Goal: Transaction & Acquisition: Purchase product/service

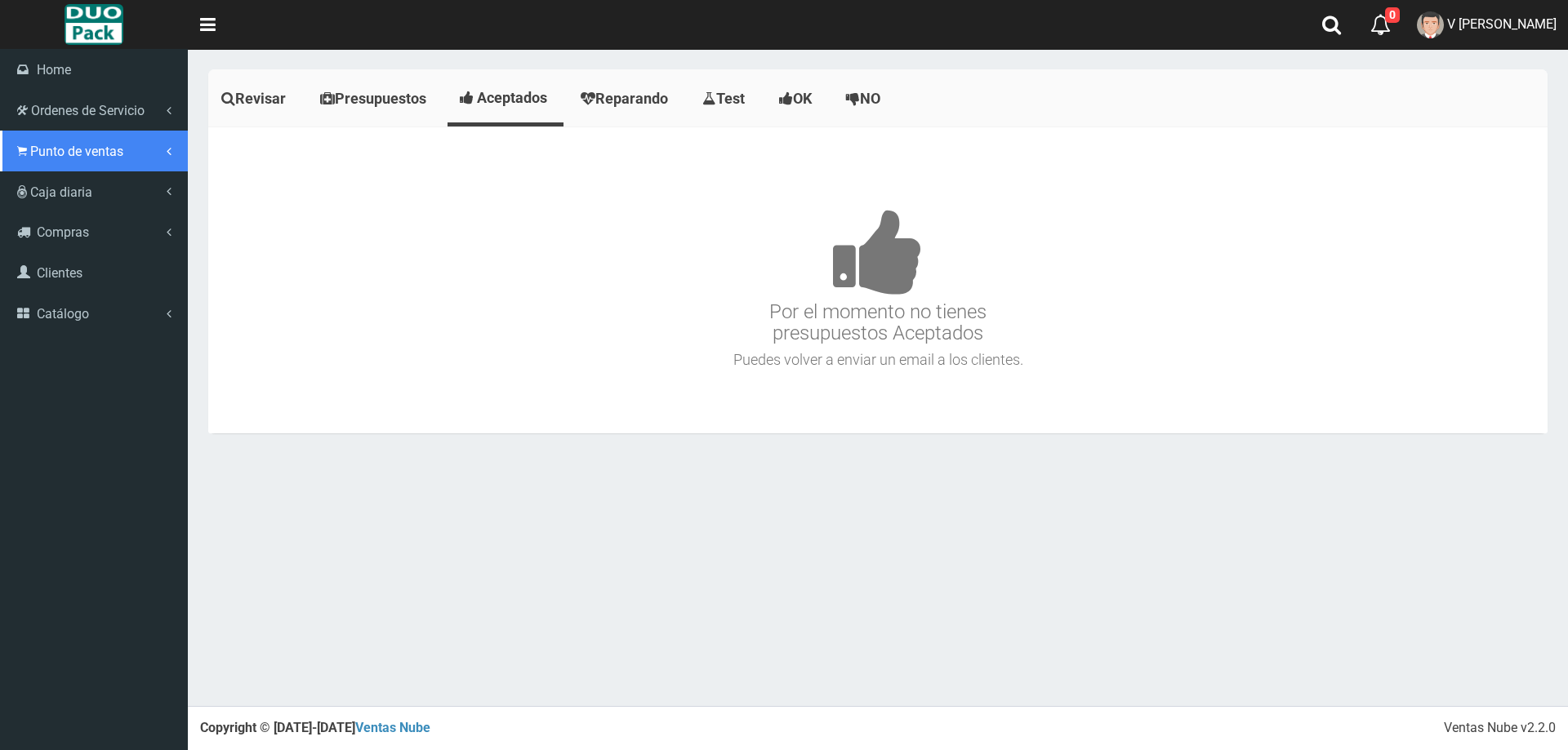
click at [26, 147] on icon at bounding box center [22, 151] width 10 height 15
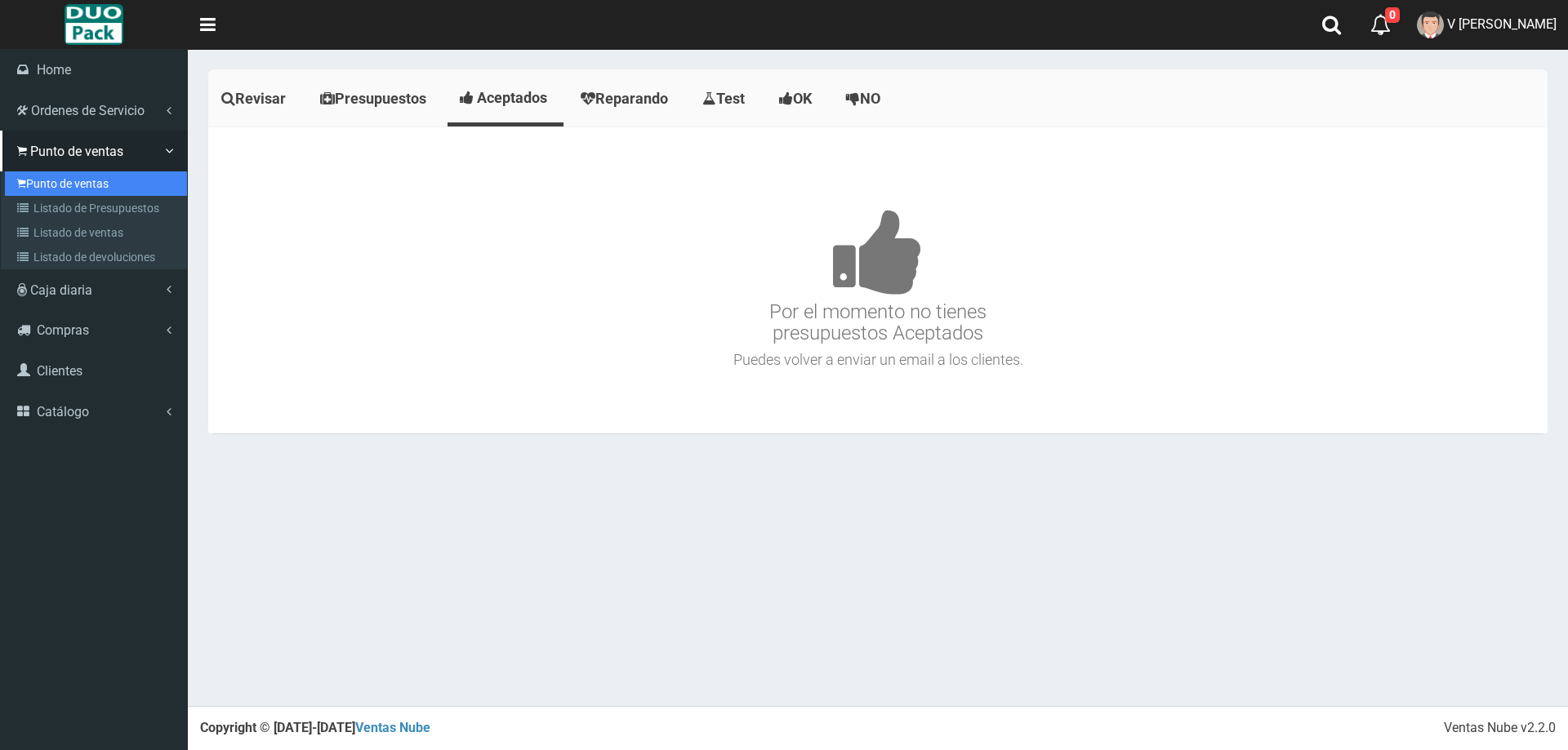
click at [114, 171] on link "Punto de ventas" at bounding box center [95, 183] width 182 height 25
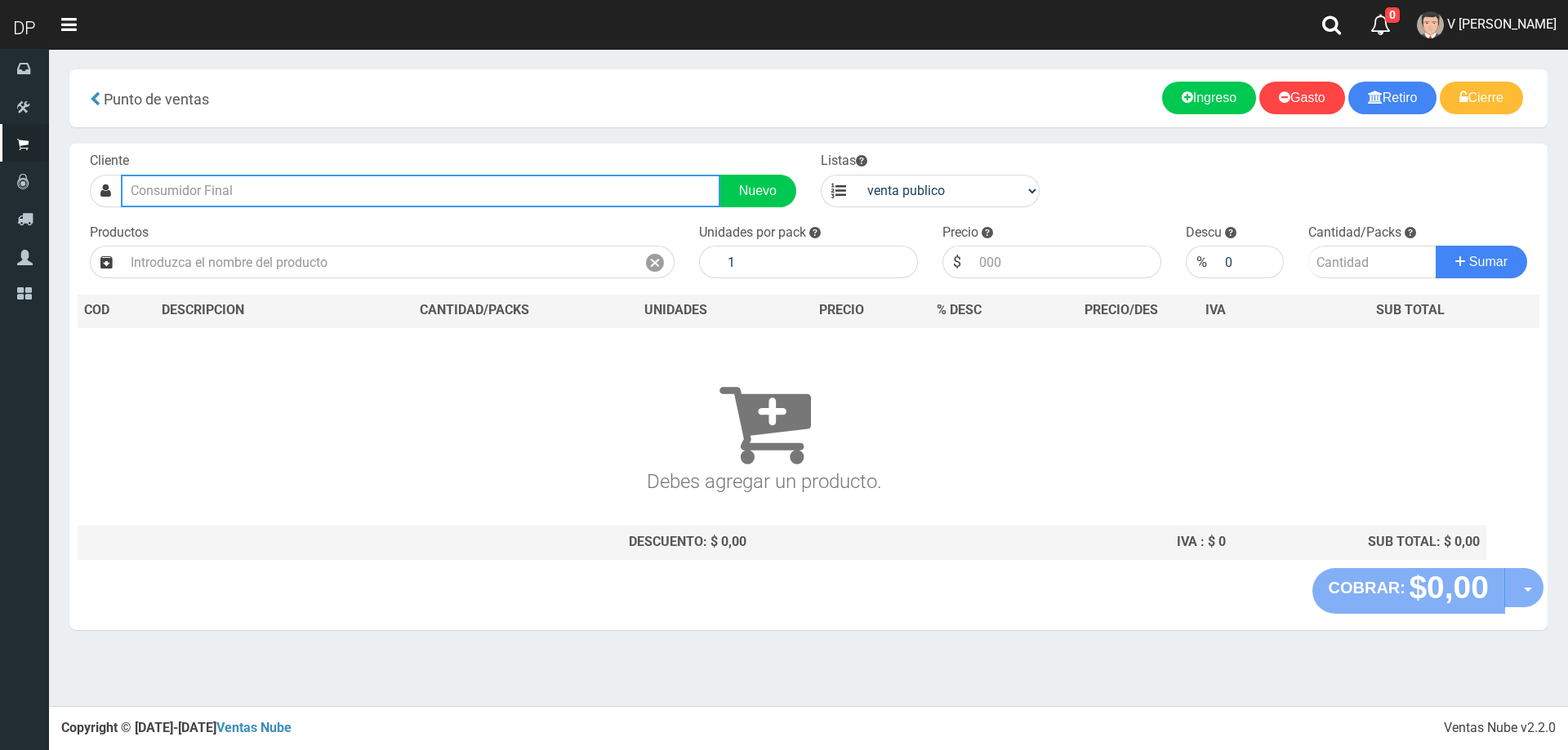
click at [370, 193] on input "text" at bounding box center [420, 191] width 599 height 32
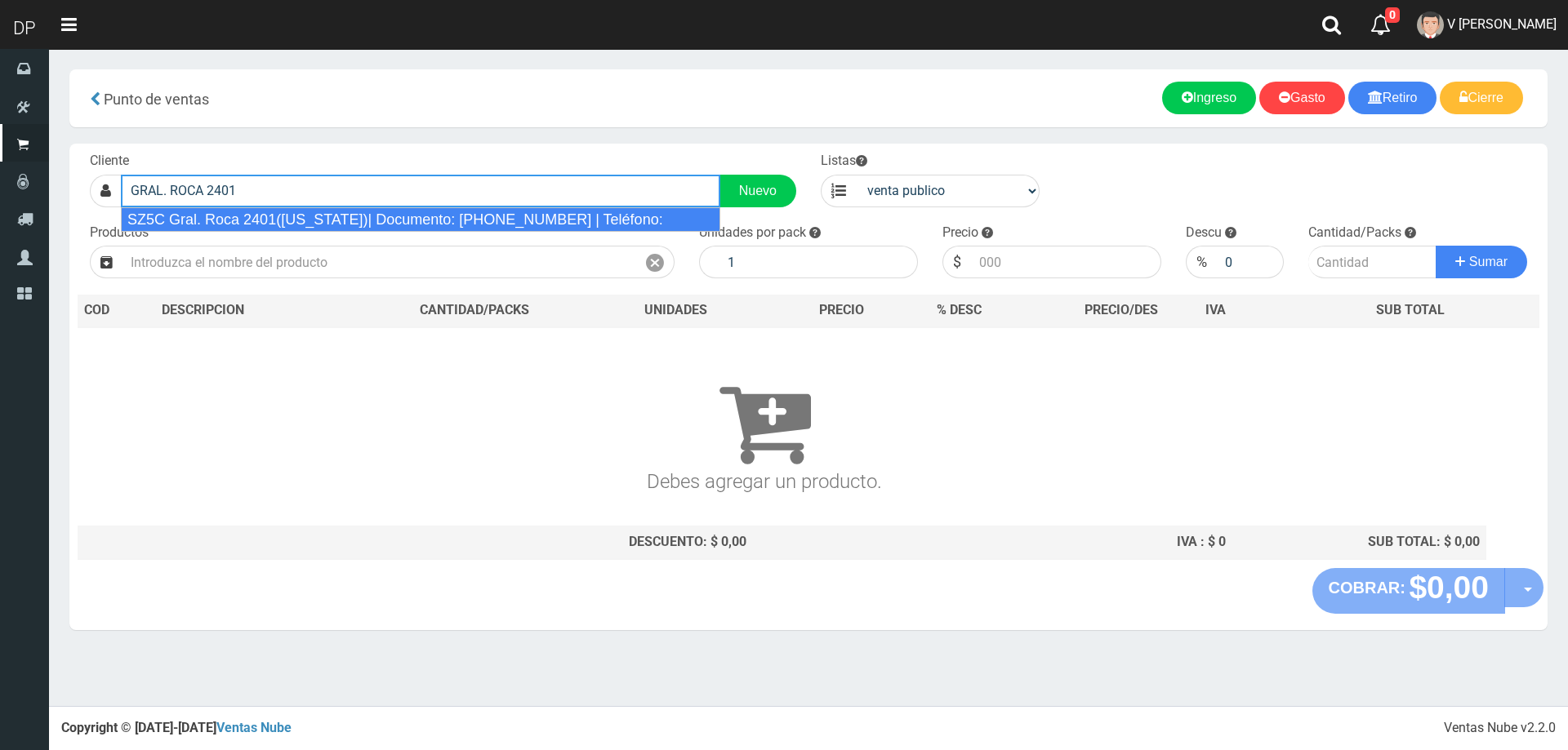
click at [381, 215] on div "SZ5C Gral. Roca 2401(Florida)| Documento: 3698521470 | Teléfono:" at bounding box center [420, 220] width 599 height 25
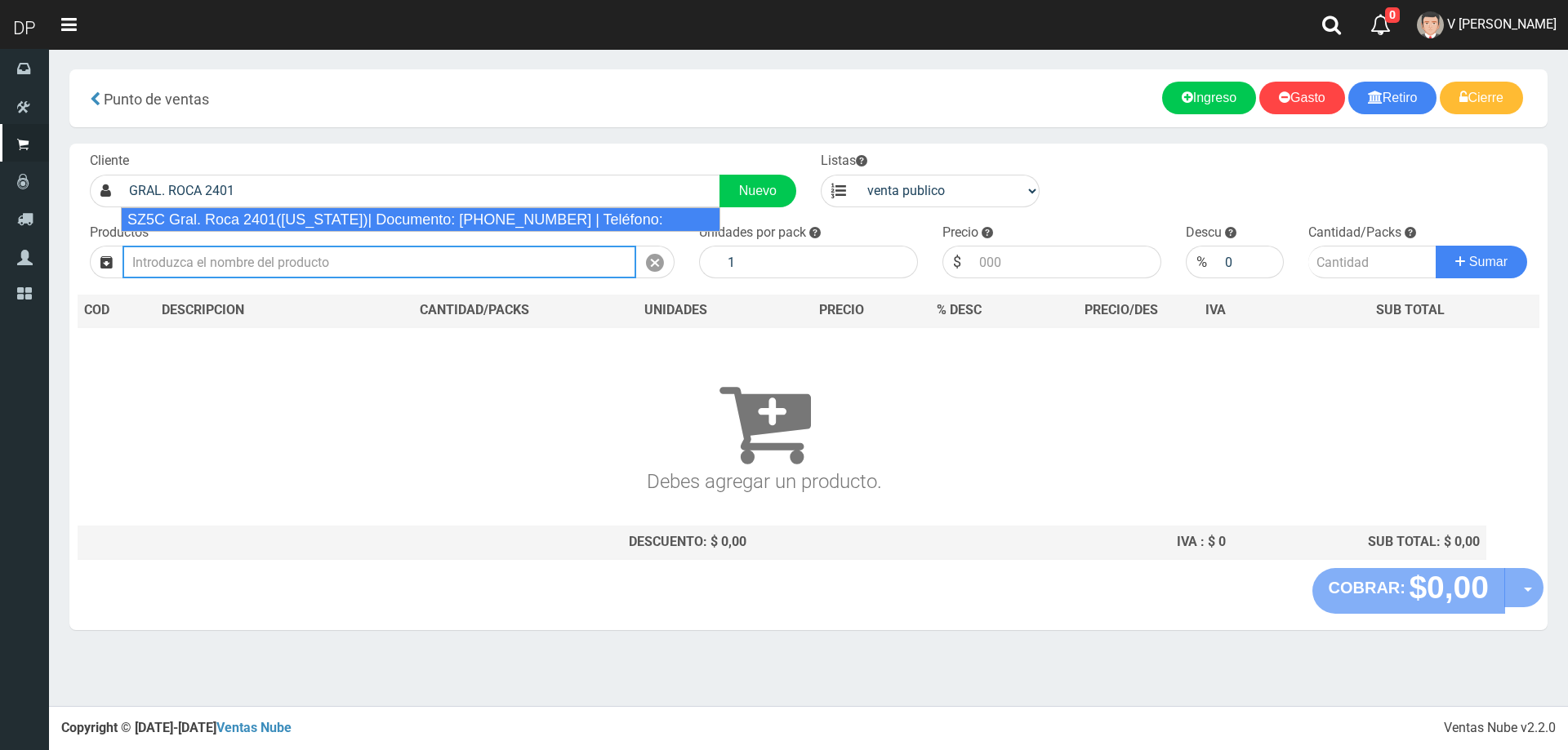
type input "SZ5C Gral. Roca 2401(Florida)| Documento: 3698521470 | Teléfono:"
select select "2"
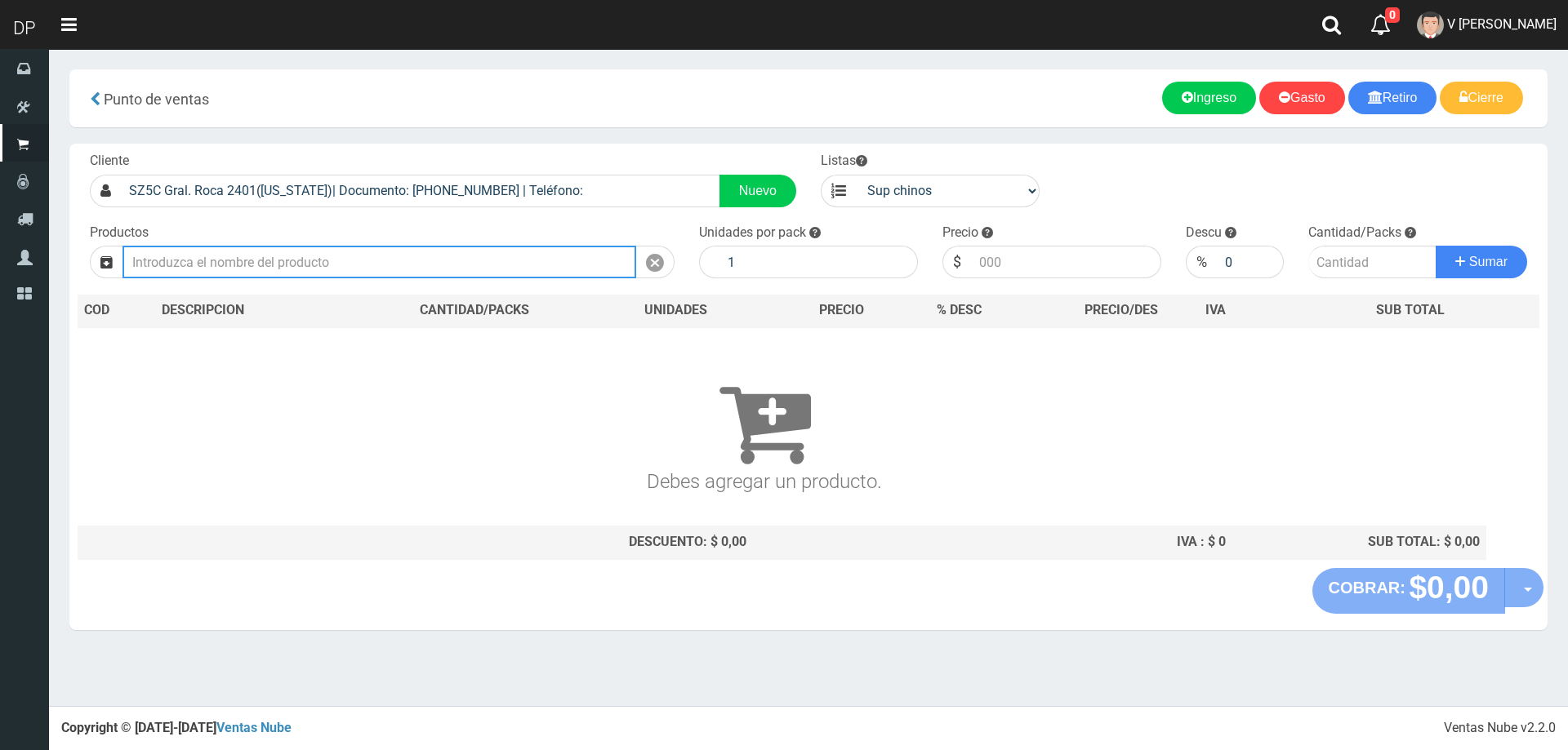
click at [365, 251] on input "text" at bounding box center [379, 261] width 513 height 32
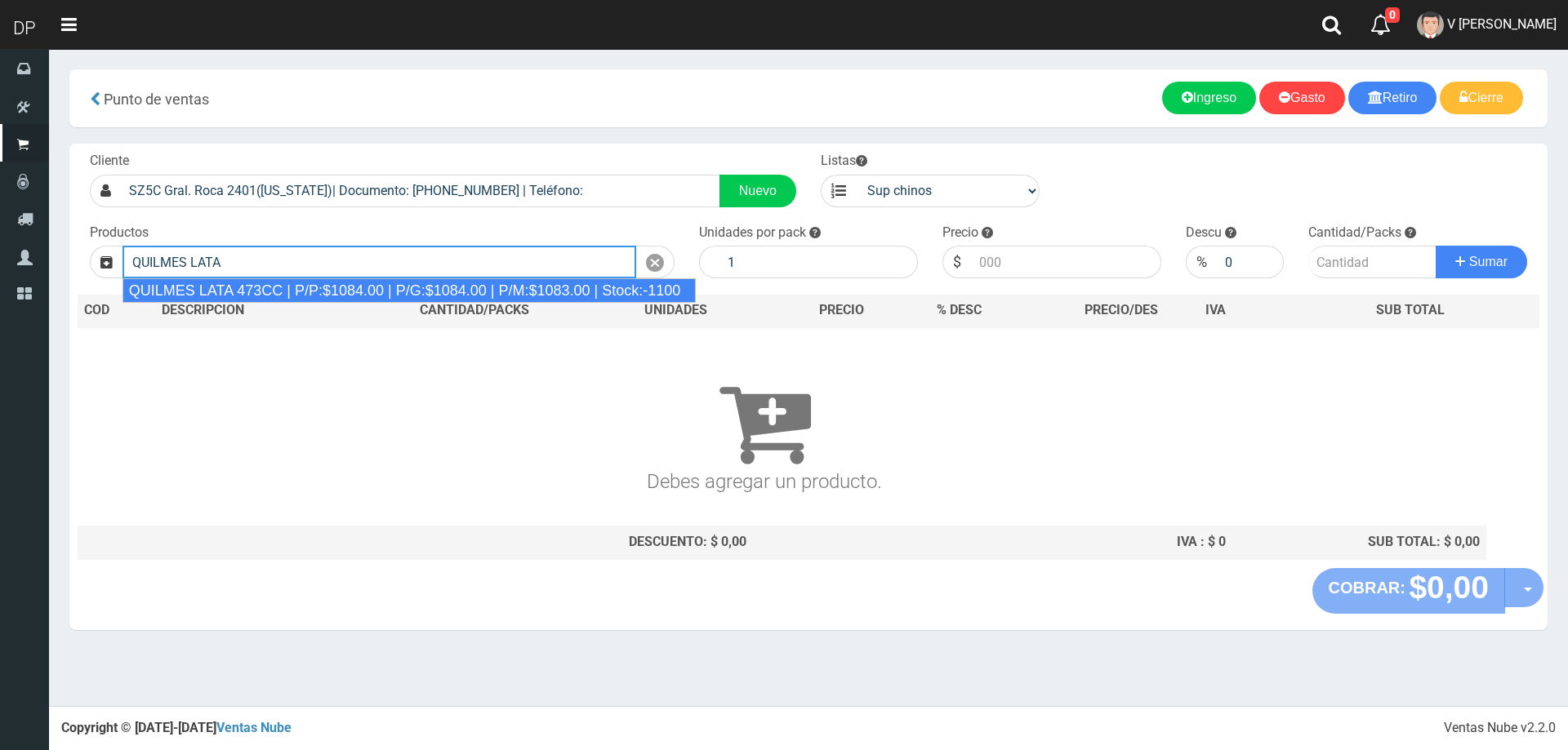
click at [342, 284] on div "QUILMES LATA 473CC | P/P:$1084.00 | P/G:$1084.00 | P/M:$1083.00 | Stock:-1100" at bounding box center [409, 291] width 573 height 25
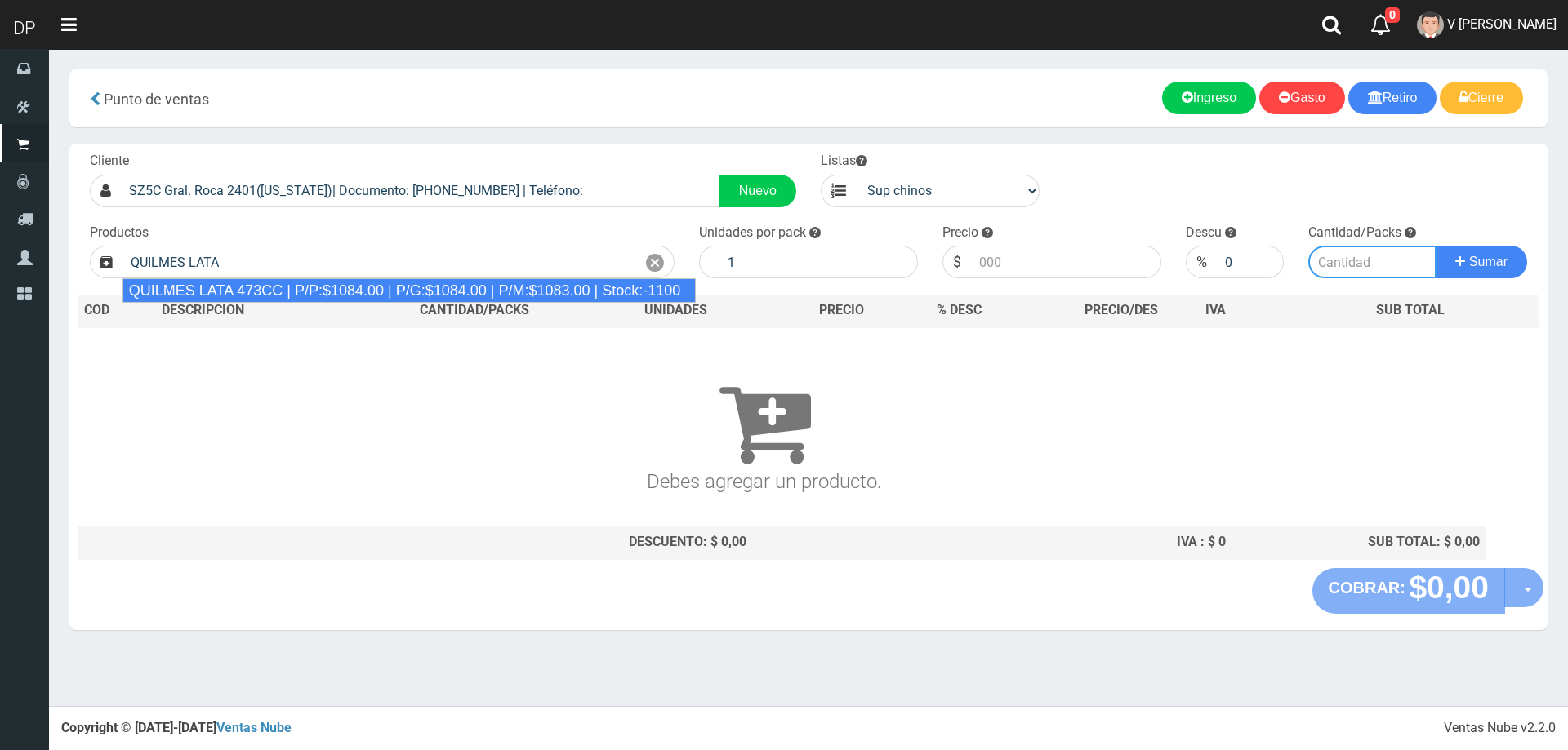
type input "QUILMES LATA 473CC | P/P:$1084.00 | P/G:$1084.00 | P/M:$1083.00 | Stock:-1100"
type input "24"
type input "1084.00"
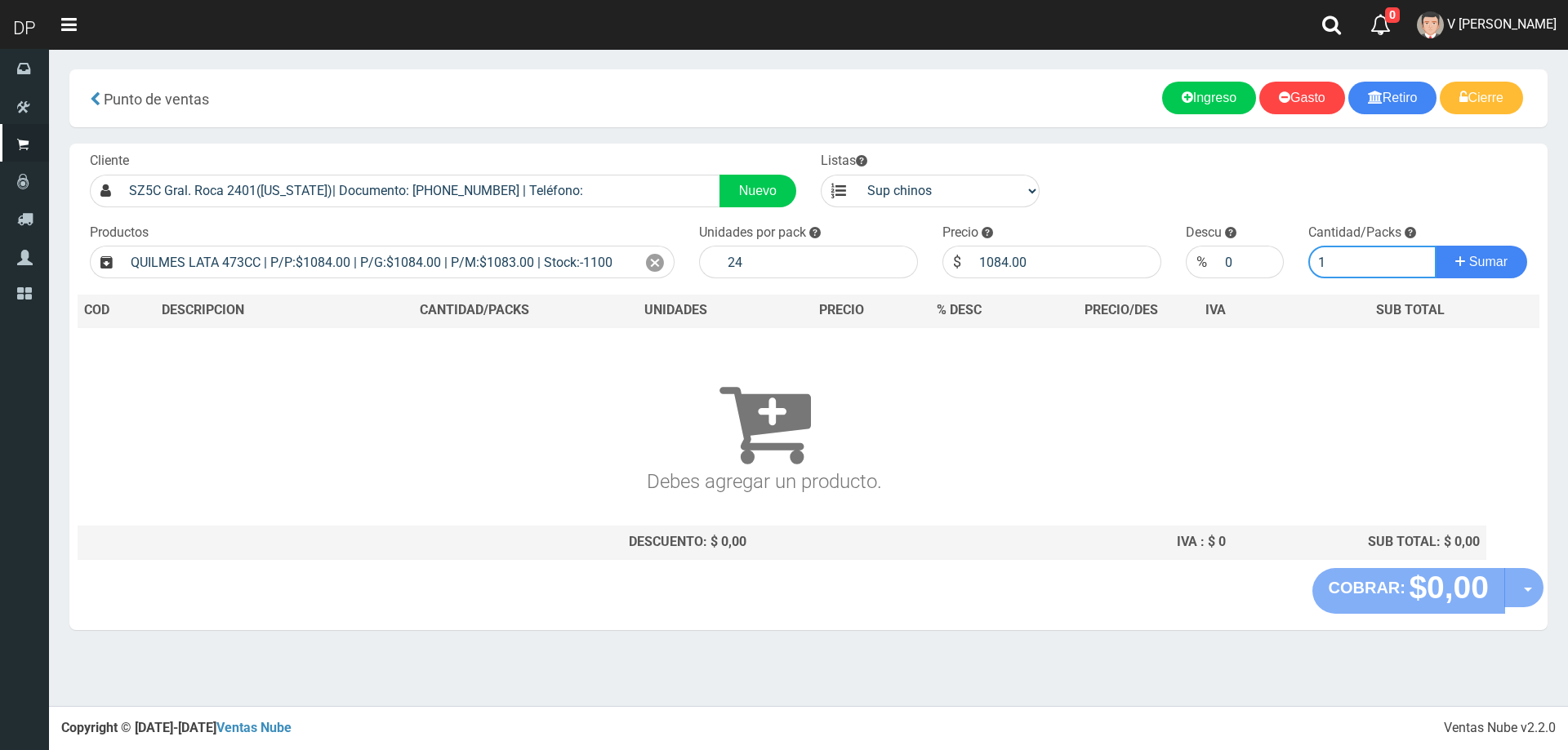
type input "1"
click at [1435, 245] on button "Sumar" at bounding box center [1481, 261] width 91 height 32
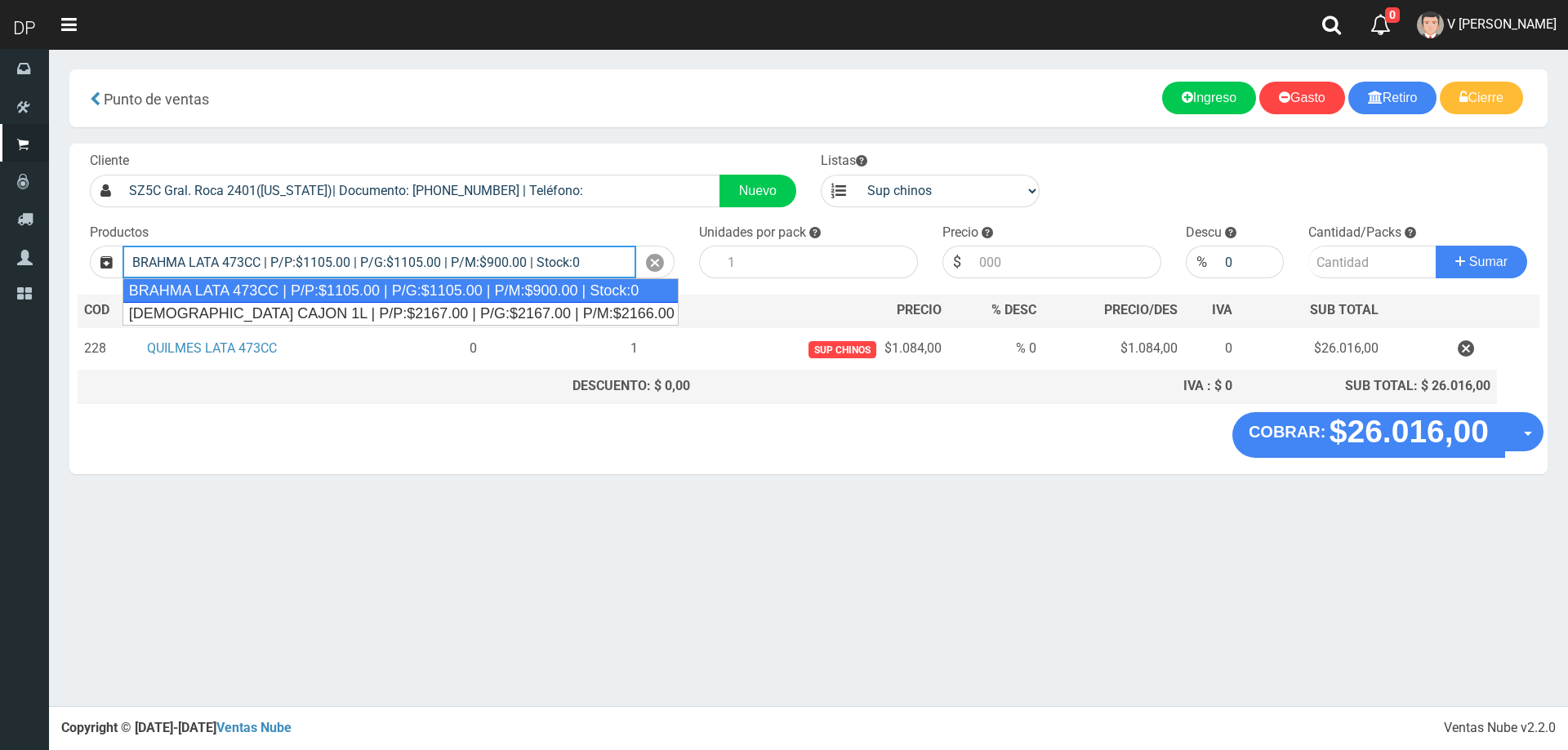
type input "BRAHMA LATA 473CC | P/P:$1105.00 | P/G:$1105.00 | P/M:$900.00 | Stock:0"
type input "24"
type input "1105.00"
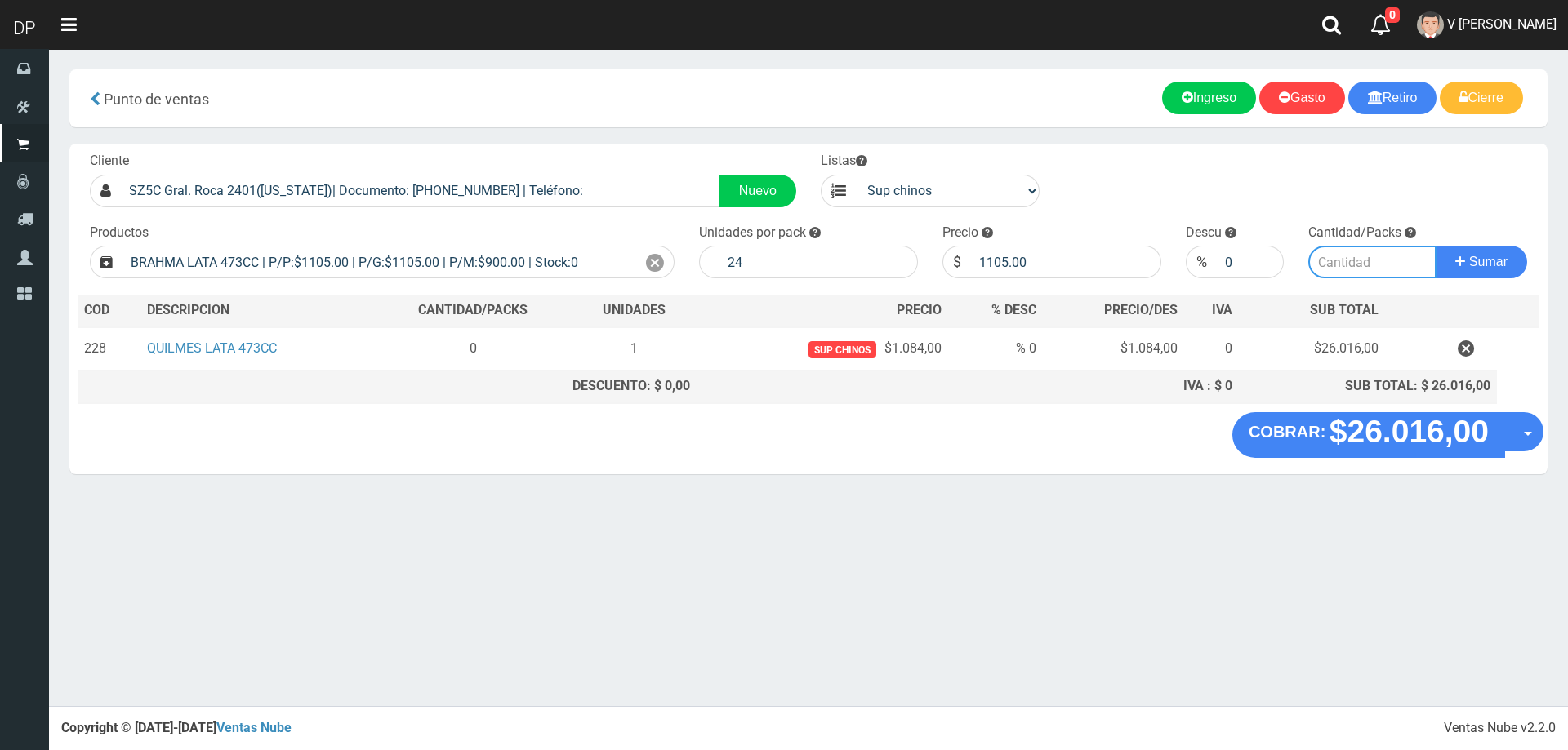
click at [1348, 268] on input "number" at bounding box center [1372, 261] width 129 height 32
type input "3"
click at [1435, 245] on button "Sumar" at bounding box center [1481, 261] width 91 height 32
click at [1355, 258] on input "Introduzca la cantidad" at bounding box center [1372, 261] width 129 height 32
type input "3"
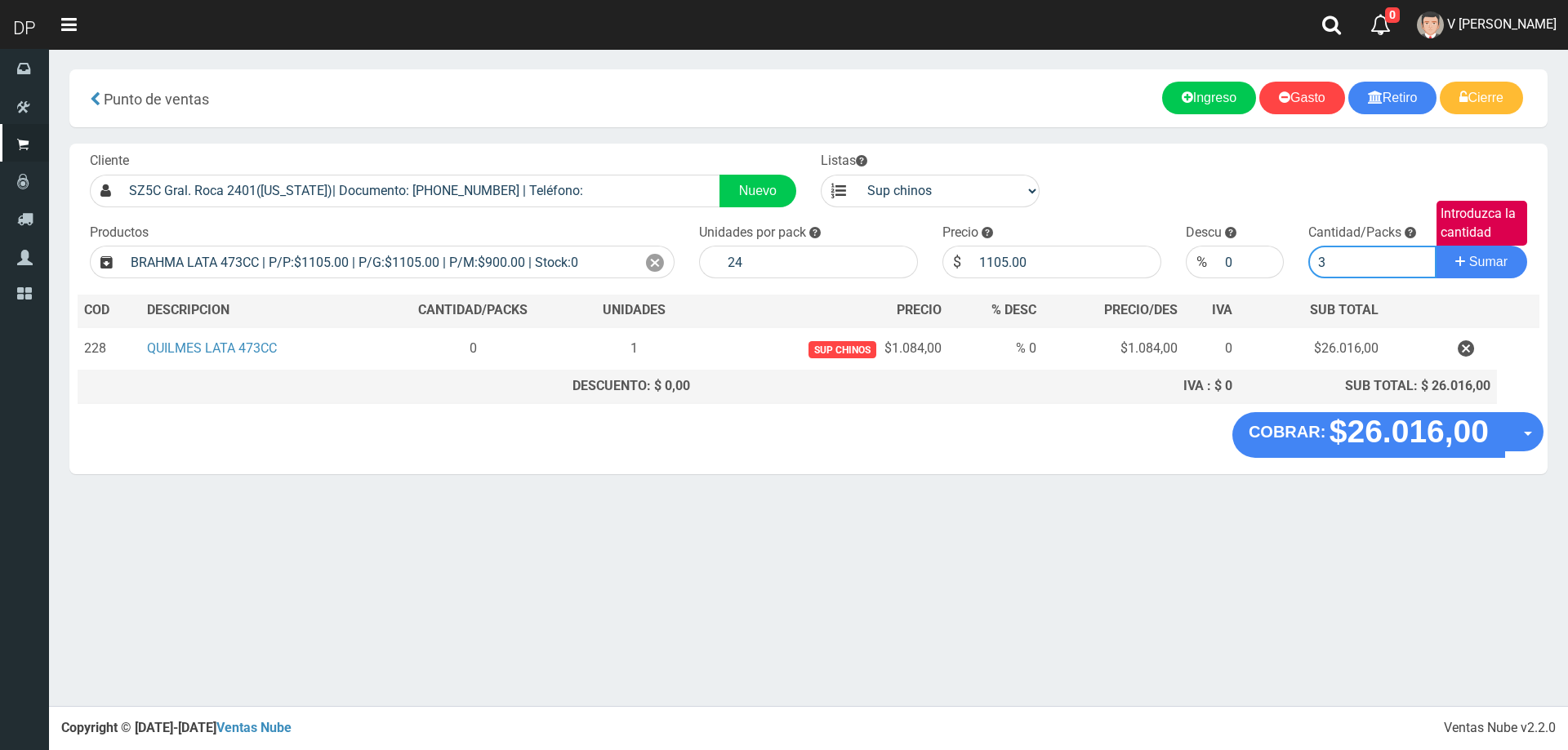
click at [1435, 245] on button "Sumar" at bounding box center [1481, 261] width 91 height 32
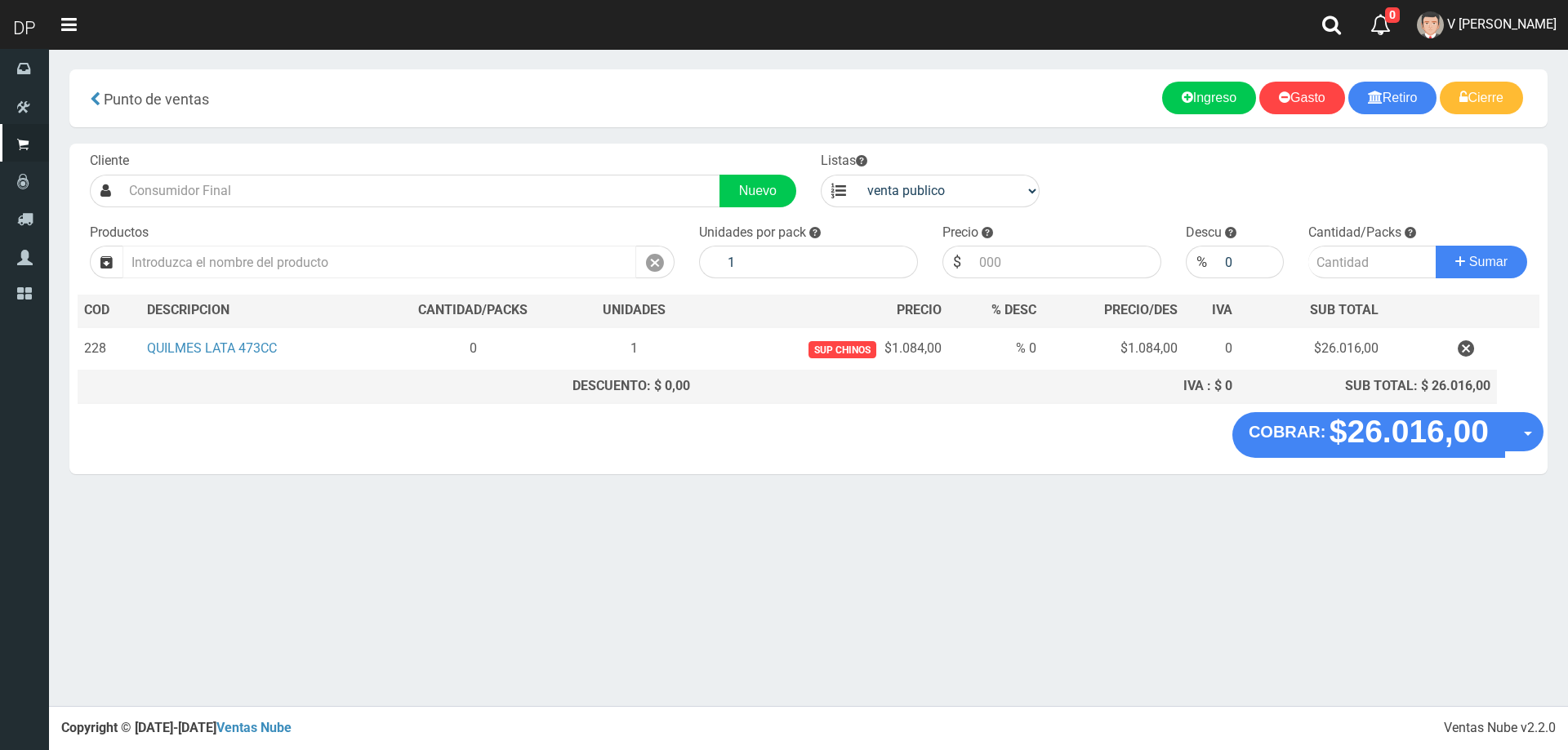
click at [524, 263] on input "text" at bounding box center [379, 261] width 513 height 32
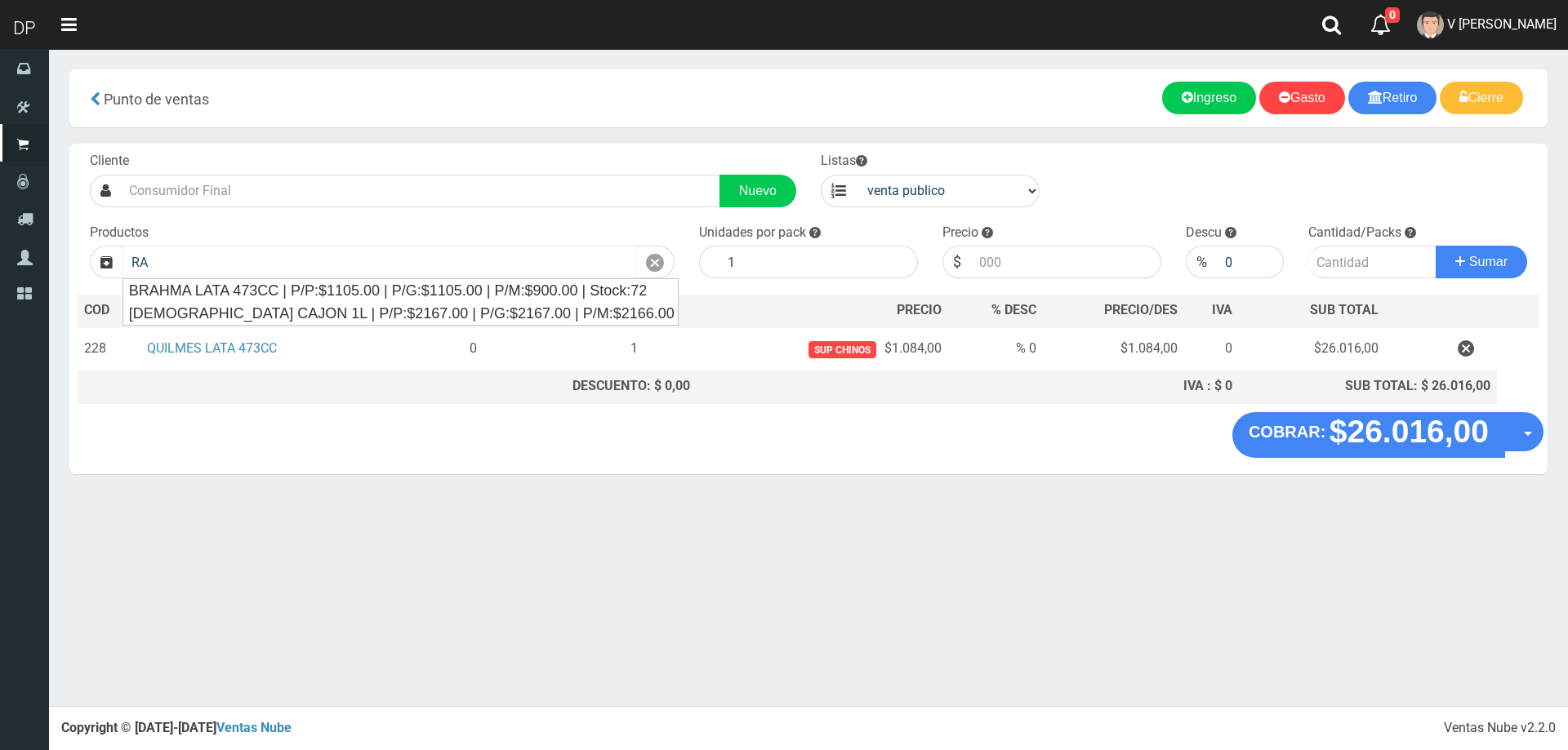
type input "R"
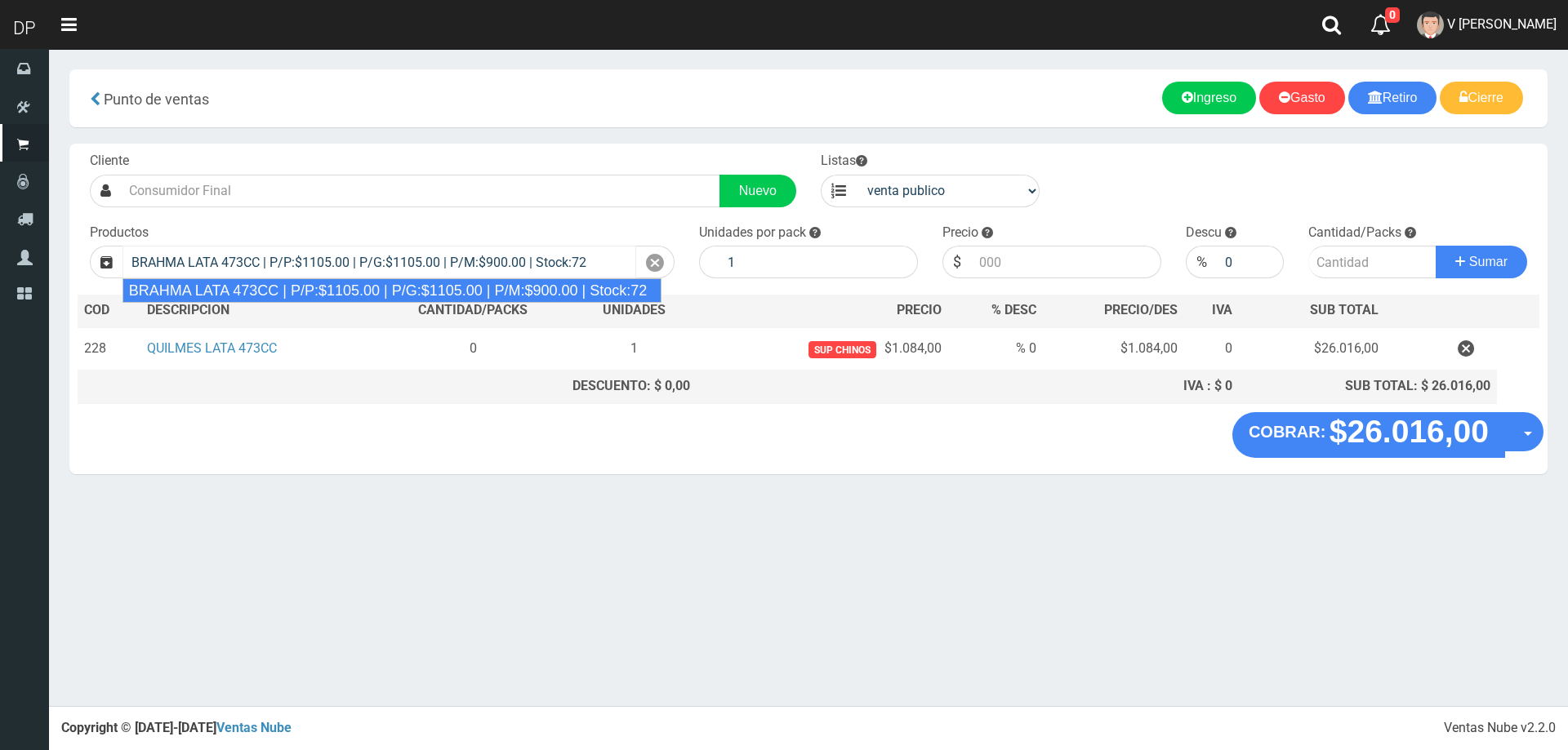
type input "BRAHMA LATA 473CC | P/P:$1105.00 | P/G:$1105.00 | P/M:$900.00 | Stock:72"
type input "24"
type input "1105.00"
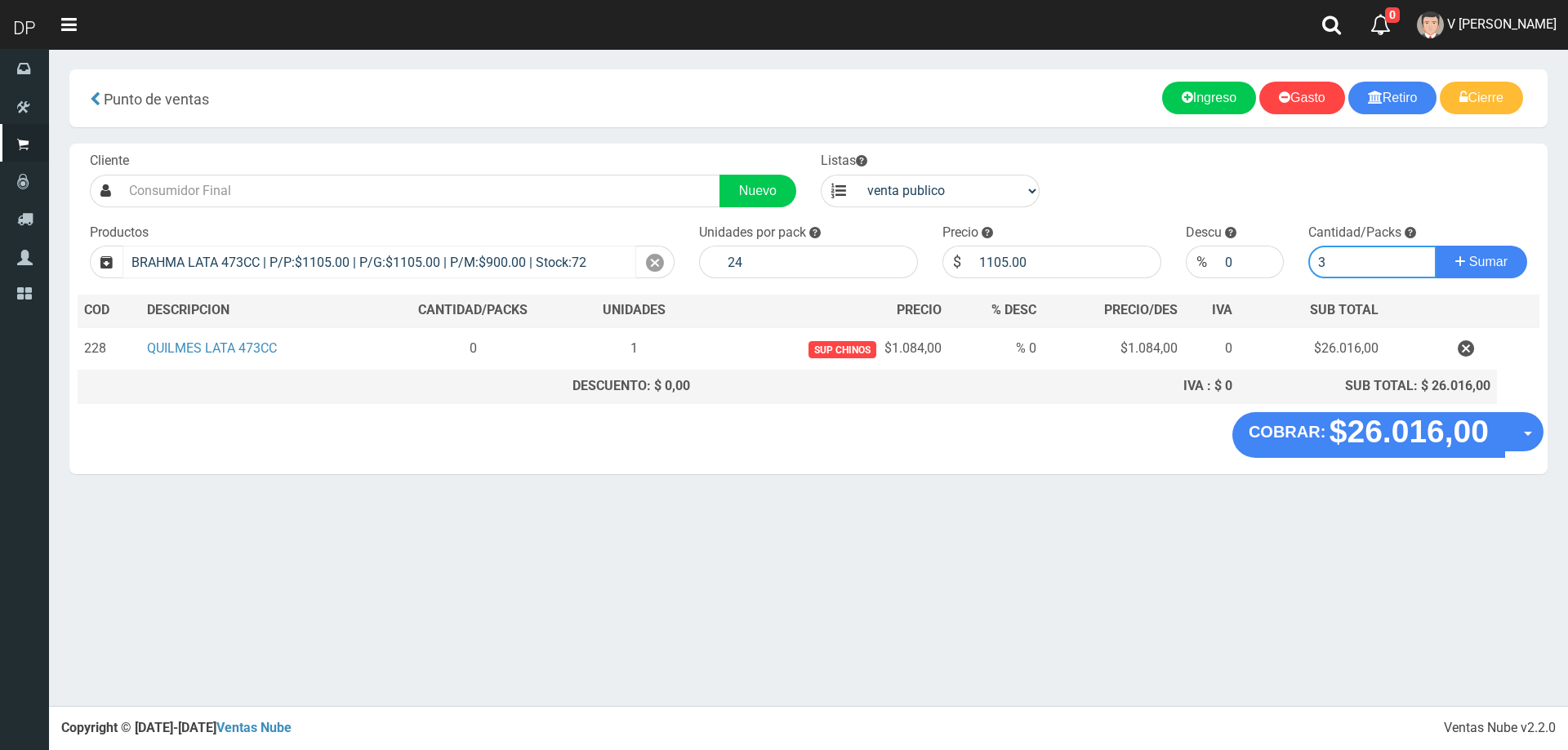
type input "3"
click at [1435, 245] on button "Sumar" at bounding box center [1481, 261] width 91 height 32
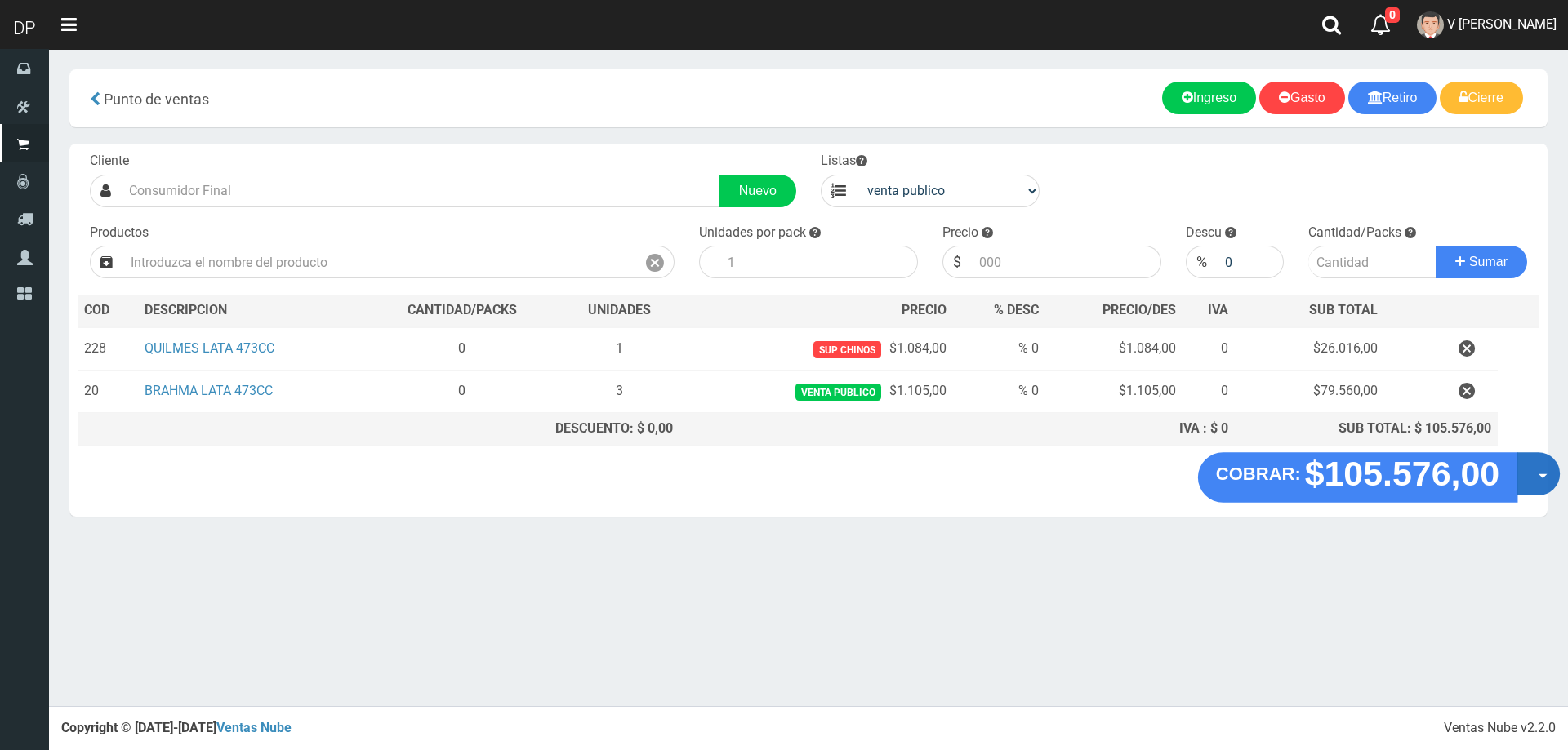
click at [1519, 478] on button "Opciones" at bounding box center [1538, 474] width 44 height 44
click at [1519, 478] on link "Hacer Devolucion" at bounding box center [1485, 478] width 146 height 37
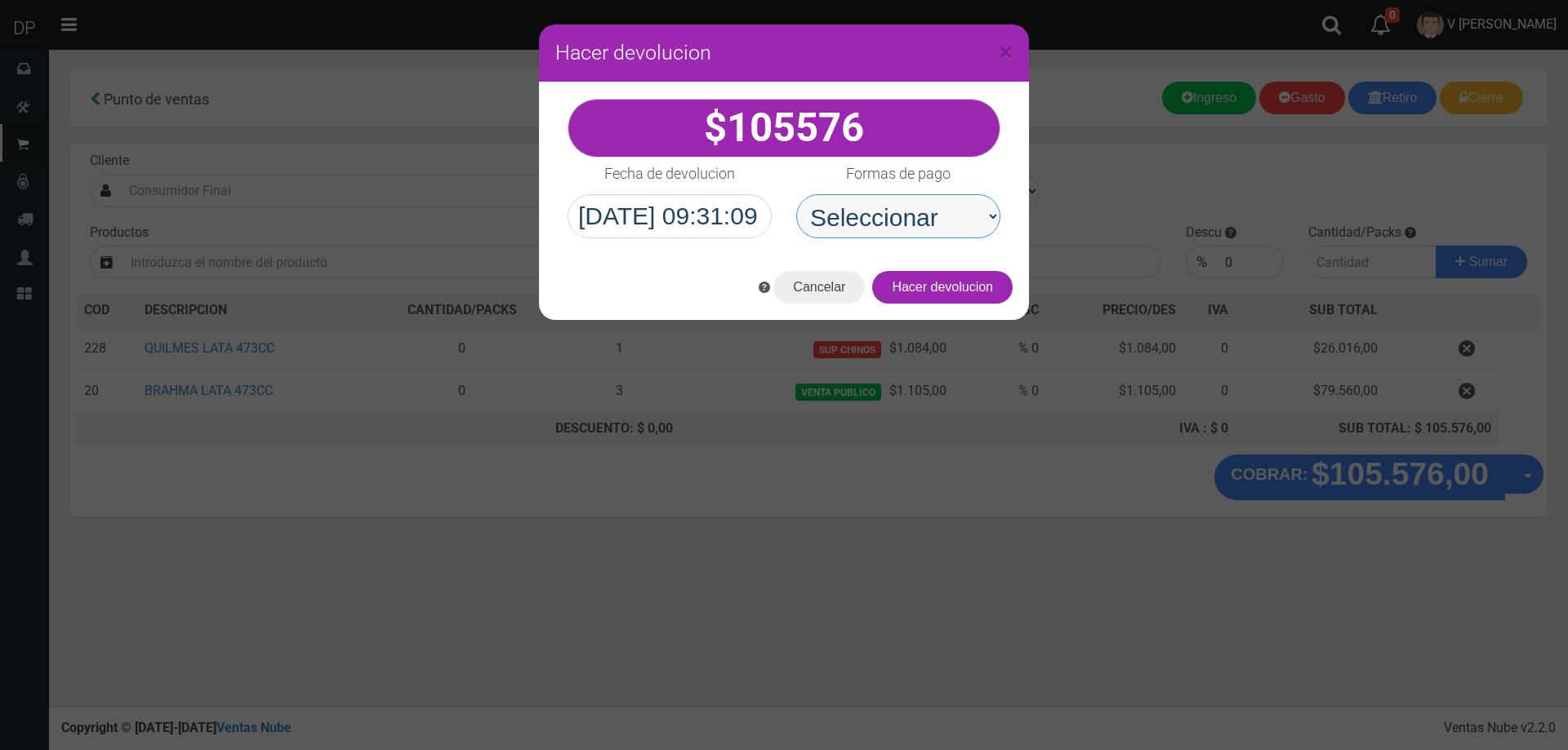
click at [956, 222] on select "Seleccionar Efectivo Tarjeta de Crédito Depósito Débito" at bounding box center [898, 216] width 204 height 44
select select "Efectivo"
click at [796, 194] on select "Seleccionar Efectivo Tarjeta de Crédito Depósito Débito" at bounding box center [898, 216] width 204 height 44
click at [976, 280] on button "Hacer devolucion" at bounding box center [942, 287] width 141 height 32
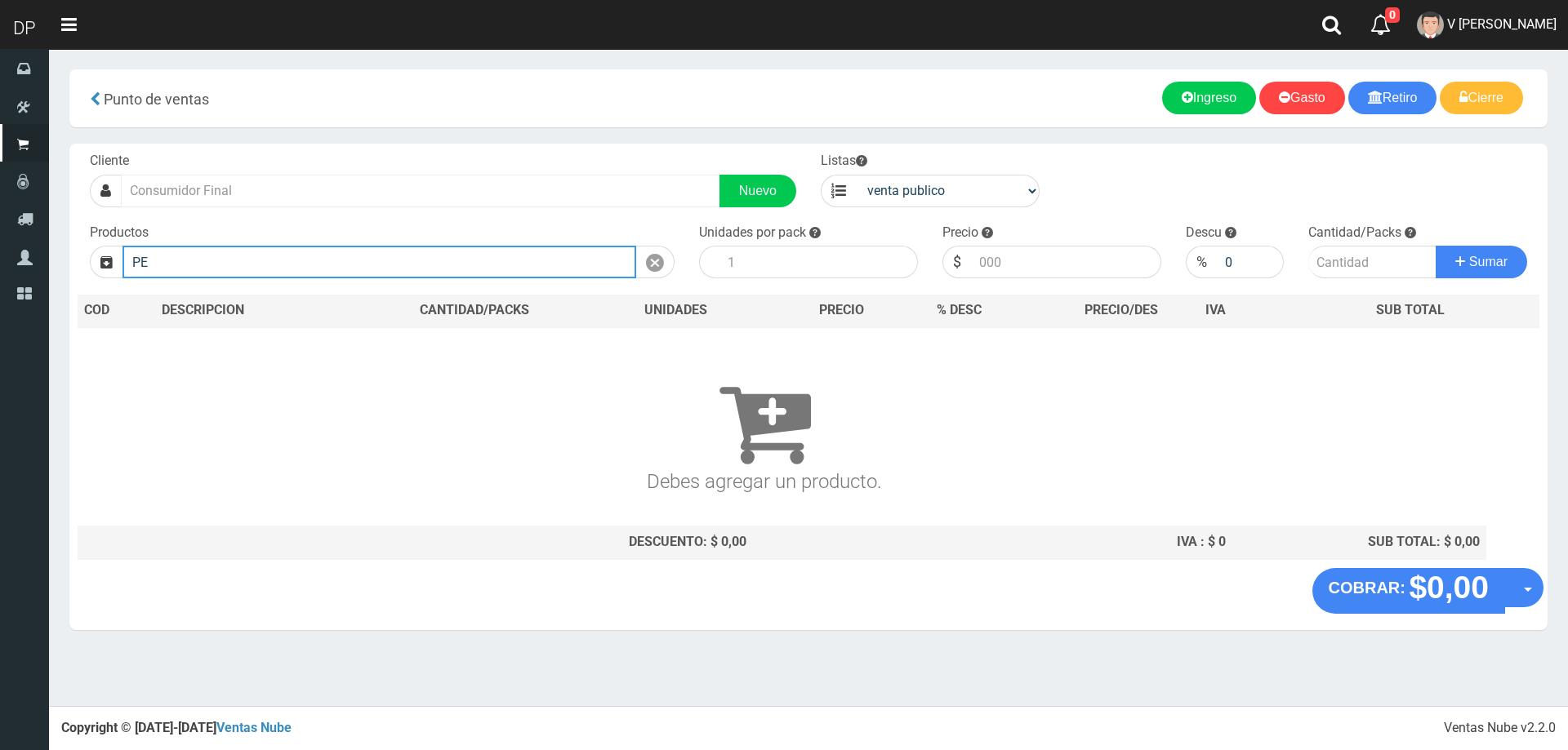
type input "P"
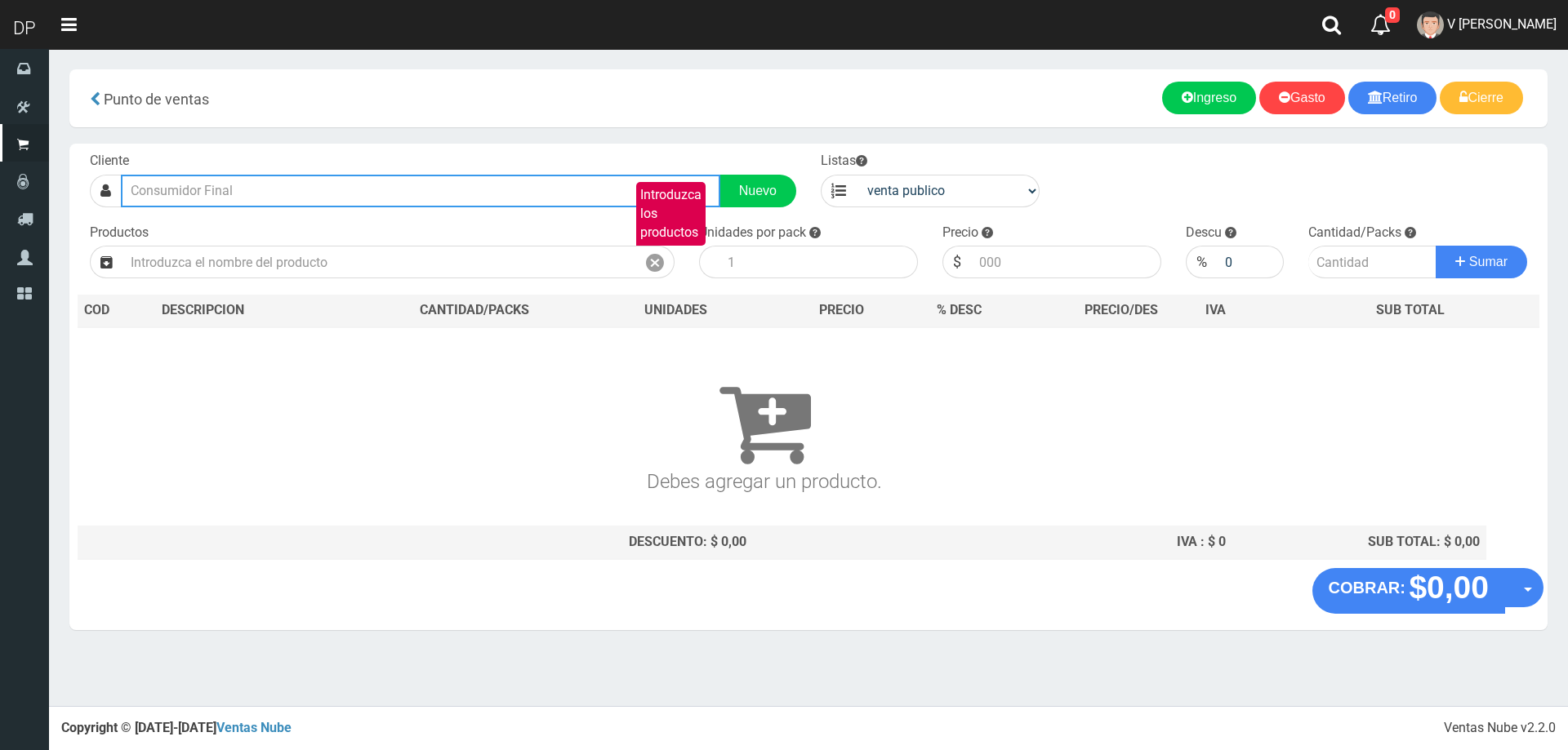
click at [627, 186] on input "text" at bounding box center [420, 191] width 599 height 32
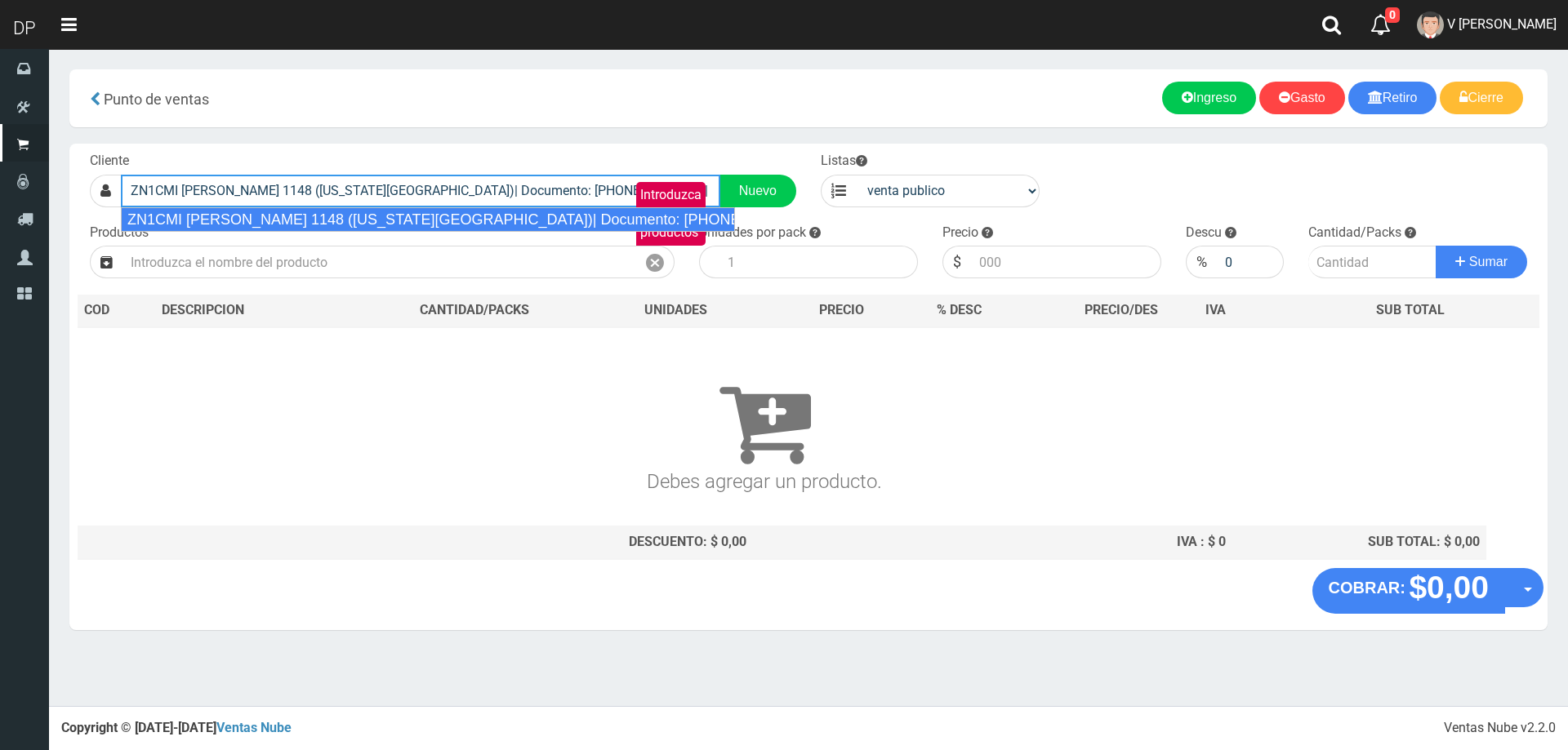
type input "ZN1CMI C. PELLEGRINI 1148 (FLORIDA OESTE)| Documento: 949494949469 | Teléfono:"
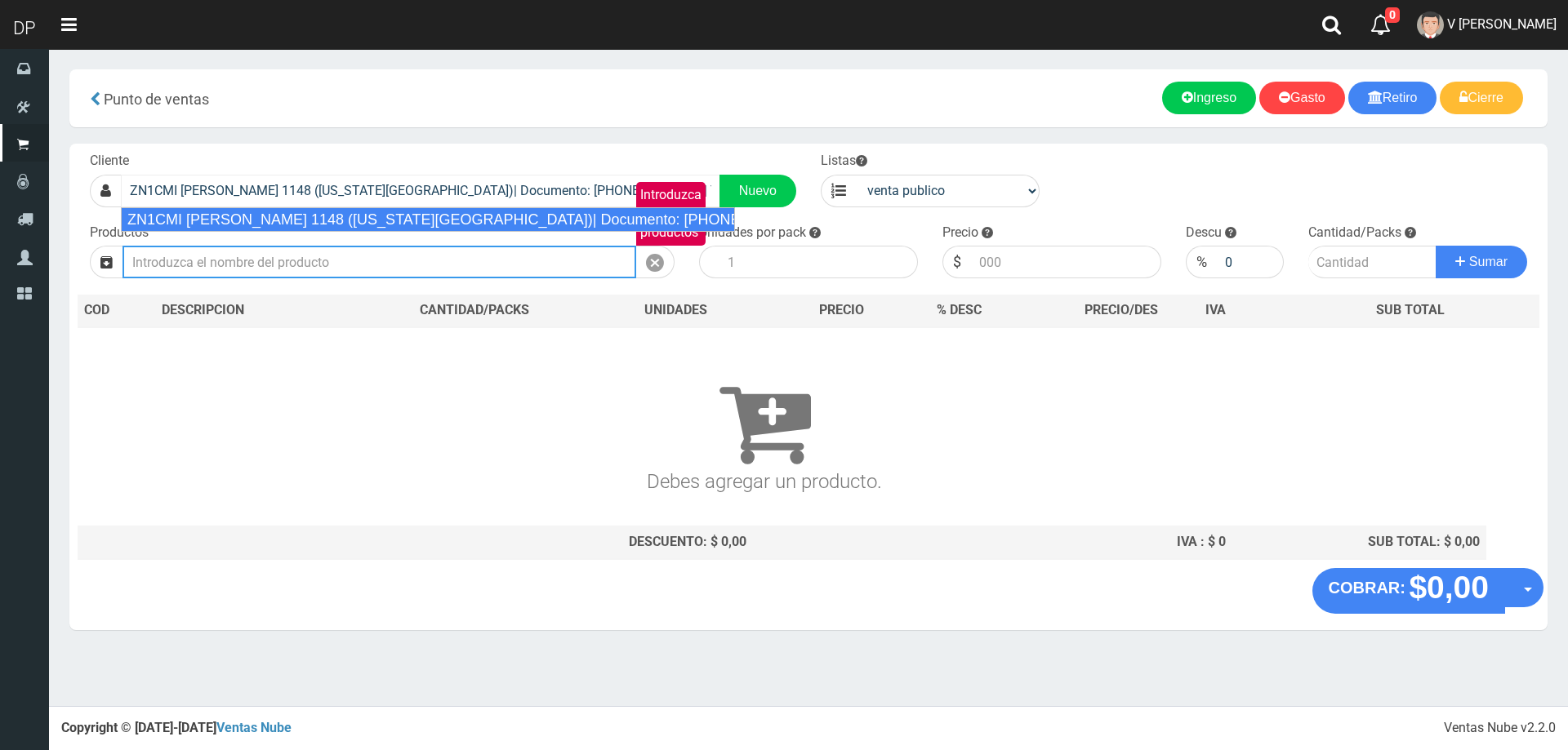
select select "2"
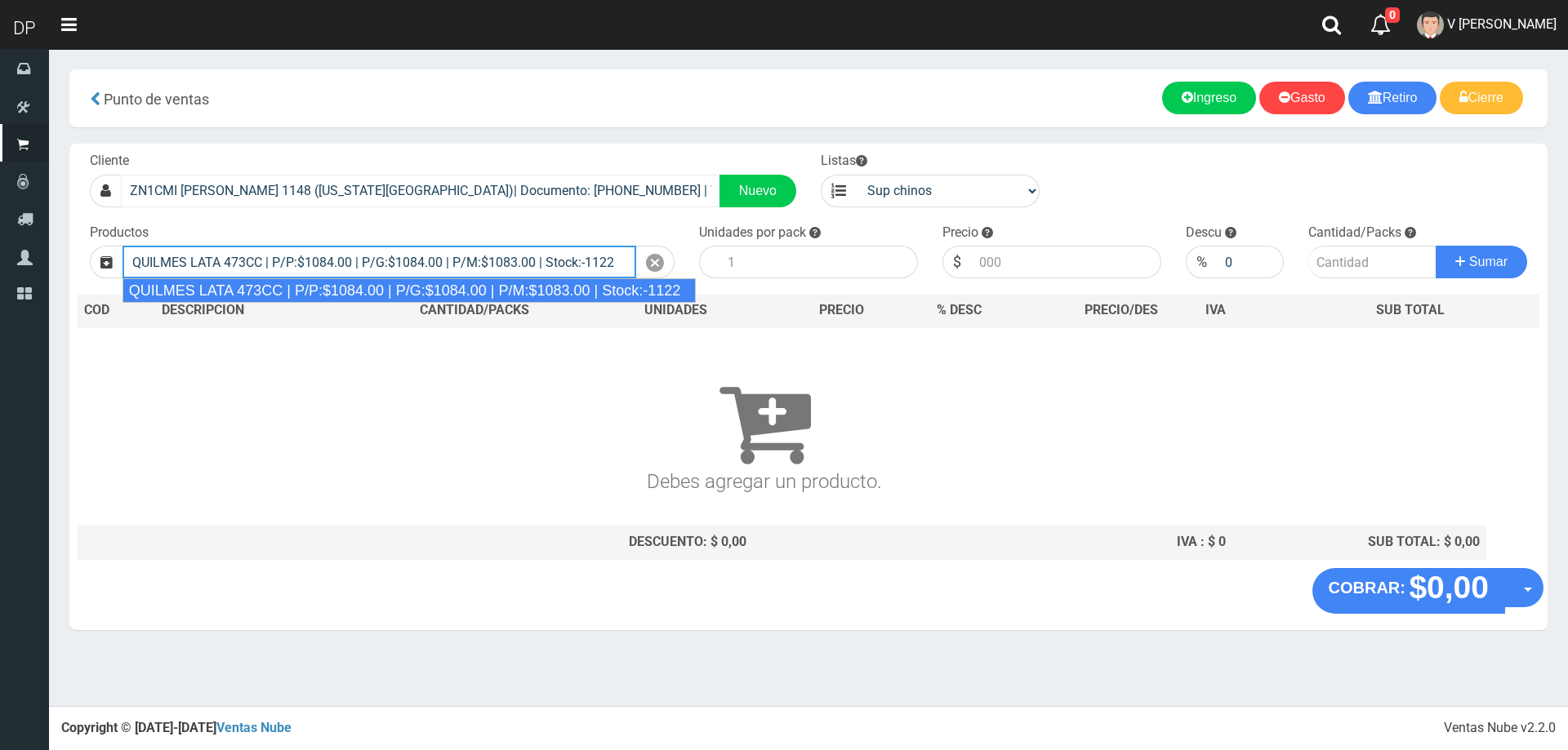
type input "QUILMES LATA 473CC | P/P:$1084.00 | P/G:$1084.00 | P/M:$1083.00 | Stock:-1122"
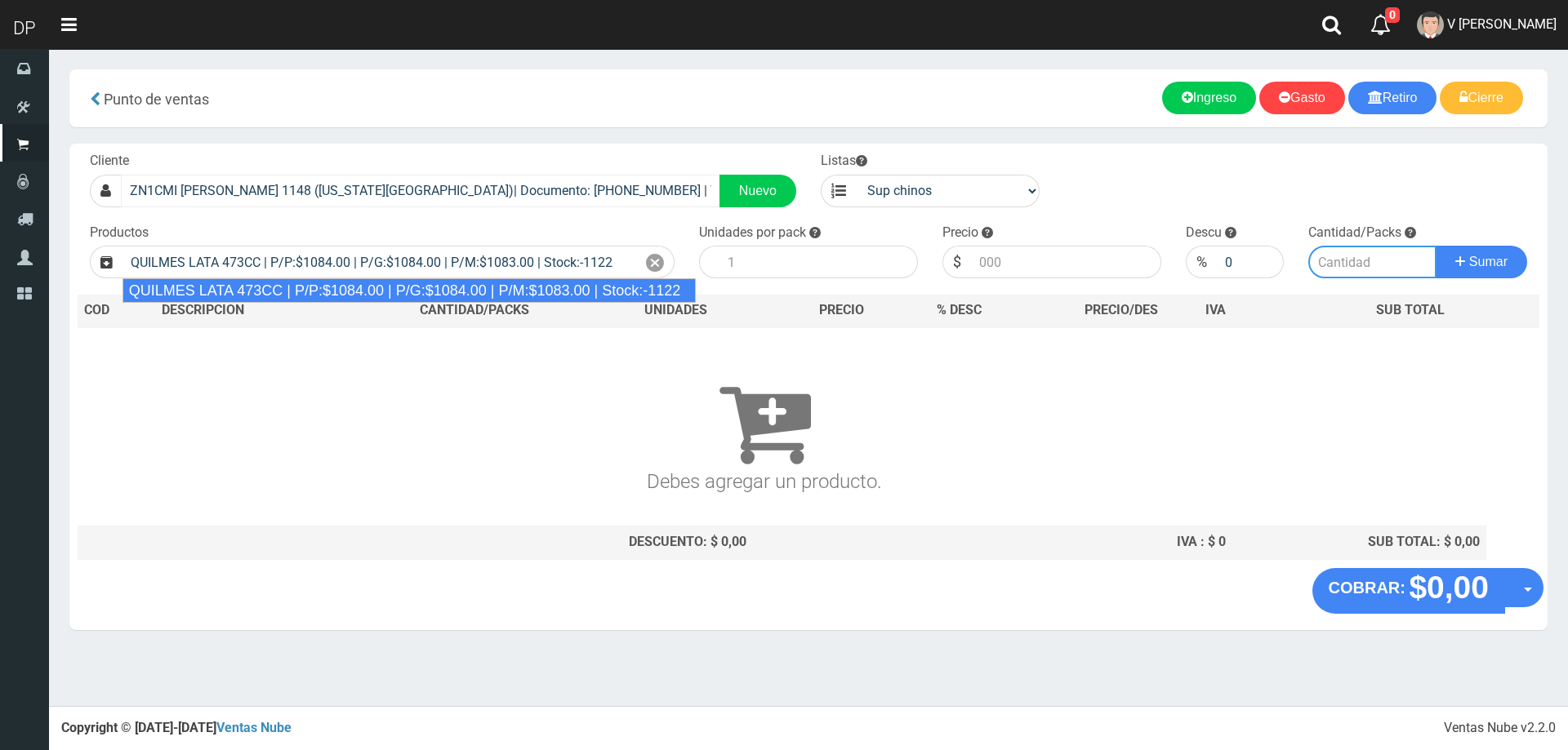
type input "24"
type input "1084.00"
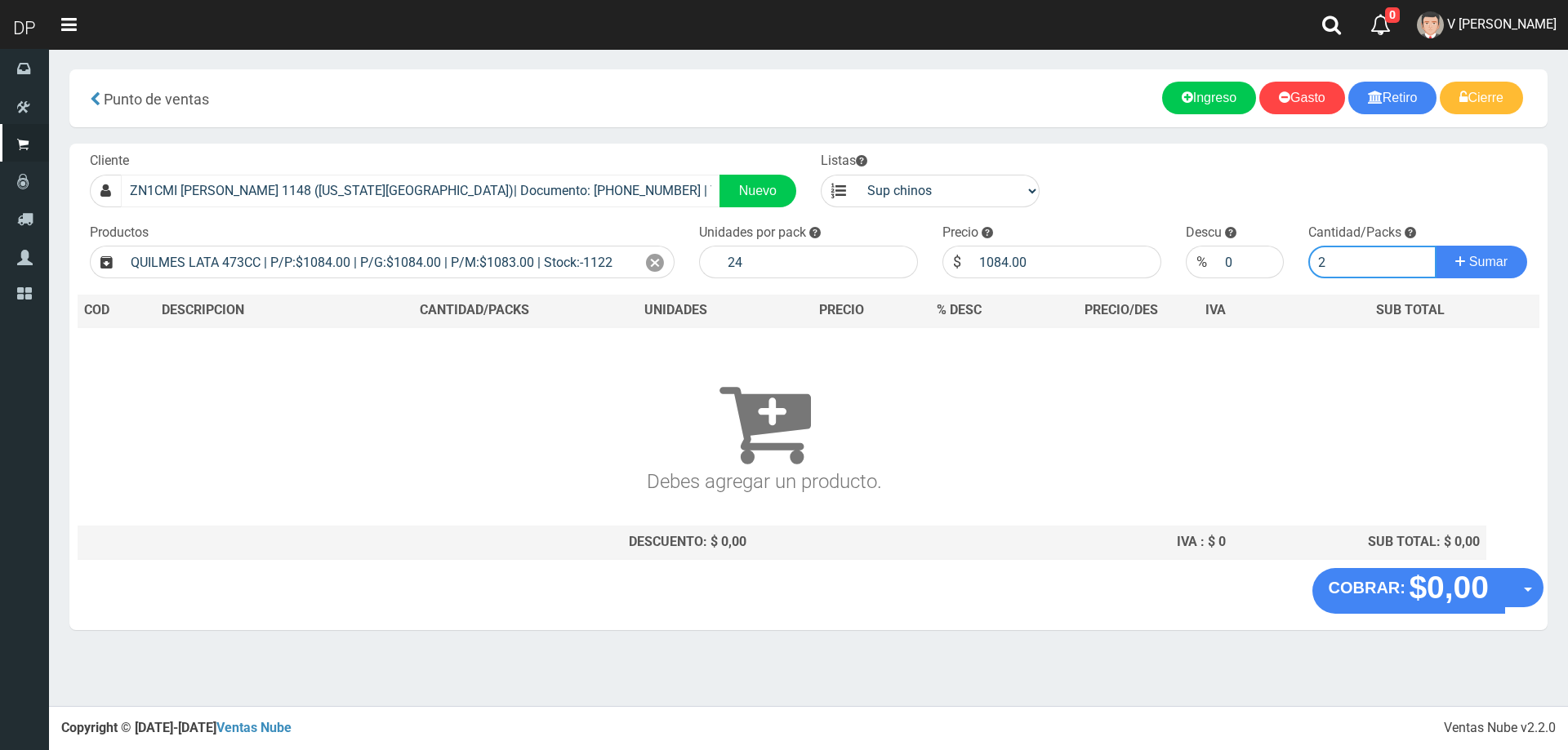
type input "2"
click at [1435, 245] on button "Sumar" at bounding box center [1481, 261] width 91 height 32
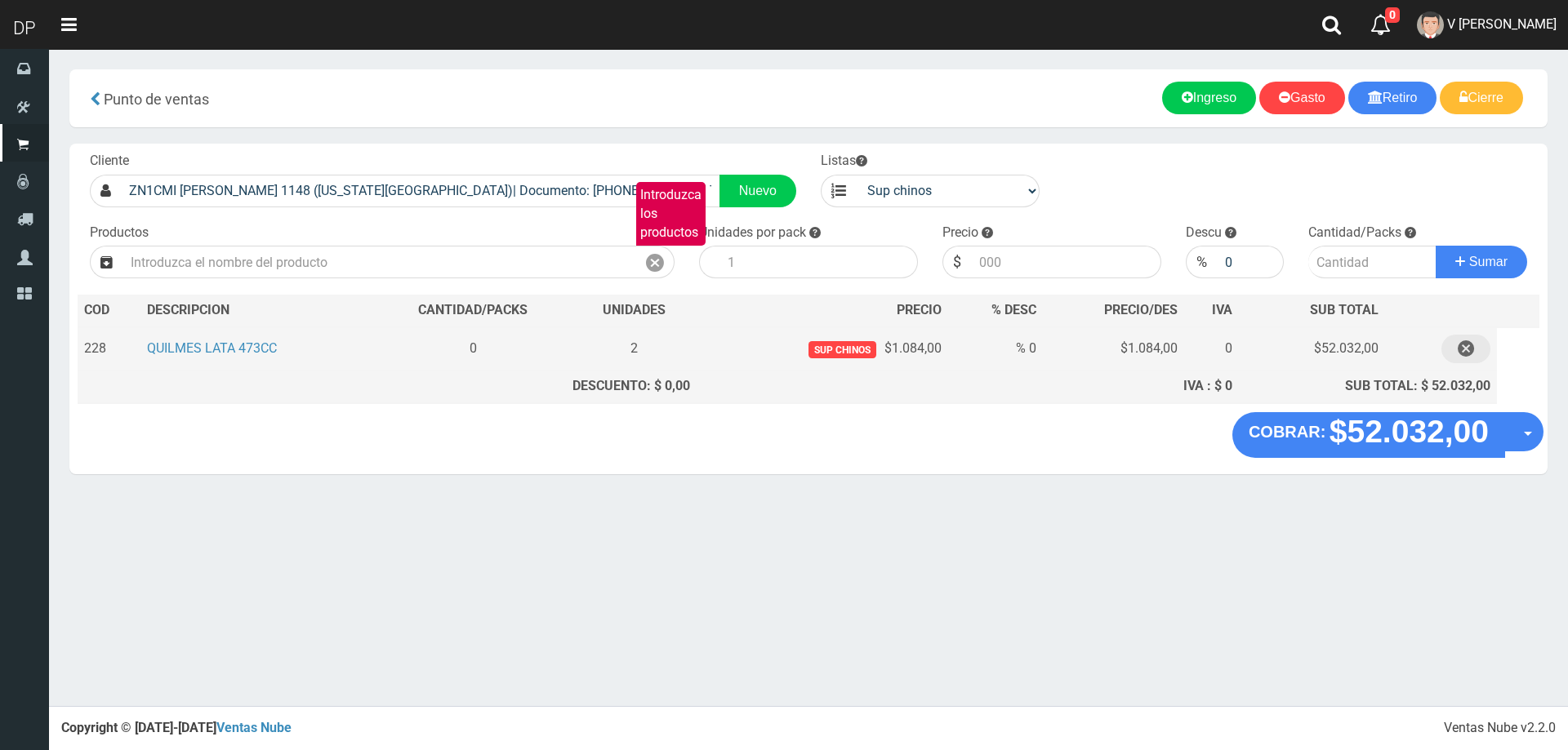
click at [1462, 353] on icon "button" at bounding box center [1465, 349] width 16 height 29
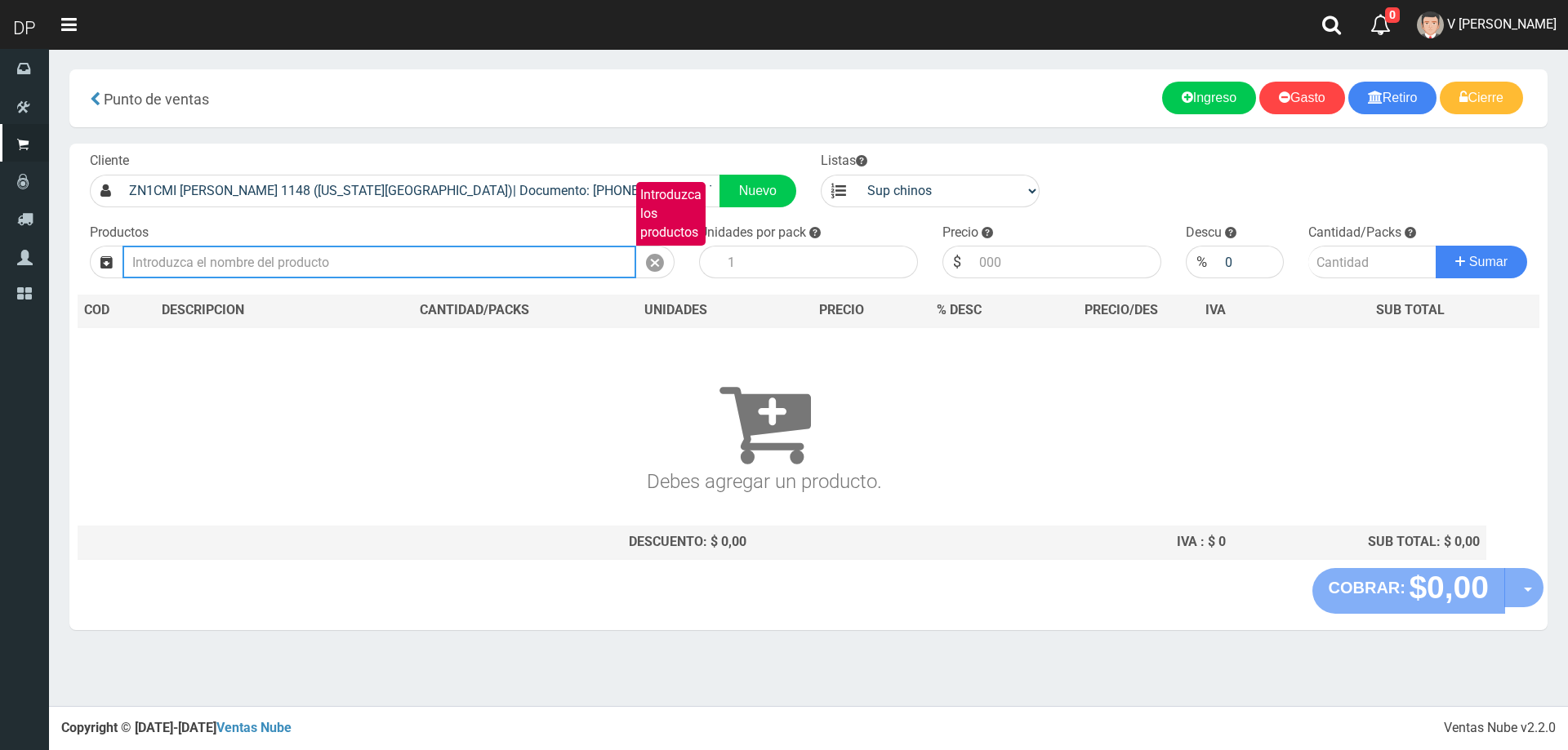
click at [535, 248] on input "Introduzca los productos" at bounding box center [379, 261] width 513 height 32
click at [529, 255] on input "Introduzca los productos" at bounding box center [379, 261] width 513 height 32
type input "L"
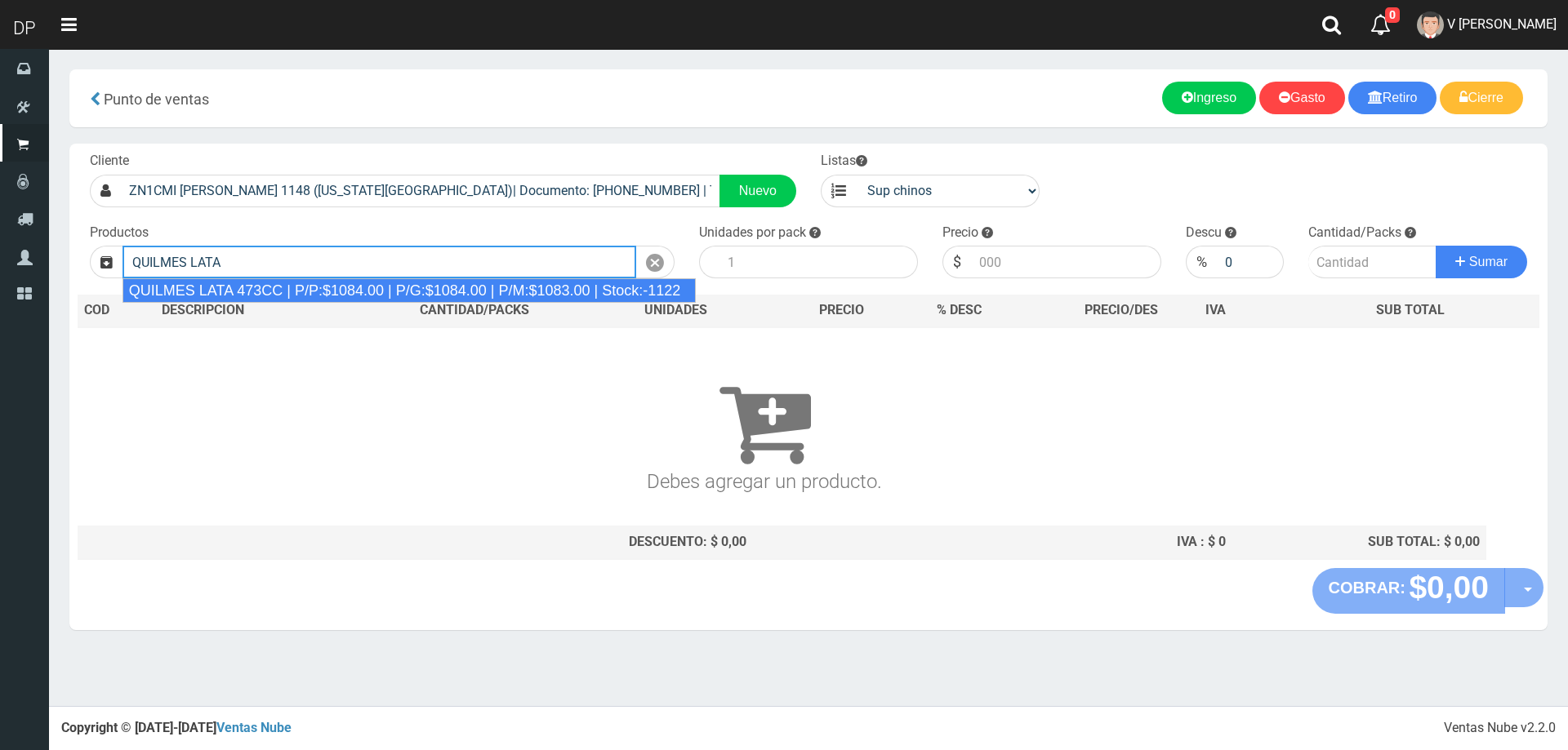
click at [543, 290] on div "QUILMES LATA 473CC | P/P:$1084.00 | P/G:$1084.00 | P/M:$1083.00 | Stock:-1122" at bounding box center [409, 291] width 573 height 25
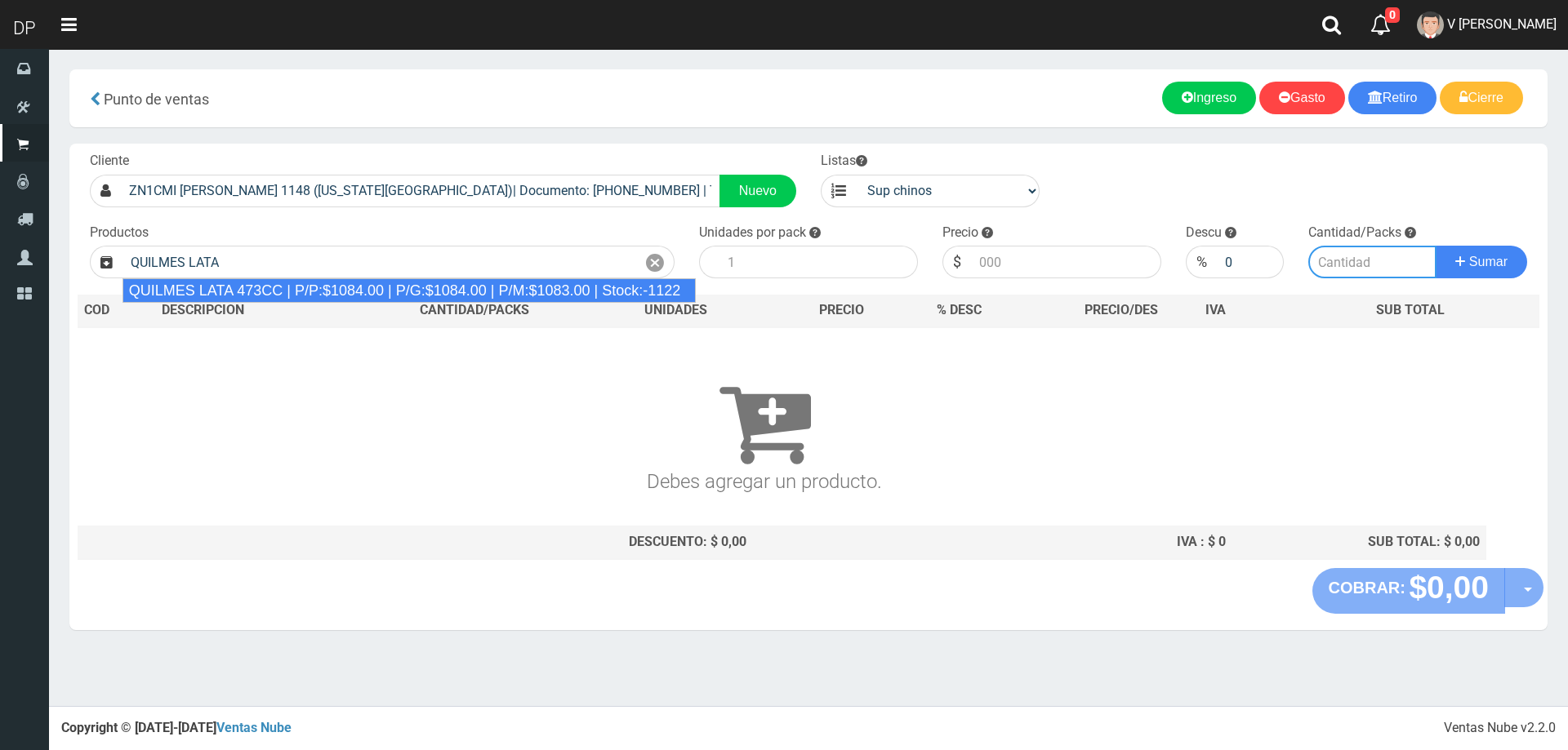
type input "QUILMES LATA 473CC | P/P:$1084.00 | P/G:$1084.00 | P/M:$1083.00 | Stock:-1122"
type input "24"
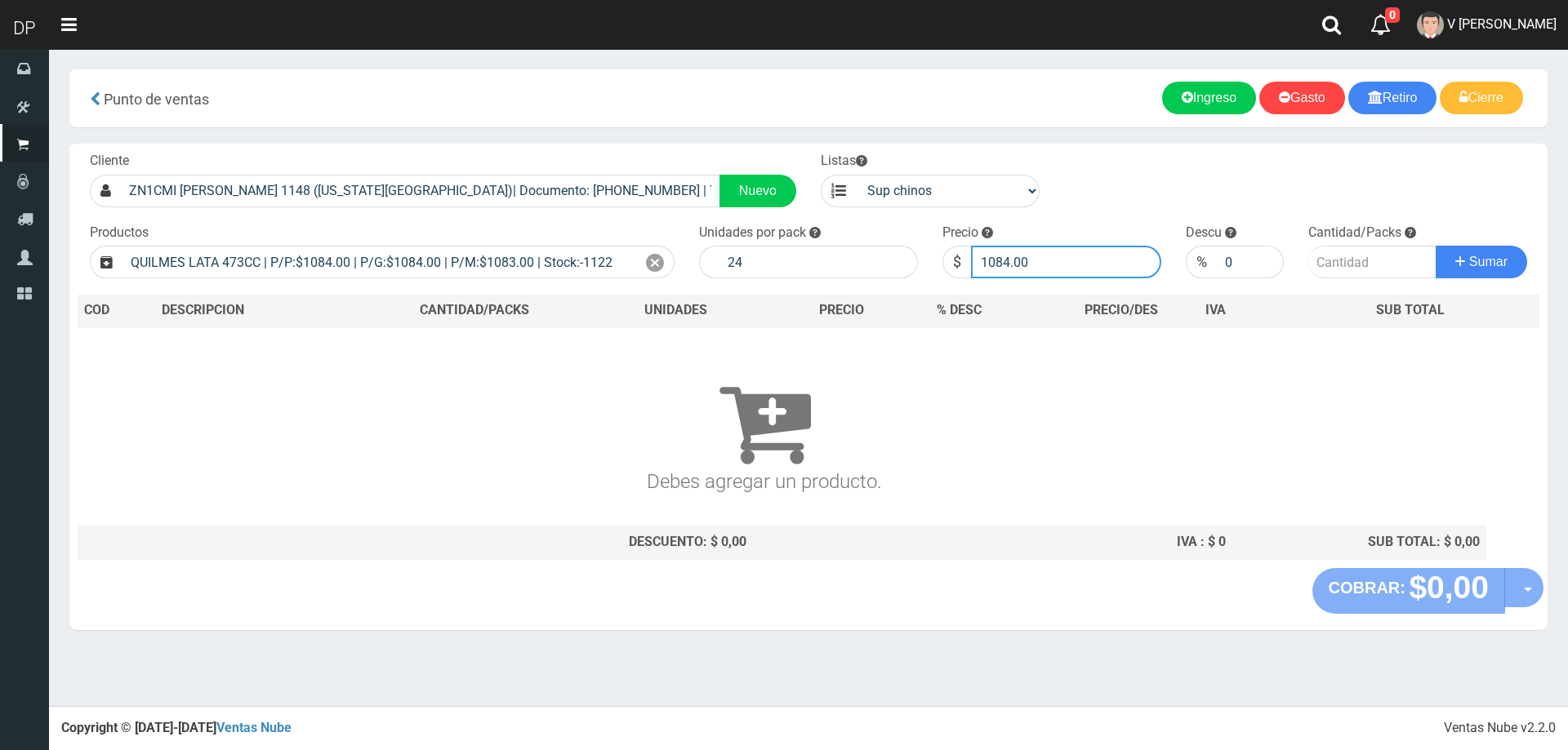
click at [1061, 269] on input "1084.00" at bounding box center [1066, 261] width 190 height 32
type input "1"
type input "975"
type input "975.60"
type input "2"
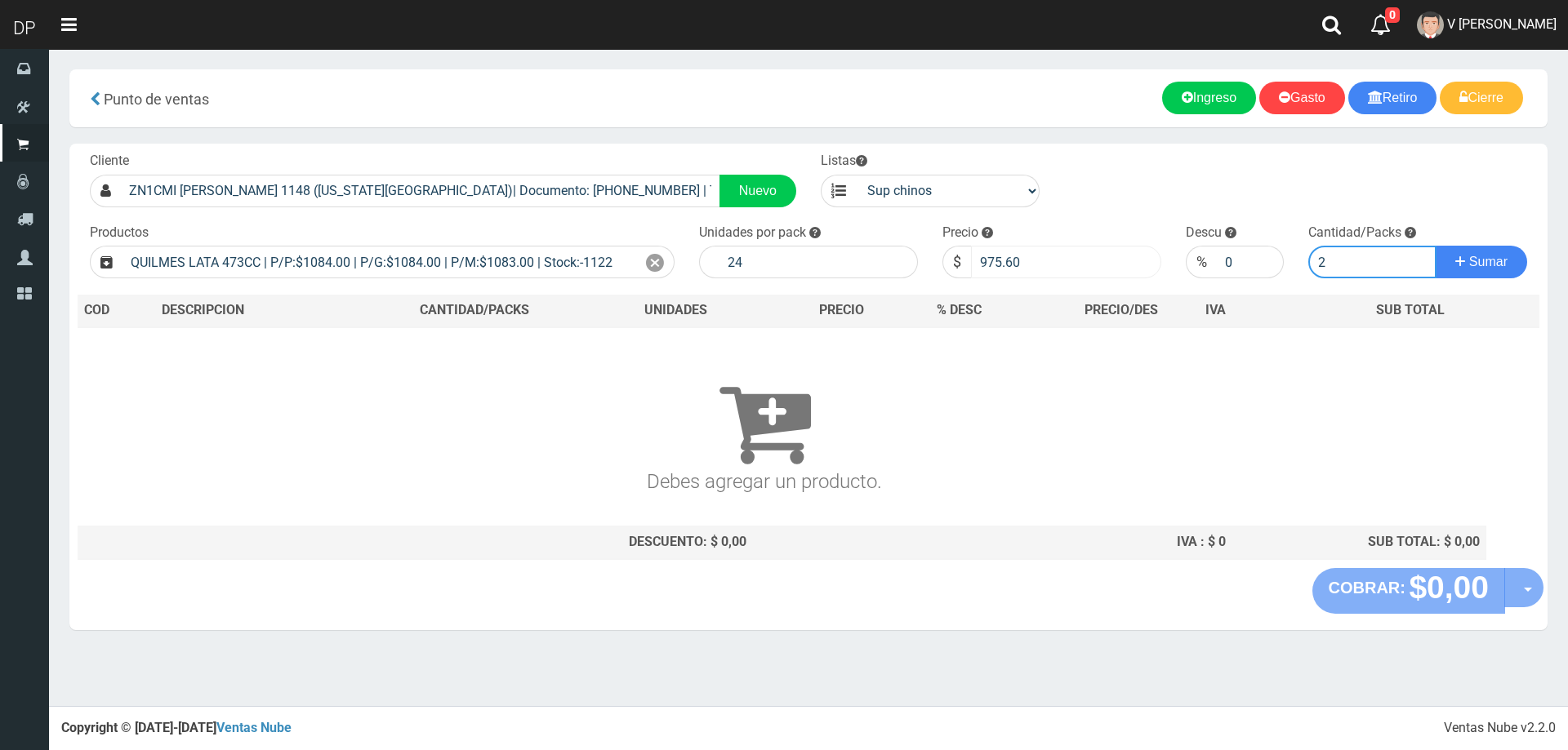
click at [1435, 245] on button "Sumar" at bounding box center [1481, 261] width 91 height 32
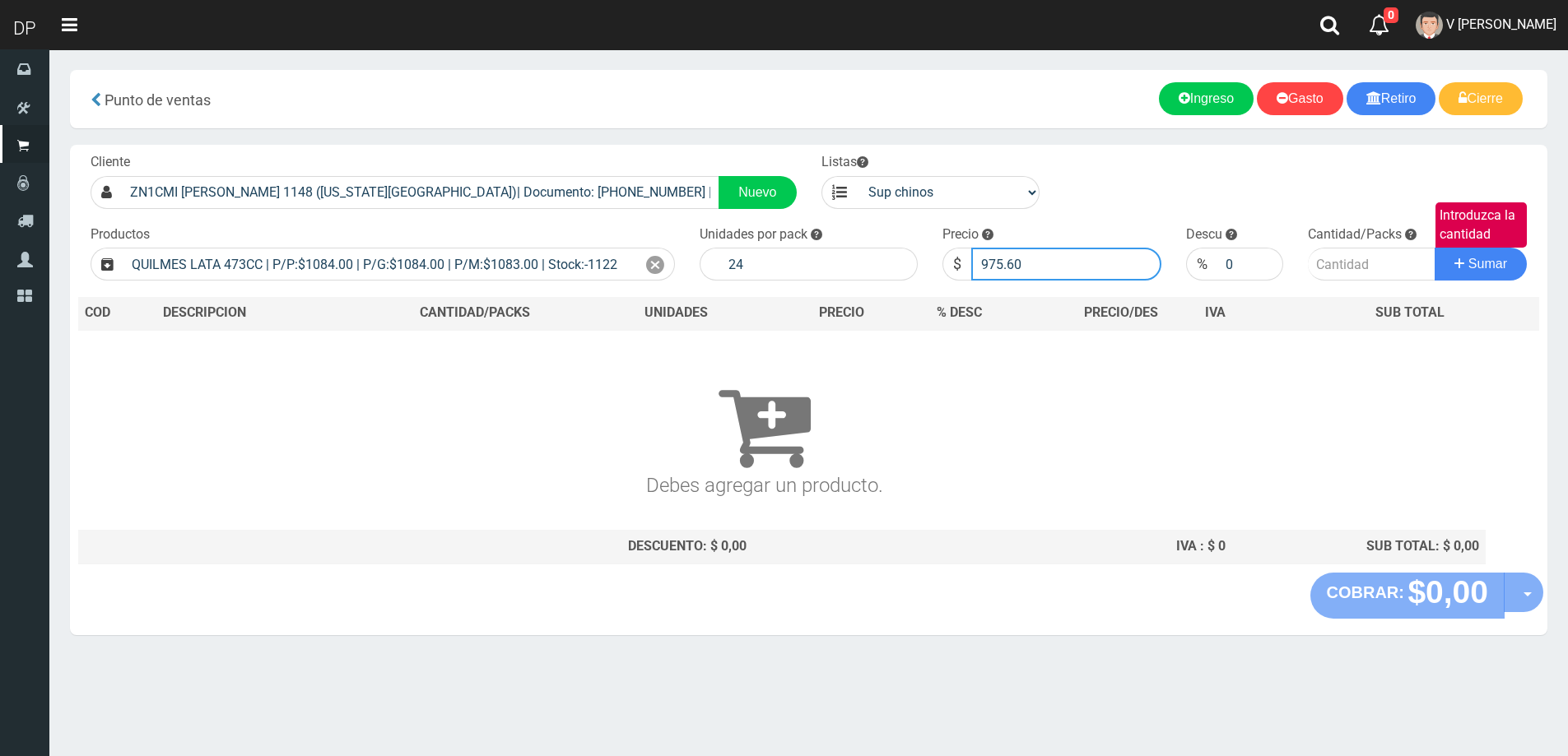
click at [1046, 263] on input "975.60" at bounding box center [1066, 263] width 190 height 33
type input "975.6"
type input "9"
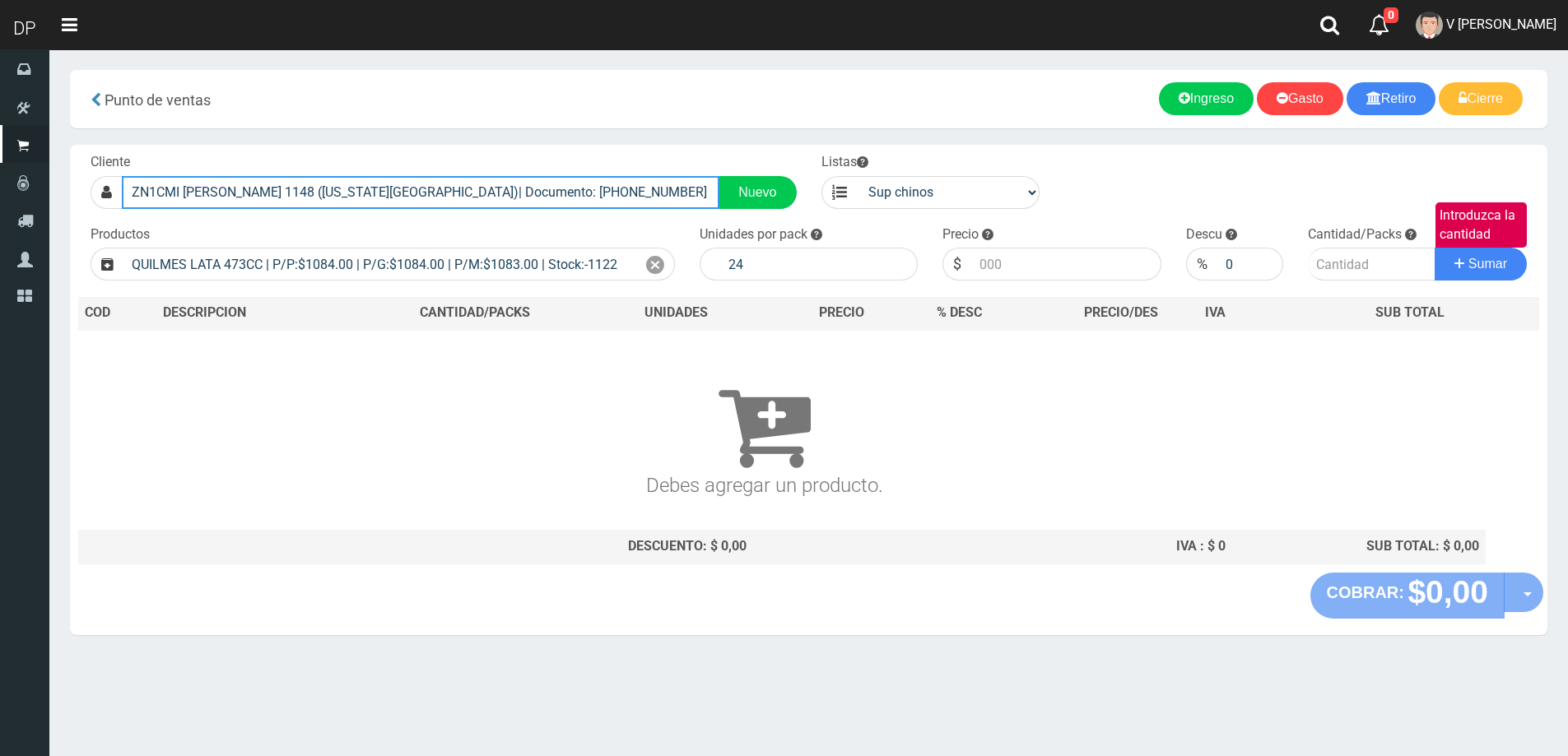
click at [630, 187] on input "ZN1CMI C. PELLEGRINI 1148 (FLORIDA OESTE)| Documento: 949494949469 | Teléfono:" at bounding box center [420, 193] width 597 height 33
type input "G"
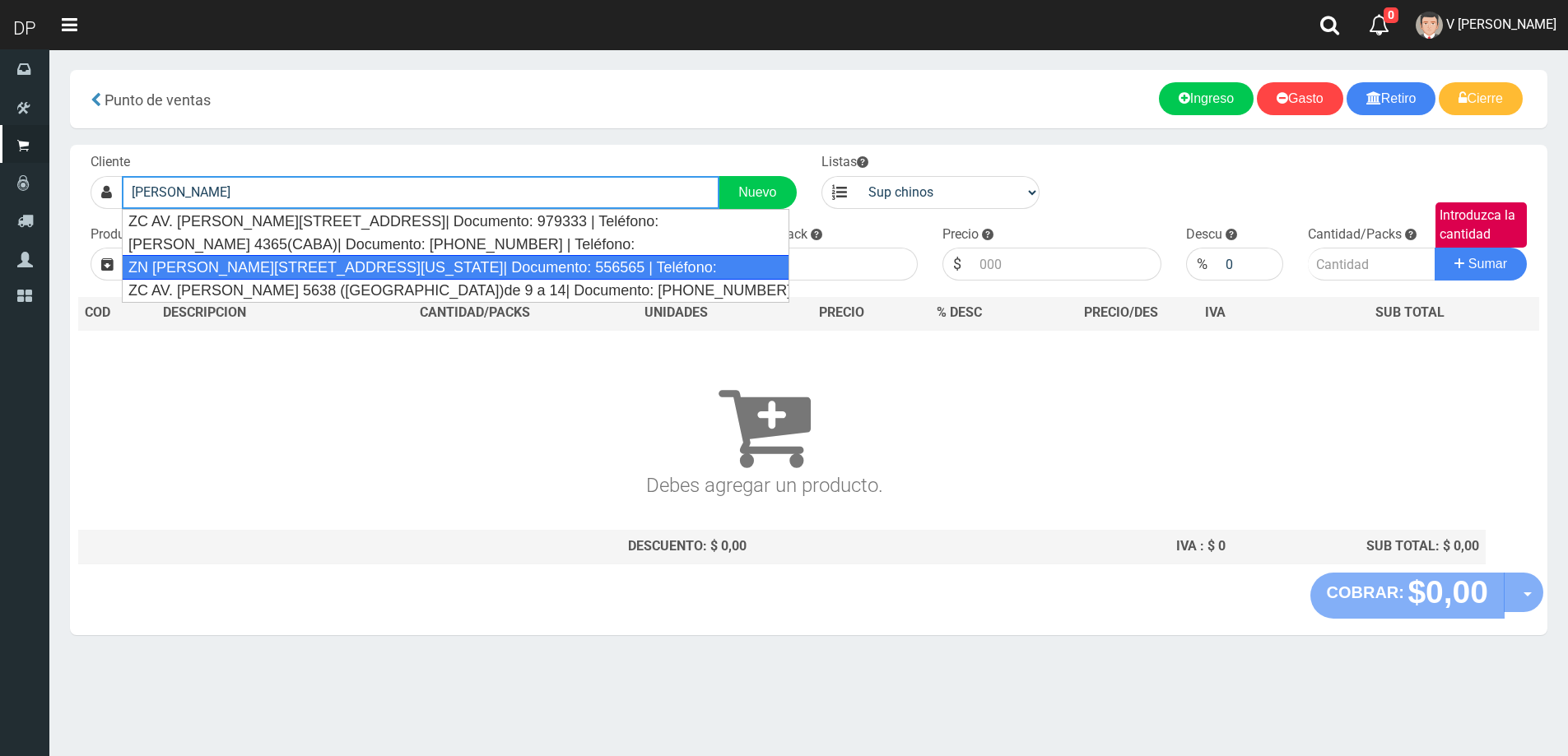
click at [334, 272] on div "ZN FRANCISCO BEIRO 646 (FLORIDA)| Documento: 556565 | Teléfono:" at bounding box center [455, 267] width 667 height 25
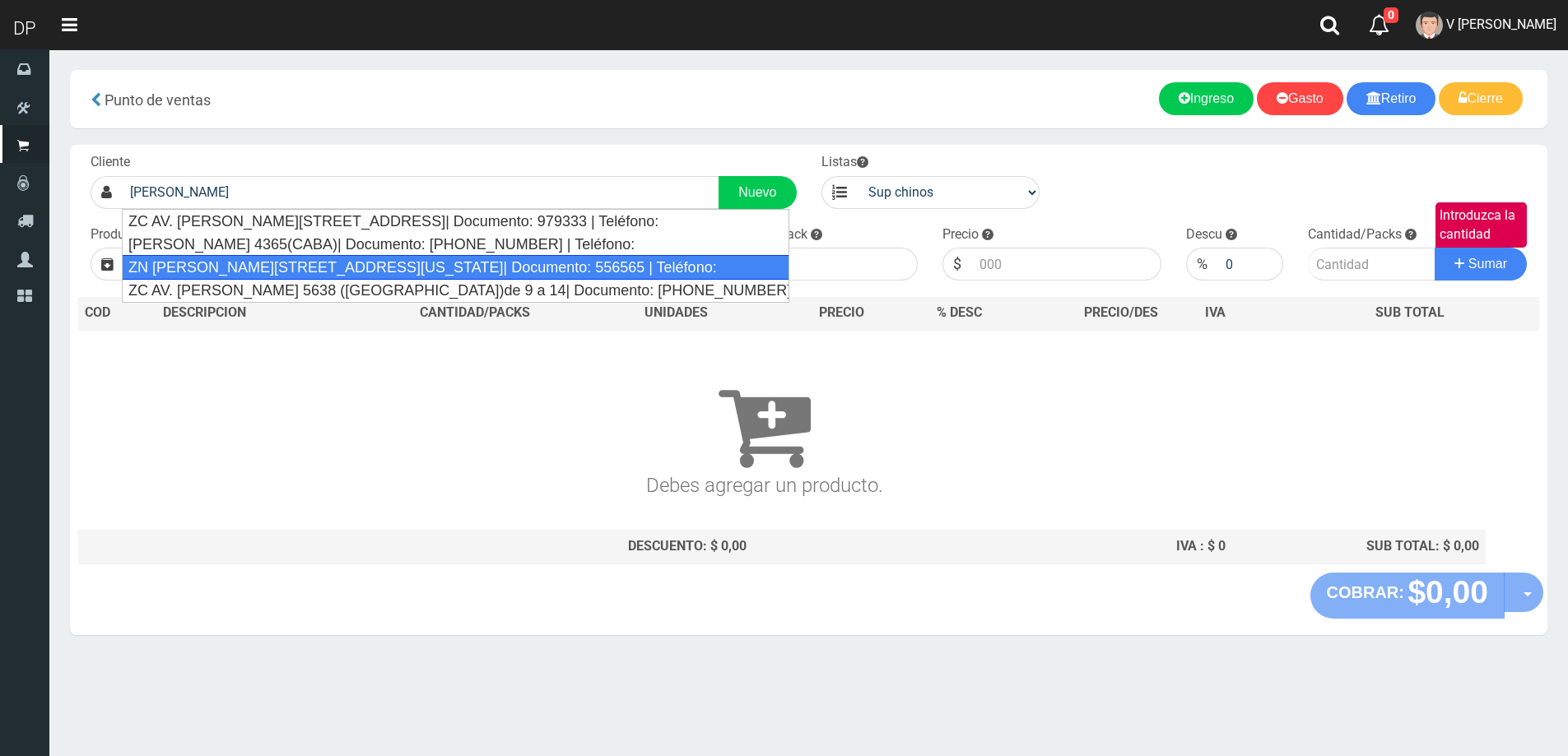
type input "ZN FRANCISCO BEIRO 646 (FLORIDA)| Documento: 556565 | Teléfono:"
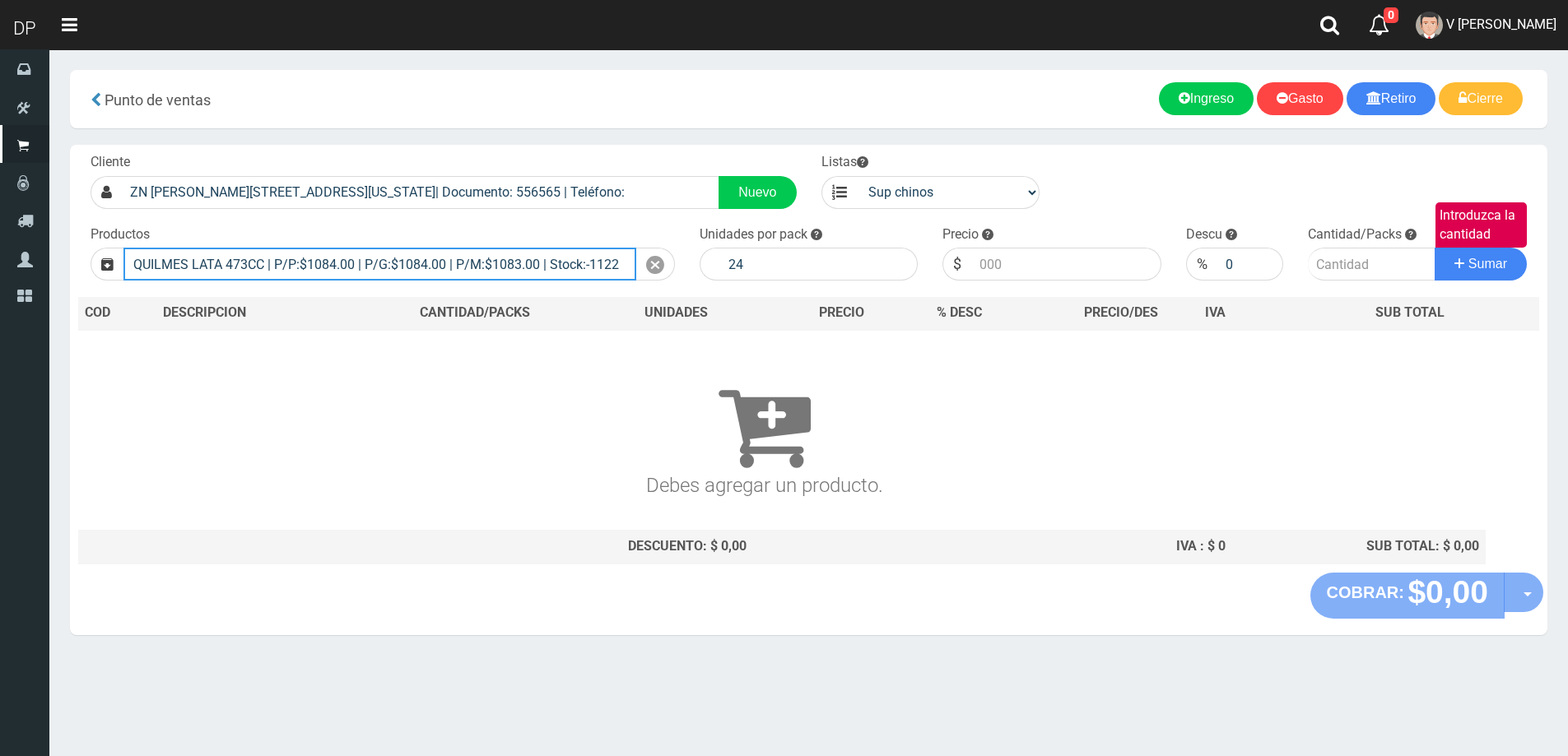
click at [443, 268] on input "QUILMES LATA 473CC | P/P:$1084.00 | P/G:$1084.00 | P/M:$1083.00 | Stock:-1122" at bounding box center [380, 263] width 513 height 33
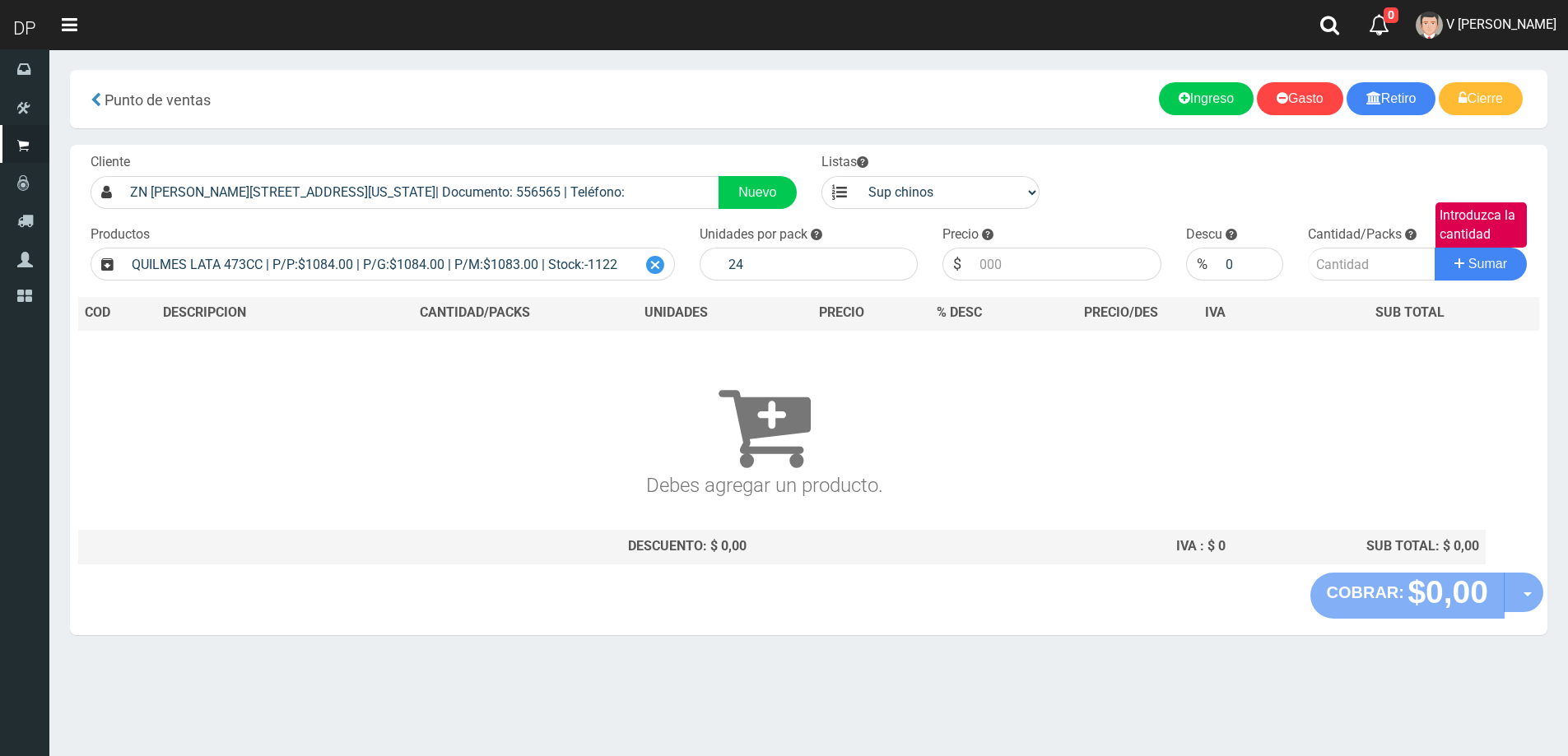
click at [663, 266] on icon at bounding box center [655, 264] width 18 height 24
click at [557, 264] on input "Introduzca los productos" at bounding box center [380, 263] width 513 height 33
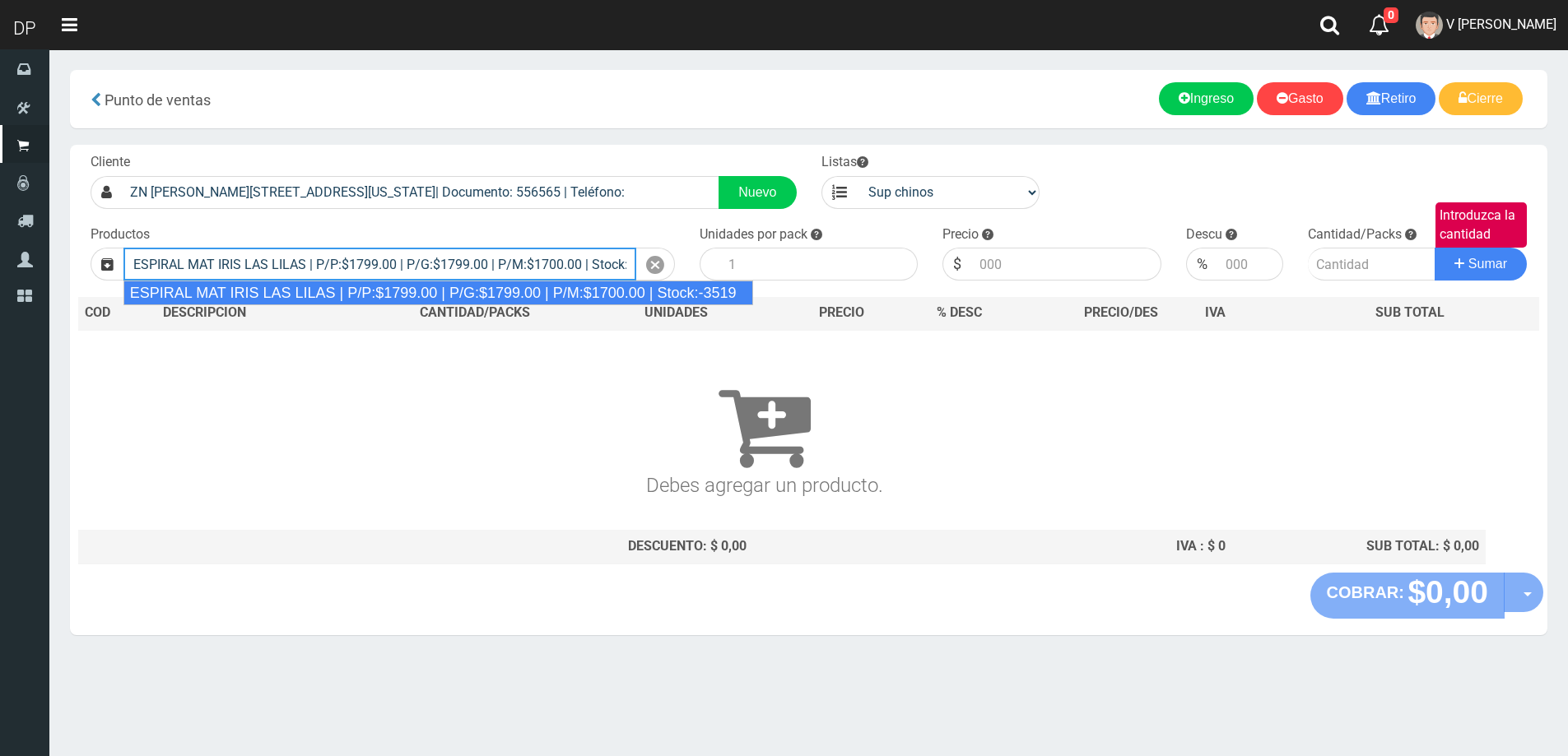
type input "ESPIRAL MAT IRIS LAS LILAS | P/P:$1799.00 | P/G:$1799.00 | P/M:$1700.00 | Stock…"
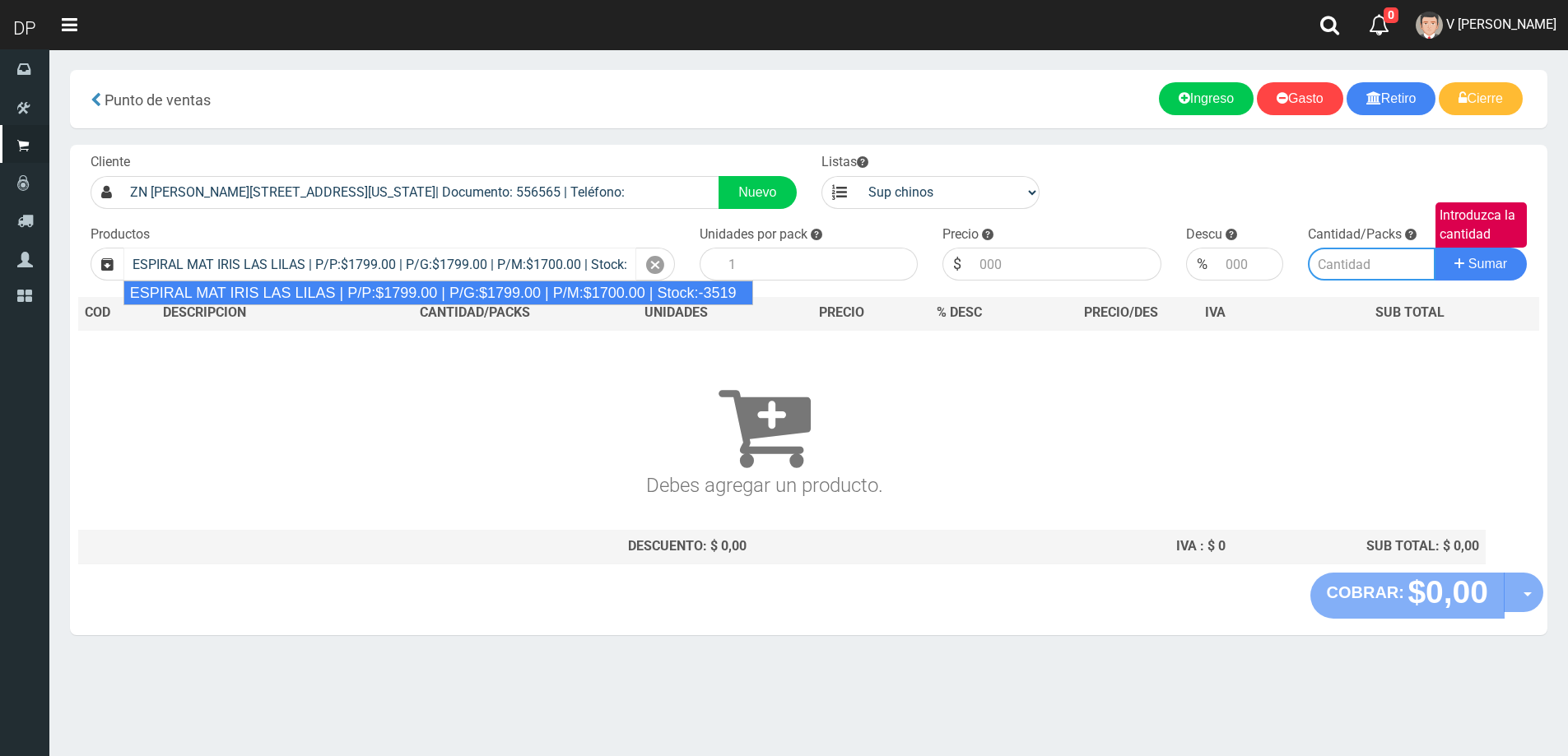
type input "100"
type input "1799.00"
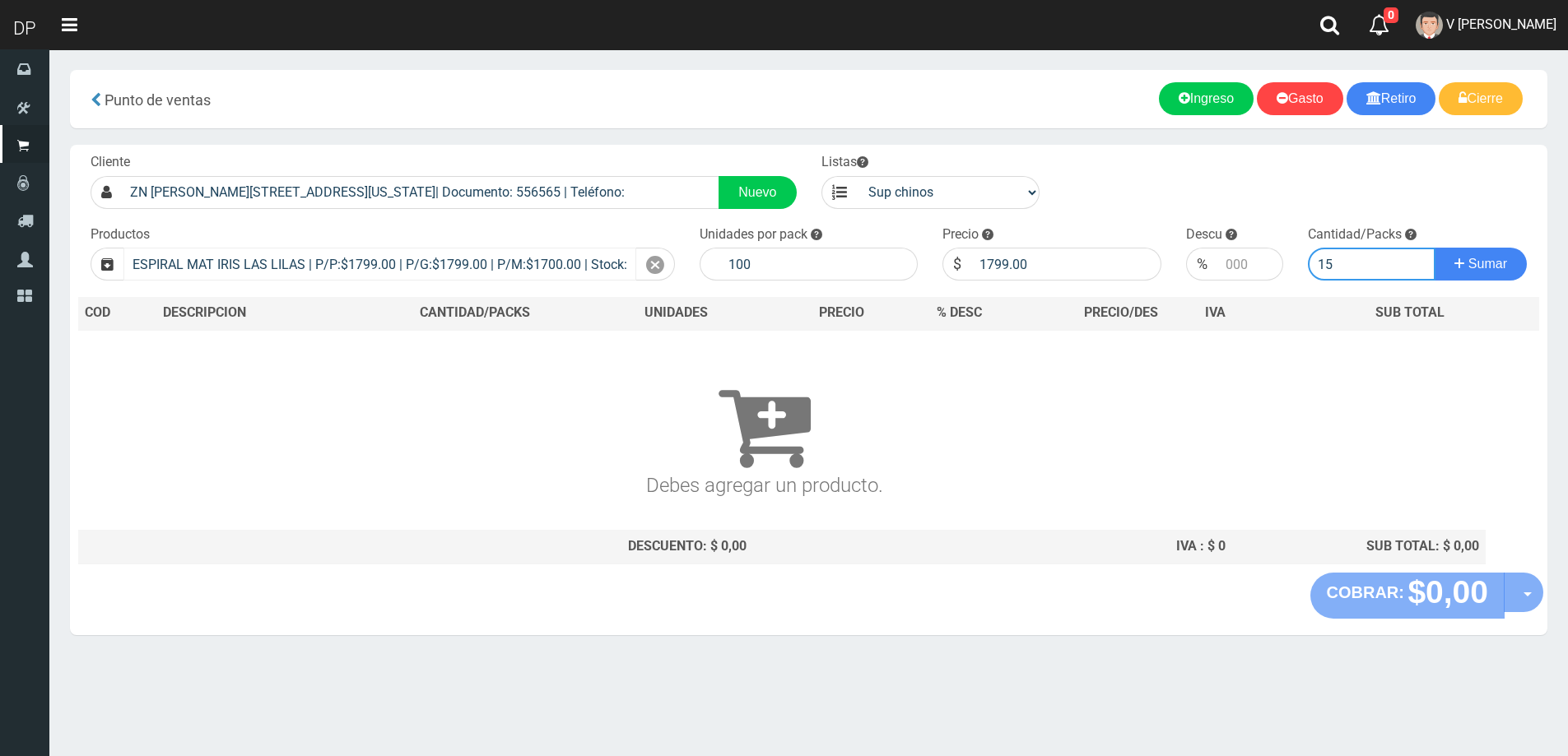
type input "15"
click at [1435, 247] on button "Sumar" at bounding box center [1481, 263] width 92 height 33
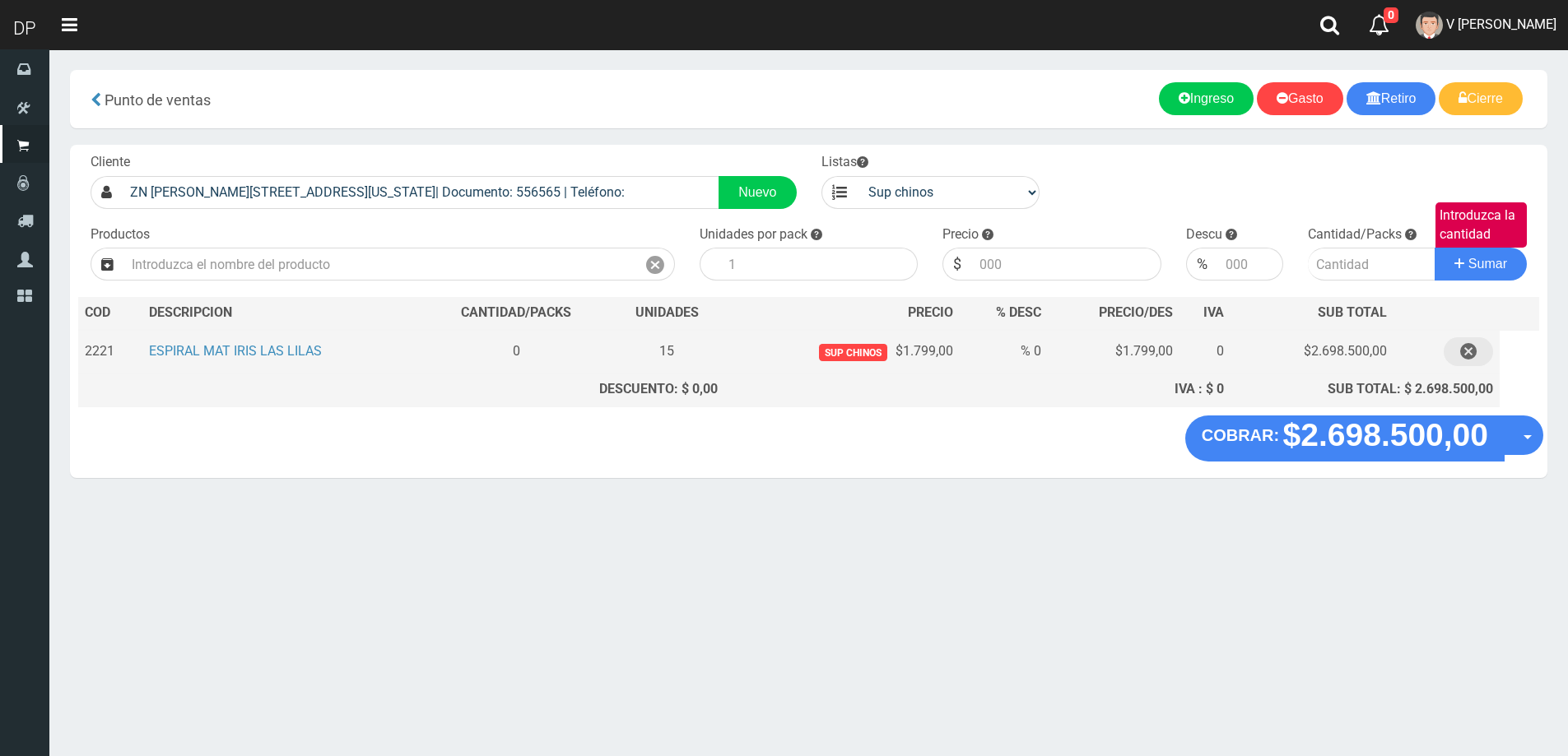
click at [1457, 352] on button "button" at bounding box center [1468, 352] width 50 height 29
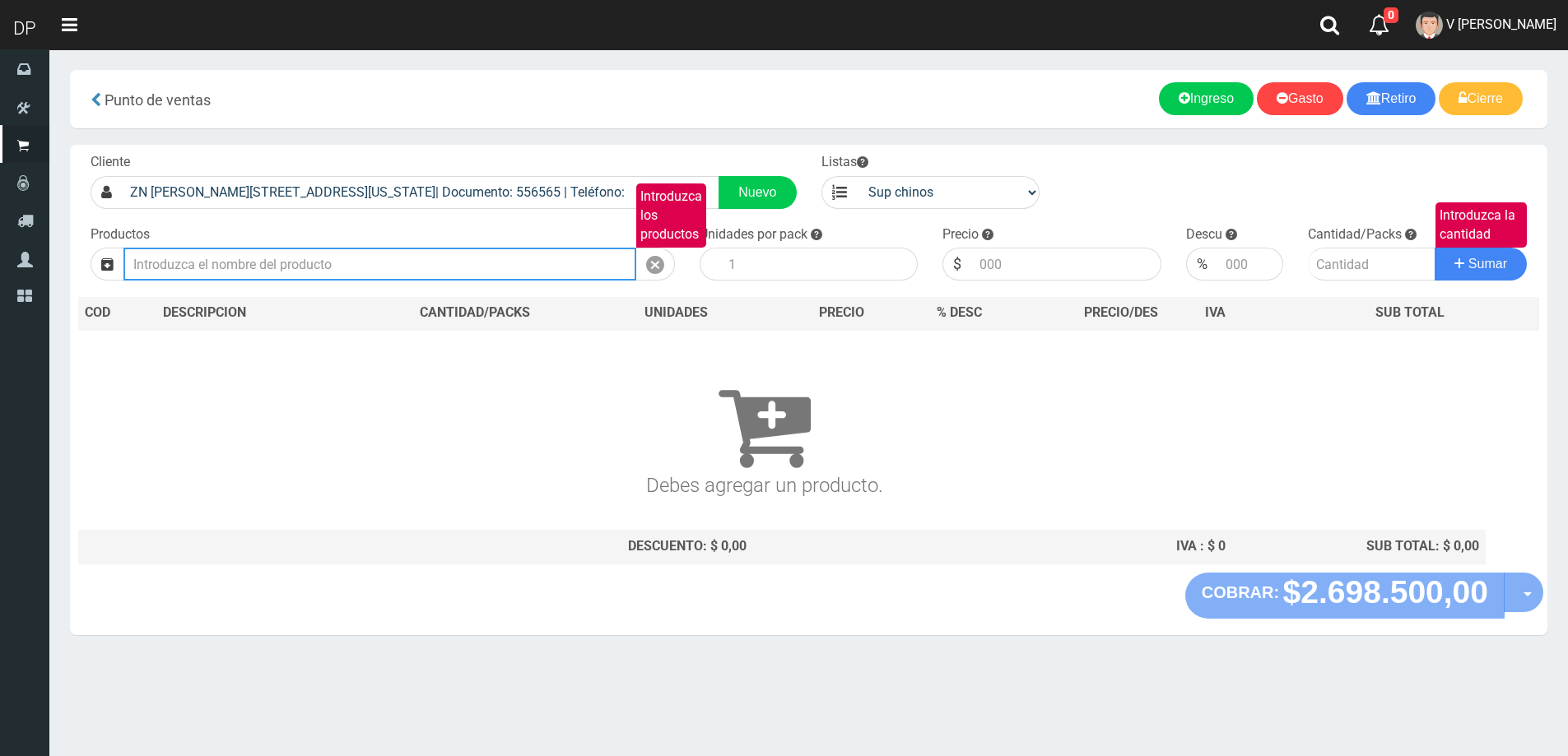
click at [443, 262] on input "Introduzca los productos" at bounding box center [380, 263] width 513 height 33
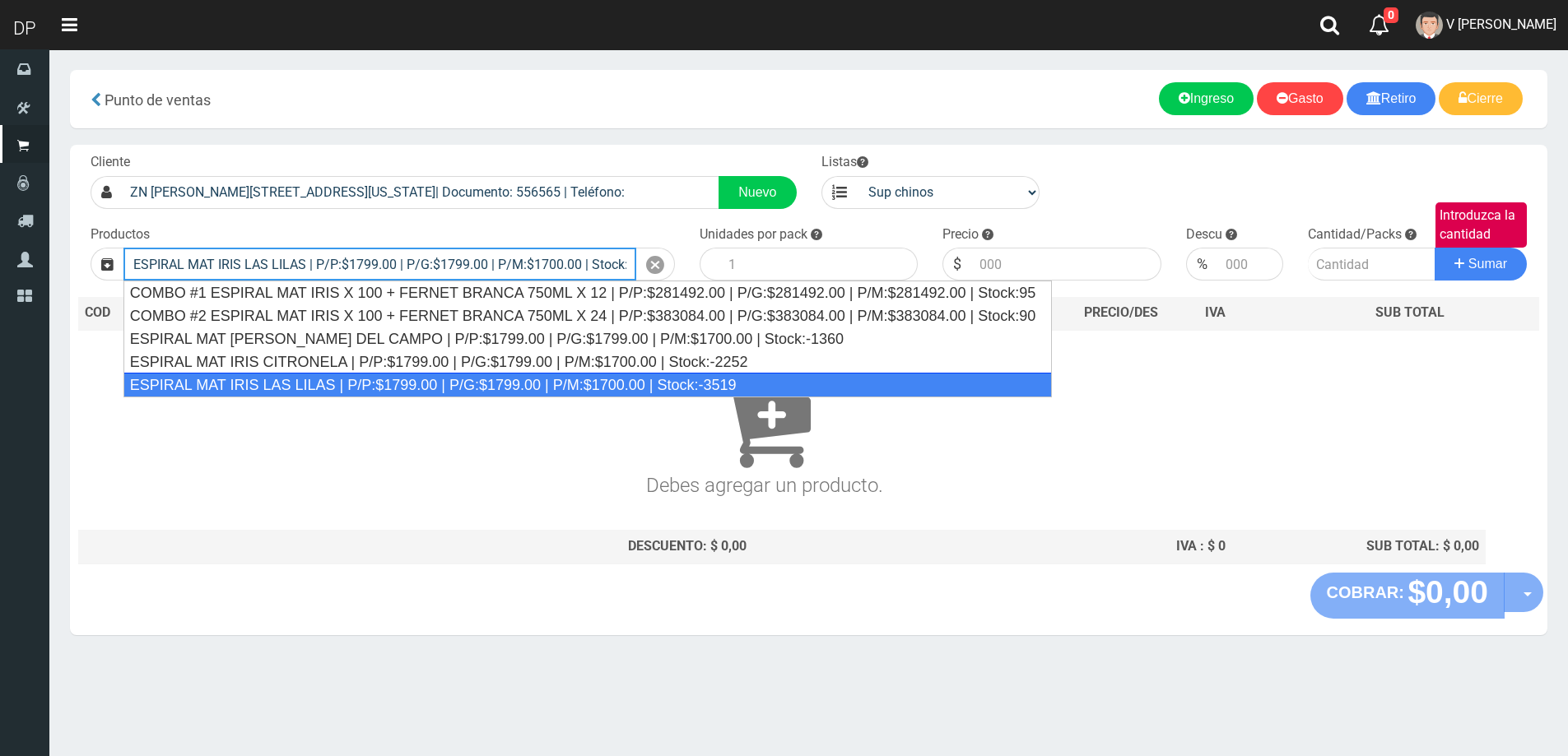
type input "ESPIRAL MAT IRIS LAS LILAS | P/P:$1799.00 | P/G:$1799.00 | P/M:$1700.00 | Stock…"
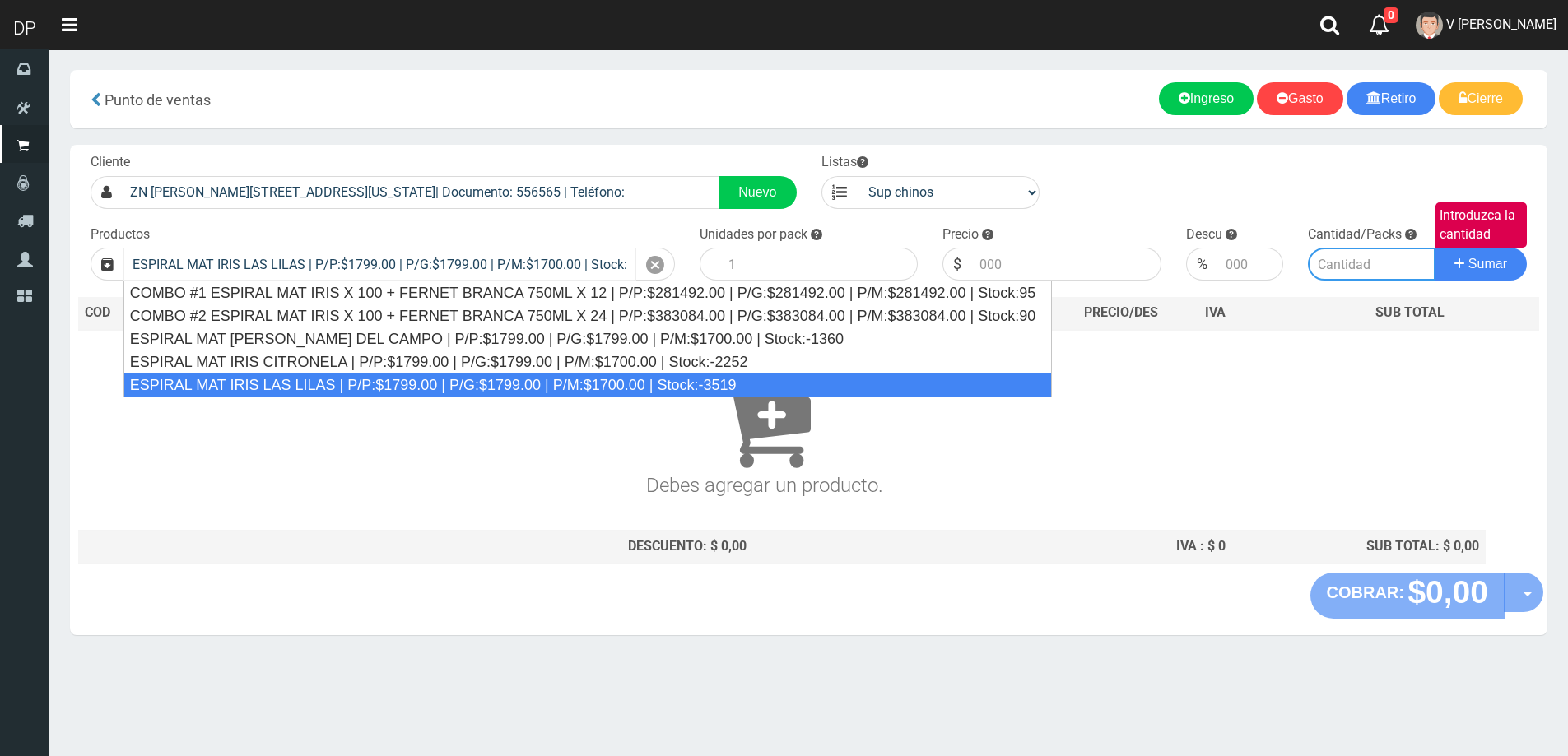
type input "100"
type input "1799.00"
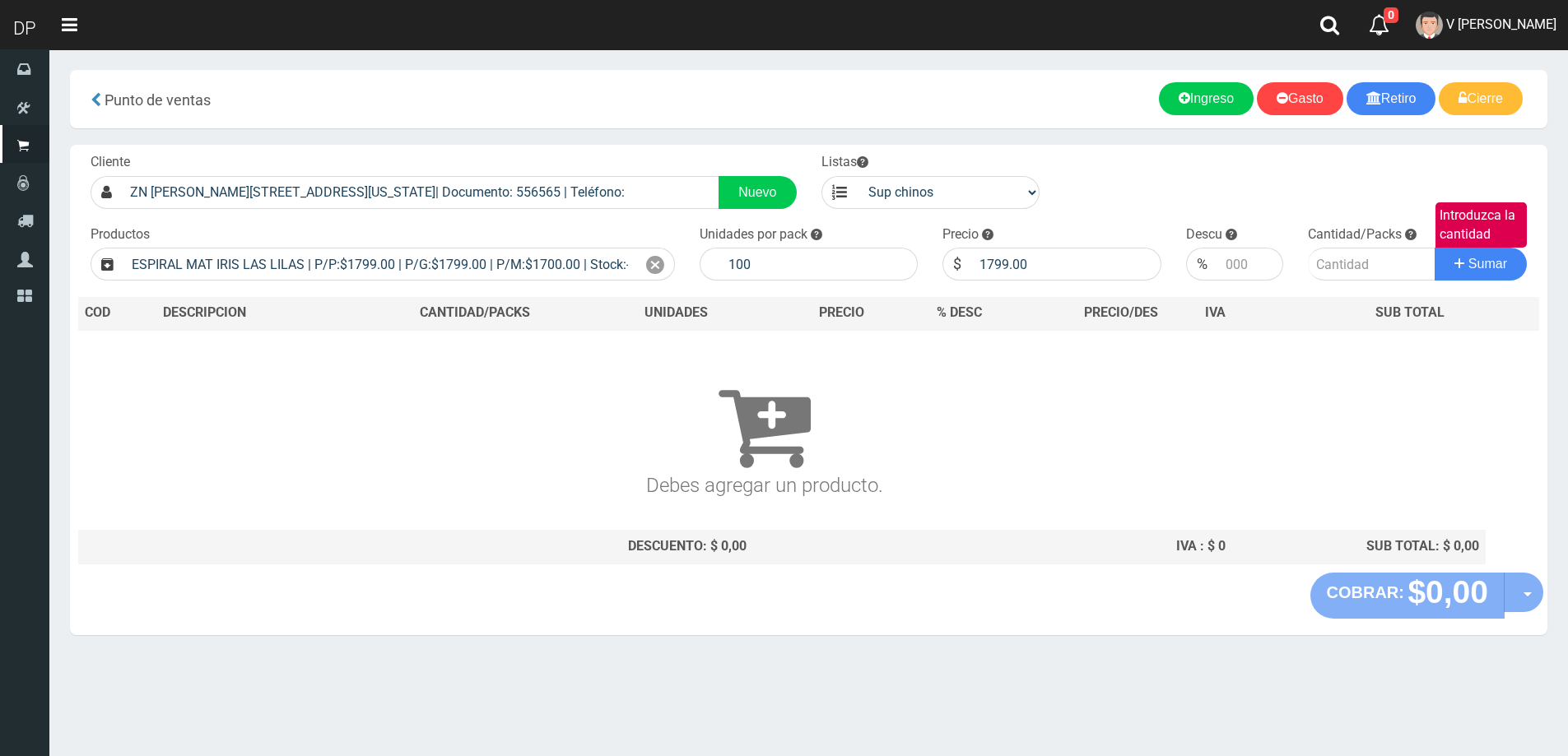
click at [788, 246] on div "Unidades por pack 100" at bounding box center [809, 253] width 243 height 56
click at [782, 275] on input "100" at bounding box center [819, 263] width 198 height 33
type input "1"
type input "15"
click at [1435, 247] on button "Sumar" at bounding box center [1481, 263] width 92 height 33
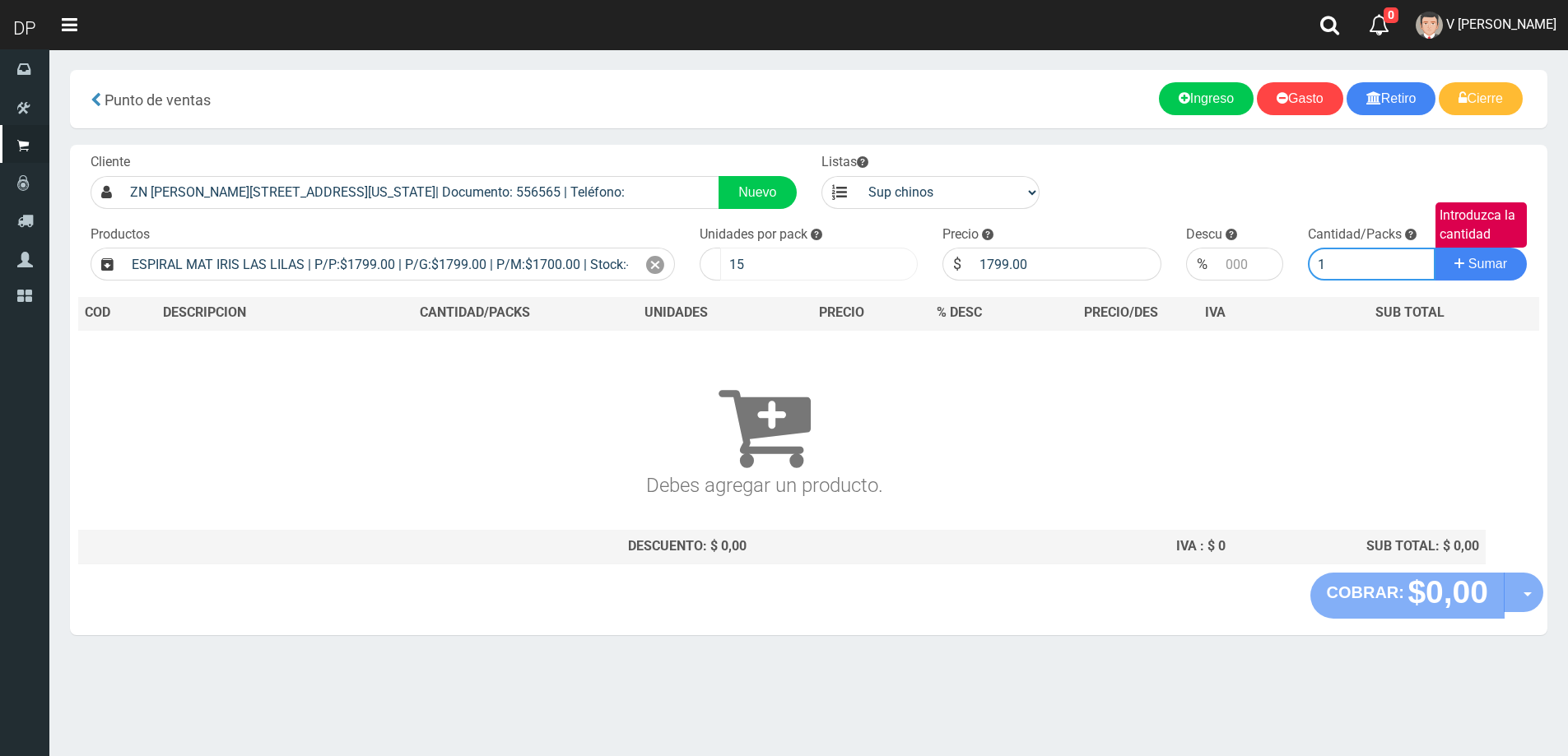
type input "1"
click at [1435, 247] on button "Sumar" at bounding box center [1481, 263] width 92 height 33
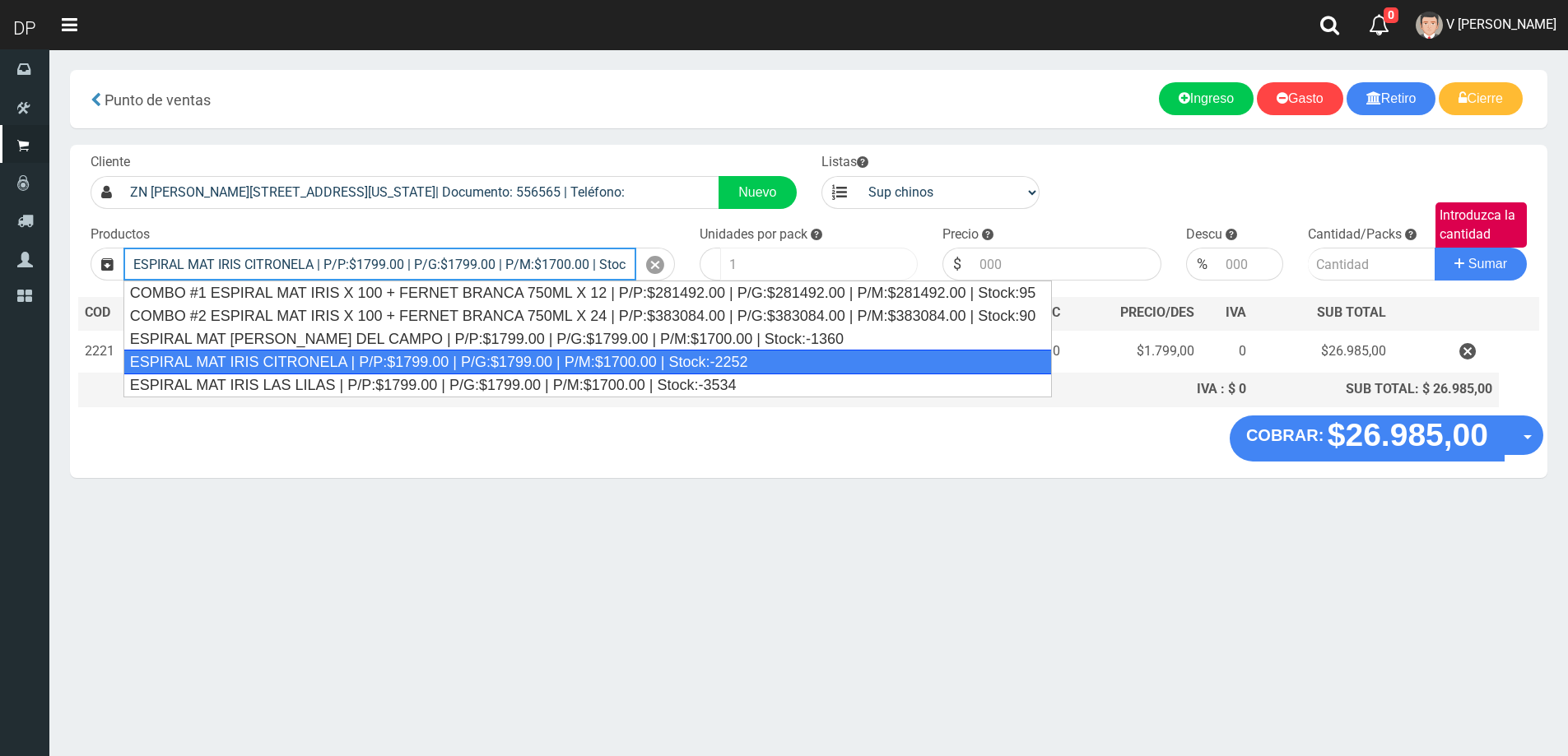
type input "ESPIRAL MAT IRIS CITRONELA | P/P:$1799.00 | P/G:$1799.00 | P/M:$1700.00 | Stock…"
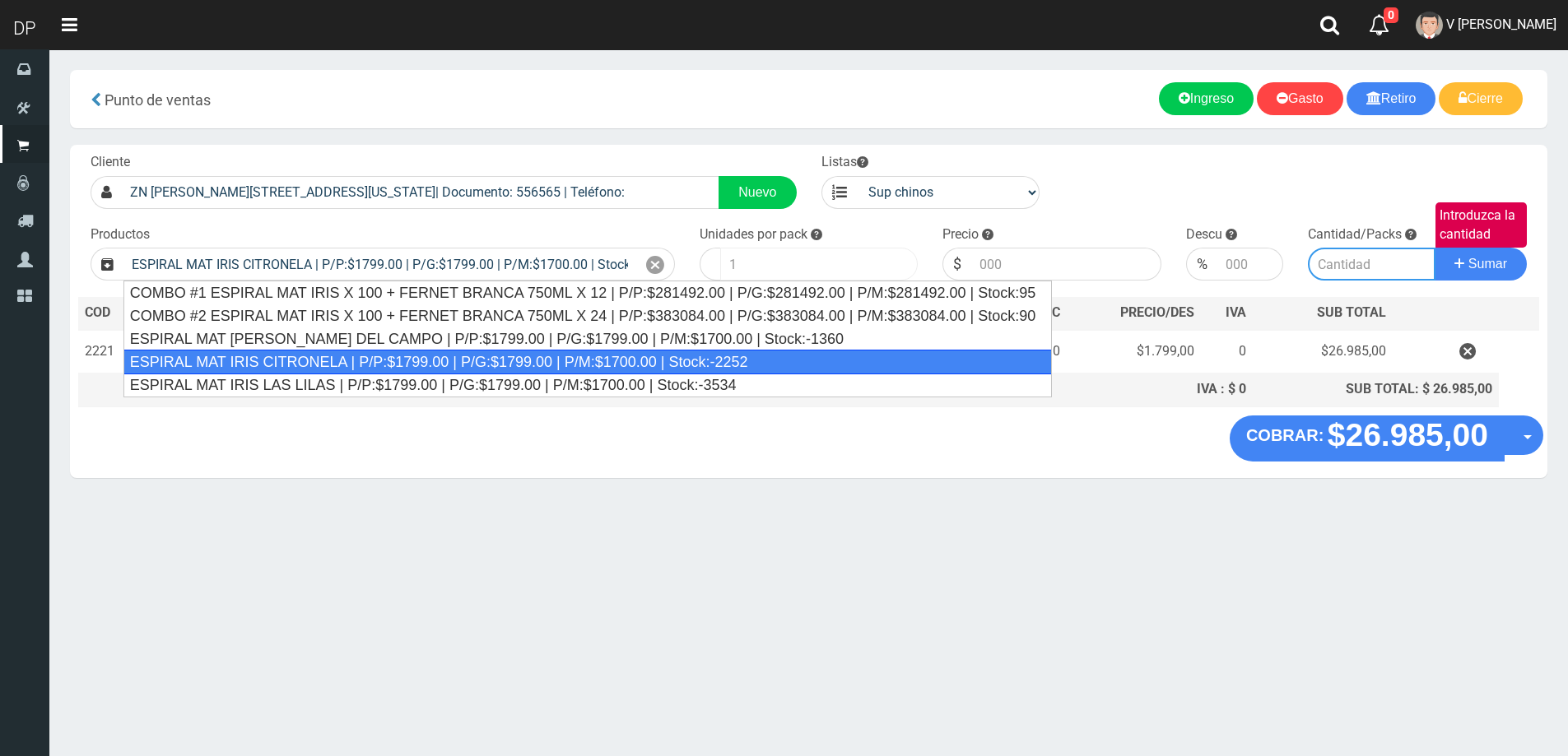
type input "100"
type input "1799.00"
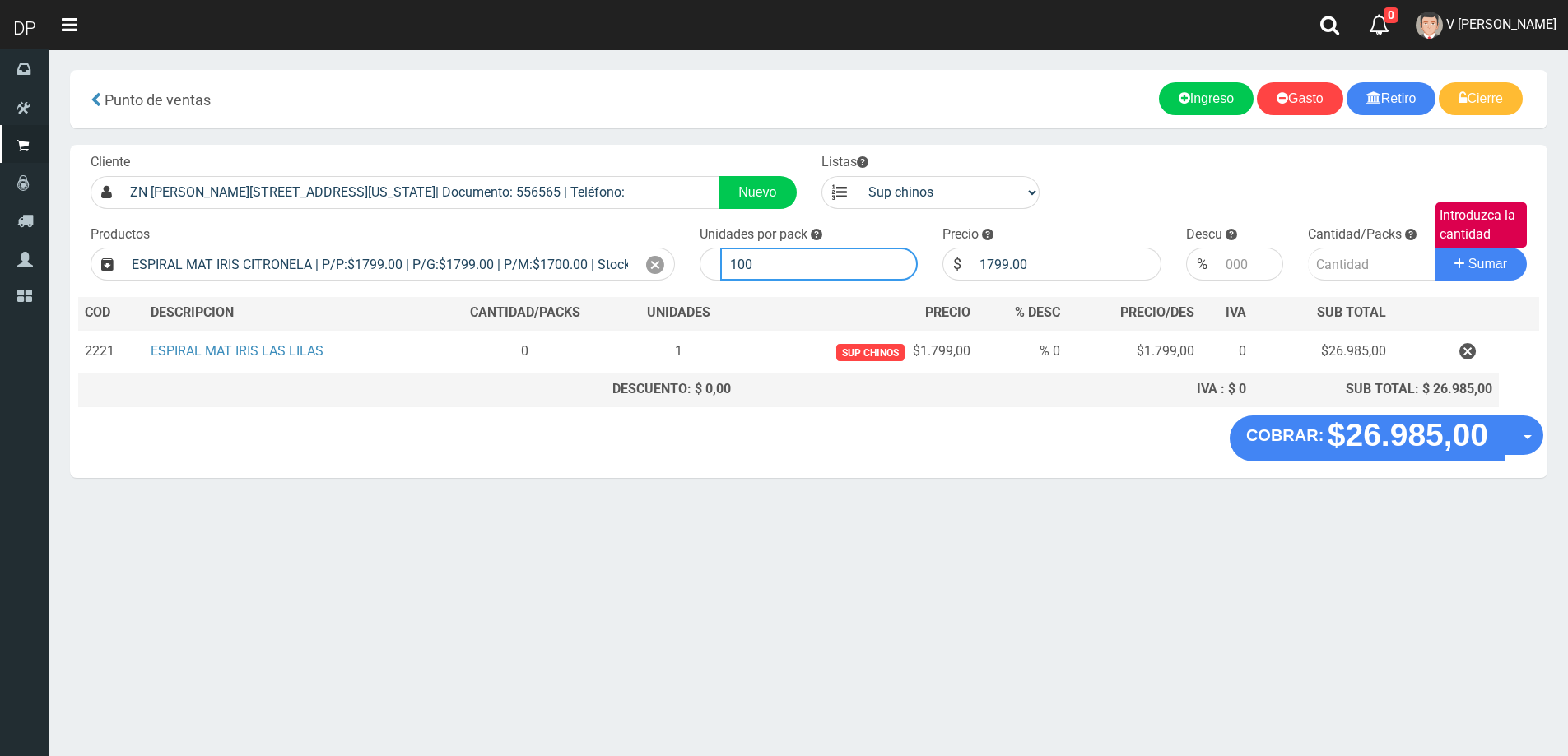
click at [782, 275] on input "100" at bounding box center [819, 263] width 198 height 33
type input "1"
type input "15"
type input "1"
click at [1435, 247] on button "Sumar" at bounding box center [1481, 263] width 92 height 33
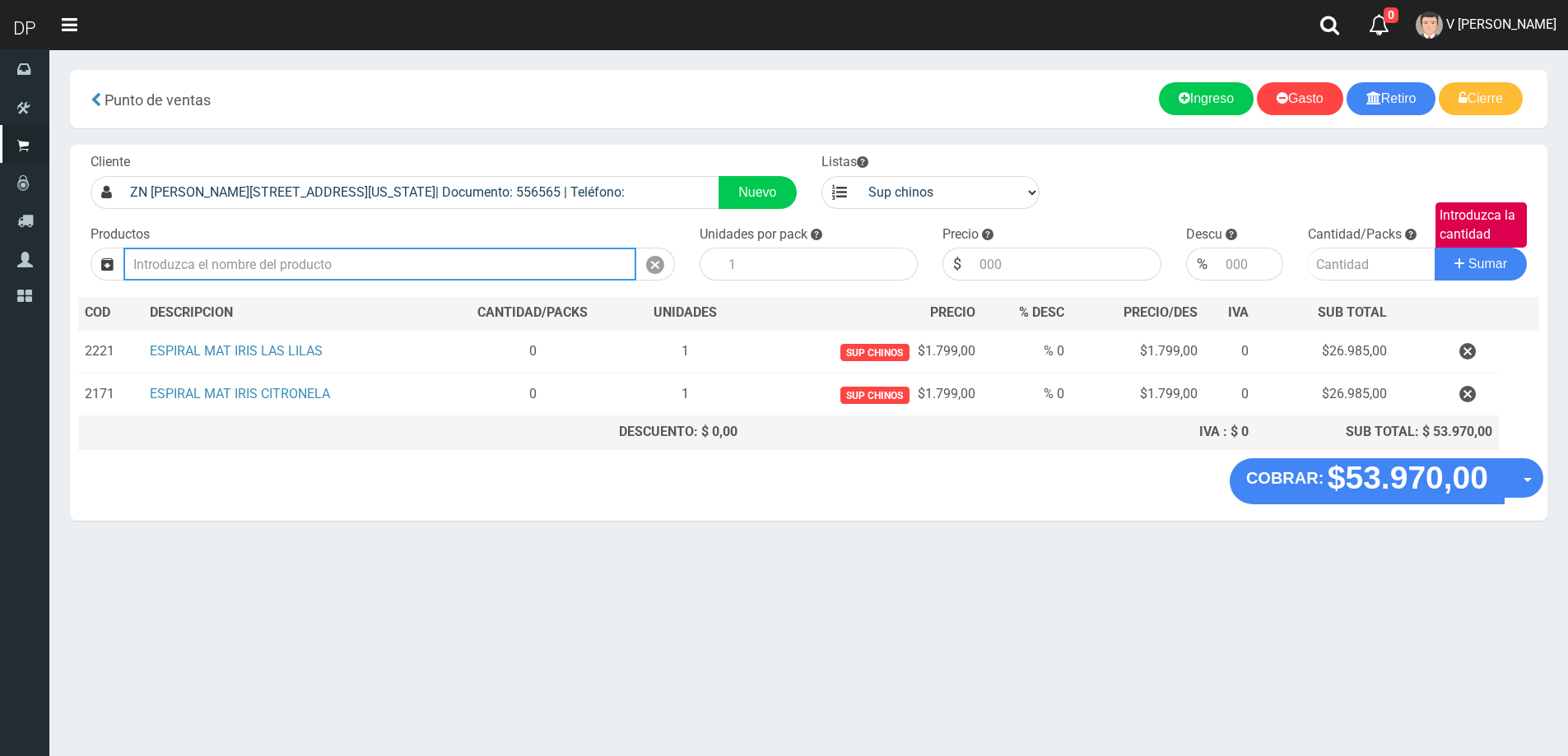
click at [373, 267] on input "Introduzca los productos" at bounding box center [380, 263] width 513 height 33
type input "ESPIRAL MAT IRIS BRISAS DEL CAMPO | P/P:$1799.00 | P/G:$1799.00 | P/M:$1700.00 …"
click at [781, 265] on input "number" at bounding box center [819, 263] width 198 height 33
click at [657, 263] on icon at bounding box center [655, 264] width 18 height 24
click at [447, 264] on input "Introduzca los productos" at bounding box center [380, 263] width 513 height 33
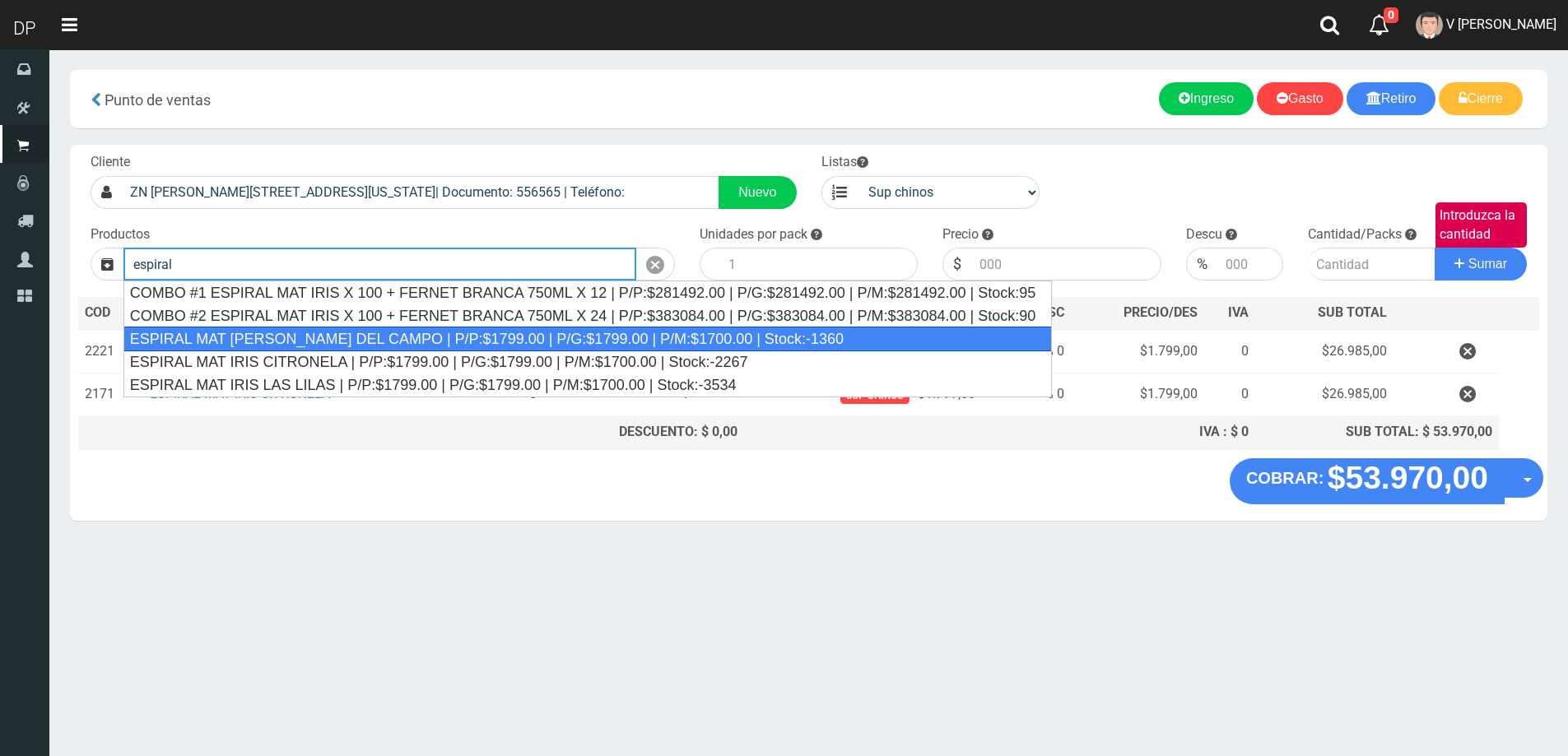
click at [410, 343] on div "ESPIRAL MAT IRIS BRISAS DEL CAMPO | P/P:$1799.00 | P/G:$1799.00 | P/M:$1700.00 …" at bounding box center [588, 339] width 929 height 25
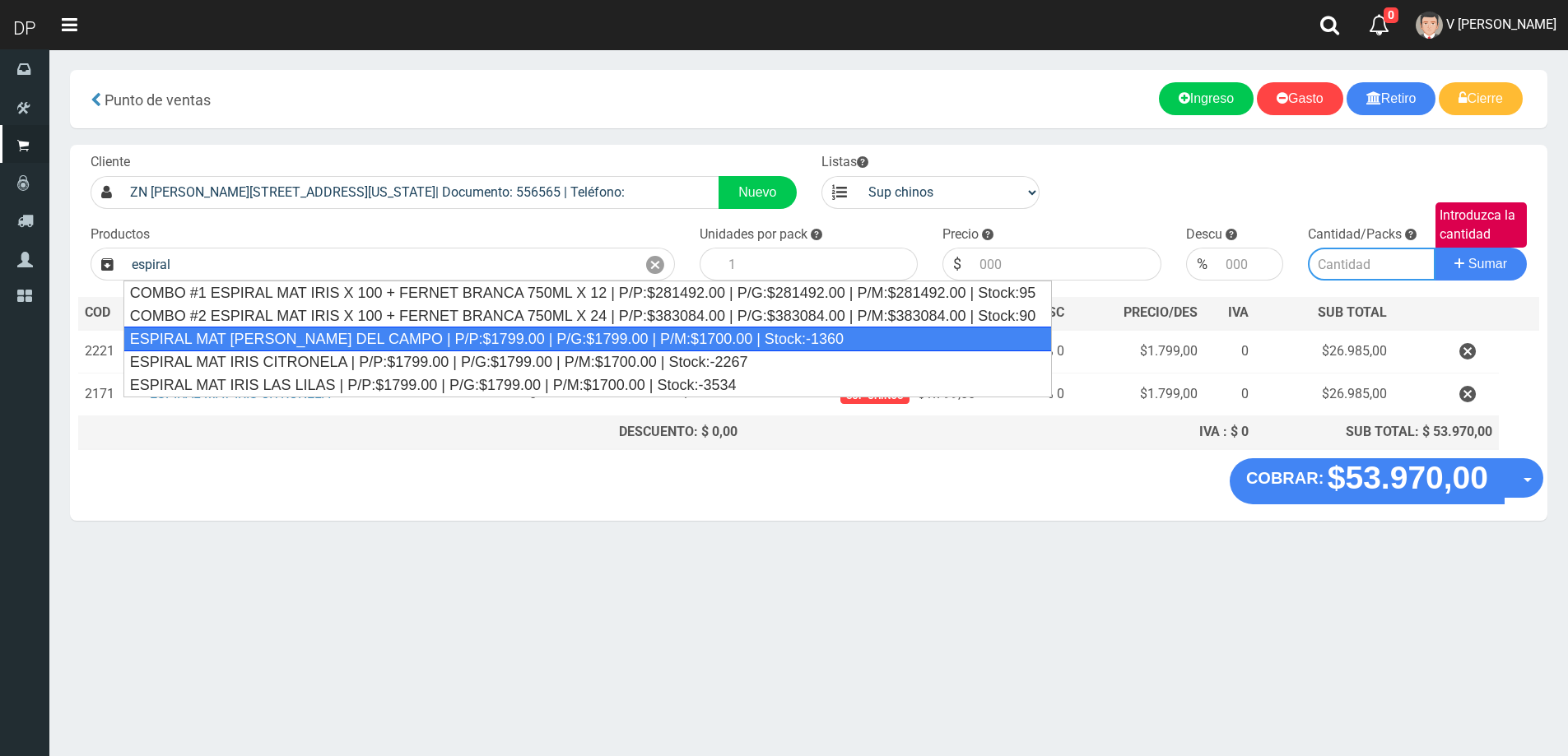
type input "ESPIRAL MAT IRIS BRISAS DEL CAMPO | P/P:$1799.00 | P/G:$1799.00 | P/M:$1700.00 …"
type input "100"
type input "1799.00"
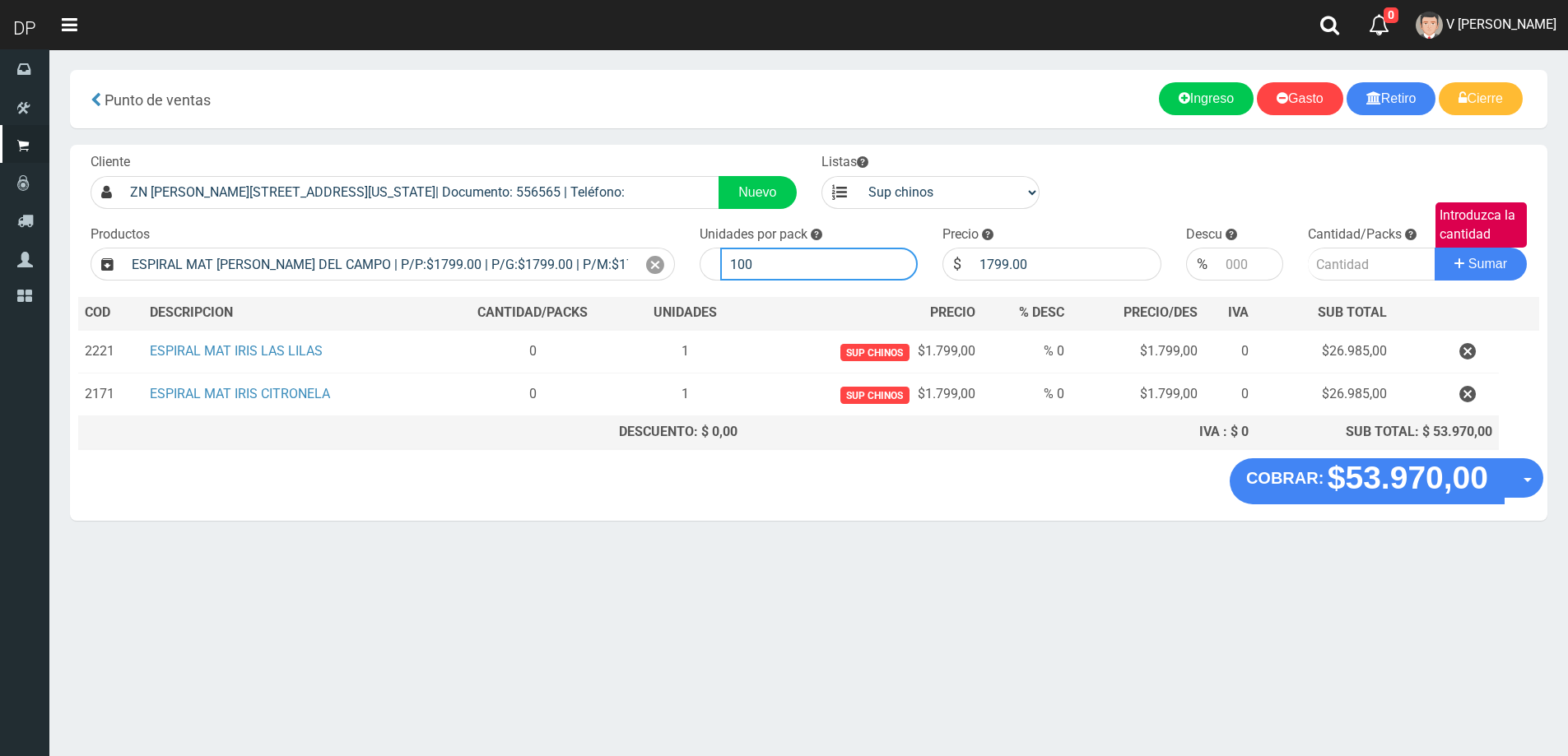
click at [823, 257] on input "100" at bounding box center [819, 263] width 198 height 33
type input "1"
type input "15"
click at [1435, 247] on button "Sumar" at bounding box center [1481, 263] width 92 height 33
type input "1"
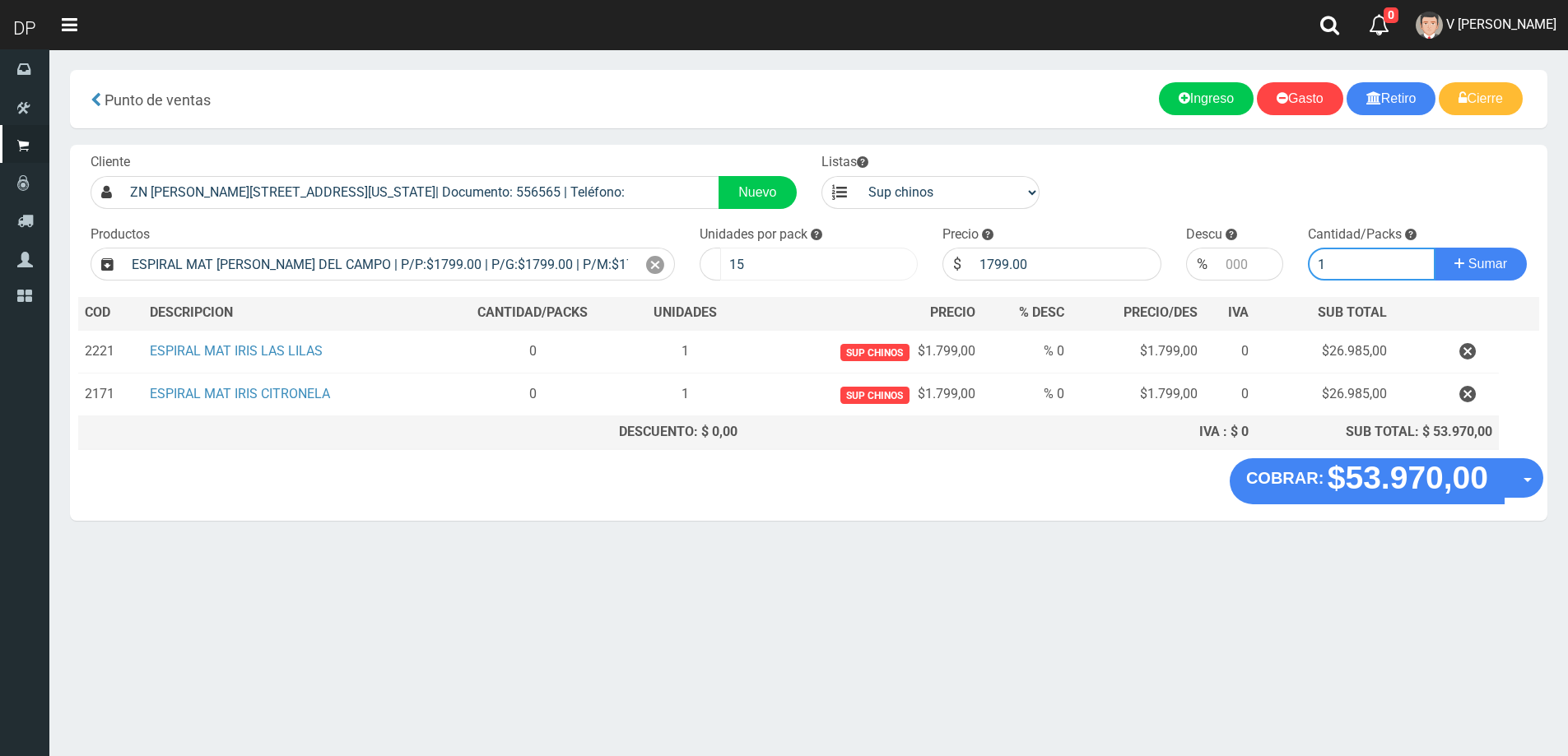
click at [1435, 247] on button "Sumar" at bounding box center [1481, 263] width 92 height 33
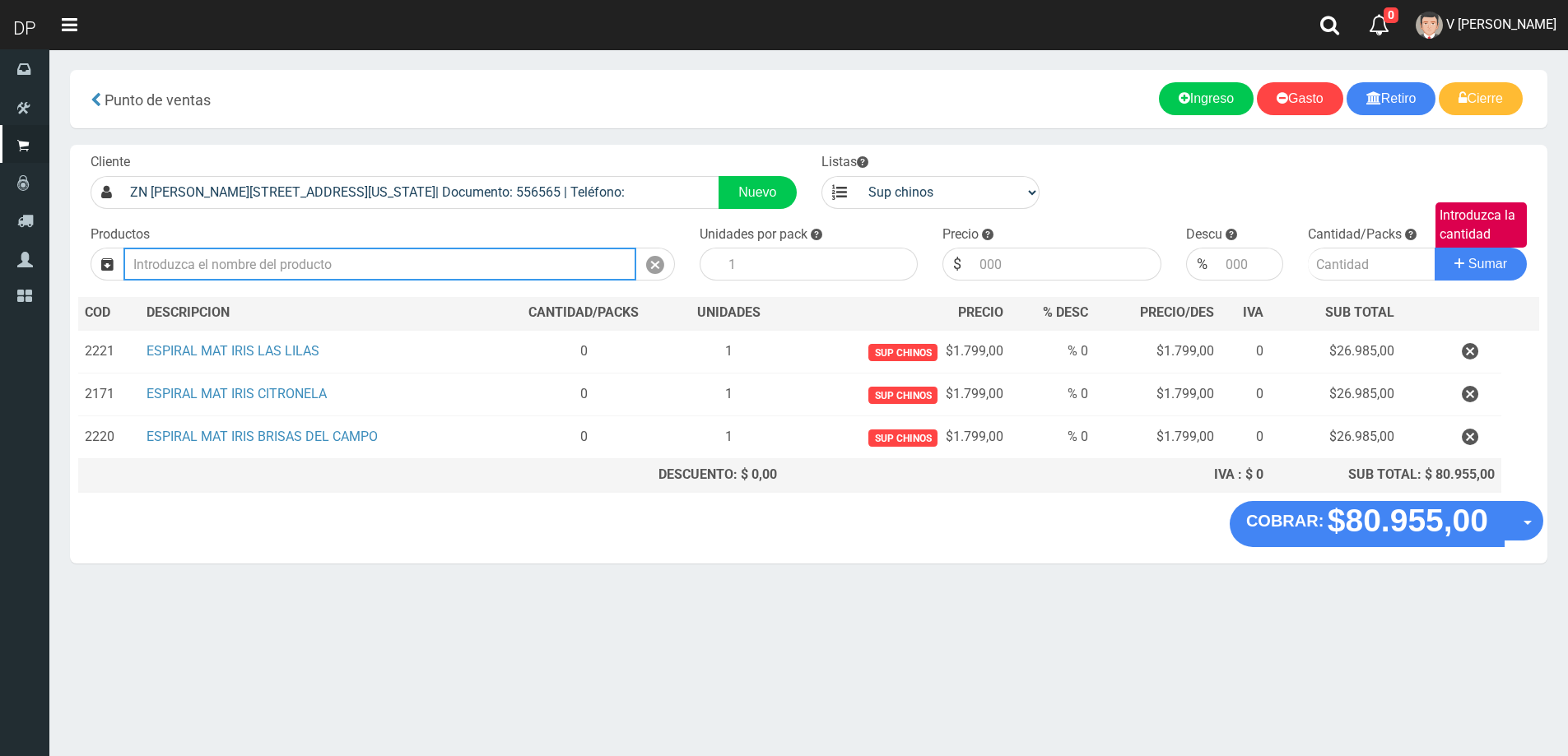
click at [381, 256] on input "Introduzca los productos" at bounding box center [380, 263] width 513 height 33
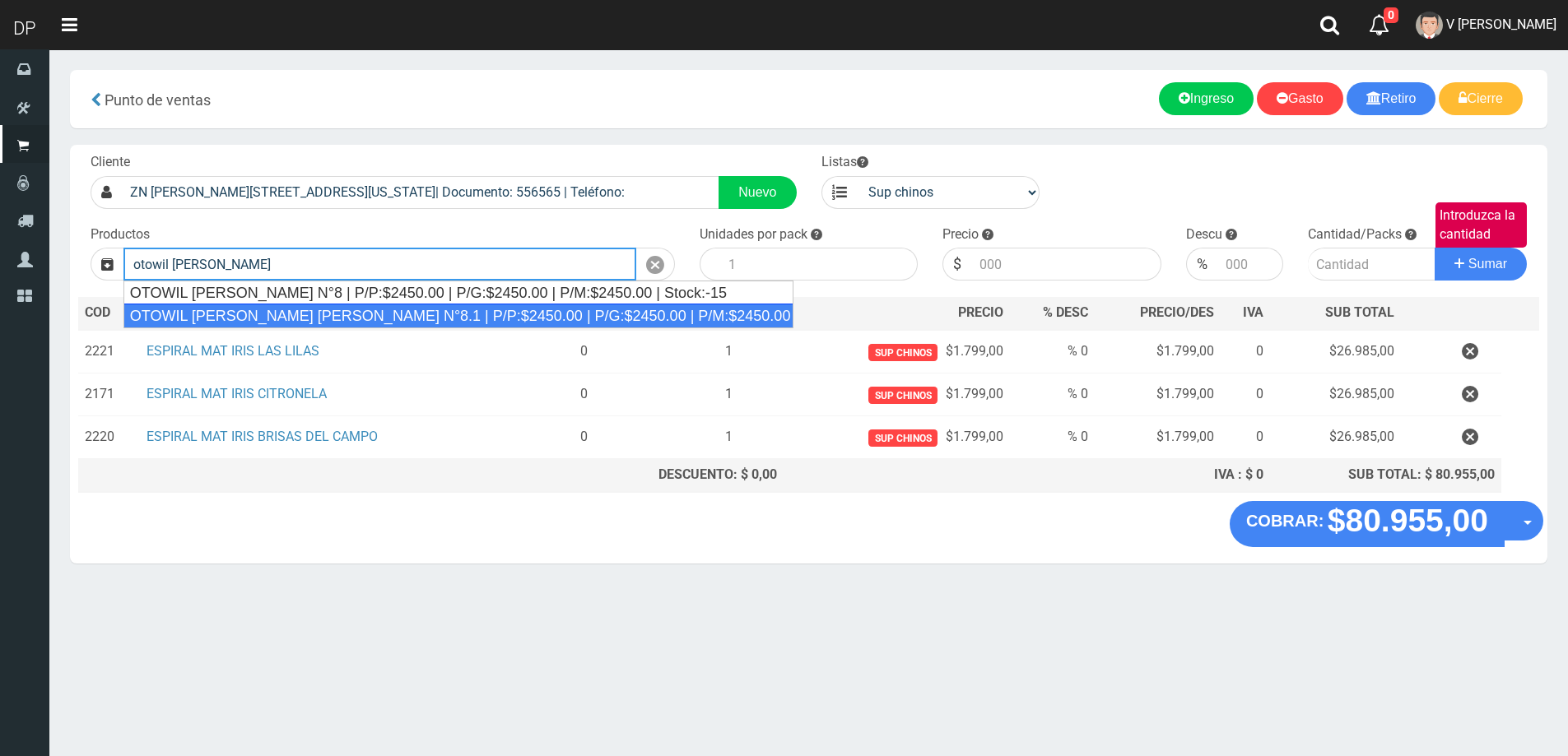
click at [380, 307] on div "OTOWIL RUBIO CLARO CENIZA N°8.1 | P/P:$2450.00 | P/G:$2450.00 | P/M:$2450.00 | …" at bounding box center [458, 316] width 670 height 25
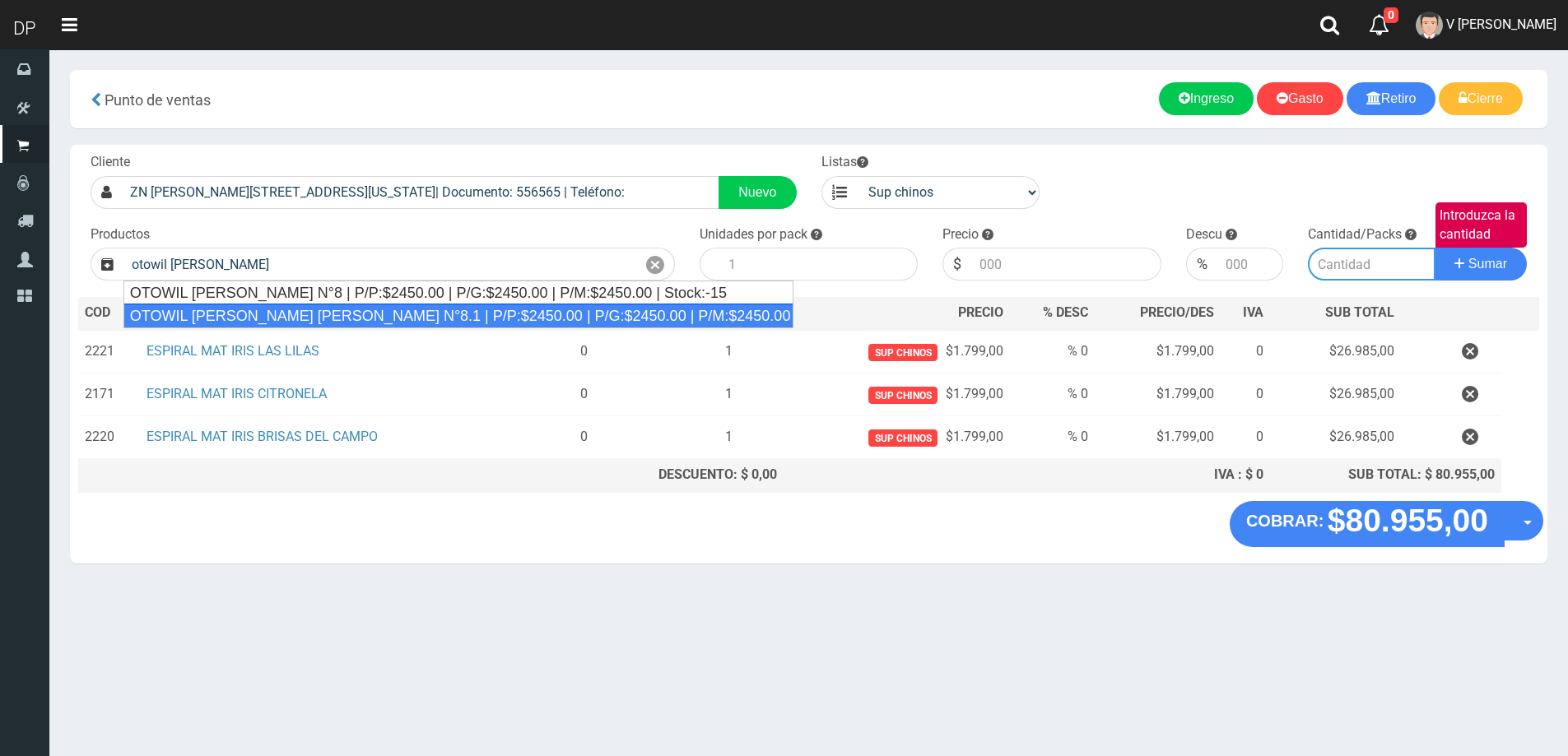
type input "OTOWIL RUBIO CLARO CENIZA N°8.1 | P/P:$2450.00 | P/G:$2450.00 | P/M:$2450.00 | …"
type input "1"
type input "2450.00"
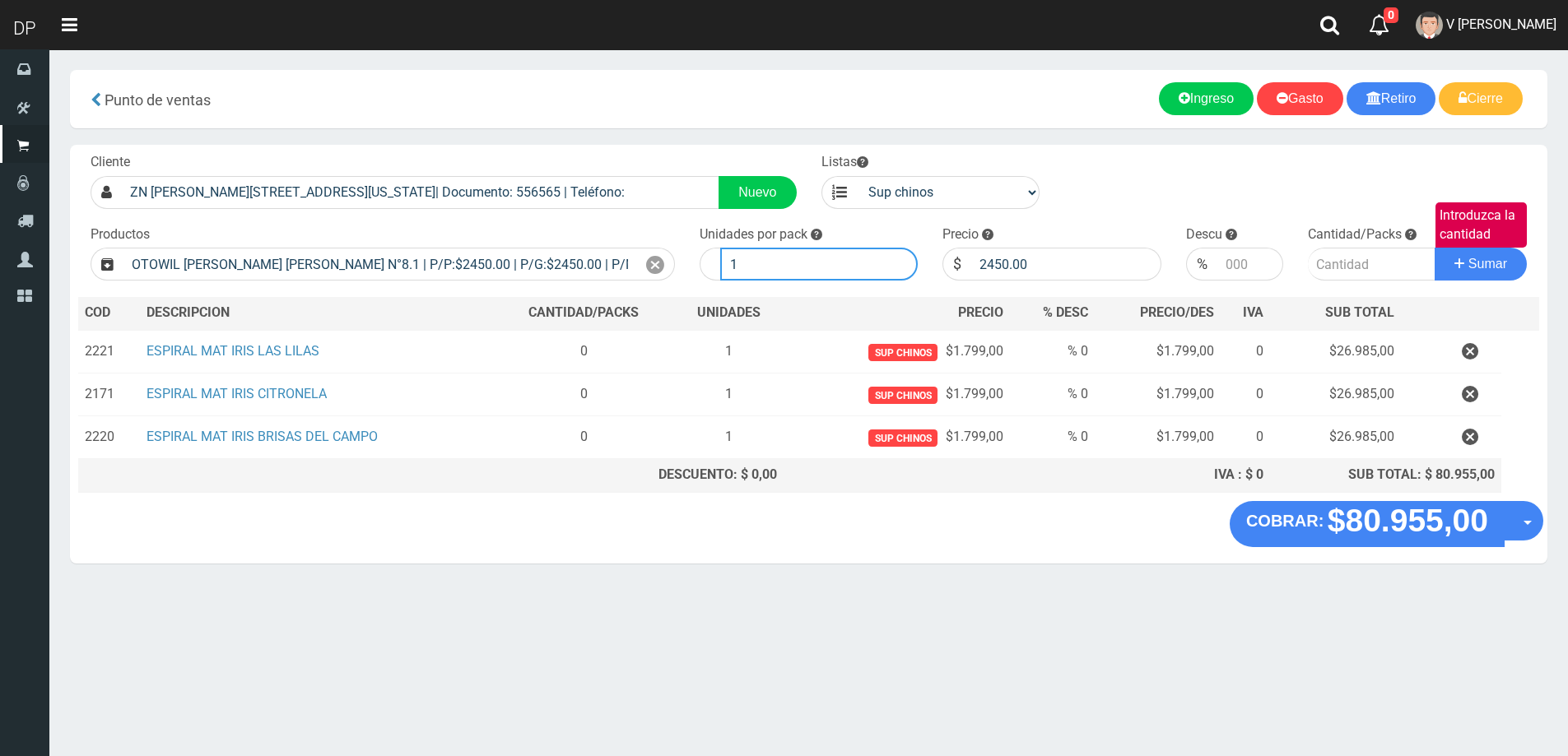
click at [766, 269] on input "1" at bounding box center [819, 263] width 198 height 33
type input "2"
click at [1435, 247] on button "Sumar" at bounding box center [1481, 263] width 92 height 33
type input "1"
click at [1435, 247] on button "Sumar" at bounding box center [1481, 263] width 92 height 33
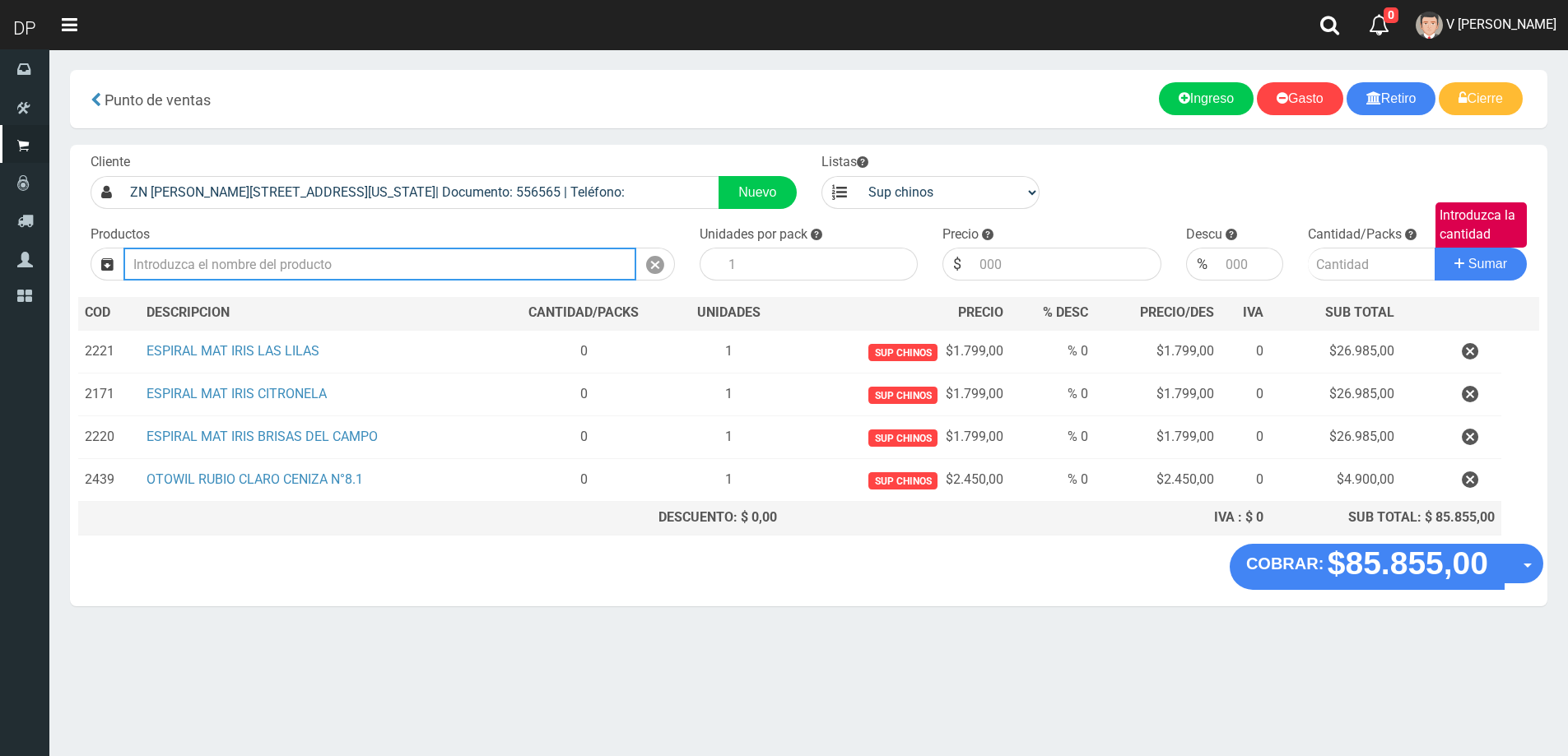
click at [393, 262] on input "Introduzca los productos" at bounding box center [380, 263] width 513 height 33
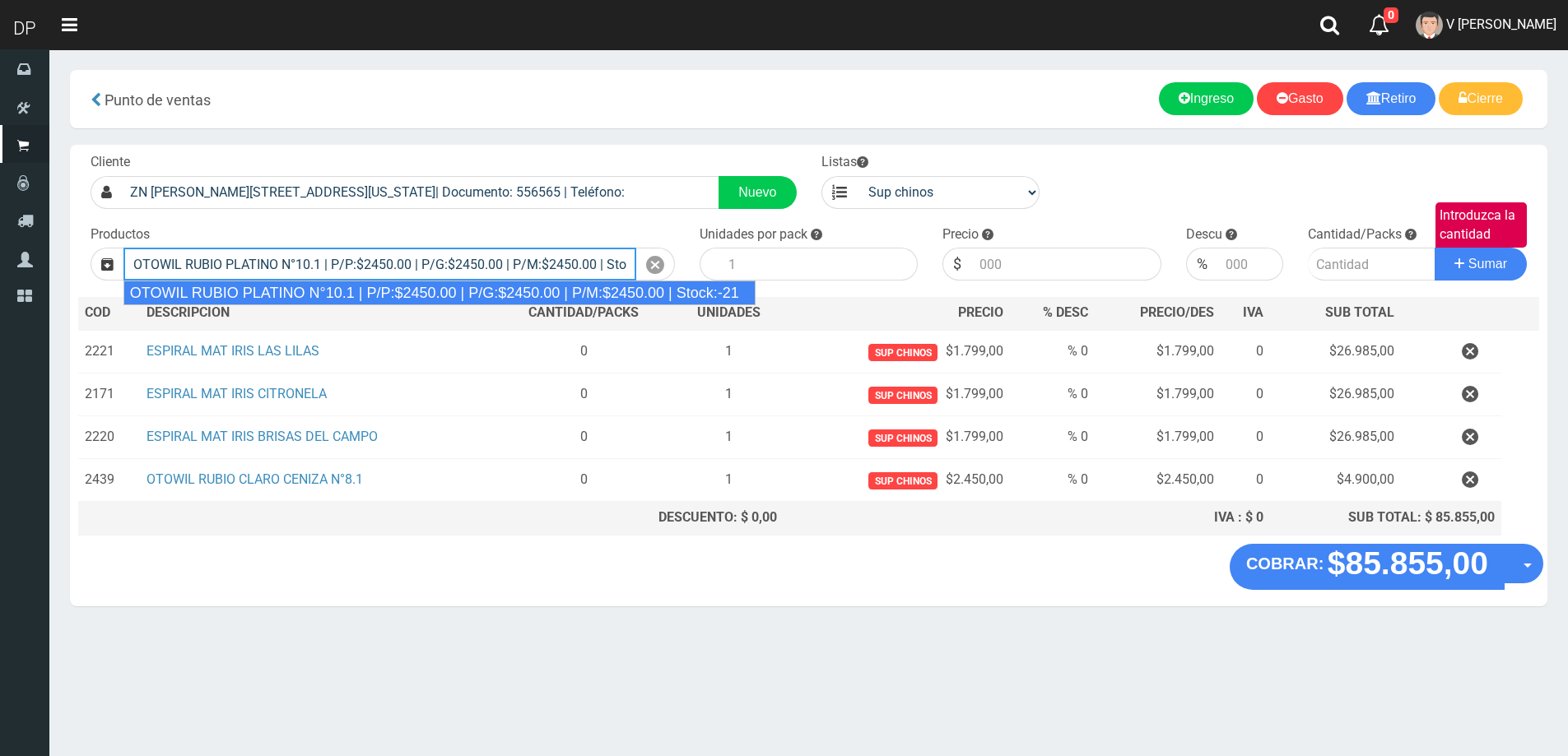
type input "OTOWIL RUBIO PLATINO N°10.1 | P/P:$2450.00 | P/G:$2450.00 | P/M:$2450.00 | Stoc…"
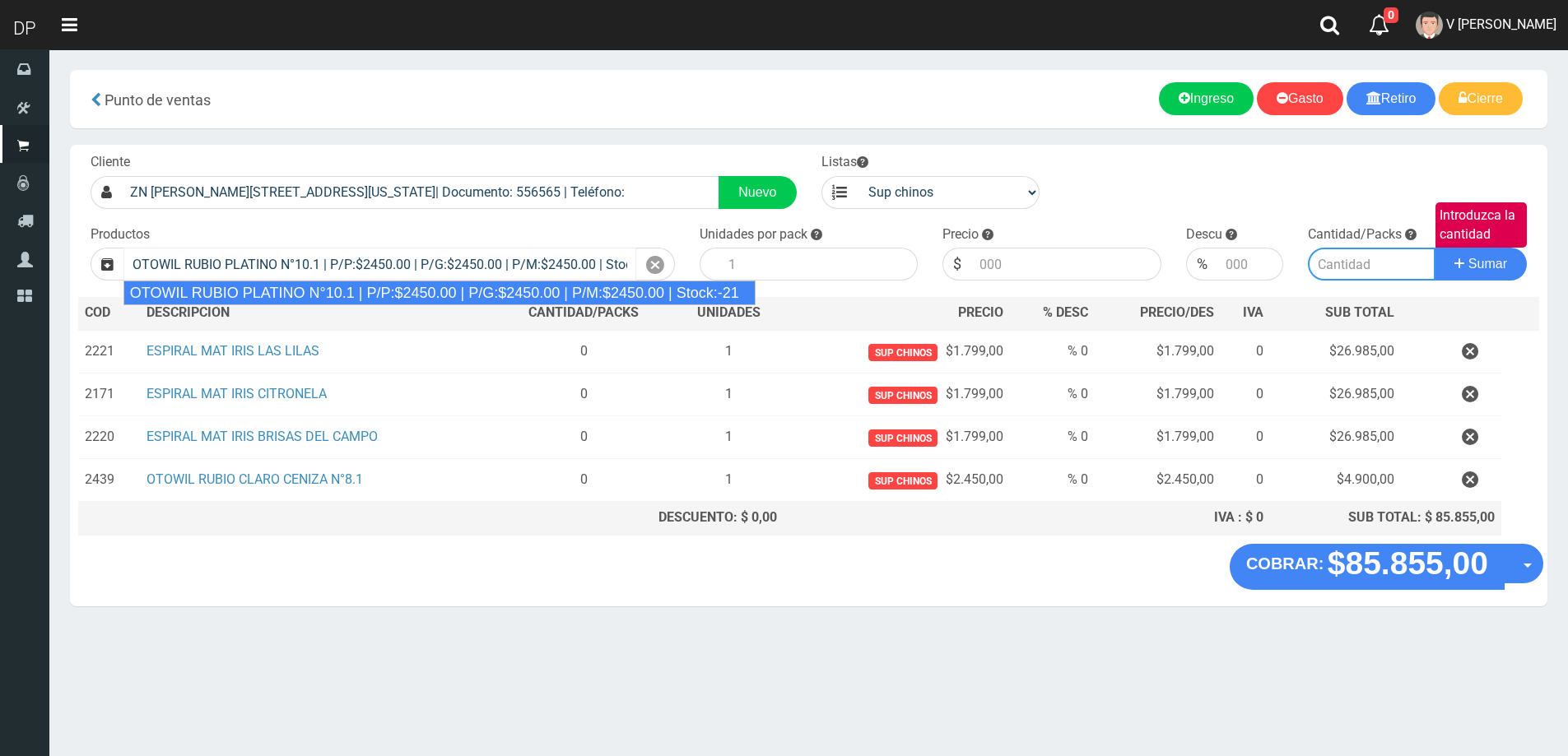
type input "1"
type input "2450.00"
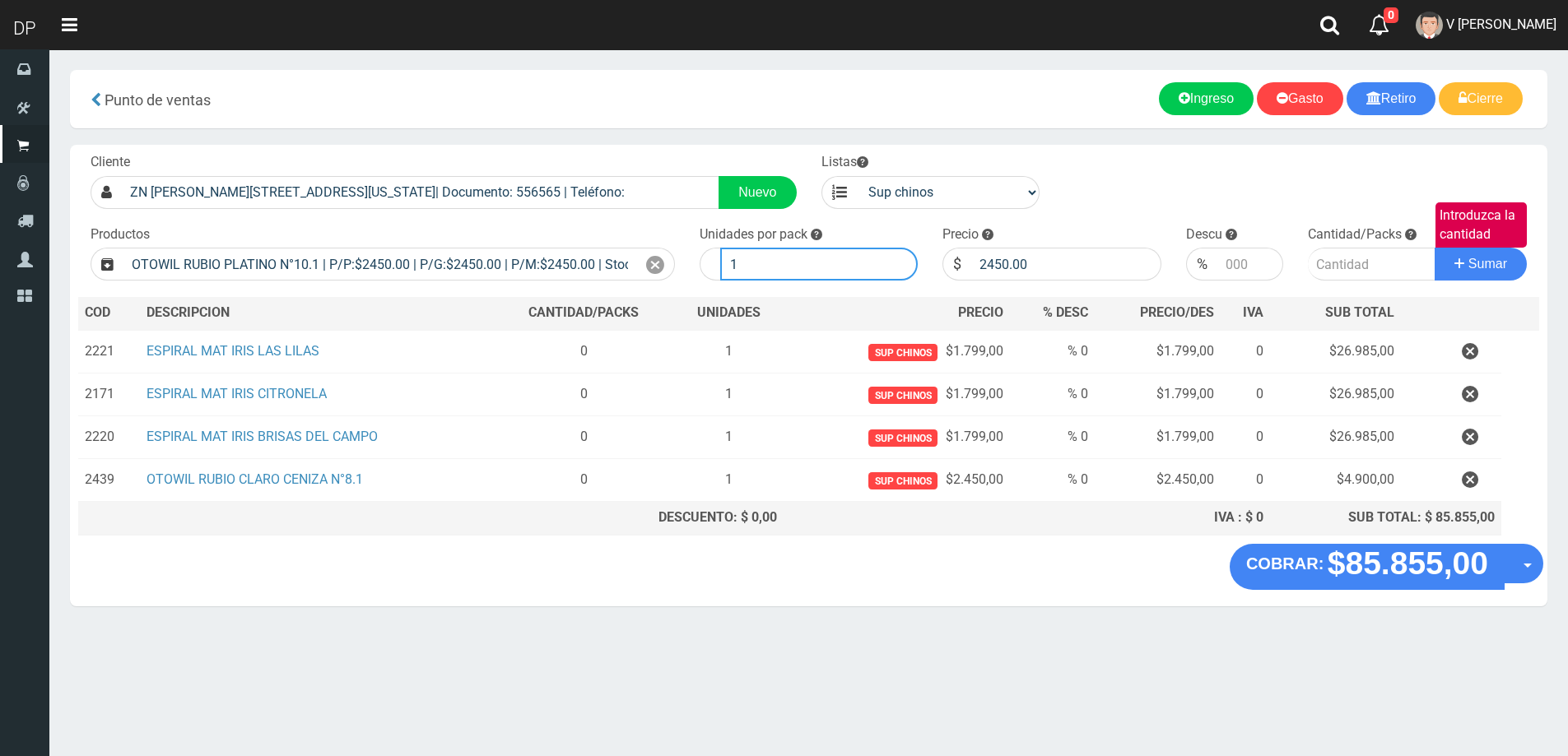
click at [836, 276] on input "1" at bounding box center [819, 263] width 198 height 33
type input "2"
type input "1"
click at [1435, 247] on button "Sumar" at bounding box center [1481, 263] width 92 height 33
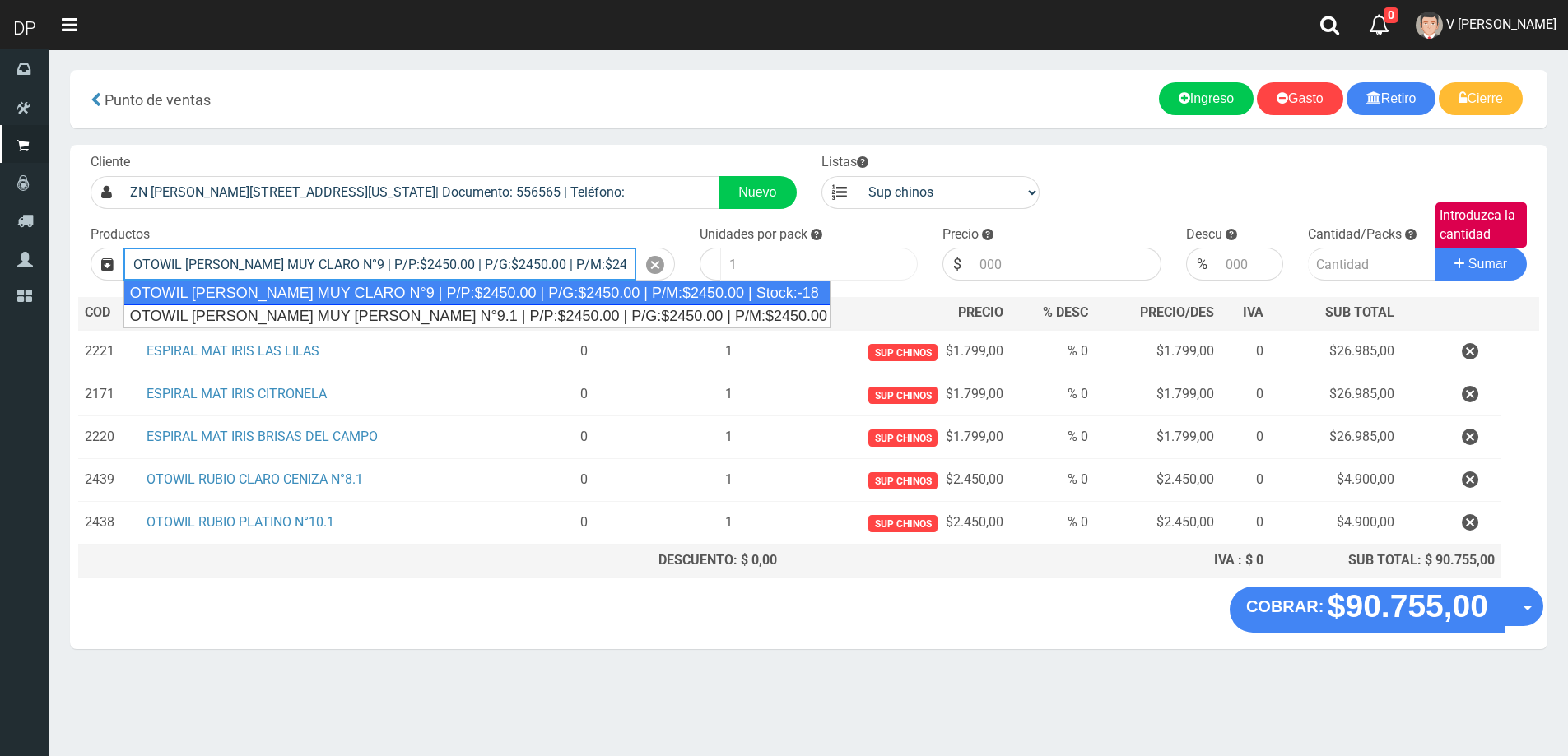
type input "OTOWIL RUBIO MUY CLARO N°9 | P/P:$2450.00 | P/G:$2450.00 | P/M:$2450.00 | Stock…"
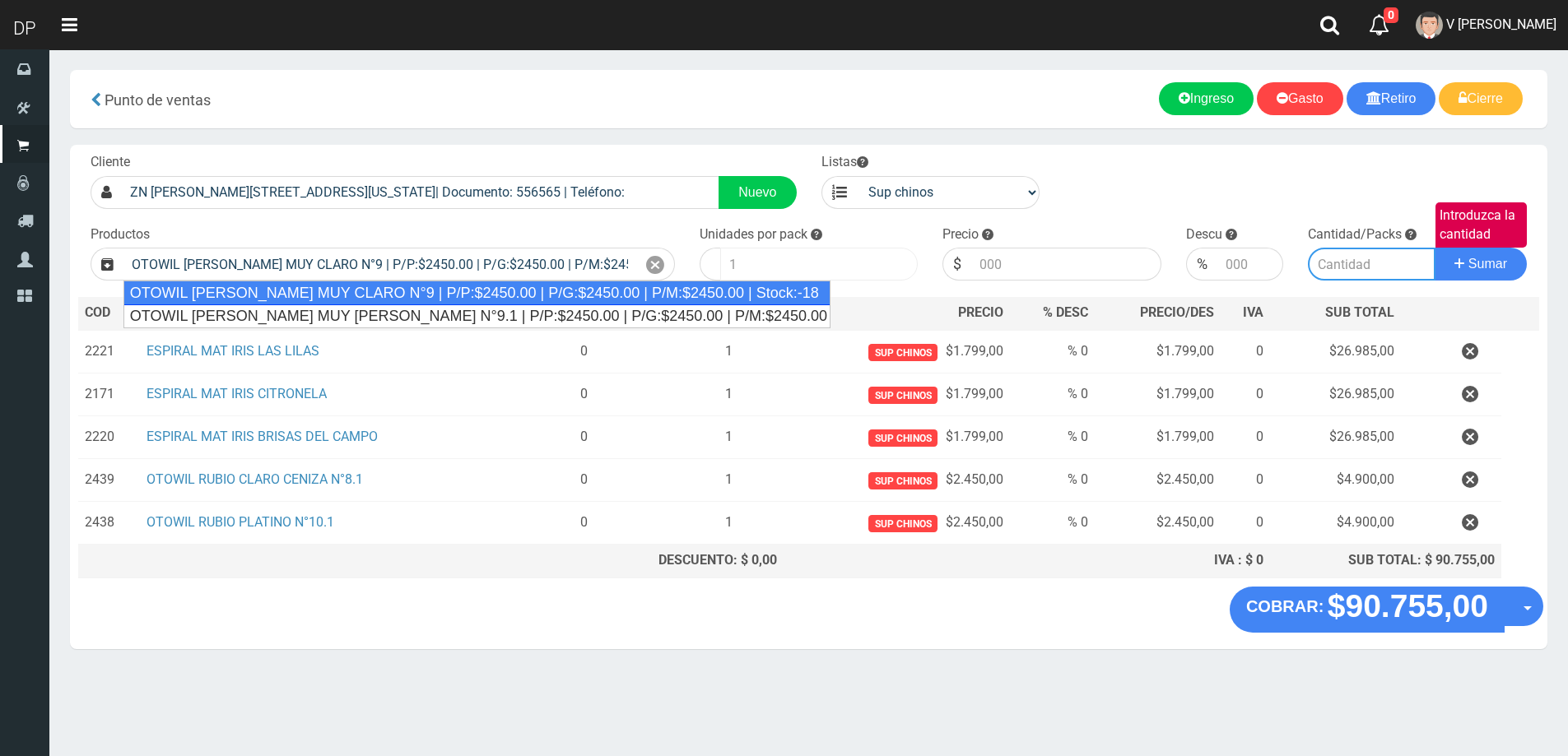
type input "1"
type input "2450.00"
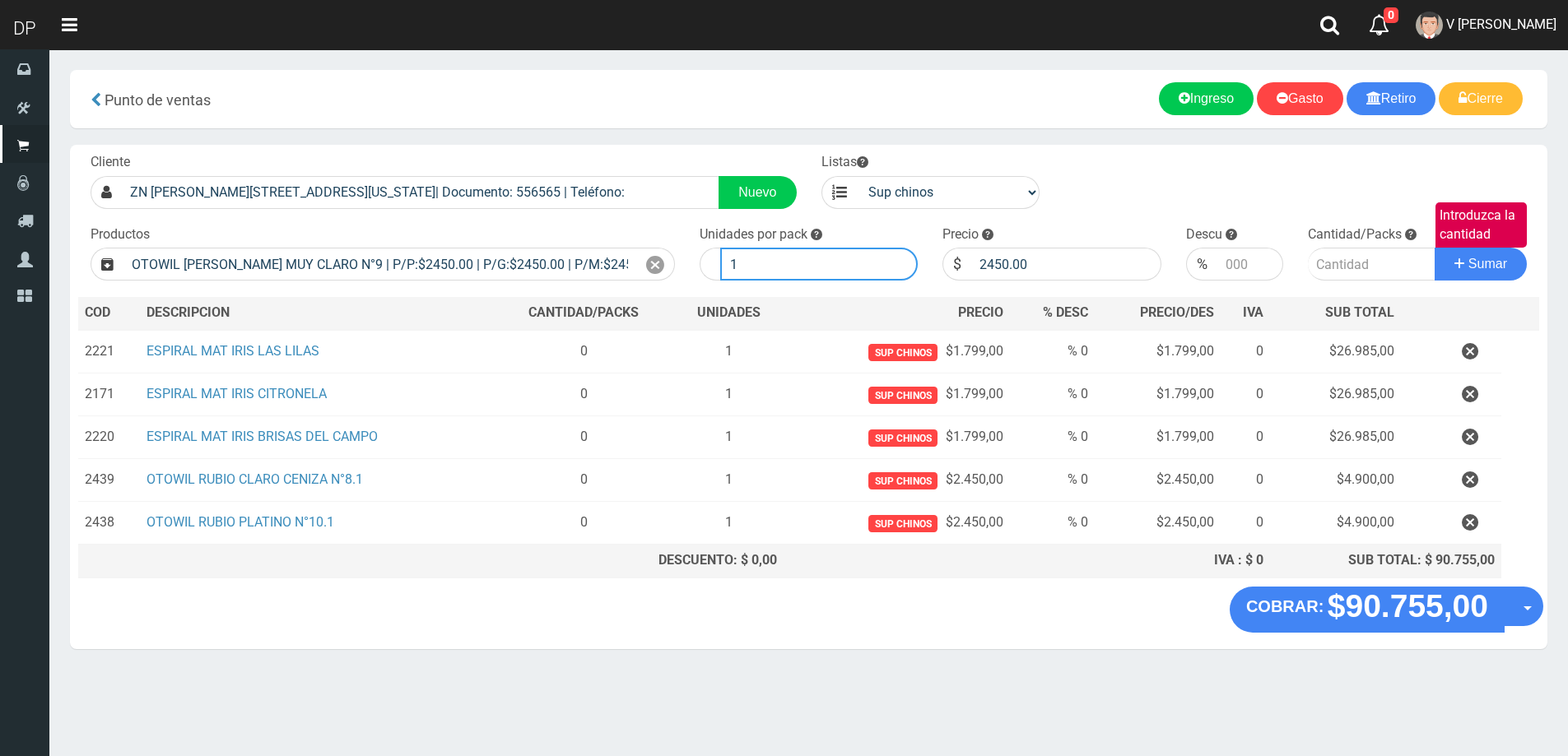
click at [836, 271] on input "1" at bounding box center [819, 263] width 198 height 33
type input "2"
type input "1"
click at [1435, 247] on button "Sumar" at bounding box center [1481, 263] width 92 height 33
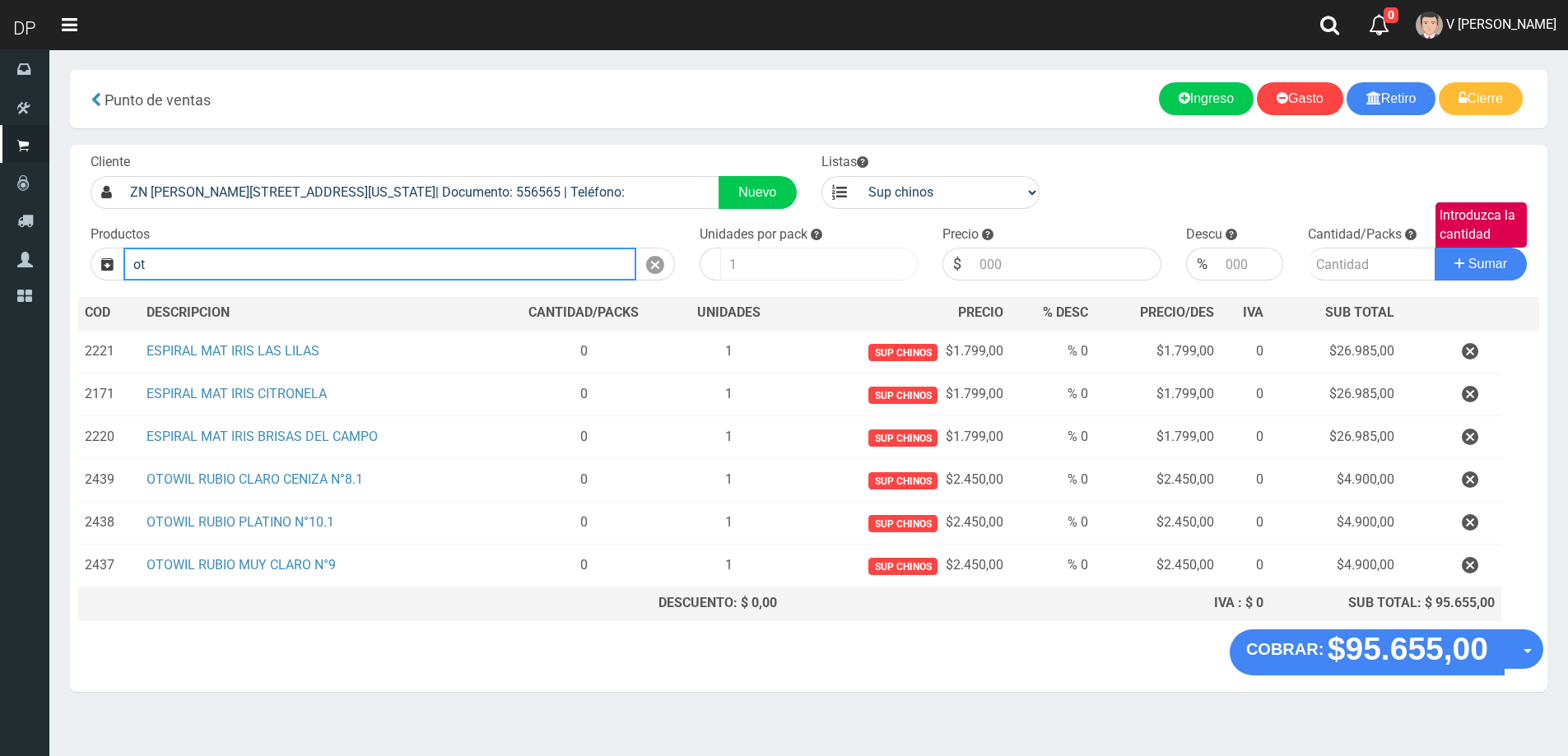
type input "o"
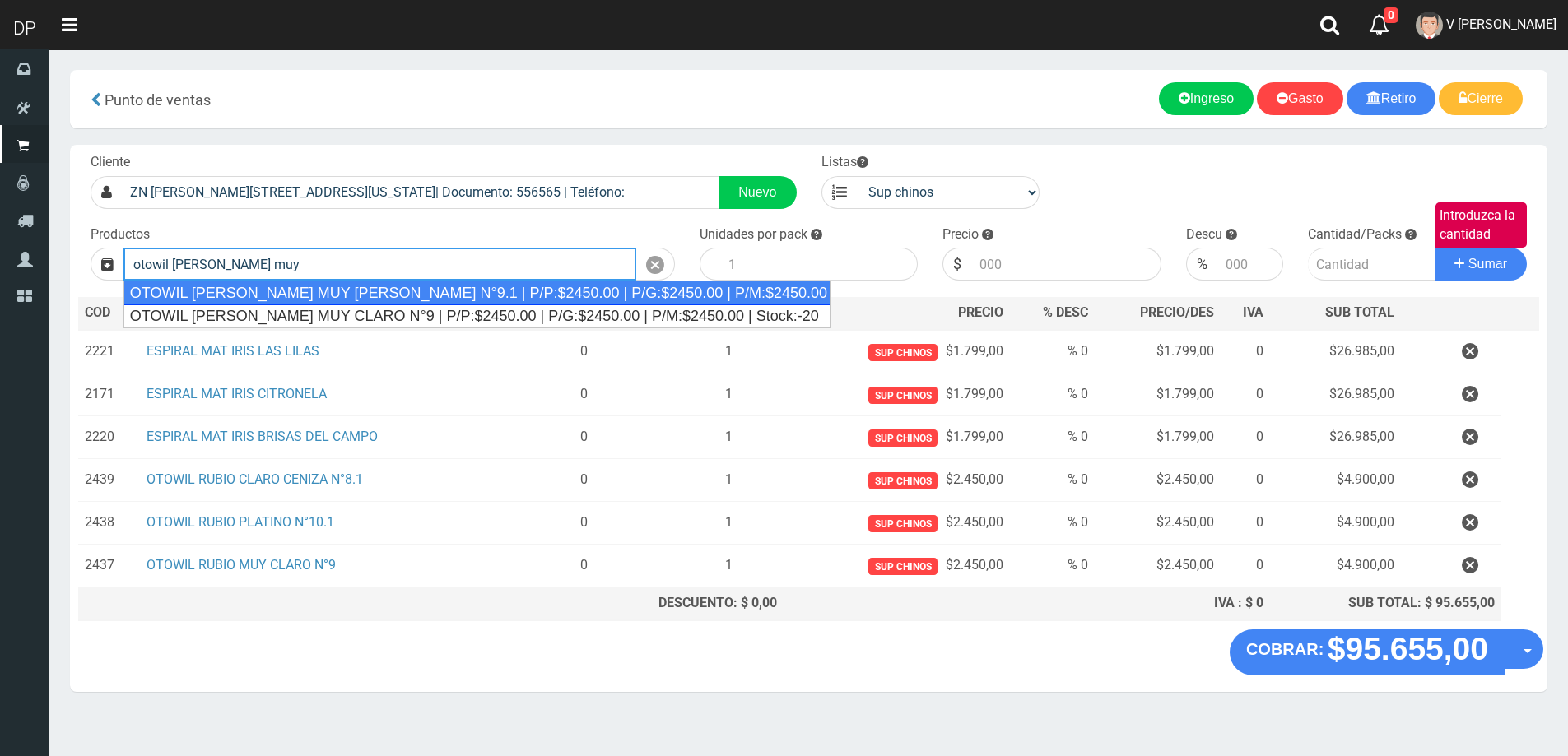
click at [582, 291] on div "OTOWIL RUBIO MUY CLARO CENIZA N°9.1 | P/P:$2450.00 | P/G:$2450.00 | P/M:$2450.0…" at bounding box center [477, 293] width 707 height 25
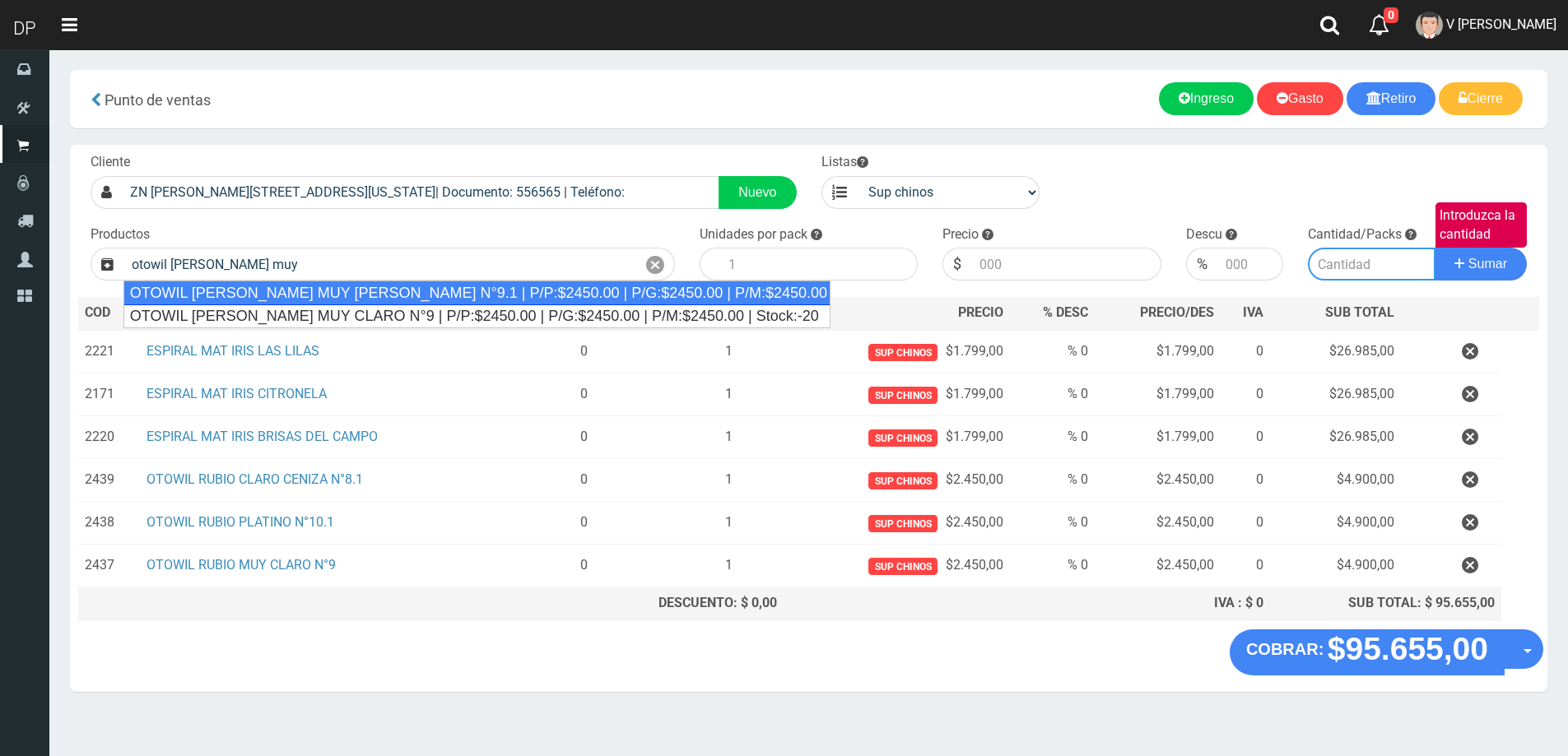
type input "OTOWIL RUBIO MUY CLARO CENIZA N°9.1 | P/P:$2450.00 | P/G:$2450.00 | P/M:$2450.0…"
type input "1"
type input "2450.00"
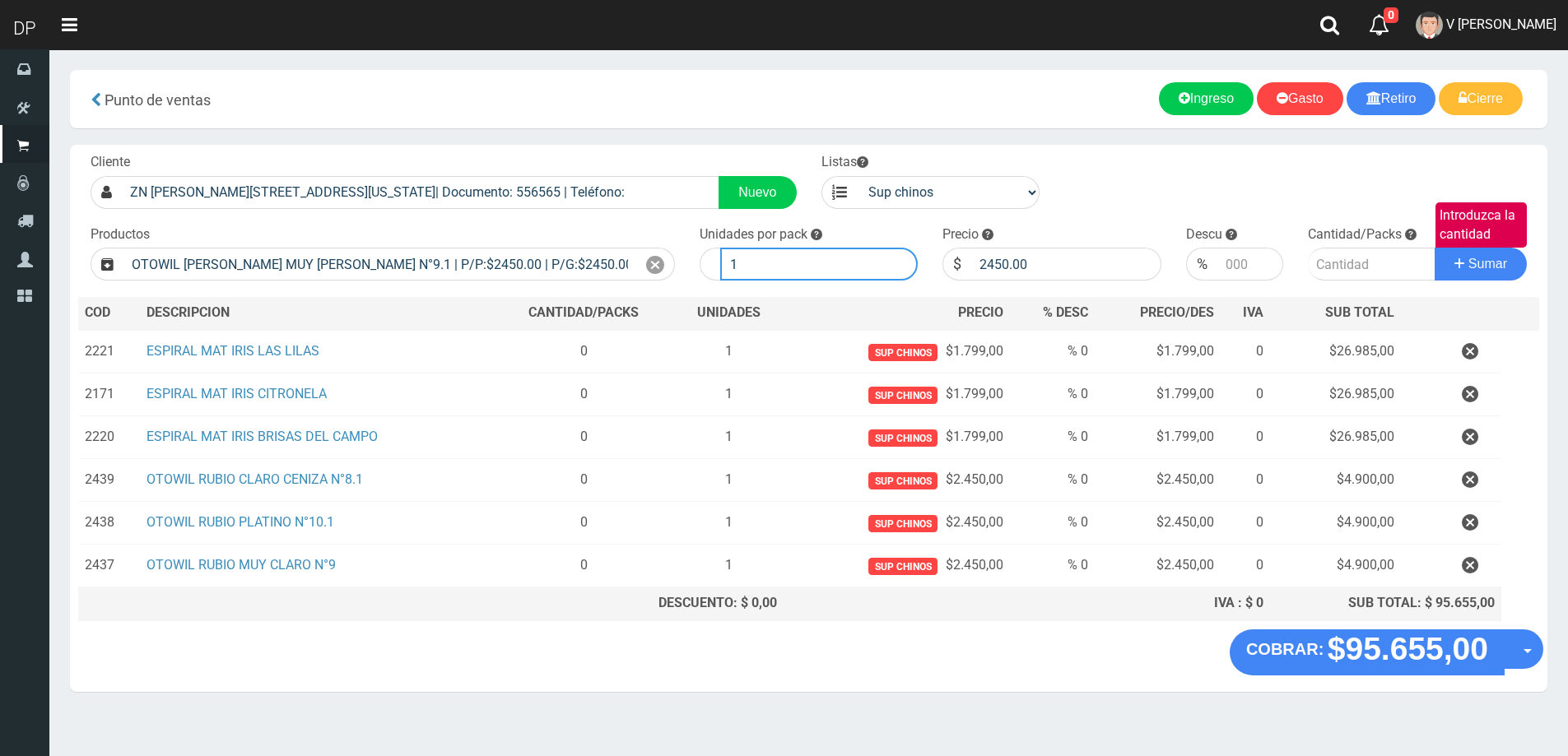
click at [764, 271] on input "1" at bounding box center [819, 263] width 198 height 33
type input "2"
type input "1"
click at [1435, 247] on button "Sumar" at bounding box center [1481, 263] width 92 height 33
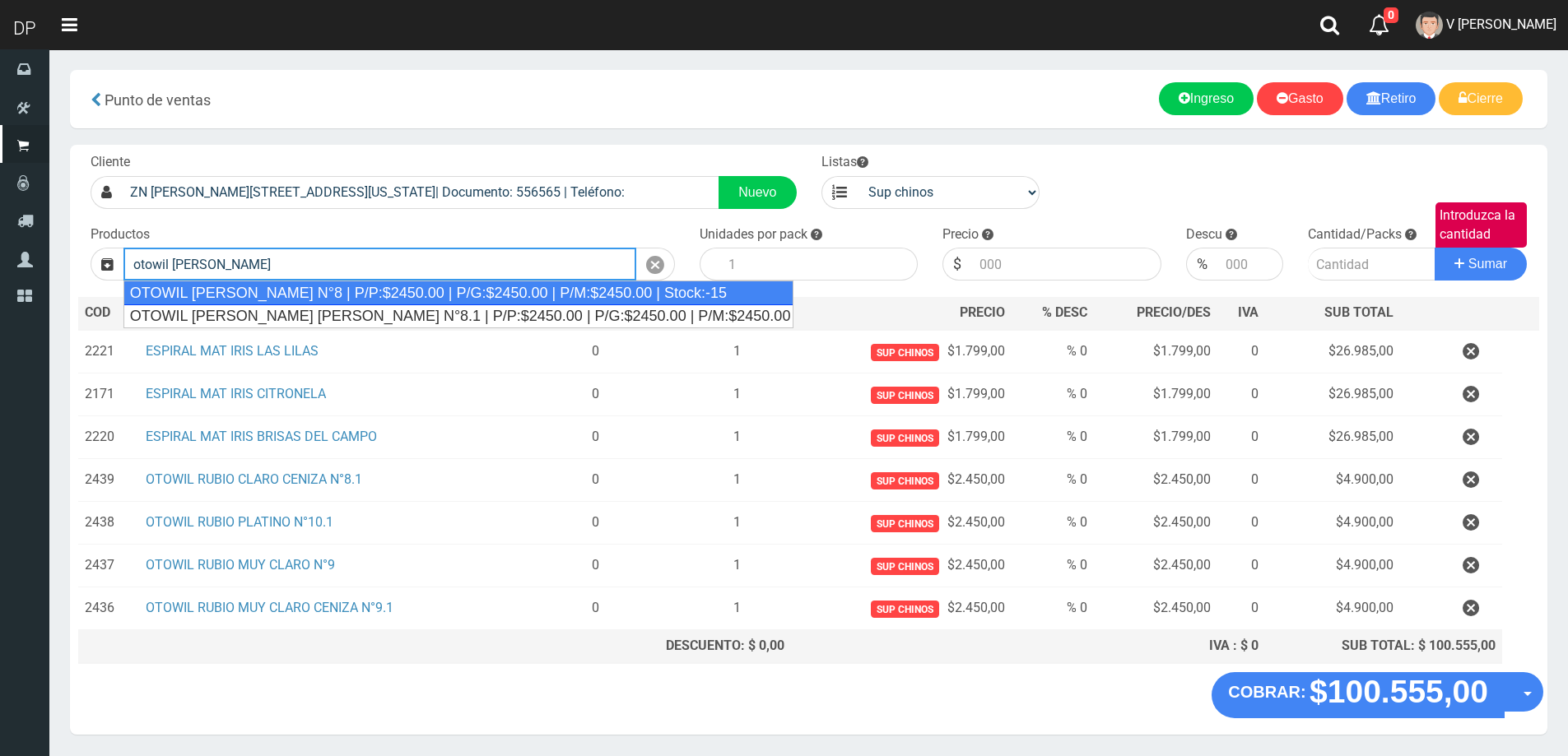
click at [556, 298] on div "OTOWIL RUBIO CLARO N°8 | P/P:$2450.00 | P/G:$2450.00 | P/M:$2450.00 | Stock:-15" at bounding box center [458, 293] width 670 height 25
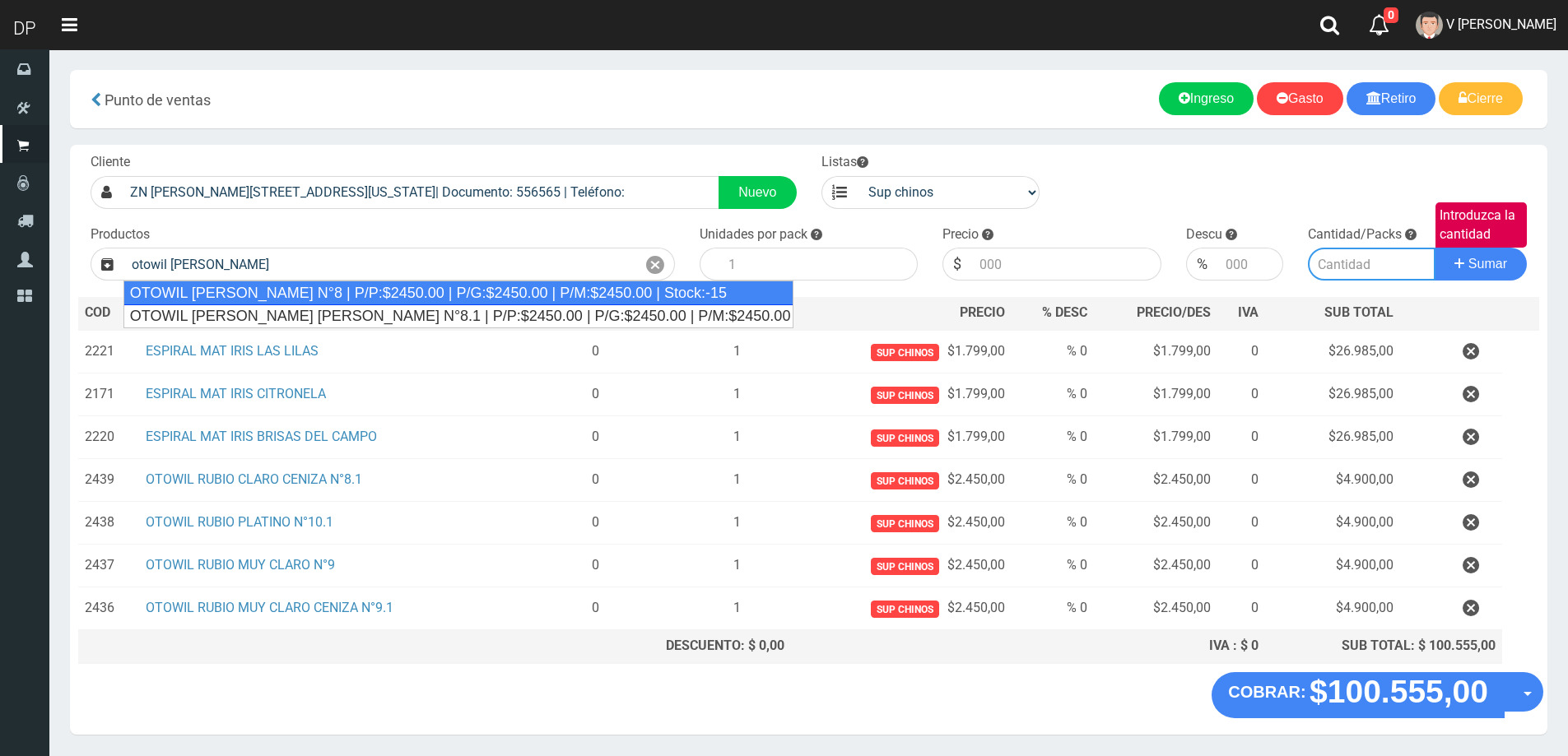
type input "OTOWIL RUBIO CLARO N°8 | P/P:$2450.00 | P/G:$2450.00 | P/M:$2450.00 | Stock:-15"
type input "1"
type input "2450.00"
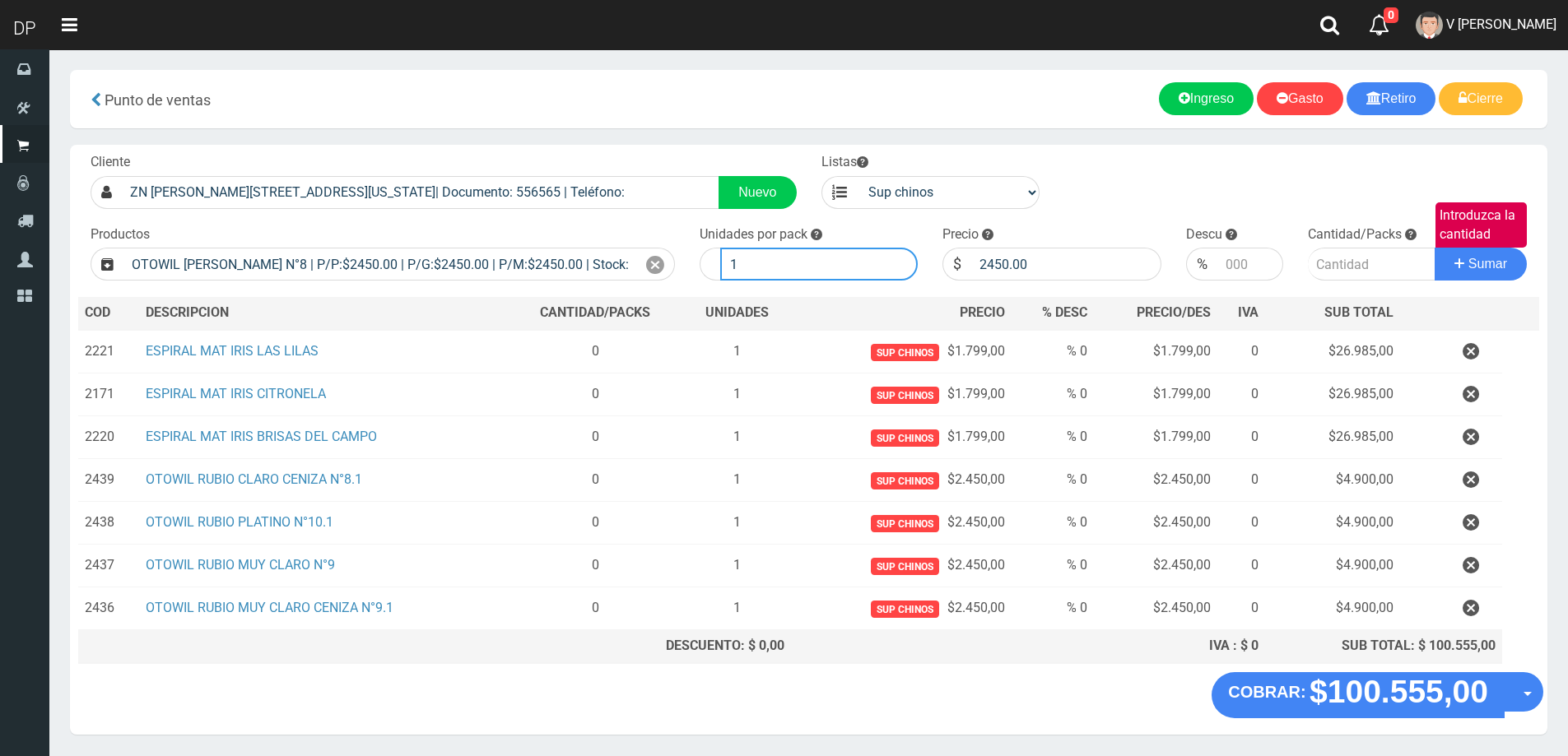
click at [911, 270] on input "1" at bounding box center [819, 263] width 198 height 33
type input "2"
type input "1"
click at [1435, 247] on button "Sumar" at bounding box center [1481, 263] width 92 height 33
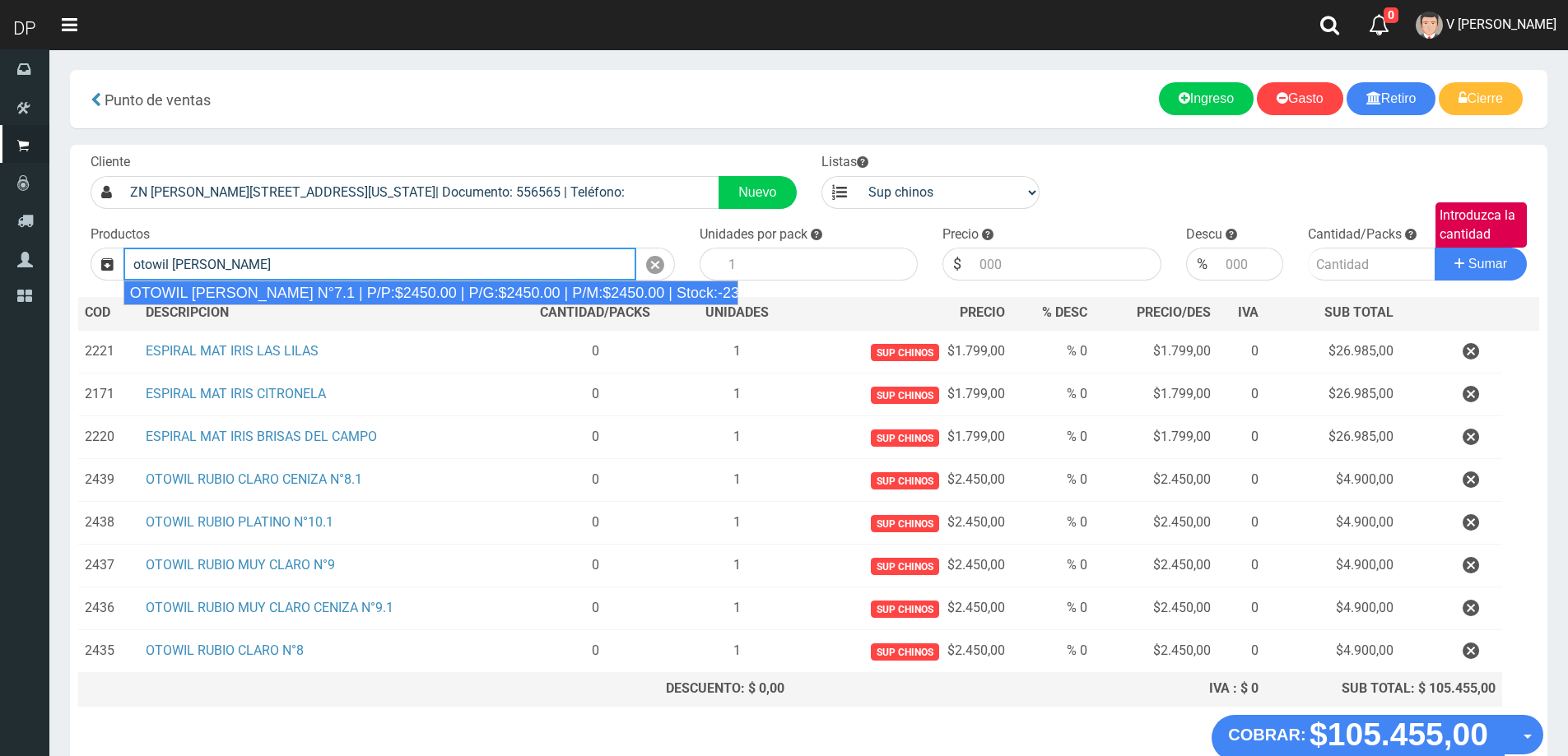
click at [362, 296] on div "OTOWIL RUBIO CENIZA N°7.1 | P/P:$2450.00 | P/G:$2450.00 | P/M:$2450.00 | Stock:…" at bounding box center [430, 293] width 614 height 25
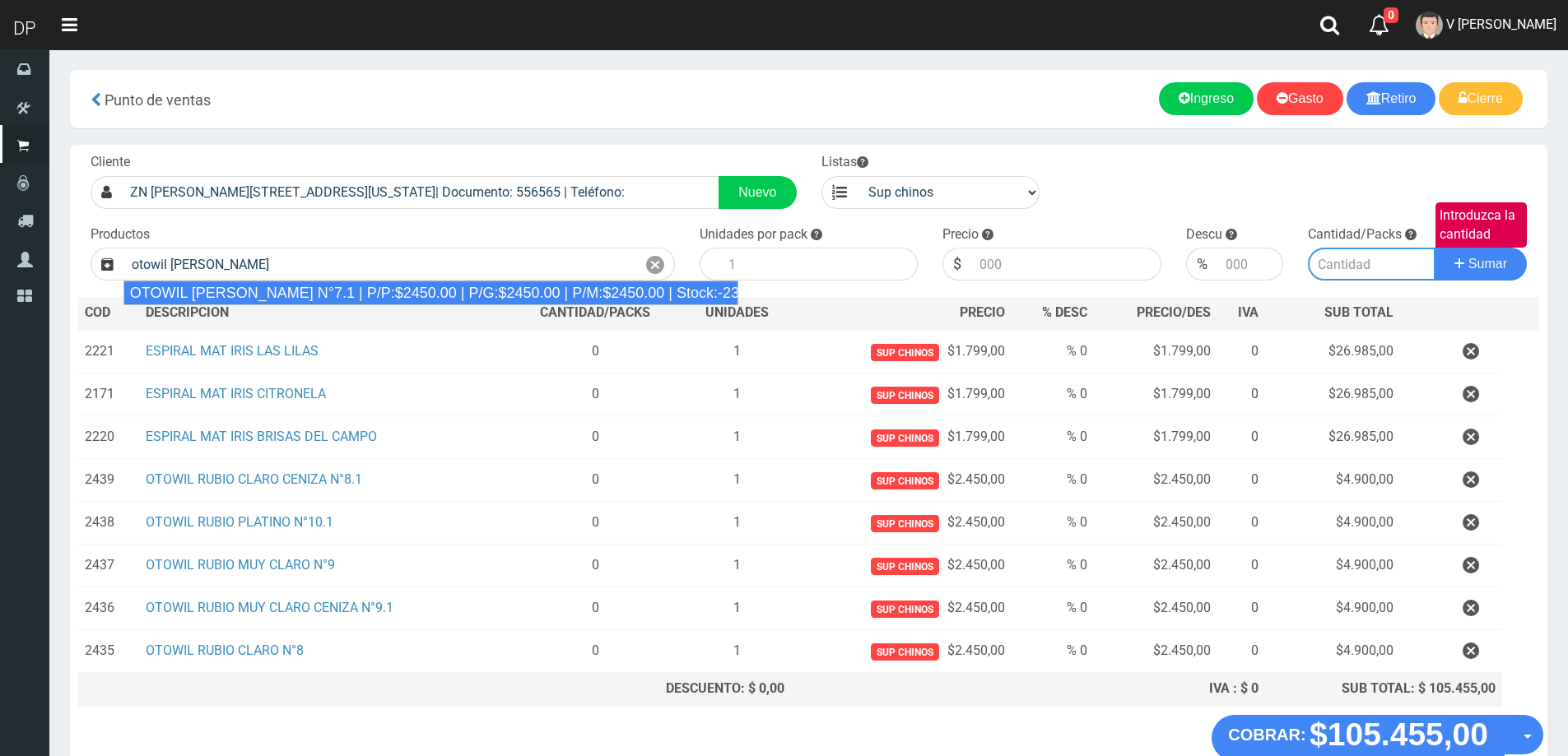
type input "OTOWIL RUBIO CENIZA N°7.1 | P/P:$2450.00 | P/G:$2450.00 | P/M:$2450.00 | Stock:…"
type input "1"
type input "2450.00"
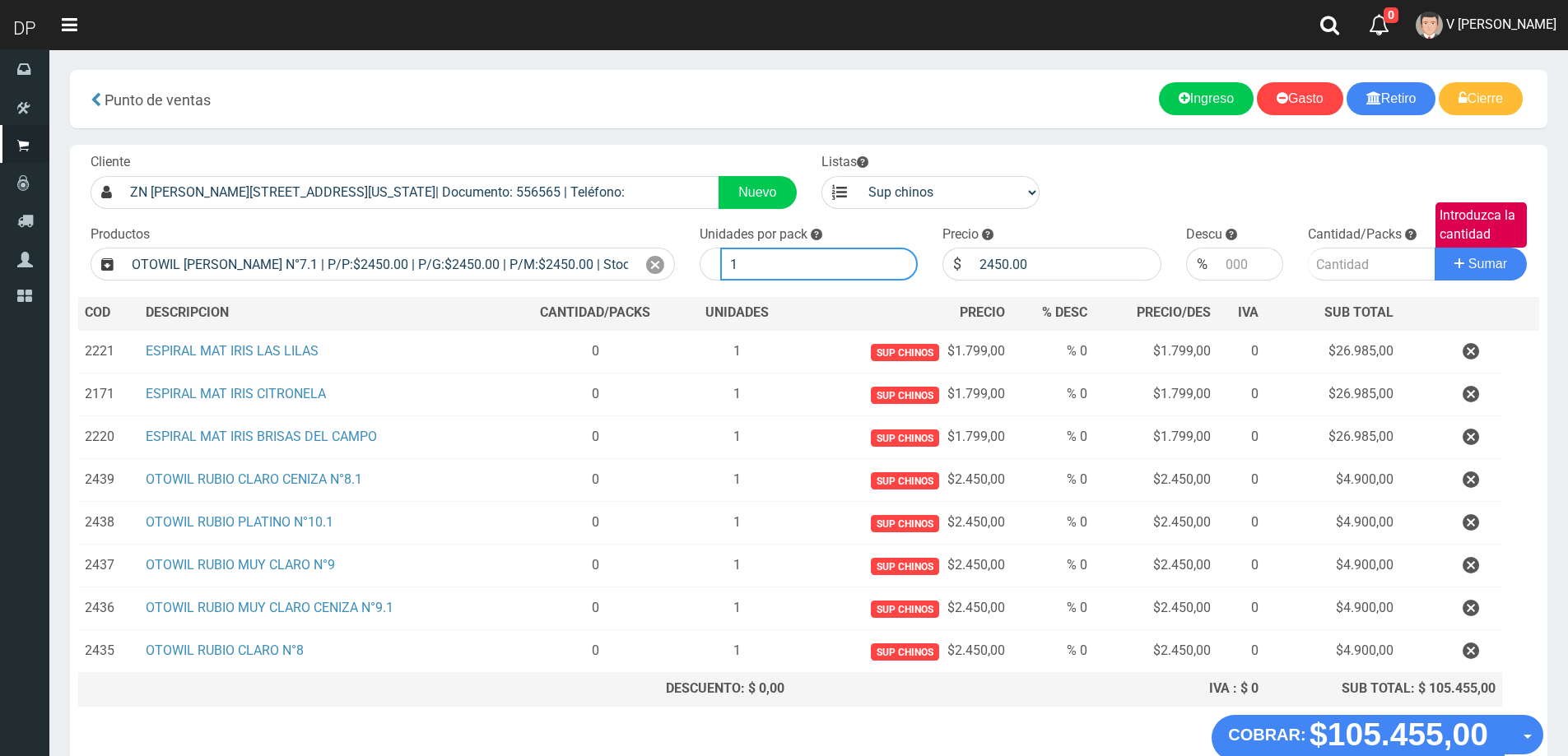
click at [853, 264] on input "1" at bounding box center [819, 263] width 198 height 33
type input "2"
click at [1337, 272] on input "Introduzca la cantidad" at bounding box center [1371, 263] width 127 height 33
type input "1"
click at [1435, 247] on button "Sumar" at bounding box center [1481, 263] width 92 height 33
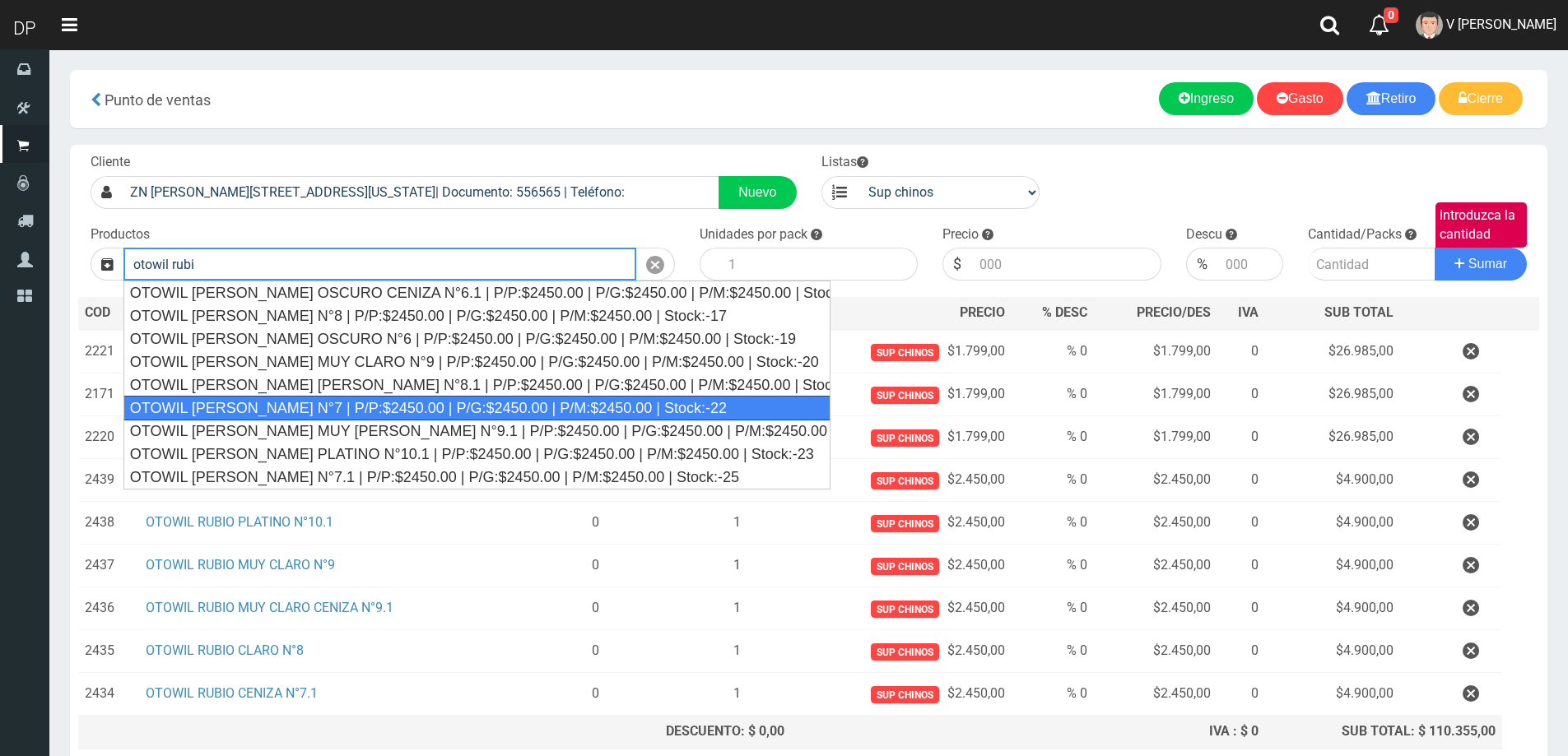
click at [303, 399] on div "OTOWIL RUBIO N°7 | P/P:$2450.00 | P/G:$2450.00 | P/M:$2450.00 | Stock:-22" at bounding box center [477, 408] width 707 height 25
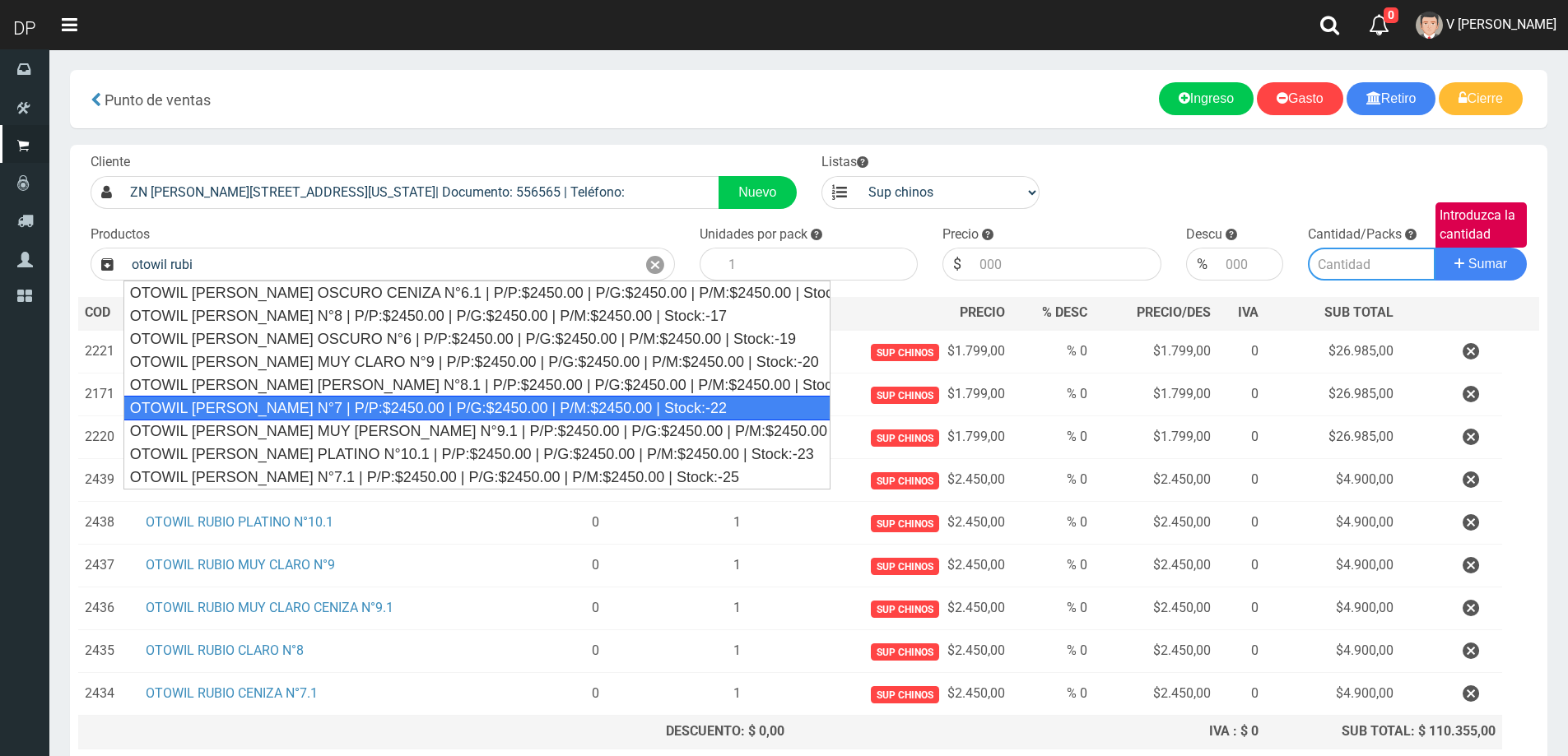
type input "OTOWIL RUBIO N°7 | P/P:$2450.00 | P/G:$2450.00 | P/M:$2450.00 | Stock:-22"
type input "1"
type input "2450.00"
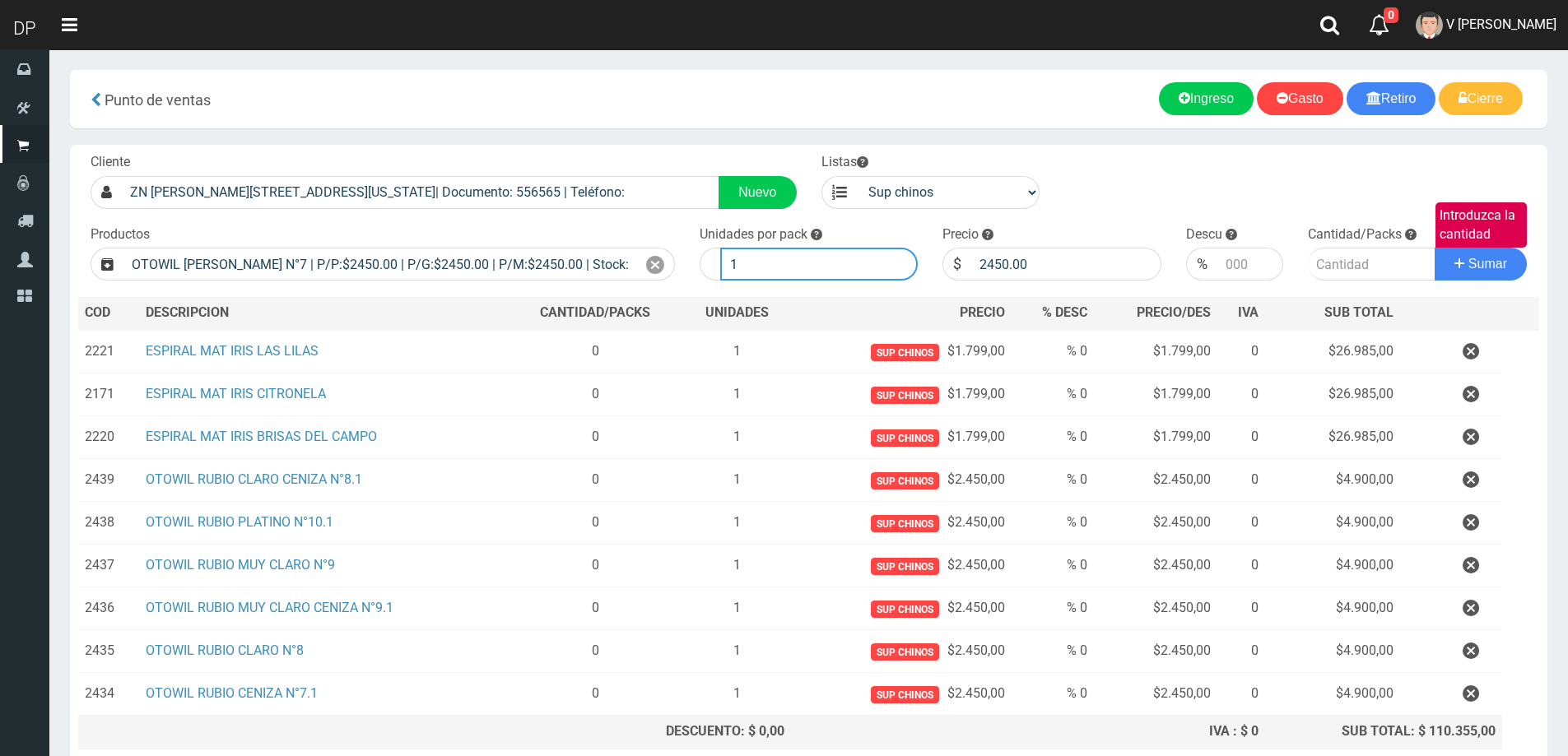
click at [745, 264] on input "1" at bounding box center [819, 263] width 198 height 33
type input "2"
type input "1"
click at [1435, 247] on button "Sumar" at bounding box center [1481, 263] width 92 height 33
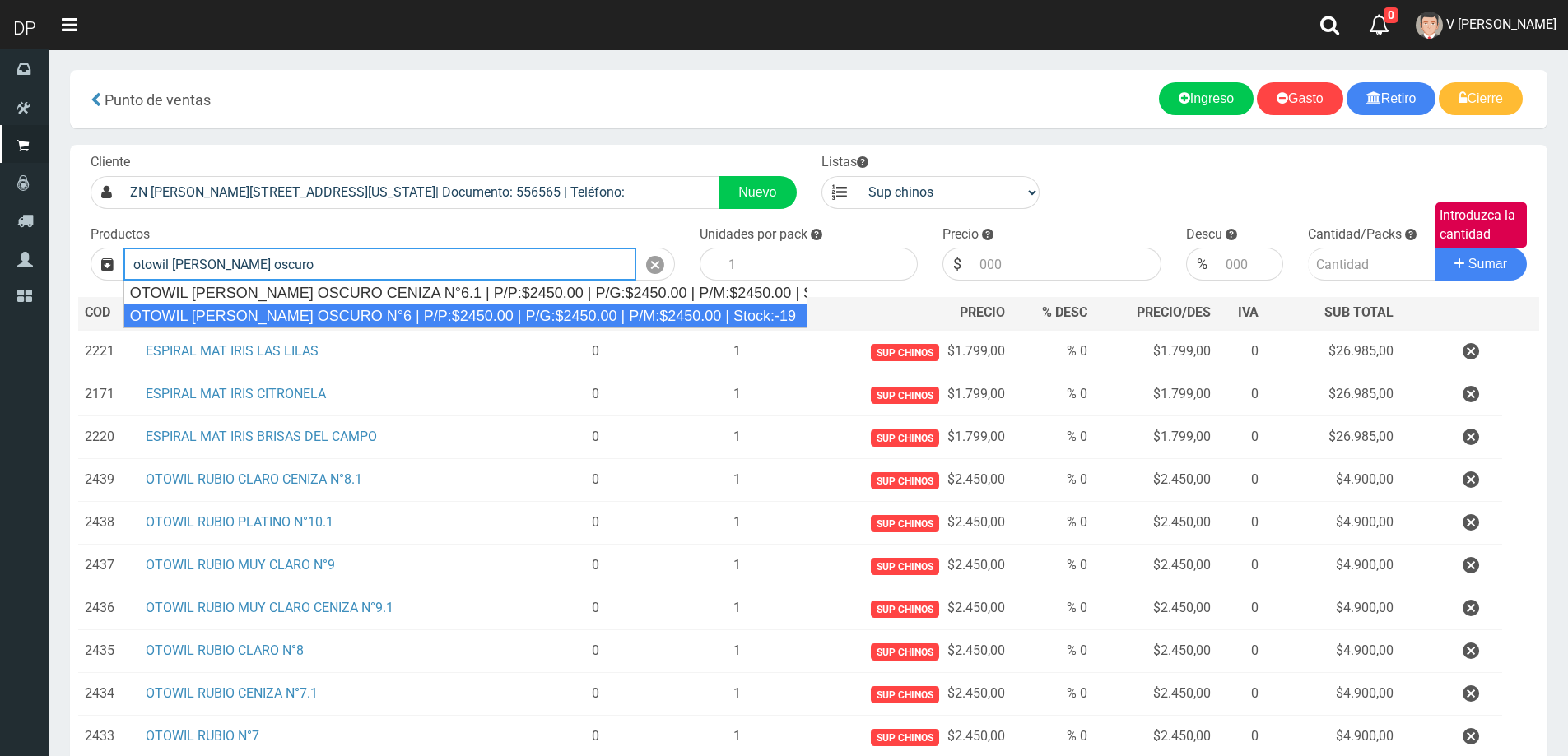
click at [346, 307] on div "OTOWIL RUBIO OSCURO N°6 | P/P:$2450.00 | P/G:$2450.00 | P/M:$2450.00 | Stock:-19" at bounding box center [466, 316] width 684 height 25
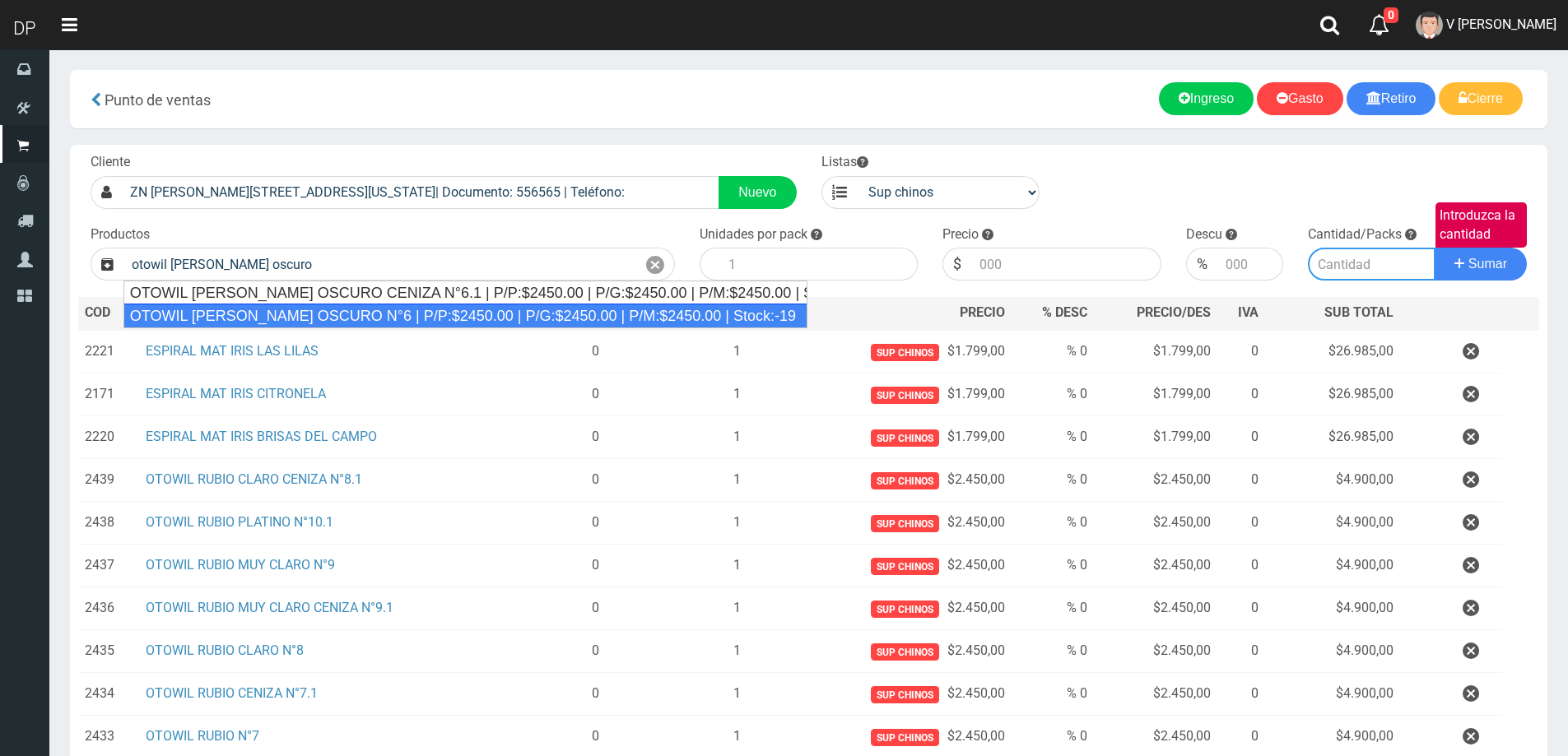
type input "OTOWIL RUBIO OSCURO N°6 | P/P:$2450.00 | P/G:$2450.00 | P/M:$2450.00 | Stock:-19"
type input "1"
type input "2450.00"
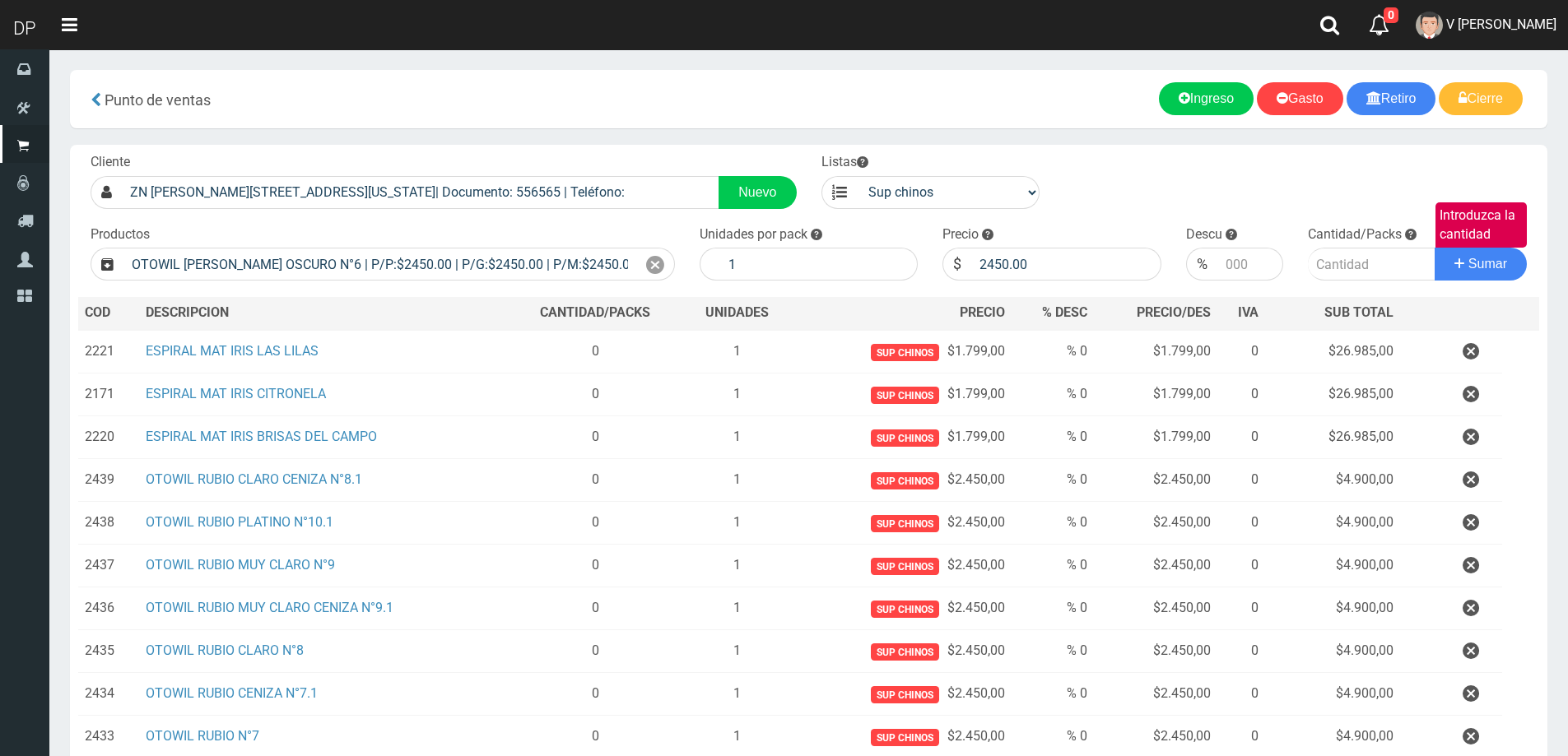
click at [681, 260] on div "Productos OTOWIL RUBIO OSCURO N°6 | P/P:$2450.00 | P/G:$2450.00 | P/M:$2450.00 …" at bounding box center [382, 253] width 609 height 56
click at [746, 270] on input "1" at bounding box center [819, 263] width 198 height 33
type input "2"
click at [1435, 247] on button "Sumar" at bounding box center [1481, 263] width 92 height 33
type input "3"
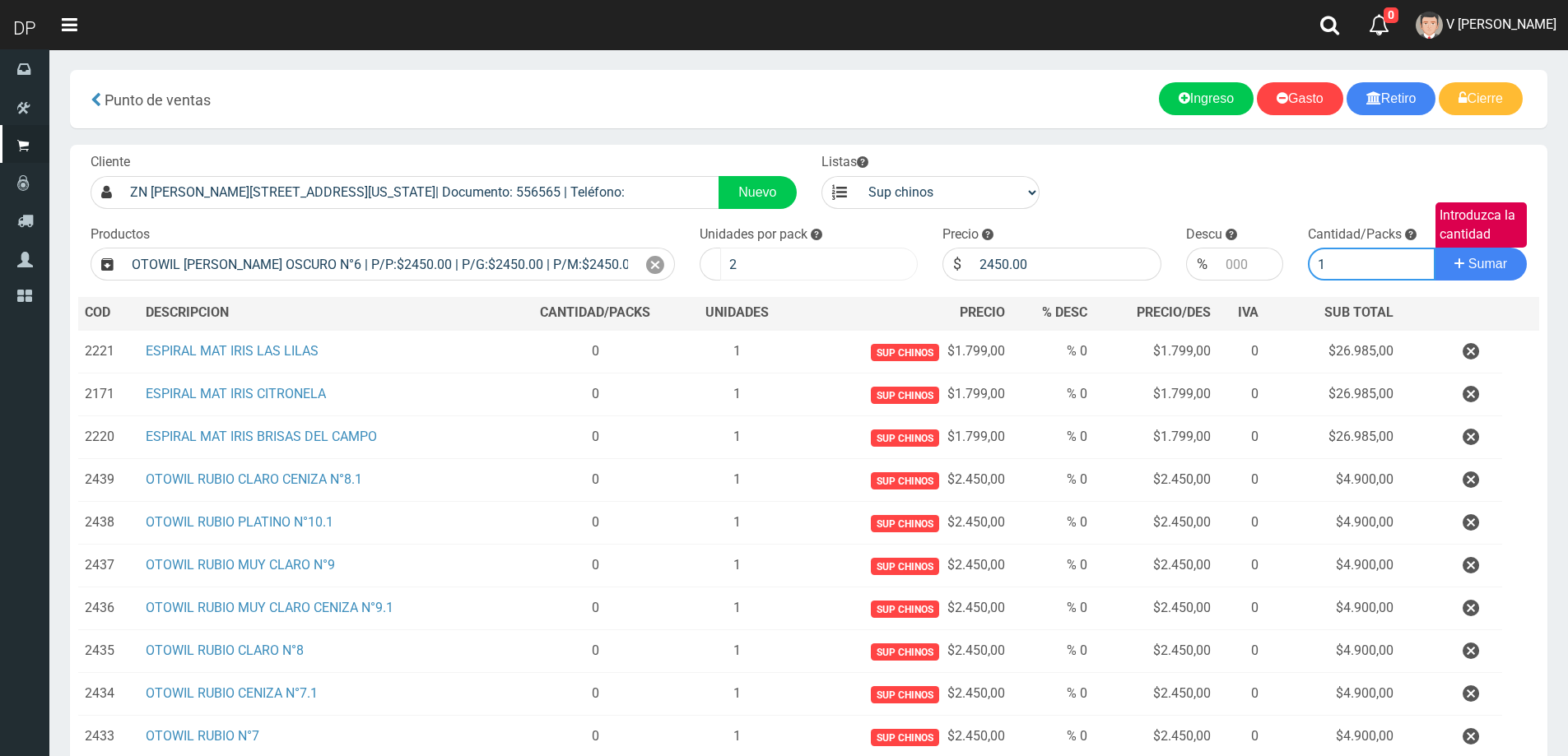
type input "1"
click at [1435, 247] on button "Sumar" at bounding box center [1481, 263] width 92 height 33
type input "r"
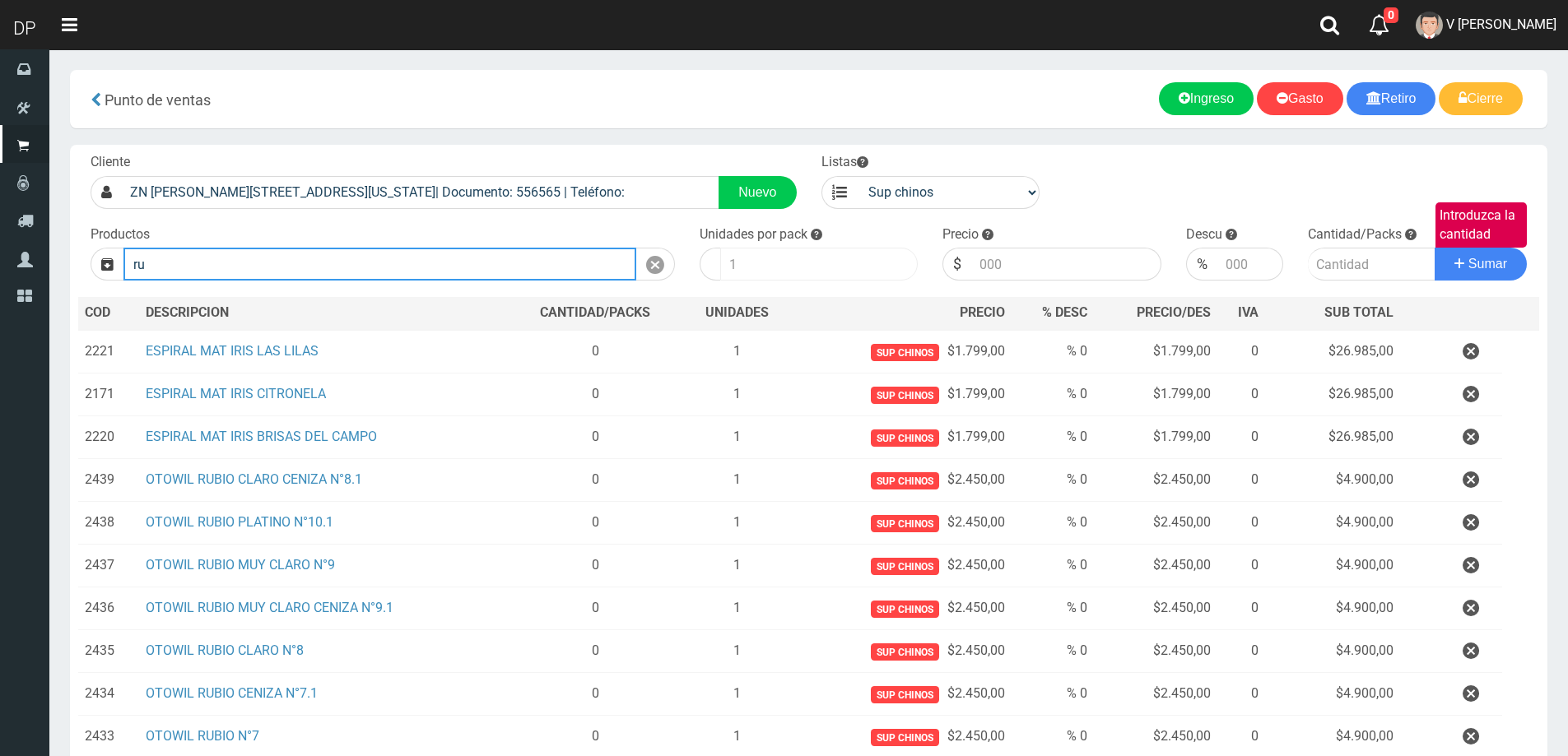
type input "r"
type input "OTOWIL RUBIO OSCURO CENIZA N°6.1 | P/P:$2450.00 | P/G:$2450.00 | P/M:$2450.00 |…"
click at [1435, 247] on button "Sumar" at bounding box center [1481, 263] width 92 height 33
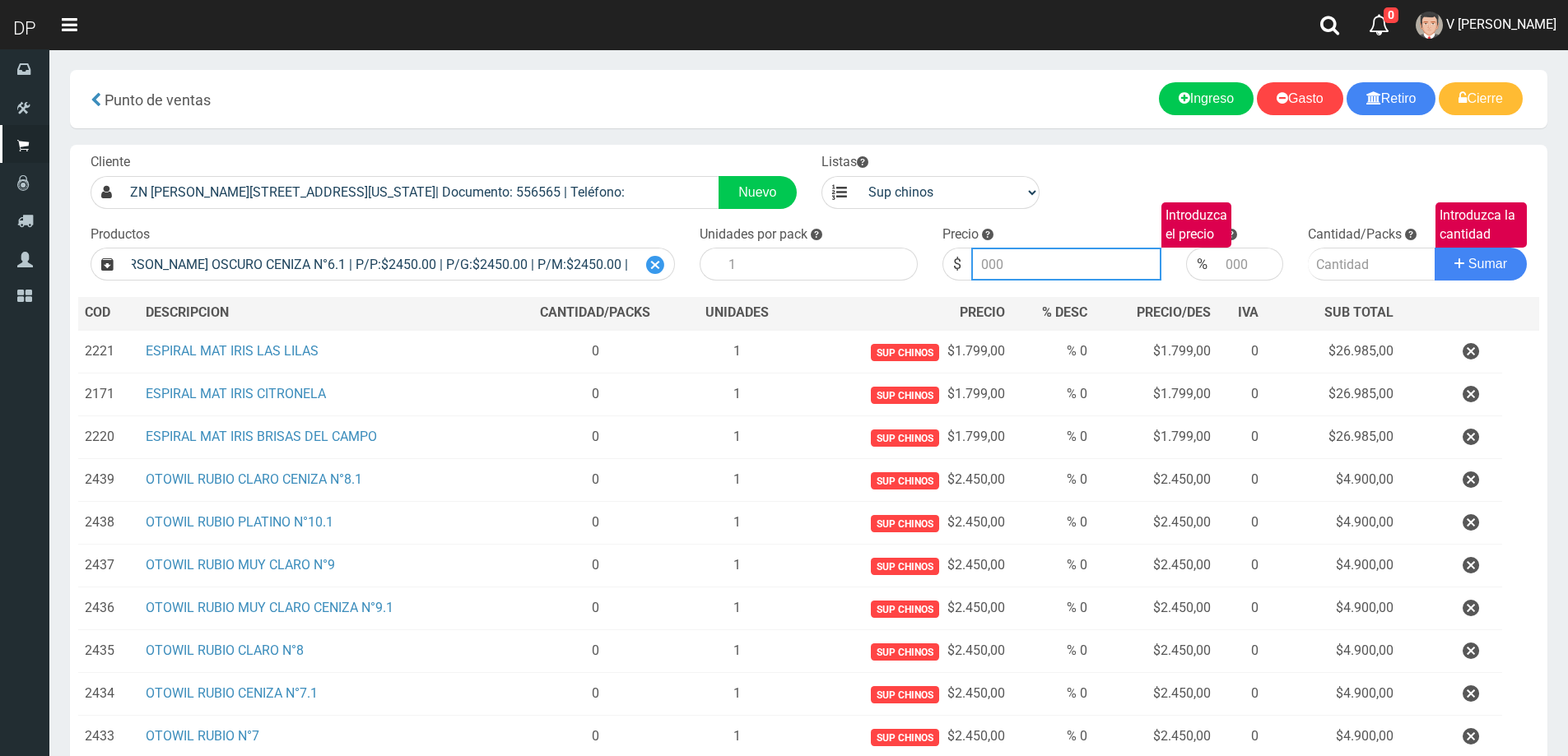
scroll to position [0, 0]
click at [658, 267] on icon at bounding box center [655, 264] width 18 height 24
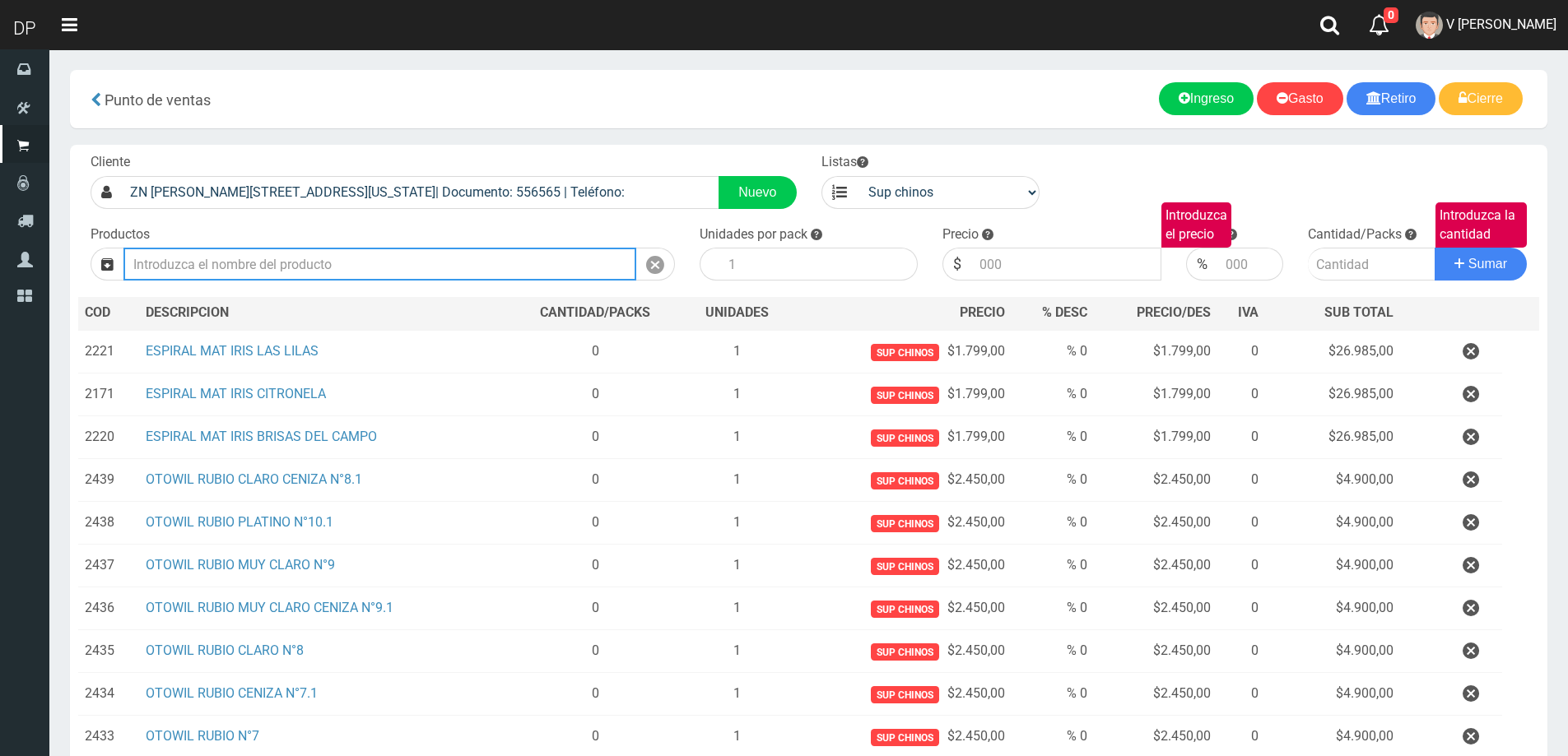
click at [469, 273] on input "Introduzca los productos" at bounding box center [380, 263] width 513 height 33
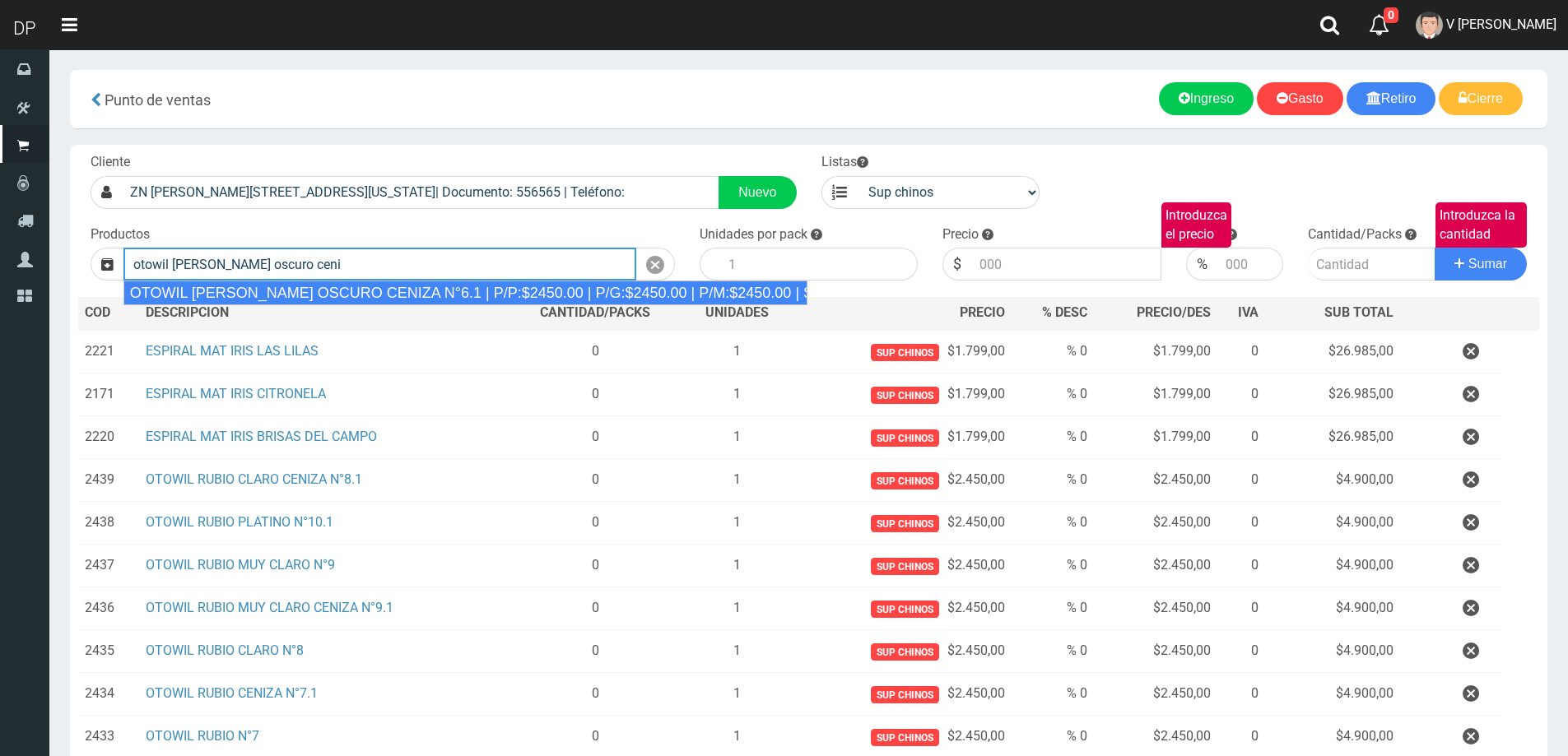
click at [481, 290] on div "OTOWIL RUBIO OSCURO CENIZA N°6.1 | P/P:$2450.00 | P/G:$2450.00 | P/M:$2450.00 |…" at bounding box center [466, 293] width 684 height 25
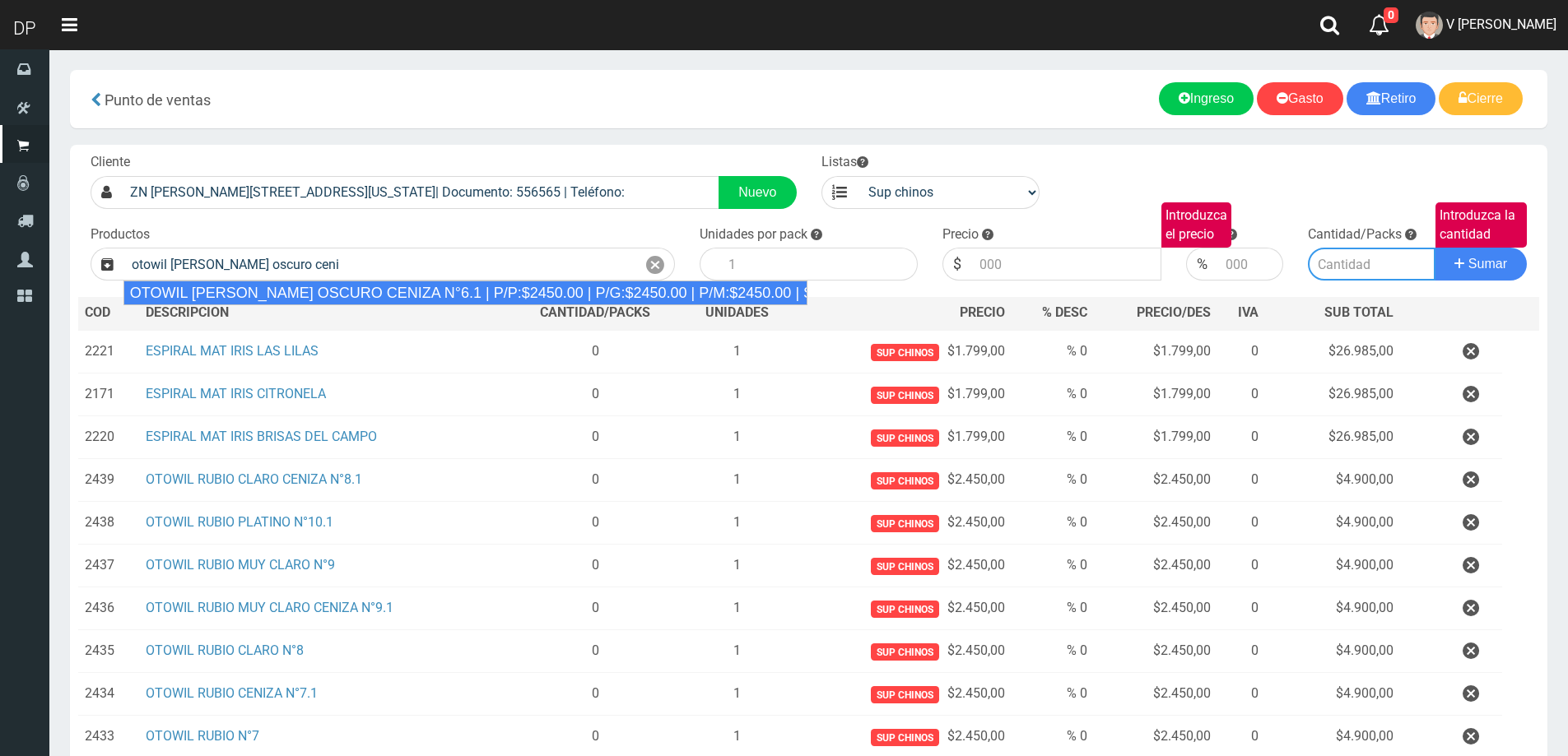
type input "OTOWIL RUBIO OSCURO CENIZA N°6.1 | P/P:$2450.00 | P/G:$2450.00 | P/M:$2450.00 |…"
type input "1"
type input "2450.00"
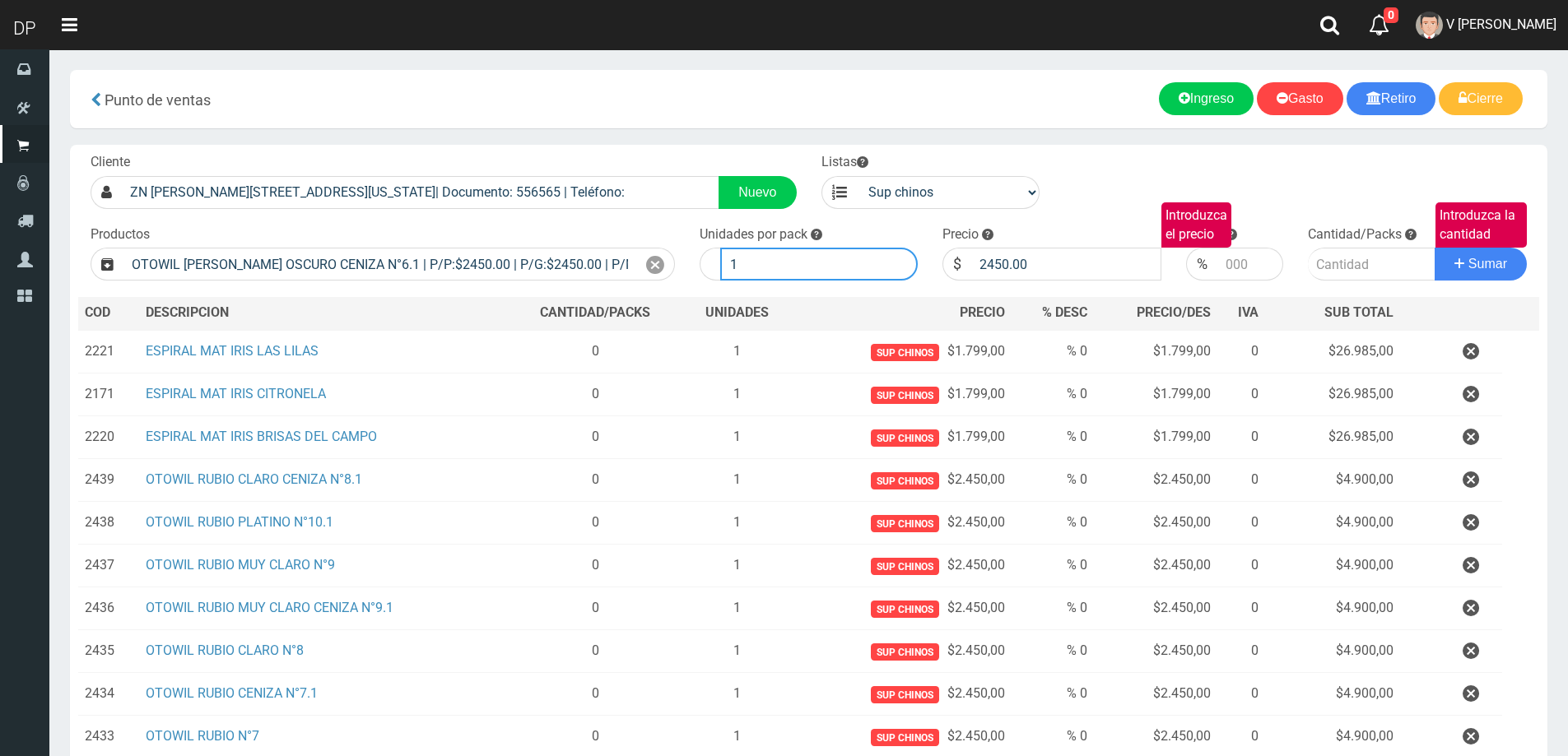
click at [777, 275] on input "1" at bounding box center [819, 263] width 198 height 33
type input "2"
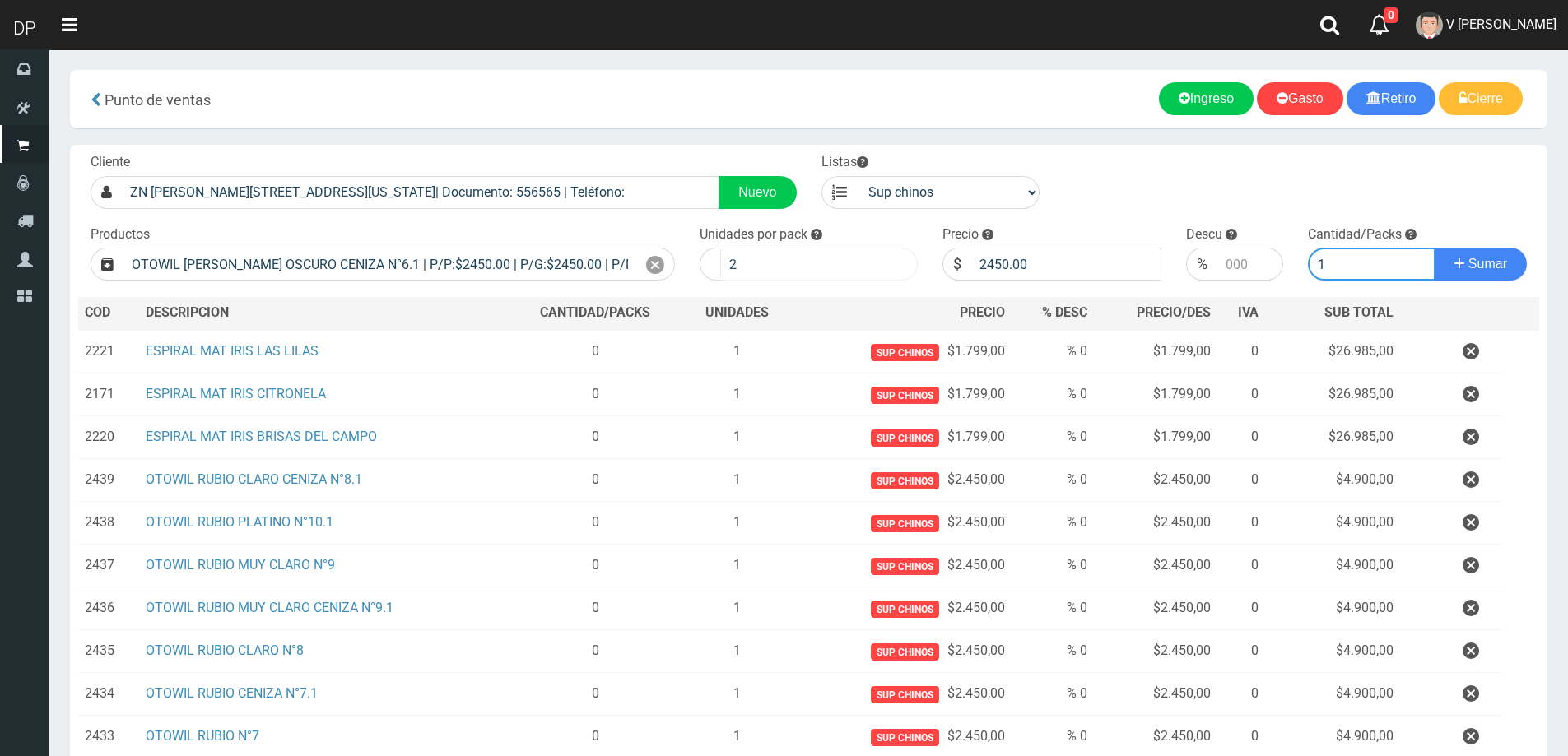
type input "1"
click at [1435, 247] on button "Sumar" at bounding box center [1481, 263] width 92 height 33
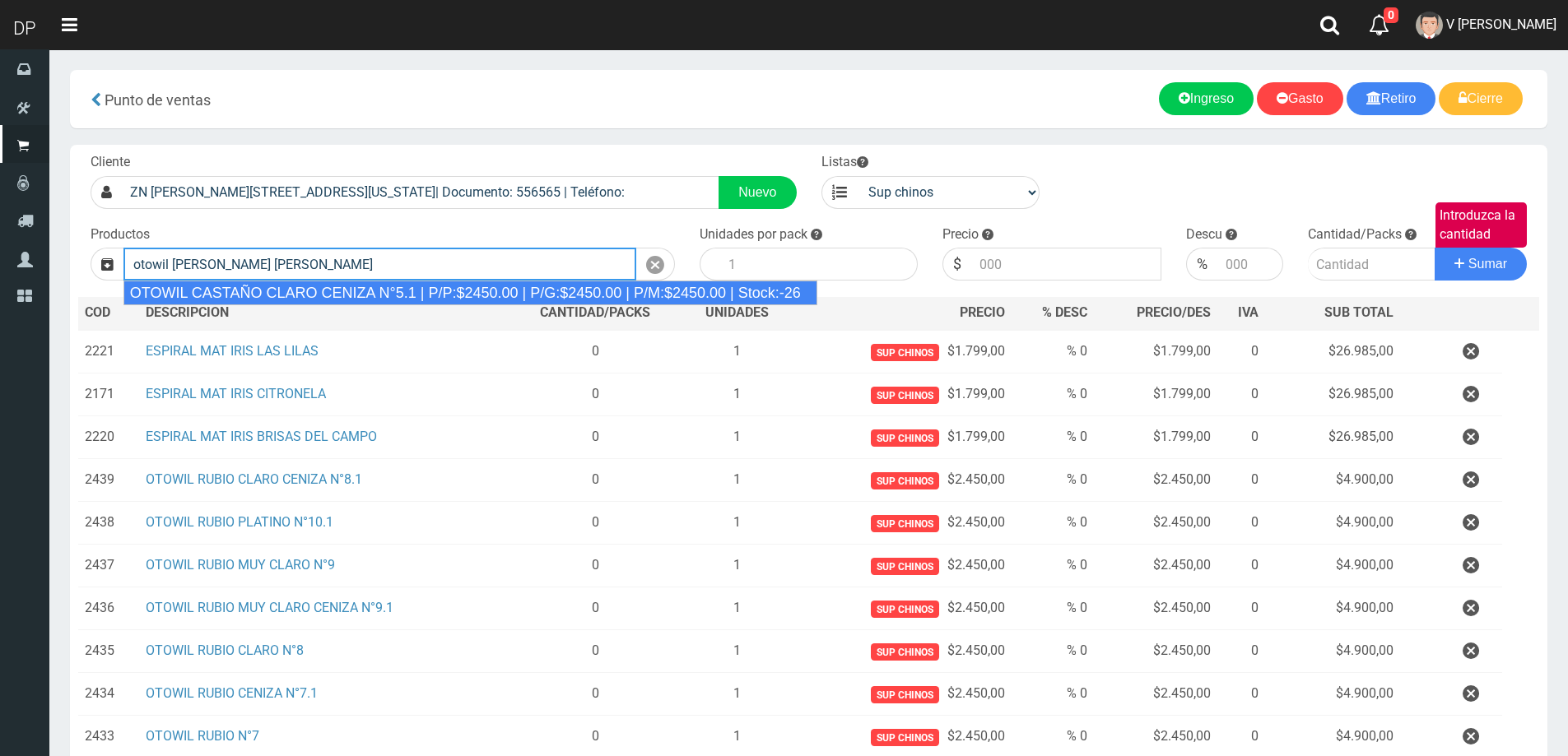
click at [492, 281] on li "OTOWIL CASTAÑO CLARO CENIZA N°5.1 | P/P:$2450.00 | P/G:$2450.00 | P/M:$2450.00 …" at bounding box center [471, 293] width 692 height 25
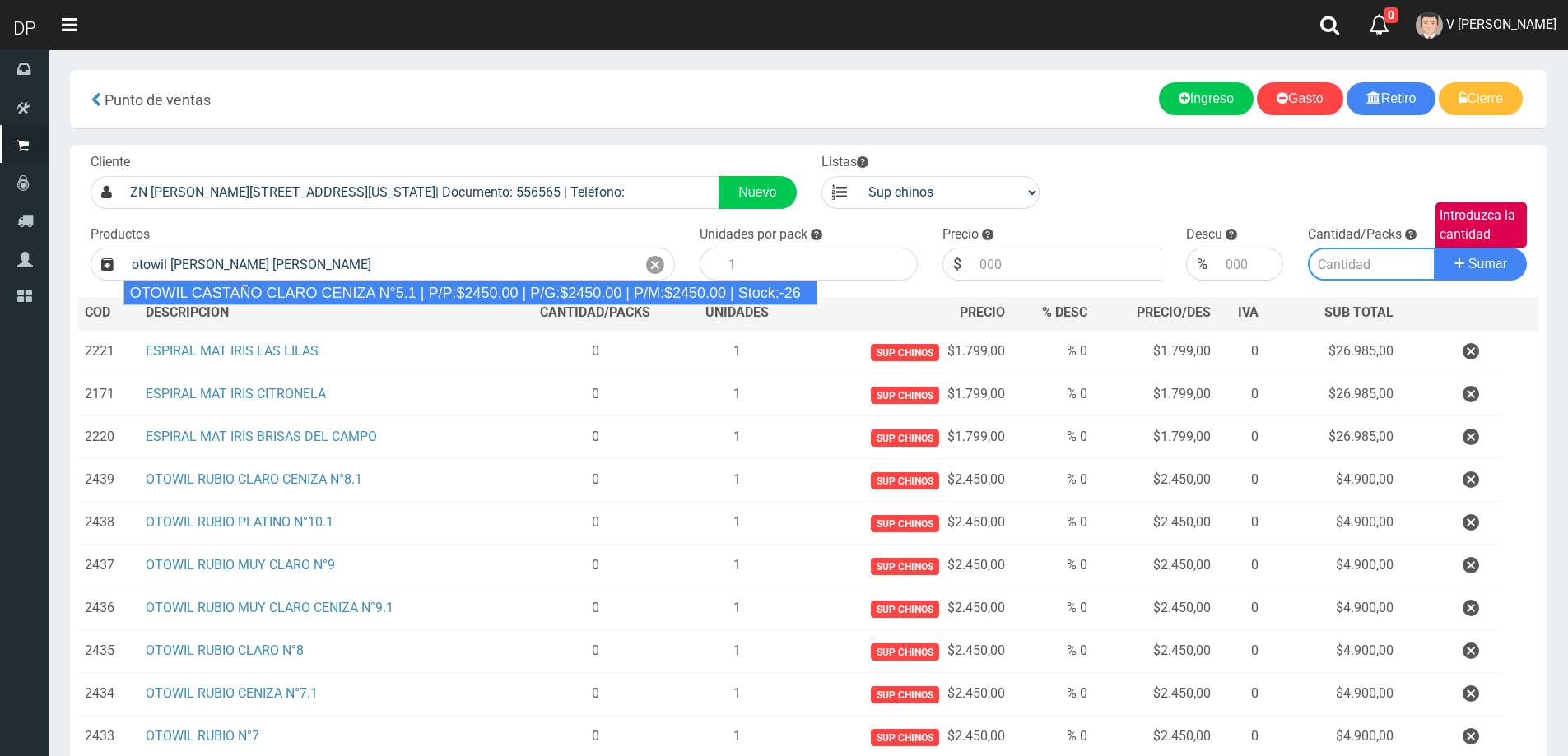
type input "OTOWIL CASTAÑO CLARO CENIZA N°5.1 | P/P:$2450.00 | P/G:$2450.00 | P/M:$2450.00 …"
type input "1"
type input "2450.00"
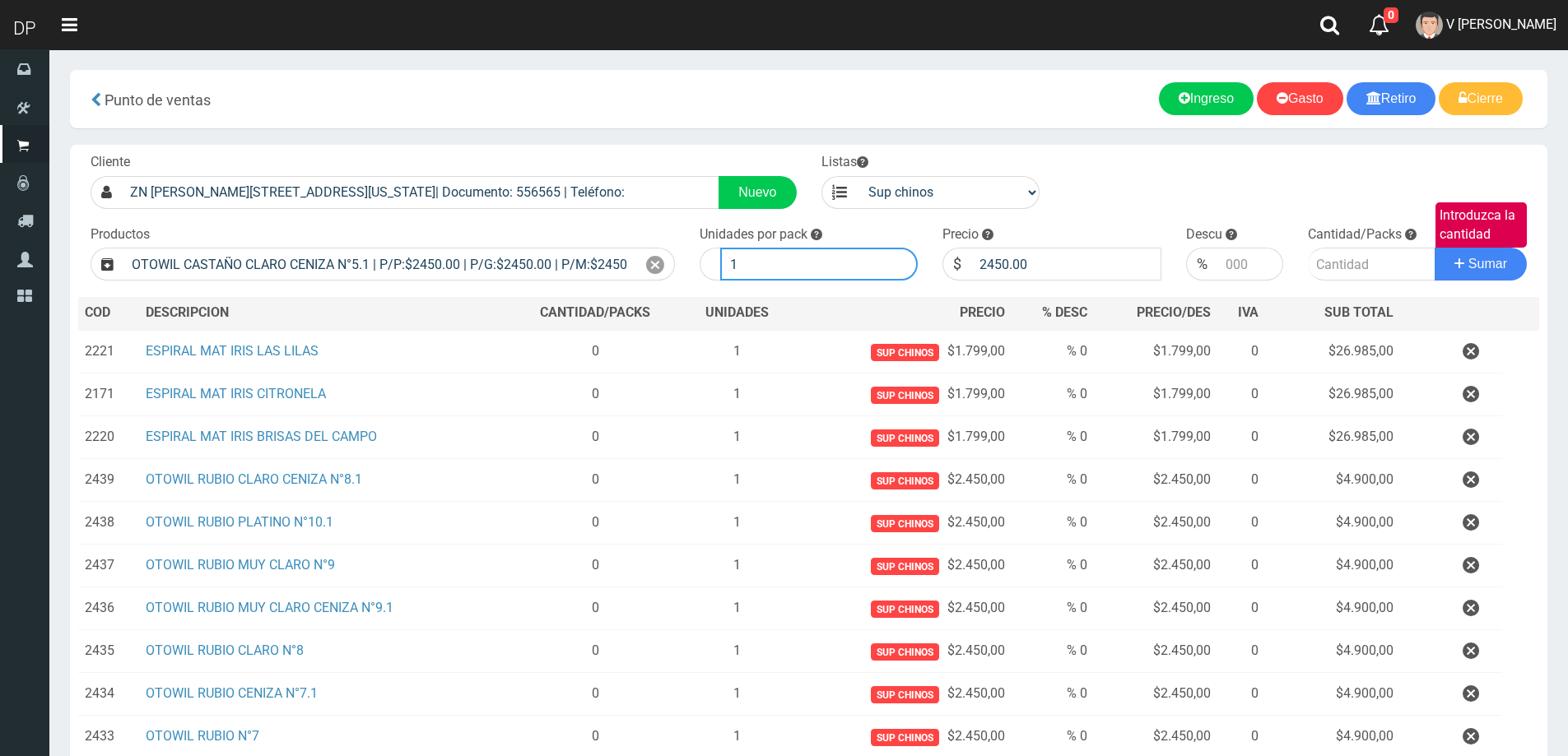
click at [780, 254] on input "1" at bounding box center [819, 263] width 198 height 33
type input "2"
type input "1"
click at [1435, 247] on button "Sumar" at bounding box center [1481, 263] width 92 height 33
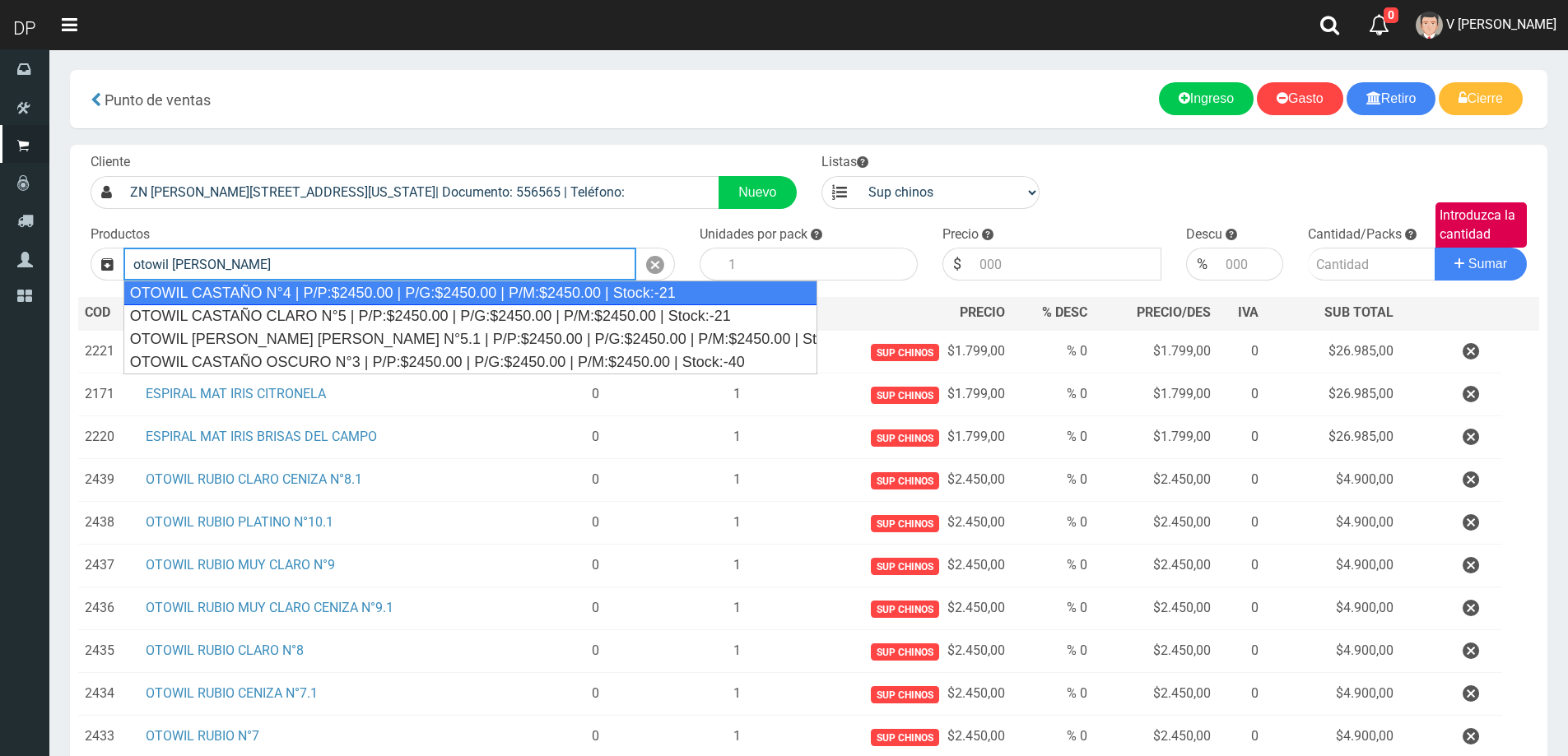
click at [387, 289] on div "OTOWIL CASTAÑO N°4 | P/P:$2450.00 | P/G:$2450.00 | P/M:$2450.00 | Stock:-21" at bounding box center [471, 293] width 694 height 25
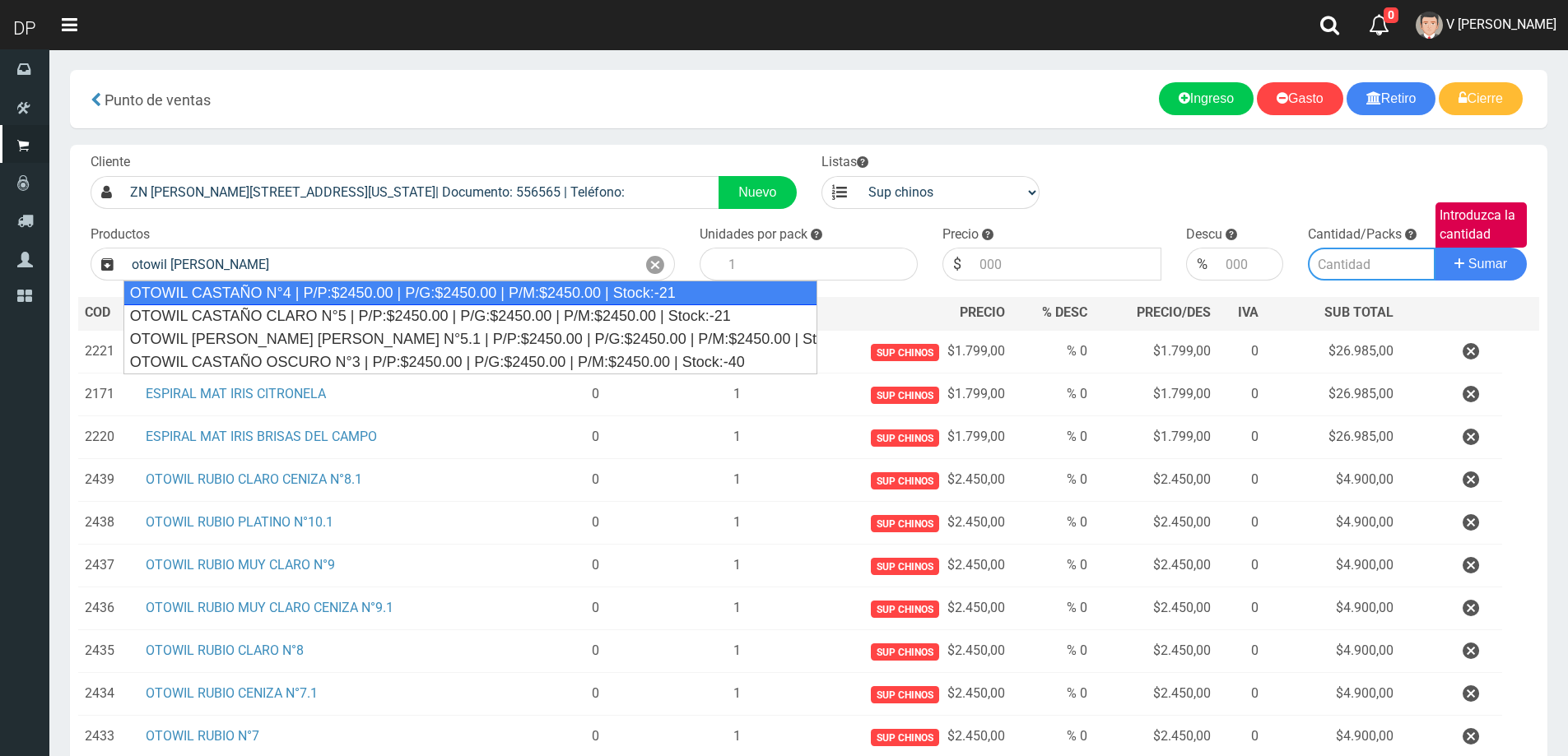
type input "OTOWIL CASTAÑO N°4 | P/P:$2450.00 | P/G:$2450.00 | P/M:$2450.00 | Stock:-21"
type input "1"
type input "2450.00"
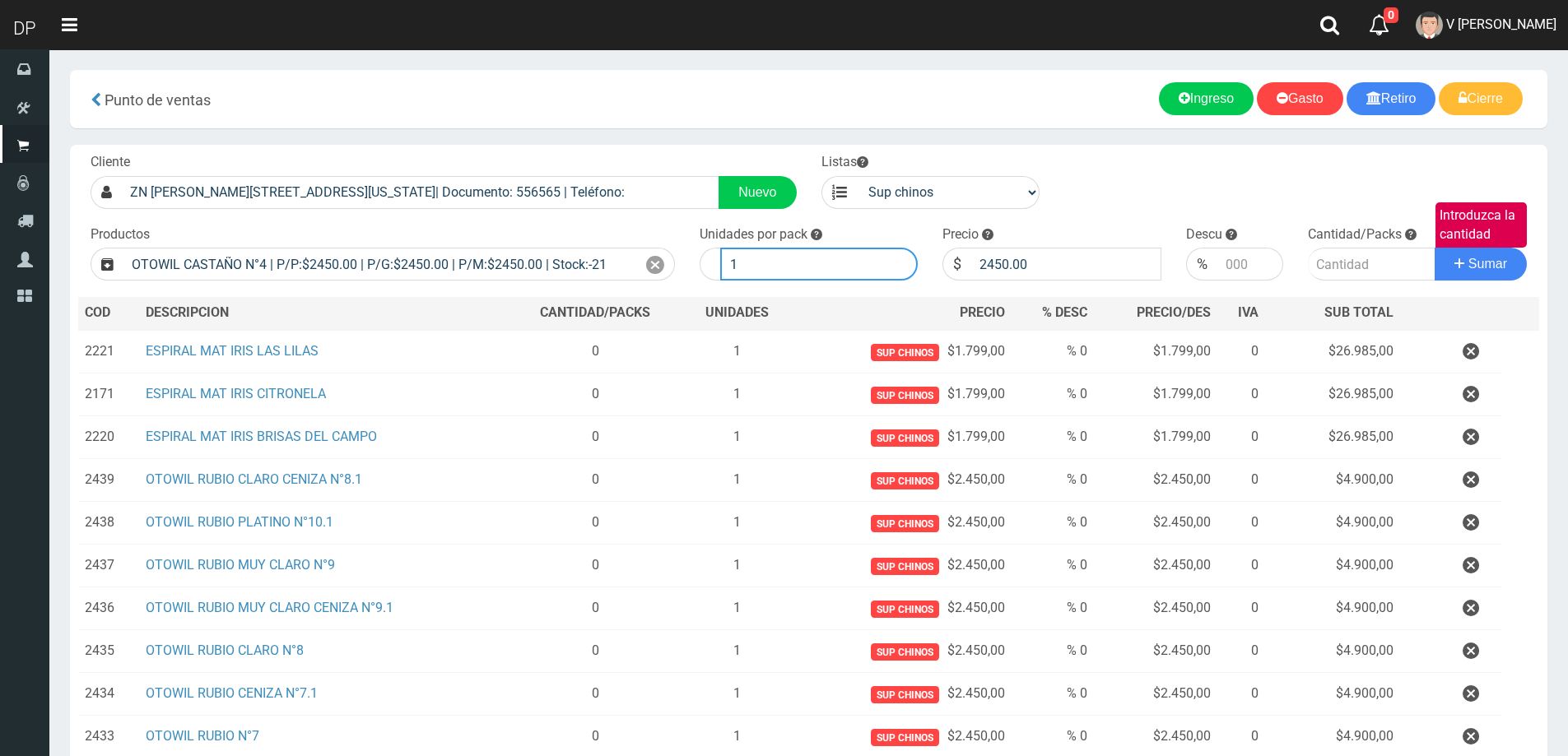
click at [748, 275] on input "1" at bounding box center [819, 263] width 198 height 33
type input "2"
type input "1"
click at [1435, 247] on button "Sumar" at bounding box center [1481, 263] width 92 height 33
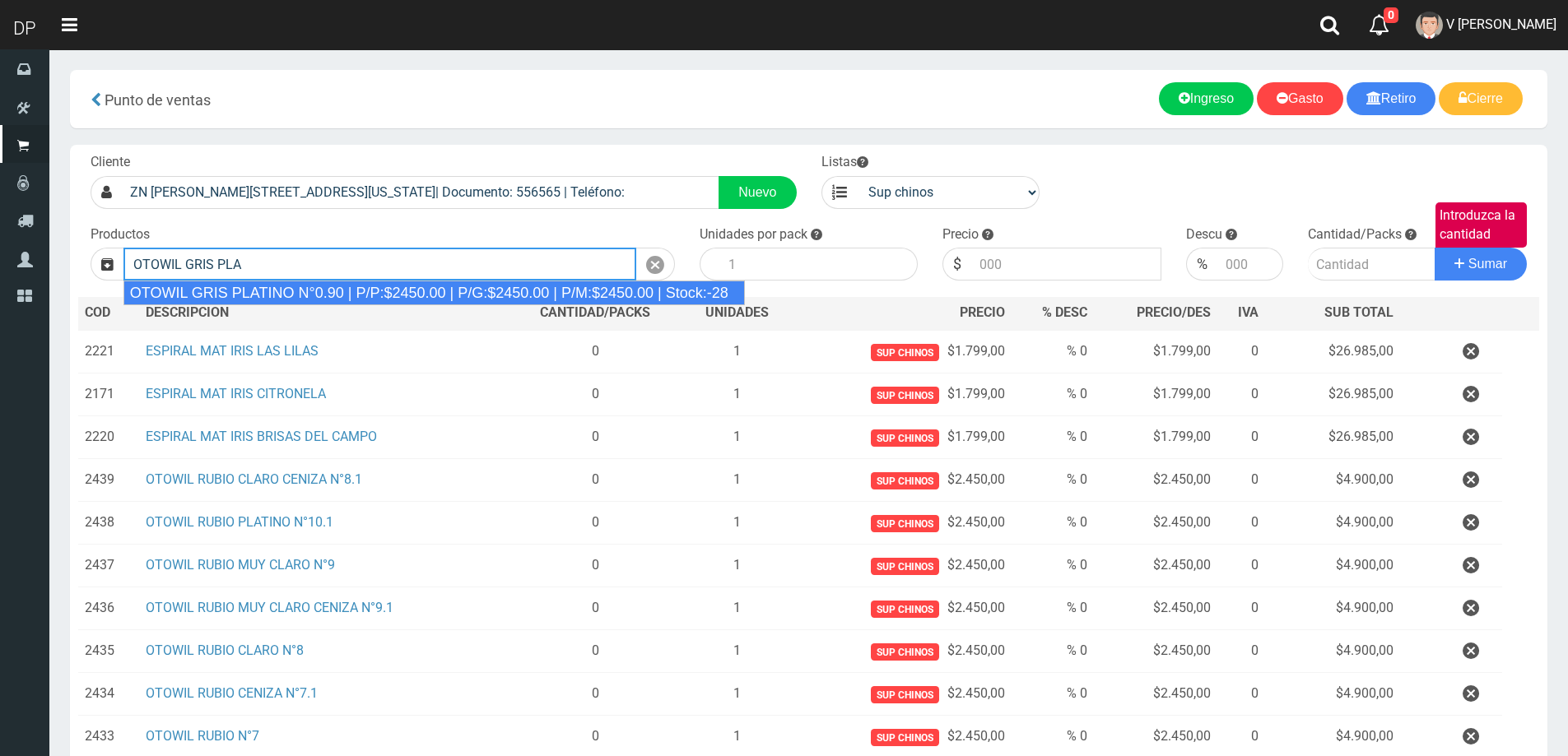
click at [513, 298] on div "OTOWIL GRIS PLATINO N°0.90 | P/P:$2450.00 | P/G:$2450.00 | P/M:$2450.00 | Stock…" at bounding box center [434, 293] width 621 height 25
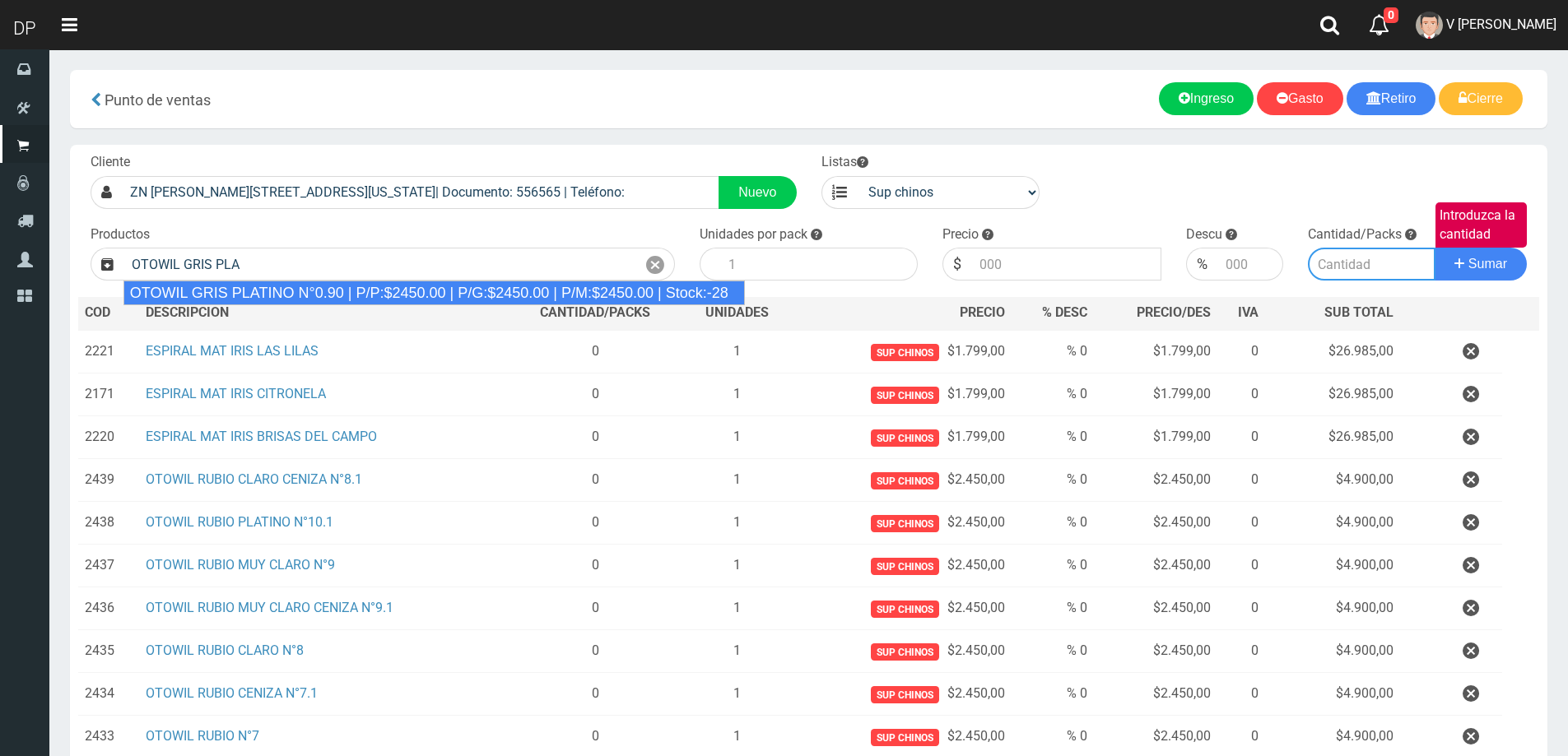
type input "OTOWIL GRIS PLATINO N°0.90 | P/P:$2450.00 | P/G:$2450.00 | P/M:$2450.00 | Stock…"
type input "1"
type input "2450.00"
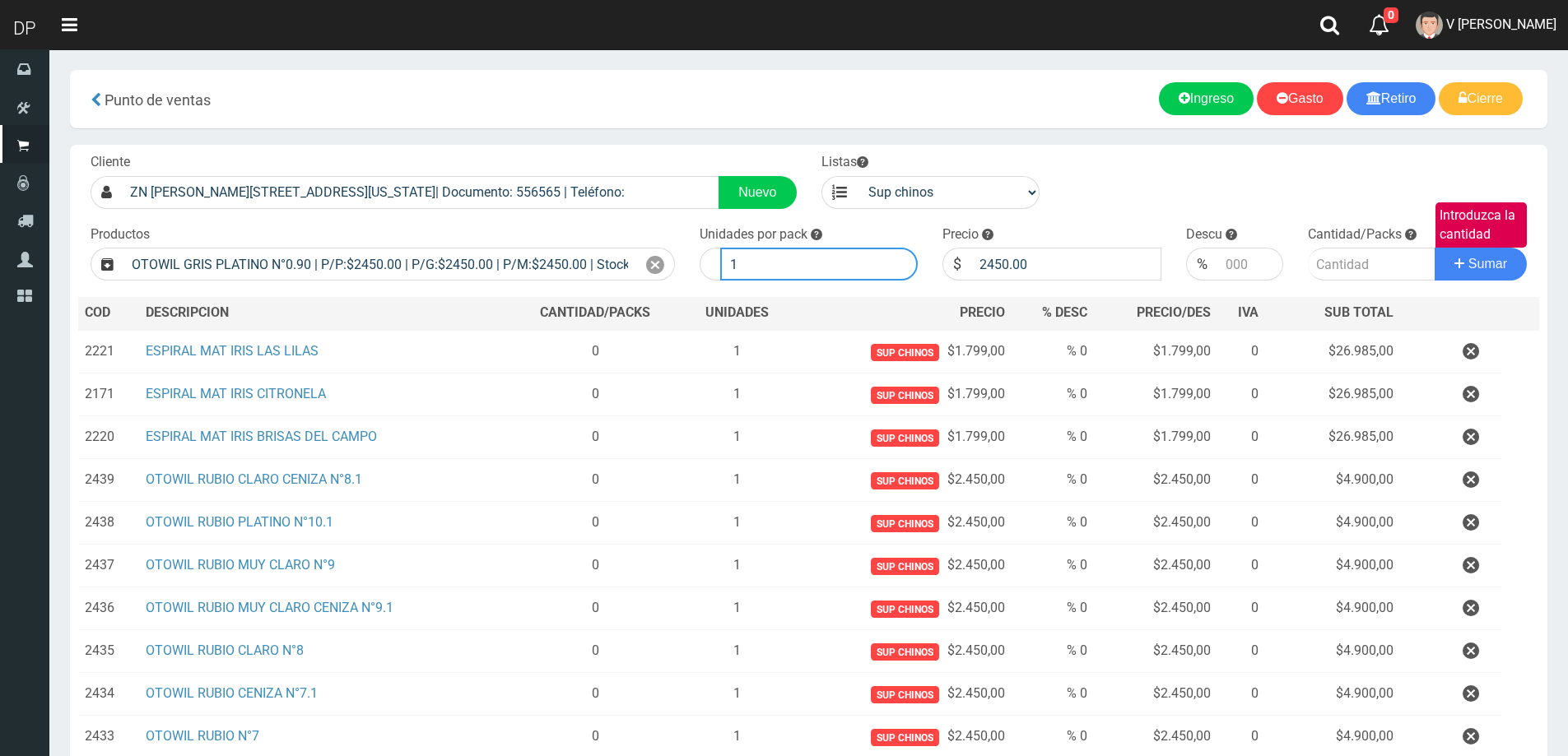
click at [751, 276] on input "1" at bounding box center [819, 263] width 198 height 33
type input "2"
type input "1"
click at [1435, 247] on button "Sumar" at bounding box center [1481, 263] width 92 height 33
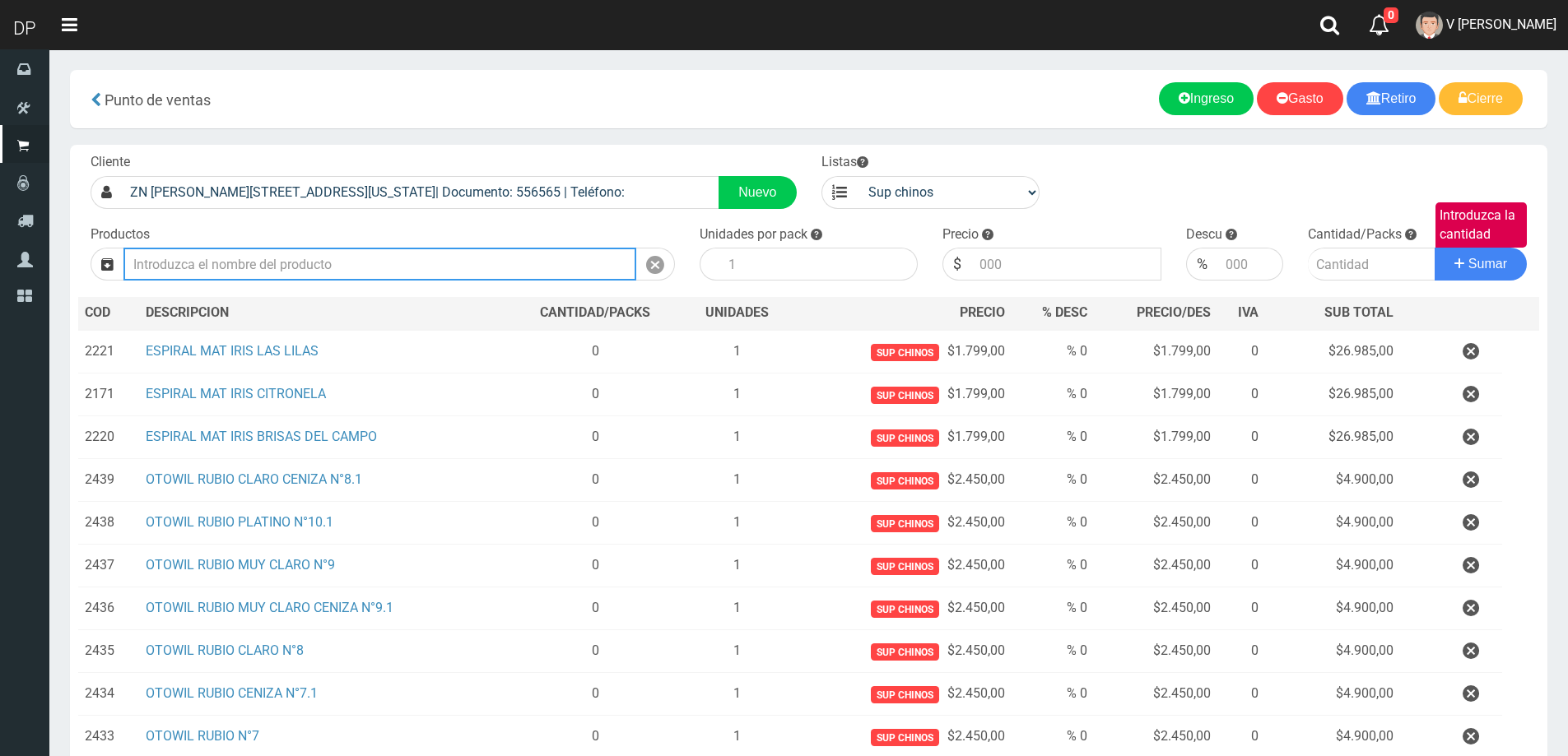
click at [334, 268] on input "Introduzca los productos" at bounding box center [380, 263] width 513 height 33
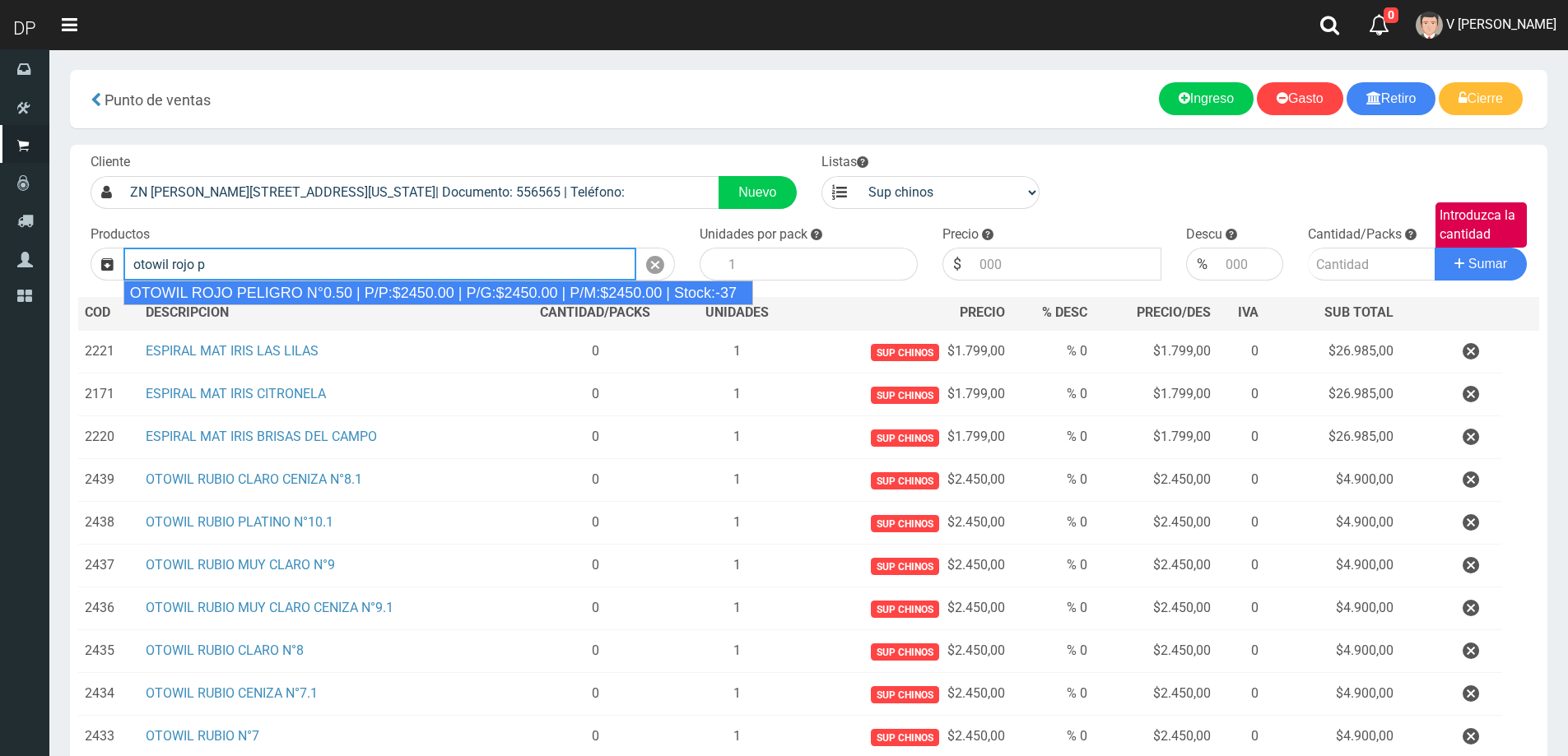
click at [333, 291] on div "OTOWIL ROJO PELIGRO N°0.50 | P/P:$2450.00 | P/G:$2450.00 | P/M:$2450.00 | Stock…" at bounding box center [438, 293] width 630 height 25
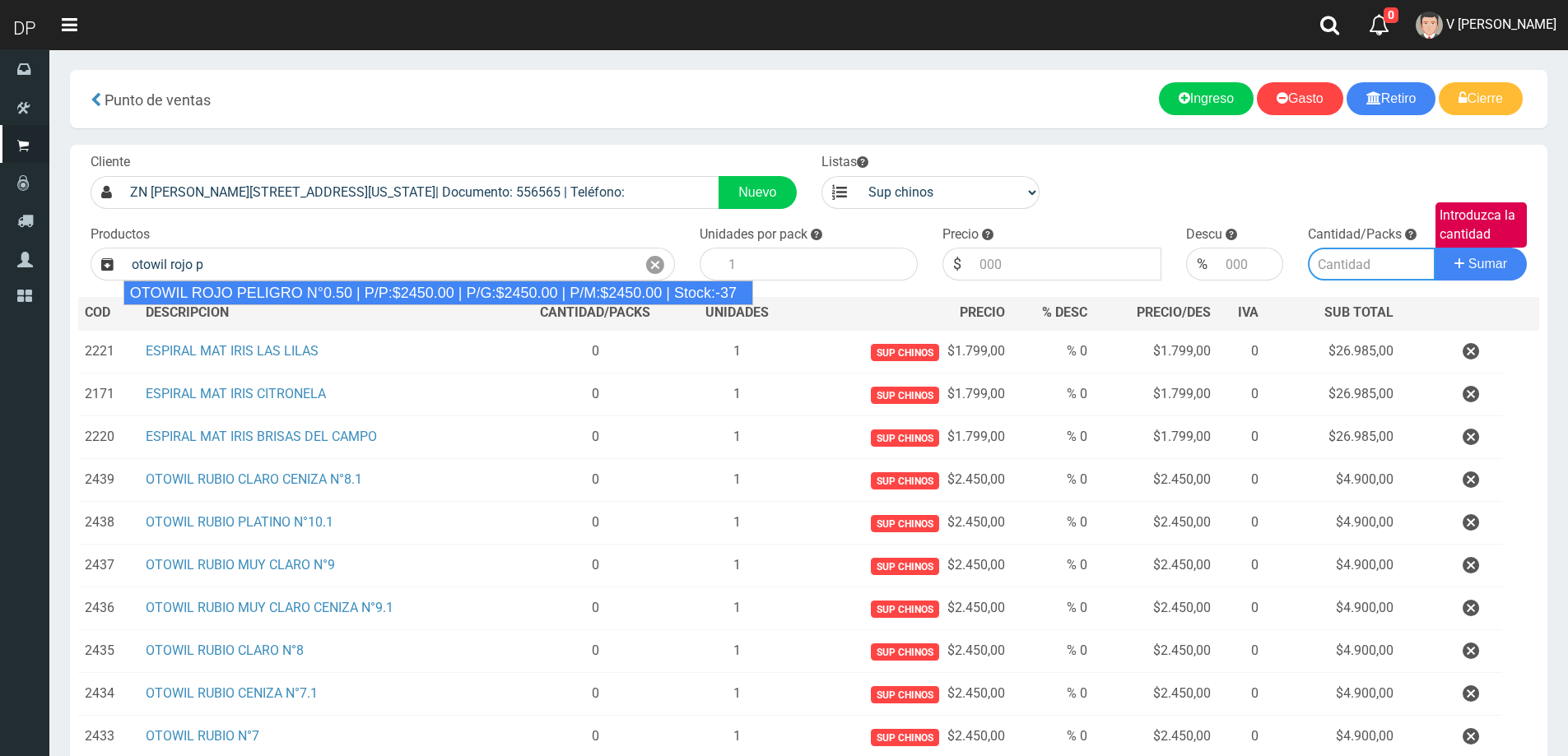
type input "OTOWIL ROJO PELIGRO N°0.50 | P/P:$2450.00 | P/G:$2450.00 | P/M:$2450.00 | Stock…"
type input "1"
type input "2450.00"
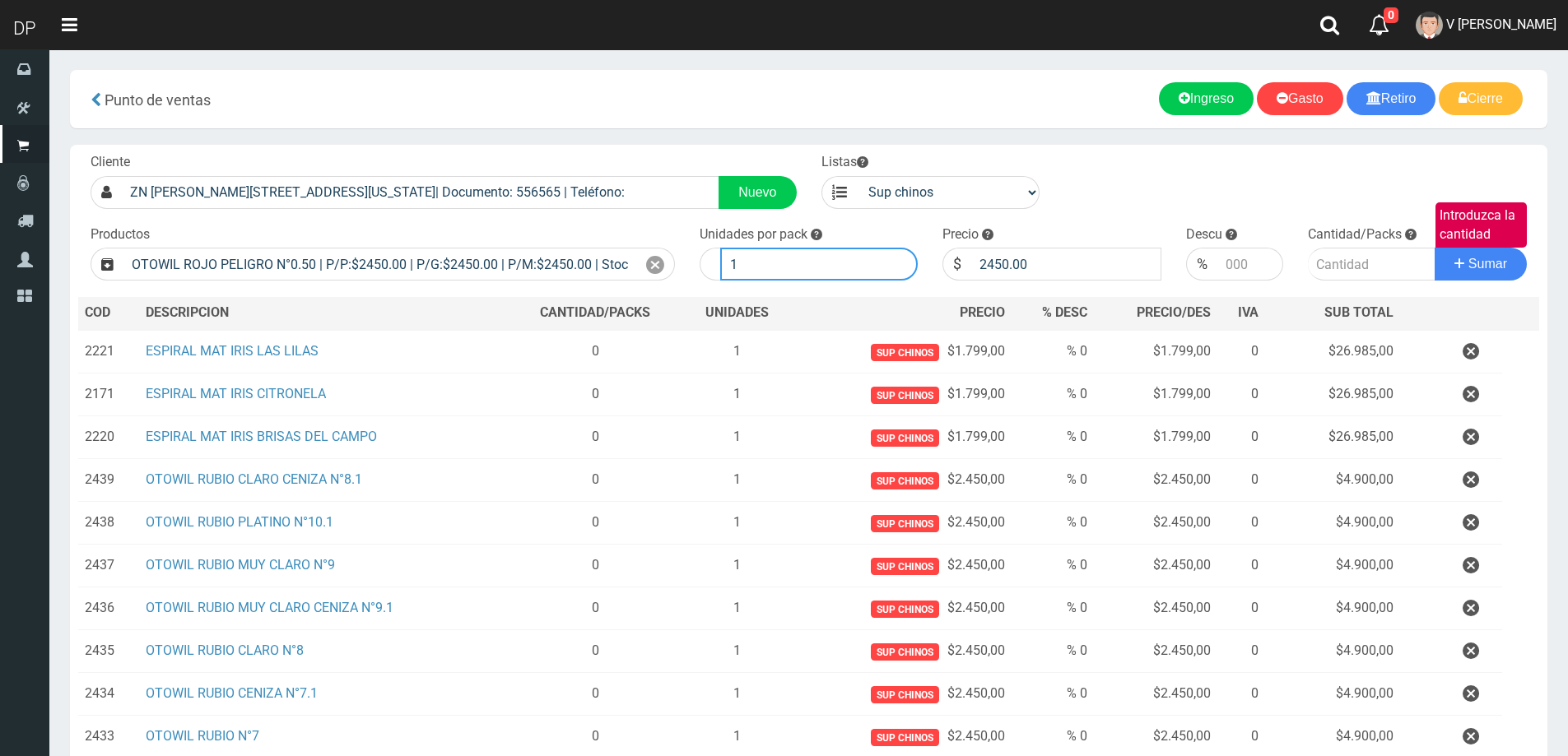
click at [834, 259] on input "1" at bounding box center [819, 263] width 198 height 33
type input "2"
type input "1"
click at [1435, 247] on button "Sumar" at bounding box center [1481, 263] width 92 height 33
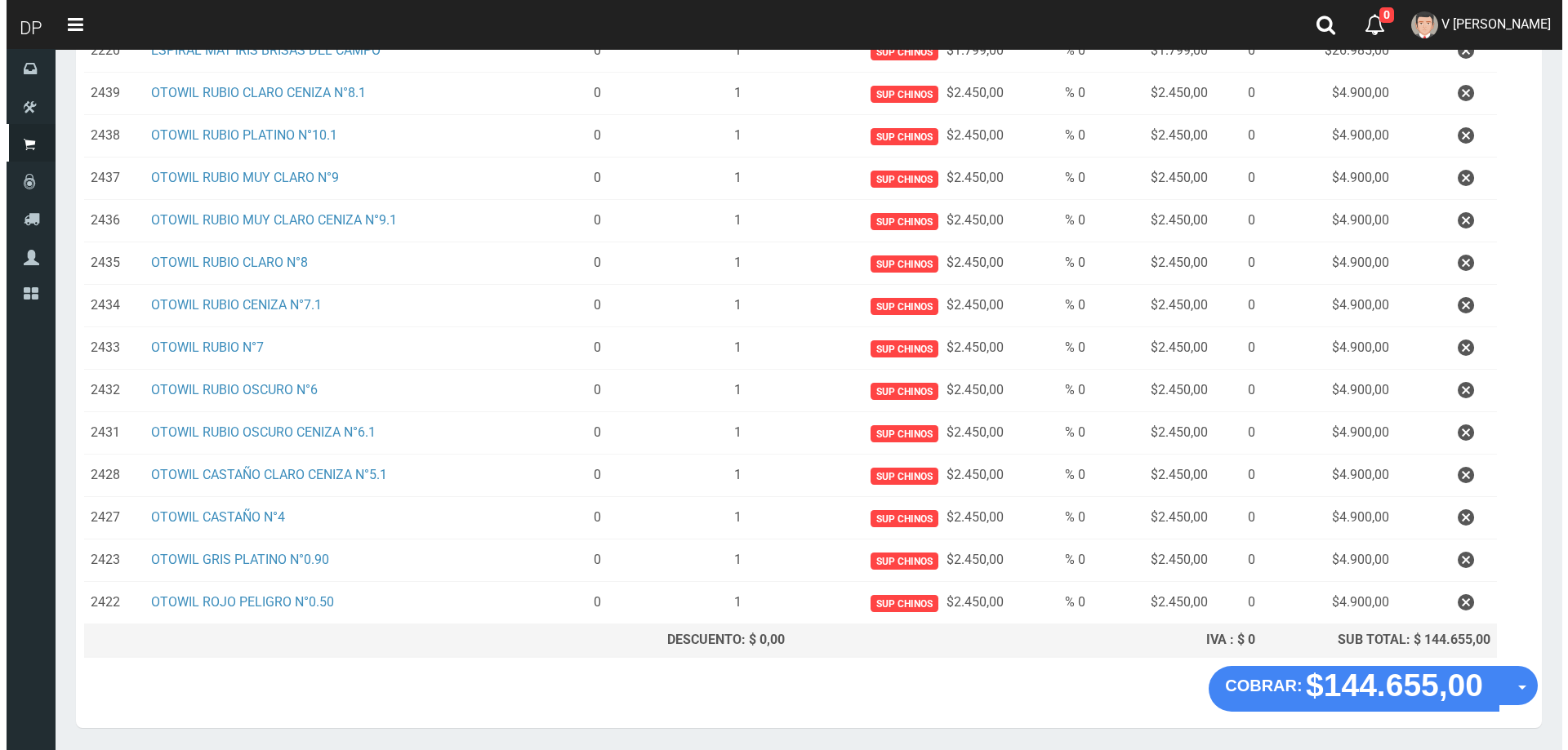
scroll to position [435, 0]
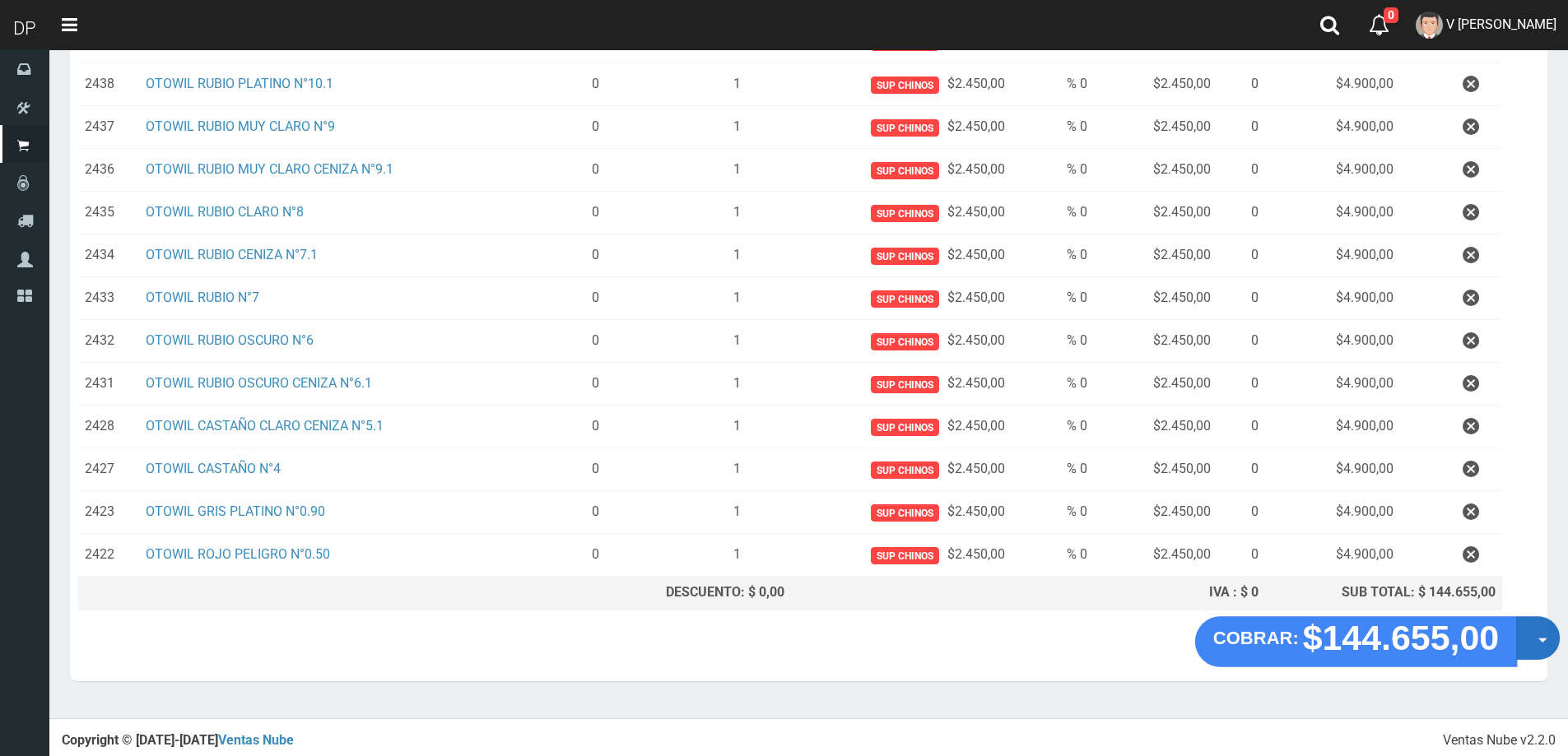
click at [1550, 643] on button "Opciones" at bounding box center [1538, 638] width 44 height 44
click at [1510, 628] on link "Hacer Devolucion" at bounding box center [1486, 643] width 148 height 37
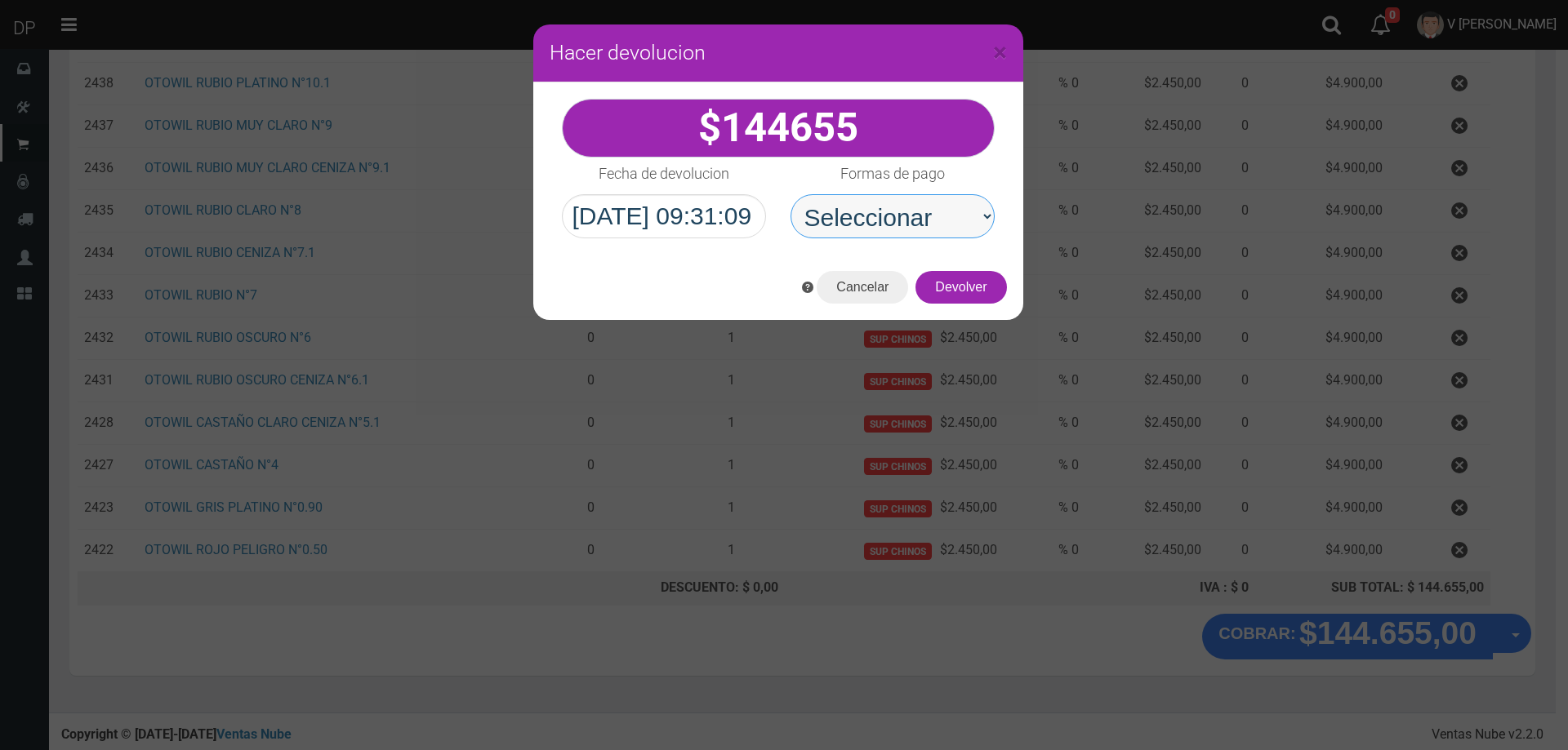
drag, startPoint x: 951, startPoint y: 224, endPoint x: 952, endPoint y: 235, distance: 11.0
click at [951, 224] on select "Seleccionar Efectivo Tarjeta de Crédito Depósito Débito" at bounding box center [892, 216] width 204 height 44
click at [790, 194] on select "Seleccionar Efectivo Tarjeta de Crédito Depósito Débito" at bounding box center [892, 216] width 204 height 44
click at [971, 292] on button "Devolver" at bounding box center [960, 287] width 90 height 32
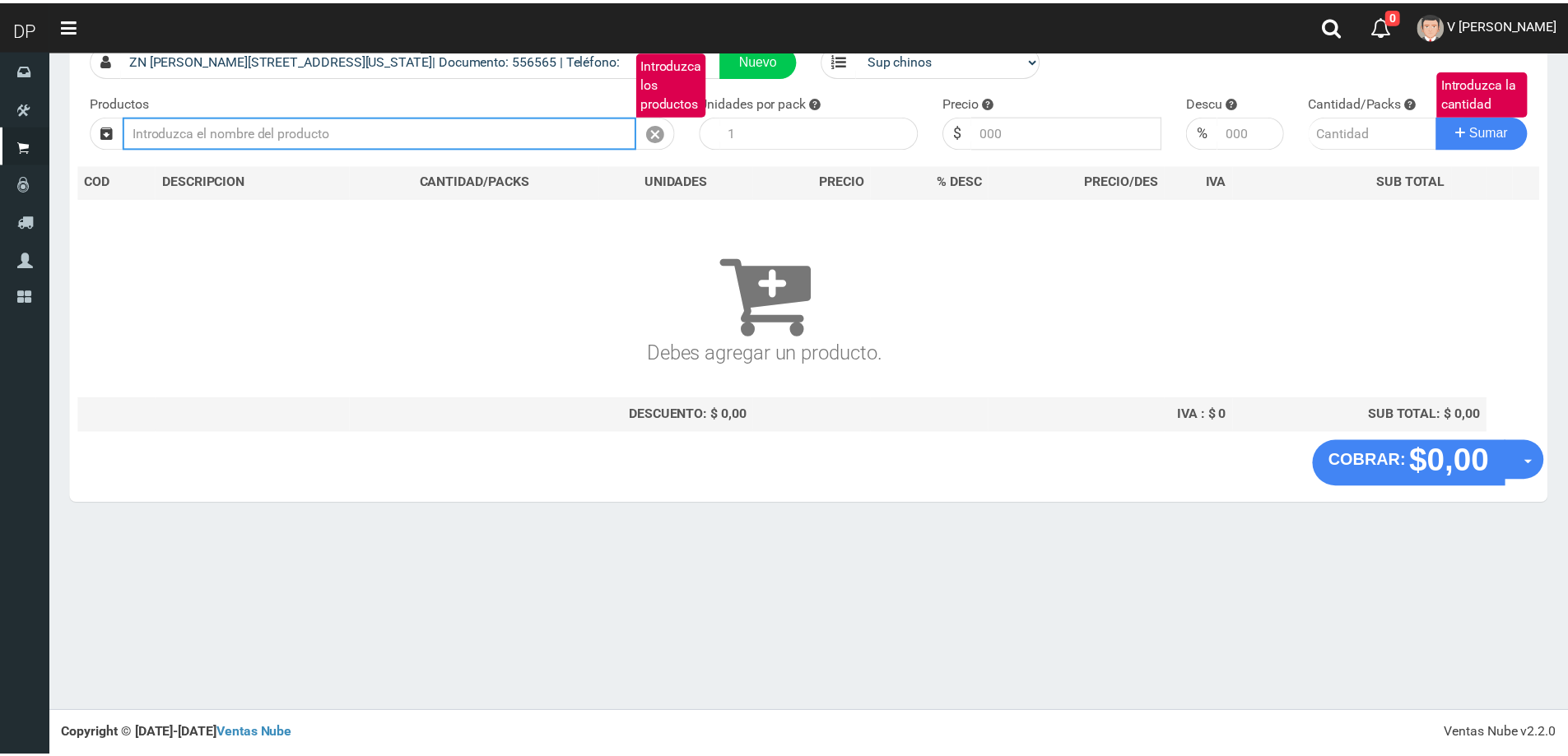
scroll to position [0, 0]
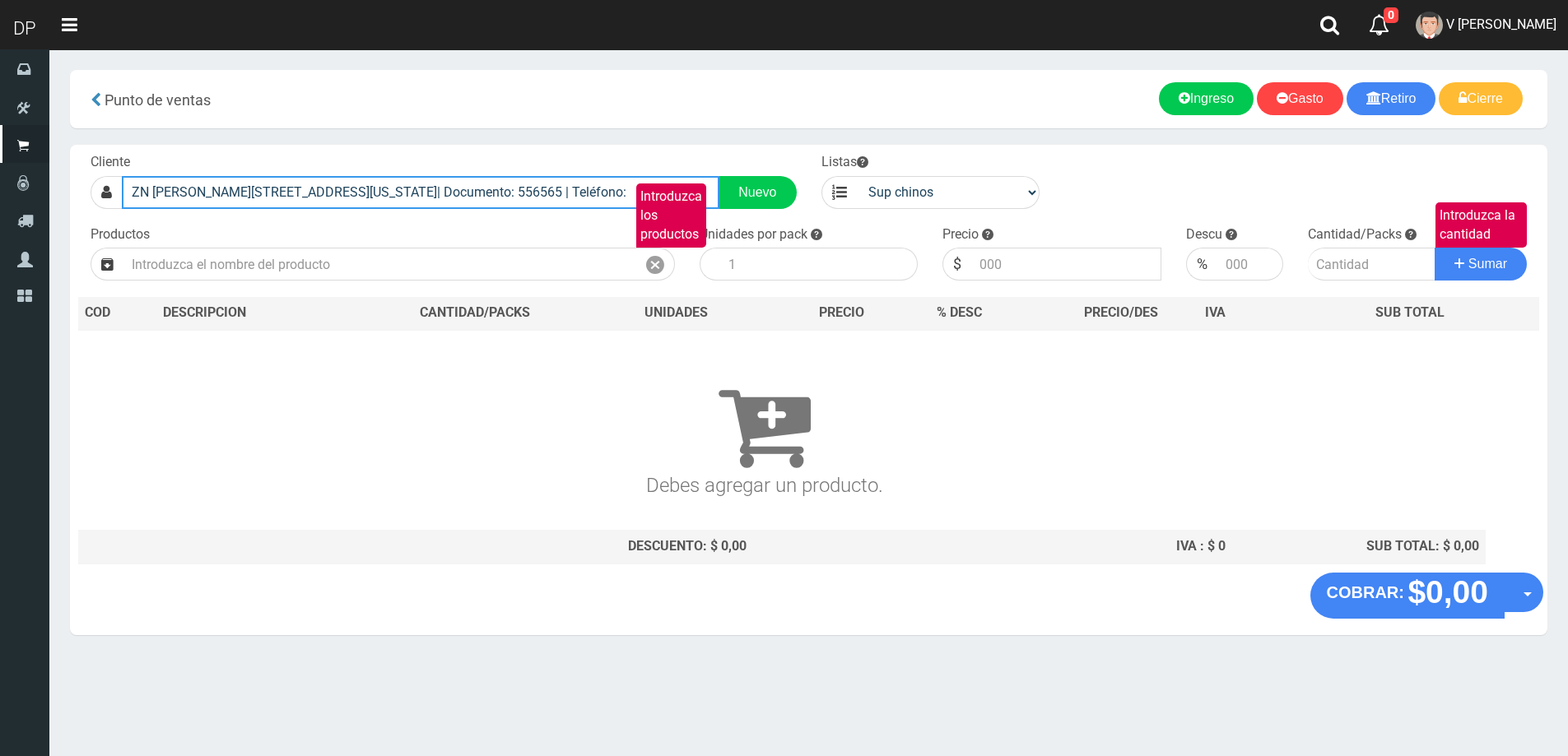
click at [311, 192] on input "ZN FRANCISCO BEIRO 646 (FLORIDA)| Documento: 556565 | Teléfono:" at bounding box center [420, 193] width 597 height 33
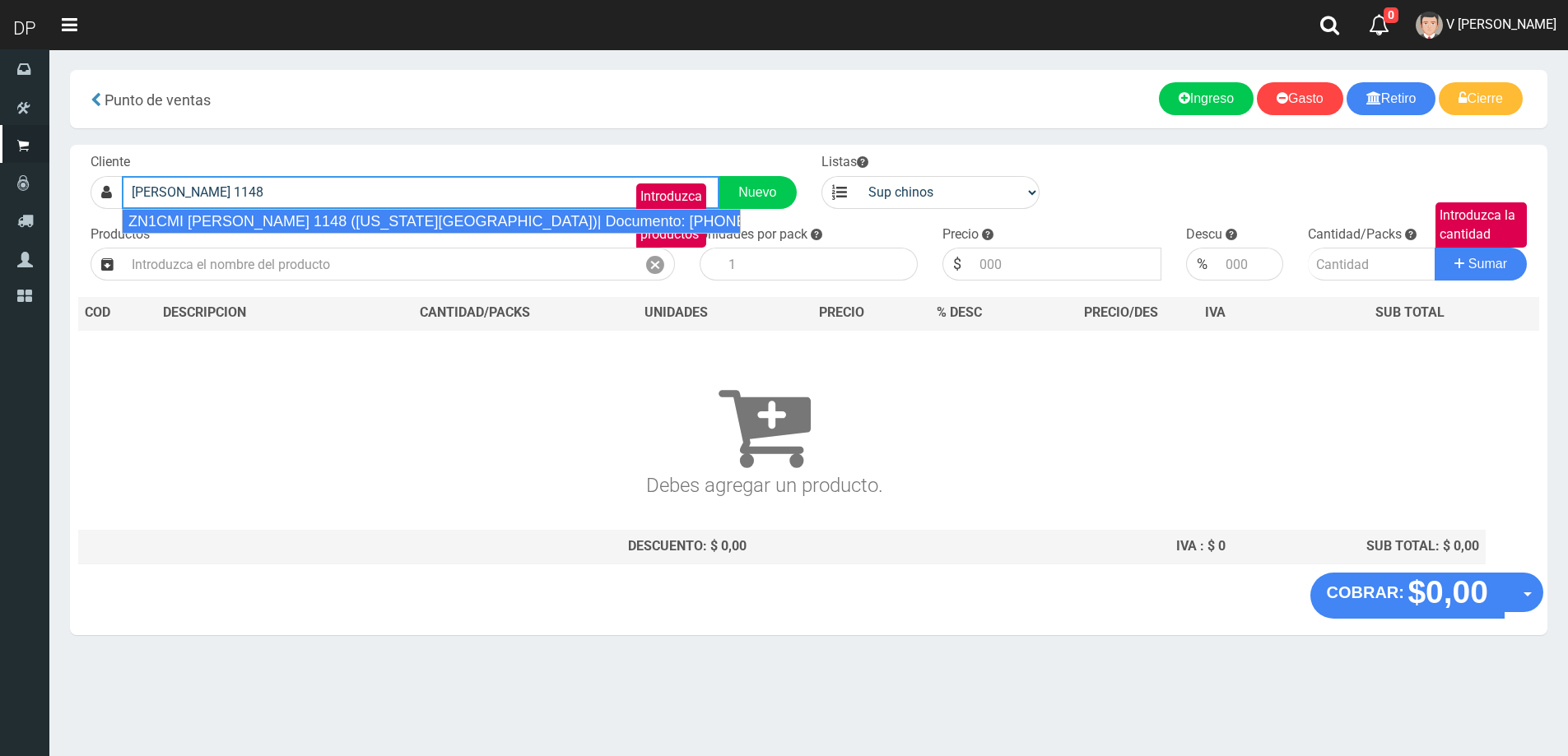
click at [323, 227] on div "ZN1CMI C. PELLEGRINI 1148 (FLORIDA OESTE)| Documento: 949494949469 | Teléfono:" at bounding box center [431, 221] width 619 height 25
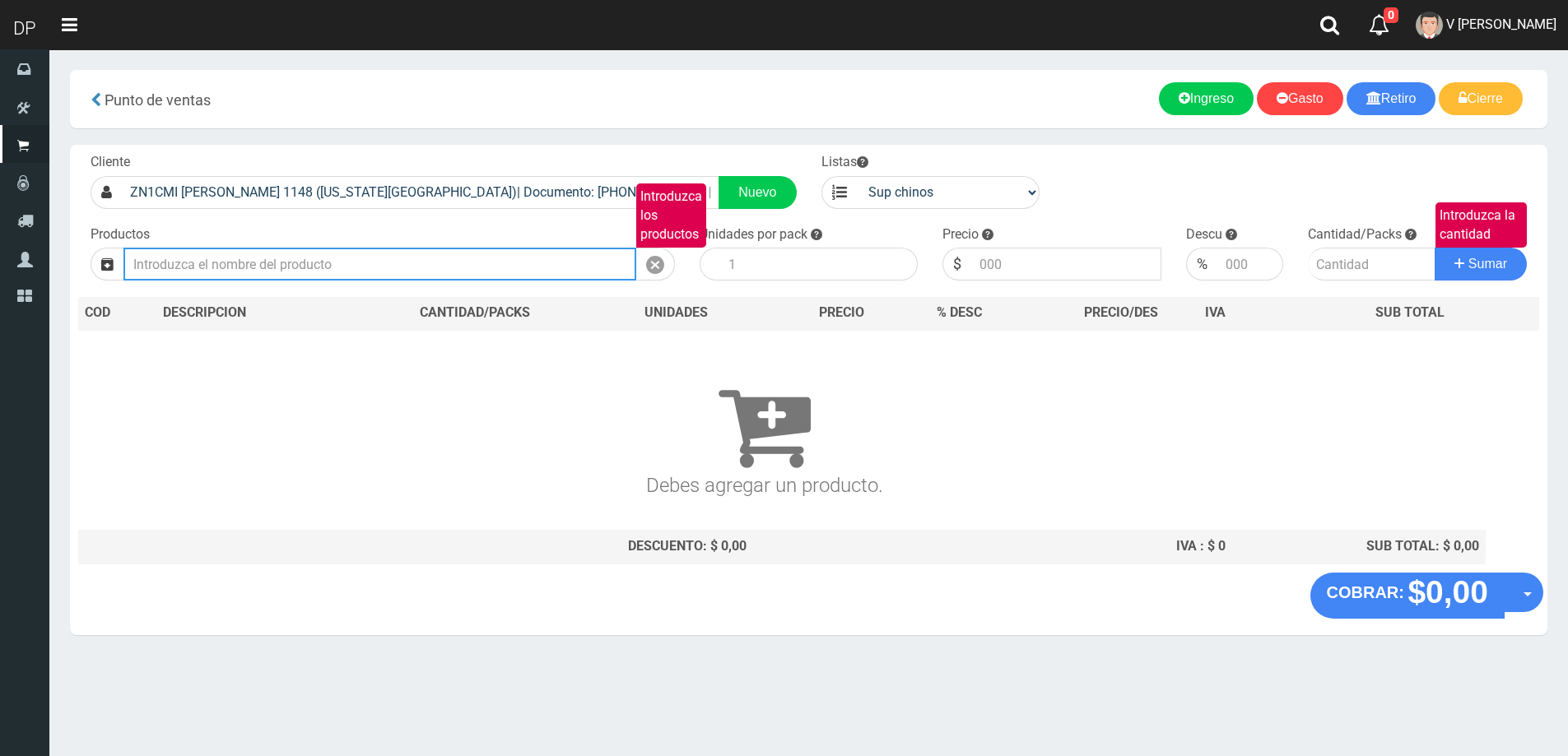
click at [313, 259] on input "Introduzca los productos" at bounding box center [380, 263] width 513 height 33
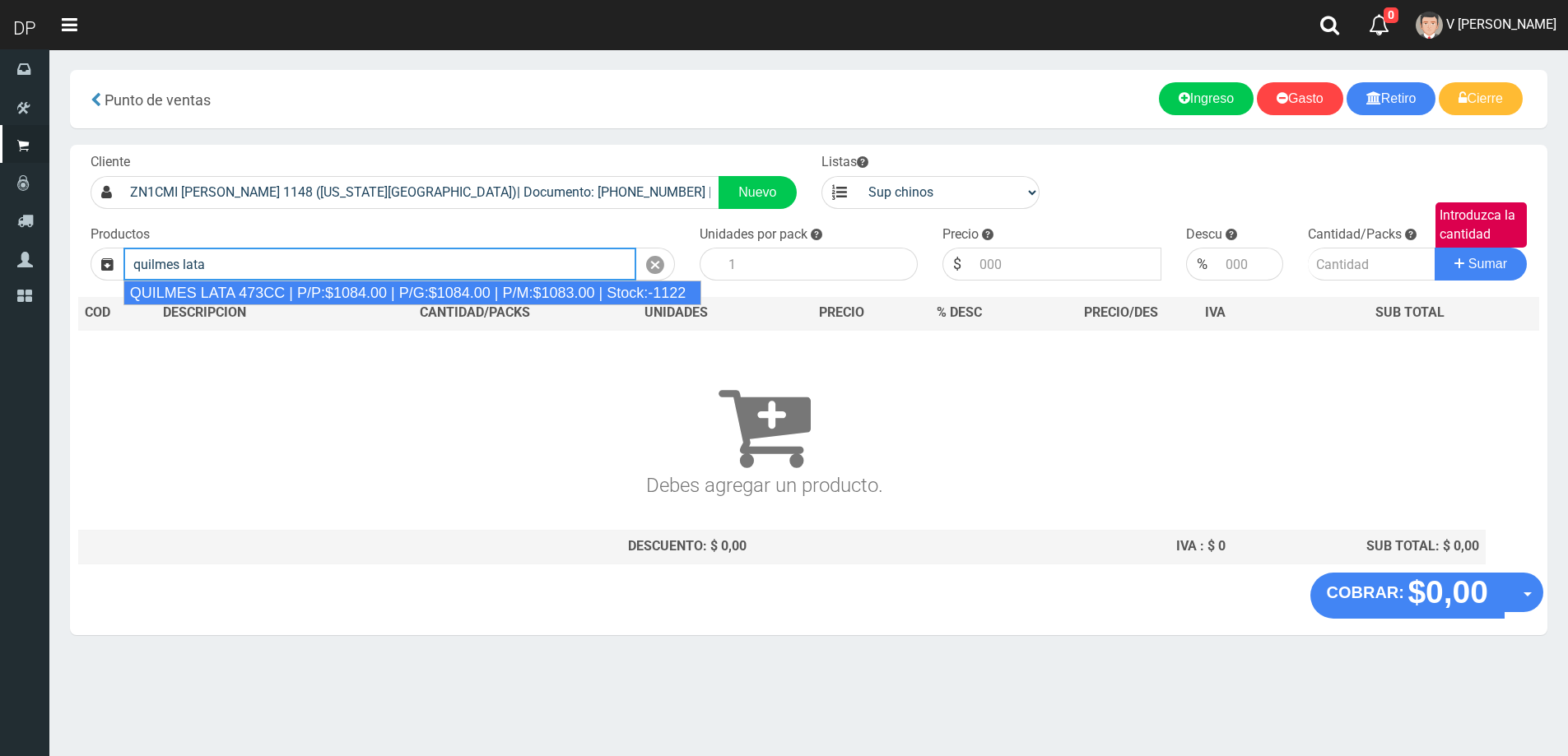
click at [345, 293] on div "QUILMES LATA 473CC | P/P:$1084.00 | P/G:$1084.00 | P/M:$1083.00 | Stock:-1122" at bounding box center [412, 293] width 578 height 25
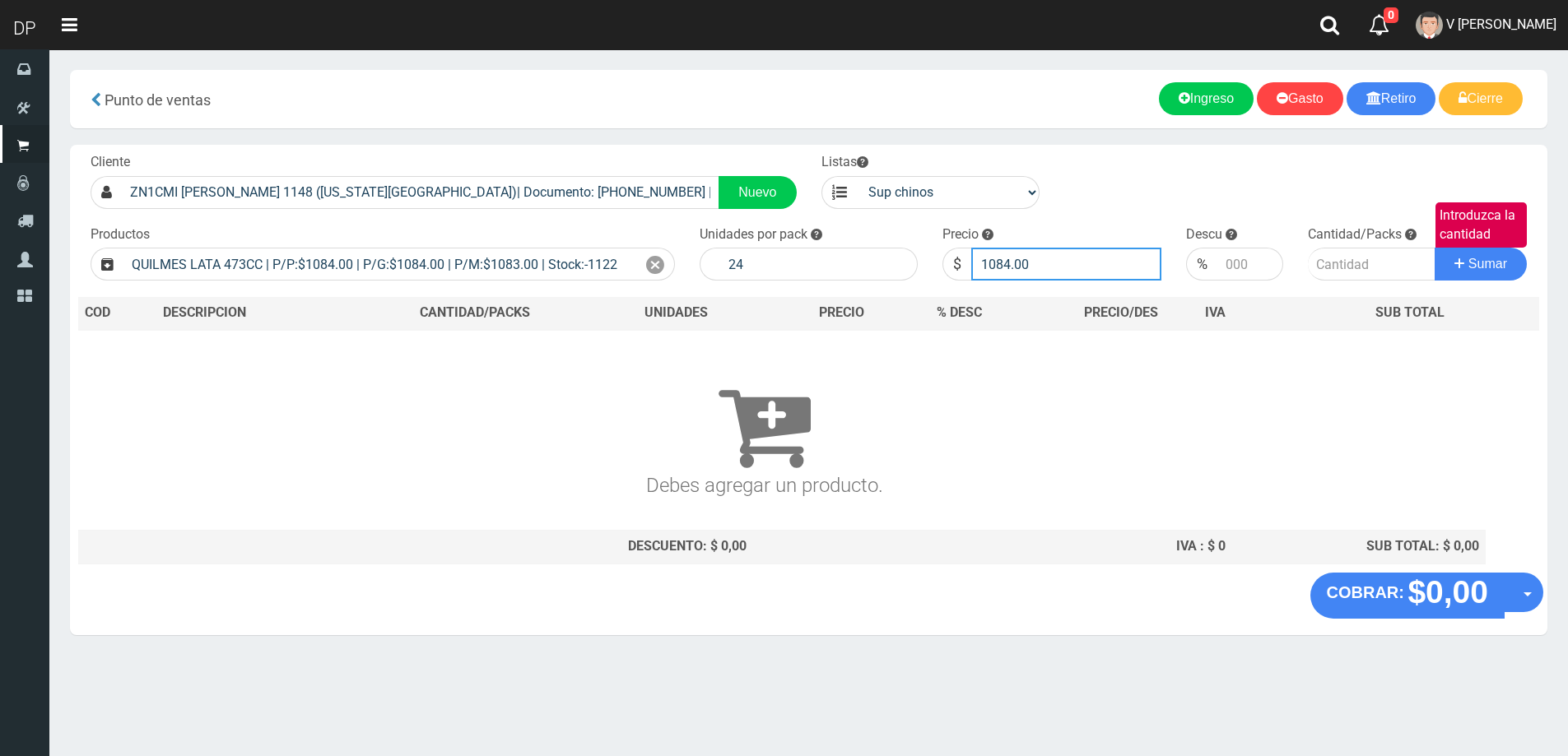
click at [1120, 269] on input "1084.00" at bounding box center [1066, 263] width 190 height 33
click at [1435, 247] on button "Sumar" at bounding box center [1481, 263] width 92 height 33
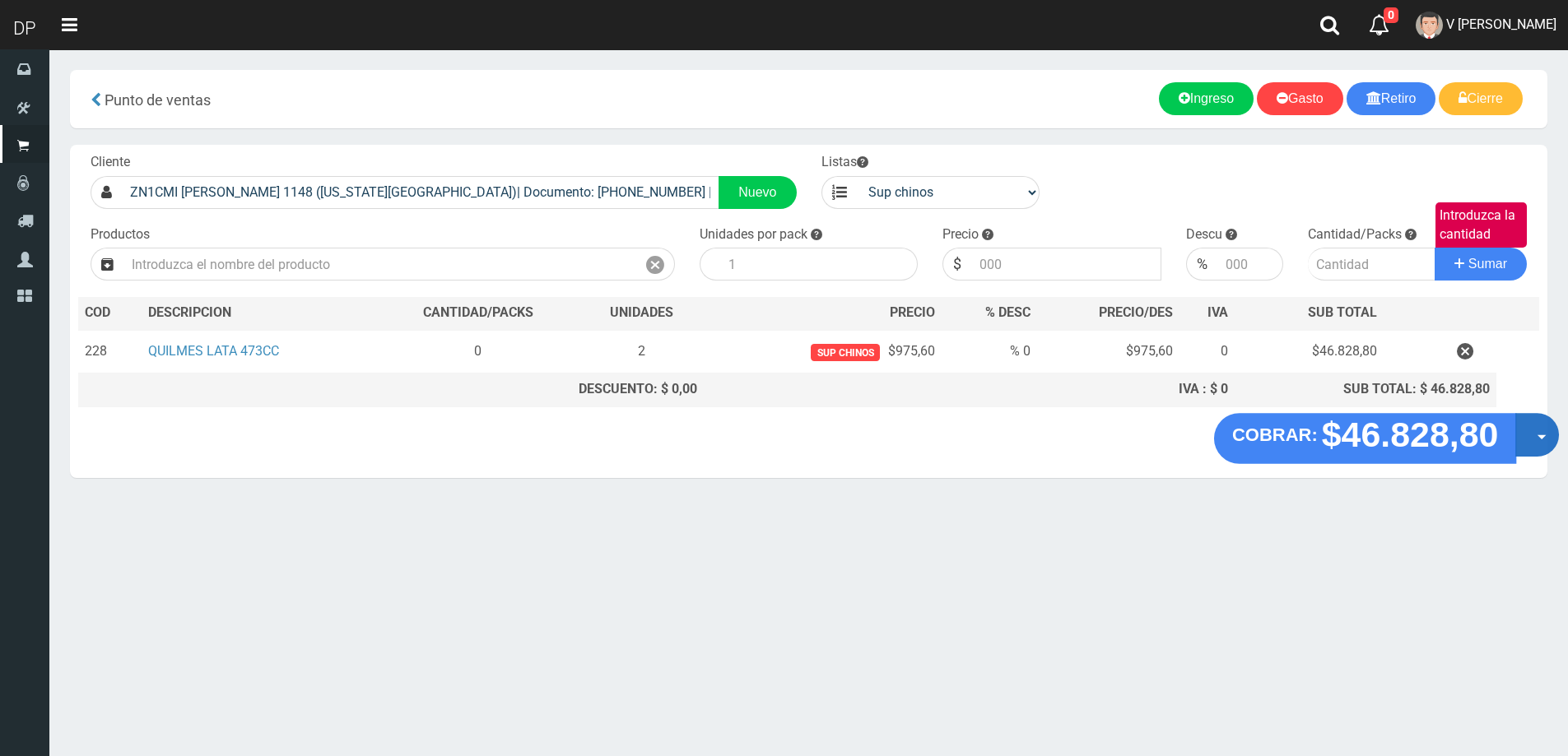
click at [1533, 439] on button "Opciones" at bounding box center [1537, 435] width 44 height 44
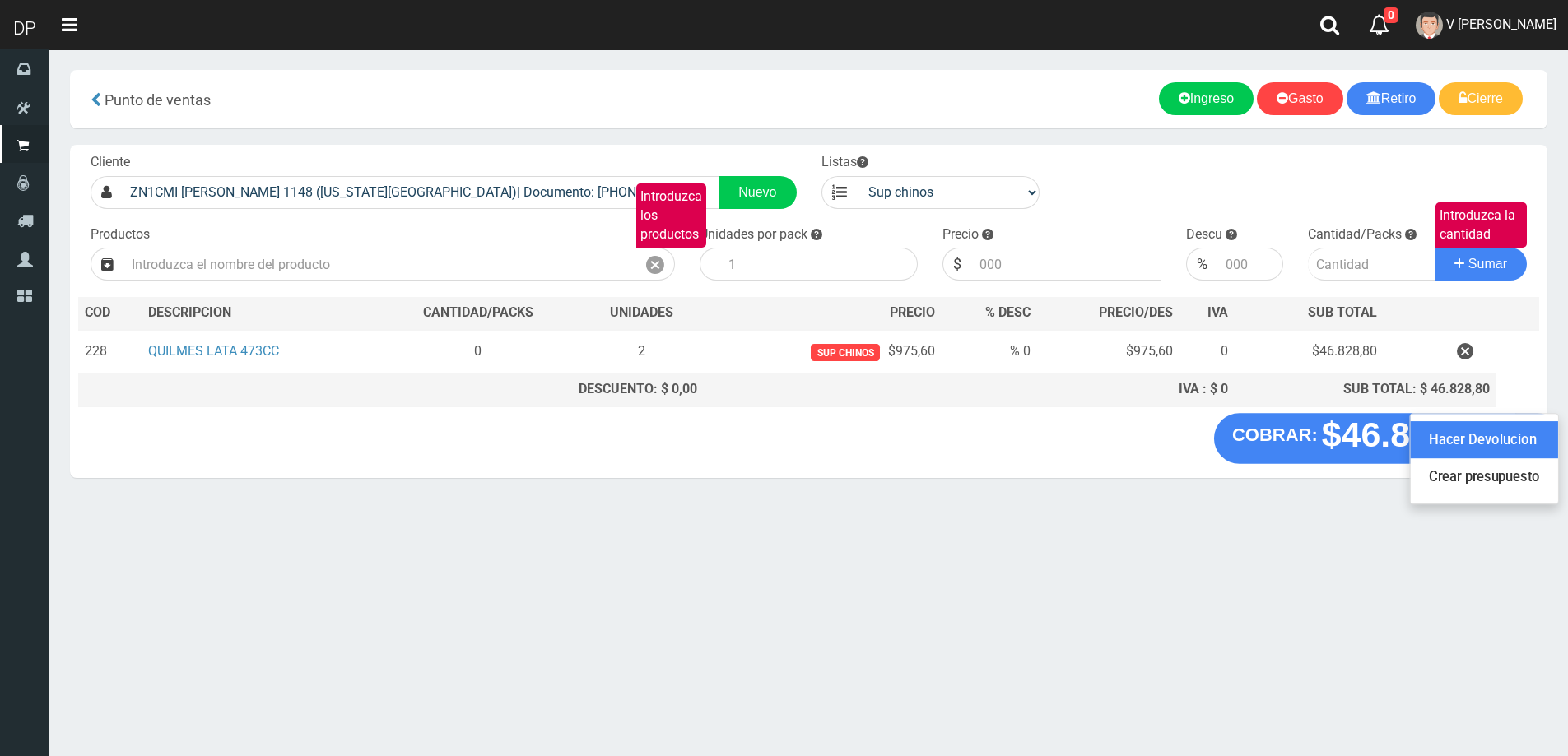
click at [1509, 439] on link "Hacer Devolucion" at bounding box center [1485, 440] width 148 height 37
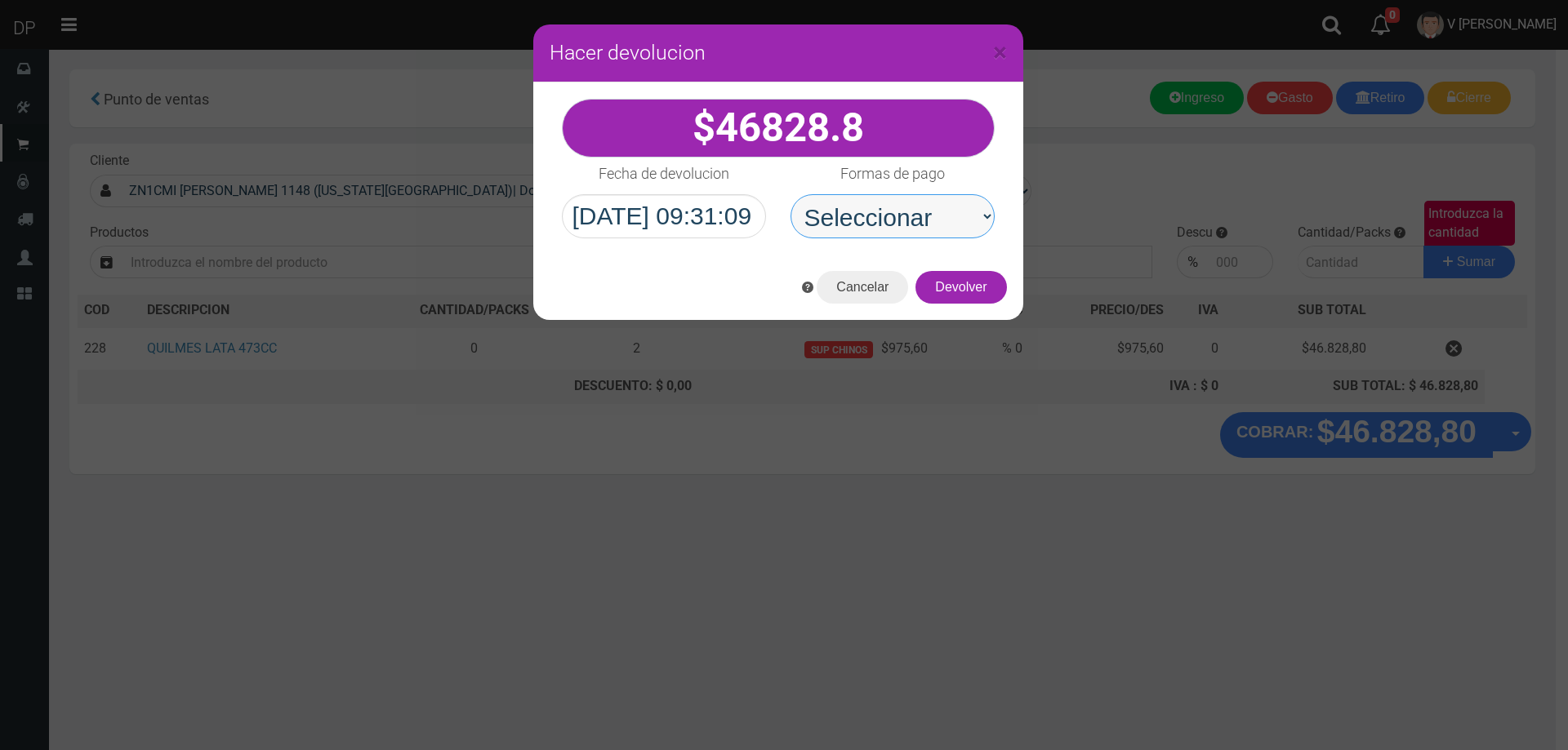
click at [885, 222] on select "Seleccionar Efectivo Tarjeta de Crédito Depósito Débito" at bounding box center [892, 216] width 204 height 44
click at [790, 194] on select "Seleccionar Efectivo Tarjeta de Crédito Depósito Débito" at bounding box center [892, 216] width 204 height 44
click at [975, 293] on button "Devolver" at bounding box center [960, 287] width 90 height 32
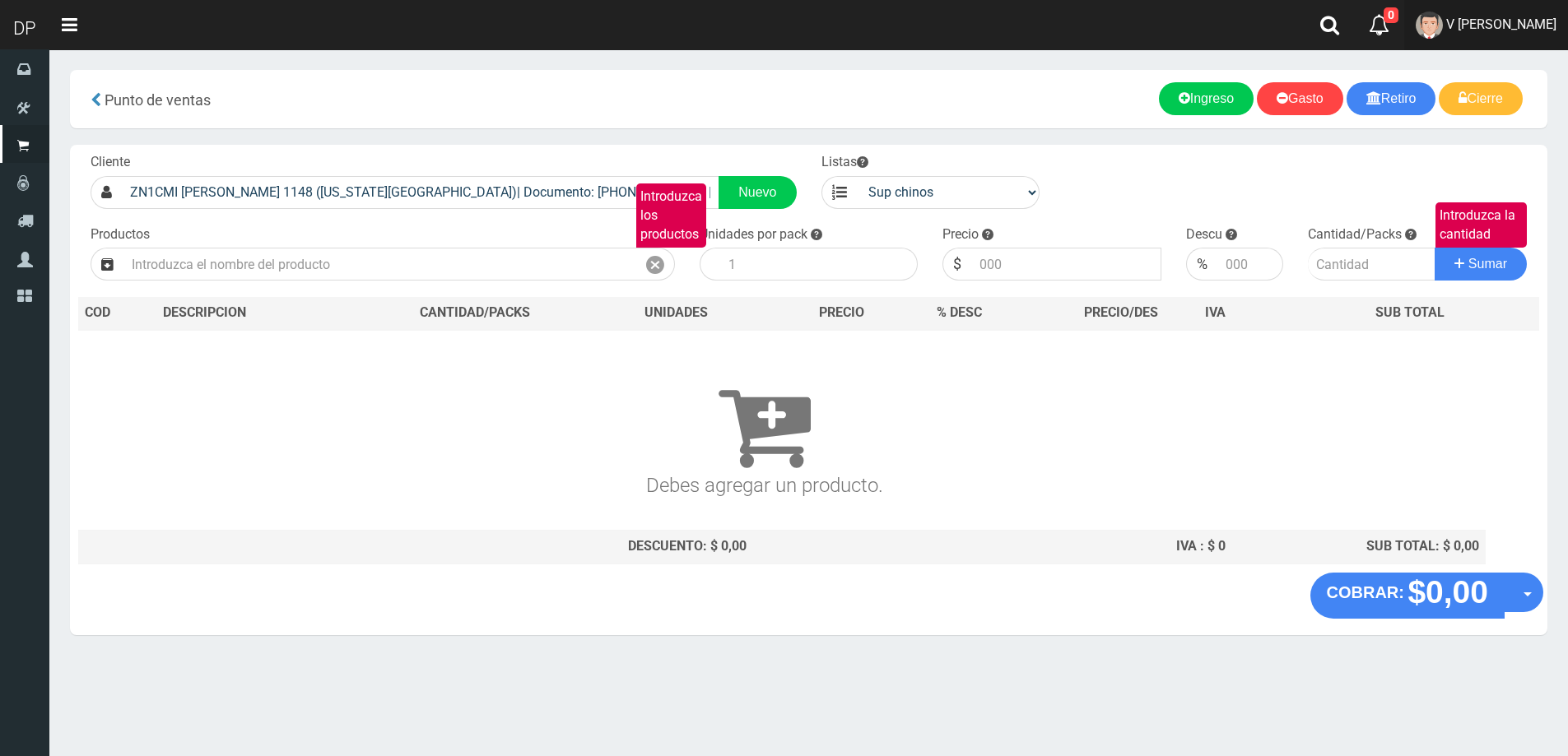
click at [1491, 19] on span "V Maria Graciela vargas" at bounding box center [1501, 24] width 110 height 15
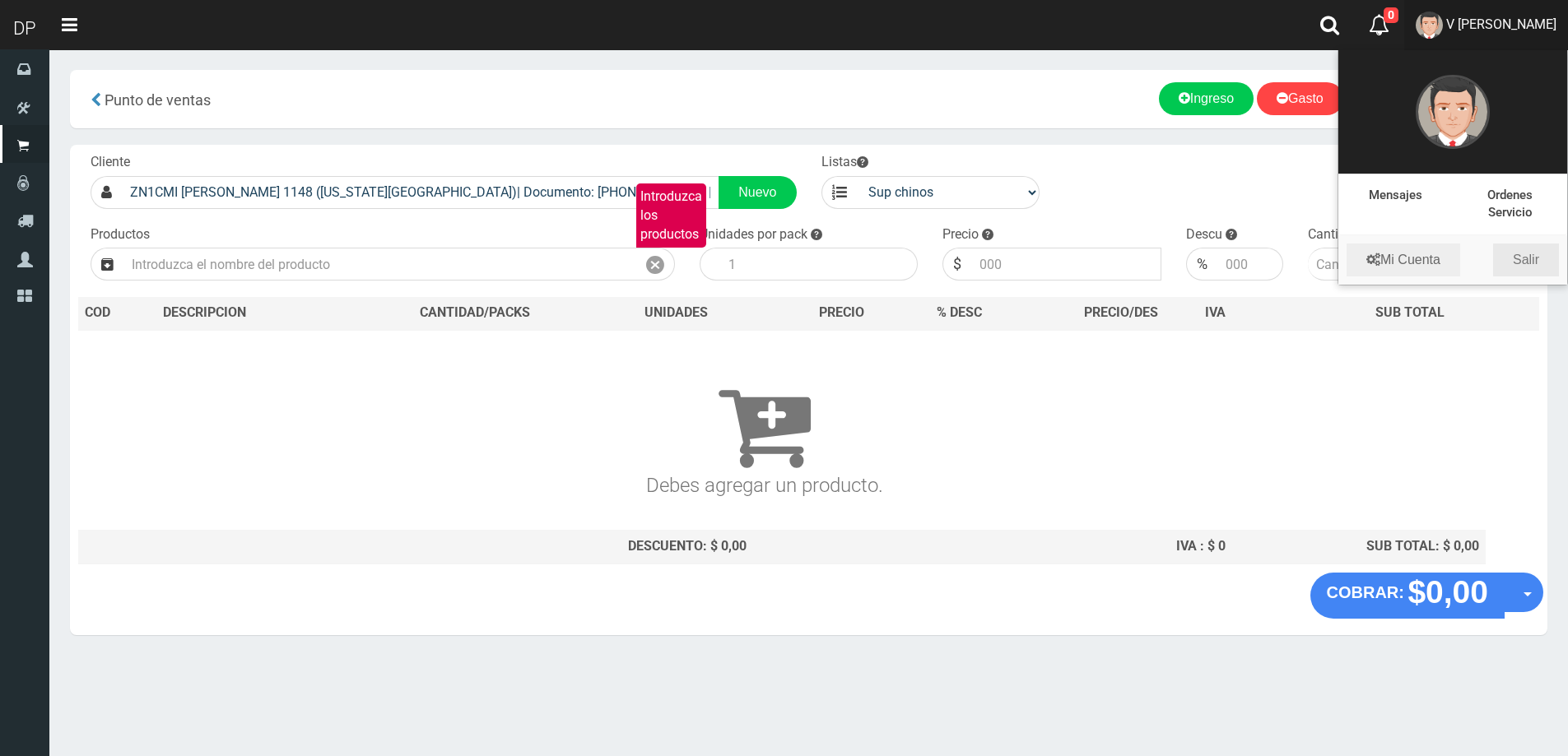
click at [1533, 256] on link "Salir" at bounding box center [1526, 260] width 66 height 33
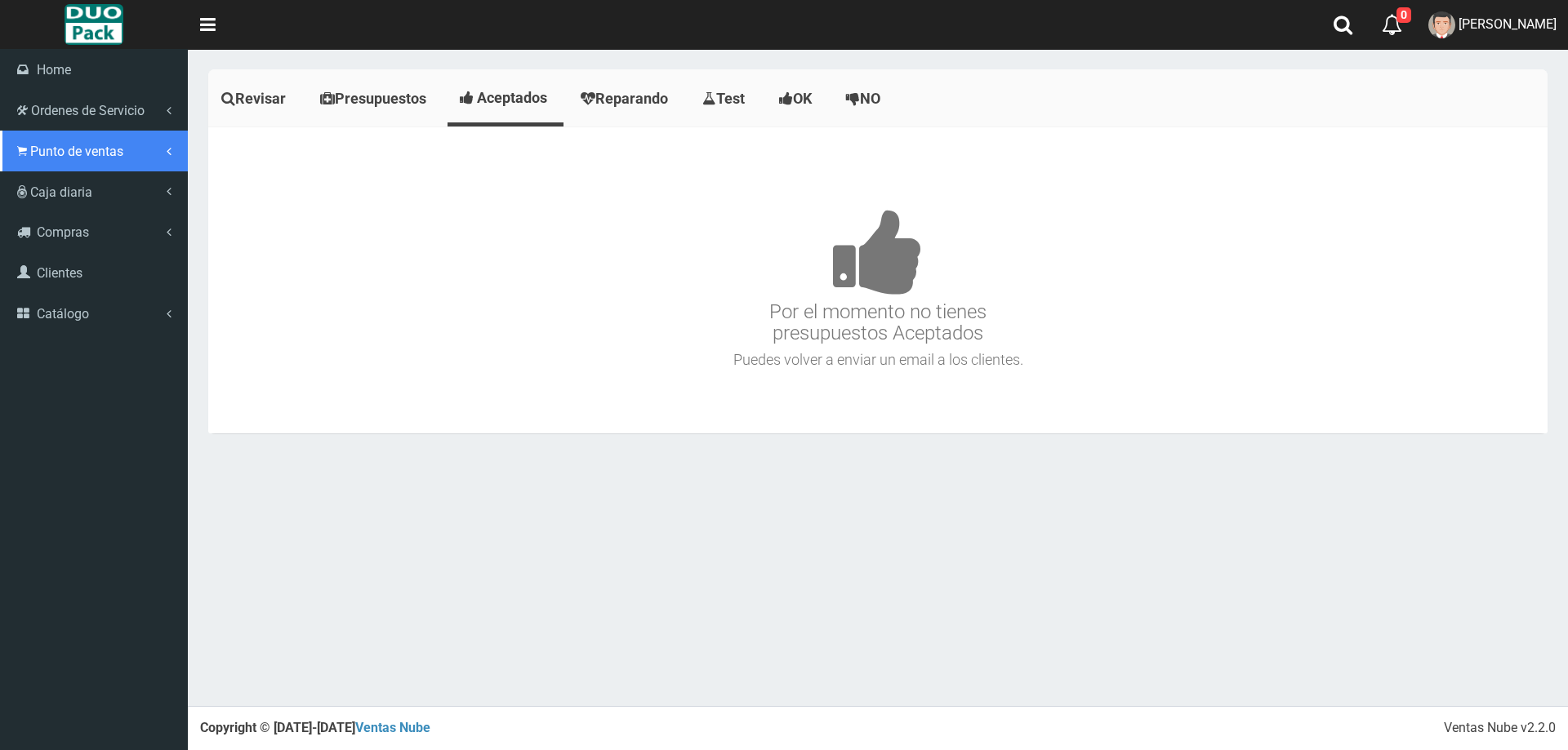
click at [21, 152] on icon at bounding box center [22, 151] width 10 height 15
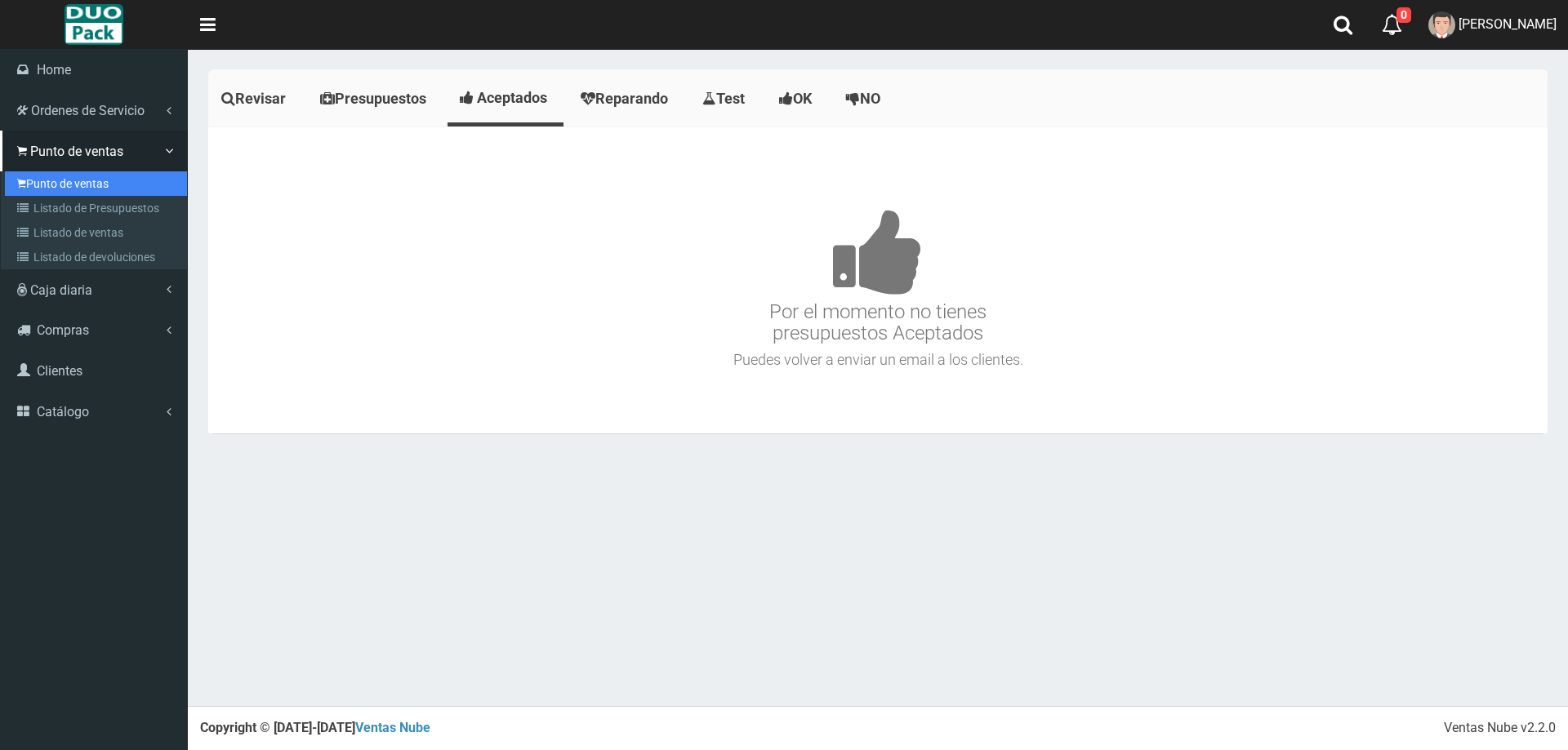
click at [63, 176] on link "Punto de ventas" at bounding box center [95, 183] width 182 height 25
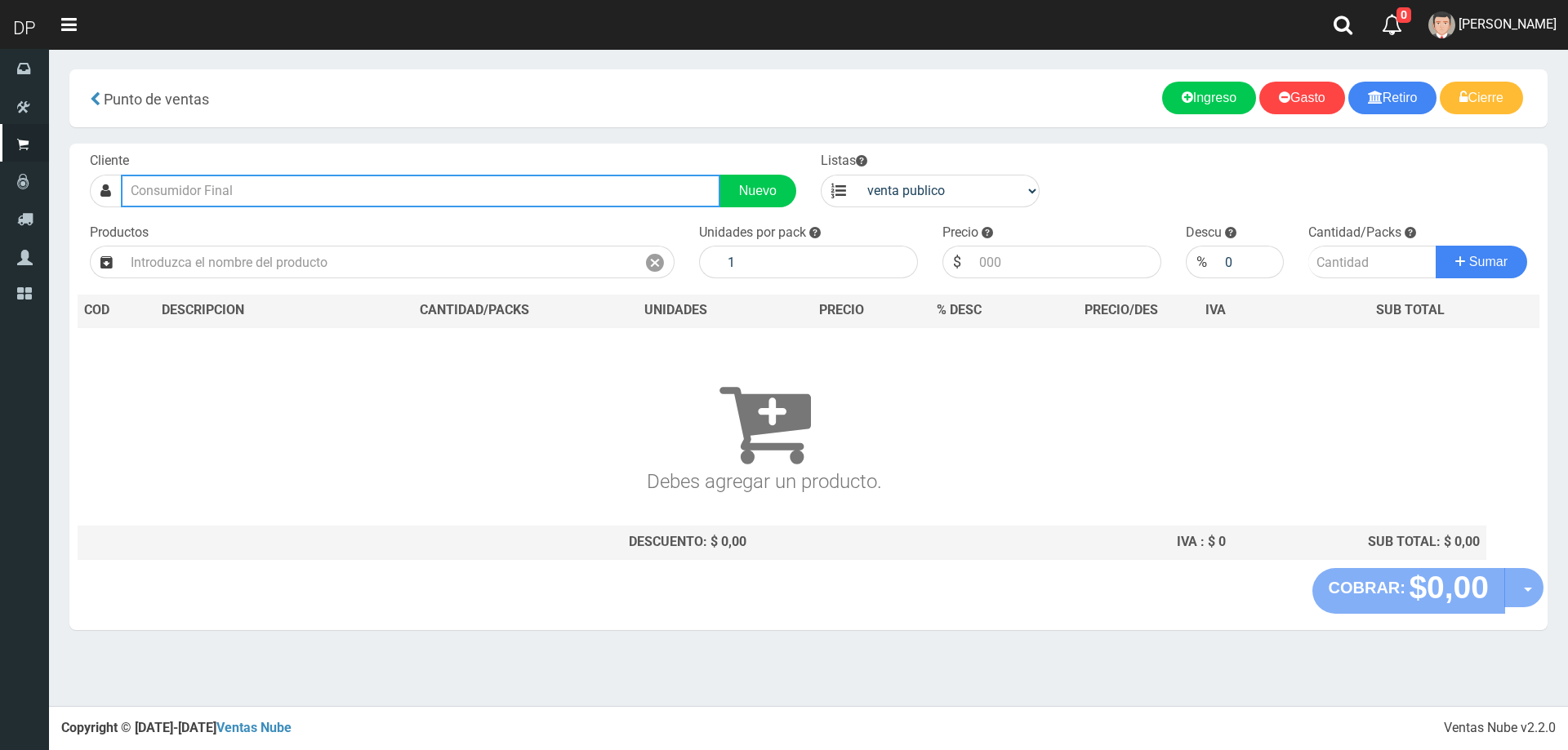
click at [258, 200] on input "text" at bounding box center [420, 191] width 599 height 32
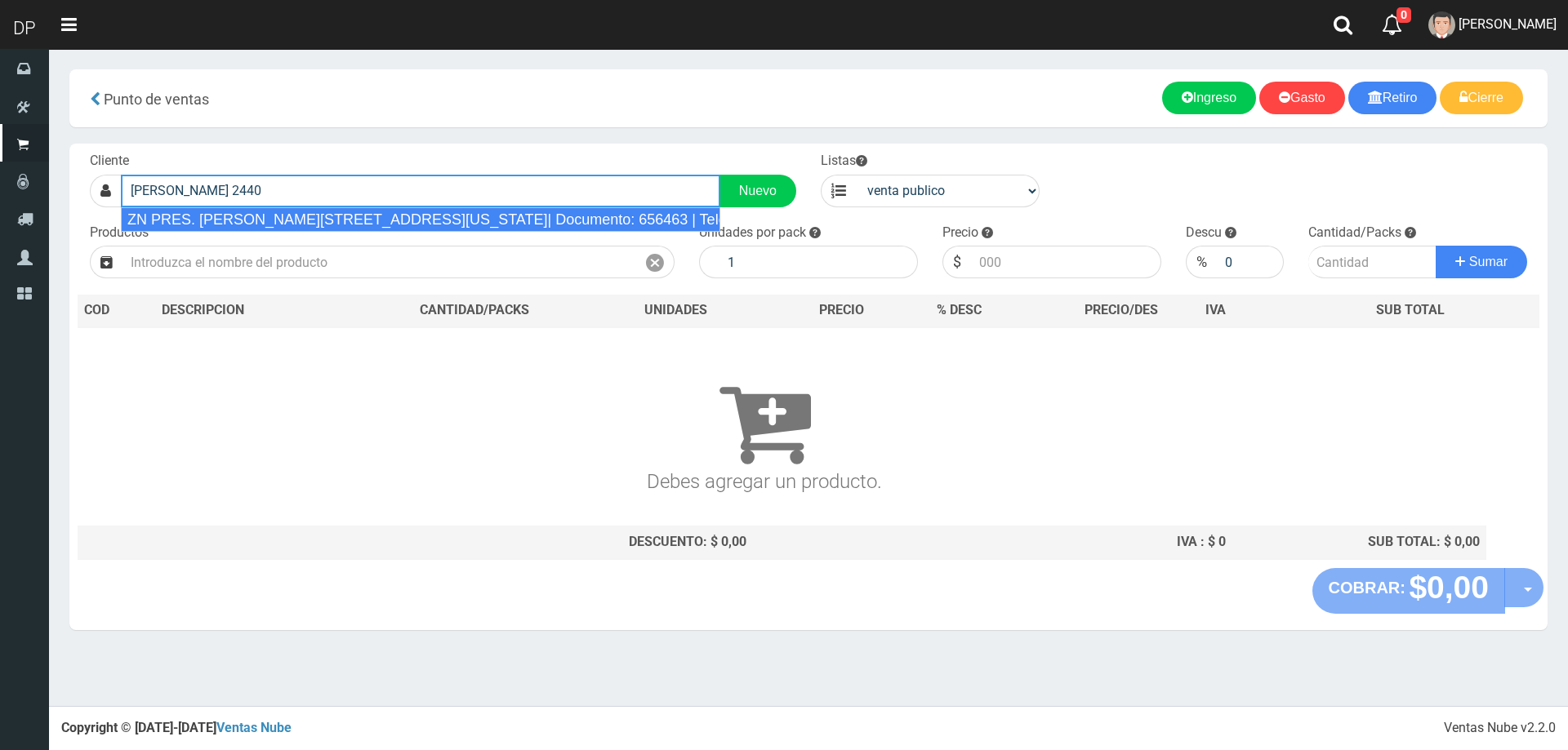
click at [333, 216] on div "ZN PRES. HIPOLITO YRIGOYEN 2440 (FLORIDA)| Documento: 656463 | Teléfono:" at bounding box center [420, 220] width 599 height 25
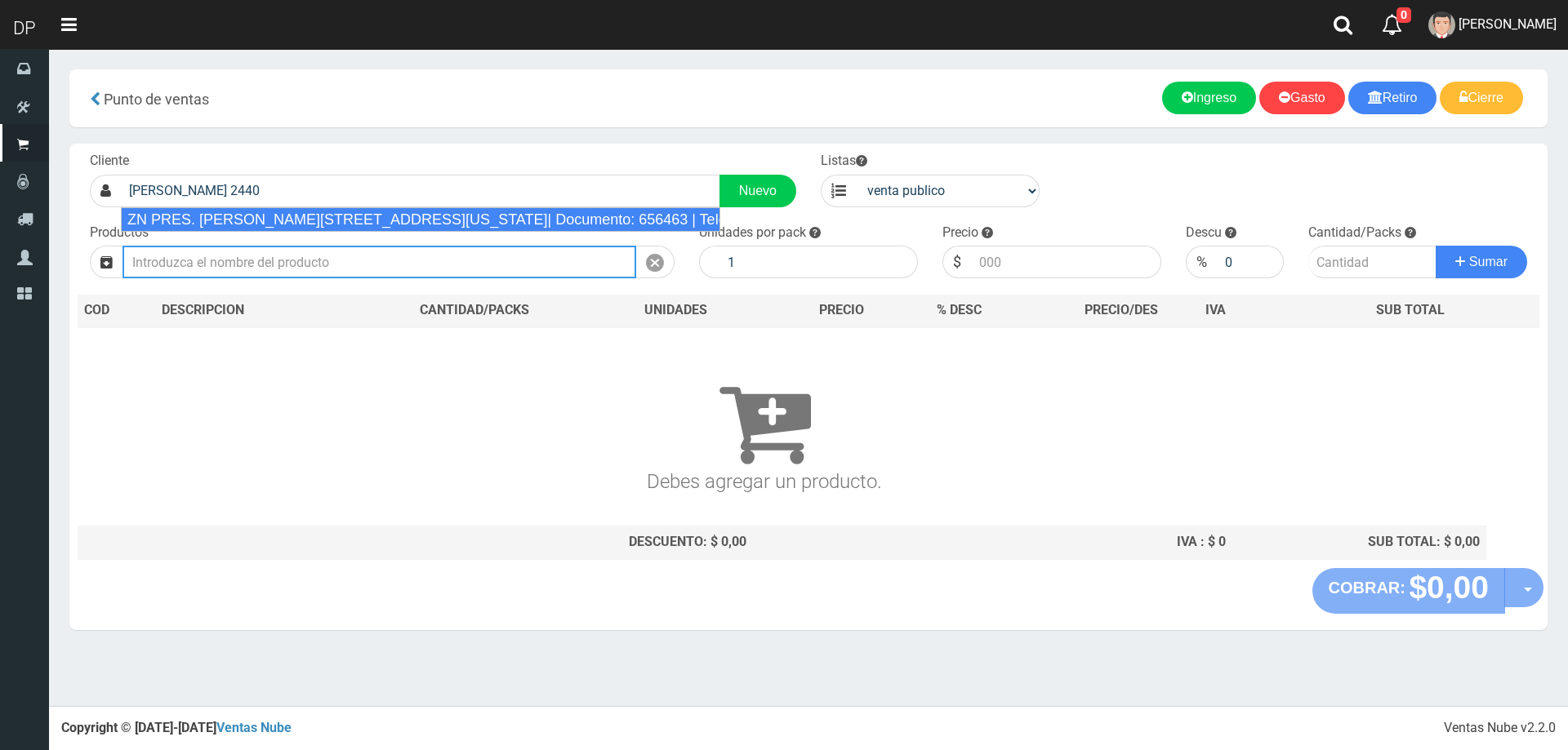
type input "ZN PRES. HIPOLITO YRIGOYEN 2440 (FLORIDA)| Documento: 656463 | Teléfono:"
select select "2"
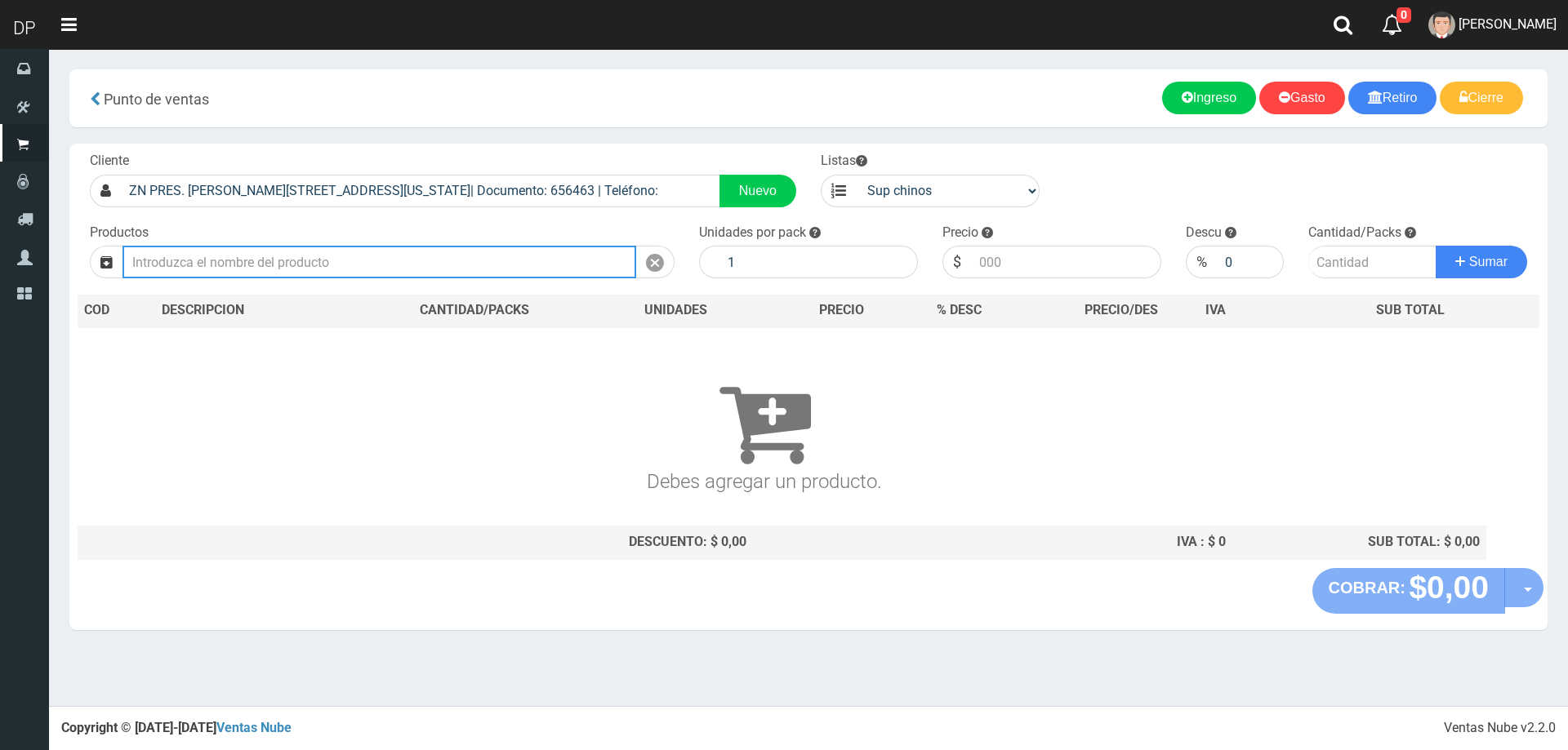
click at [332, 264] on input "text" at bounding box center [379, 261] width 513 height 32
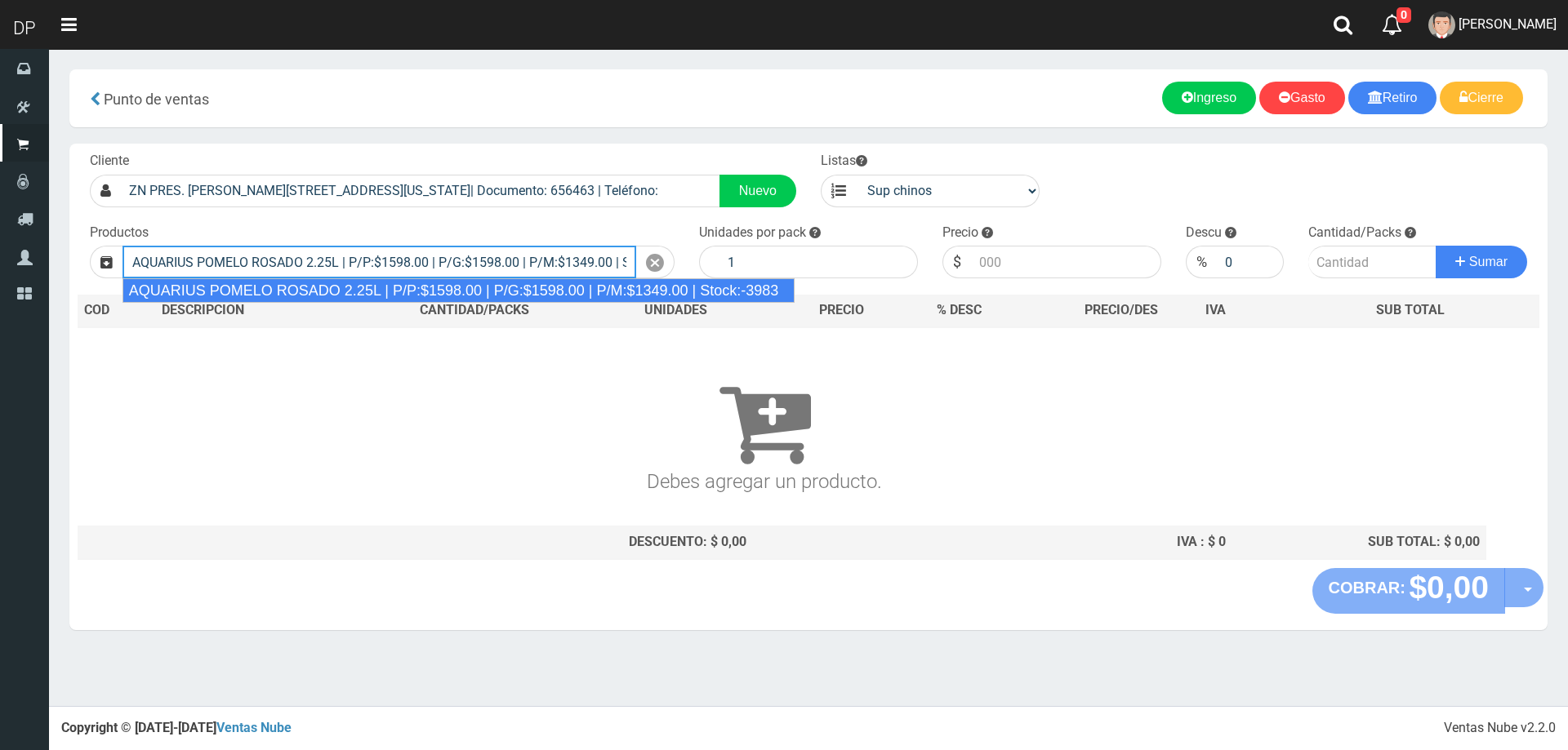
type input "AQUARIUS POMELO ROSADO 2.25L | P/P:$1598.00 | P/G:$1598.00 | P/M:$1349.00 | Sto…"
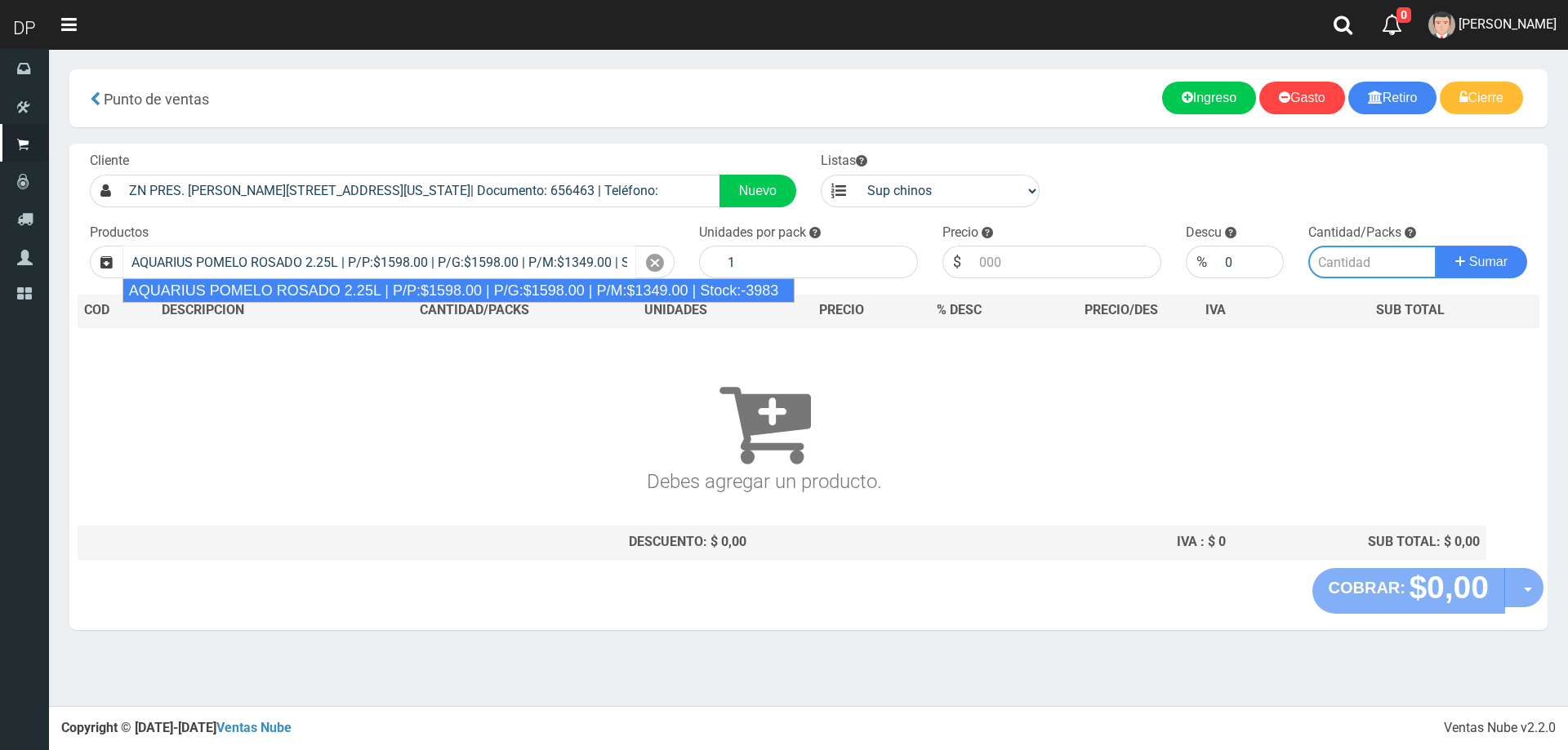
type input "6"
type input "1598.00"
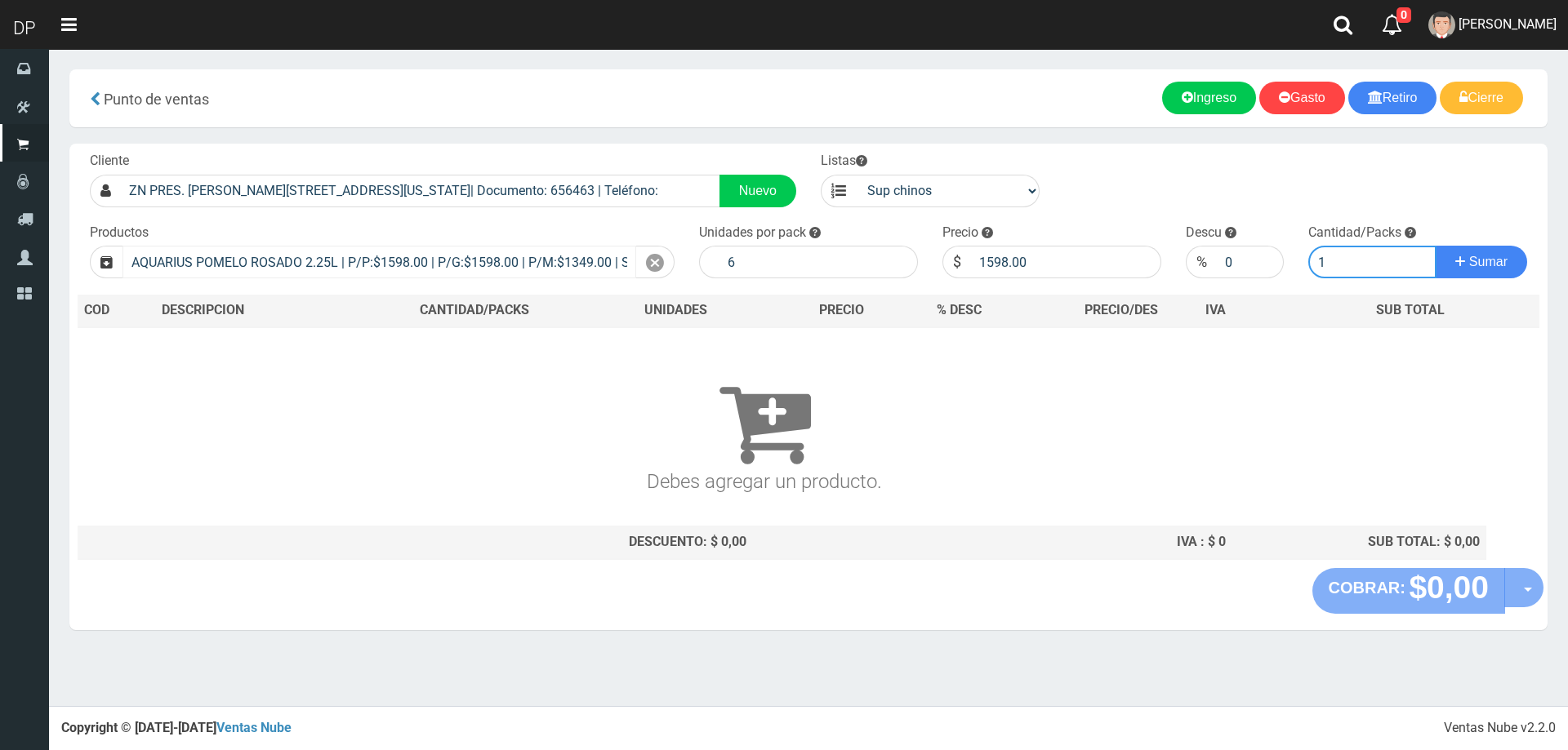
type input "1"
click at [1435, 245] on button "Sumar" at bounding box center [1481, 261] width 91 height 32
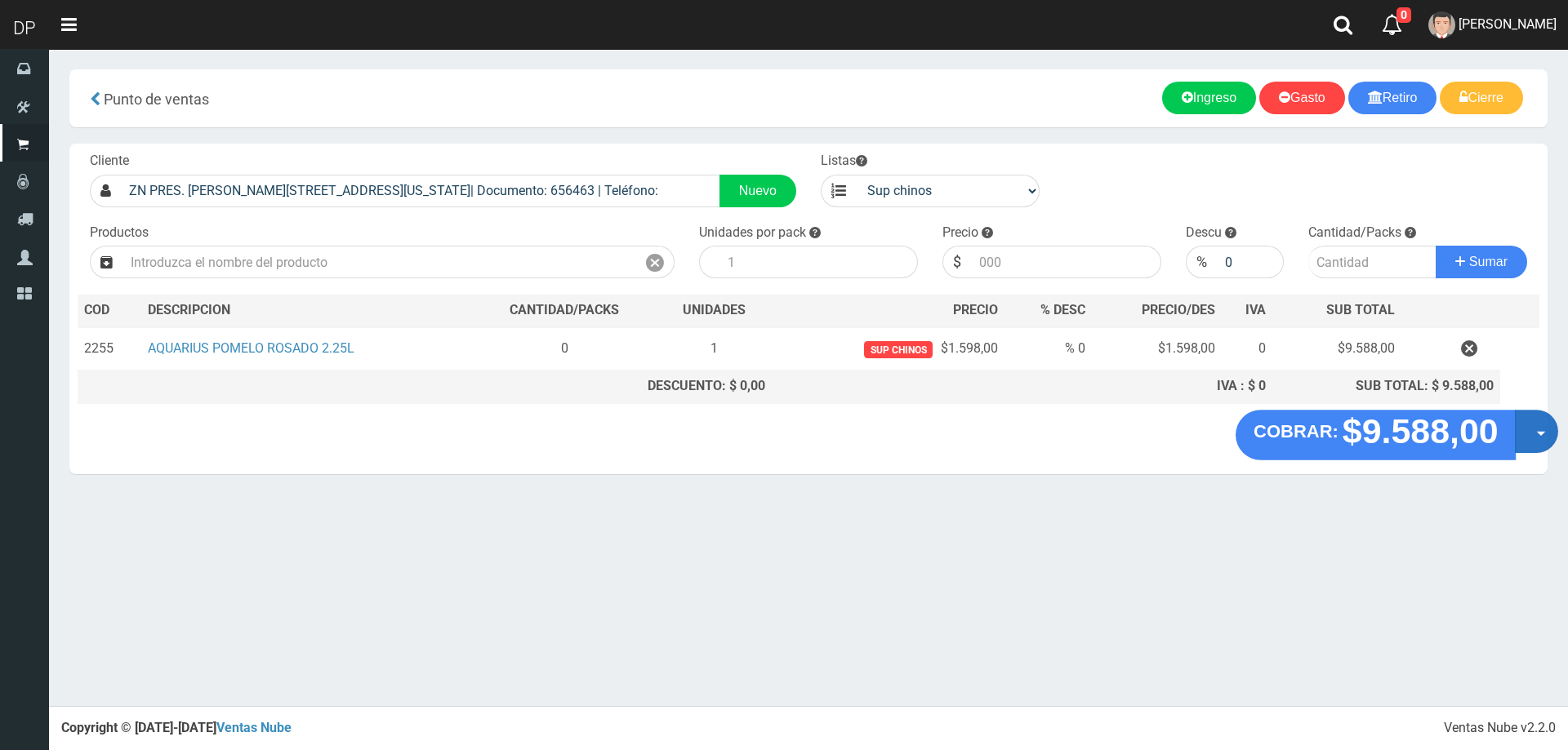
click at [1531, 442] on button "Opciones" at bounding box center [1537, 432] width 44 height 44
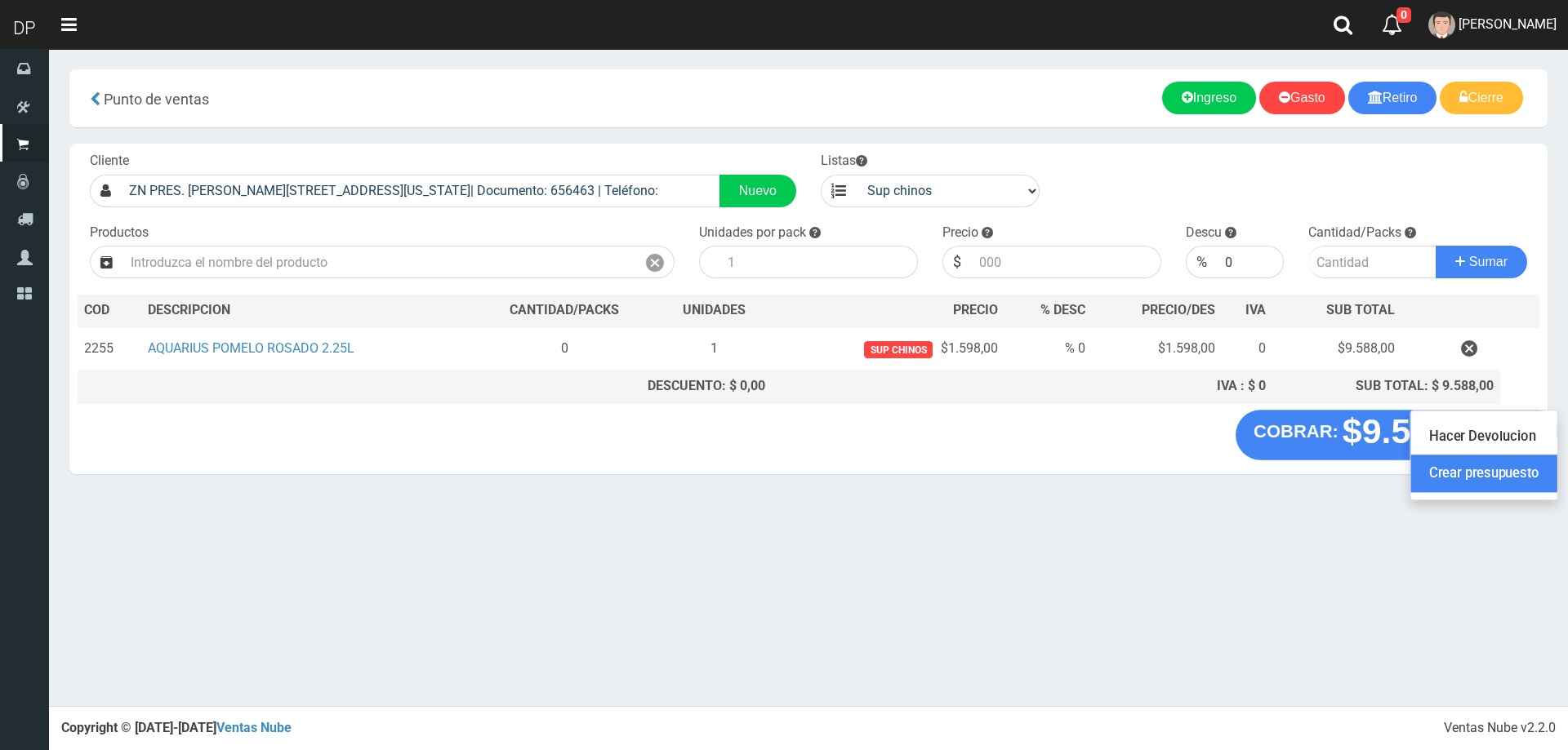
click at [1504, 458] on link "Crear presupuesto" at bounding box center [1484, 473] width 146 height 37
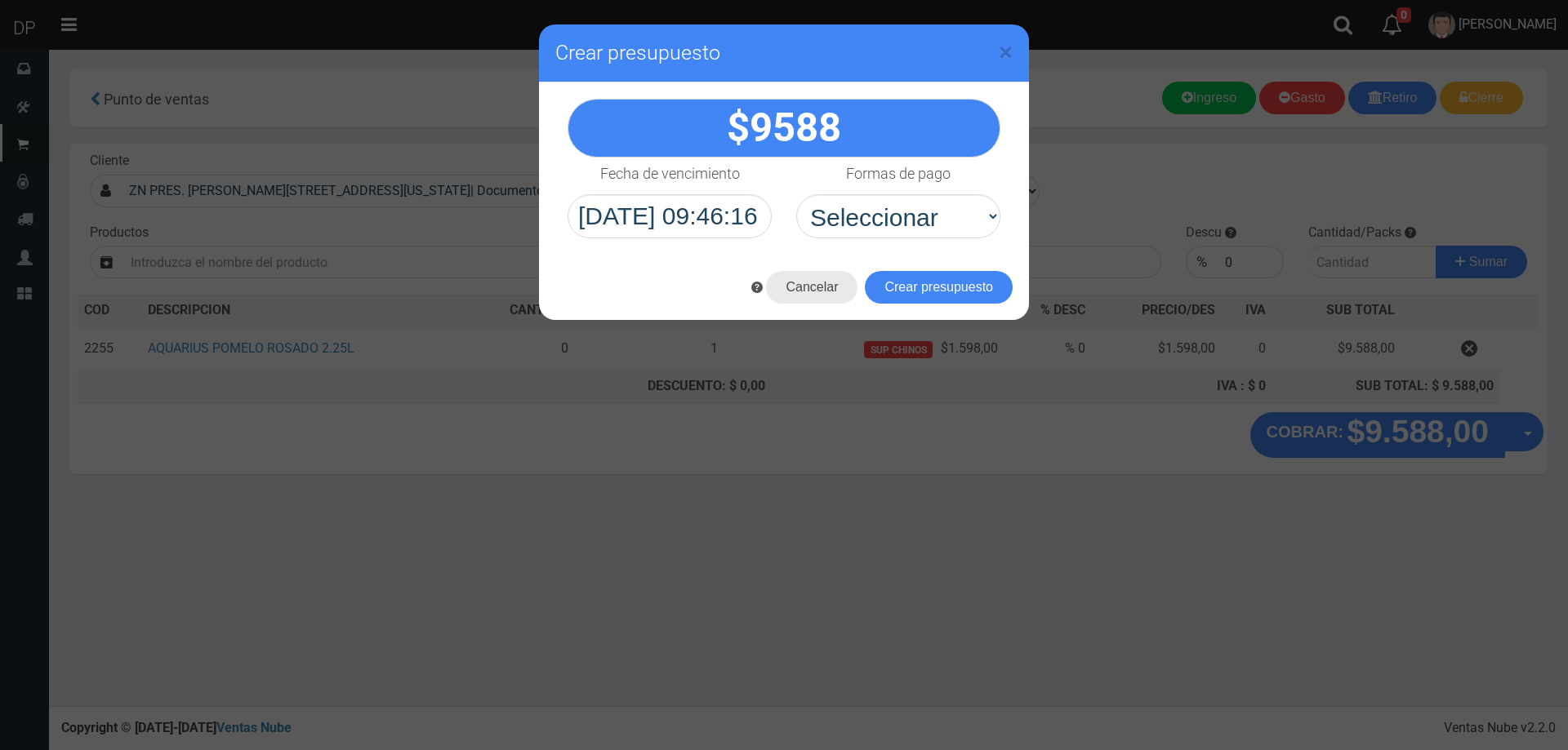
click at [810, 293] on button "Cancelar" at bounding box center [811, 287] width 91 height 32
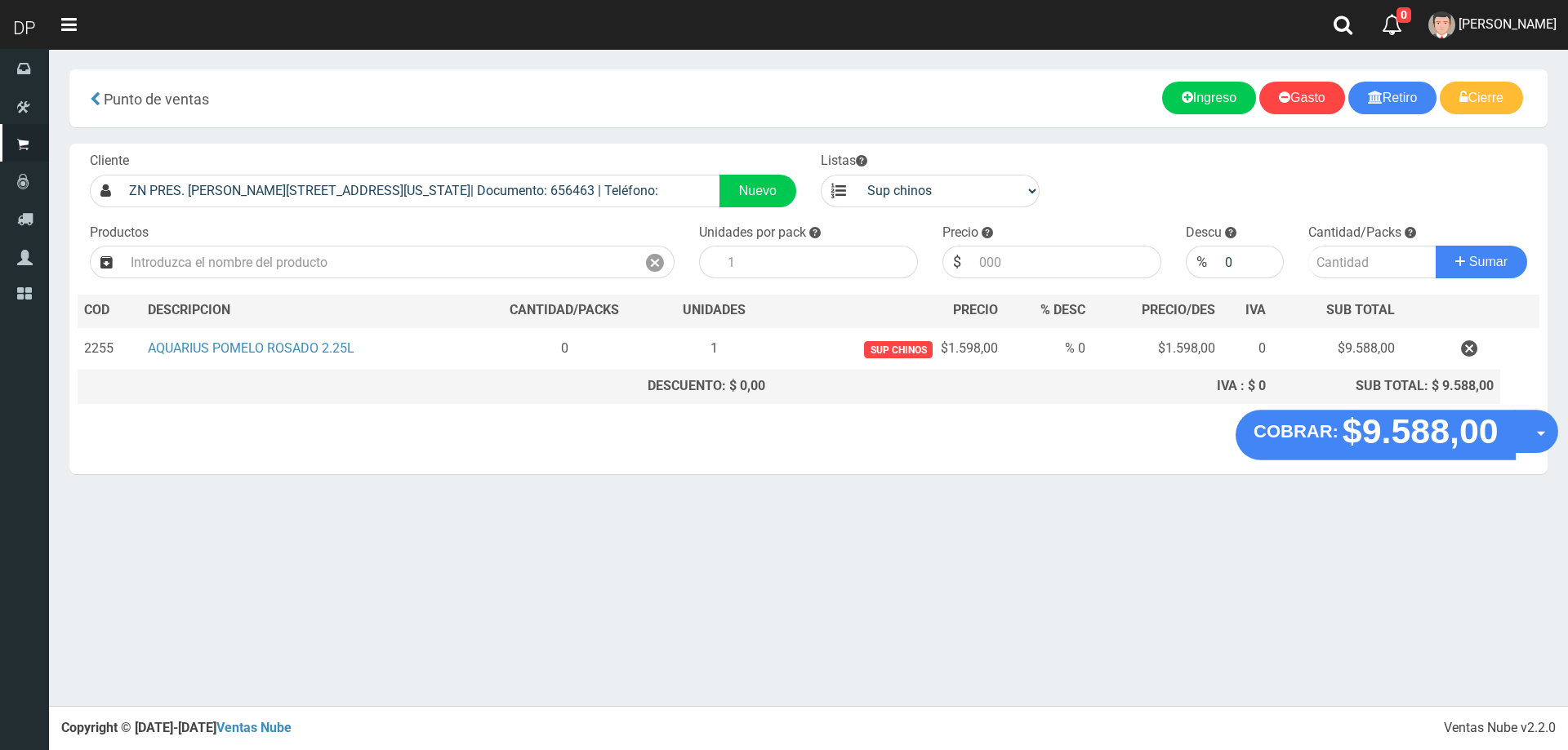
drag, startPoint x: 1521, startPoint y: 421, endPoint x: 1529, endPoint y: 448, distance: 28.2
click at [1522, 423] on button "Opciones" at bounding box center [1537, 432] width 44 height 44
click at [1520, 442] on link "Hacer Devolucion" at bounding box center [1484, 436] width 146 height 37
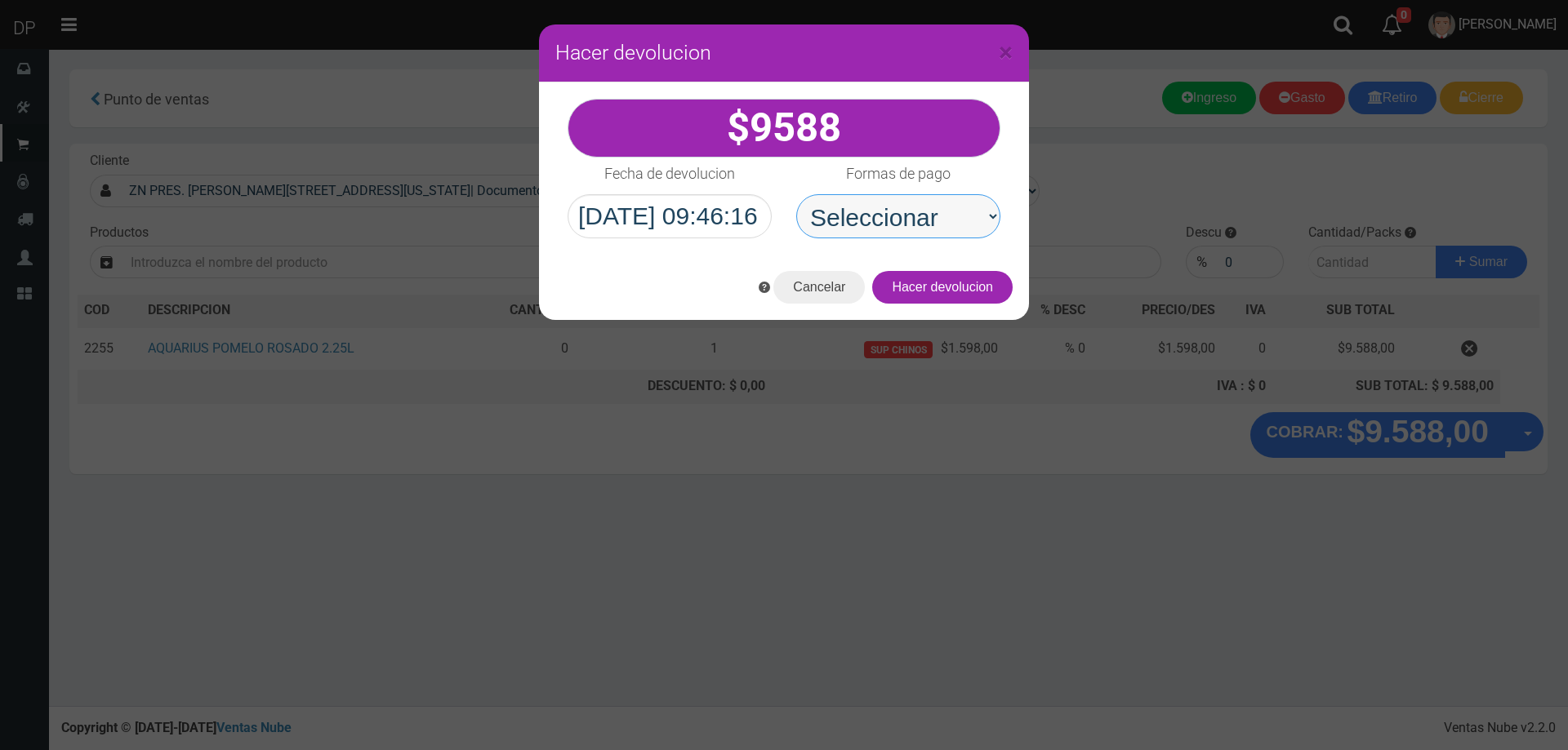
drag, startPoint x: 934, startPoint y: 209, endPoint x: 951, endPoint y: 236, distance: 31.9
click at [934, 209] on select "Seleccionar Efectivo Tarjeta de Crédito Depósito Débito" at bounding box center [898, 216] width 204 height 44
select select "Efectivo"
click at [796, 194] on select "Seleccionar Efectivo Tarjeta de Crédito Depósito Débito" at bounding box center [898, 216] width 204 height 44
click at [1003, 296] on button "Hacer devolucion" at bounding box center [942, 287] width 141 height 32
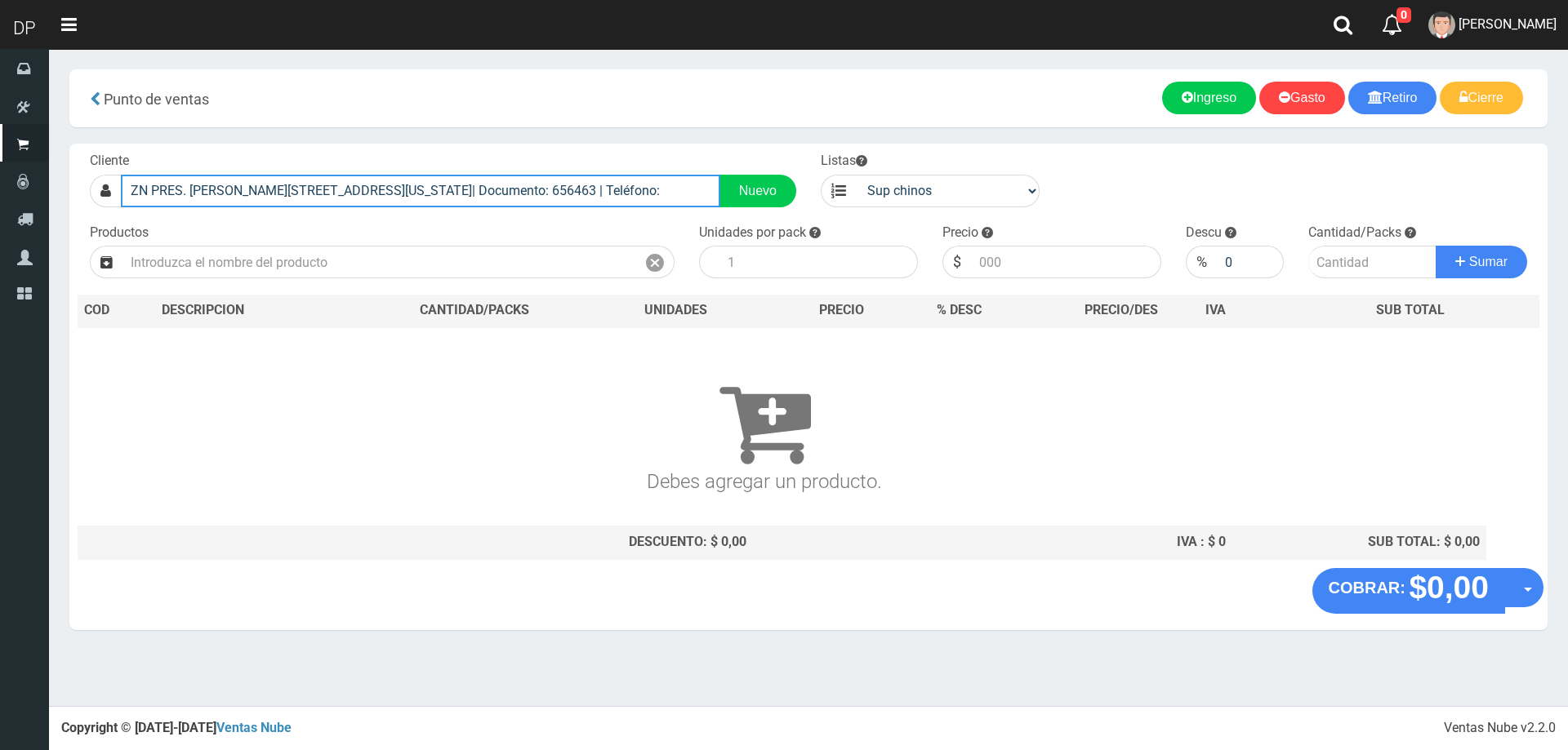
click at [460, 195] on input "ZN PRES. HIPOLITO YRIGOYEN 2440 (FLORIDA)| Documento: 656463 | Teléfono:" at bounding box center [420, 191] width 599 height 32
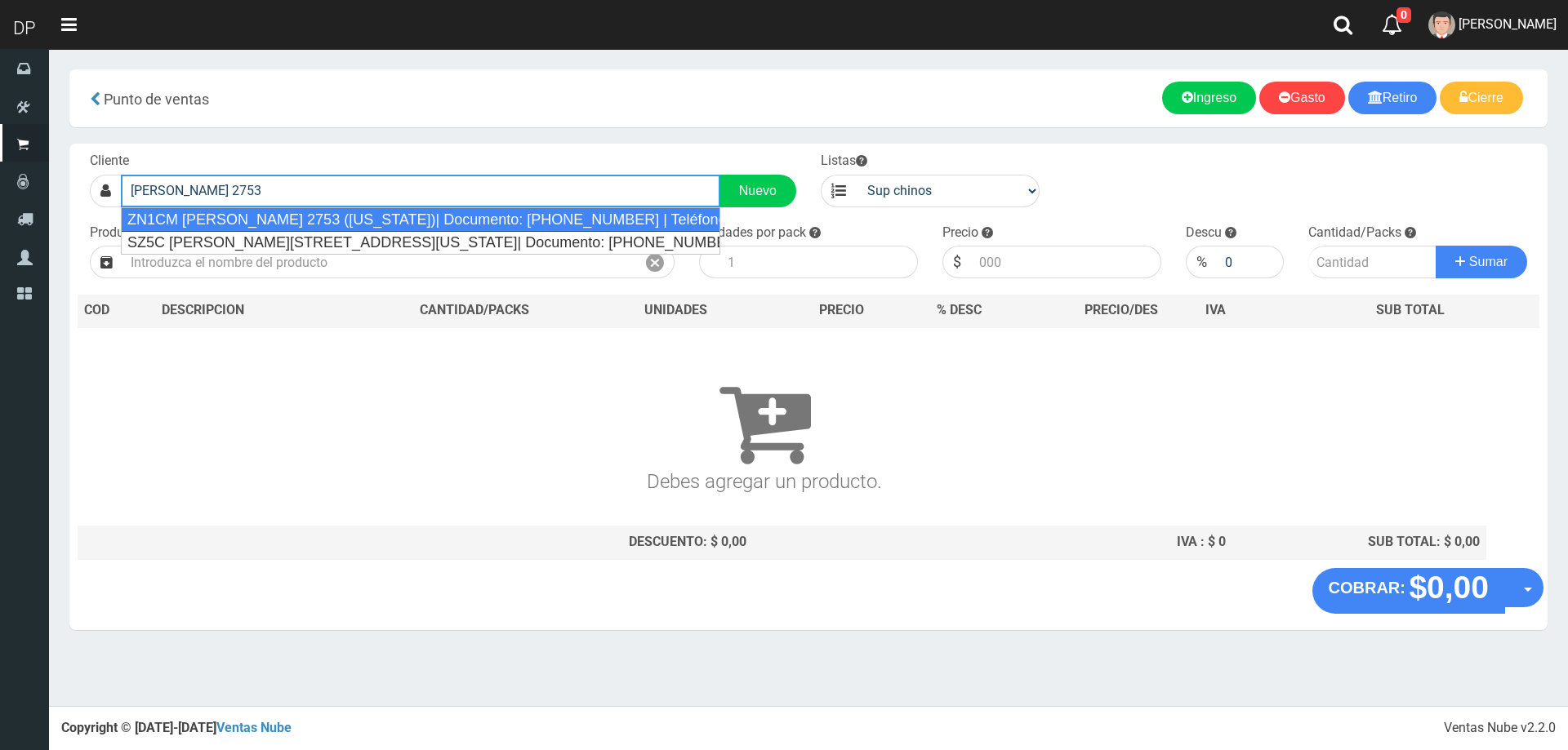
click at [408, 221] on div "ZN1CM MELO 2753 (FLORIDA)| Documento: 9968997454863 | Teléfono:" at bounding box center [420, 220] width 599 height 25
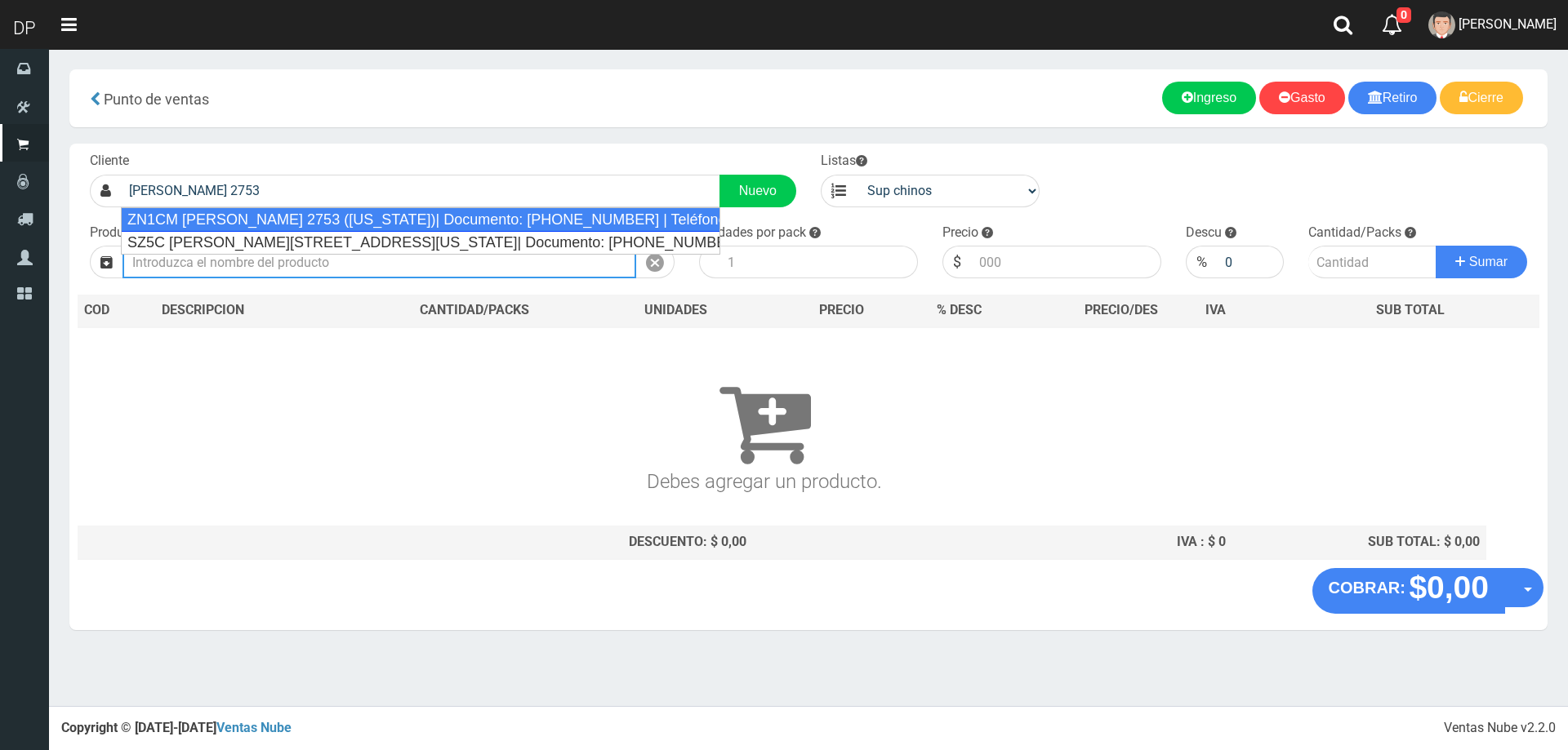
type input "ZN1CM MELO 2753 (FLORIDA)| Documento: 9968997454863 | Teléfono:"
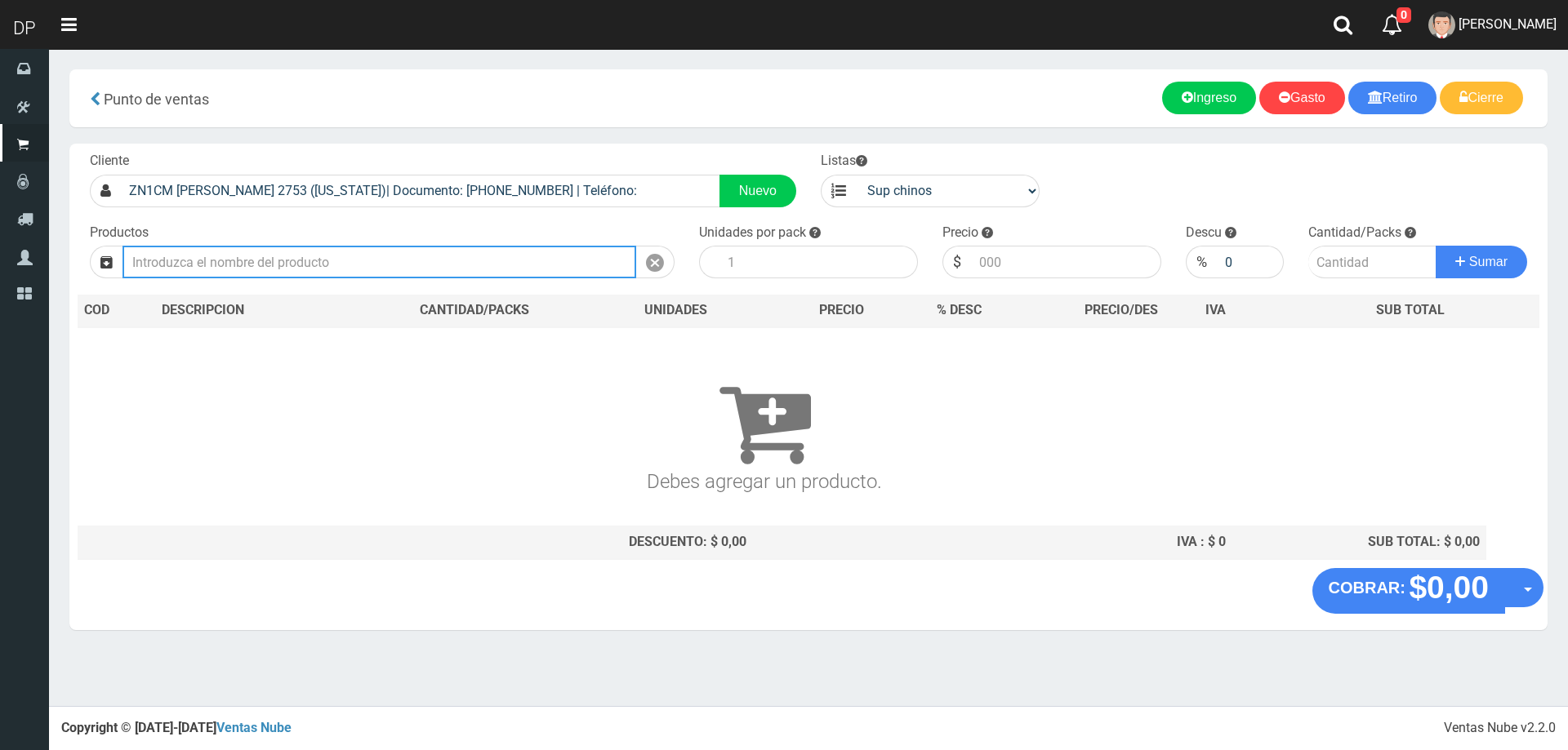
click at [378, 258] on input "text" at bounding box center [379, 261] width 513 height 32
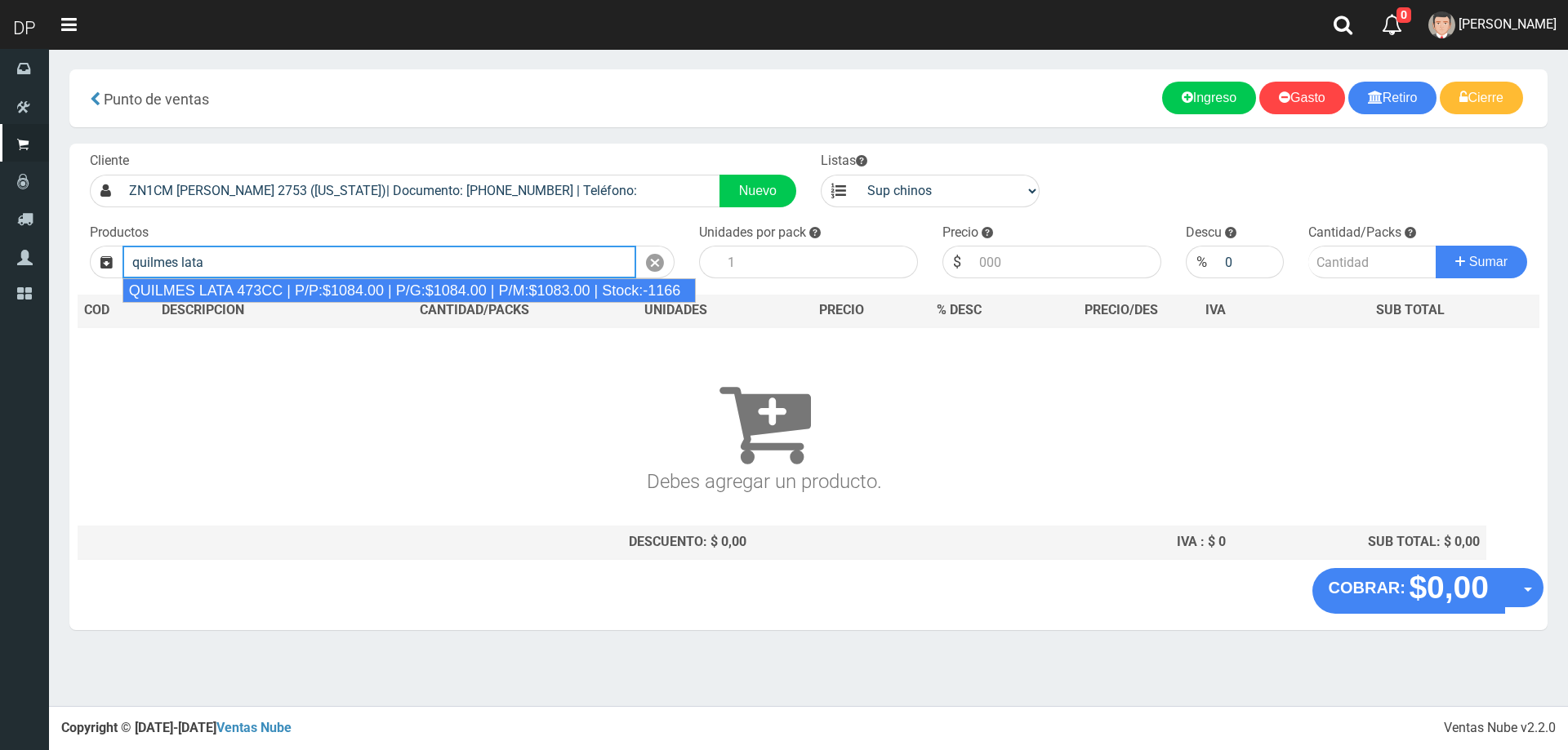
click at [389, 295] on div "QUILMES LATA 473CC | P/P:$1084.00 | P/G:$1084.00 | P/M:$1083.00 | Stock:-1166" at bounding box center [409, 291] width 573 height 25
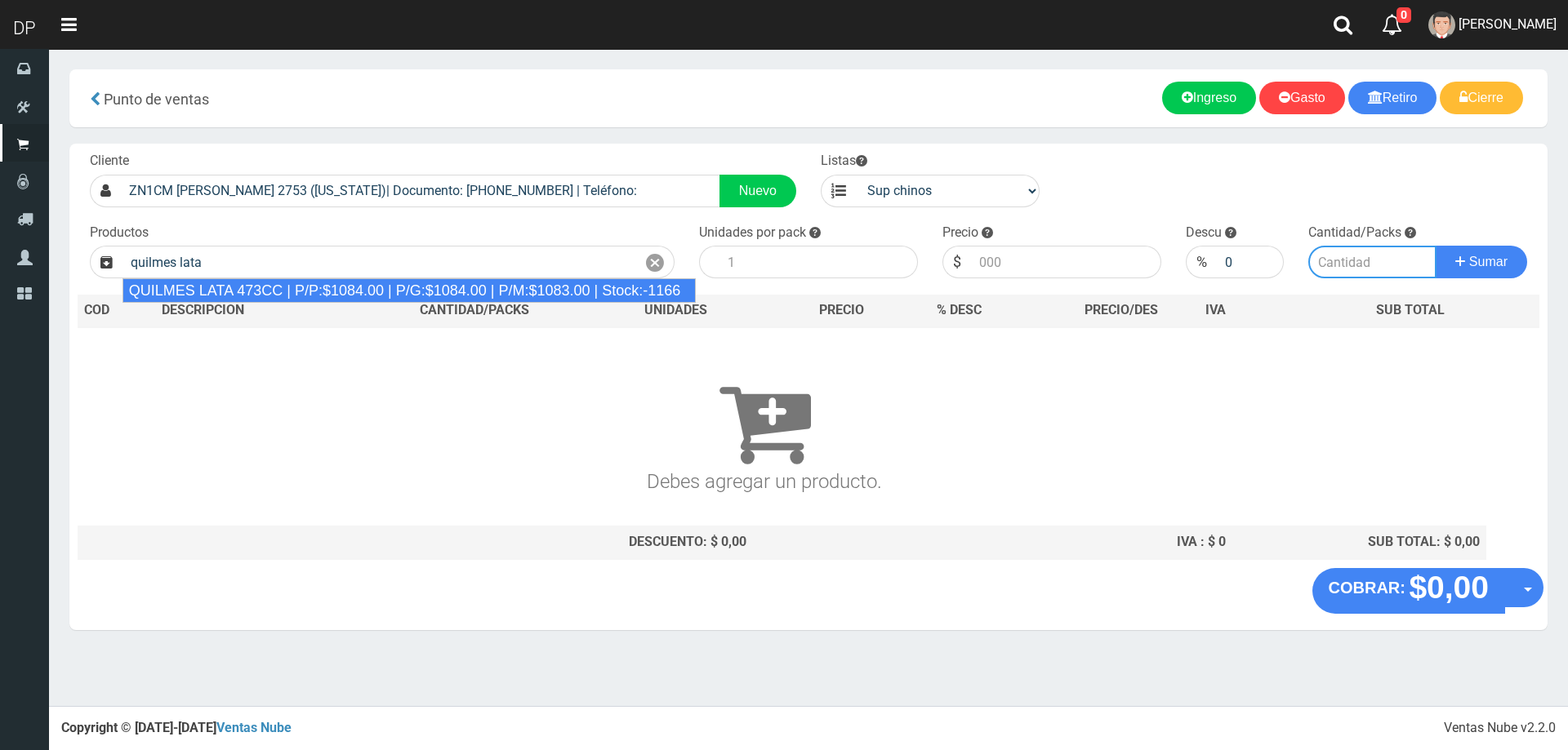
type input "QUILMES LATA 473CC | P/P:$1084.00 | P/G:$1084.00 | P/M:$1083.00 | Stock:-1166"
type input "24"
type input "1084.00"
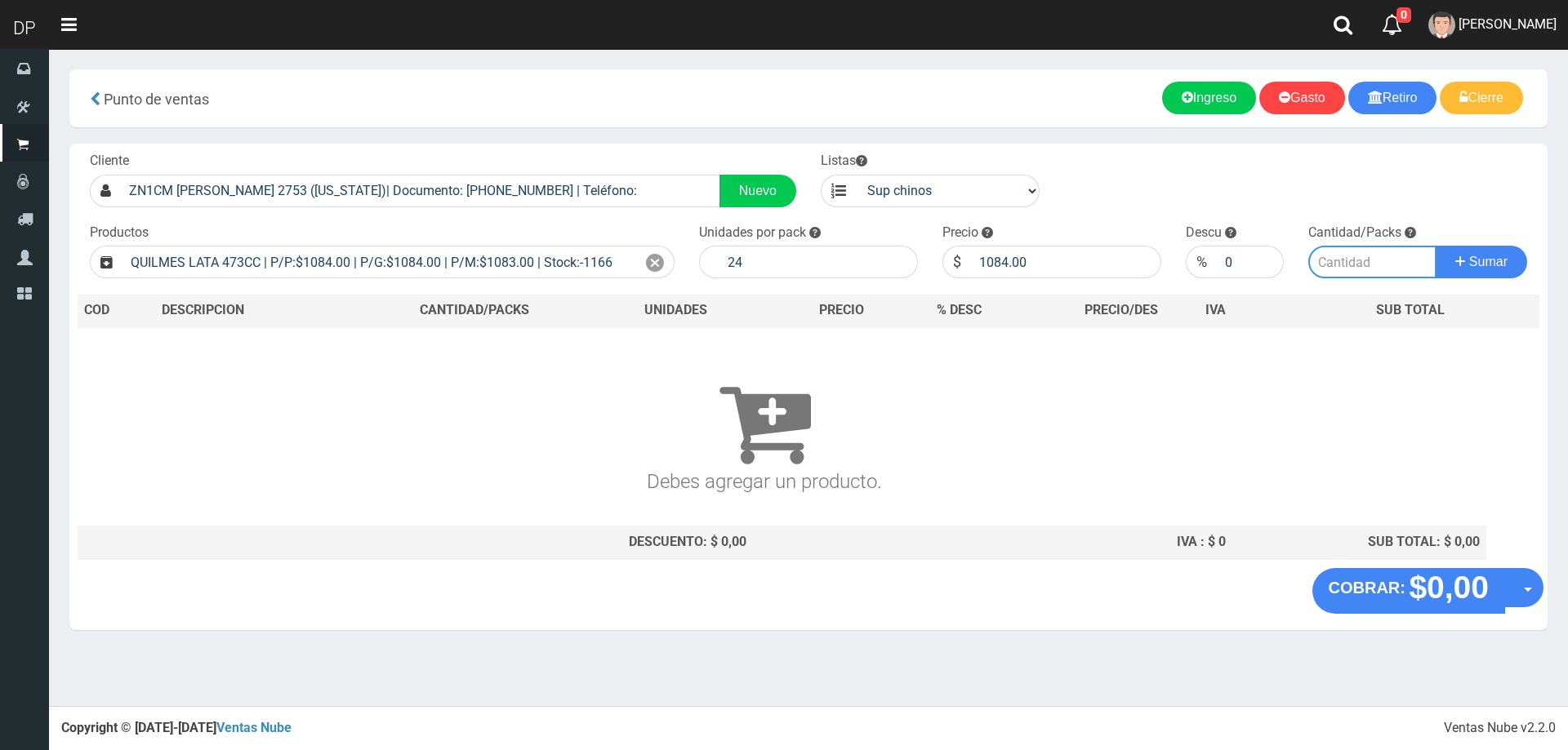
click at [1331, 262] on input "number" at bounding box center [1372, 261] width 129 height 32
type input "3"
click at [1435, 245] on button "Sumar" at bounding box center [1481, 261] width 91 height 32
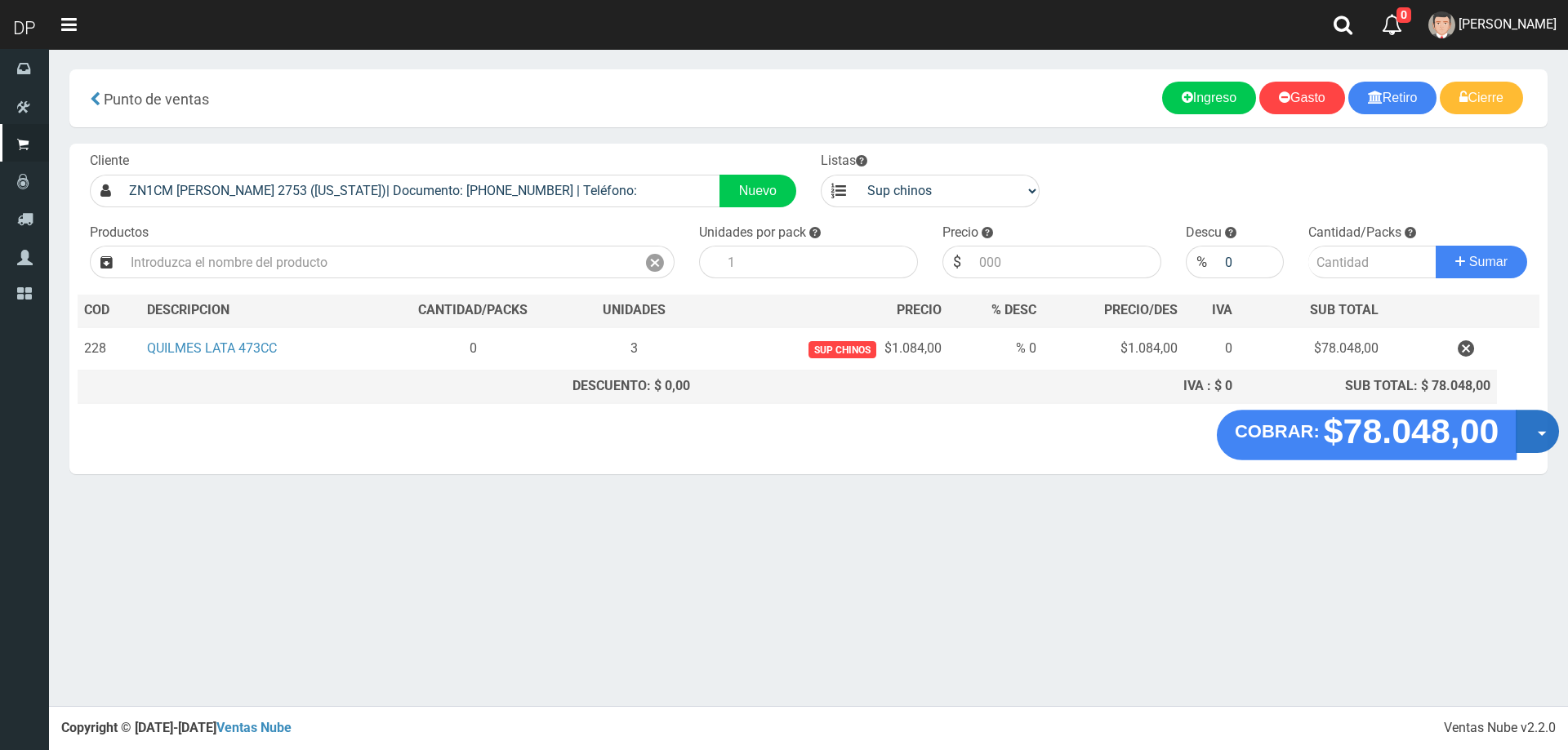
click at [1530, 430] on button "Opciones" at bounding box center [1538, 432] width 44 height 44
click at [1525, 435] on link "Hacer Devolucion" at bounding box center [1485, 436] width 146 height 37
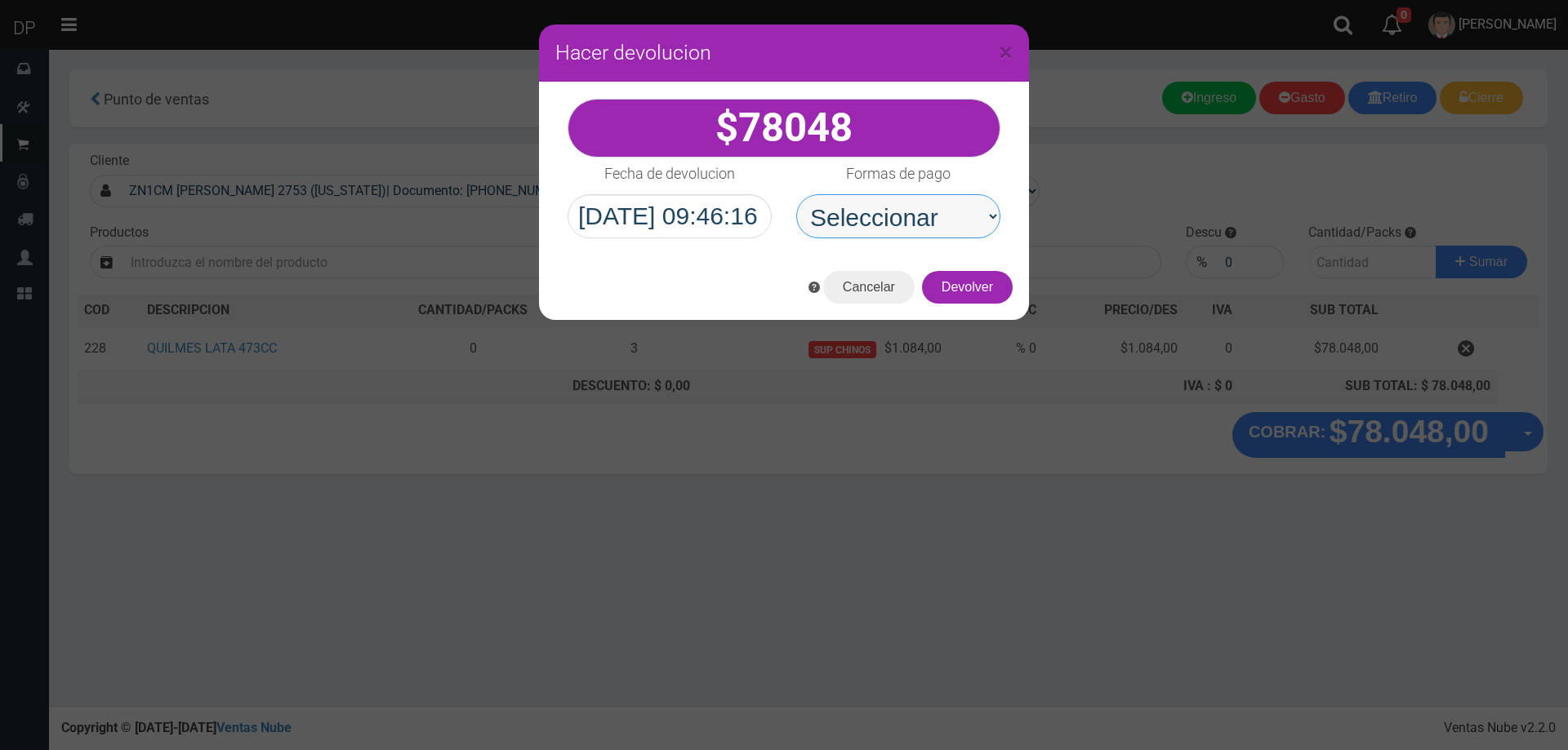
click at [945, 231] on select "Seleccionar Efectivo Tarjeta de Crédito Depósito Débito" at bounding box center [898, 216] width 204 height 44
select select "Efectivo"
click at [796, 194] on select "Seleccionar Efectivo Tarjeta de Crédito Depósito Débito" at bounding box center [898, 216] width 204 height 44
click at [986, 301] on button "Devolver" at bounding box center [966, 287] width 90 height 32
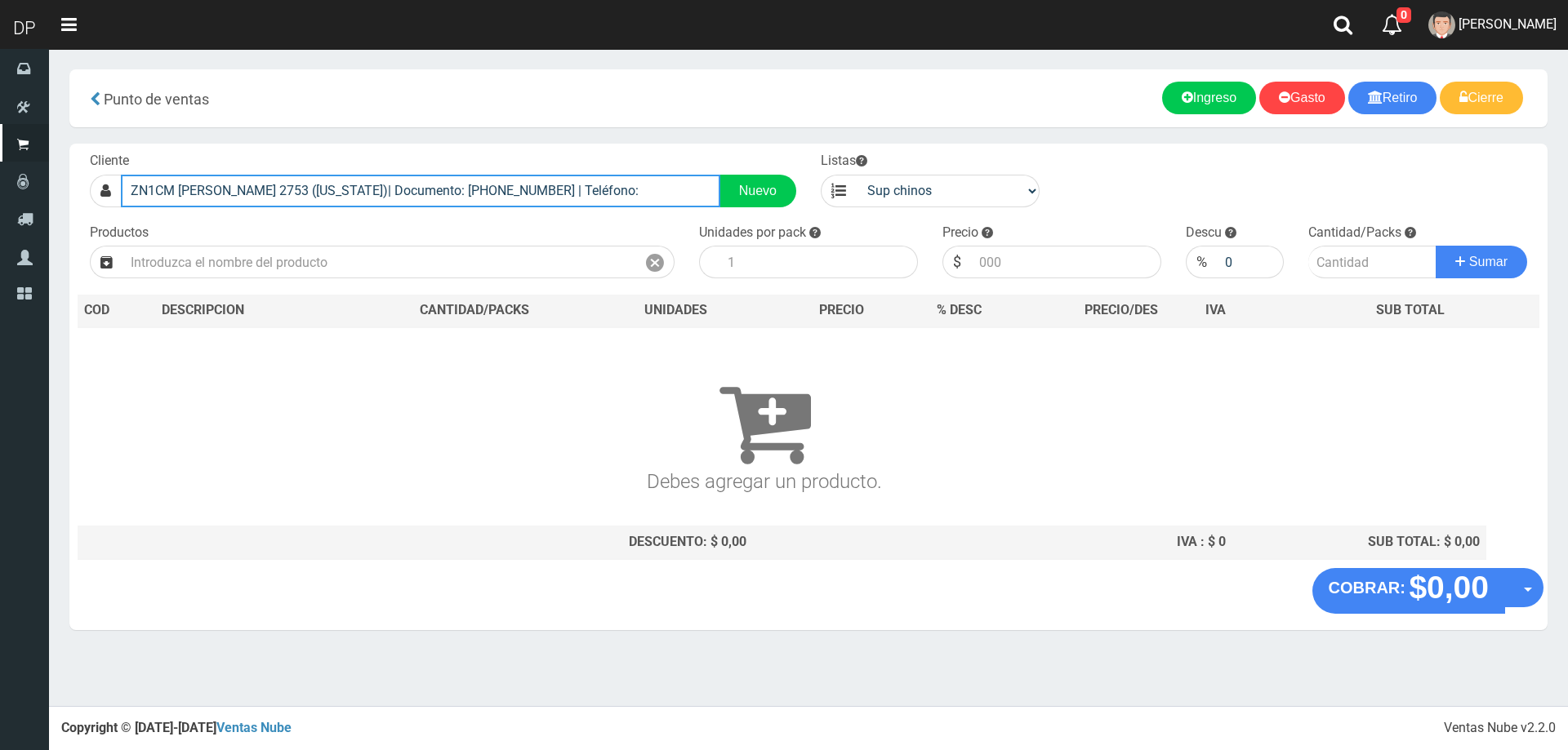
click at [418, 192] on input "ZN1CM MELO 2753 (FLORIDA)| Documento: 9968997454863 | Teléfono:" at bounding box center [420, 191] width 599 height 32
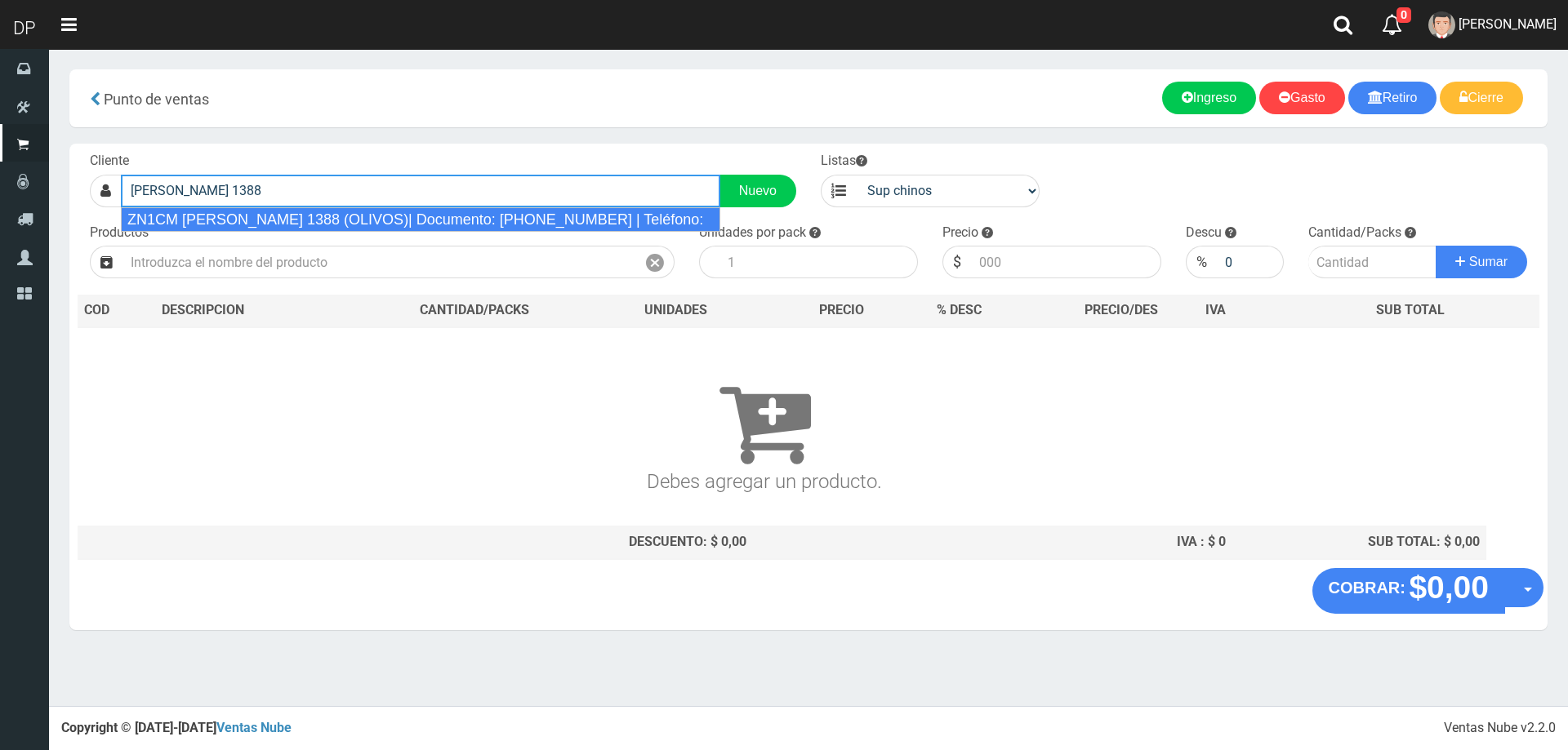
click at [431, 216] on div "ZN1CM RICARDO GUTIÉRREZ 1388 (OLIVOS)| Documento: 12454846438 | Teléfono:" at bounding box center [420, 220] width 599 height 25
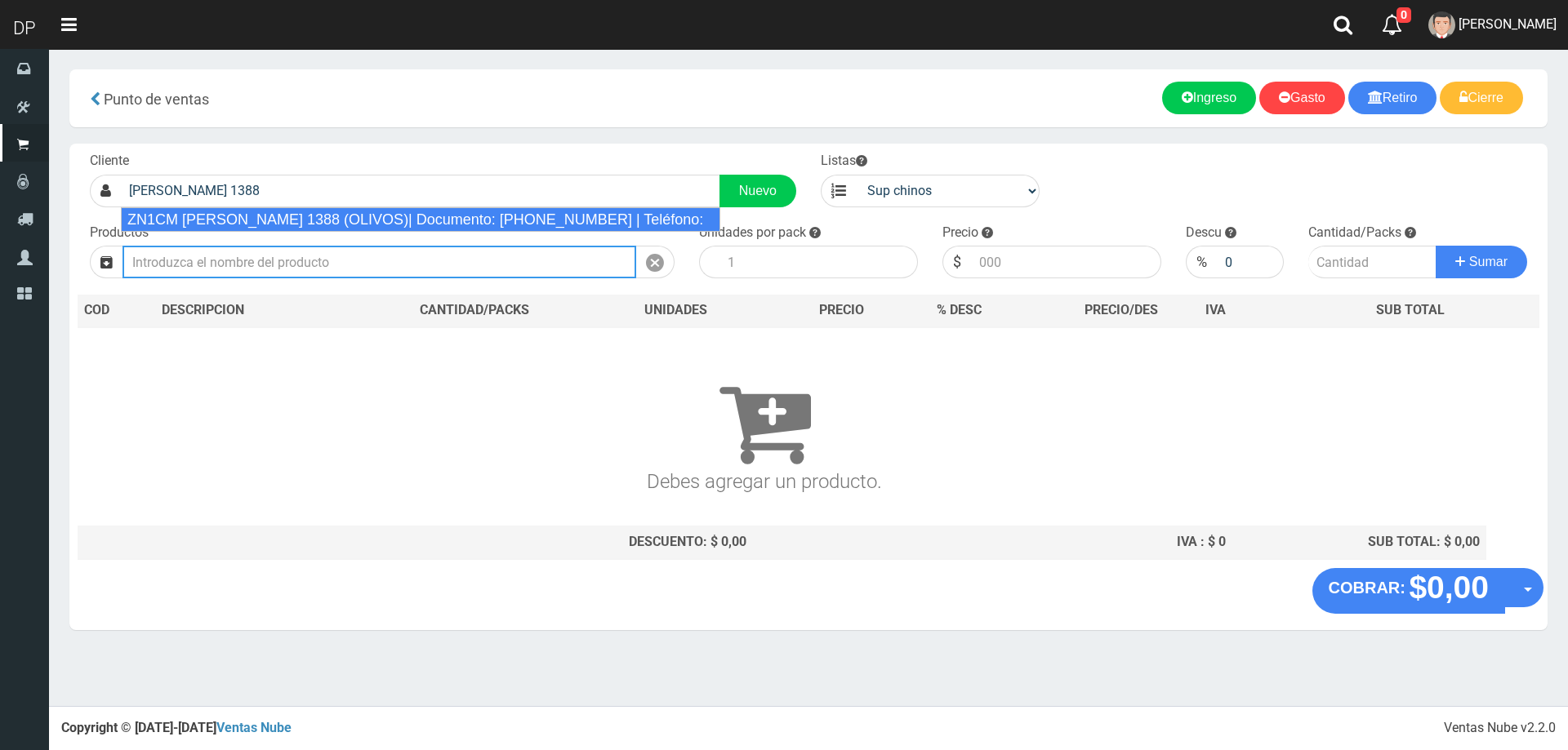
type input "ZN1CM RICARDO GUTIÉRREZ 1388 (OLIVOS)| Documento: 12454846438 | Teléfono:"
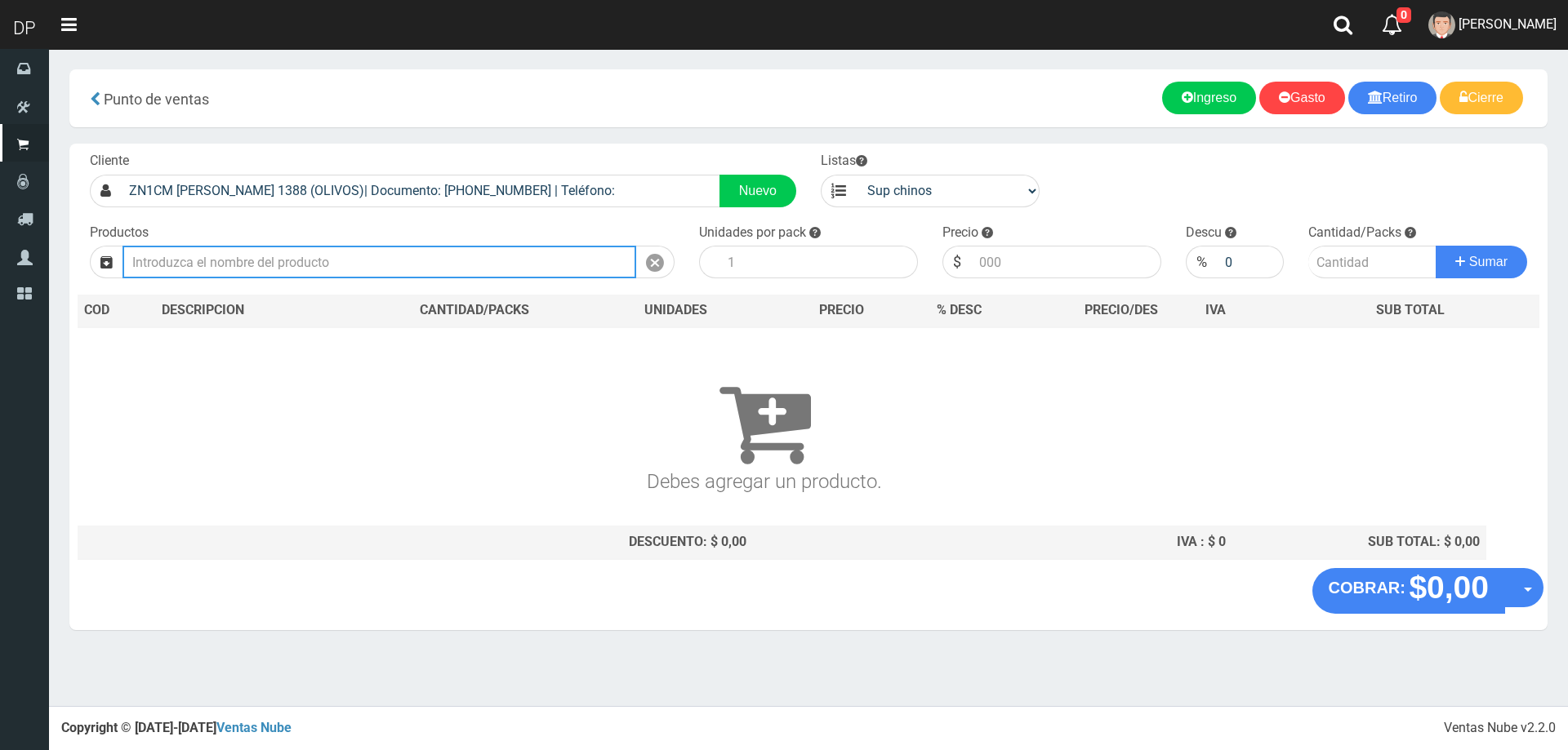
click at [397, 268] on input "text" at bounding box center [379, 261] width 513 height 32
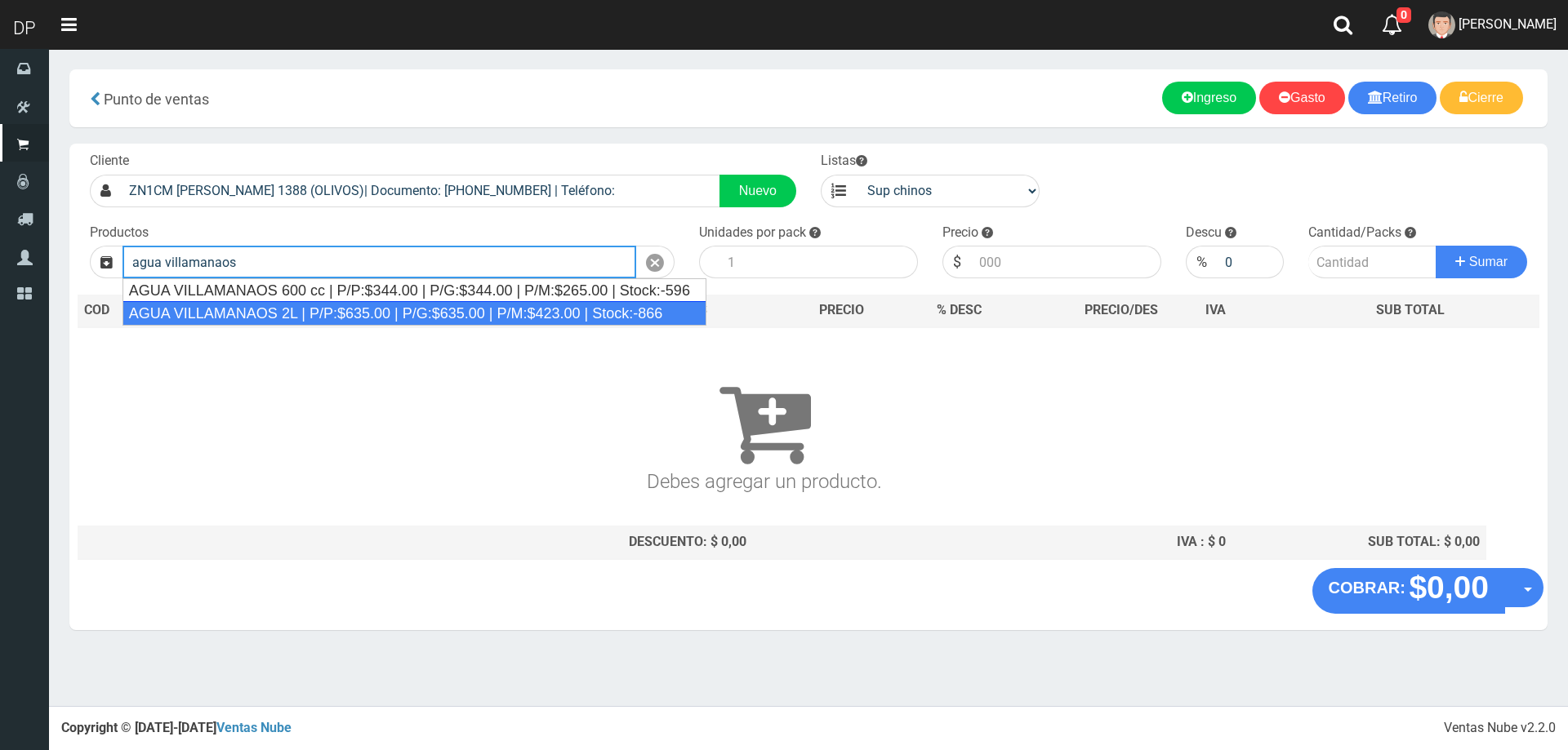
click at [345, 313] on div "AGUA VILLAMANAOS 2L | P/P:$635.00 | P/G:$635.00 | P/M:$423.00 | Stock:-866" at bounding box center [415, 314] width 584 height 25
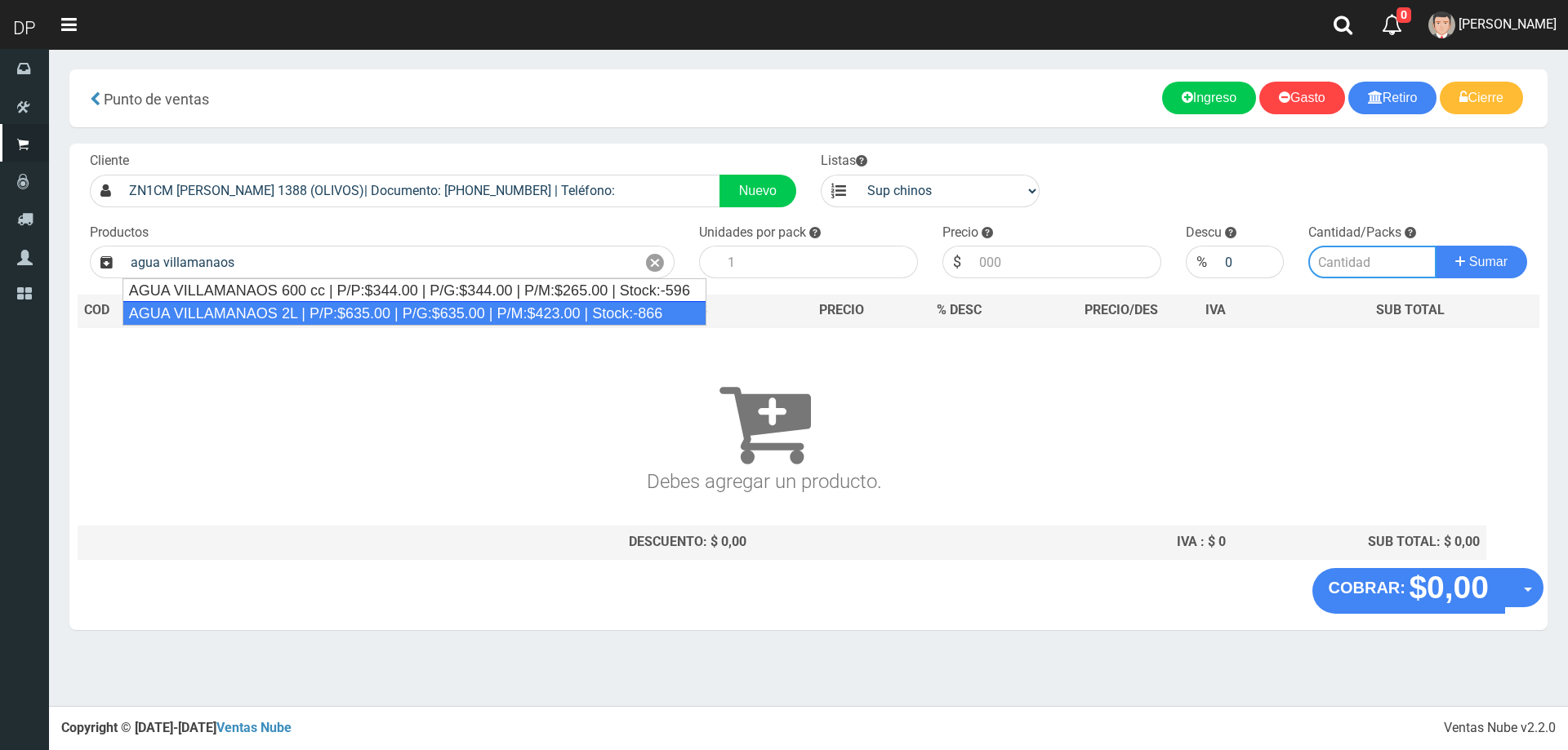
type input "AGUA VILLAMANAOS 2L | P/P:$635.00 | P/G:$635.00 | P/M:$423.00 | Stock:-866"
type input "6"
type input "635.00"
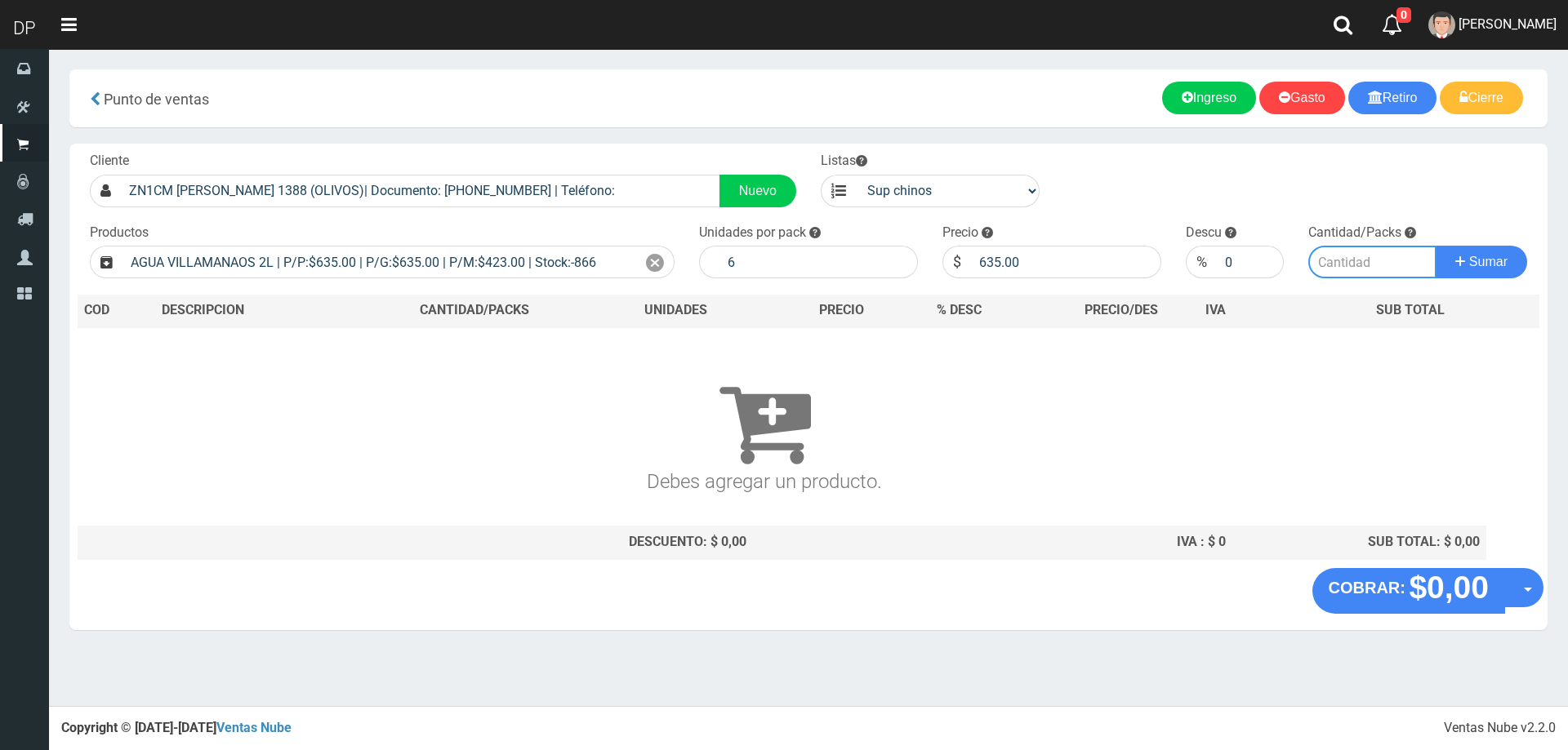
click at [1373, 263] on input "number" at bounding box center [1372, 261] width 129 height 32
type input "2"
click at [1435, 245] on button "Sumar" at bounding box center [1481, 261] width 91 height 32
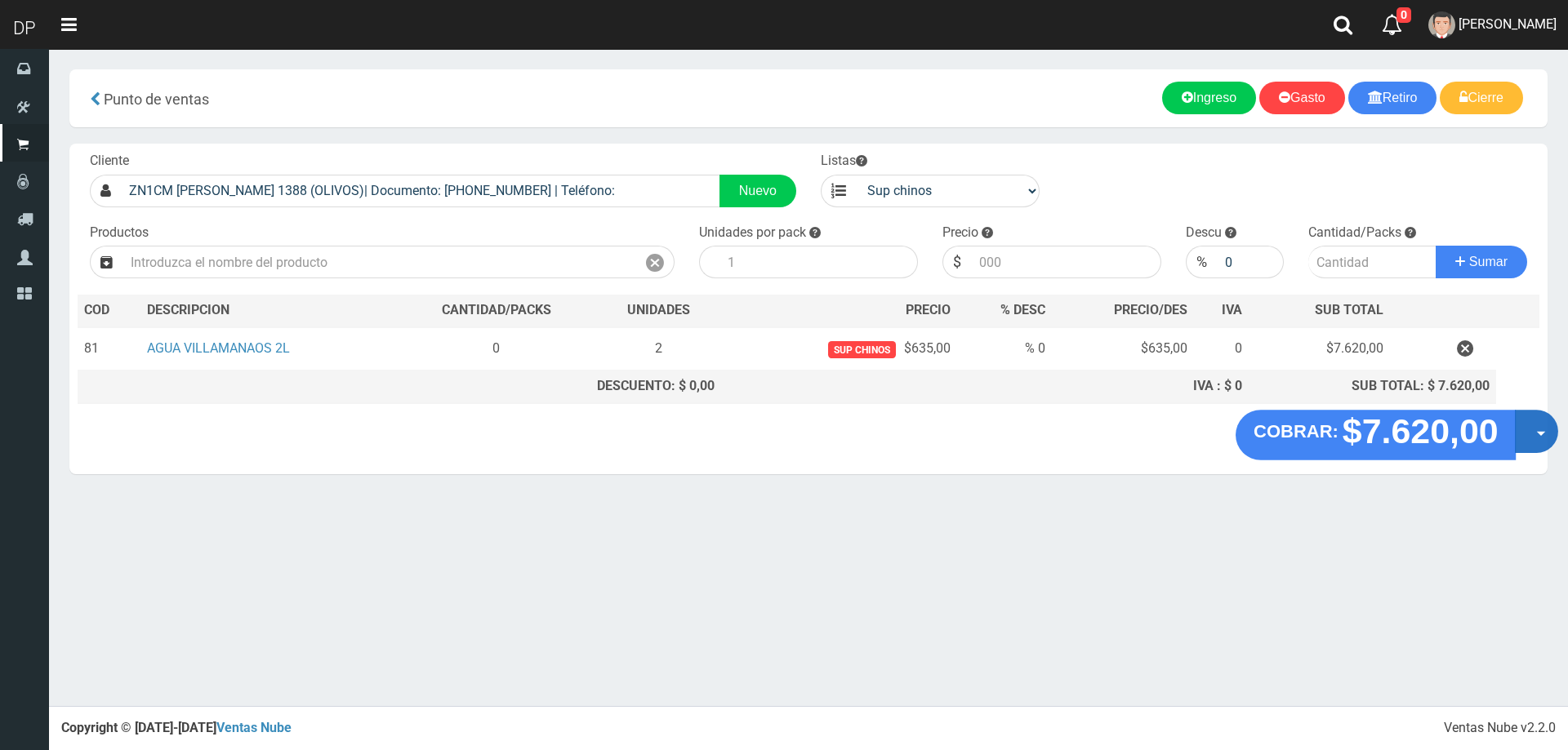
click at [1531, 429] on button "Opciones" at bounding box center [1537, 432] width 44 height 44
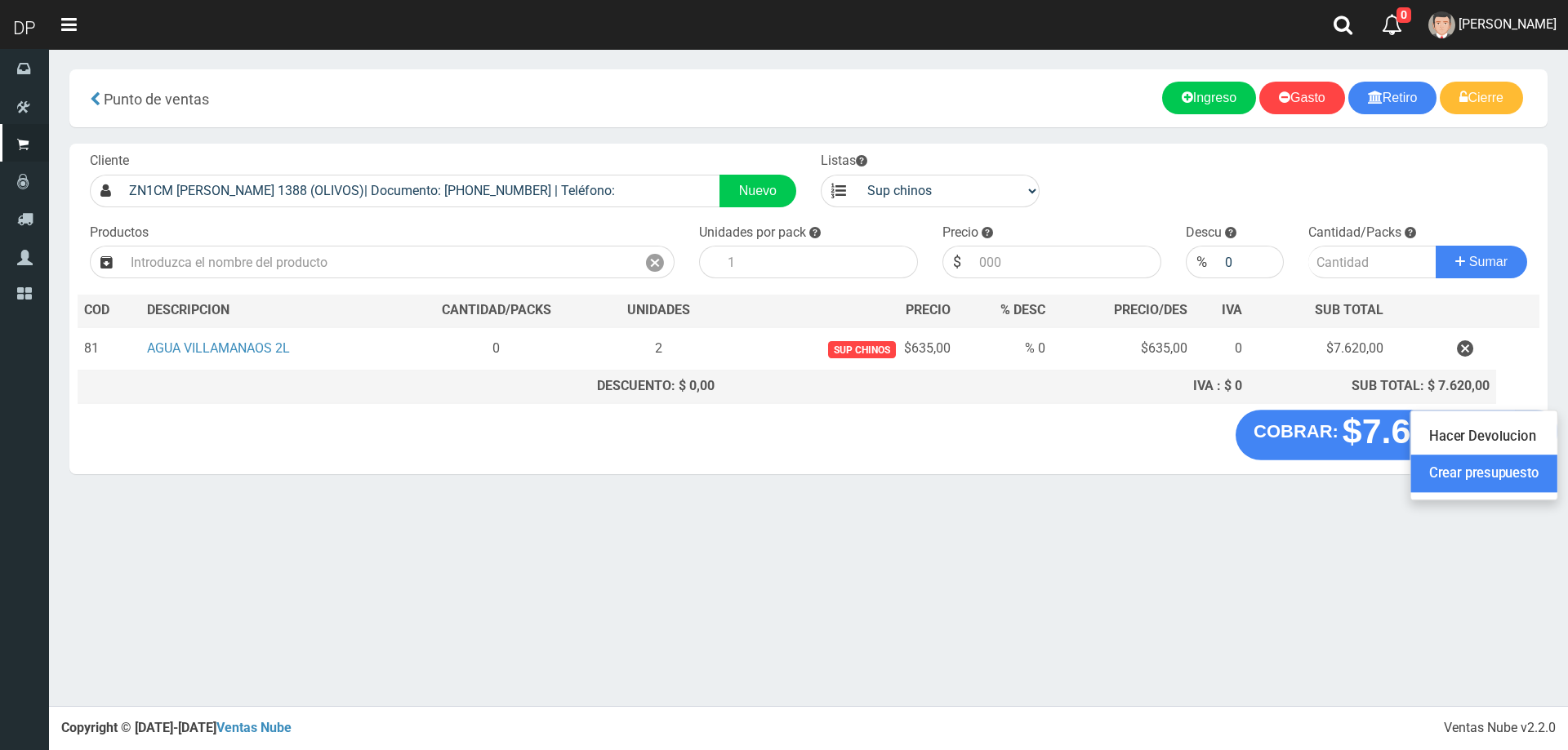
click at [1515, 455] on link "Crear presupuesto" at bounding box center [1484, 473] width 146 height 37
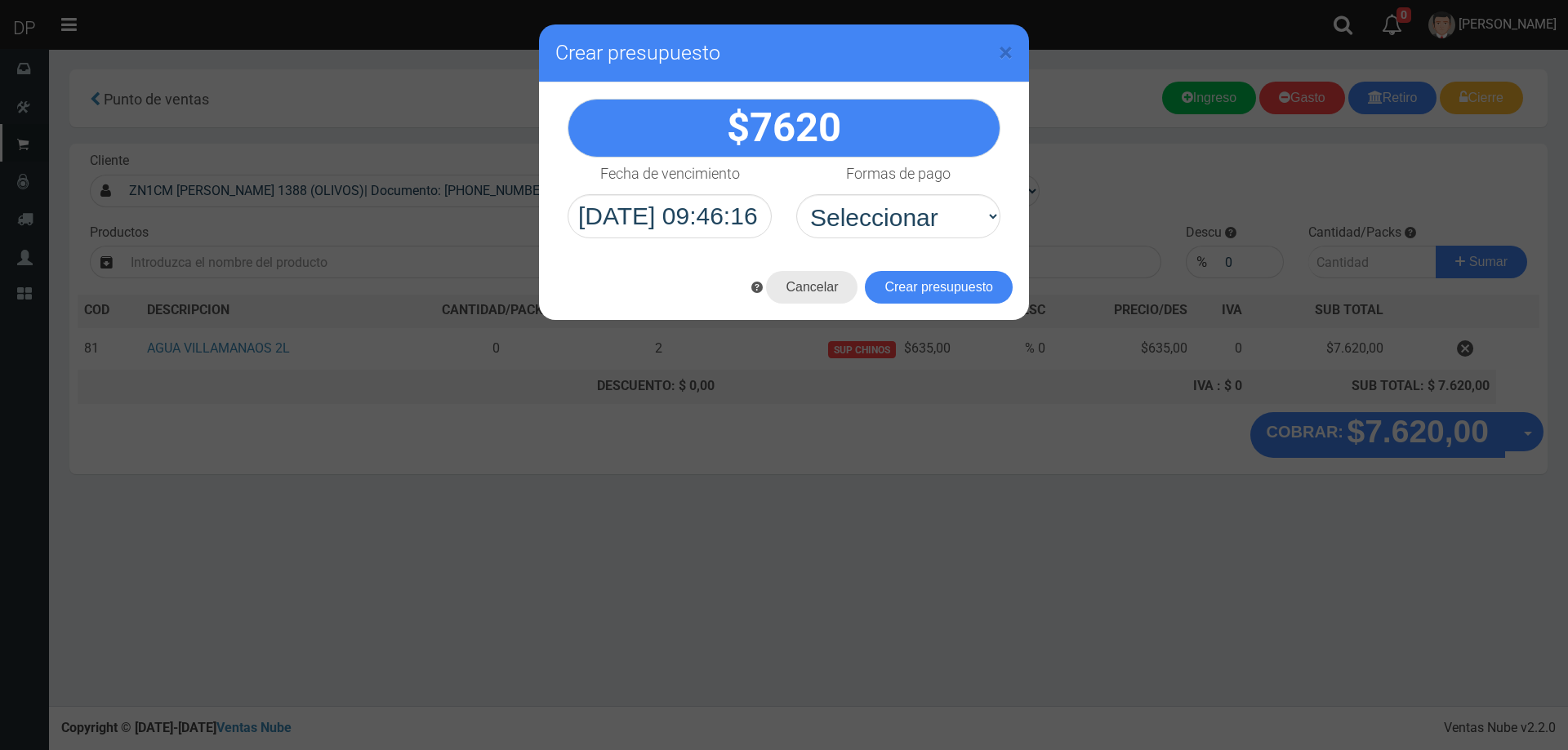
click at [817, 286] on button "Cancelar" at bounding box center [811, 287] width 91 height 32
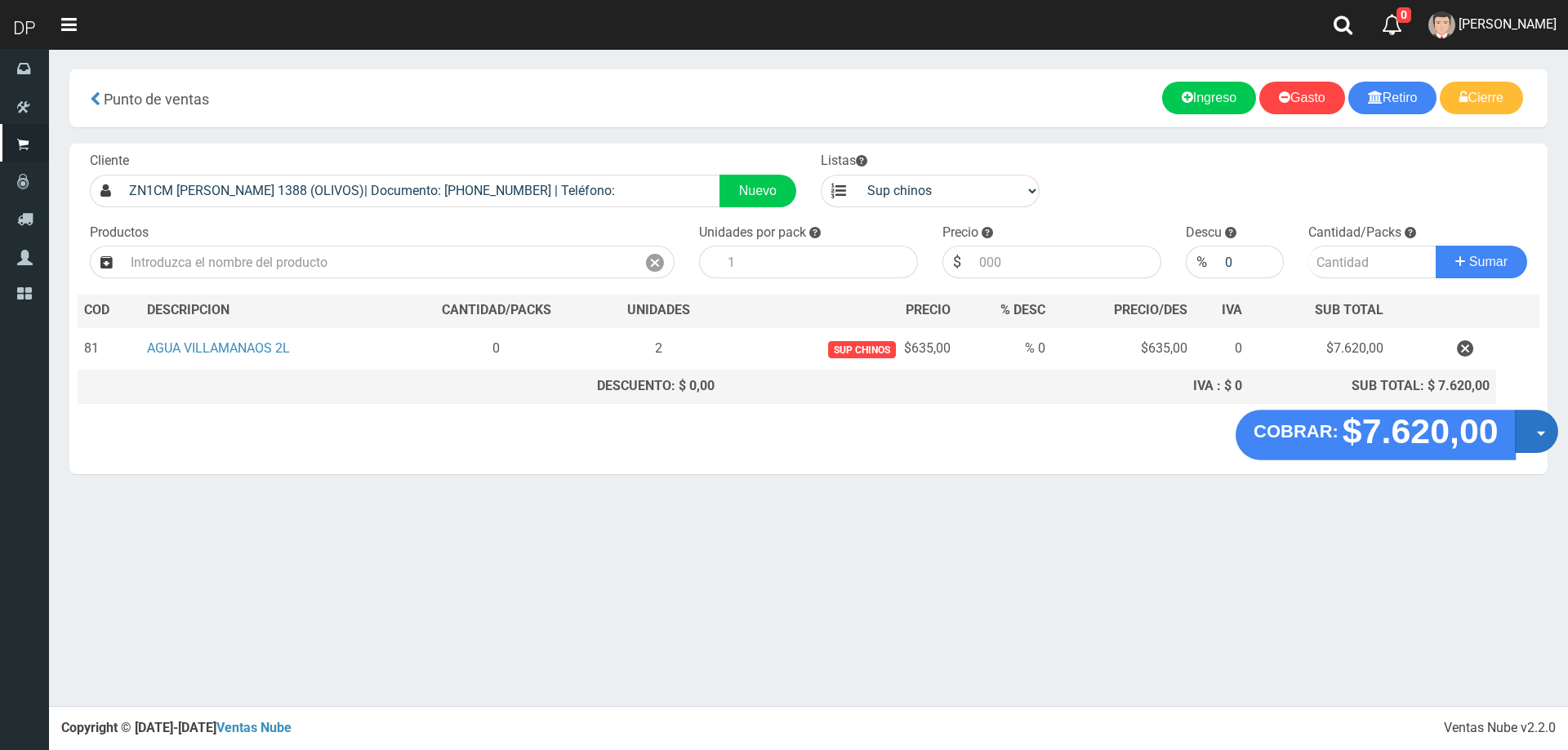
click at [1533, 420] on button "Opciones" at bounding box center [1537, 432] width 44 height 44
click at [1493, 438] on link "Hacer Devolucion" at bounding box center [1484, 436] width 146 height 37
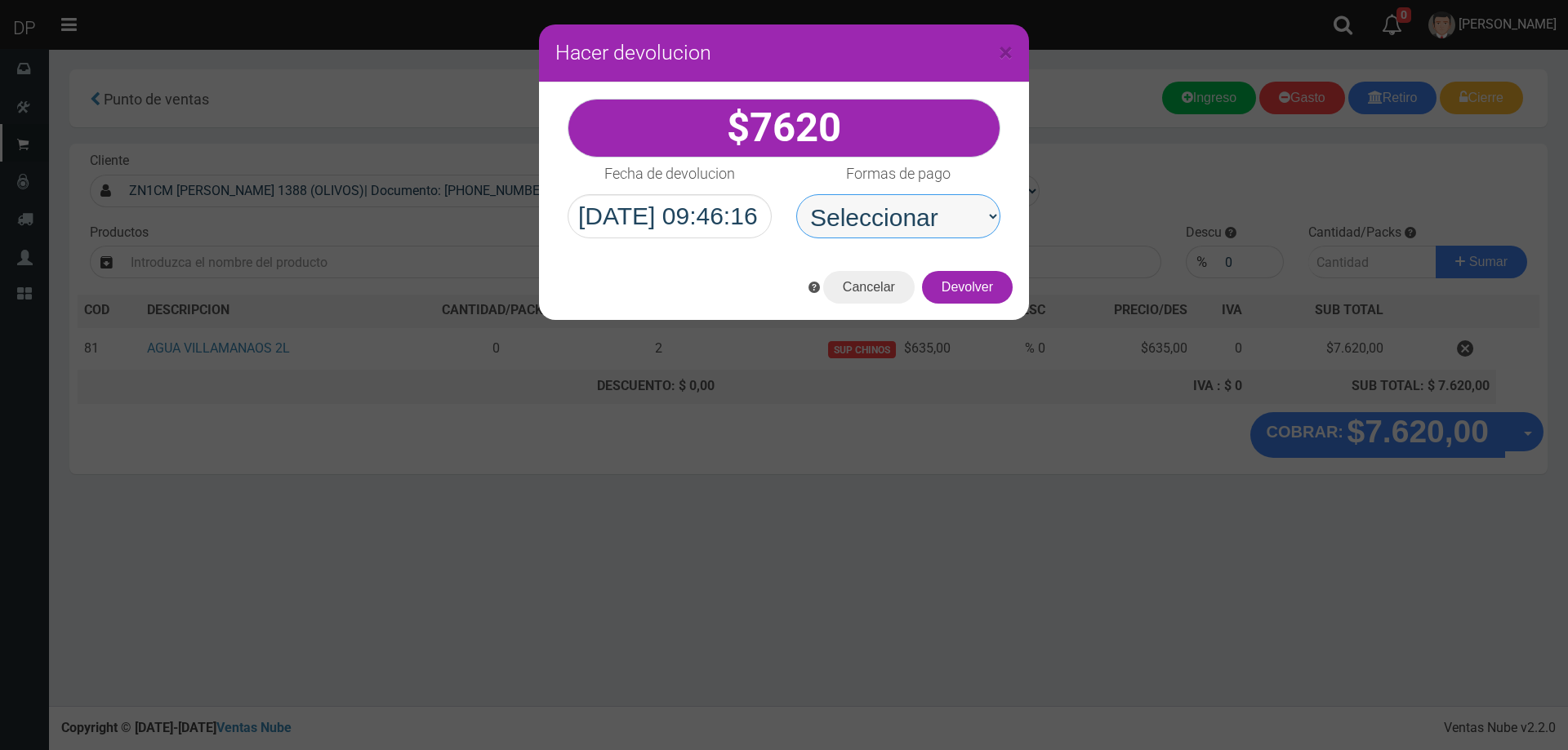
click at [944, 228] on select "Seleccionar Efectivo Tarjeta de Crédito Depósito Débito" at bounding box center [898, 216] width 204 height 44
select select "Efectivo"
click at [796, 194] on select "Seleccionar Efectivo Tarjeta de Crédito Depósito Débito" at bounding box center [898, 216] width 204 height 44
click at [956, 286] on button "Devolver" at bounding box center [966, 287] width 90 height 32
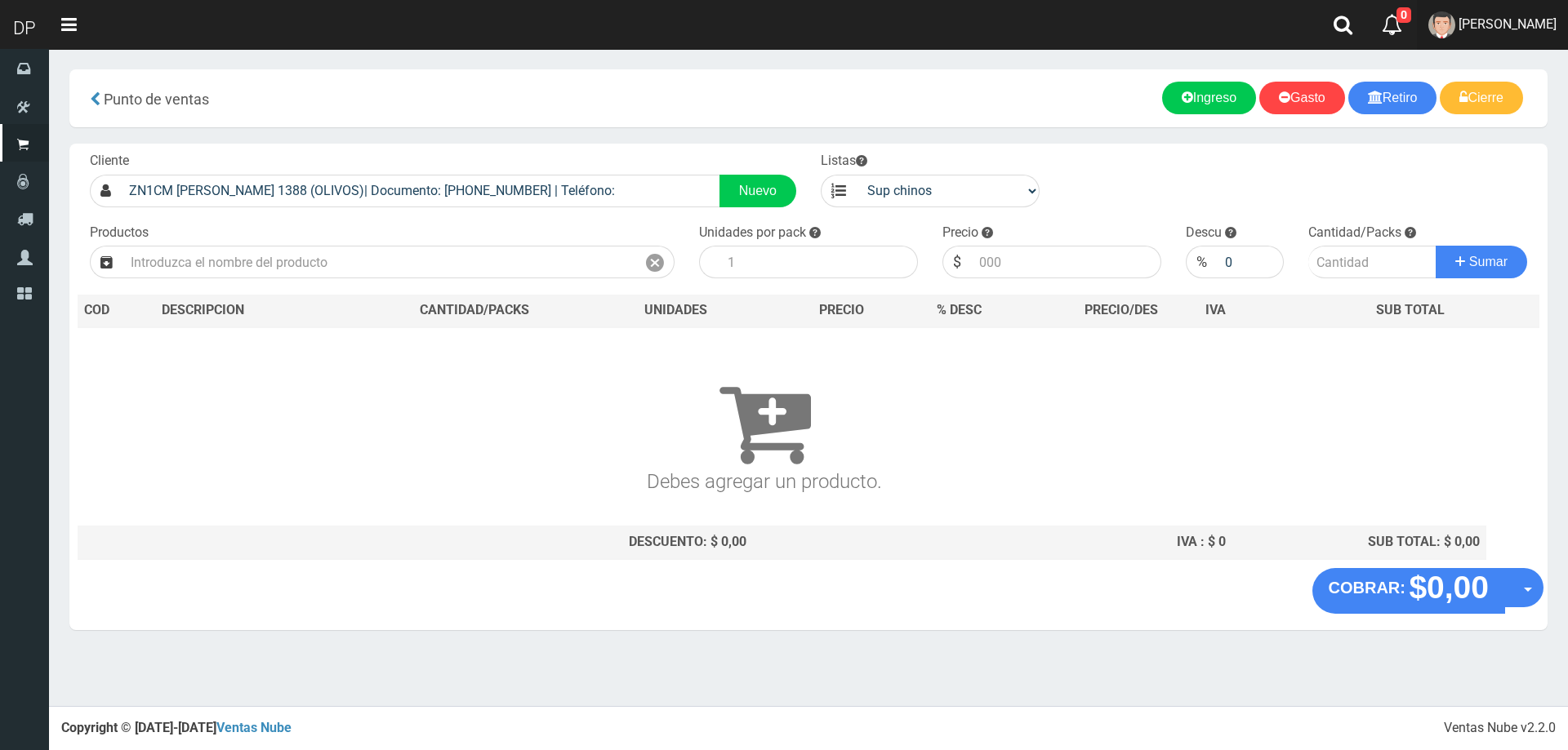
click at [1546, 38] on link "AXELL MOYA" at bounding box center [1492, 25] width 151 height 49
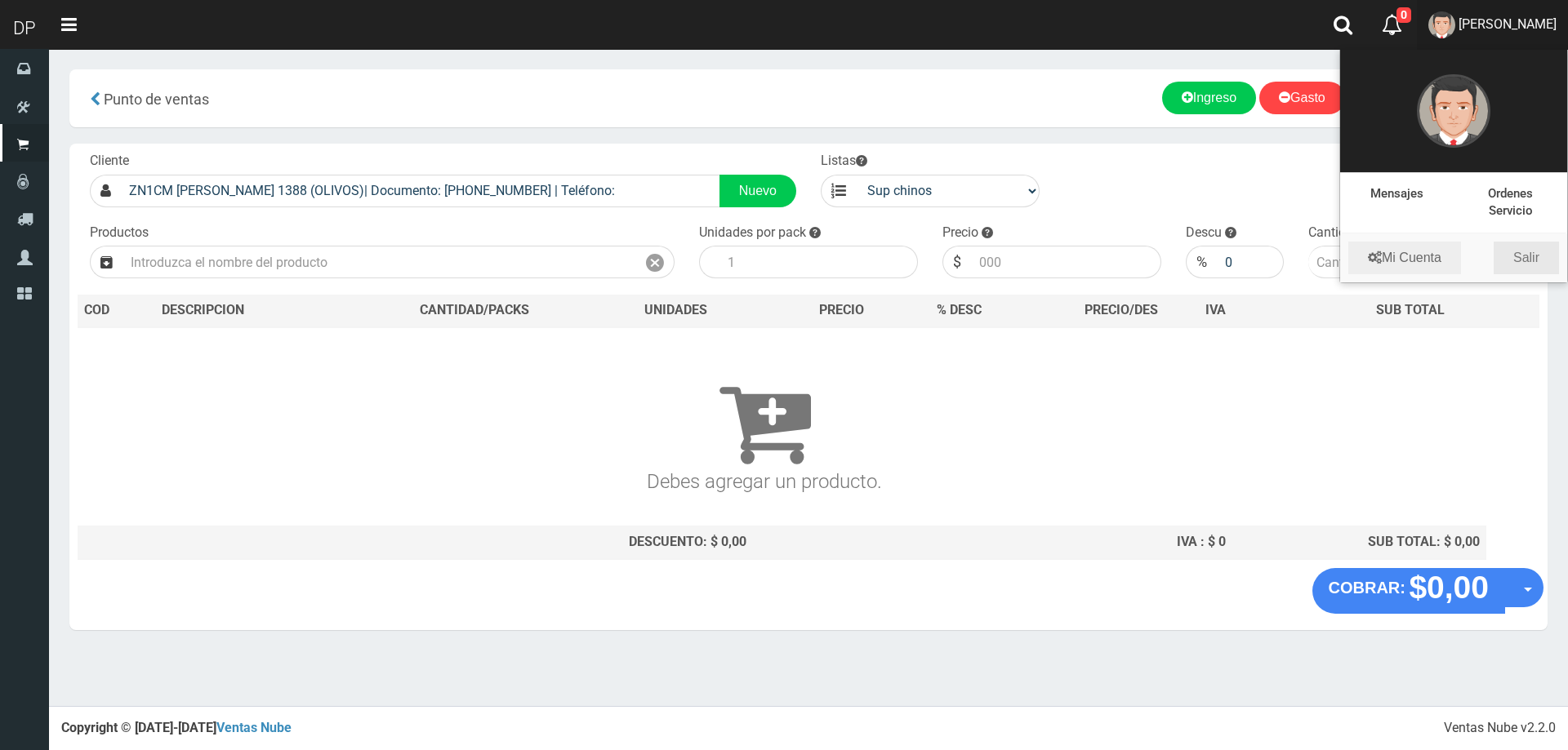
click at [1521, 251] on link "Salir" at bounding box center [1525, 258] width 66 height 32
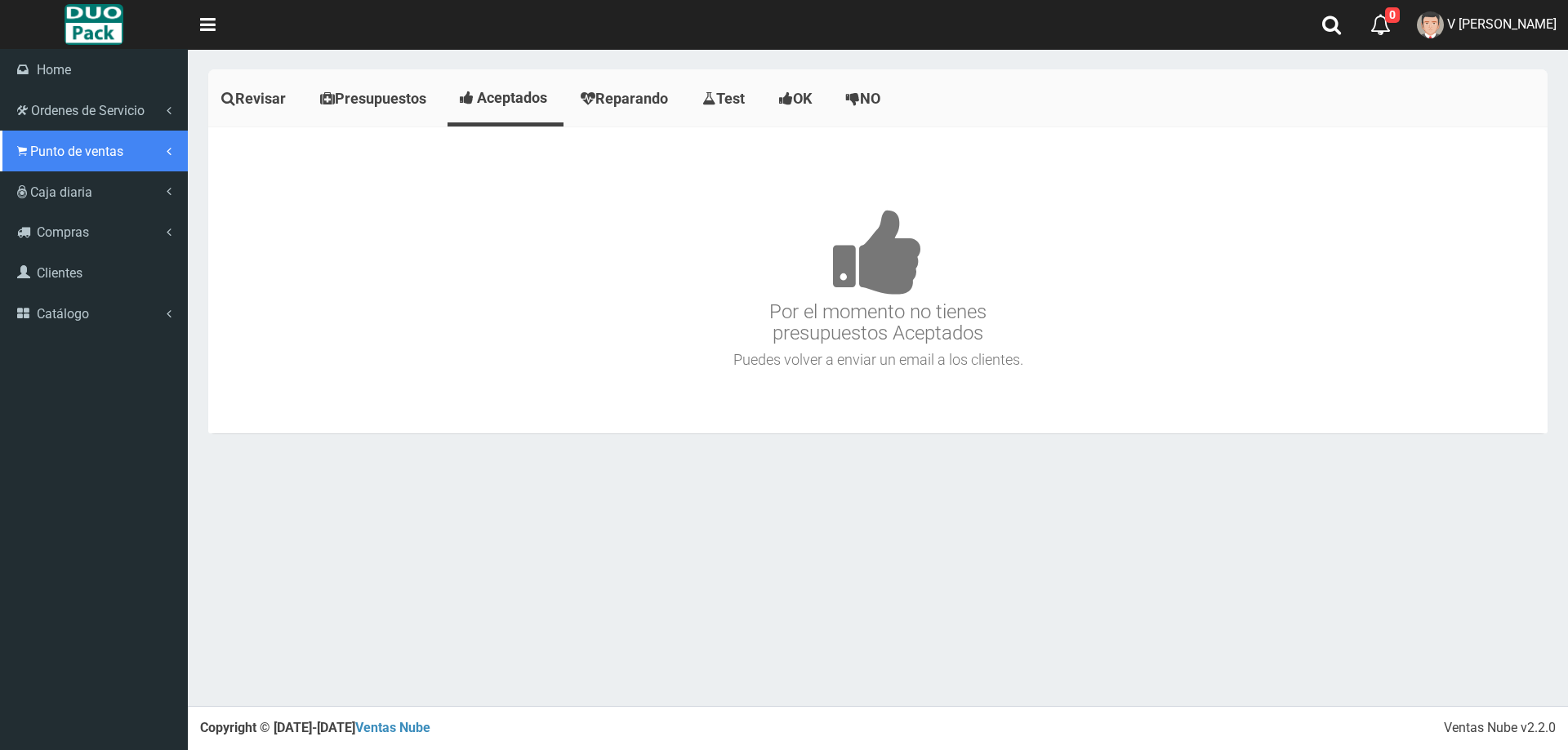
click at [95, 150] on span "Punto de ventas" at bounding box center [77, 151] width 93 height 15
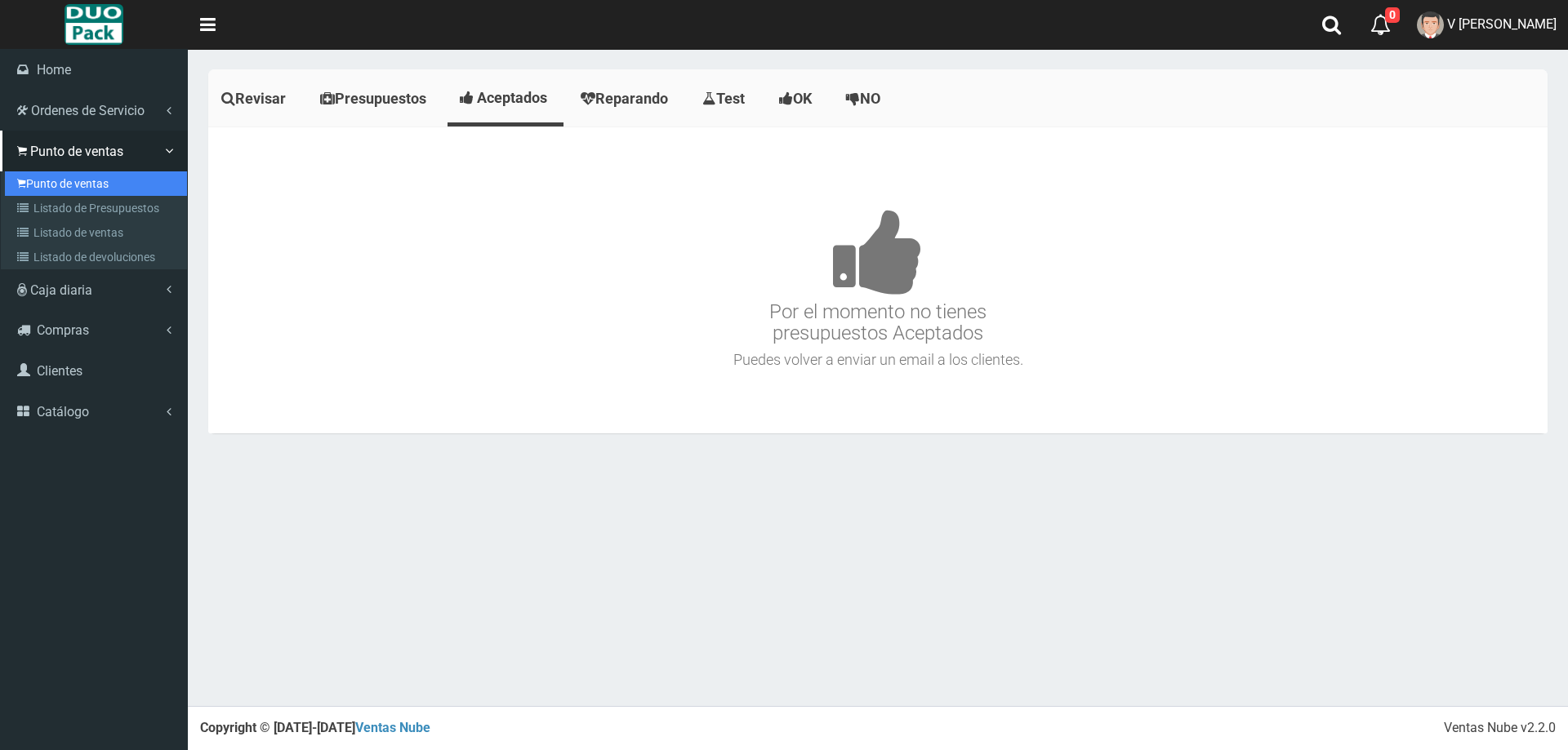
click at [70, 192] on link "Punto de ventas" at bounding box center [95, 183] width 182 height 25
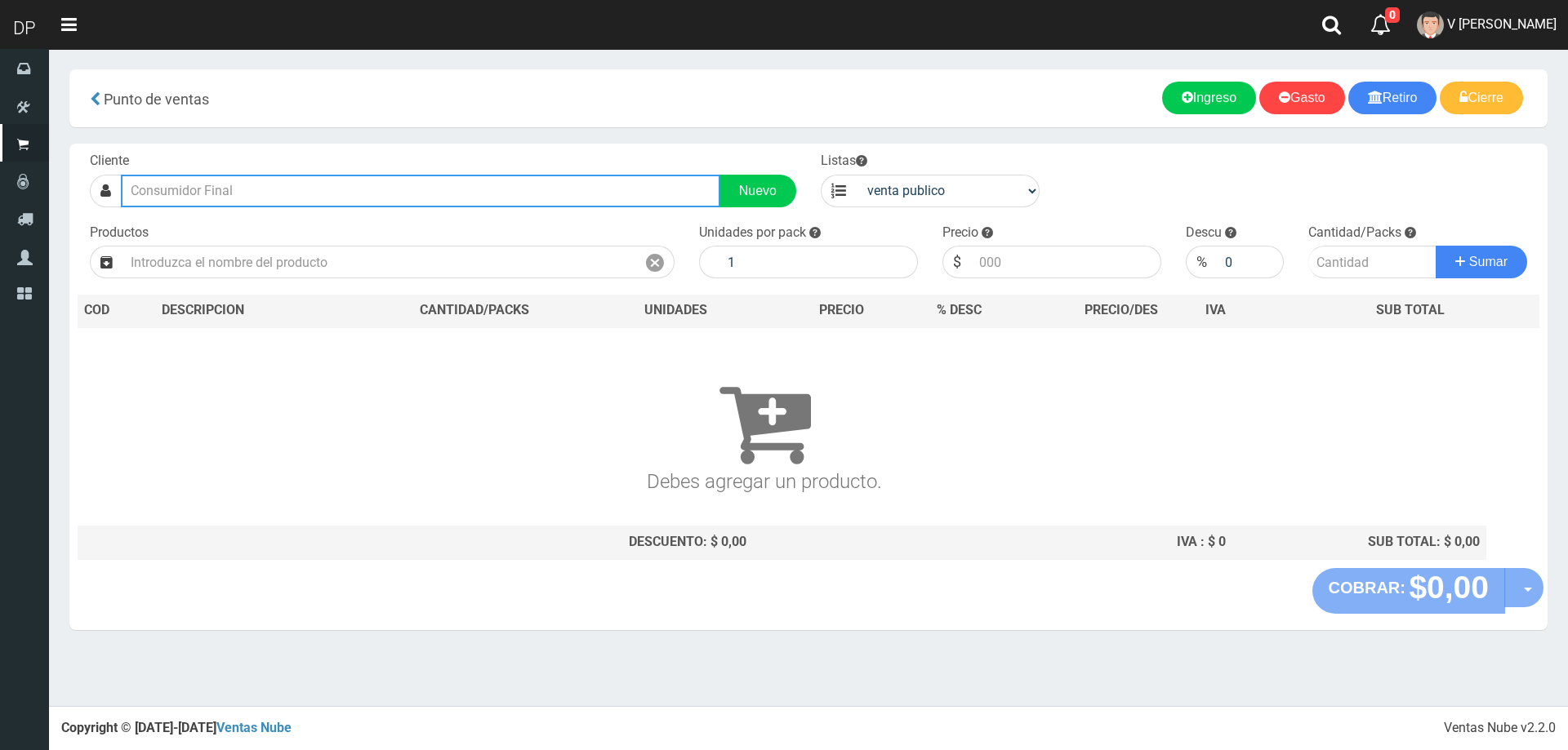
click at [293, 188] on input "text" at bounding box center [420, 191] width 599 height 32
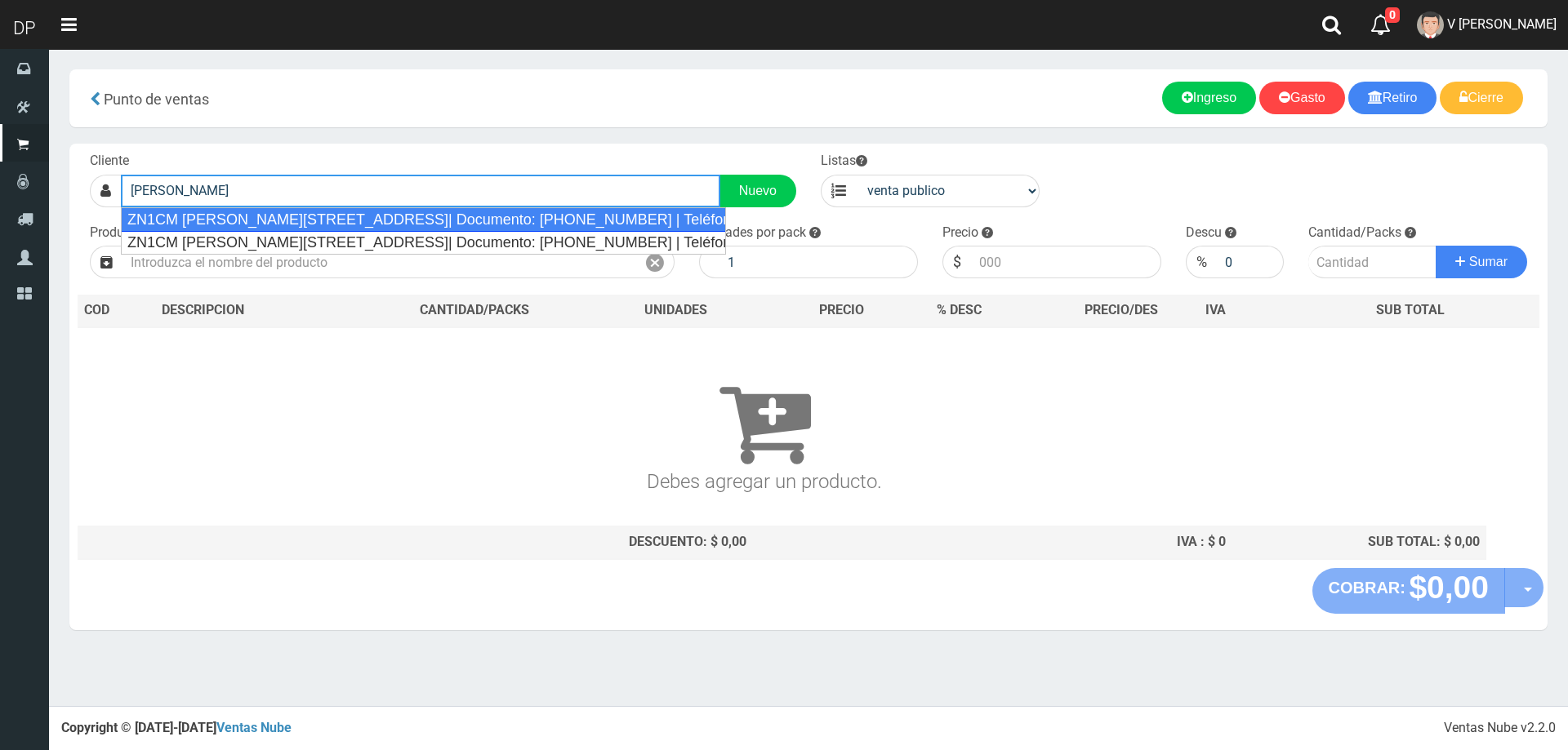
click at [285, 219] on div "ZN1CM [PERSON_NAME][STREET_ADDRESS]| Documento: [PHONE_NUMBER] | Teléfono:" at bounding box center [423, 220] width 606 height 25
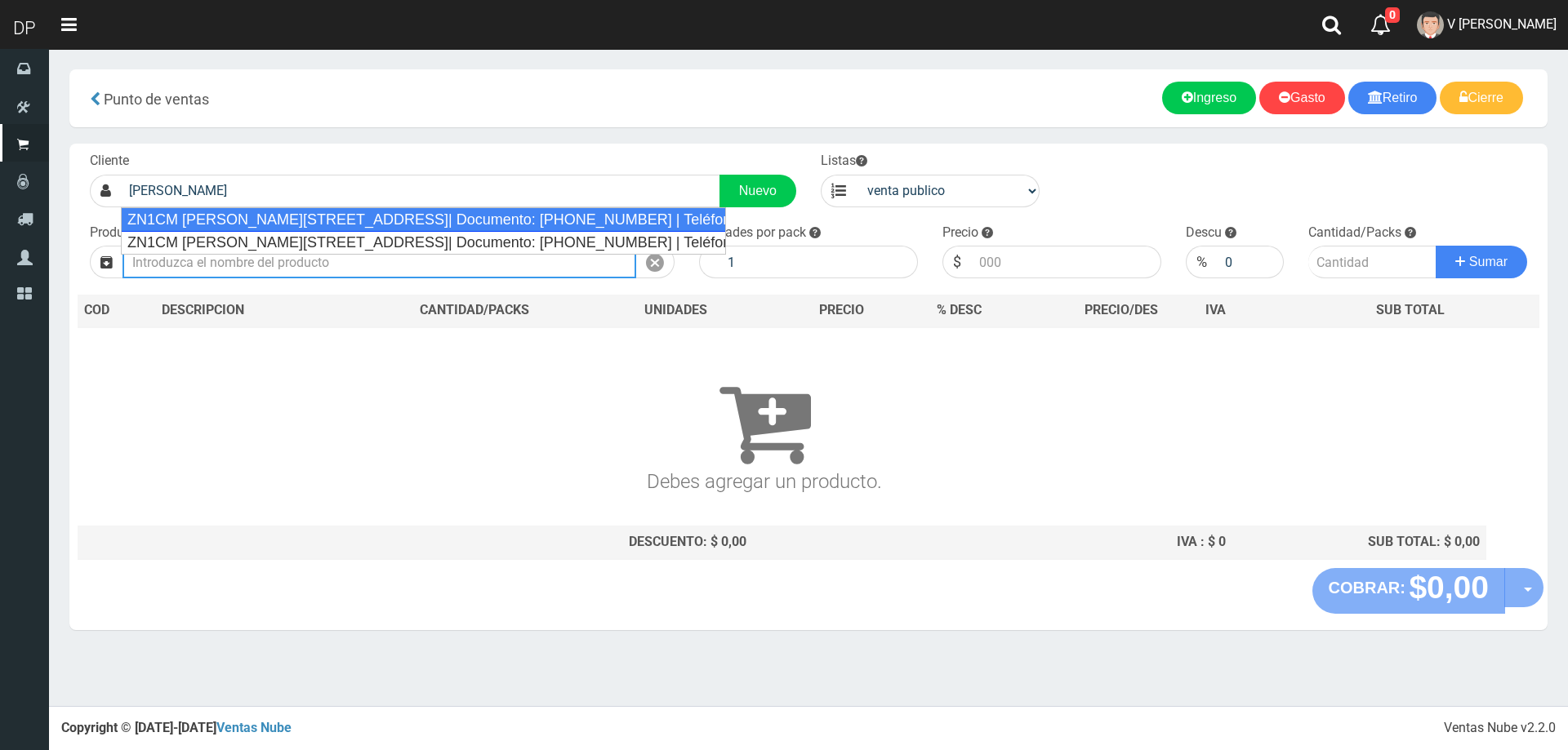
type input "ZN1CM FRANCISCO BORGES 3222 (OLIVOS)| Documento: 2457895613645 | Teléfono:"
select select "2"
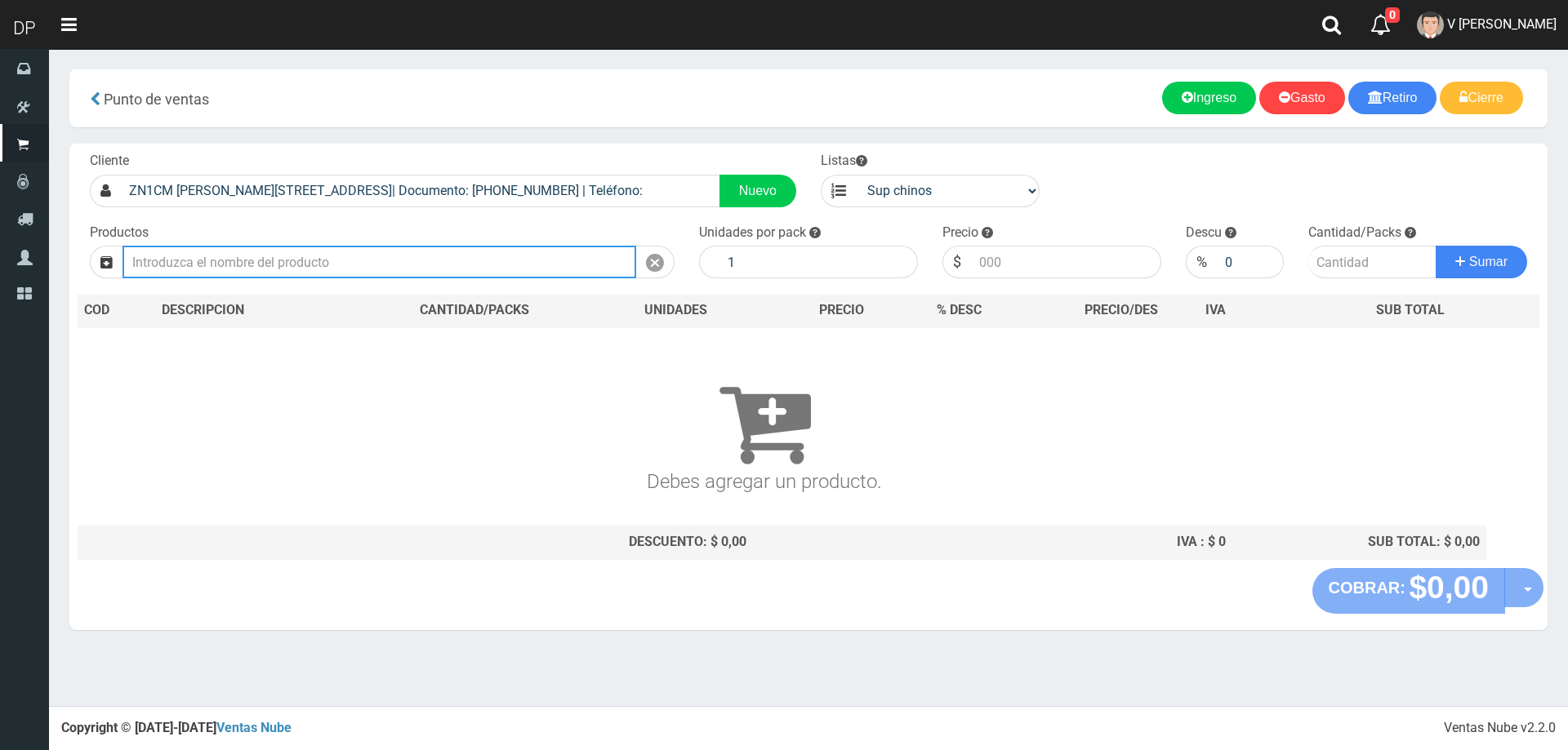
click at [500, 268] on input "text" at bounding box center [379, 261] width 513 height 32
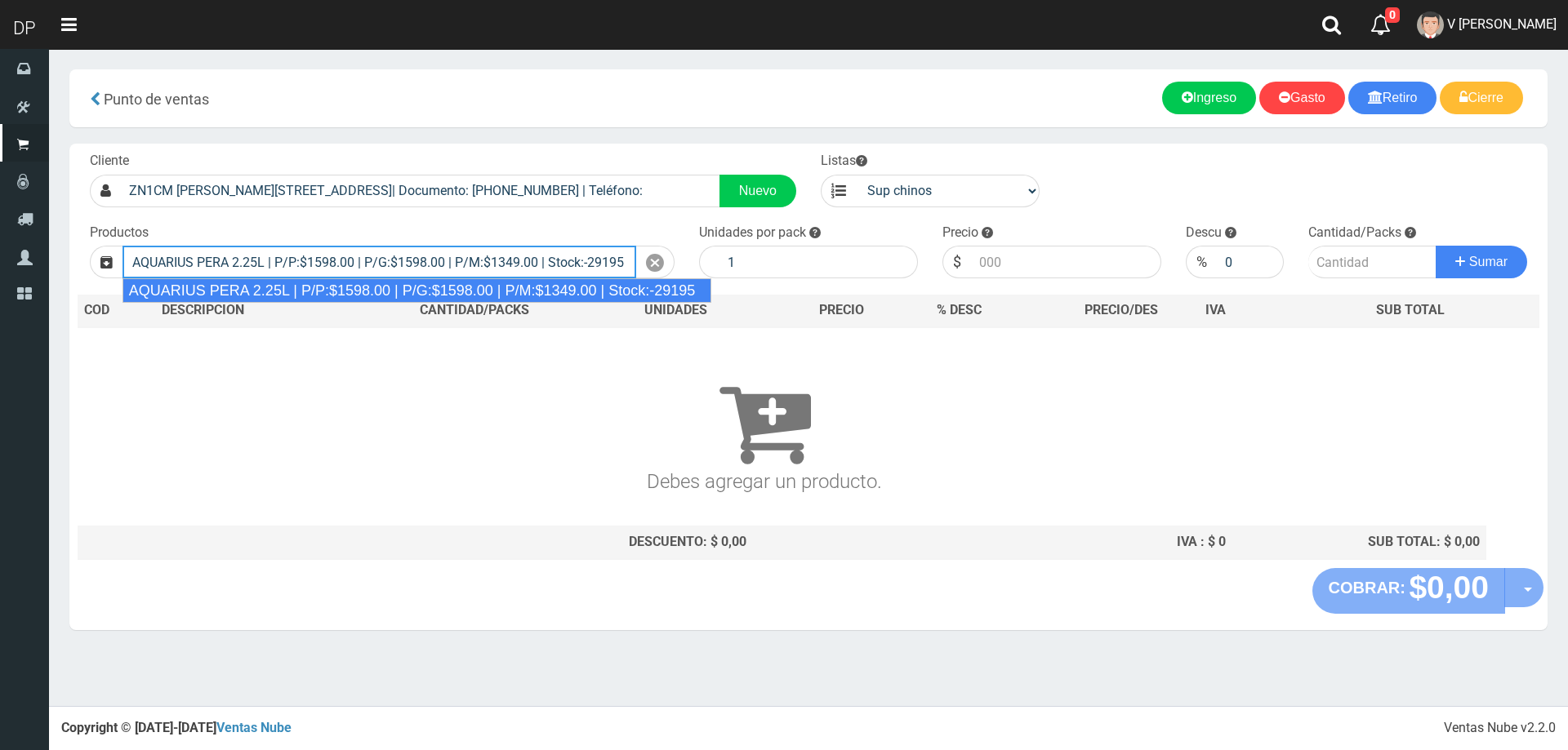
type input "AQUARIUS PERA 2.25L | P/P:$1598.00 | P/G:$1598.00 | P/M:$1349.00 | Stock:-29195"
type input "6"
type input "1598.00"
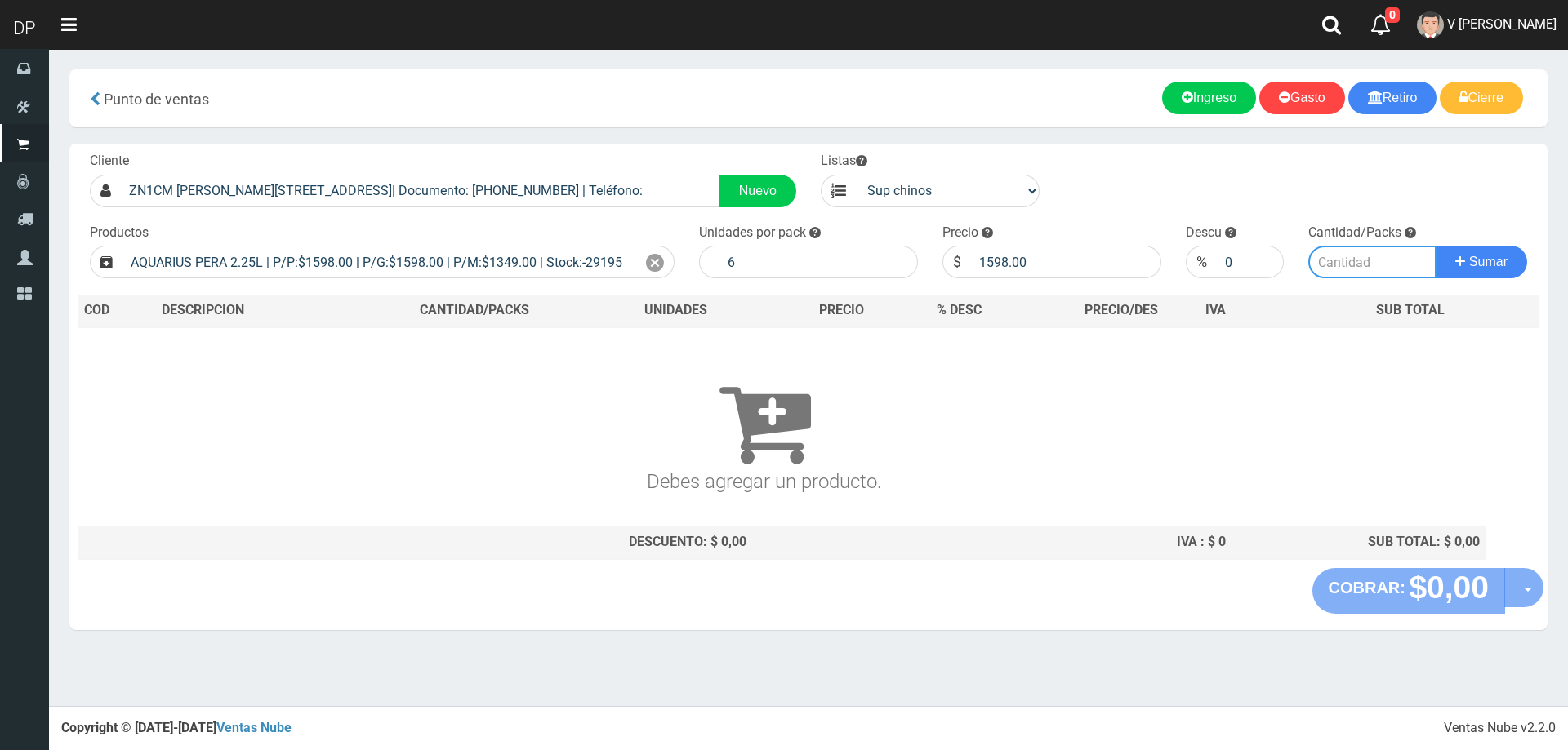
click at [1405, 266] on input "number" at bounding box center [1372, 261] width 129 height 32
type input "1"
click at [1435, 245] on button "Sumar" at bounding box center [1481, 261] width 91 height 32
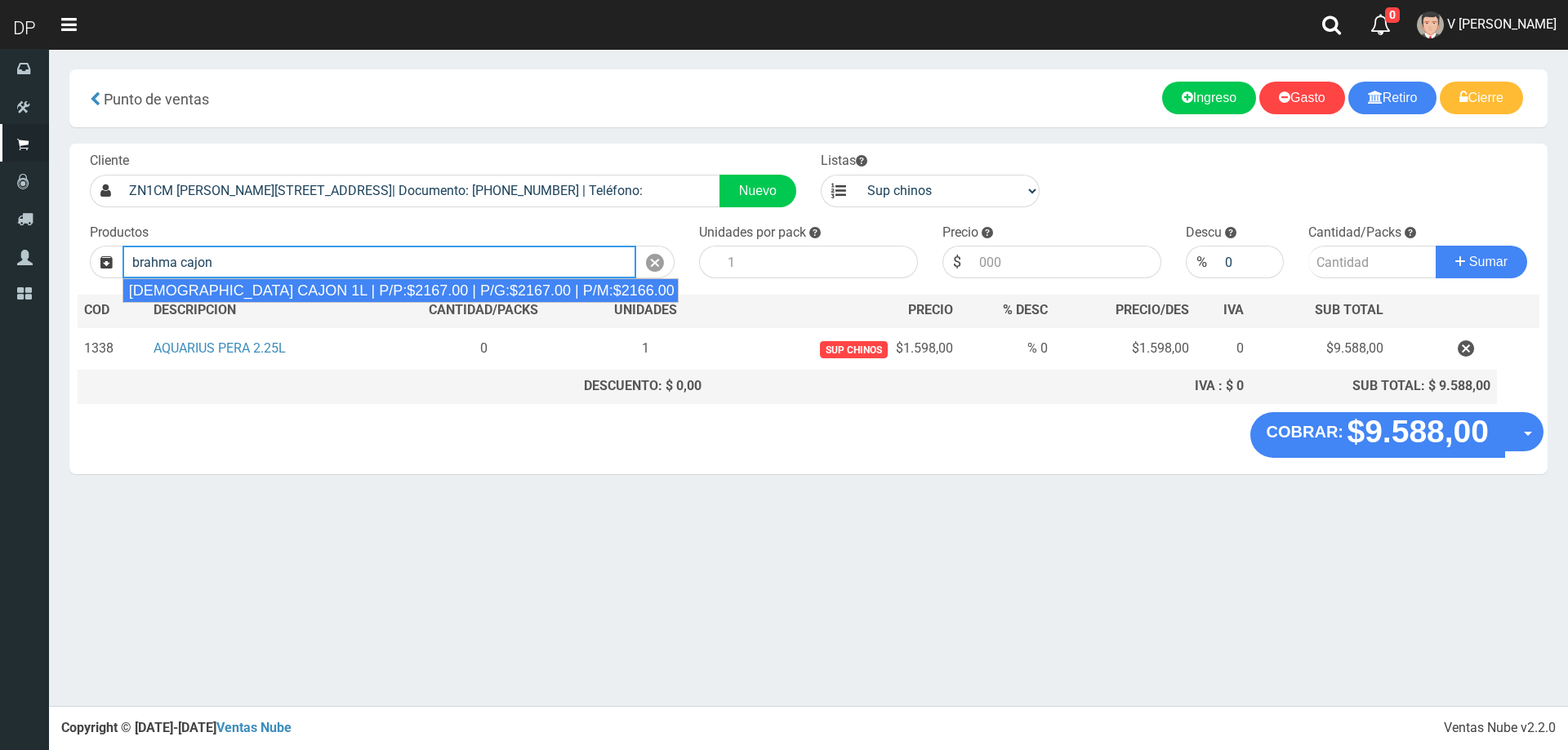
click at [339, 285] on div "BRAHMA CAJON 1L | P/P:$2167.00 | P/G:$2167.00 | P/M:$2166.00 | Stock:-2827" at bounding box center [401, 291] width 557 height 25
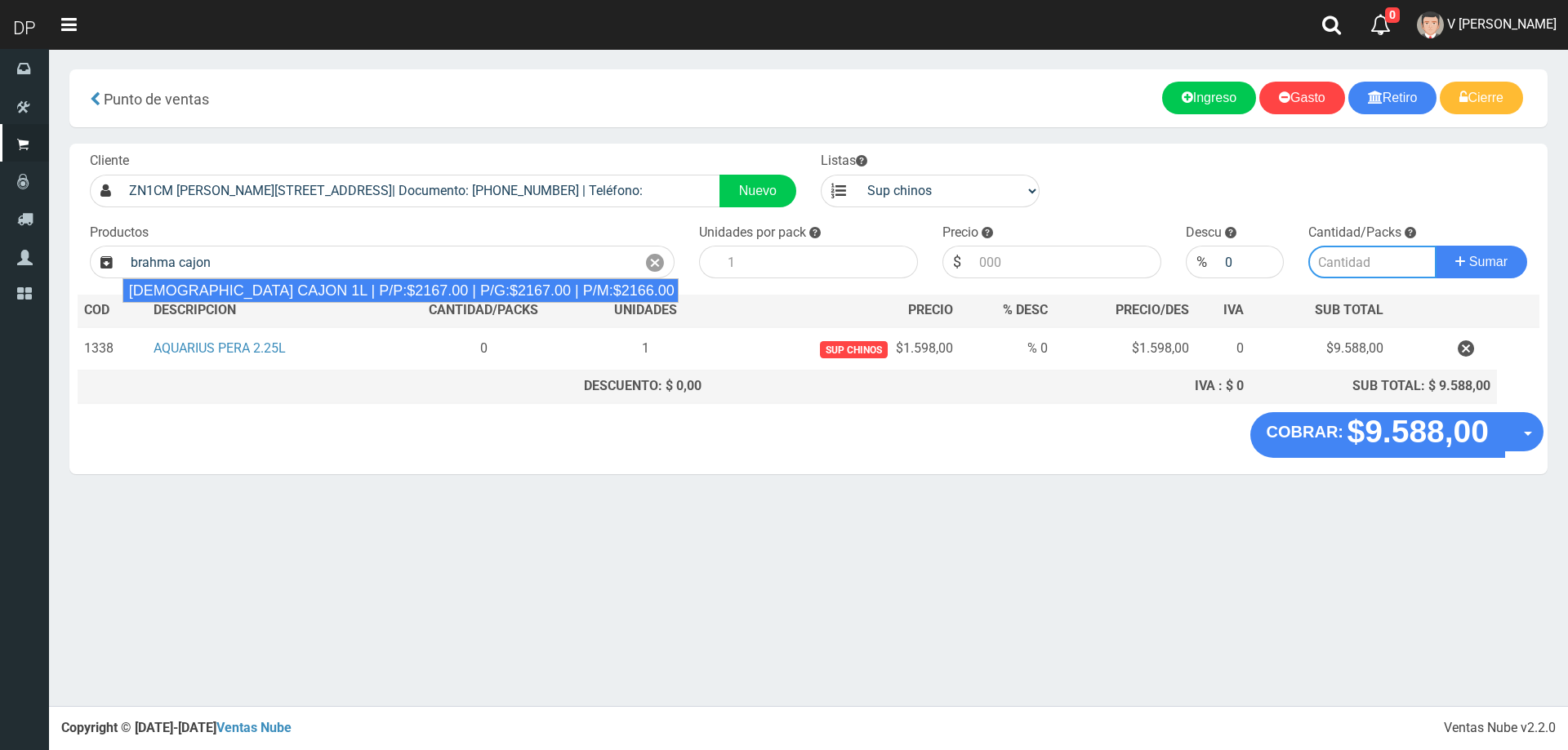
type input "BRAHMA CAJON 1L | P/P:$2167.00 | P/G:$2167.00 | P/M:$2166.00 | Stock:-2827"
type input "12"
type input "2167.00"
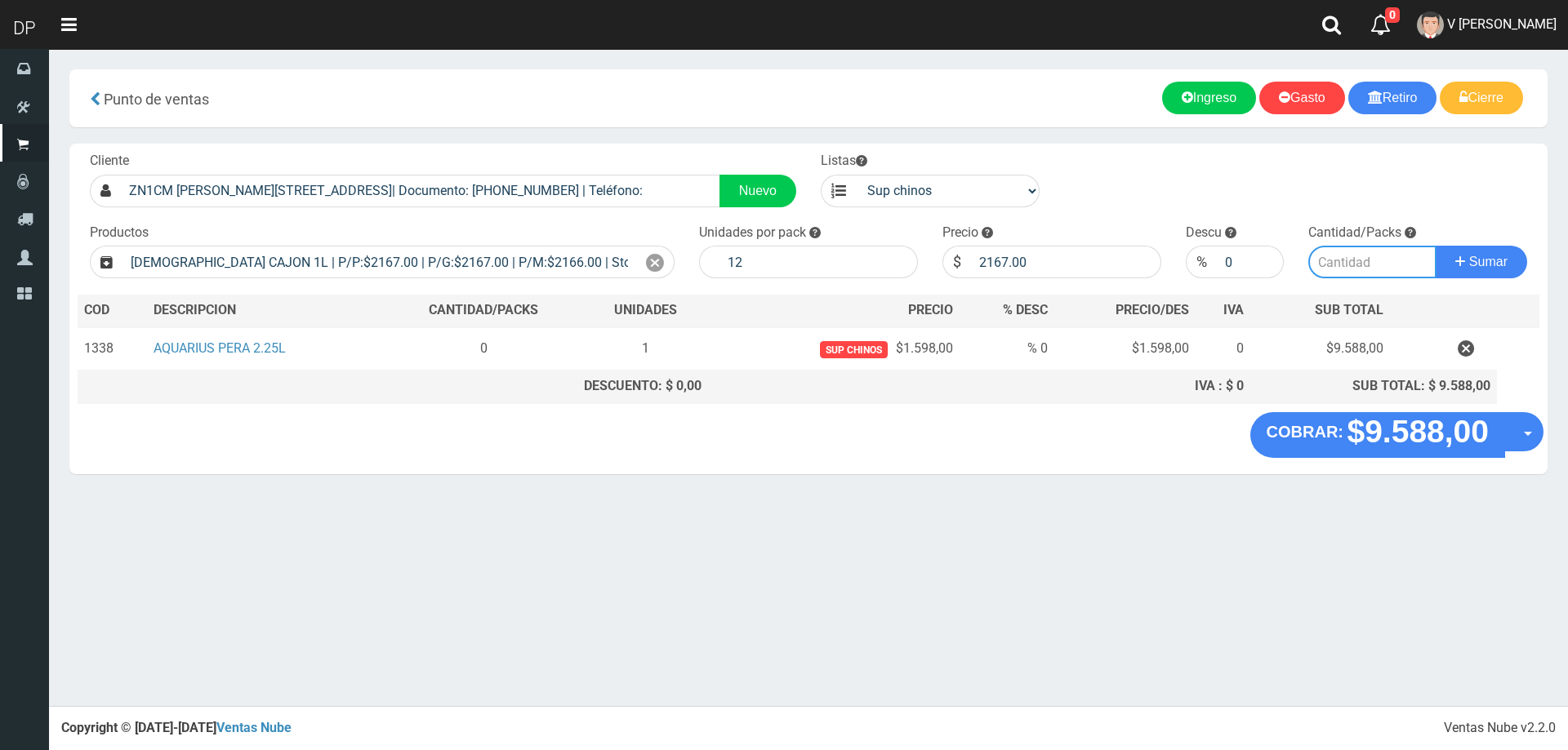
click at [1369, 262] on input "number" at bounding box center [1372, 261] width 129 height 32
click at [659, 261] on icon at bounding box center [654, 262] width 18 height 24
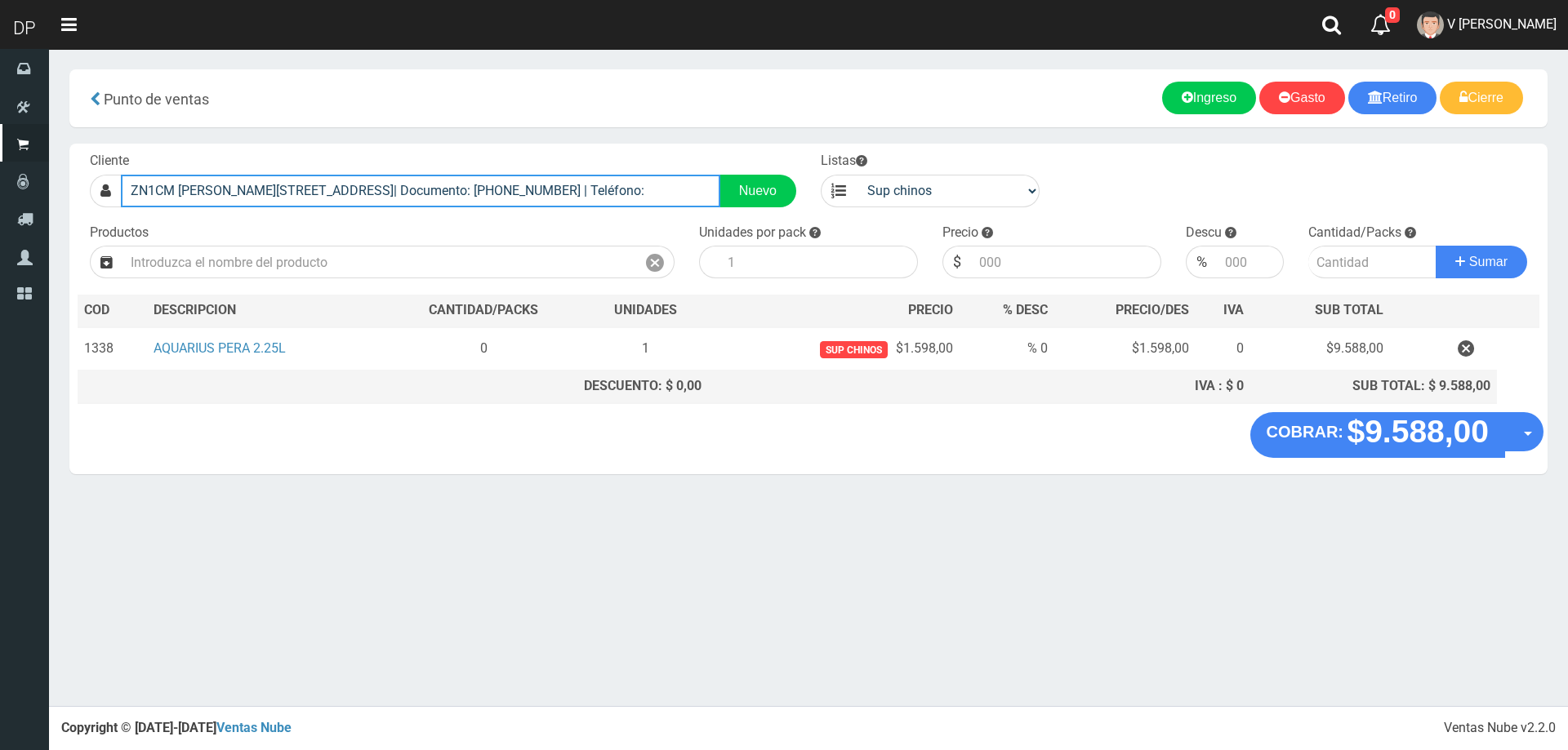
click at [591, 184] on input "ZN1CM FRANCISCO BORGES 3222 (OLIVOS)| Documento: 2457895613645 | Teléfono:" at bounding box center [420, 191] width 599 height 32
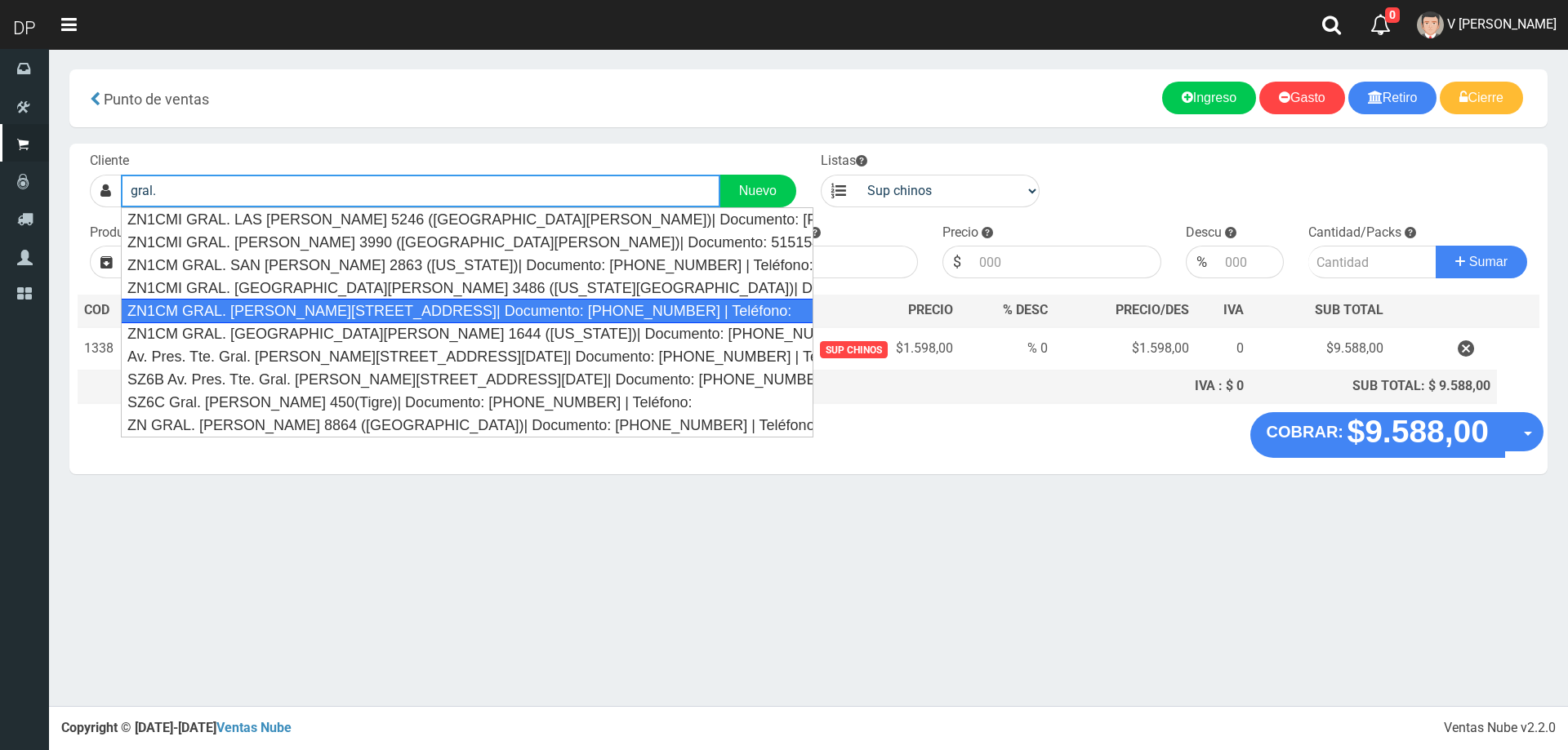
click at [367, 307] on div "ZN1CM GRAL. BERNARDO OHIGGINS 3475 (OLIVOS)| Documento: 64356484 | Teléfono:" at bounding box center [467, 311] width 692 height 25
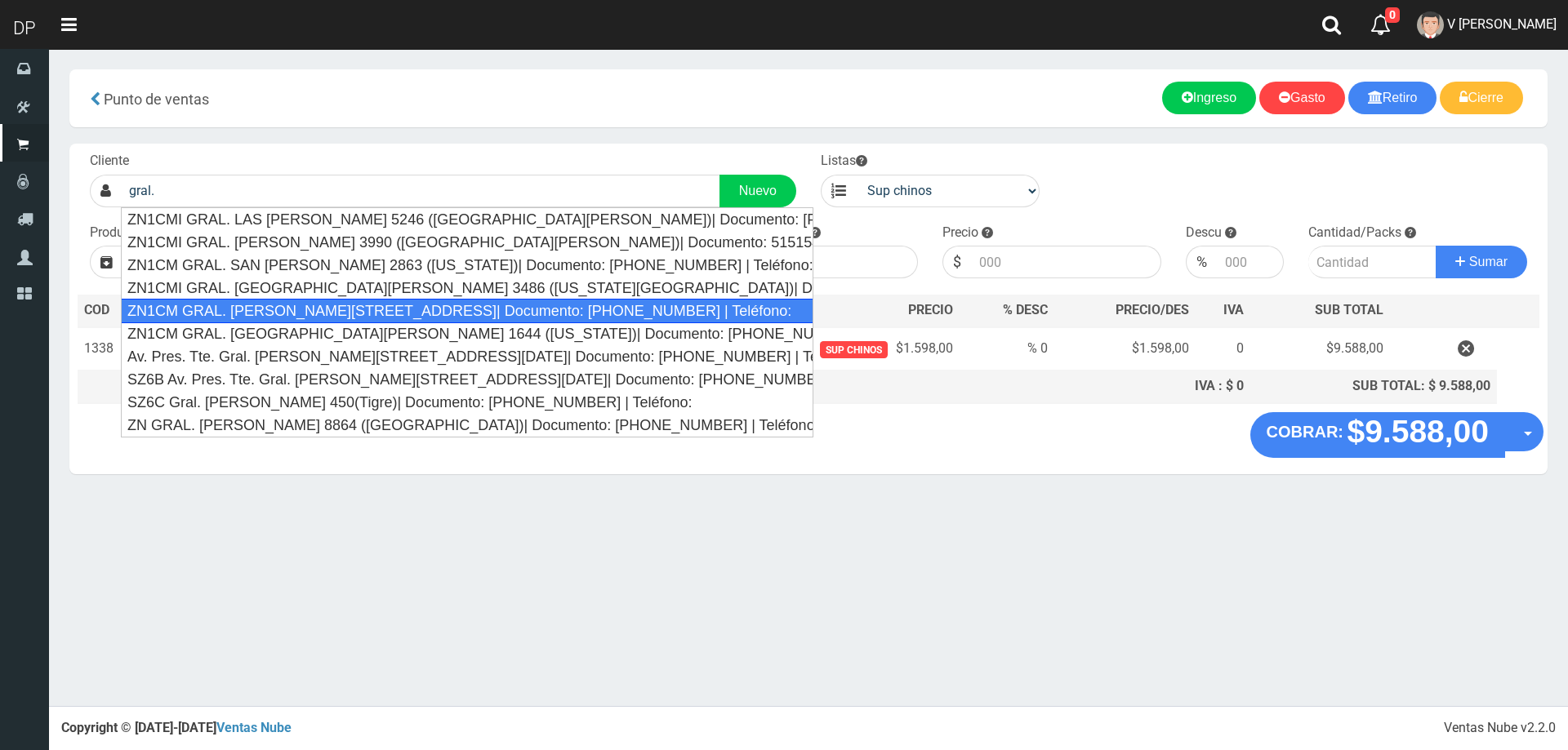
type input "ZN1CM GRAL. BERNARDO OHIGGINS 3475 (OLIVOS)| Documento: 64356484 | Teléfono:"
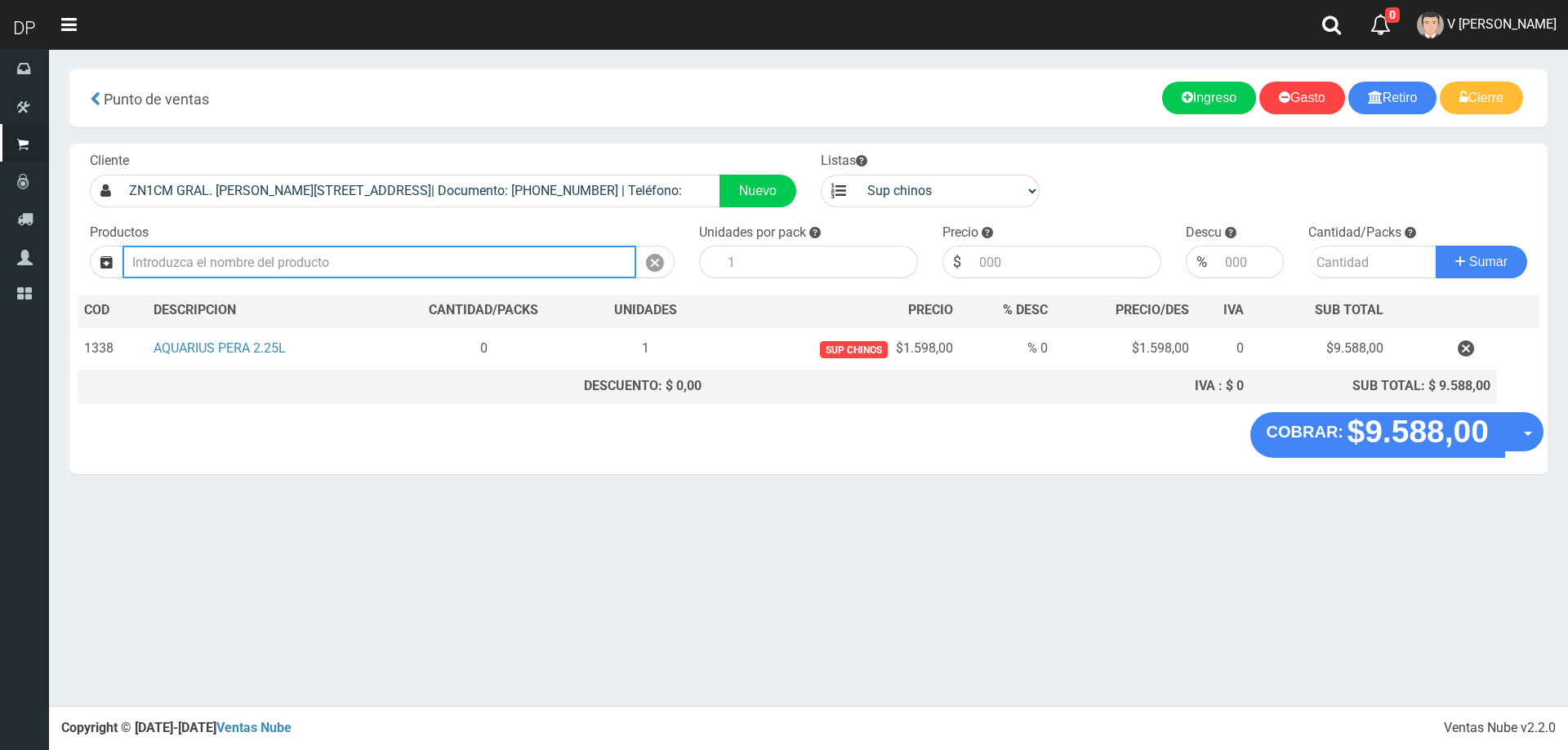
click at [354, 264] on input "text" at bounding box center [379, 261] width 513 height 32
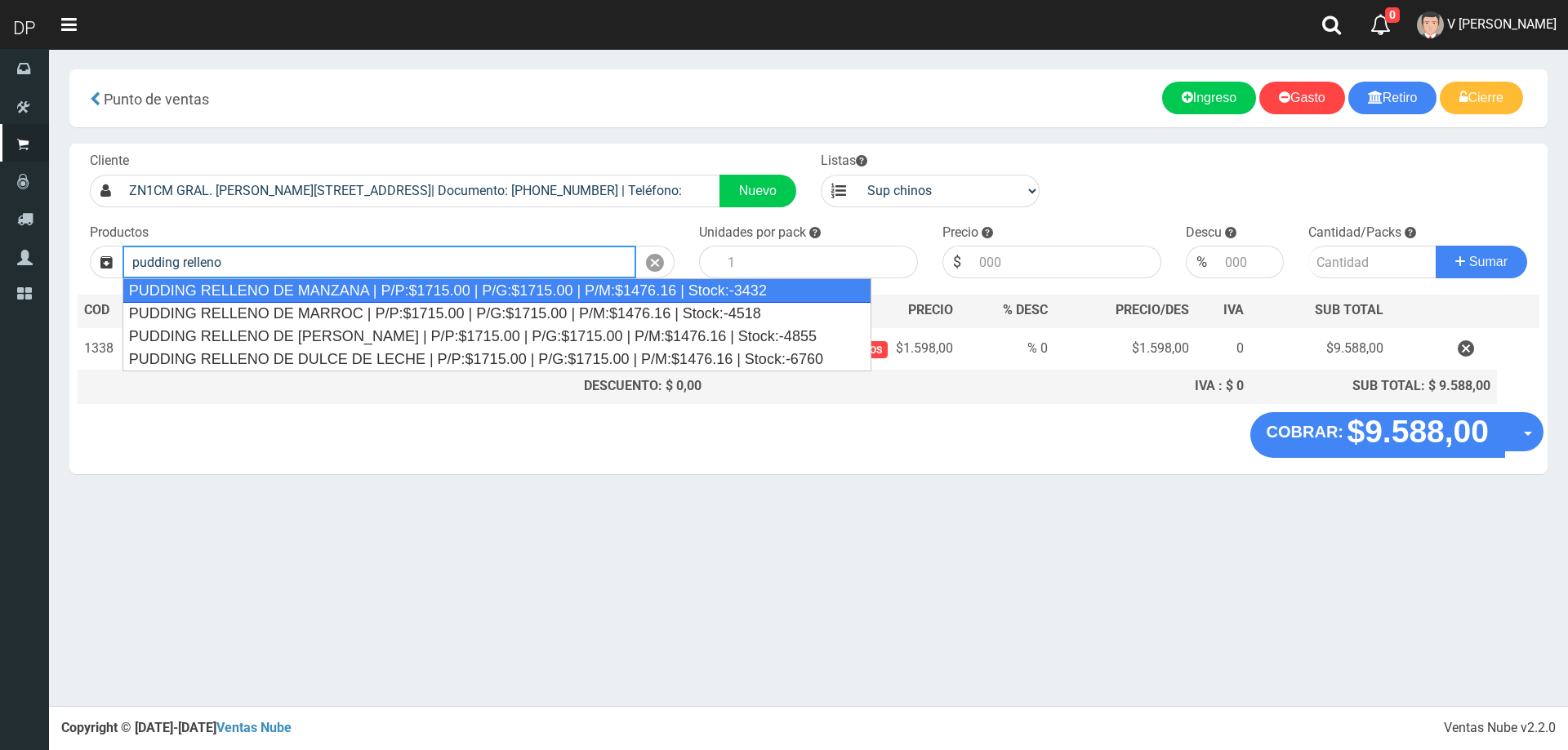
click at [358, 285] on div "PUDDING RELLENO DE MANZANA | P/P:$1715.00 | P/G:$1715.00 | P/M:$1476.16 | Stock…" at bounding box center [496, 291] width 748 height 25
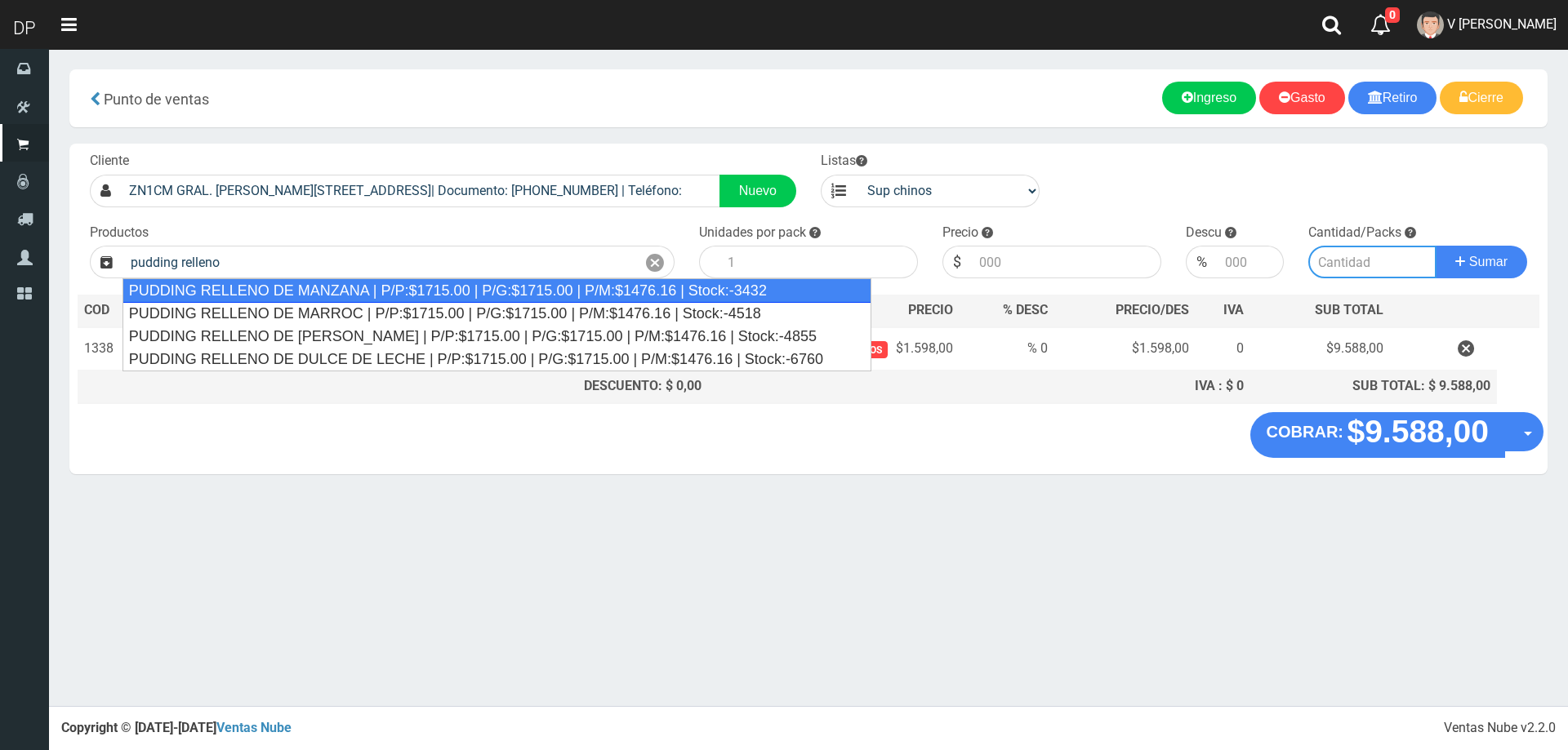
type input "PUDDING RELLENO DE MANZANA | P/P:$1715.00 | P/G:$1715.00 | P/M:$1476.16 | Stock…"
type input "8"
type input "1715.00"
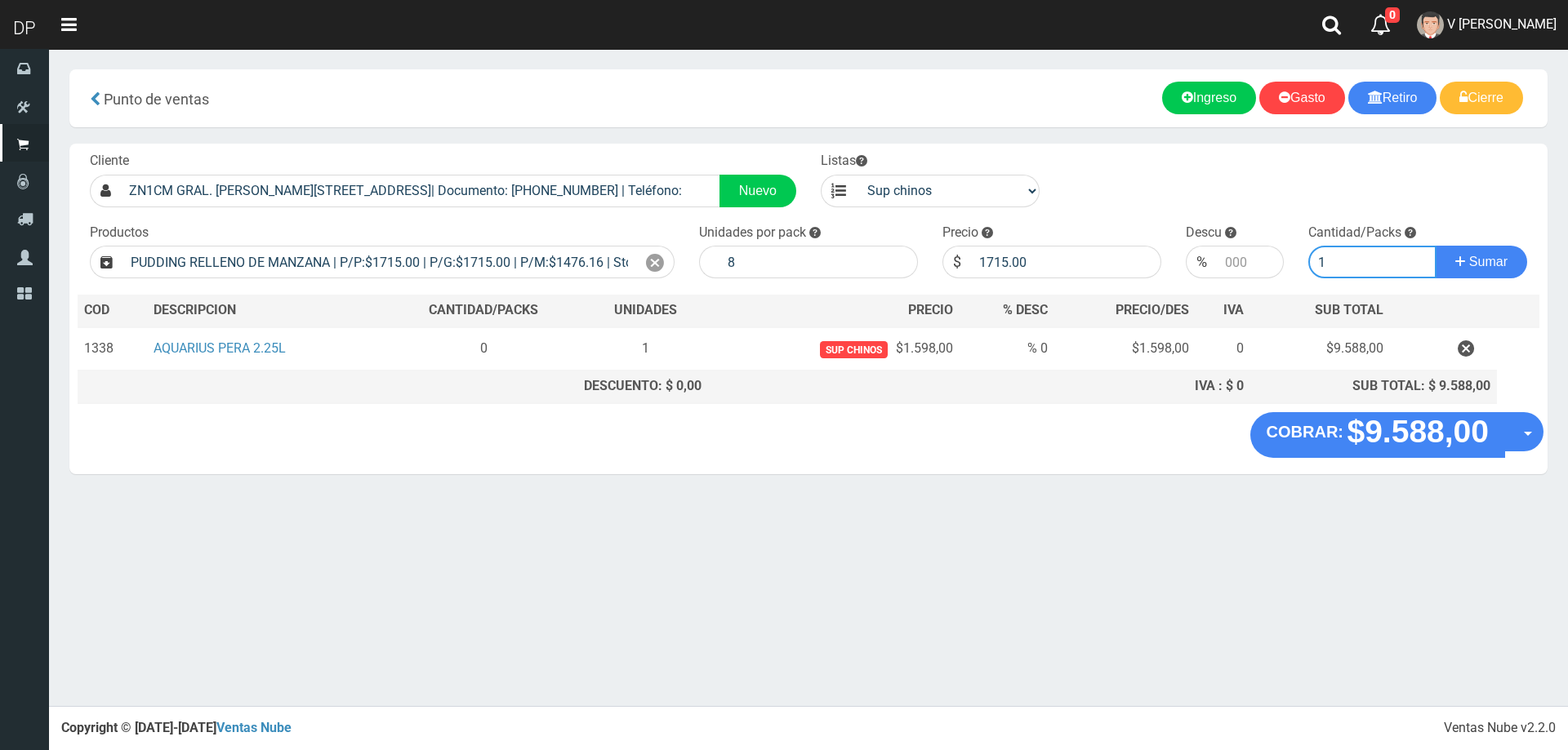
type input "1"
click at [1435, 245] on button "Sumar" at bounding box center [1481, 261] width 91 height 32
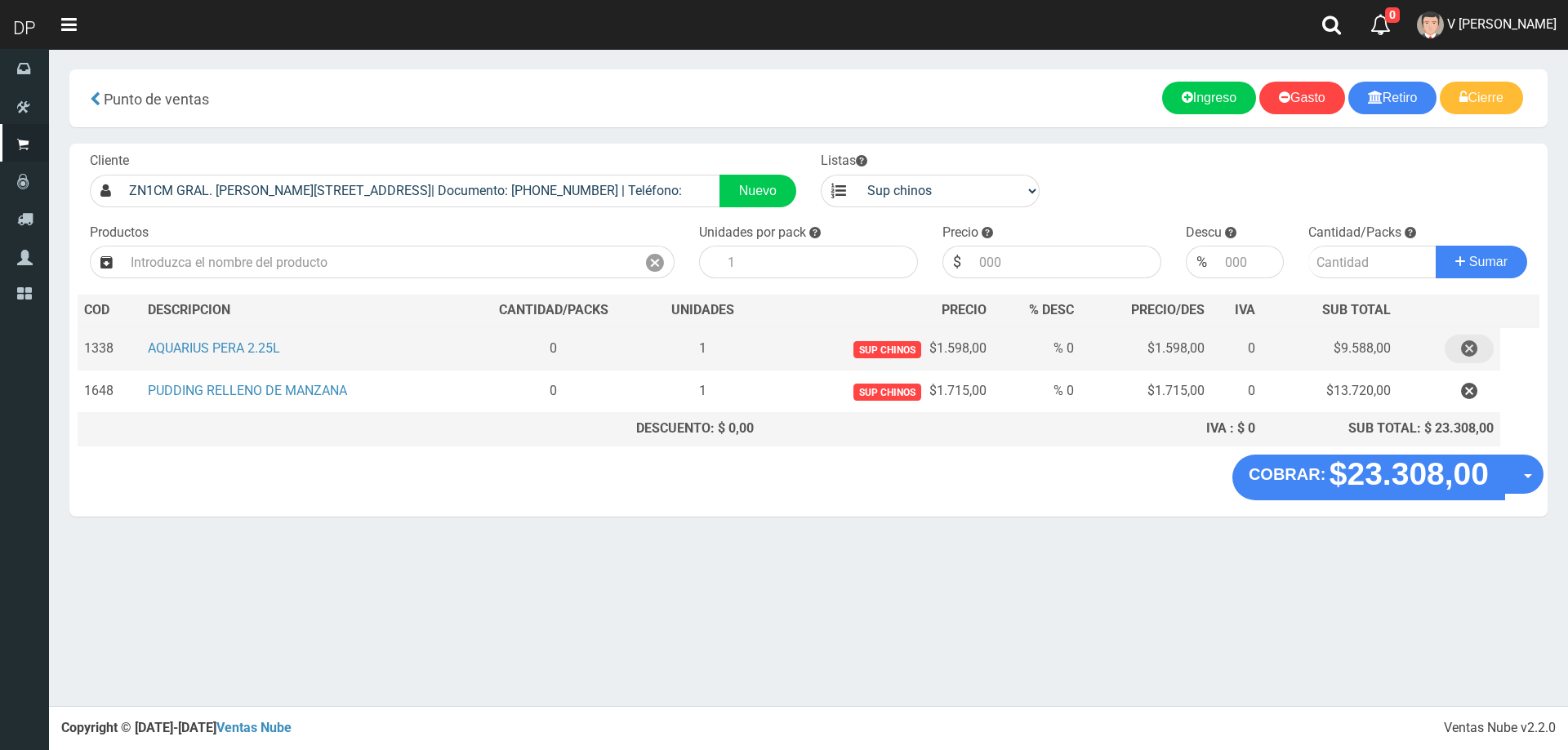
click at [1475, 345] on icon "button" at bounding box center [1468, 349] width 16 height 29
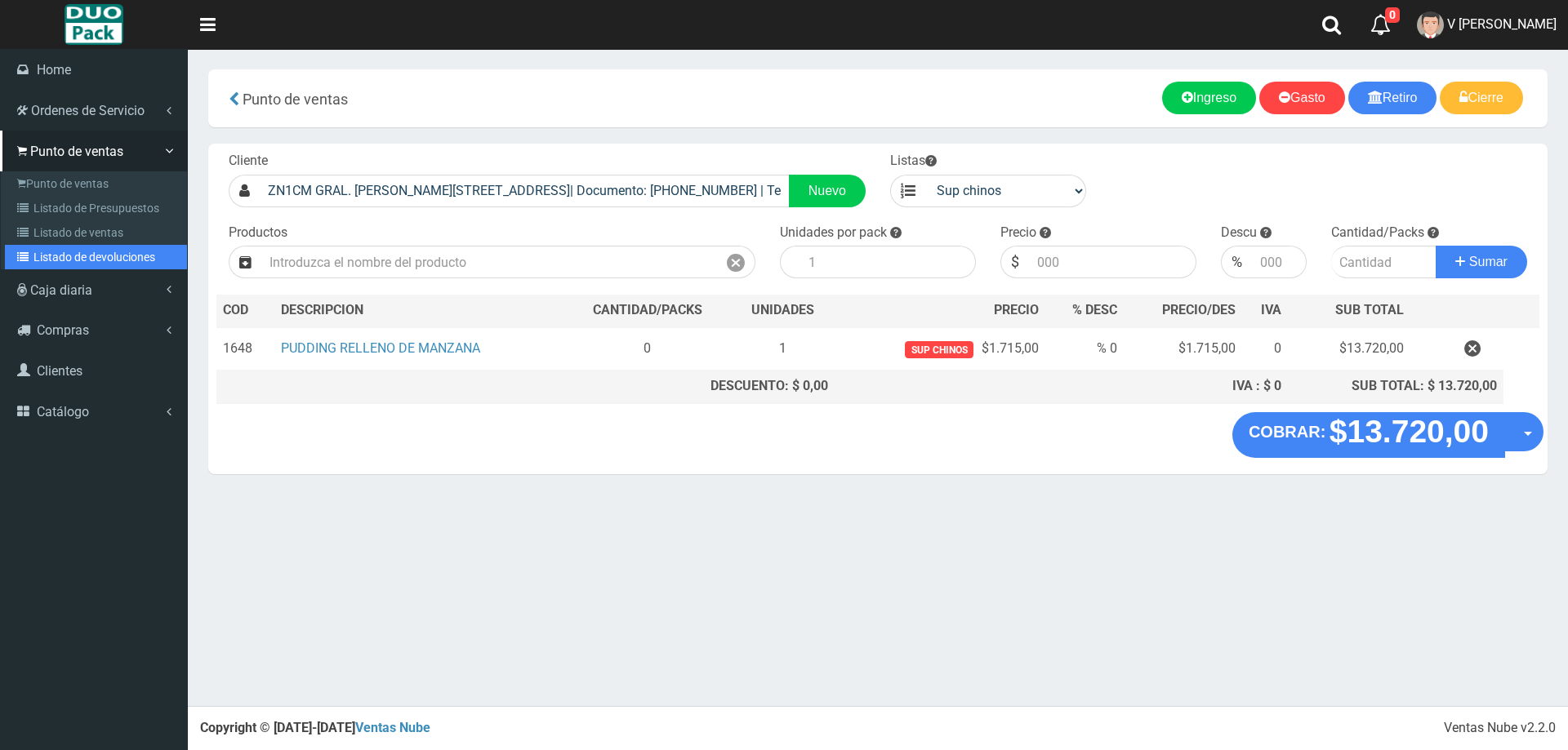
click at [96, 246] on link "Listado de devoluciones" at bounding box center [95, 258] width 182 height 25
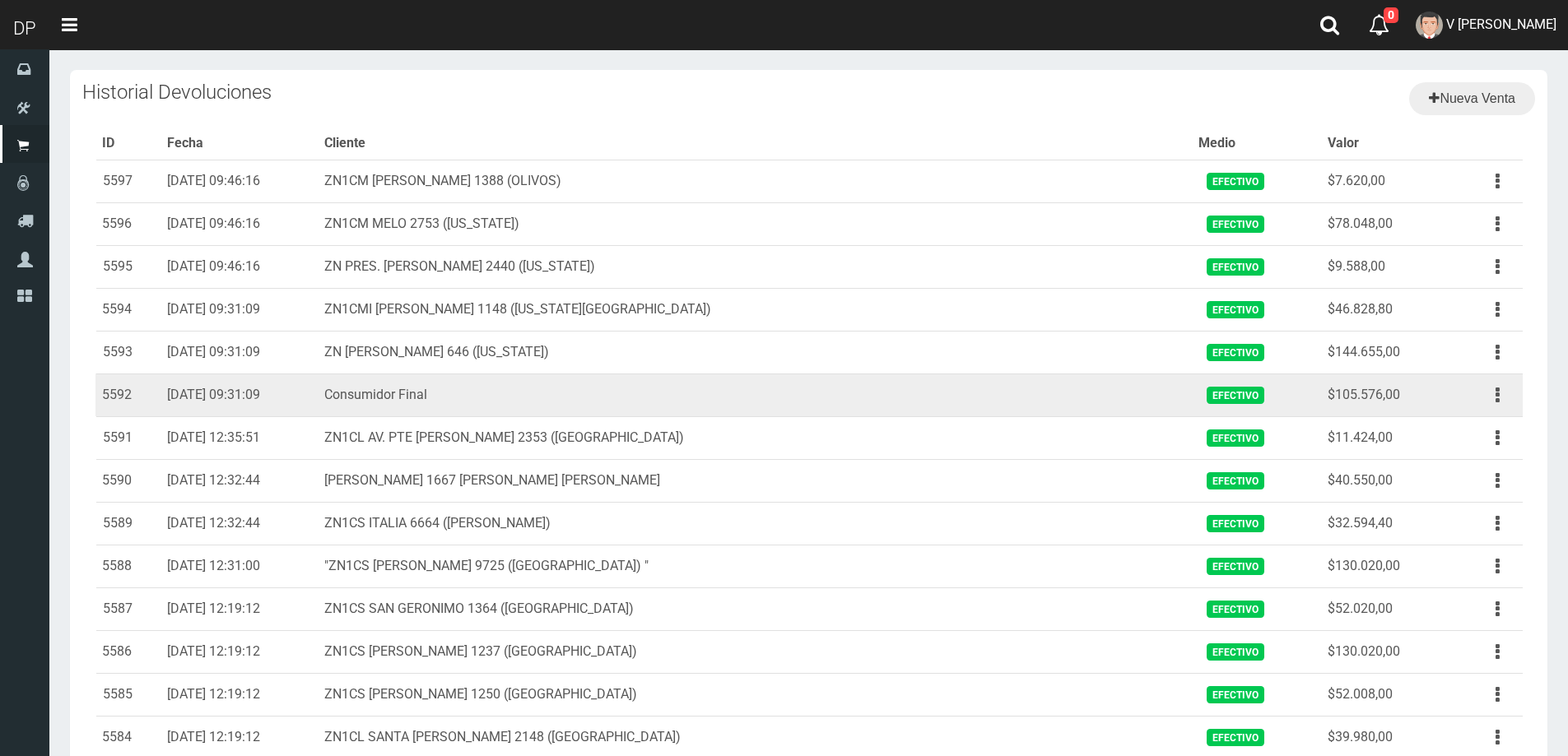
click at [232, 391] on td "[DATE] 09:31:09" at bounding box center [239, 395] width 157 height 43
click at [448, 387] on td "Consumidor Final" at bounding box center [754, 395] width 874 height 43
click at [1510, 396] on button "button" at bounding box center [1497, 396] width 37 height 29
click at [1461, 429] on link "Ver" at bounding box center [1450, 435] width 130 height 36
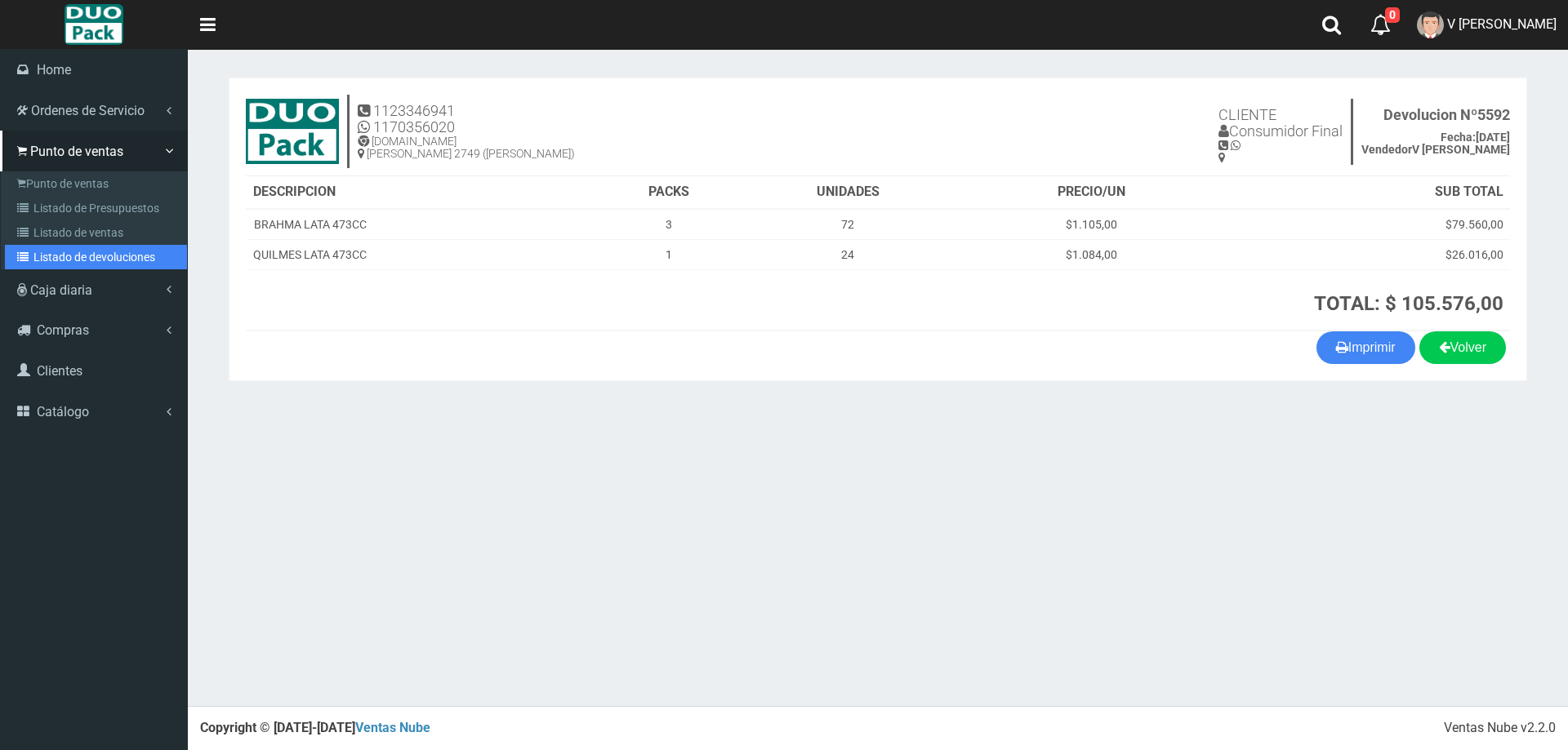
click at [113, 258] on link "Listado de devoluciones" at bounding box center [95, 258] width 182 height 25
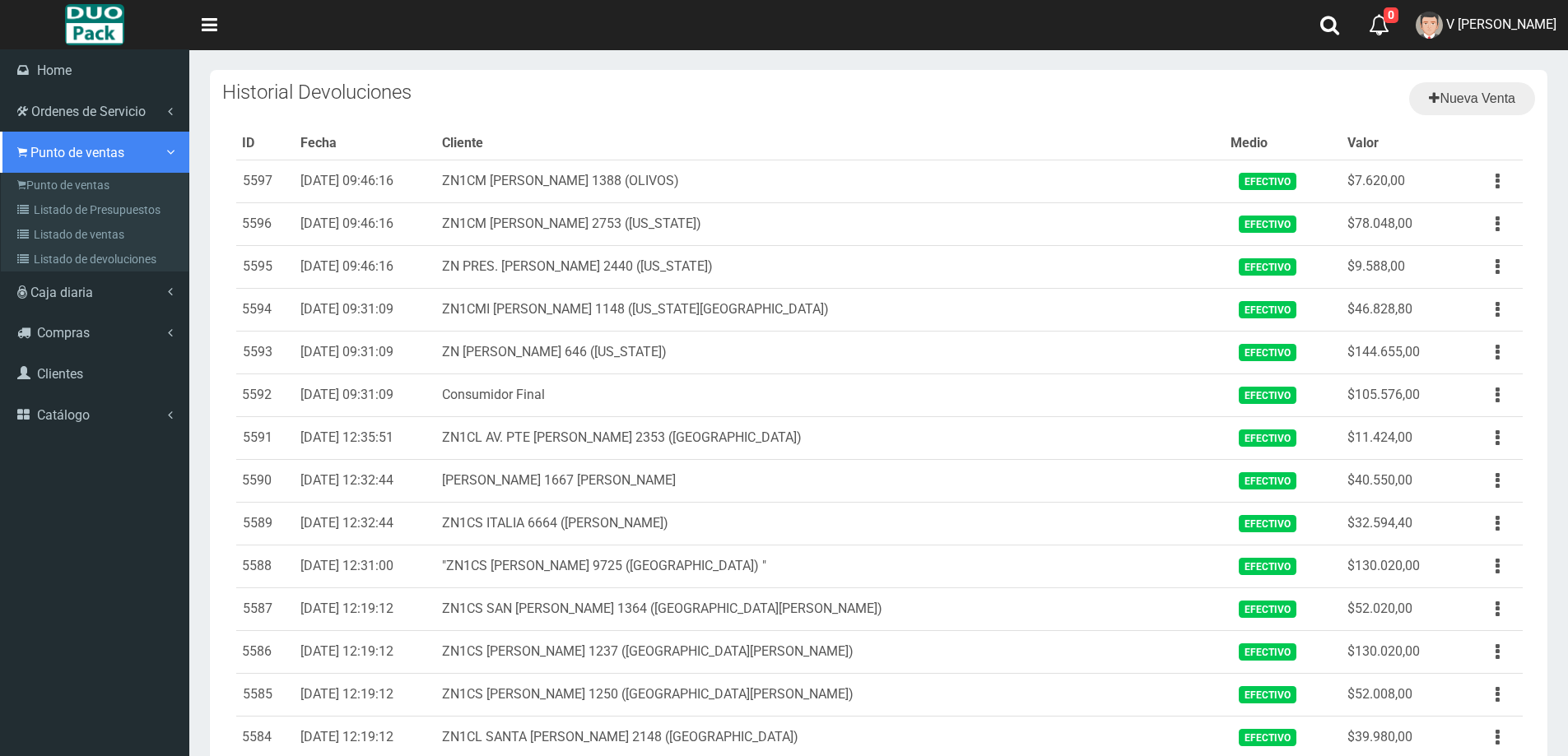
click at [102, 160] on link "Punto de ventas" at bounding box center [94, 151] width 189 height 41
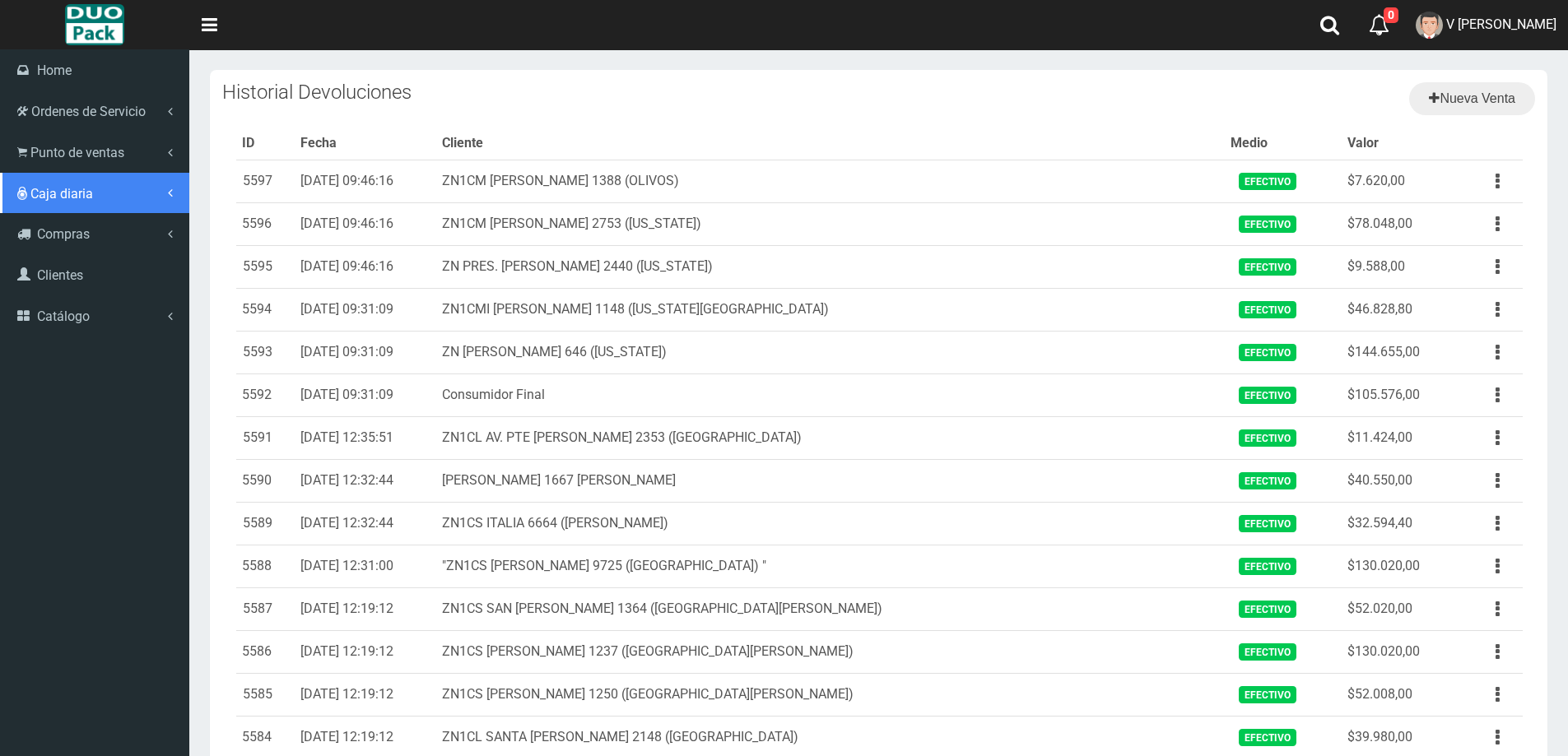
click at [87, 195] on span "Caja diaria" at bounding box center [61, 194] width 62 height 15
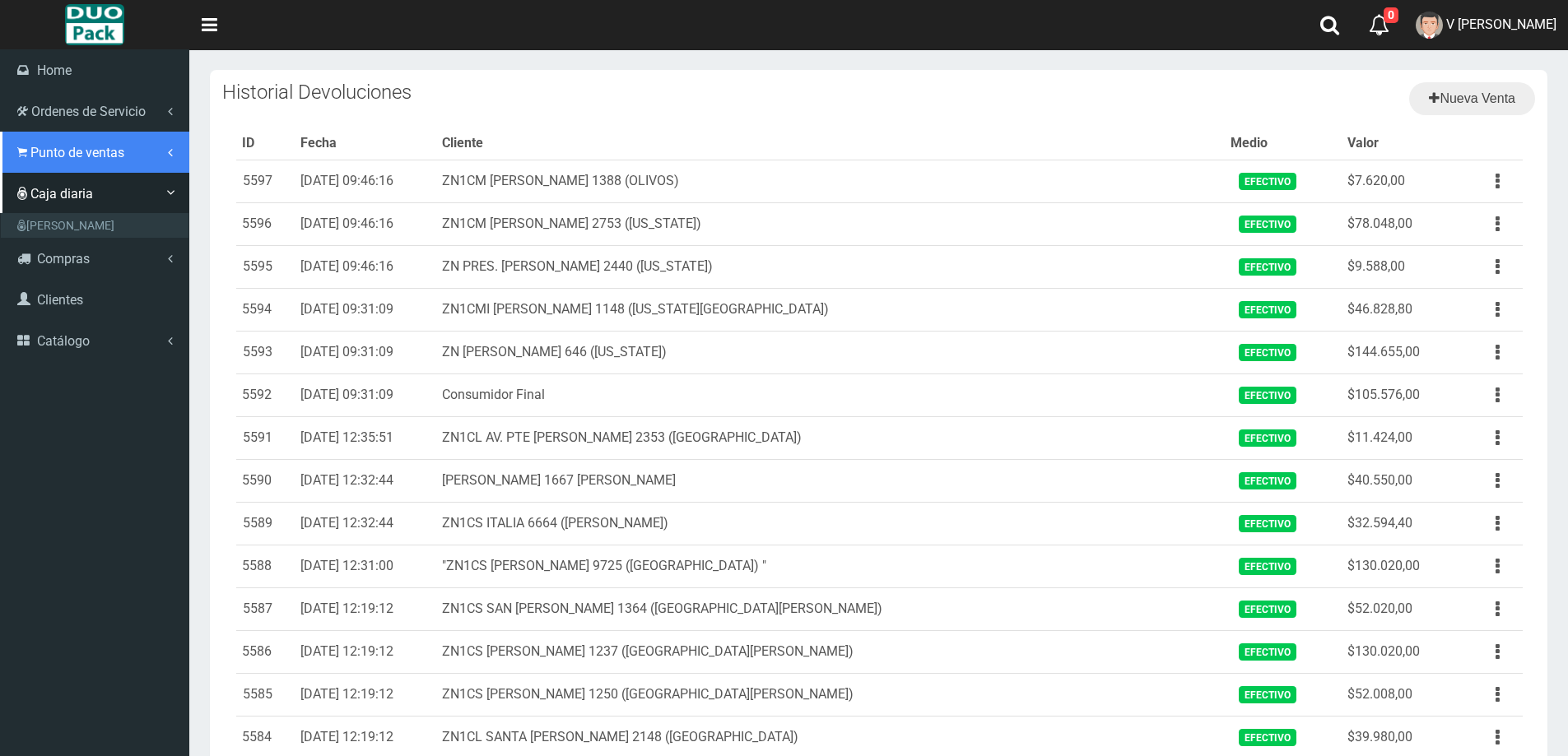
click at [96, 163] on link "Punto de ventas" at bounding box center [94, 151] width 189 height 41
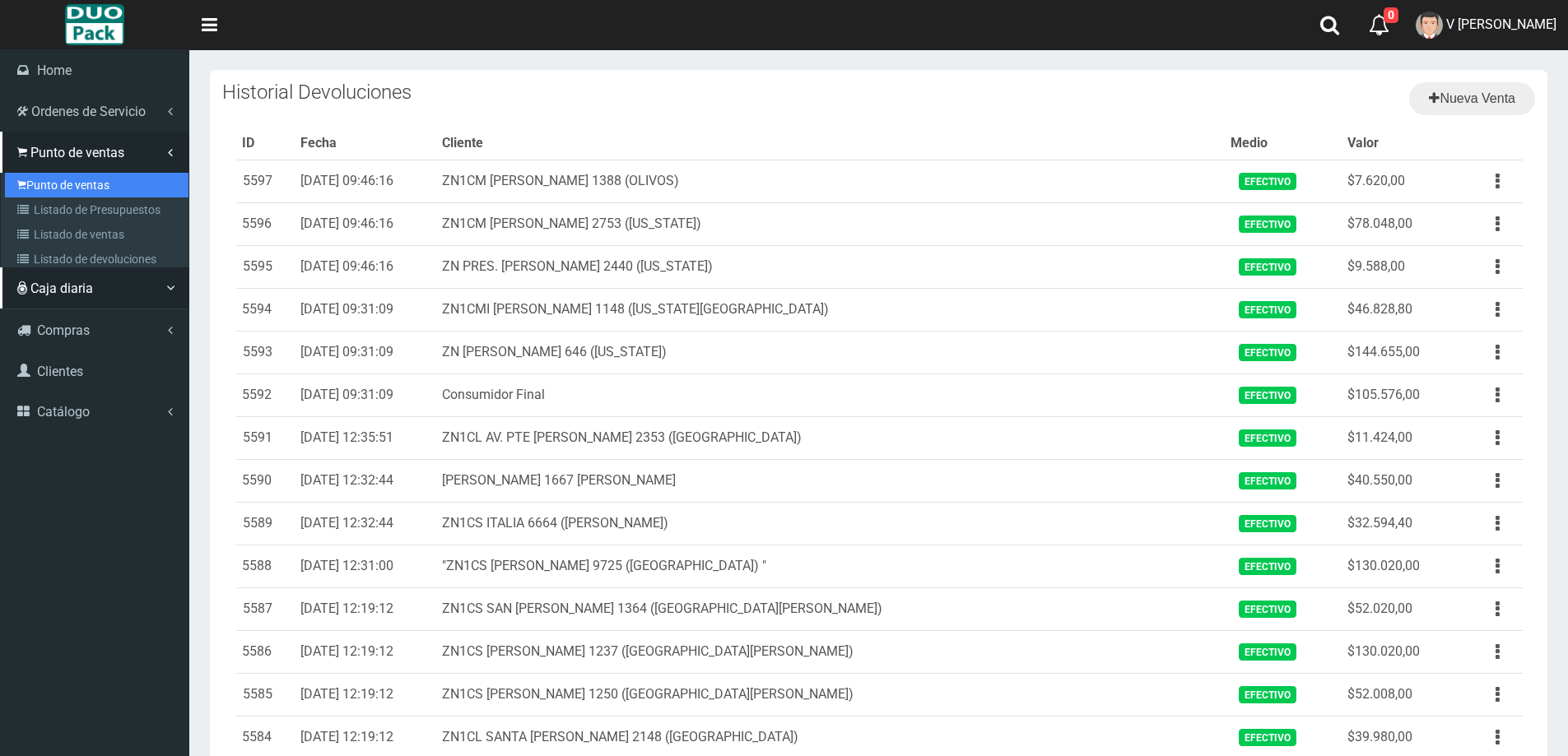
click at [134, 186] on link "Punto de ventas" at bounding box center [96, 185] width 183 height 25
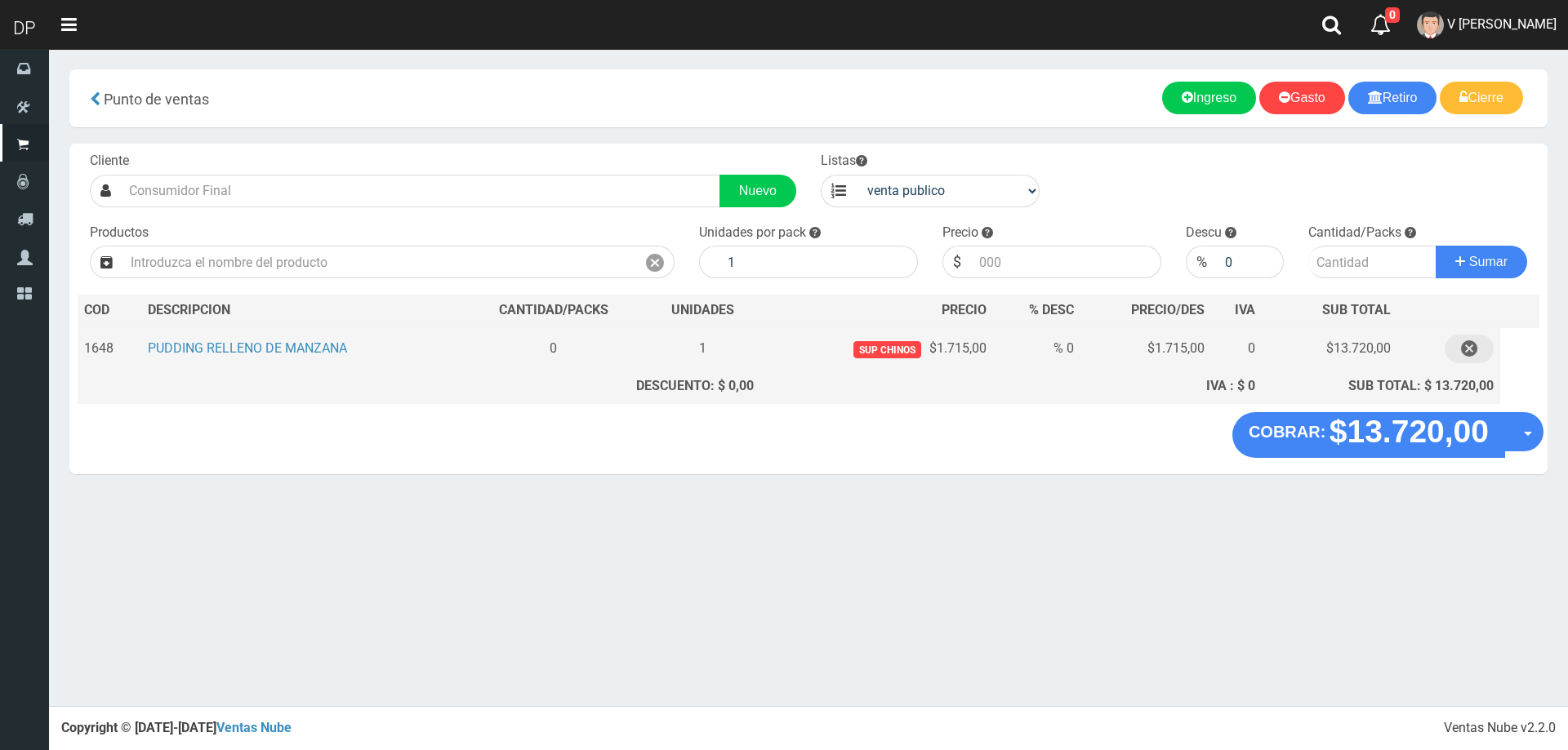
click at [1469, 354] on icon "button" at bounding box center [1468, 349] width 16 height 29
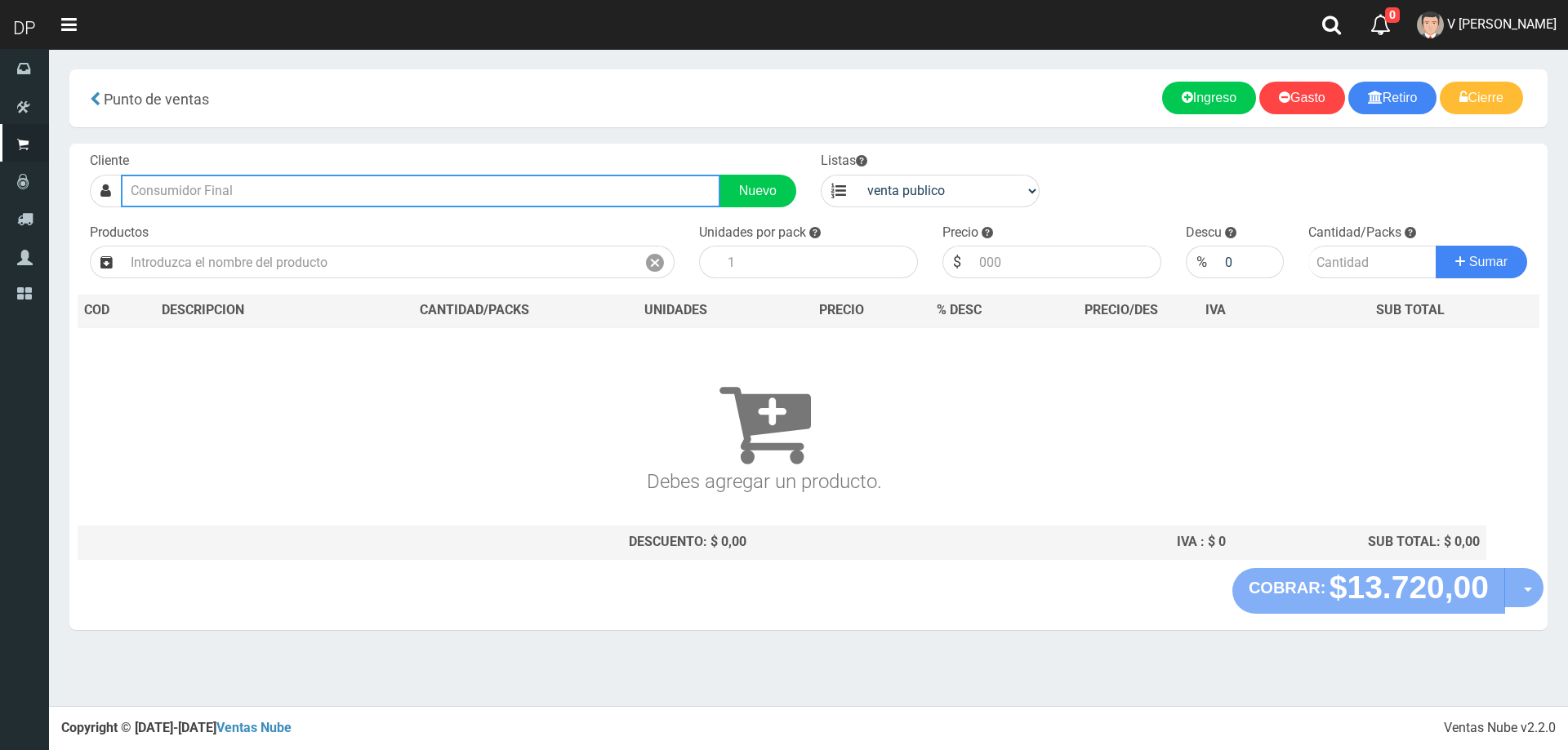
click at [414, 187] on input "text" at bounding box center [420, 191] width 599 height 32
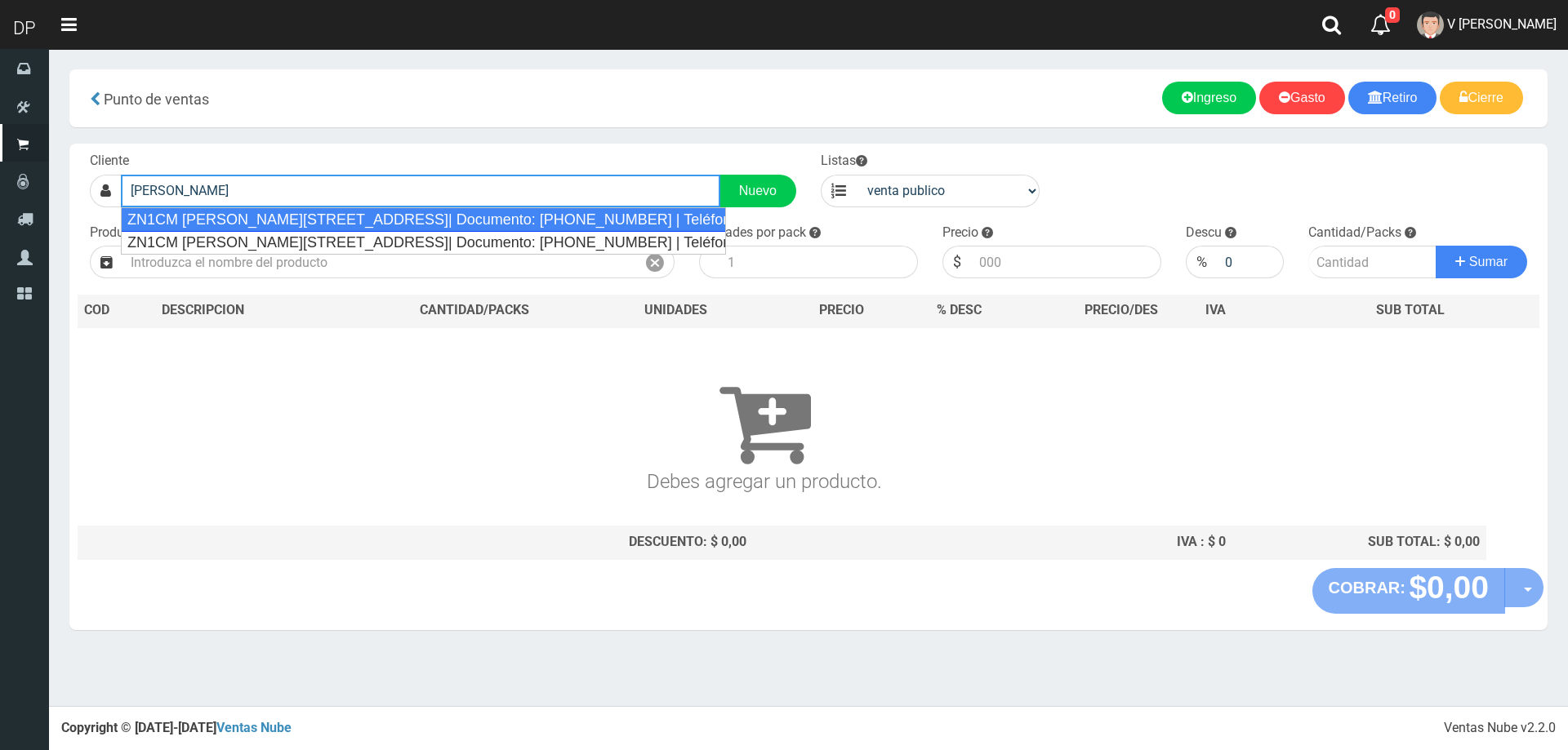
click at [394, 221] on div "ZN1CM FRANCISCO BORGES 3222 (OLIVOS)| Documento: 2457895613645 | Teléfono:" at bounding box center [423, 220] width 606 height 25
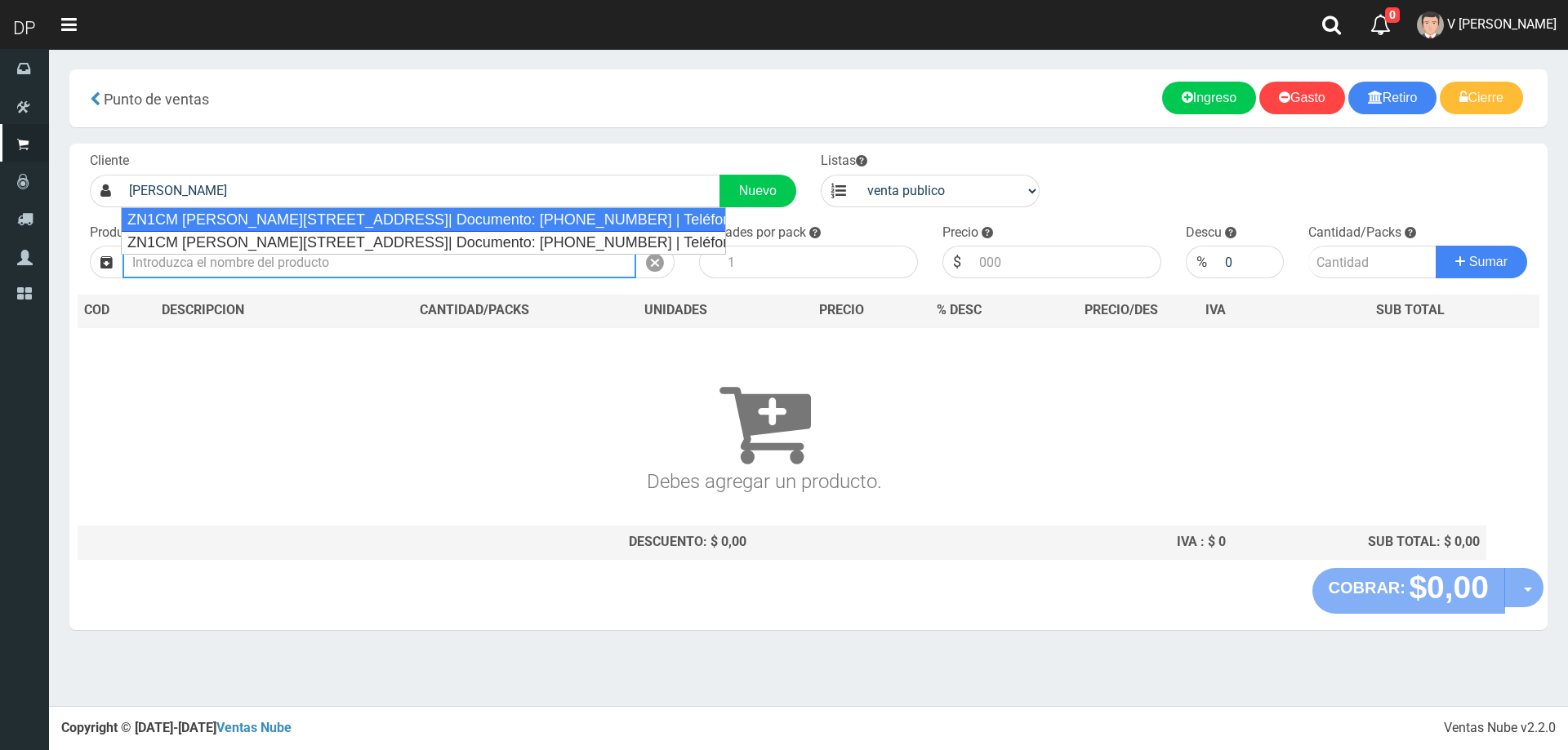
type input "ZN1CM FRANCISCO BORGES 3222 (OLIVOS)| Documento: 2457895613645 | Teléfono:"
select select "2"
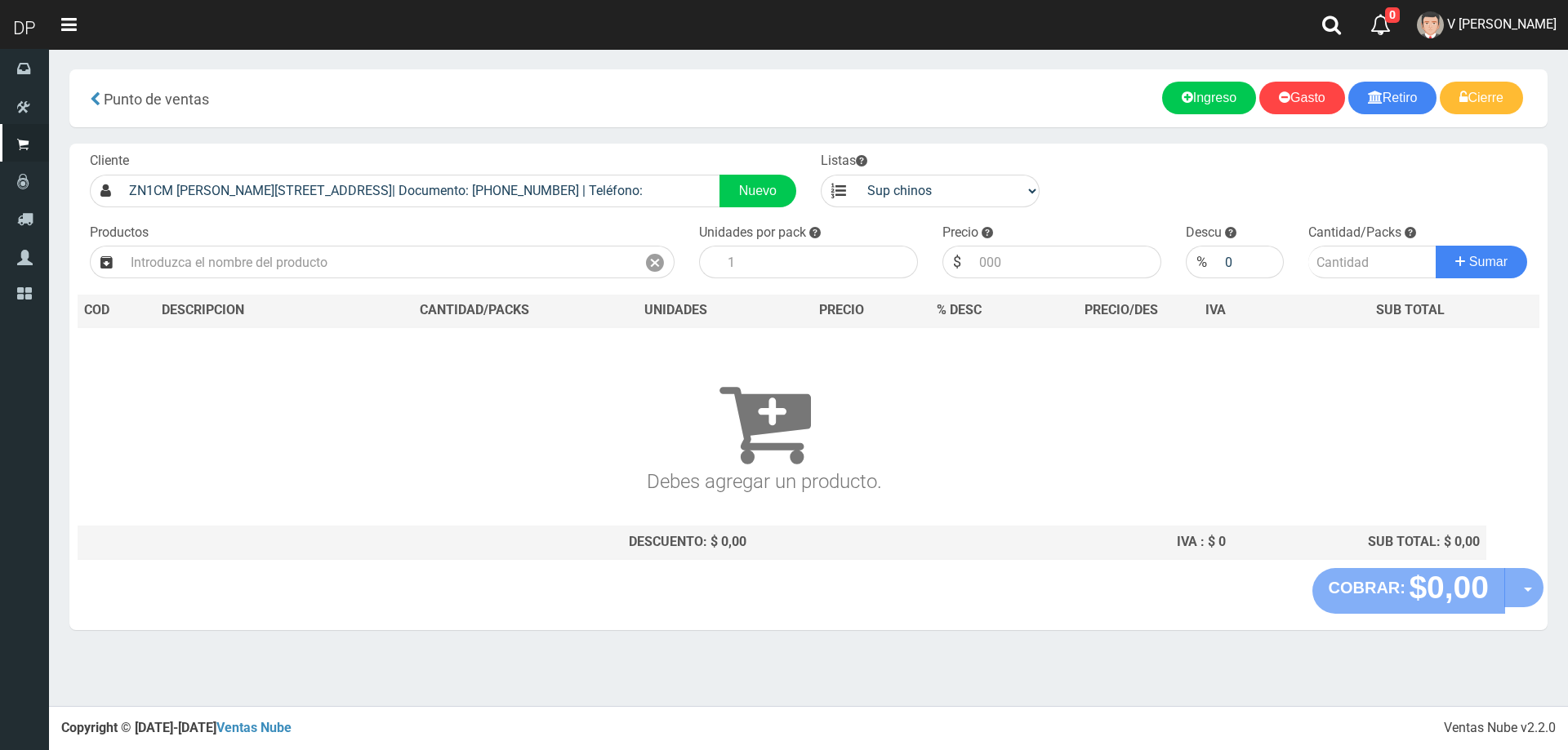
click at [361, 245] on div "Productos" at bounding box center [382, 251] width 610 height 55
click at [355, 258] on input "text" at bounding box center [379, 261] width 513 height 32
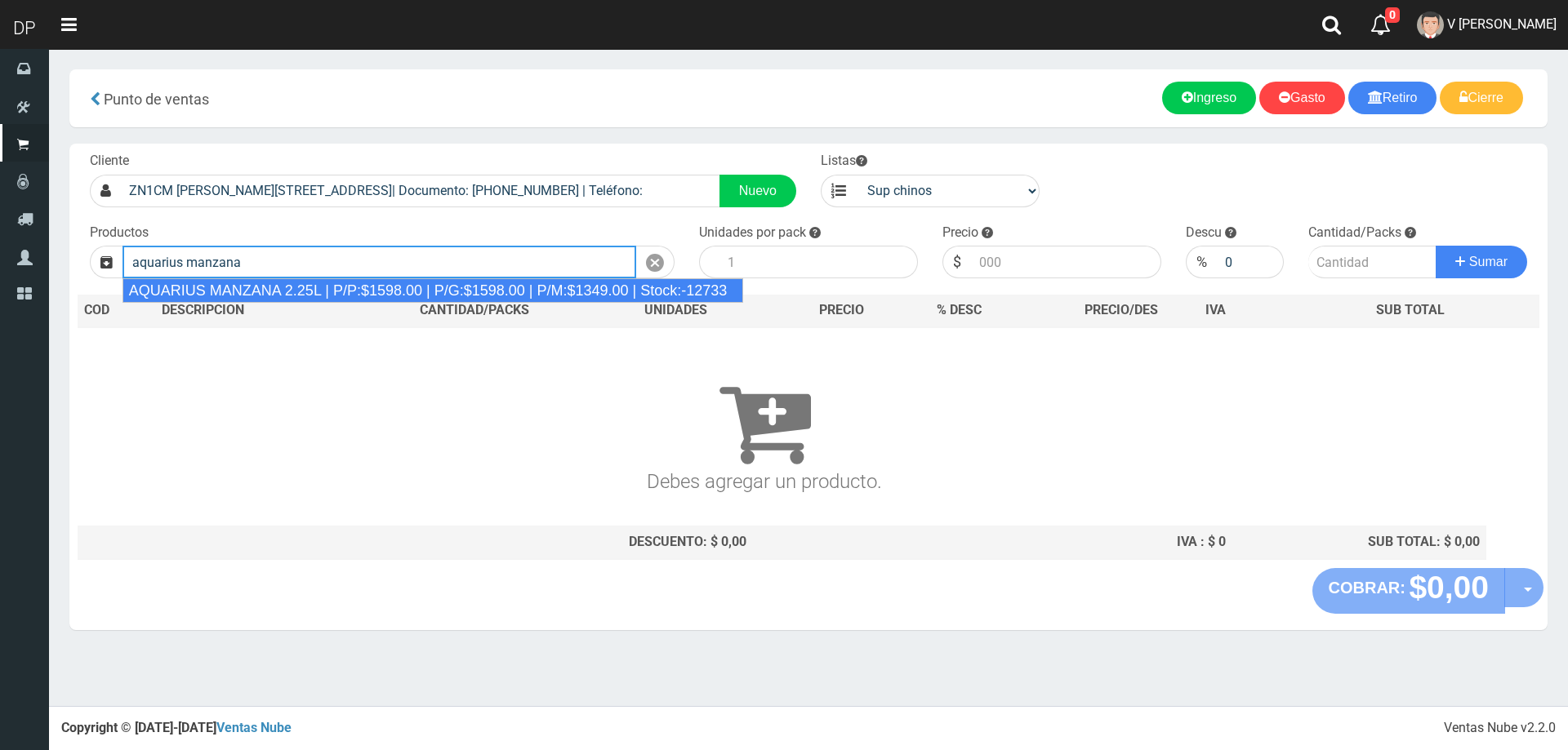
click at [346, 289] on div "AQUARIUS MANZANA 2.25L | P/P:$1598.00 | P/G:$1598.00 | P/M:$1349.00 | Stock:-12…" at bounding box center [433, 291] width 621 height 25
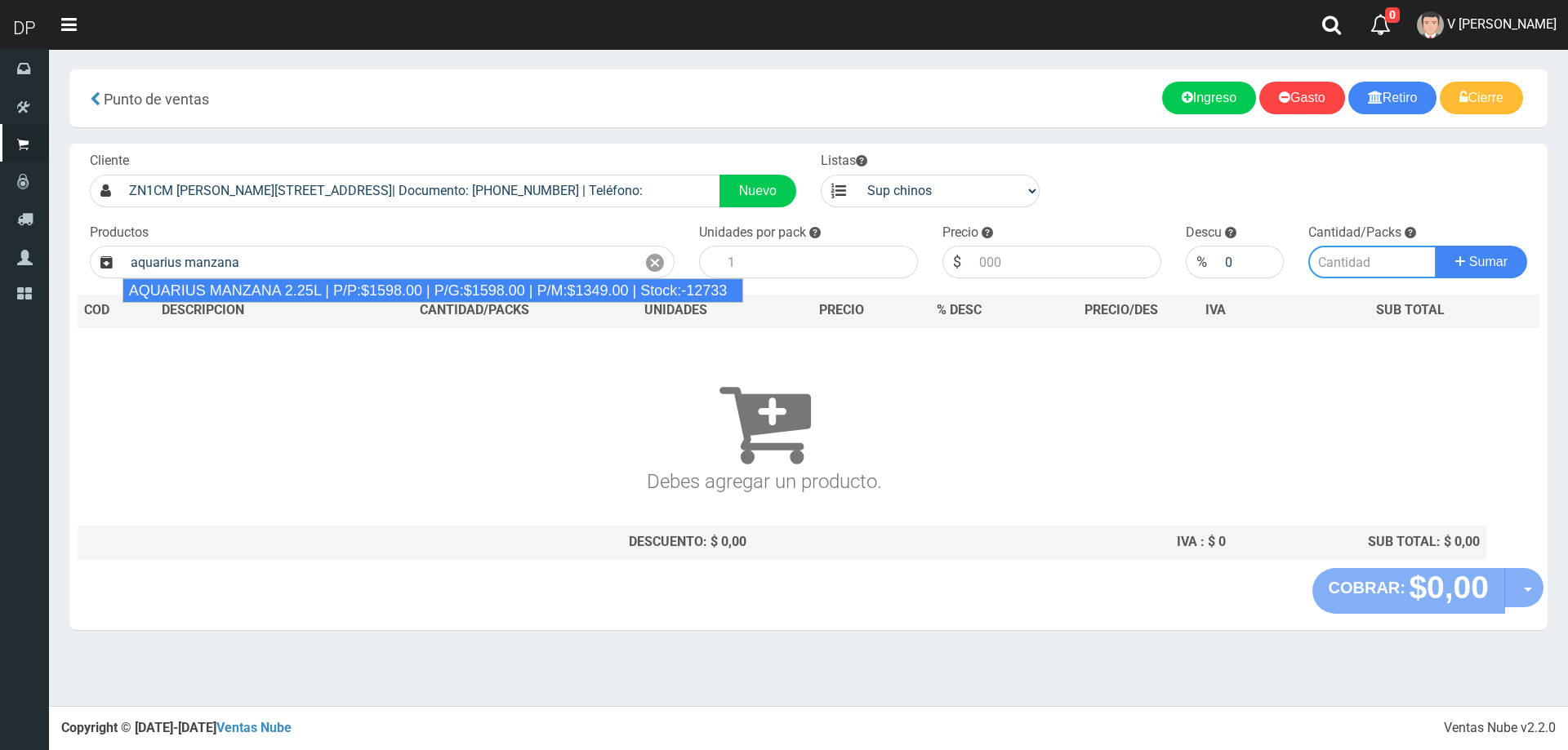
type input "AQUARIUS MANZANA 2.25L | P/P:$1598.00 | P/G:$1598.00 | P/M:$1349.00 | Stock:-12…"
type input "6"
type input "1598.00"
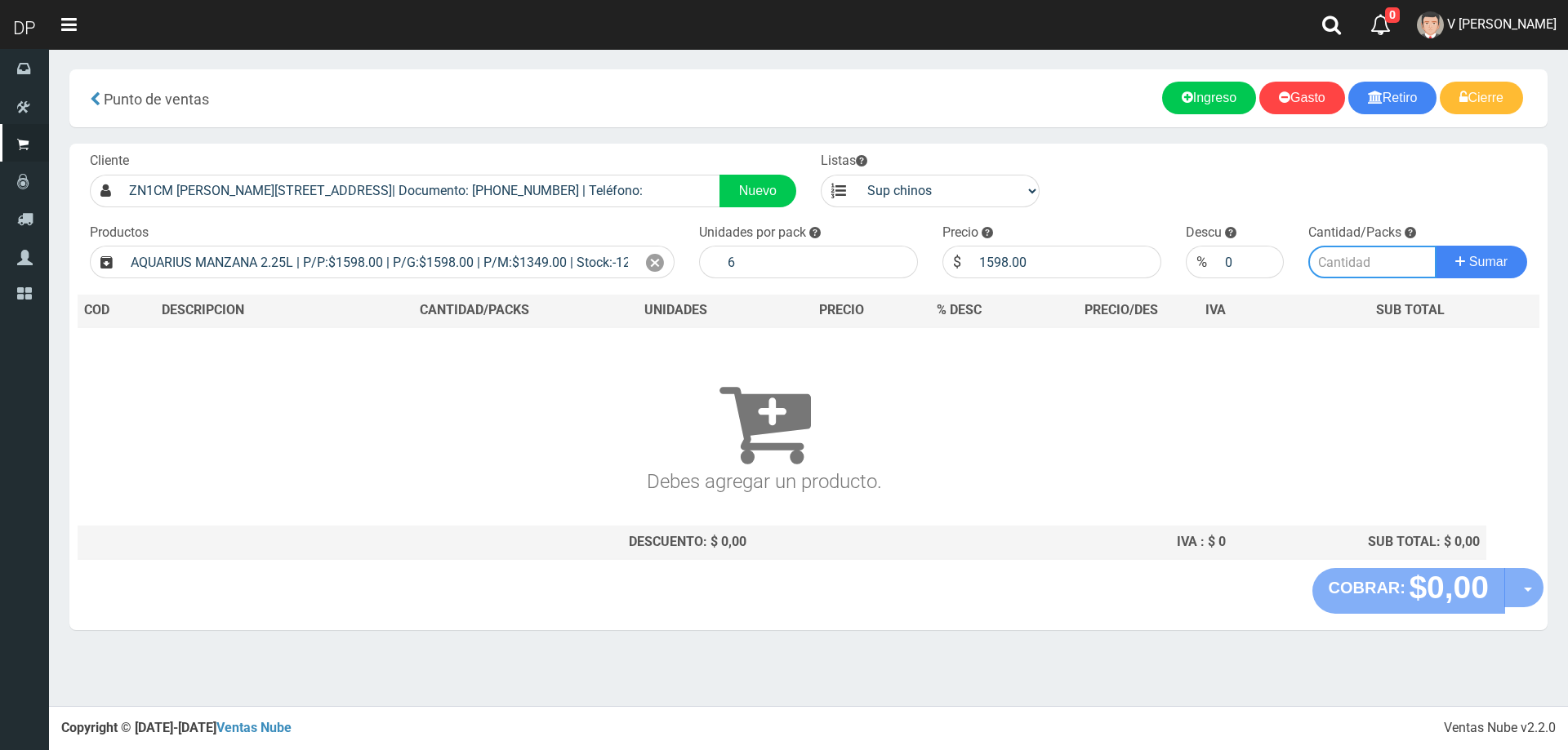
click at [1342, 262] on input "number" at bounding box center [1372, 261] width 129 height 32
type input "1"
click at [1435, 245] on button "Sumar" at bounding box center [1481, 261] width 91 height 32
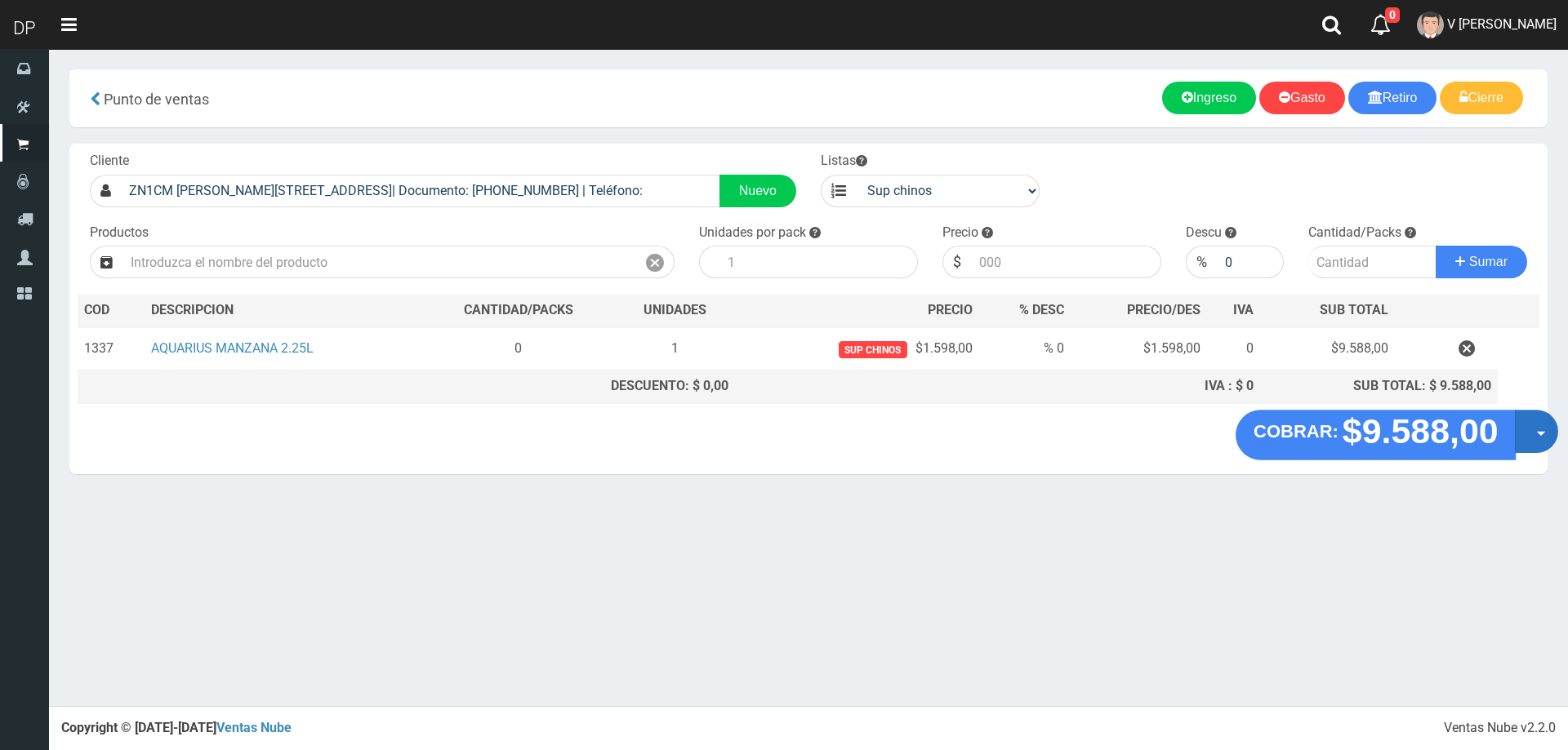
click at [1538, 433] on span "button" at bounding box center [1540, 433] width 9 height 5
click at [1524, 443] on link "Hacer Devolucion" at bounding box center [1484, 436] width 146 height 37
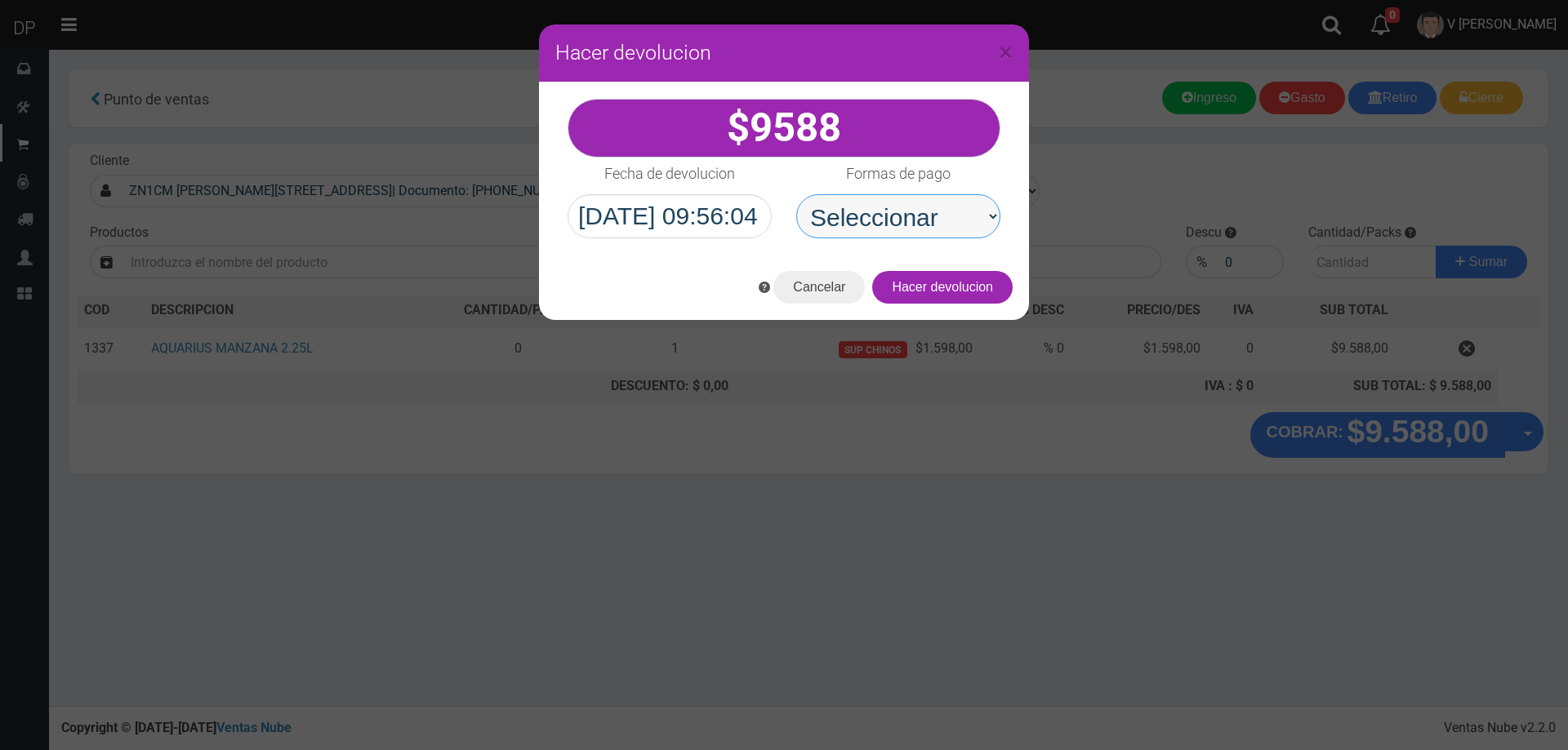
click at [899, 210] on select "Seleccionar Efectivo Tarjeta de Crédito Depósito Débito" at bounding box center [898, 216] width 204 height 44
select select "Efectivo"
click at [796, 194] on select "Seleccionar Efectivo Tarjeta de Crédito Depósito Débito" at bounding box center [898, 216] width 204 height 44
click at [1001, 302] on button "Hacer devolucion" at bounding box center [942, 287] width 141 height 32
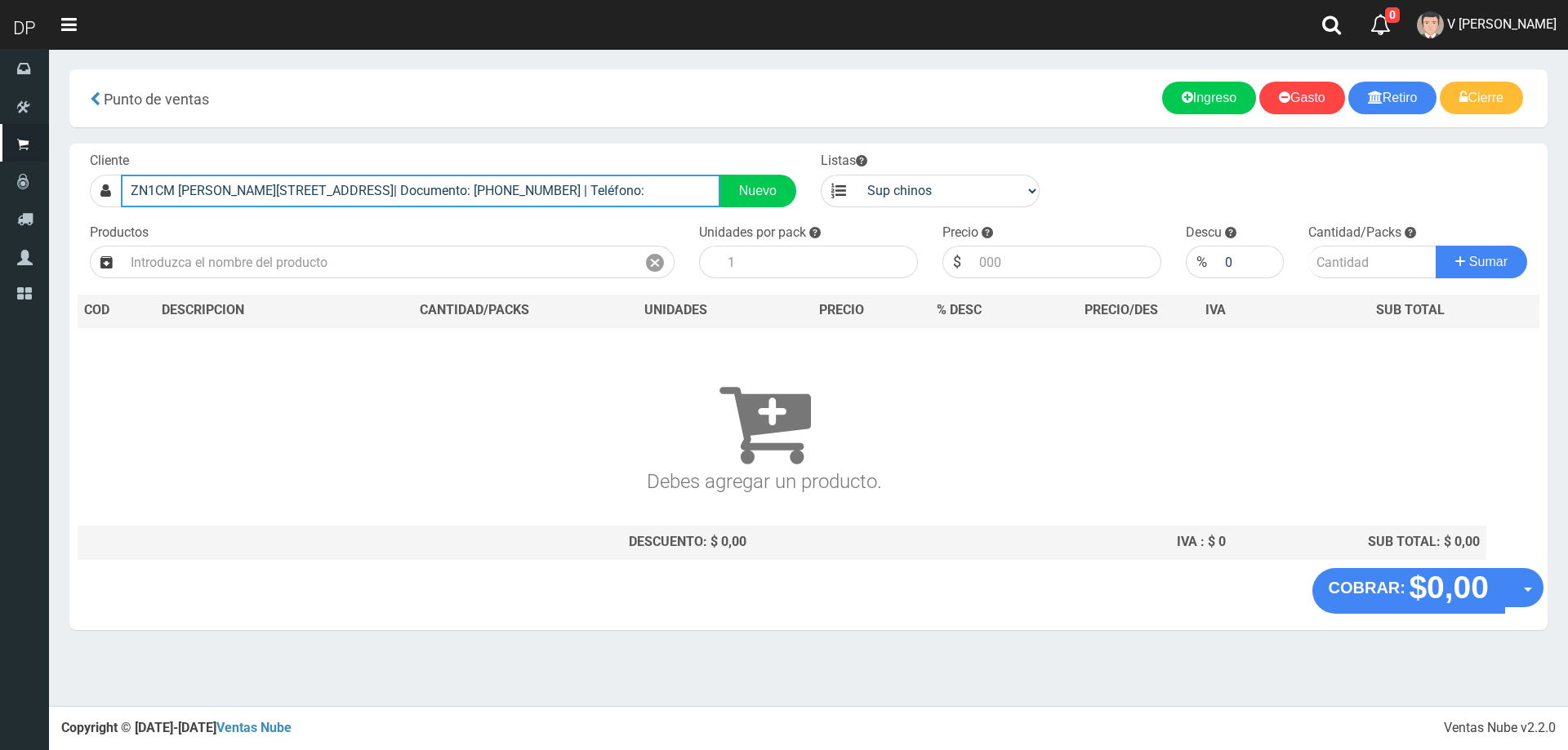
click at [563, 182] on input "ZN1CM FRANCISCO BORGES 3222 (OLIVOS)| Documento: 2457895613645 | Teléfono:" at bounding box center [420, 191] width 599 height 32
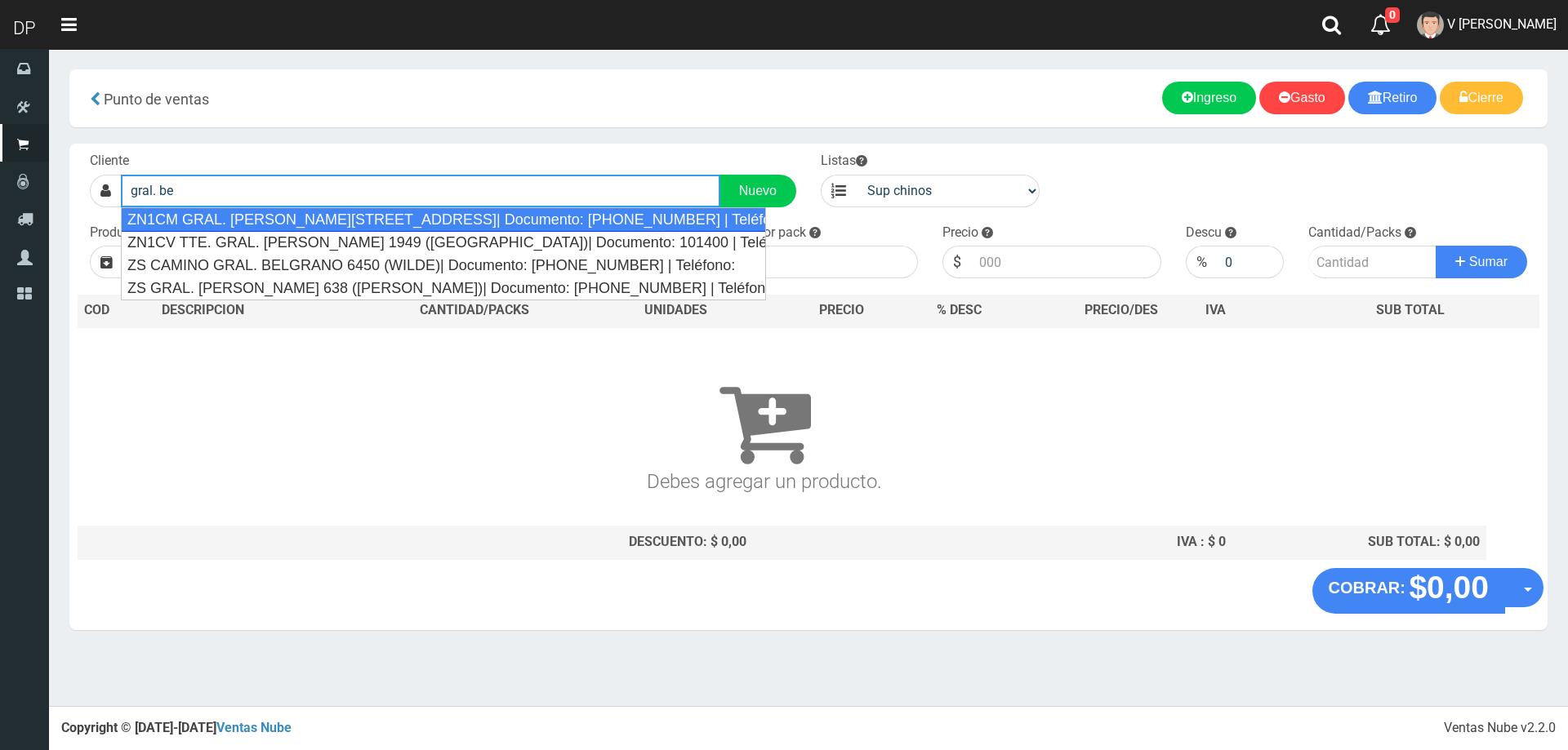
click at [454, 222] on div "ZN1CM GRAL. BERNARDO OHIGGINS 3475 (OLIVOS)| Documento: 64356484 | Teléfono:" at bounding box center [443, 220] width 645 height 25
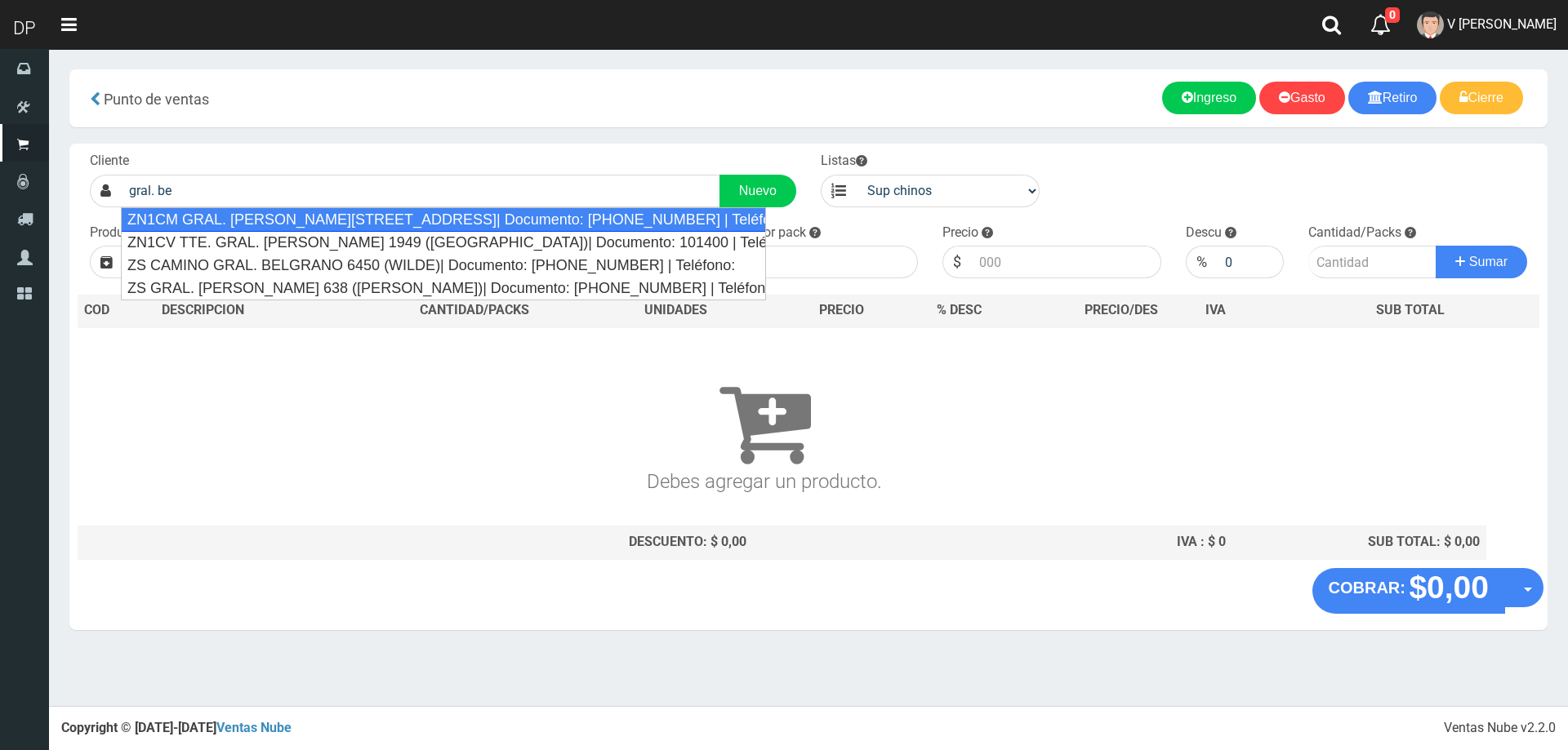
type input "ZN1CM GRAL. BERNARDO OHIGGINS 3475 (OLIVOS)| Documento: 64356484 | Teléfono:"
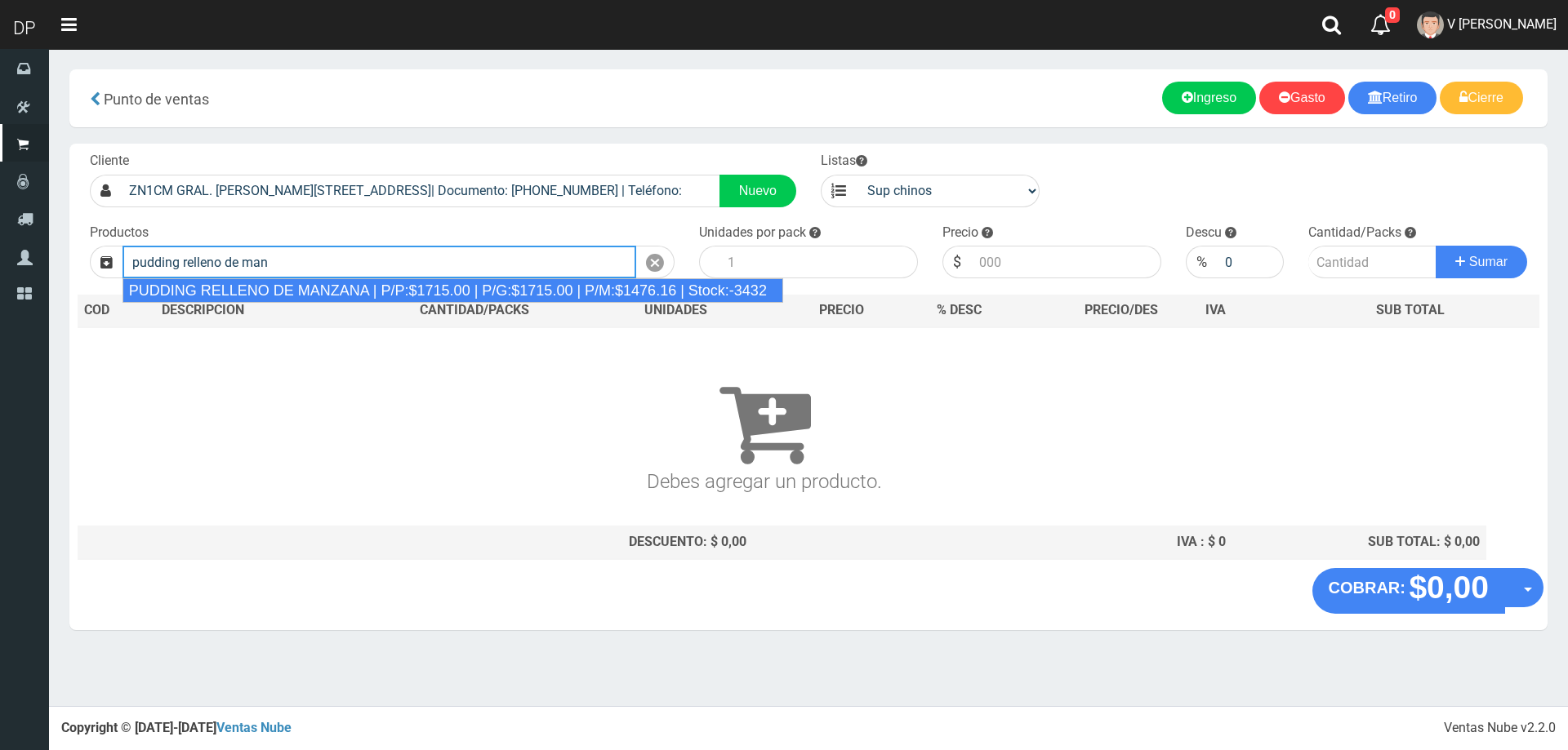
click at [478, 286] on div "PUDDING RELLENO DE MANZANA | P/P:$1715.00 | P/G:$1715.00 | P/M:$1476.16 | Stock…" at bounding box center [453, 291] width 661 height 25
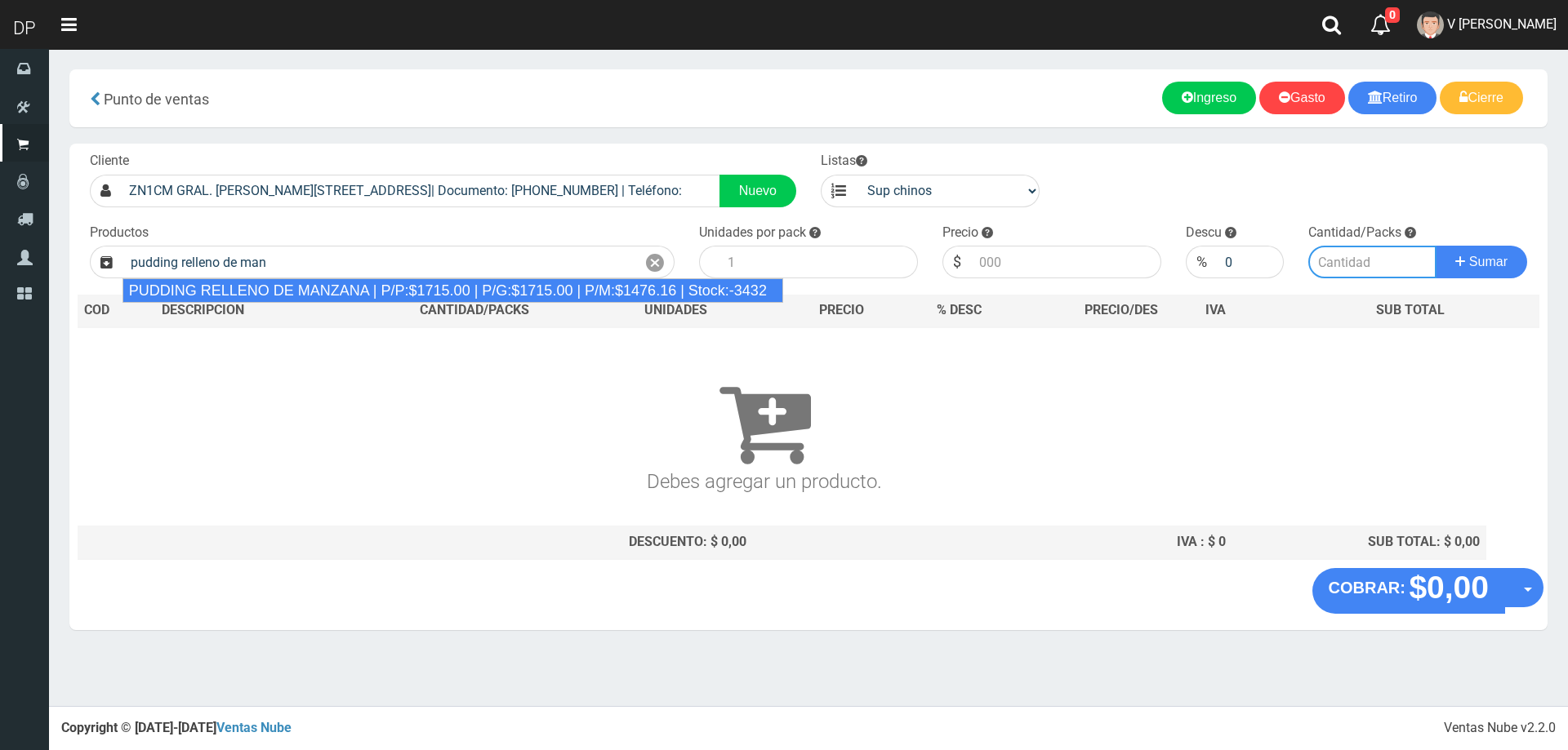
type input "PUDDING RELLENO DE MANZANA | P/P:$1715.00 | P/G:$1715.00 | P/M:$1476.16 | Stock…"
type input "8"
type input "1715.00"
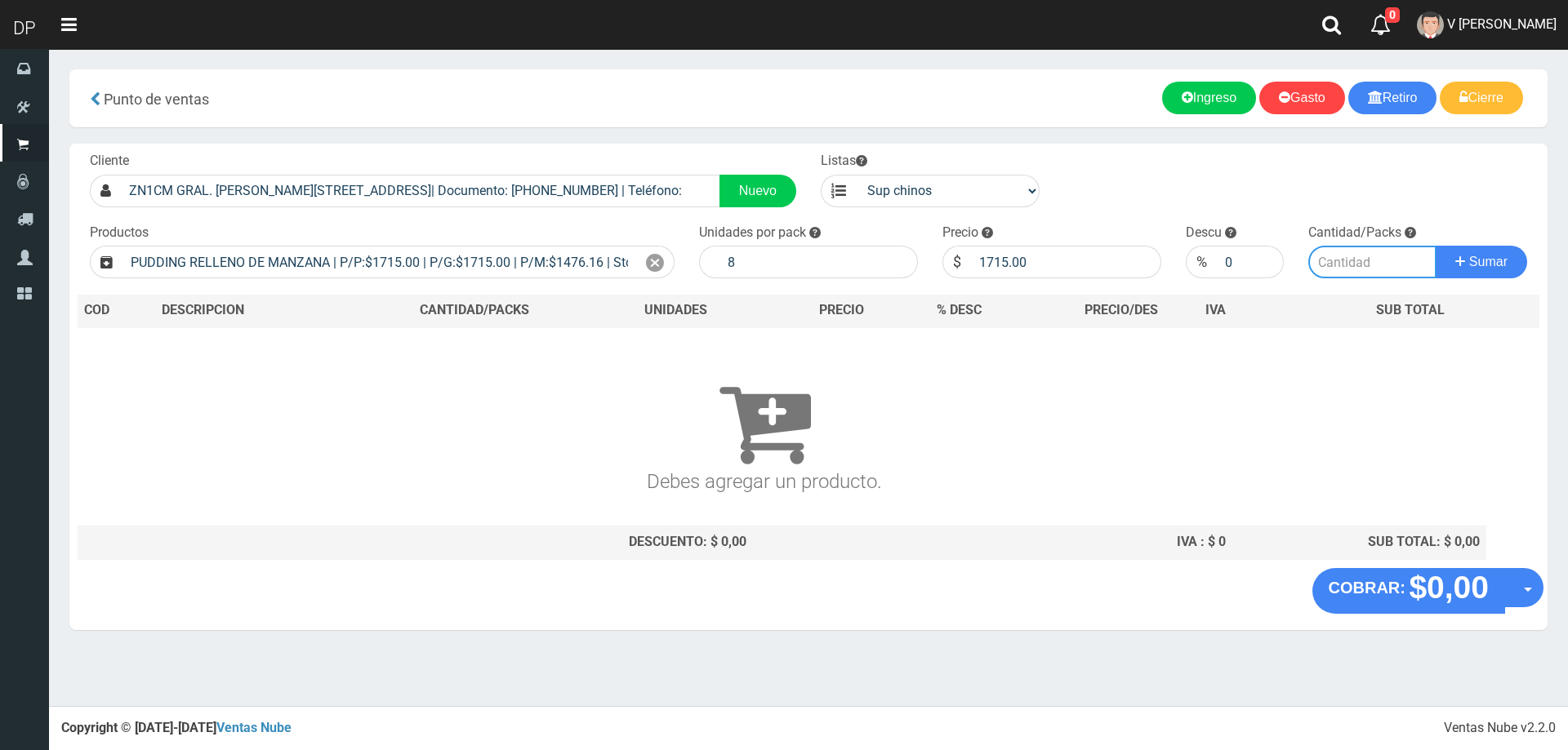
click at [1364, 264] on input "number" at bounding box center [1372, 261] width 129 height 32
type input "1"
click at [1435, 245] on button "Sumar" at bounding box center [1481, 261] width 91 height 32
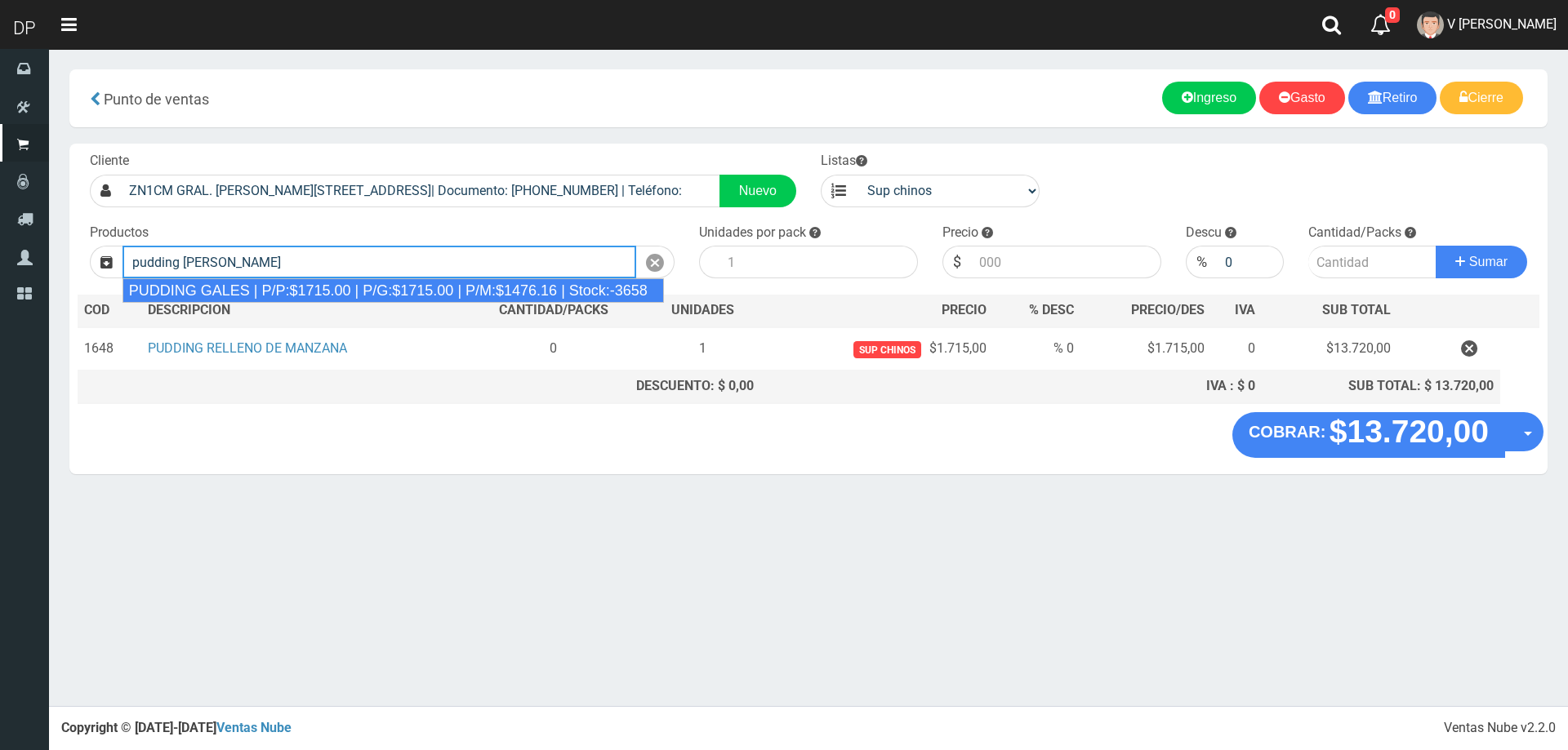
click at [466, 294] on div "PUDDING GALES | P/P:$1715.00 | P/G:$1715.00 | P/M:$1476.16 | Stock:-3658" at bounding box center [393, 291] width 541 height 25
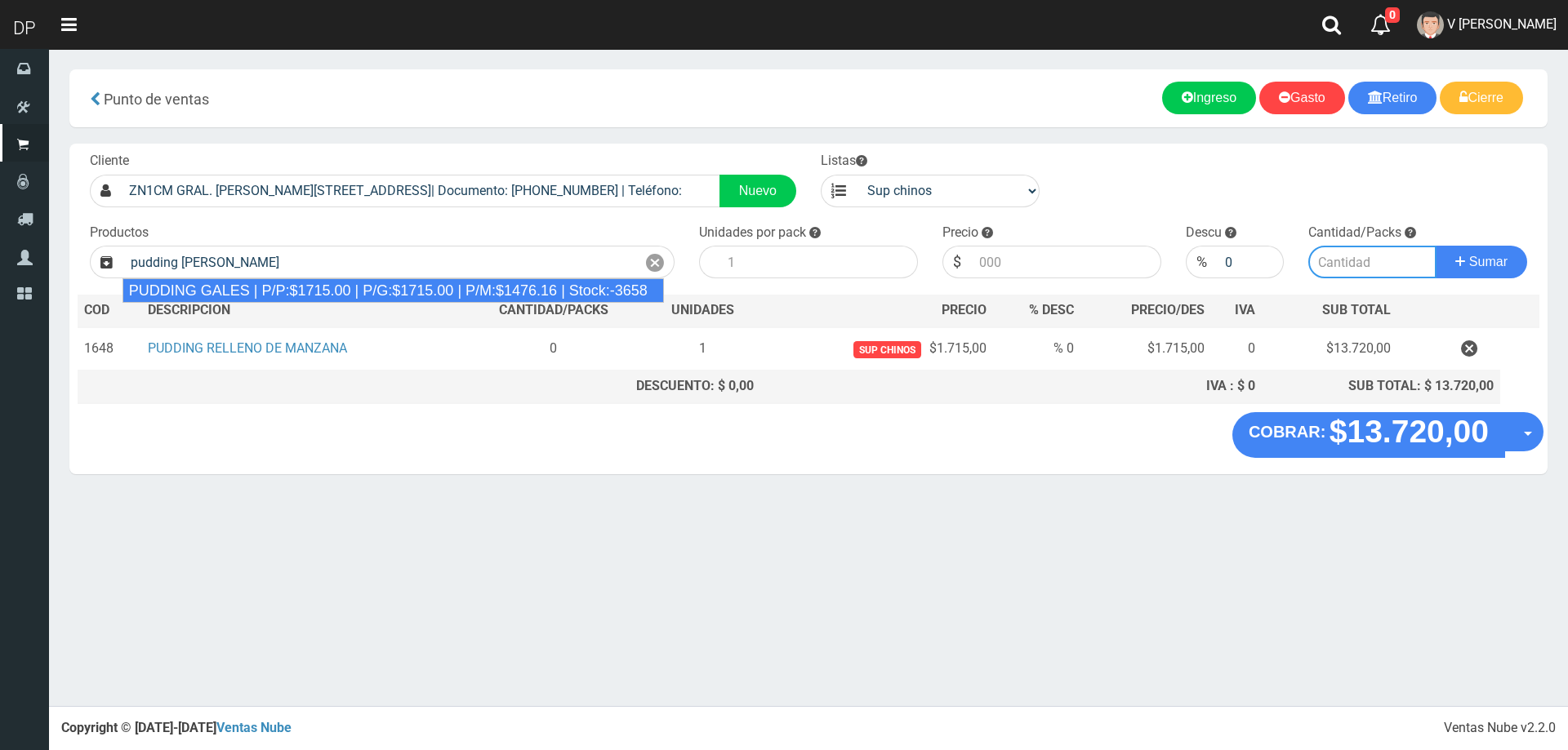
type input "PUDDING GALES | P/P:$1715.00 | P/G:$1715.00 | P/M:$1476.16 | Stock:-3658"
type input "8"
type input "1715.00"
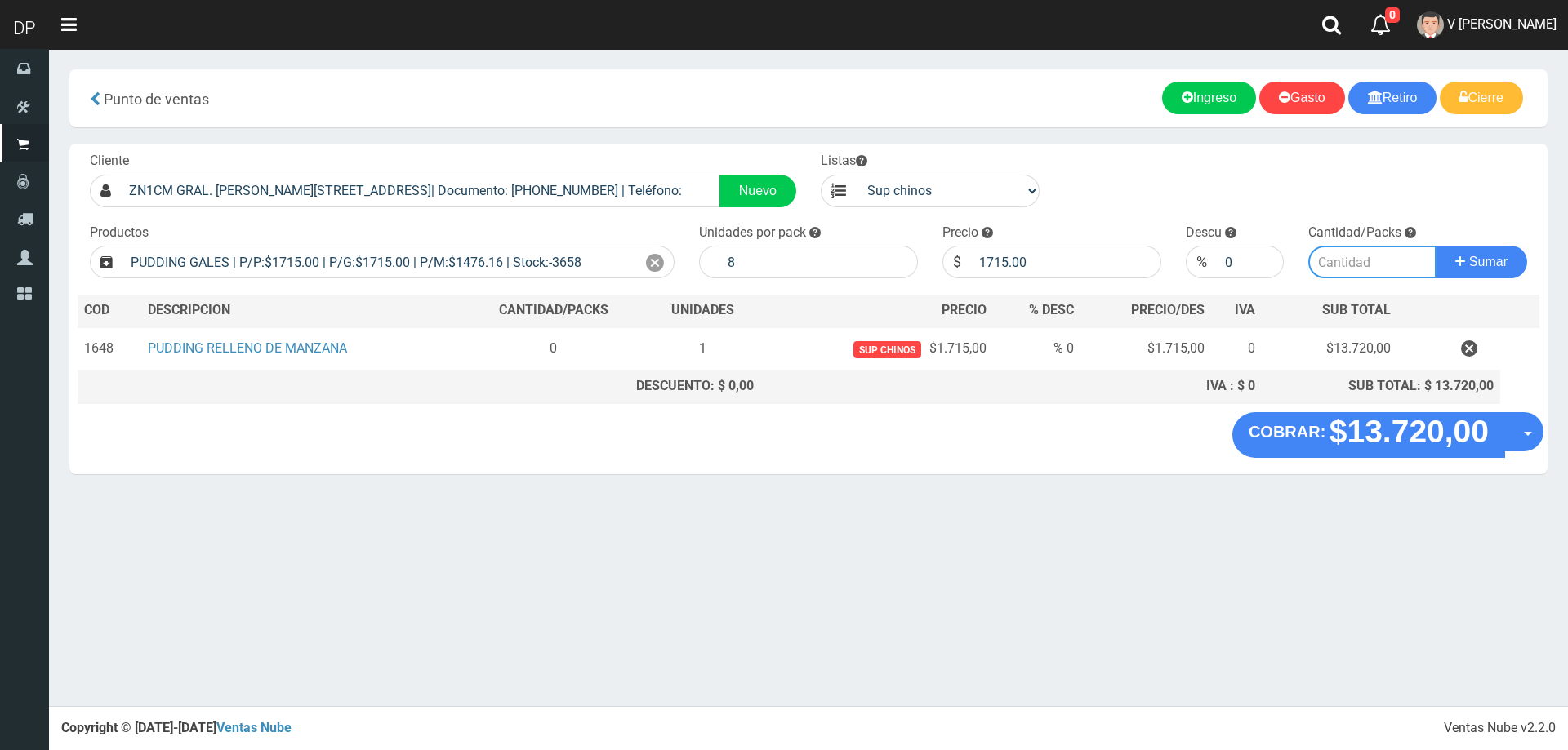
click at [1347, 263] on input "number" at bounding box center [1372, 261] width 129 height 32
type input "1"
click at [1435, 245] on button "Sumar" at bounding box center [1481, 261] width 91 height 32
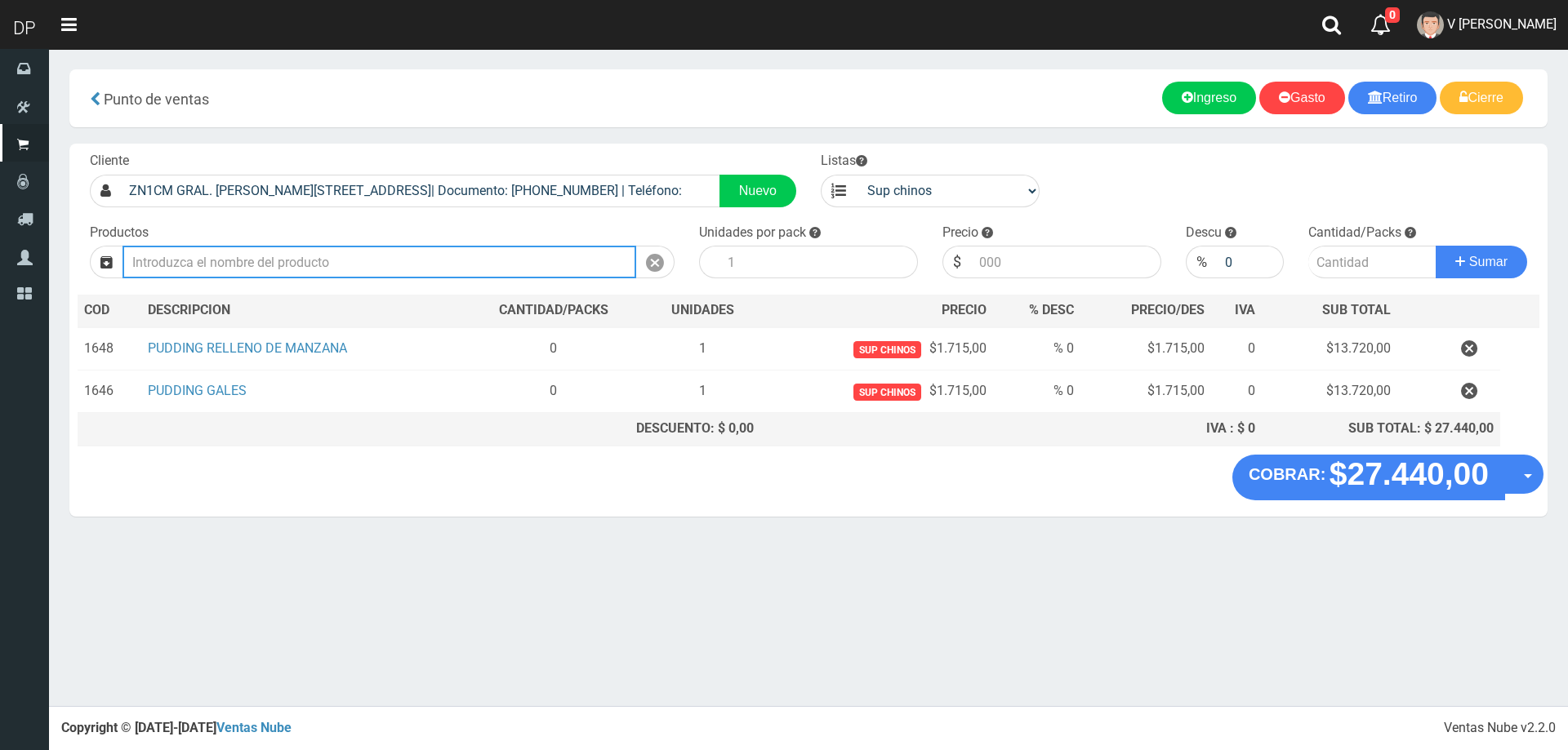
click at [326, 258] on input "text" at bounding box center [379, 261] width 513 height 32
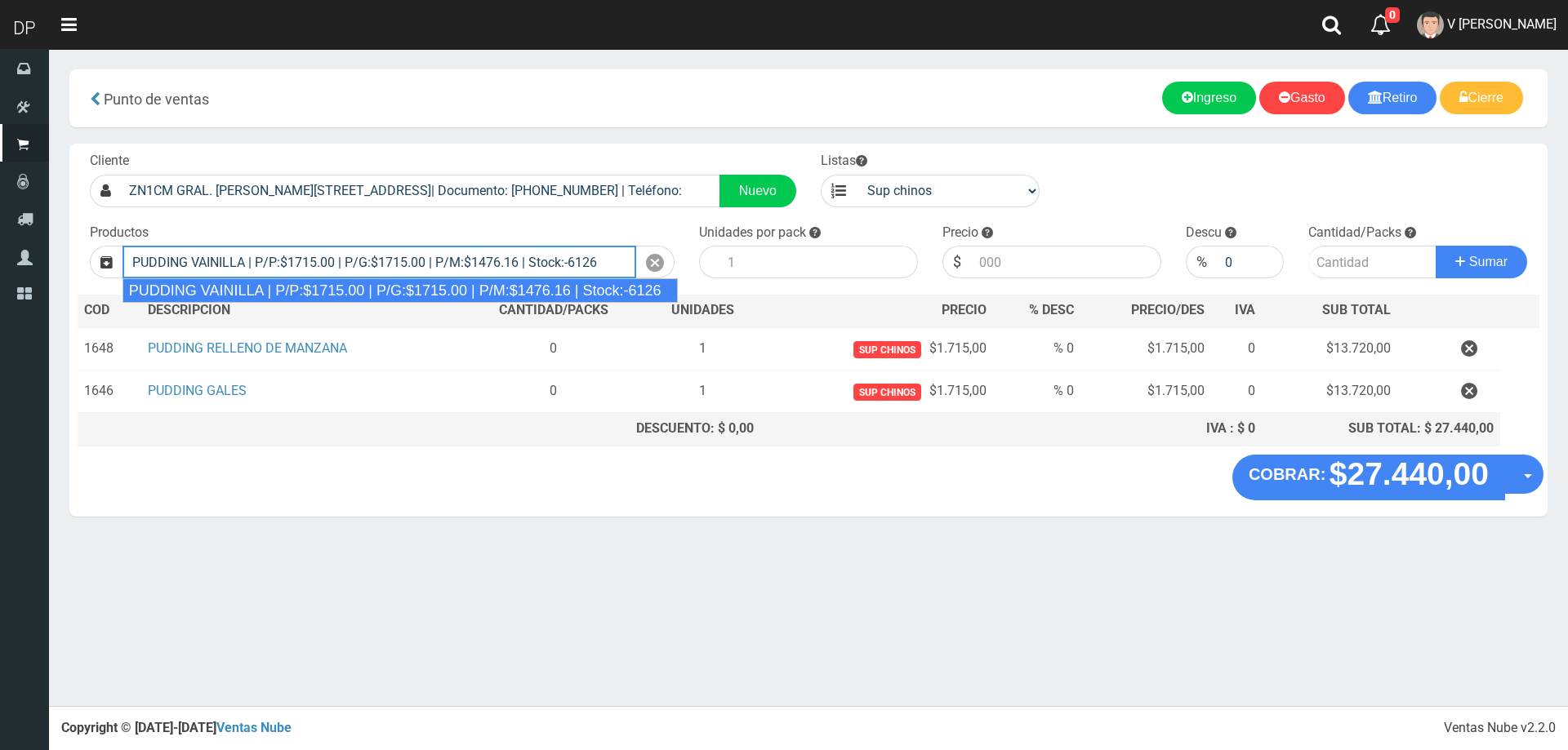
type input "PUDDING VAINILLA | P/P:$1715.00 | P/G:$1715.00 | P/M:$1476.16 | Stock:-6126"
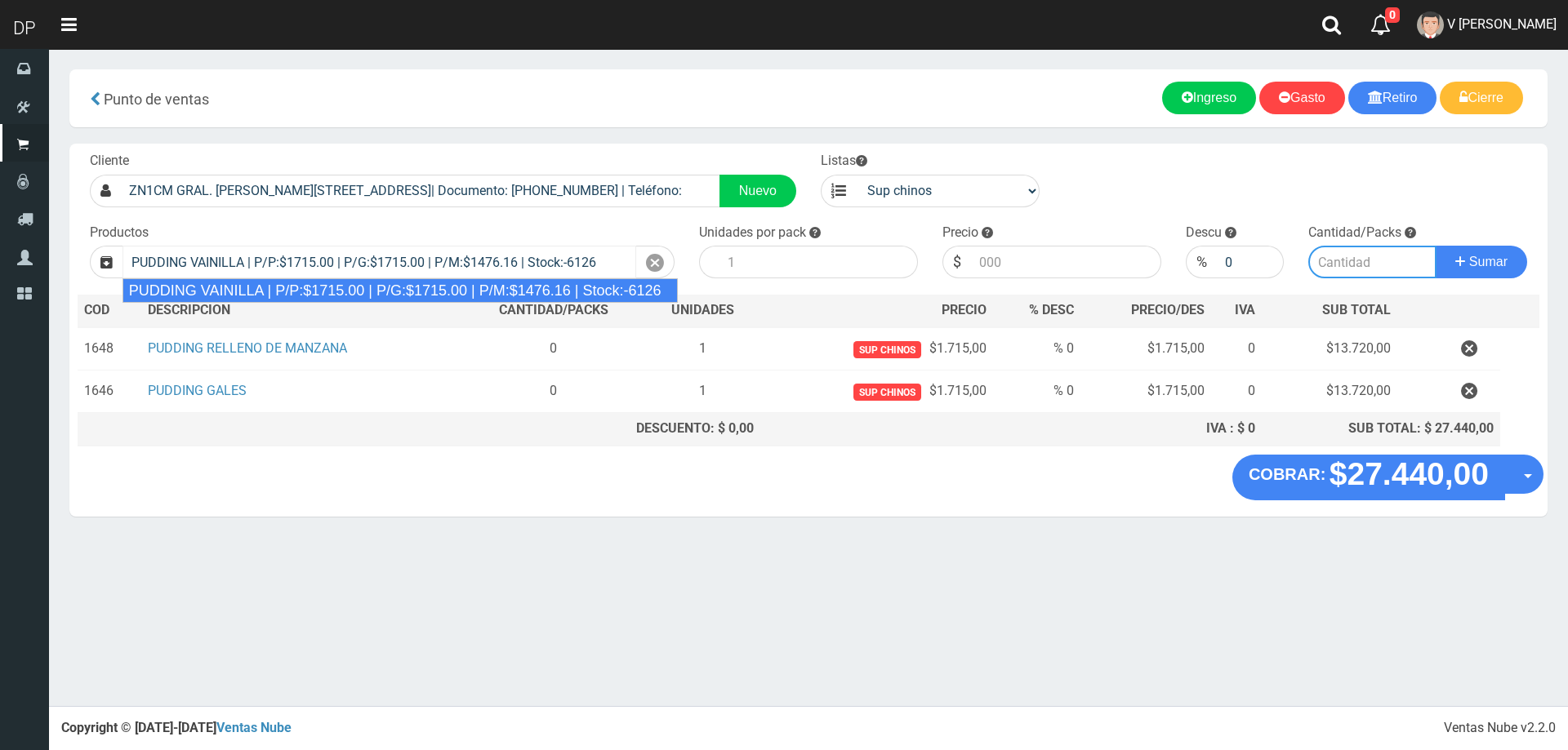
type input "8"
type input "1715.00"
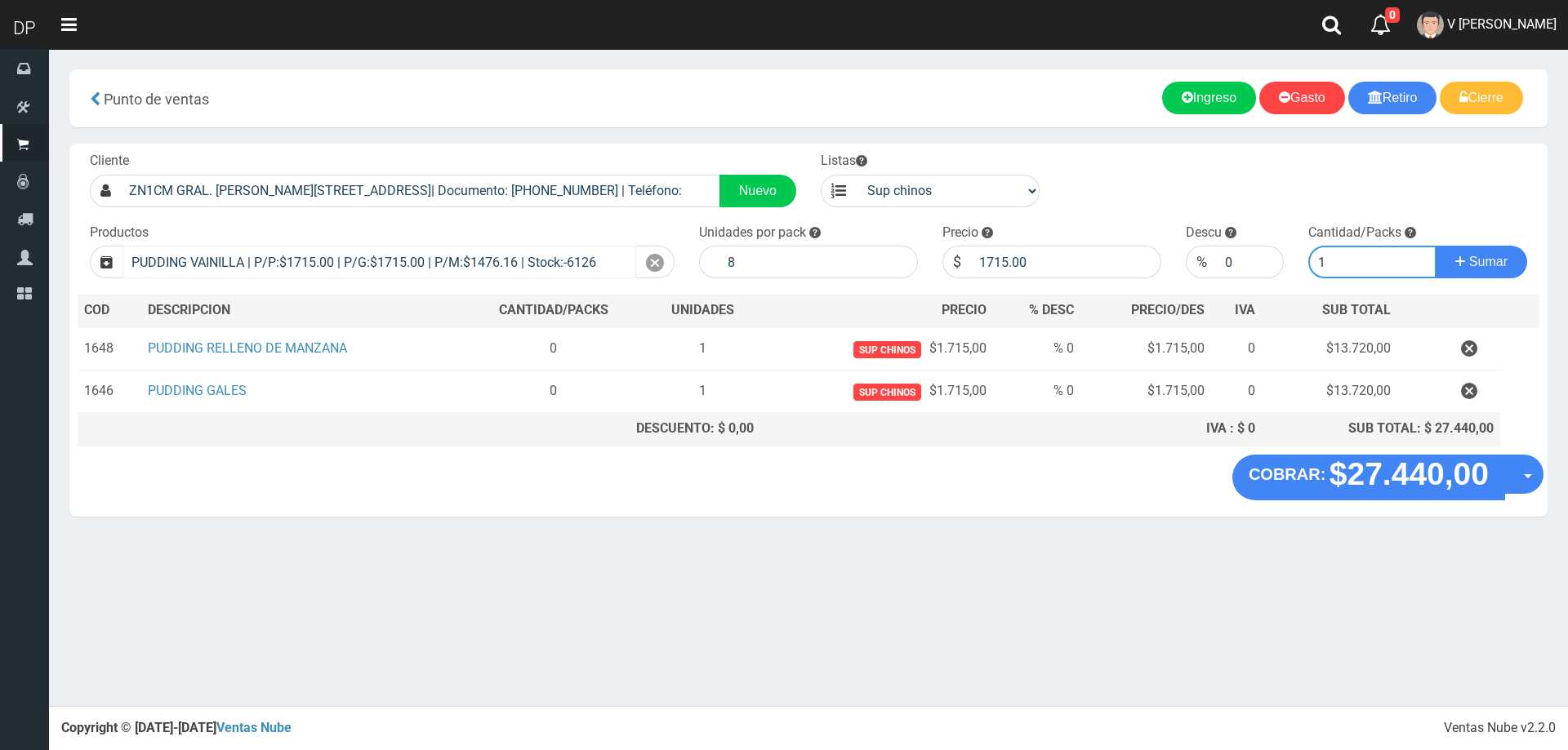
type input "1"
click at [1435, 245] on button "Sumar" at bounding box center [1481, 261] width 91 height 32
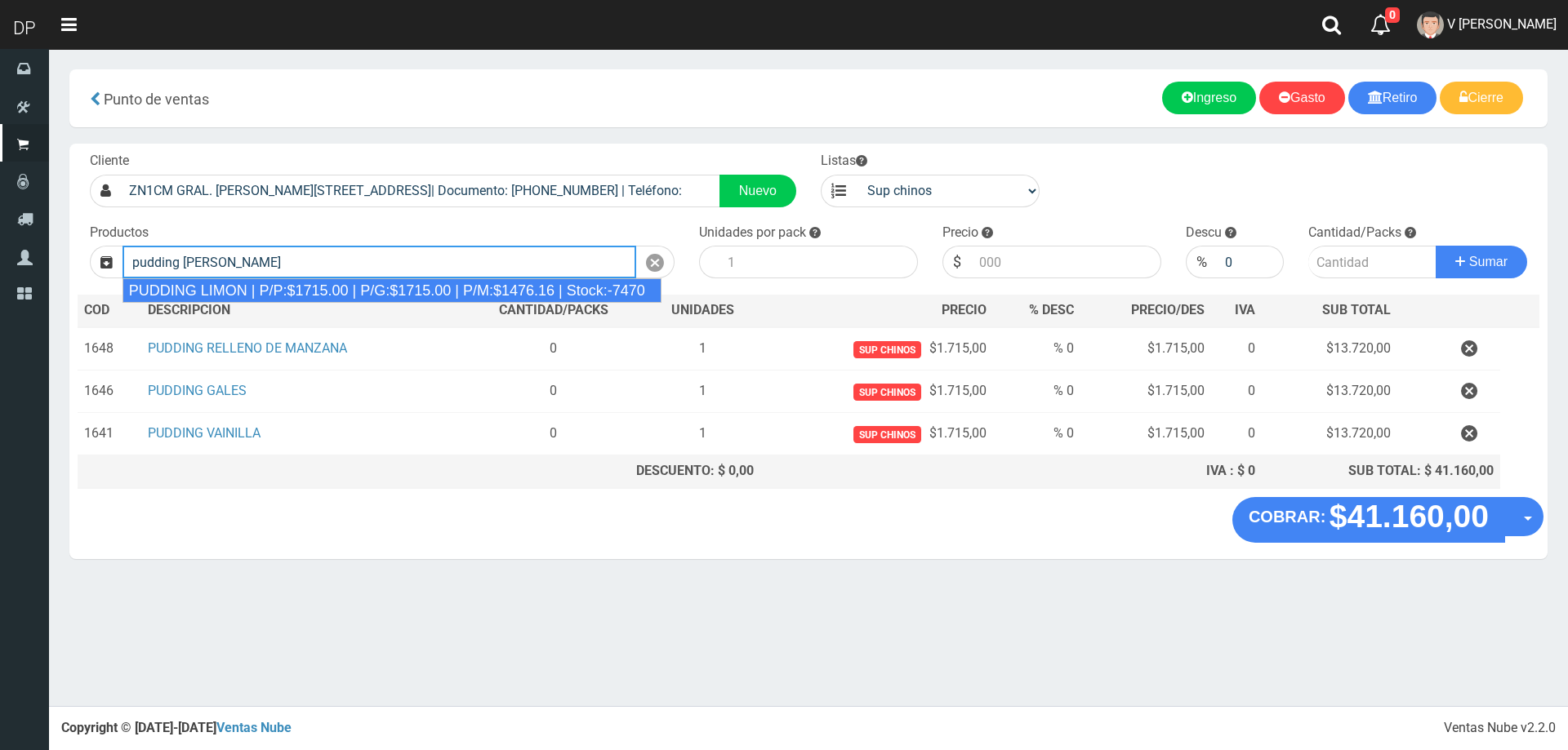
click at [326, 286] on div "PUDDING LIMON | P/P:$1715.00 | P/G:$1715.00 | P/M:$1476.16 | Stock:-7470" at bounding box center [392, 291] width 539 height 25
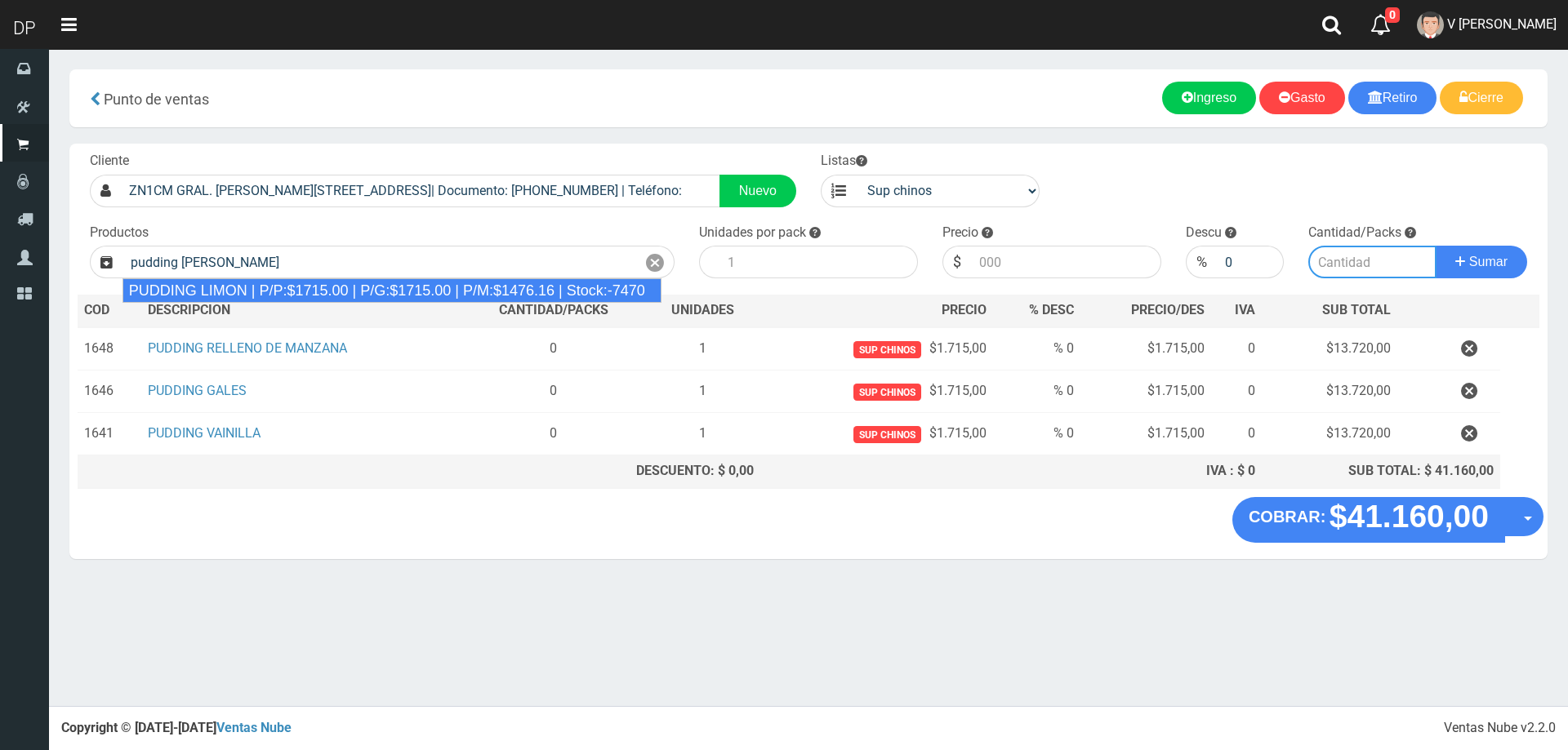
type input "PUDDING LIMON | P/P:$1715.00 | P/G:$1715.00 | P/M:$1476.16 | Stock:-7470"
type input "8"
type input "1715.00"
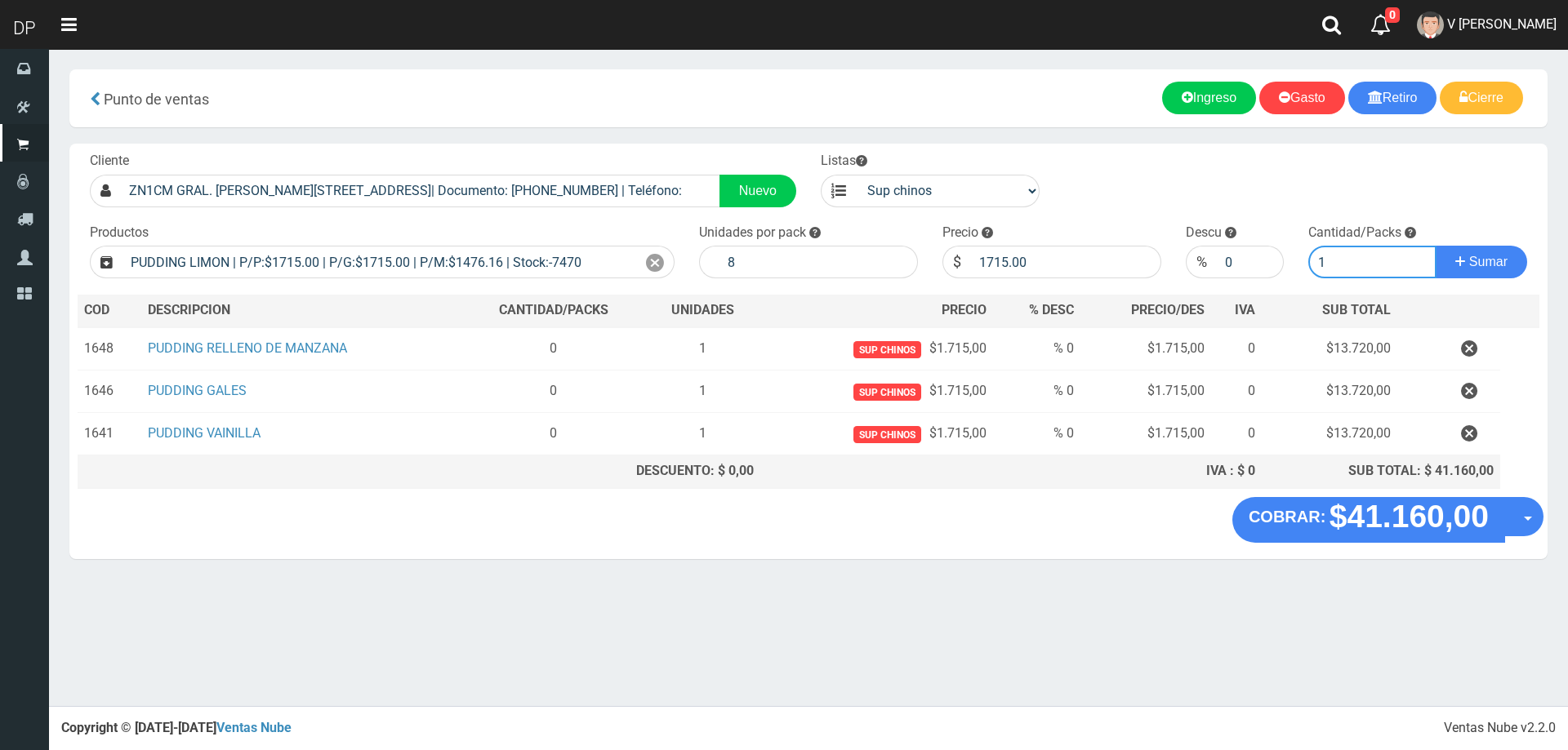
type input "1"
click at [1435, 245] on button "Sumar" at bounding box center [1481, 261] width 91 height 32
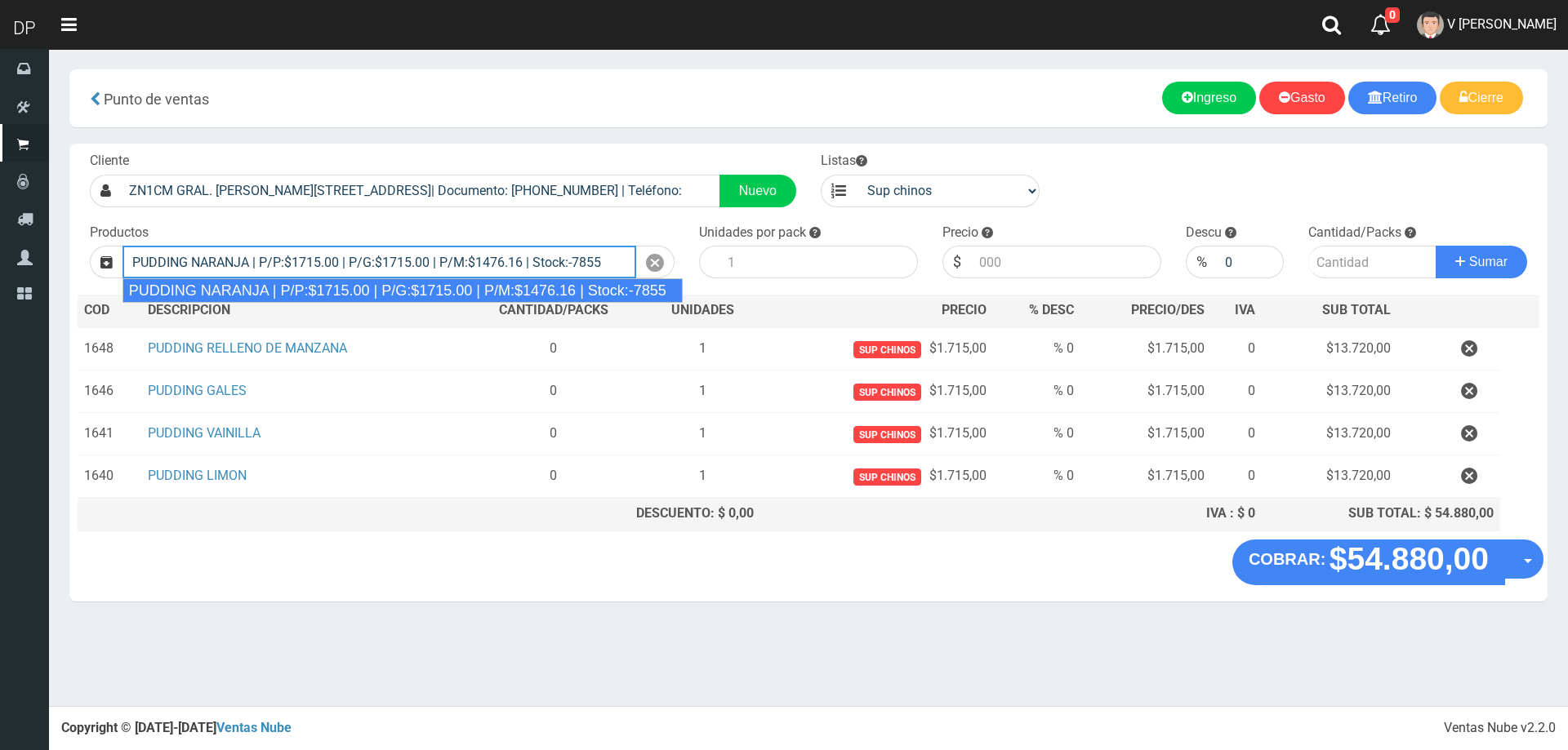
type input "PUDDING NARANJA | P/P:$1715.00 | P/G:$1715.00 | P/M:$1476.16 | Stock:-7855"
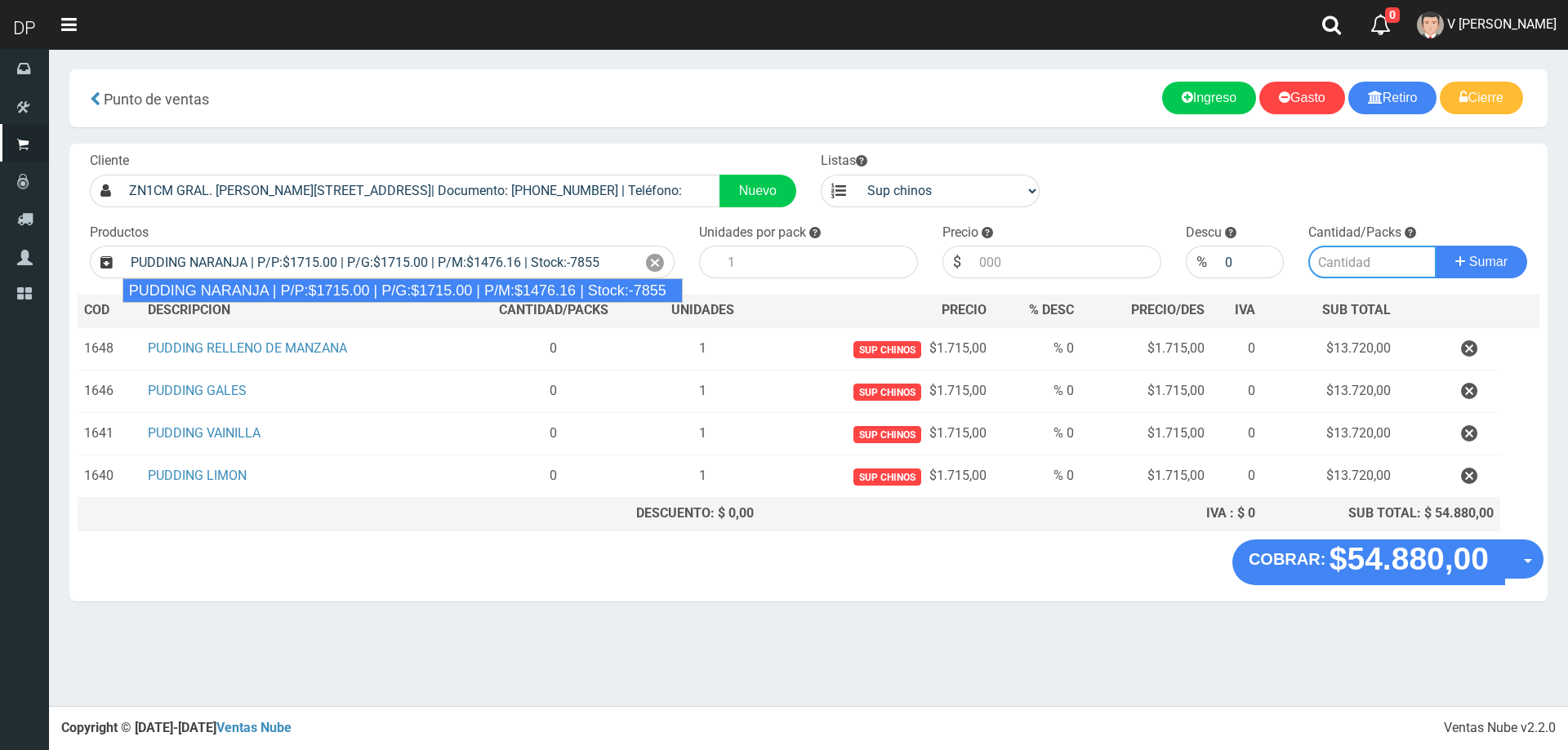
type input "8"
type input "1715.00"
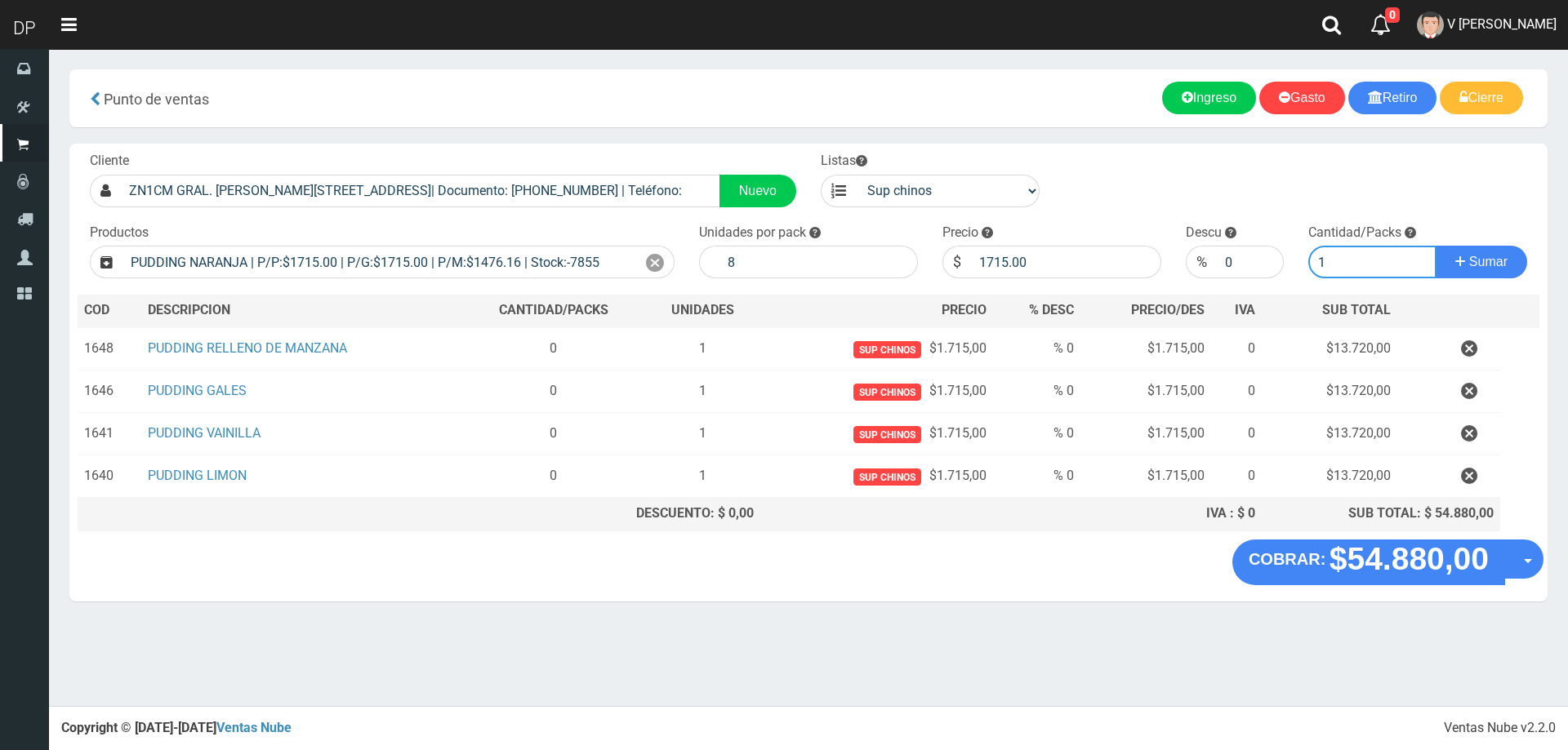
type input "1"
click at [1435, 245] on button "Sumar" at bounding box center [1481, 261] width 91 height 32
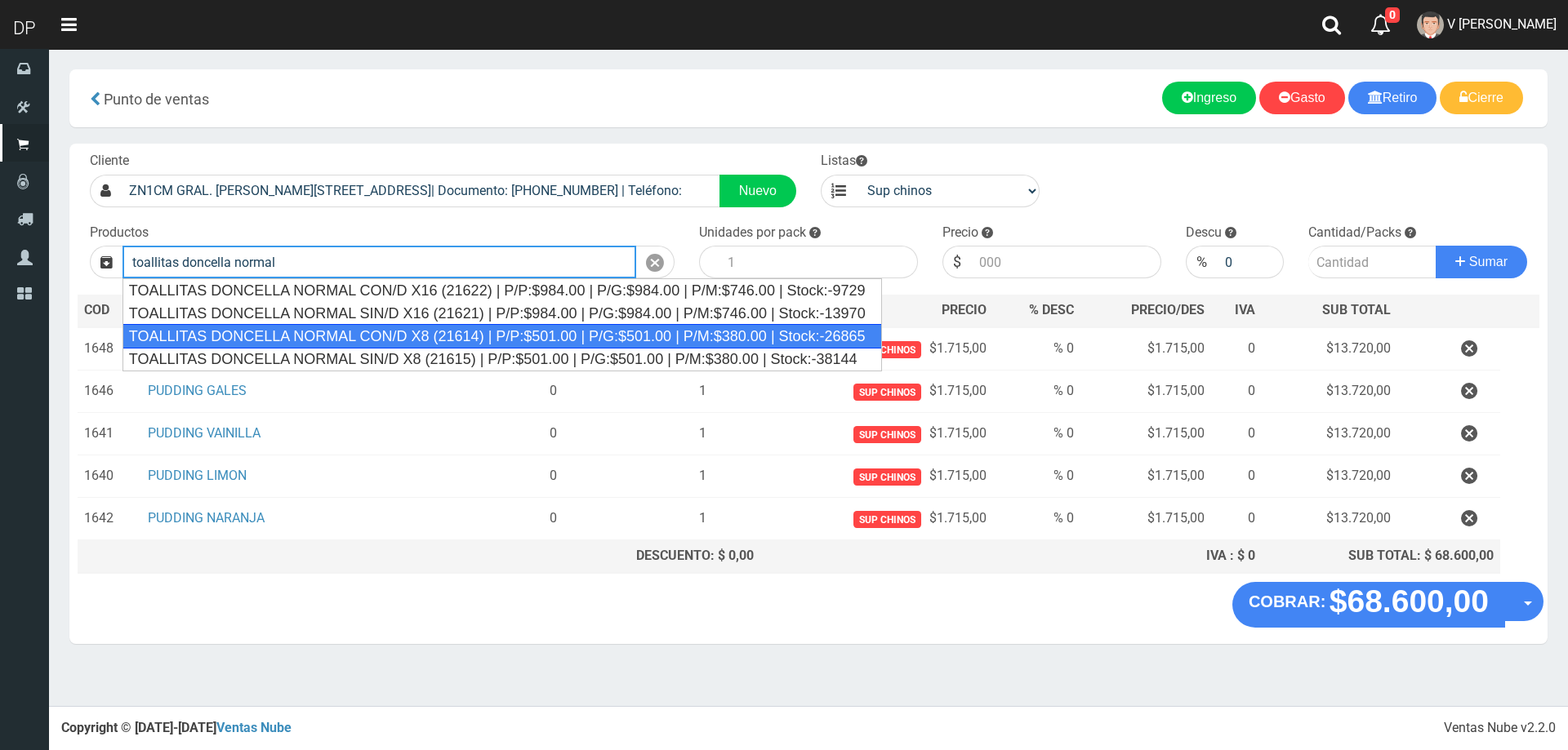
click at [334, 337] on div "TOALLITAS DONCELLA NORMAL CON/D X8 (21614) | P/P:$501.00 | P/G:$501.00 | P/M:$3…" at bounding box center [502, 337] width 760 height 25
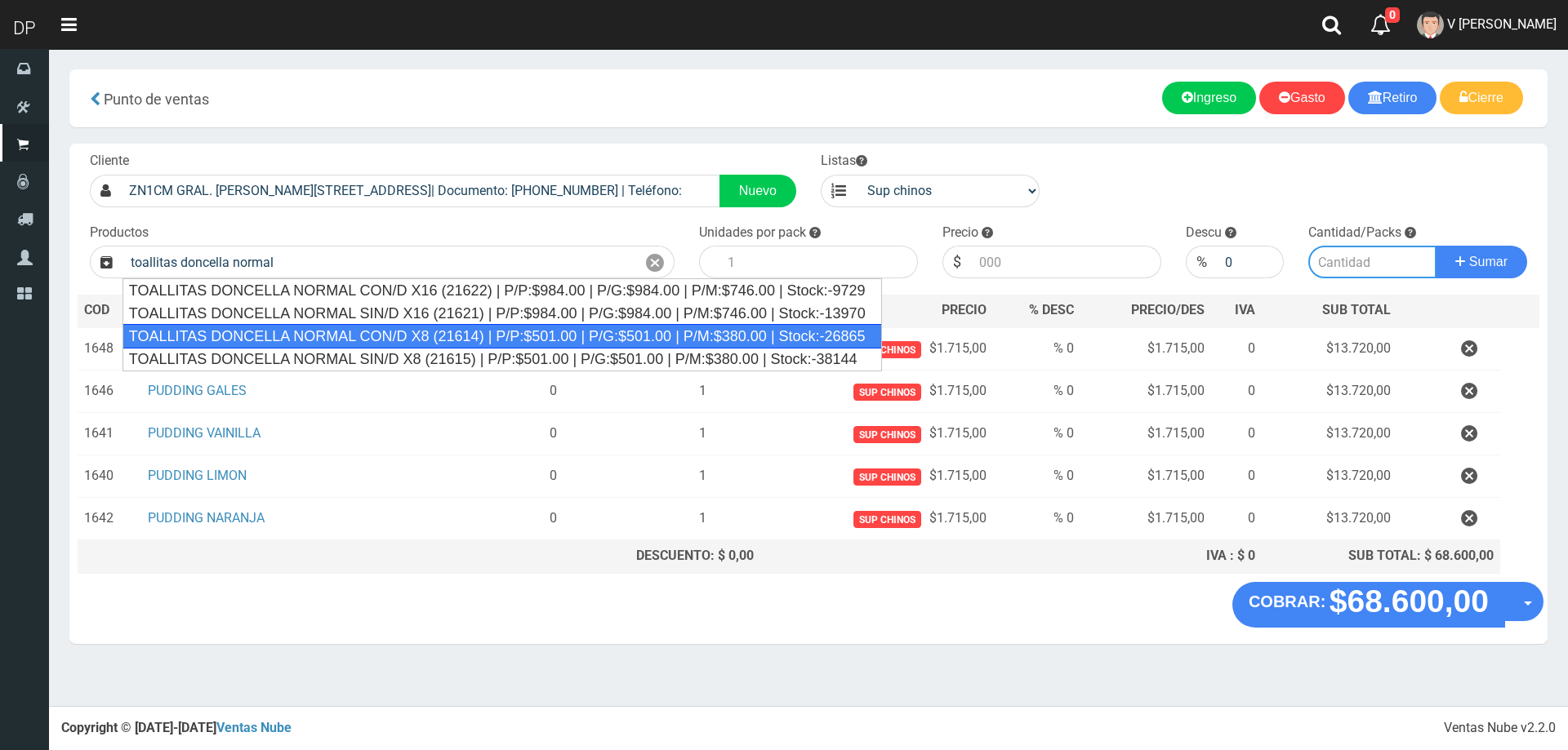
type input "TOALLITAS DONCELLA NORMAL CON/D X8 (21614) | P/P:$501.00 | P/G:$501.00 | P/M:$3…"
type input "50"
type input "501.00"
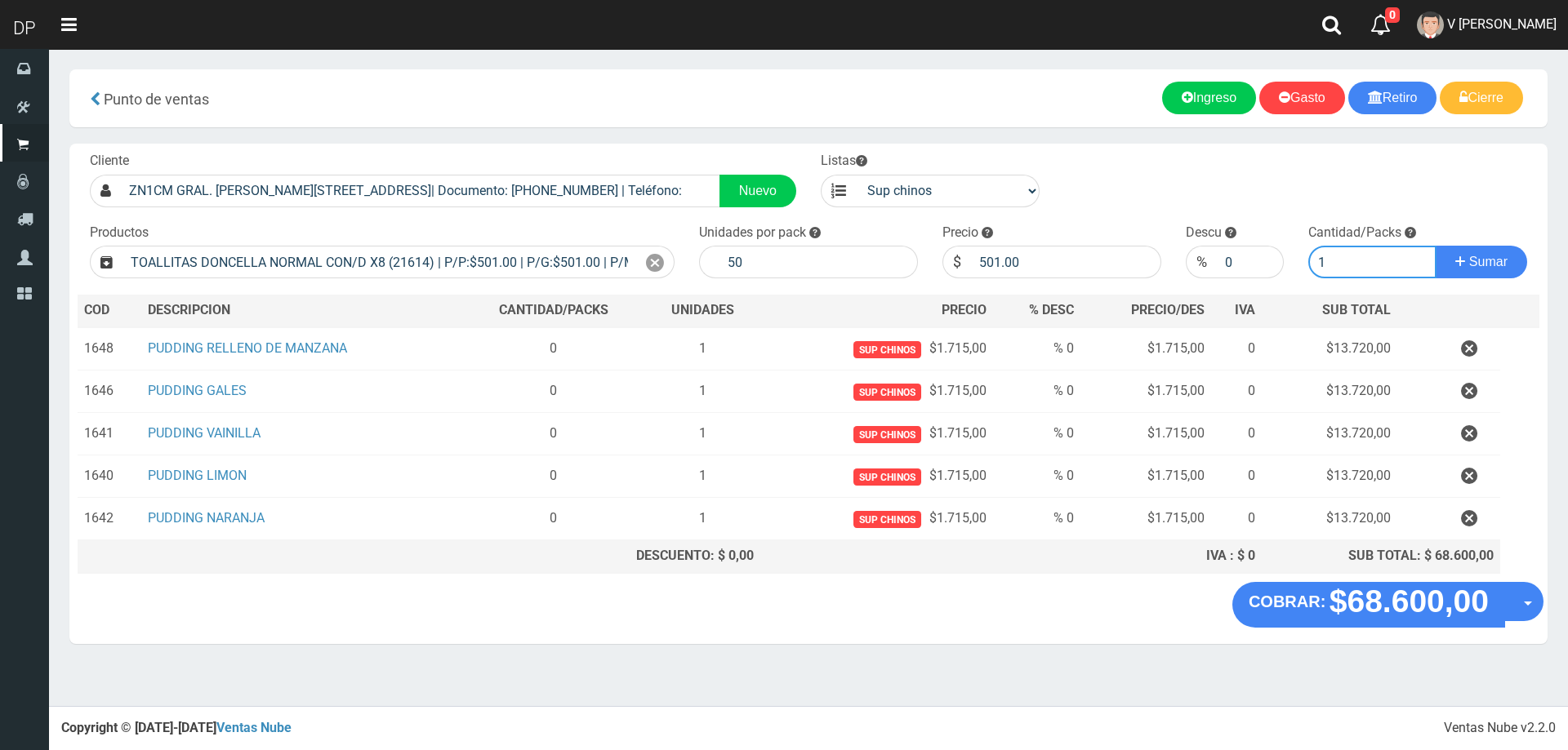
type input "1"
click at [1435, 245] on button "Sumar" at bounding box center [1481, 261] width 91 height 32
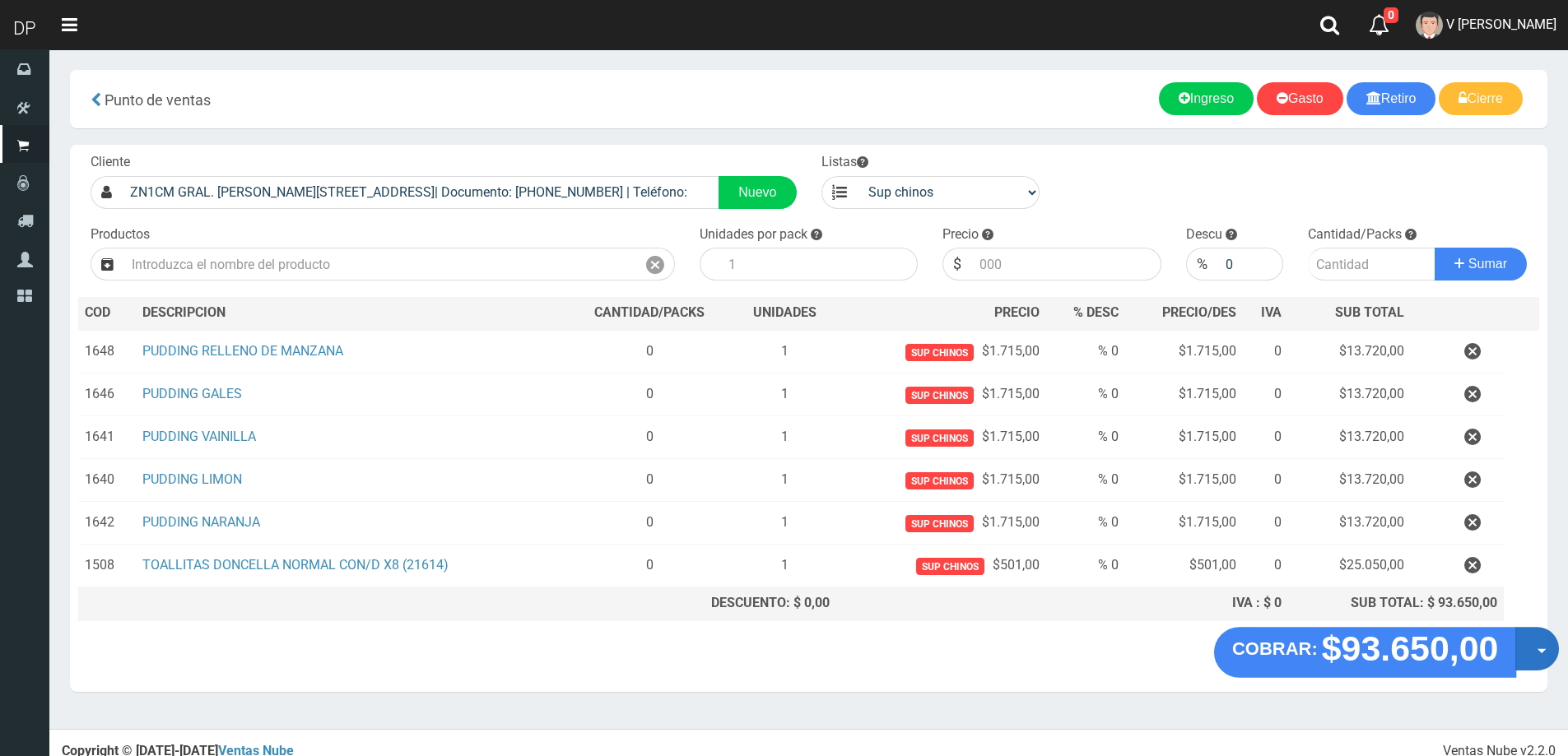
click at [1532, 656] on button "Opciones" at bounding box center [1537, 649] width 44 height 44
click at [1532, 656] on link "Hacer Devolucion" at bounding box center [1485, 653] width 148 height 37
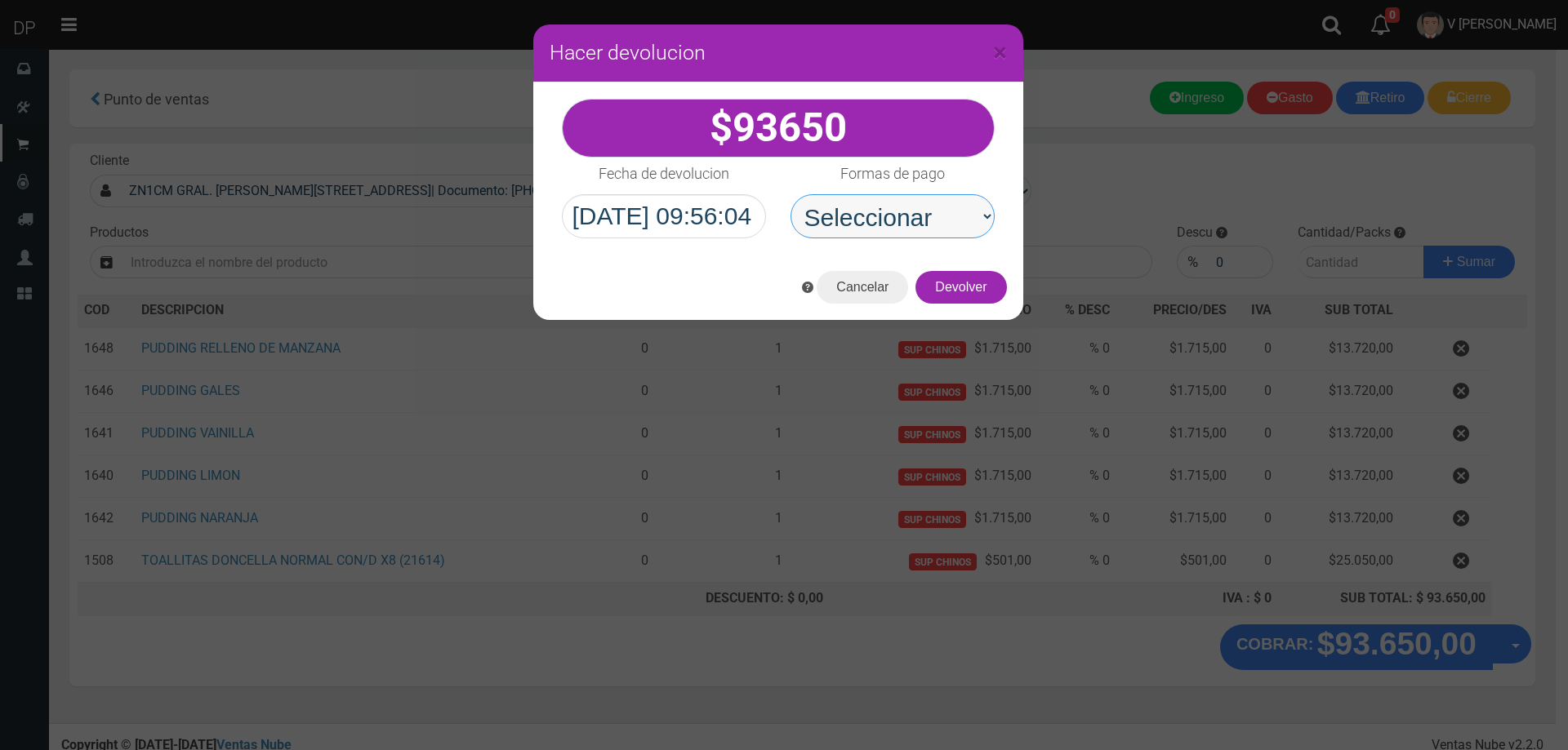
click at [950, 218] on select "Seleccionar Efectivo Tarjeta de Crédito Depósito Débito" at bounding box center [892, 216] width 204 height 44
select select "Efectivo"
click at [790, 194] on select "Seleccionar Efectivo Tarjeta de Crédito Depósito Débito" at bounding box center [892, 216] width 204 height 44
click at [958, 288] on button "Devolver" at bounding box center [960, 287] width 90 height 32
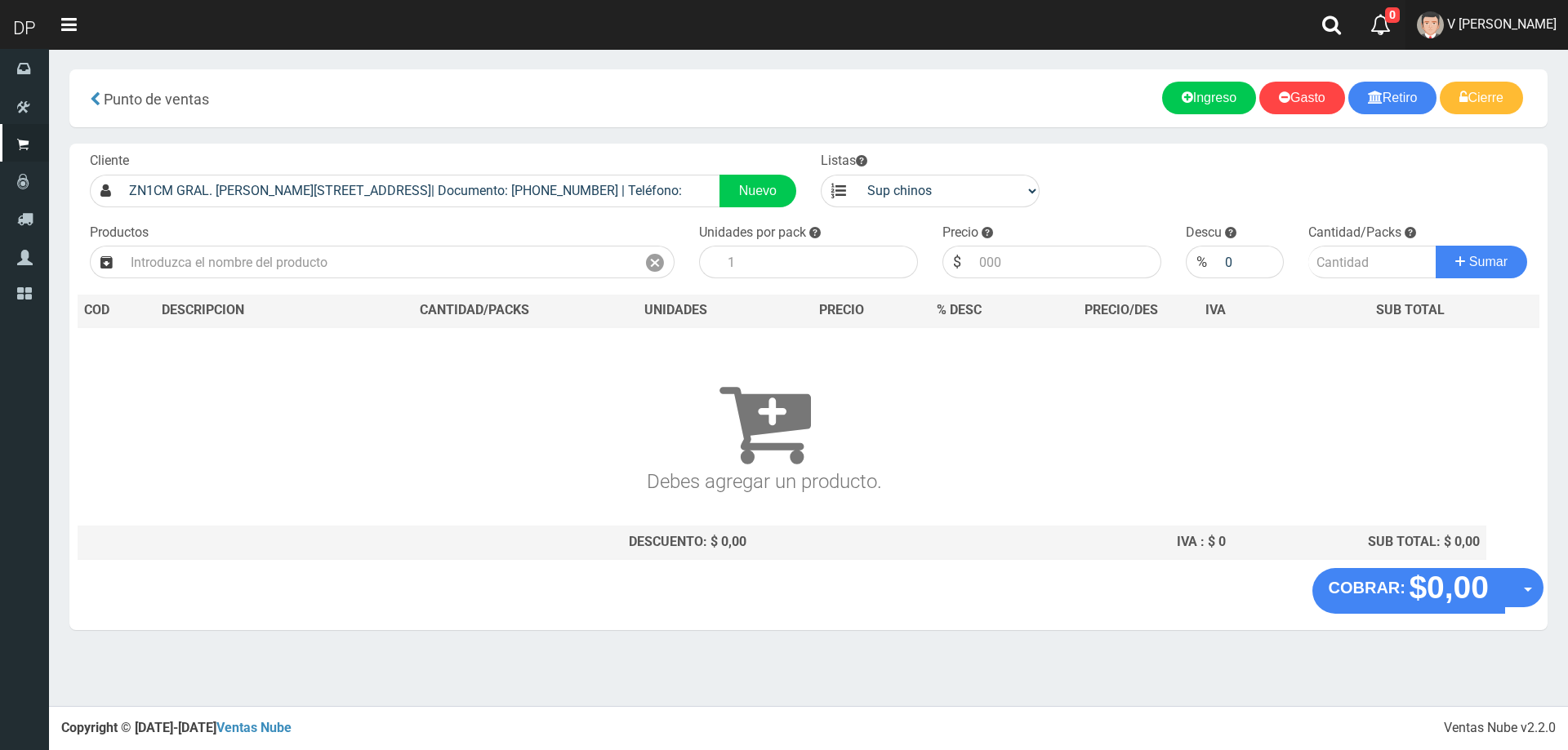
click at [1541, 32] on link "V Maria Graciela vargas" at bounding box center [1486, 25] width 163 height 49
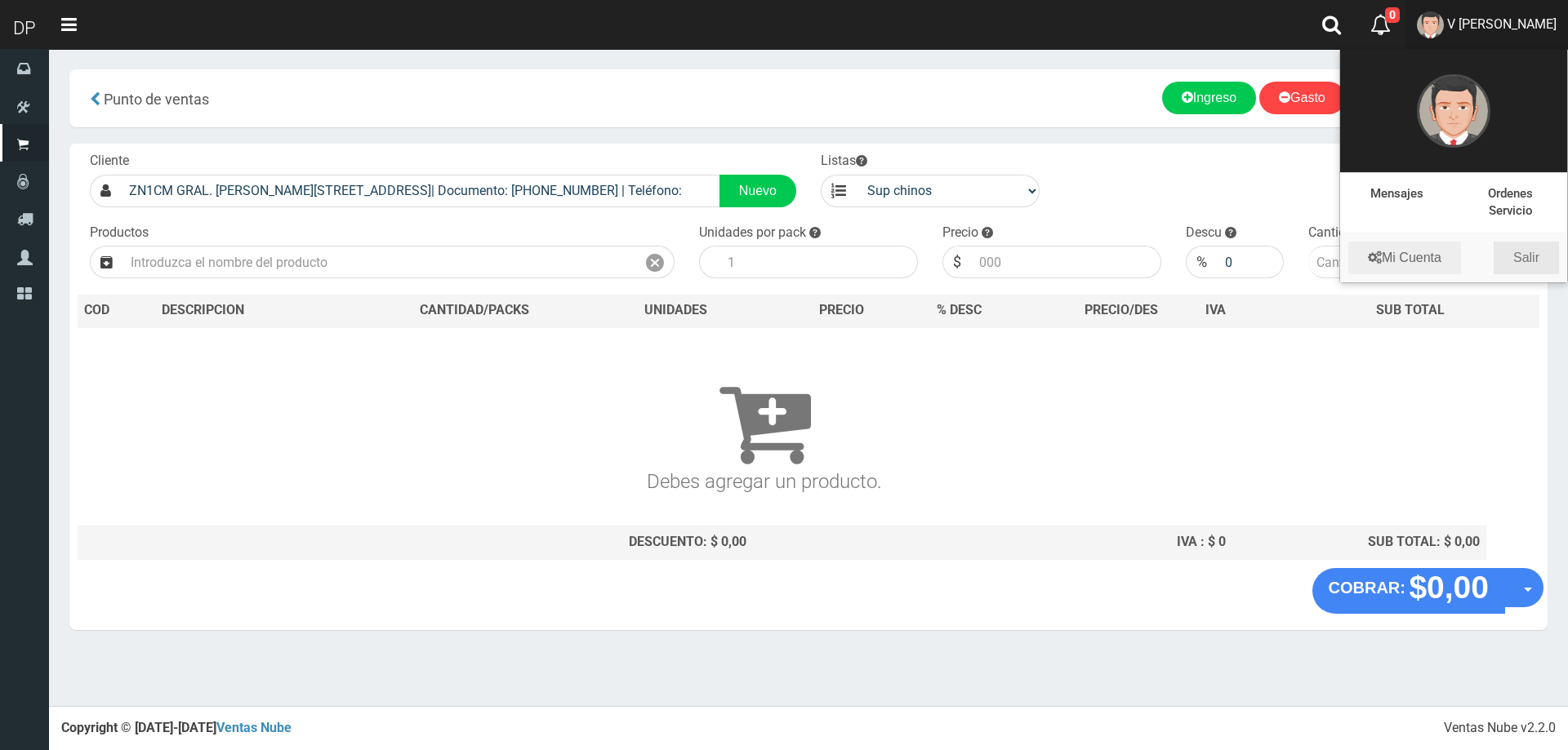
click at [1533, 252] on link "Salir" at bounding box center [1525, 258] width 66 height 32
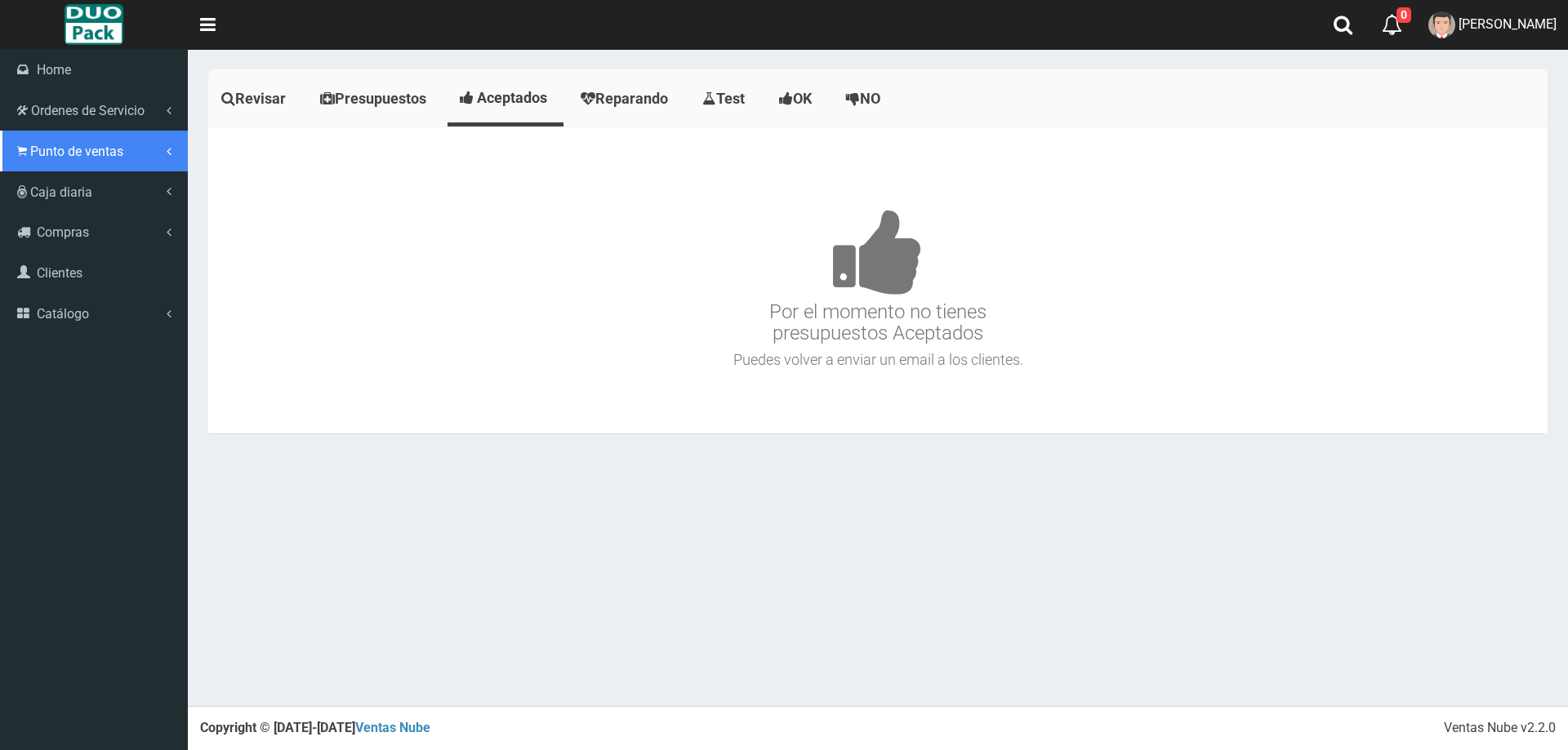
click at [117, 163] on link "Punto de ventas" at bounding box center [93, 150] width 187 height 41
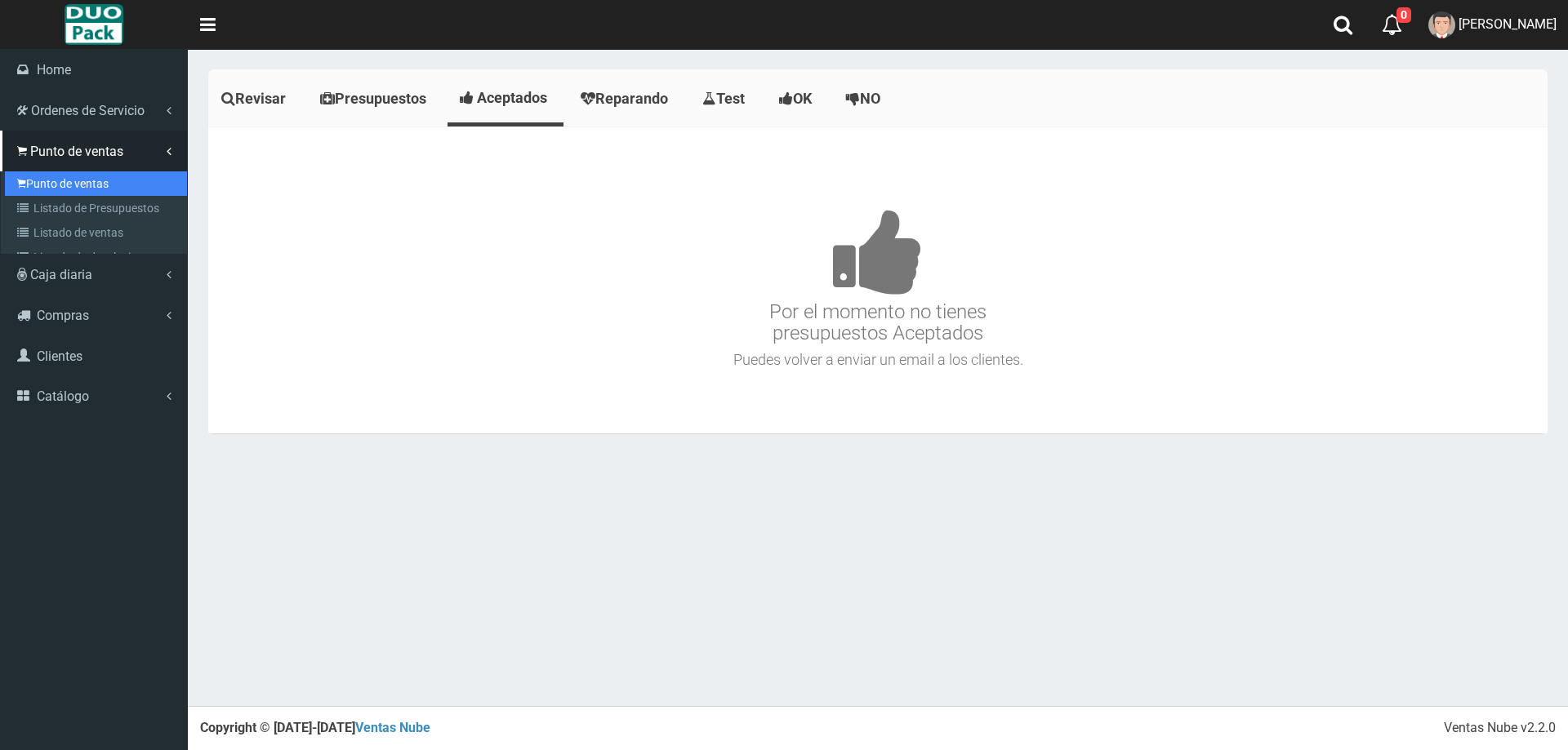
click at [117, 176] on link "Punto de ventas" at bounding box center [95, 183] width 182 height 25
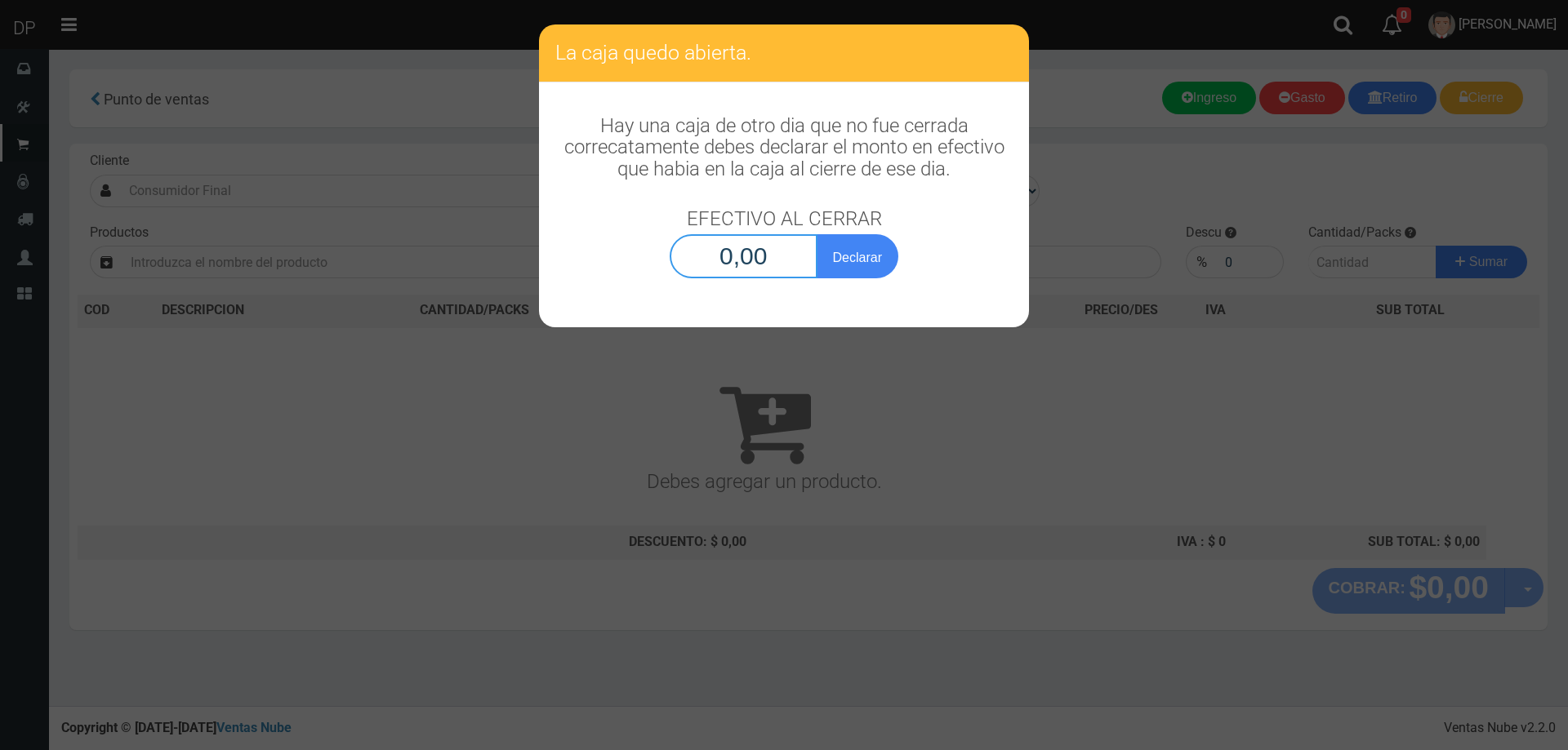
click at [745, 253] on input "0,00" at bounding box center [743, 256] width 147 height 44
type input "1,00"
click at [817, 234] on button "Declarar" at bounding box center [858, 256] width 82 height 44
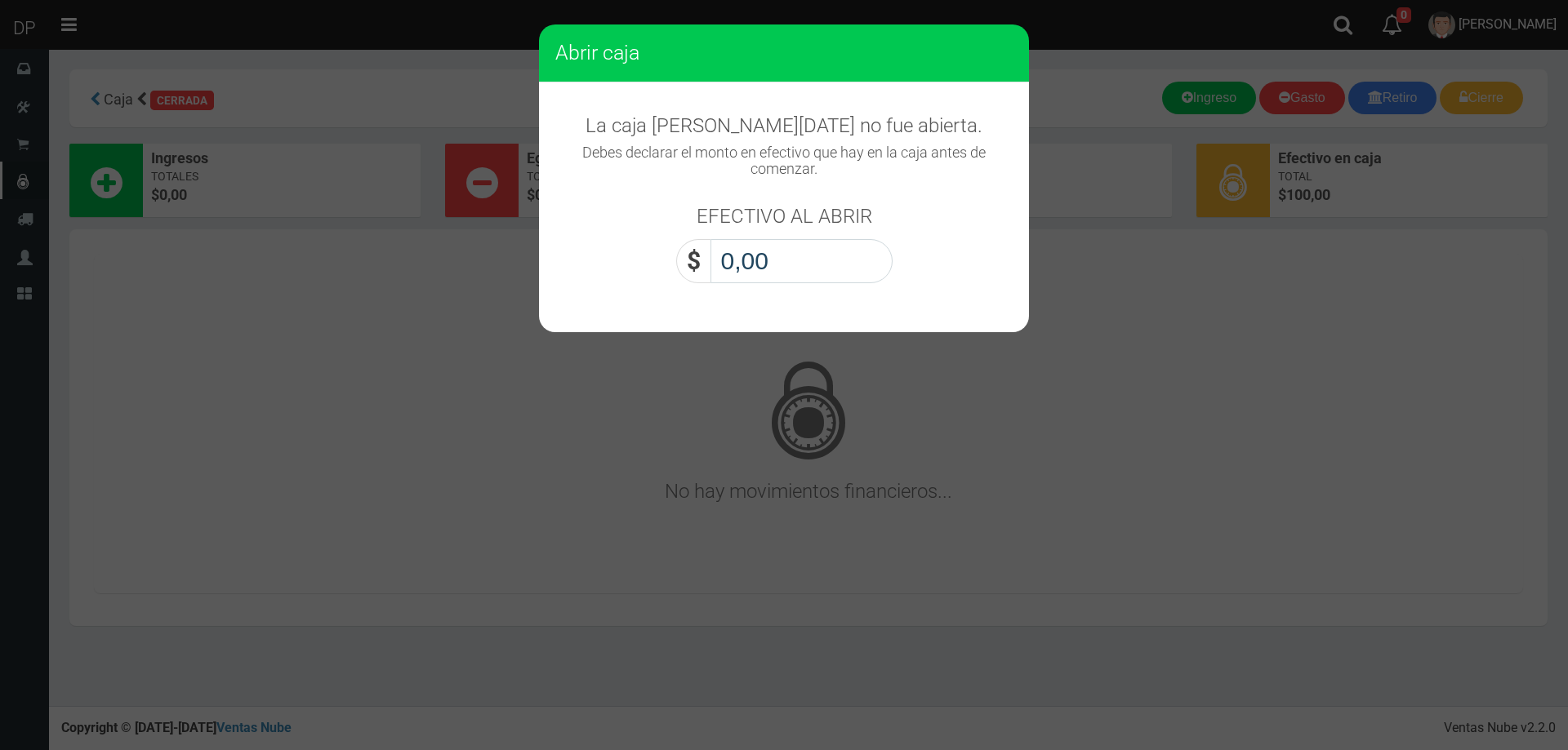
click at [784, 256] on input "0,00" at bounding box center [801, 261] width 182 height 44
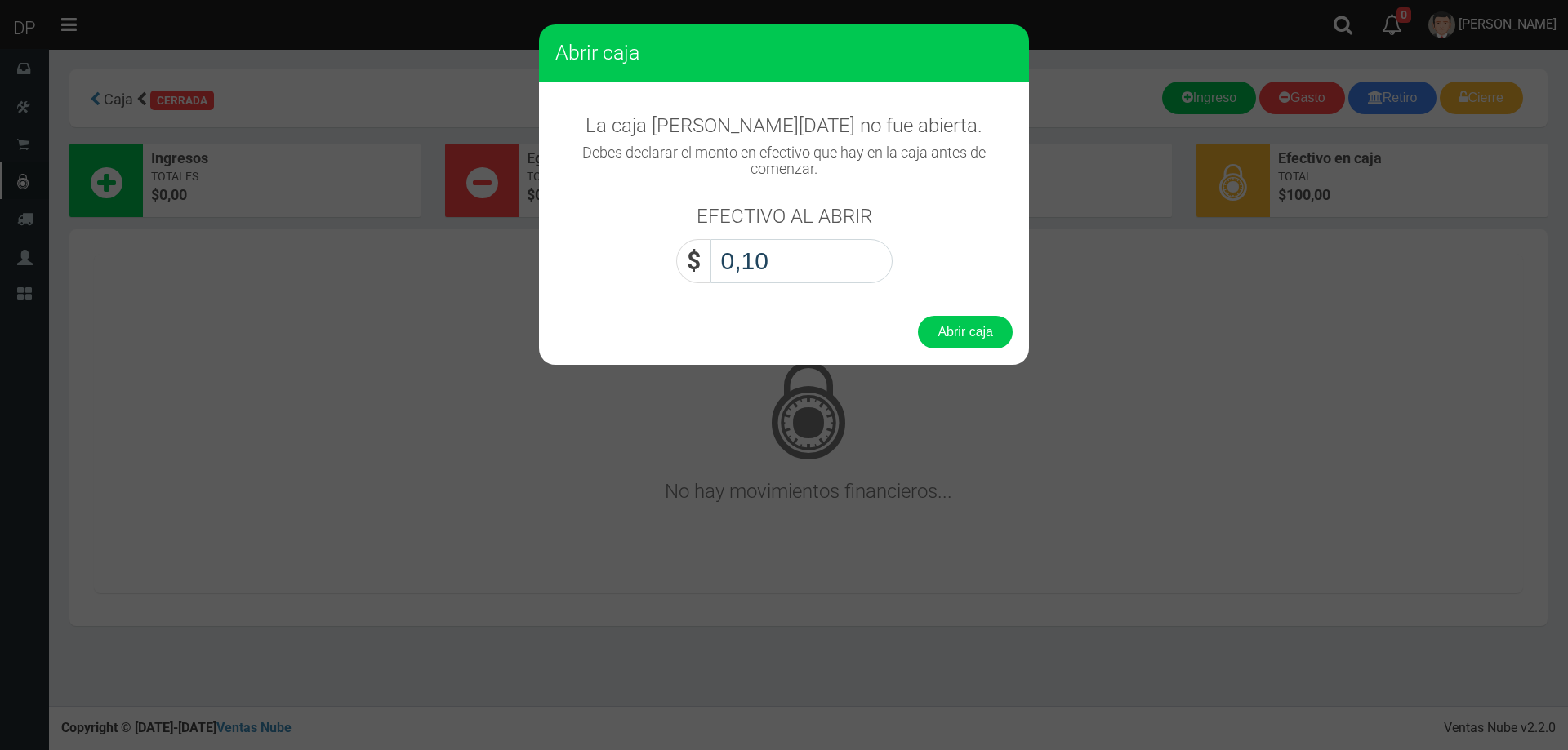
type input "1,00"
click at [918, 316] on button "Abrir caja" at bounding box center [965, 332] width 95 height 32
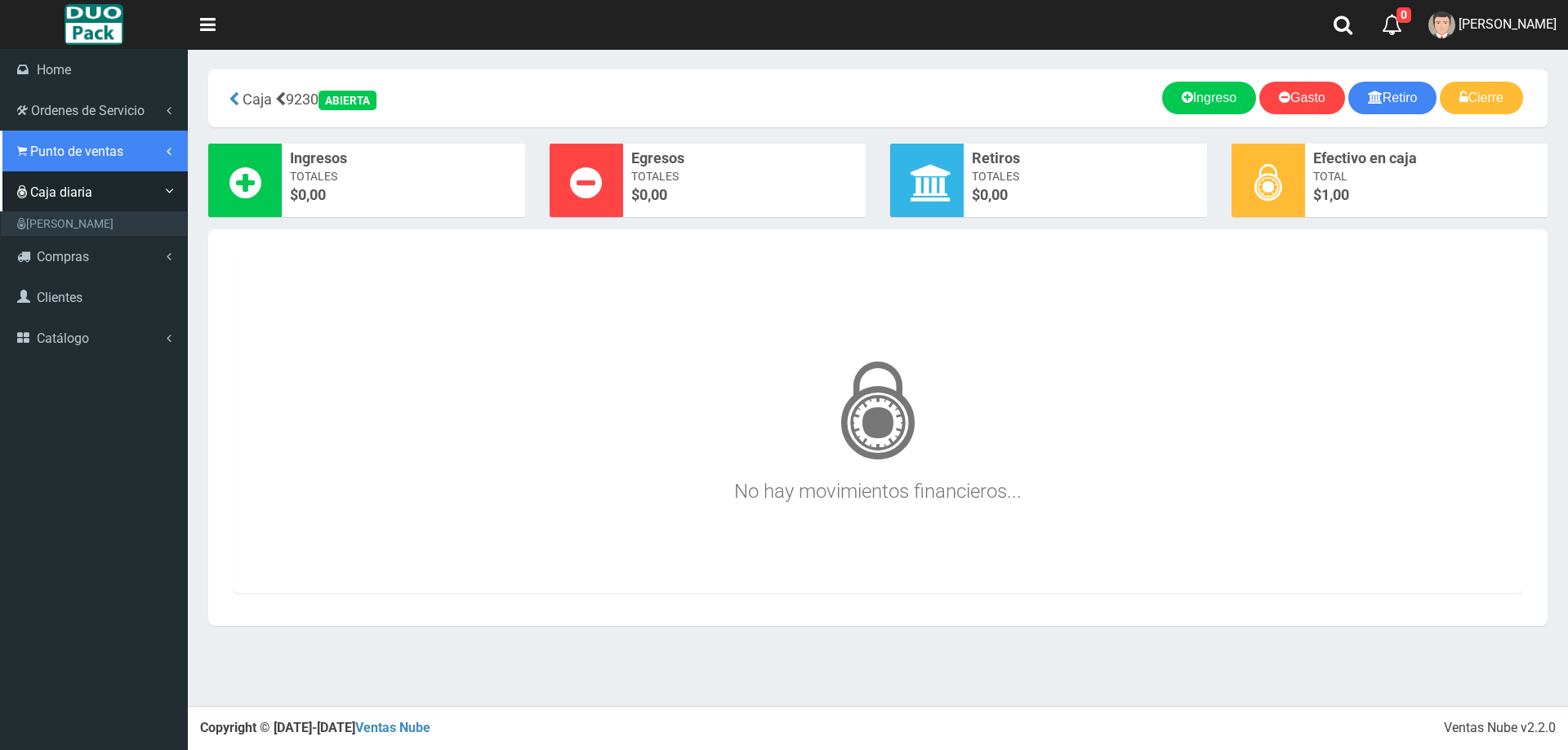
click at [58, 164] on link "Punto de ventas" at bounding box center [93, 150] width 187 height 41
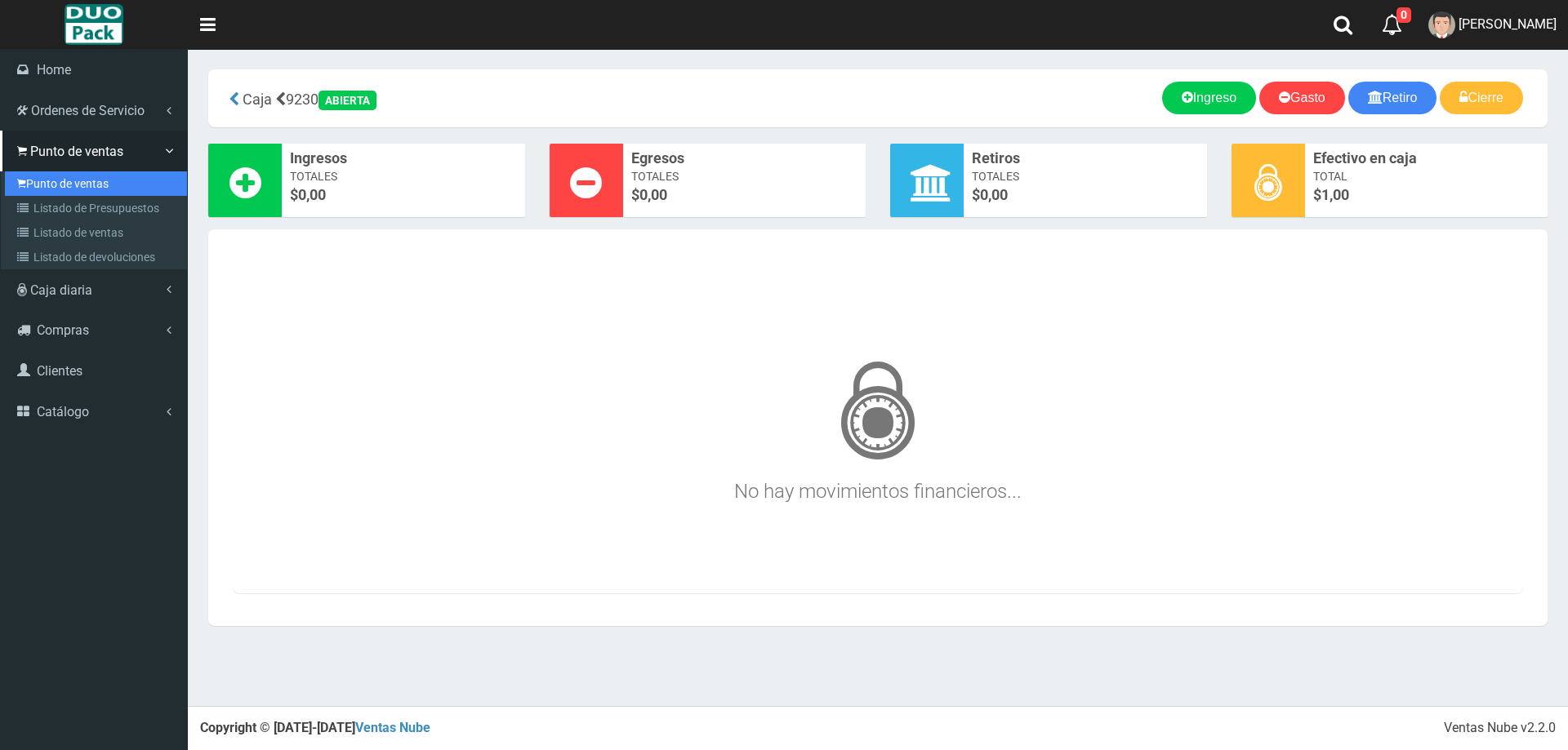
click at [82, 187] on link "Punto de ventas" at bounding box center [95, 183] width 182 height 25
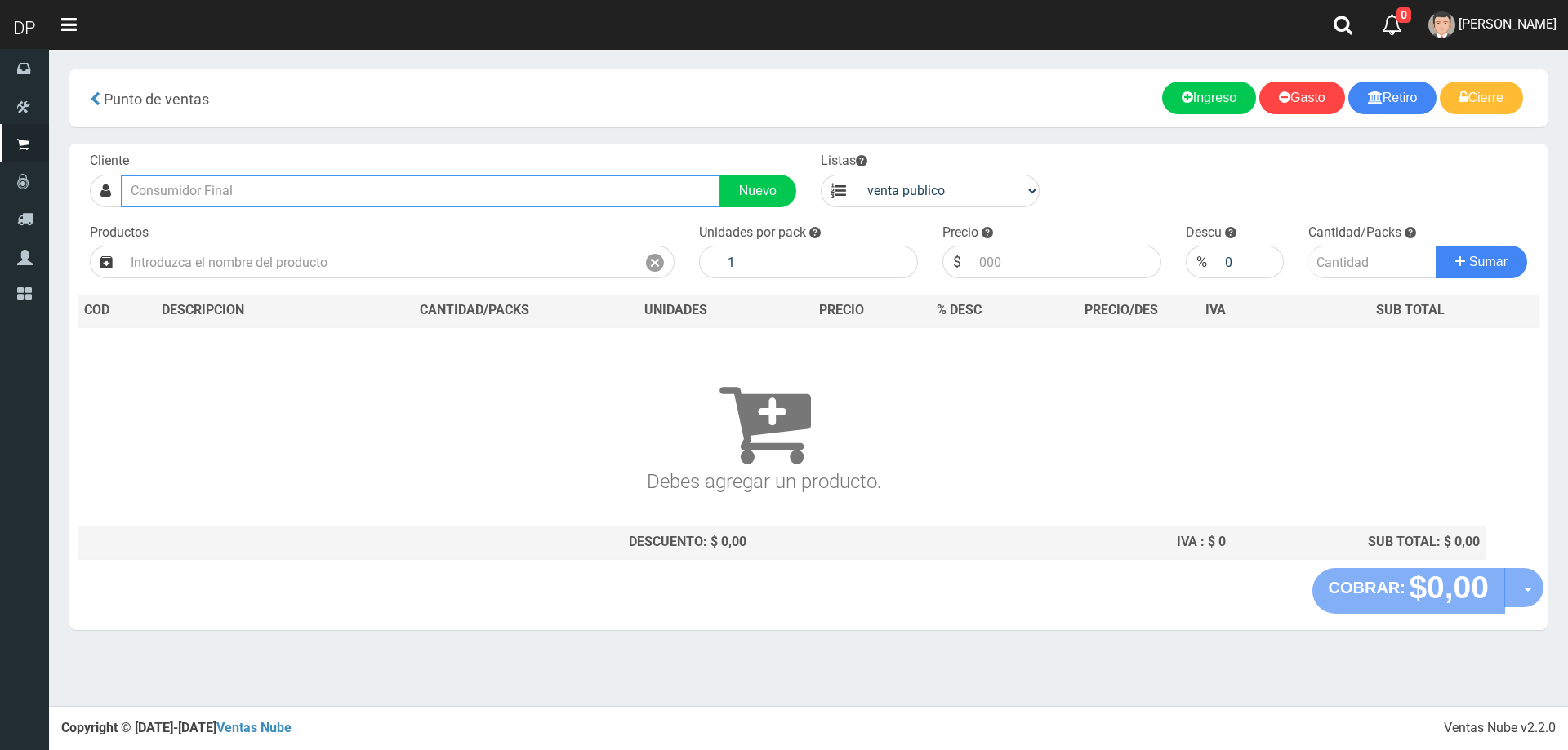
click at [311, 189] on input "text" at bounding box center [420, 191] width 599 height 32
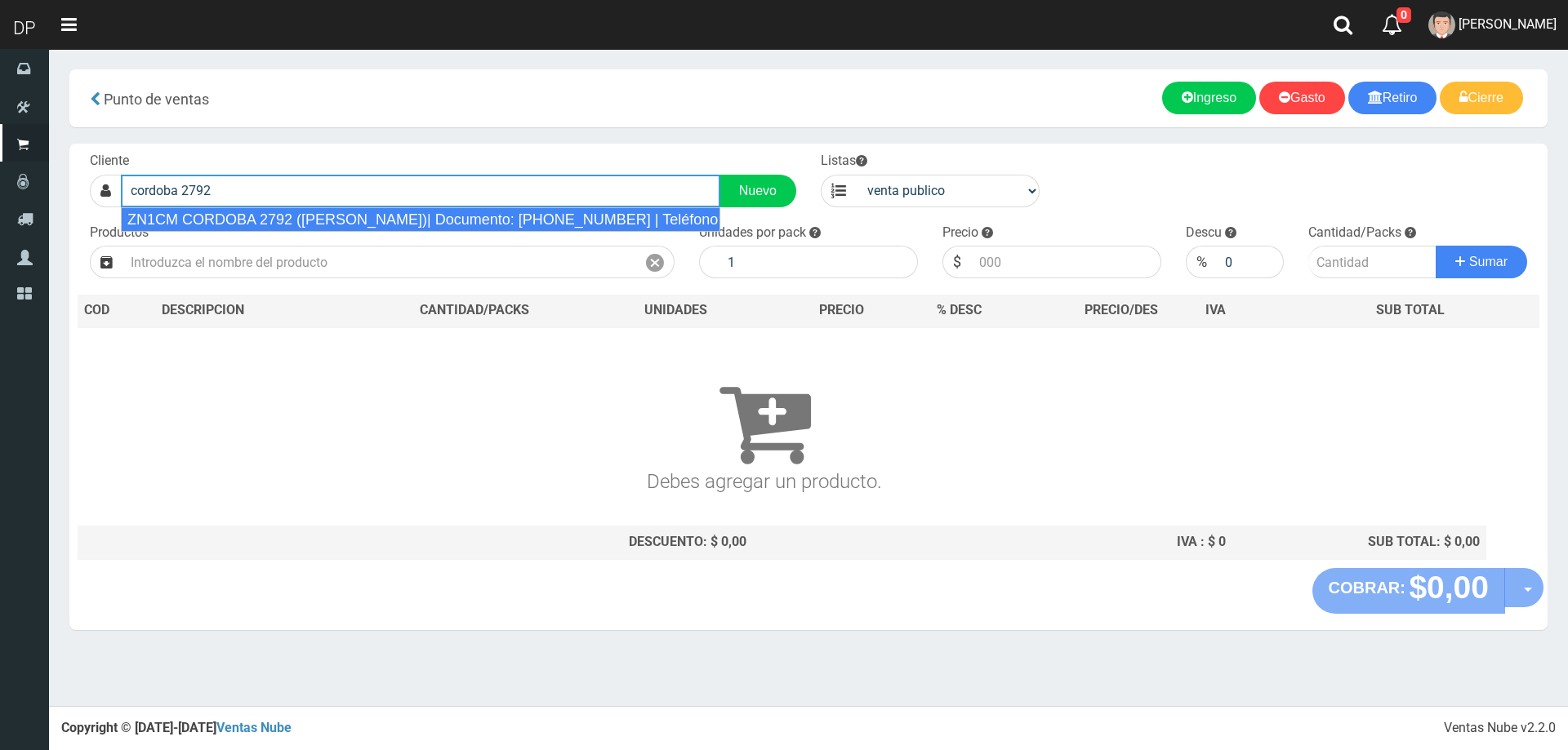
click at [335, 212] on div "ZN1CM CORDOBA 2792 (MARTINEZ)| Documento: 5751654116 | Teléfono:" at bounding box center [420, 220] width 599 height 25
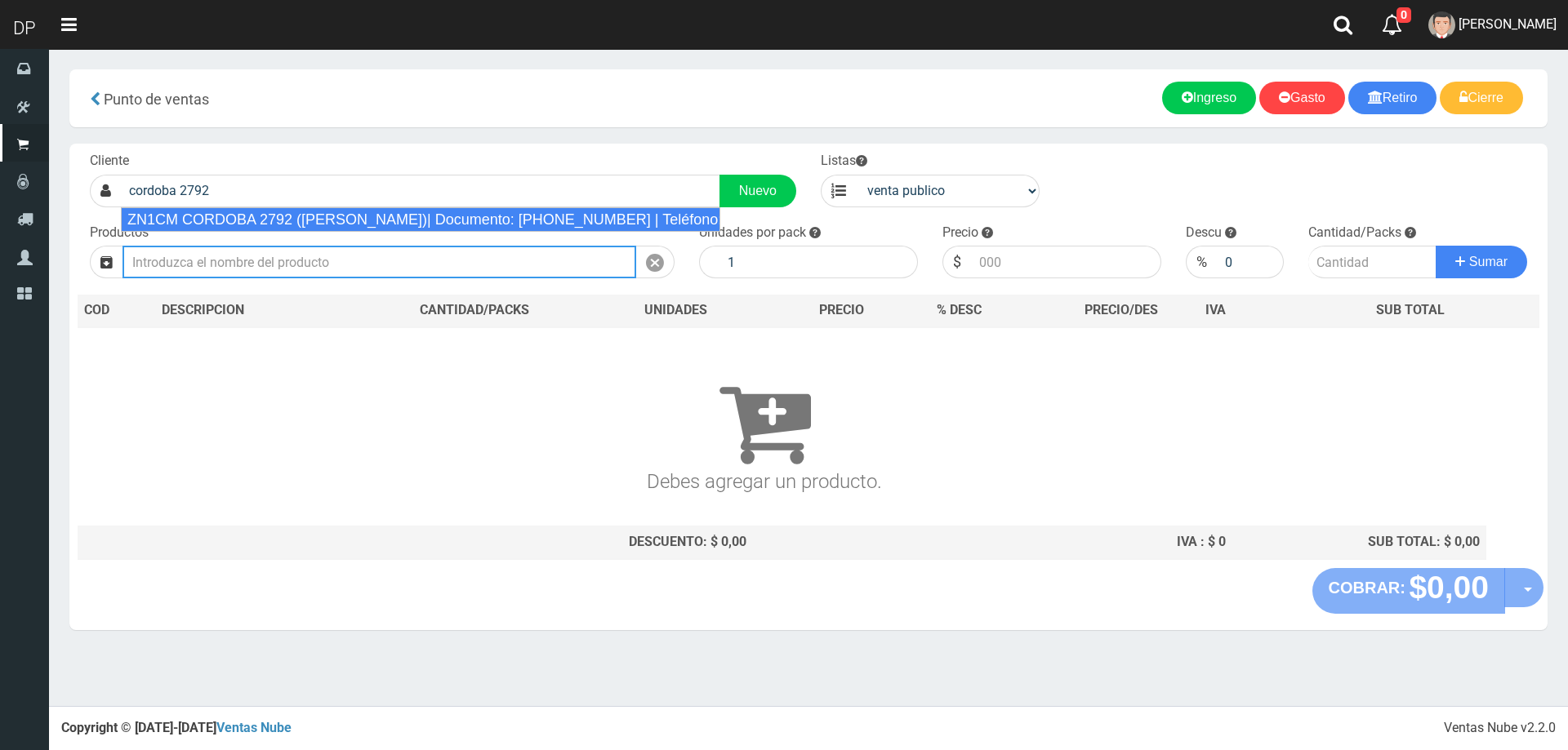
type input "ZN1CM CORDOBA 2792 (MARTINEZ)| Documento: 5751654116 | Teléfono:"
select select "2"
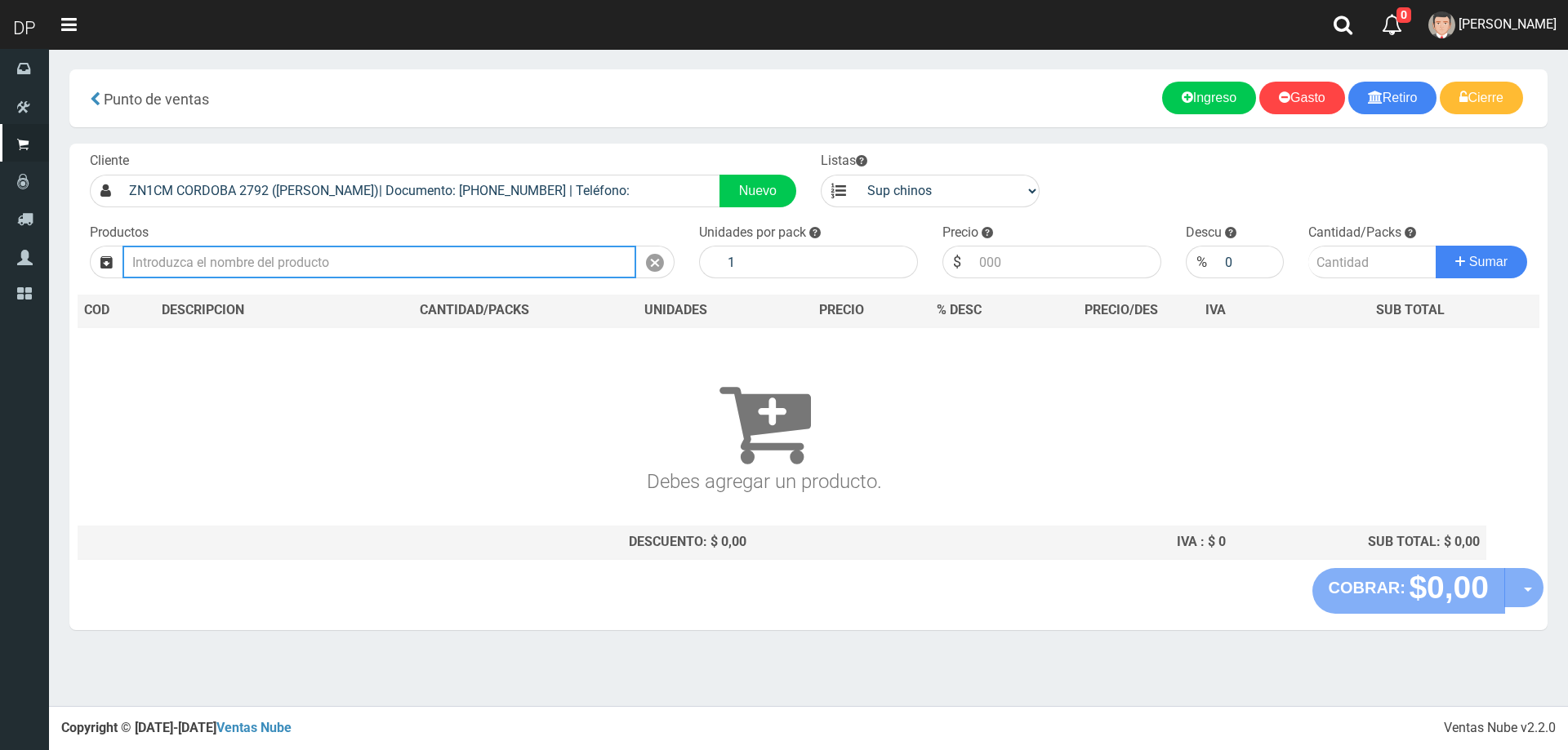
click at [335, 250] on input "text" at bounding box center [379, 261] width 513 height 32
click at [336, 260] on input "text" at bounding box center [379, 261] width 513 height 32
type input "l"
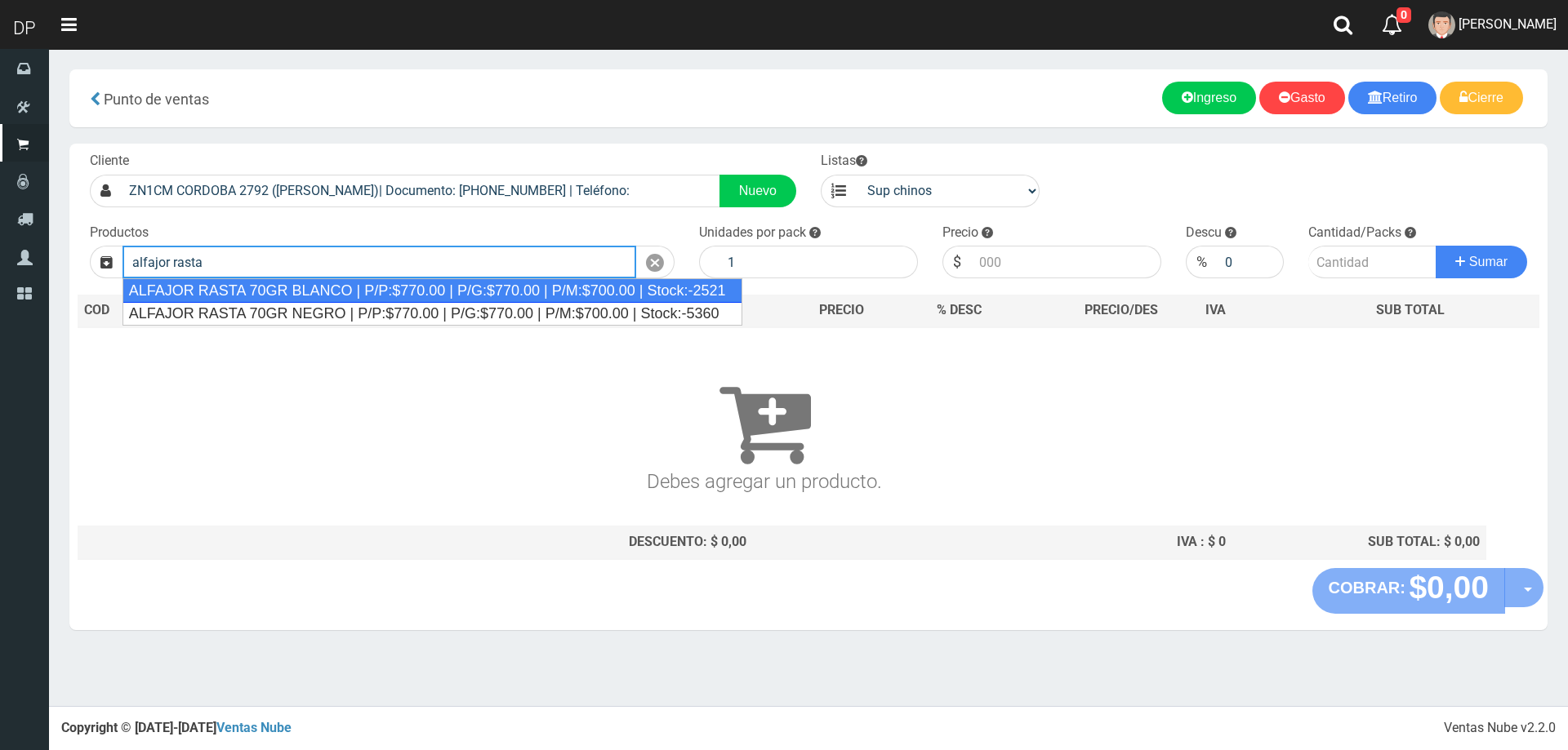
click at [347, 286] on div "ALFAJOR RASTA 70GR BLANCO | P/P:$770.00 | P/G:$770.00 | P/M:$700.00 | Stock:-25…" at bounding box center [433, 291] width 620 height 25
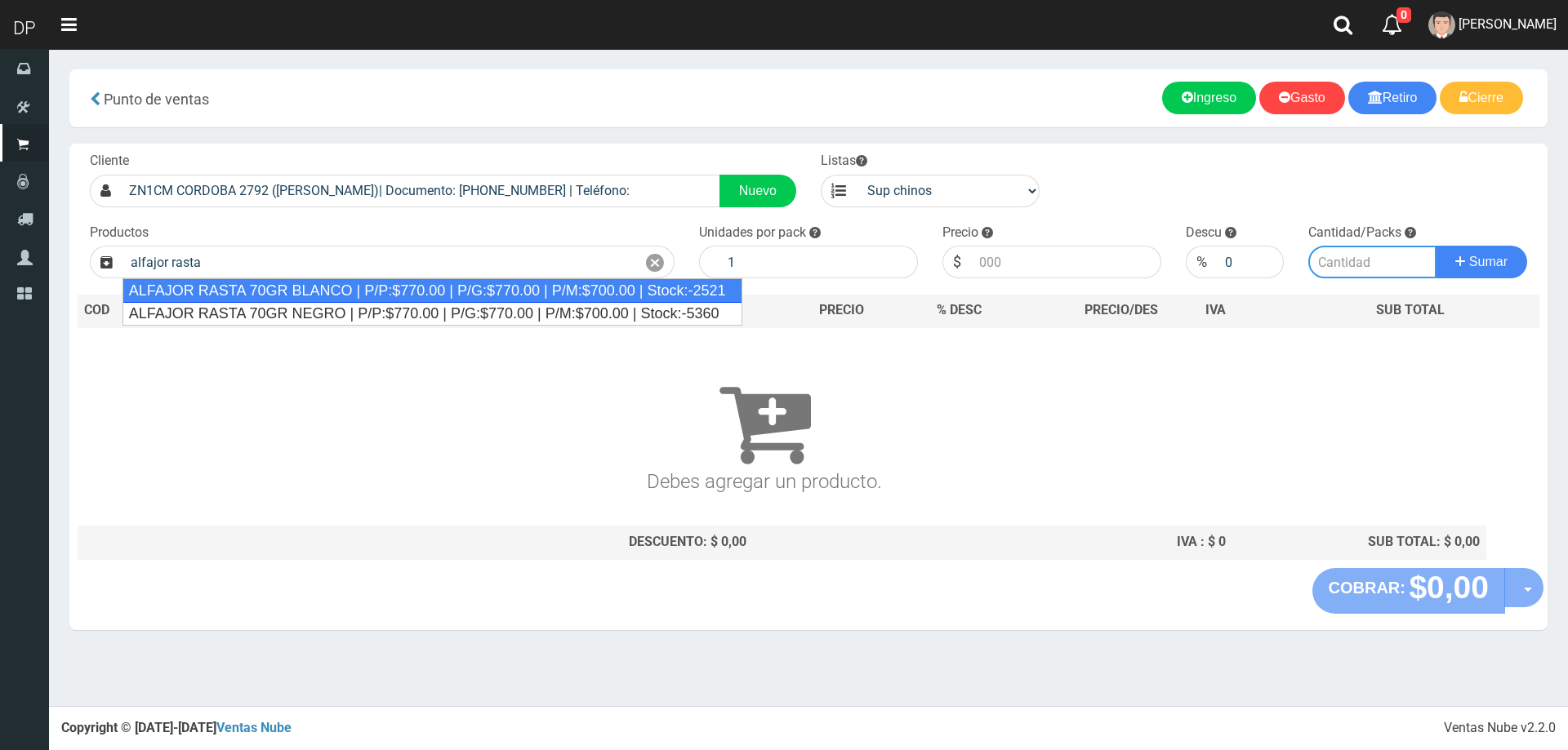
type input "ALFAJOR RASTA 70GR BLANCO | P/P:$770.00 | P/G:$770.00 | P/M:$700.00 | Stock:-25…"
type input "18"
type input "770.00"
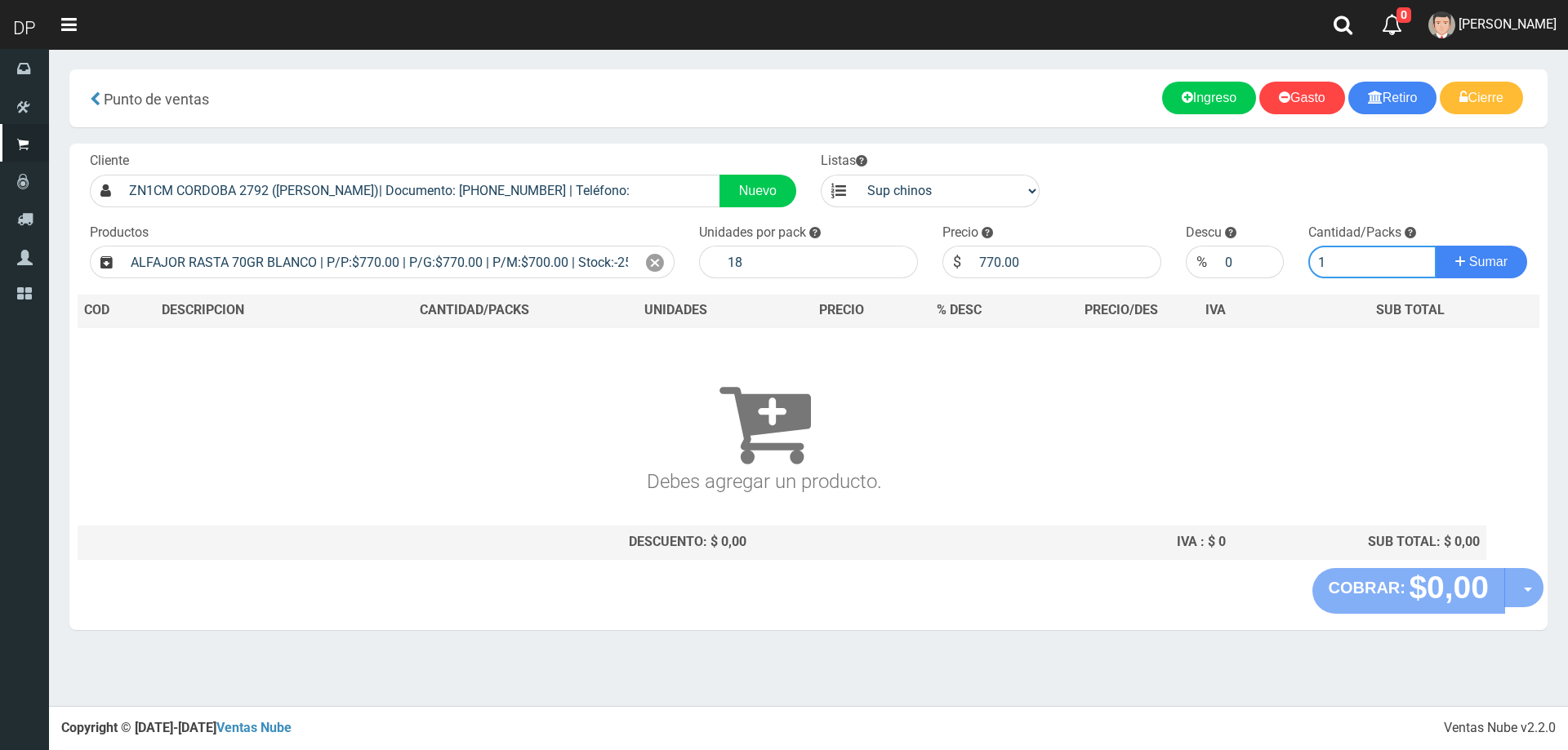
type input "1"
click at [1435, 245] on button "Sumar" at bounding box center [1481, 261] width 91 height 32
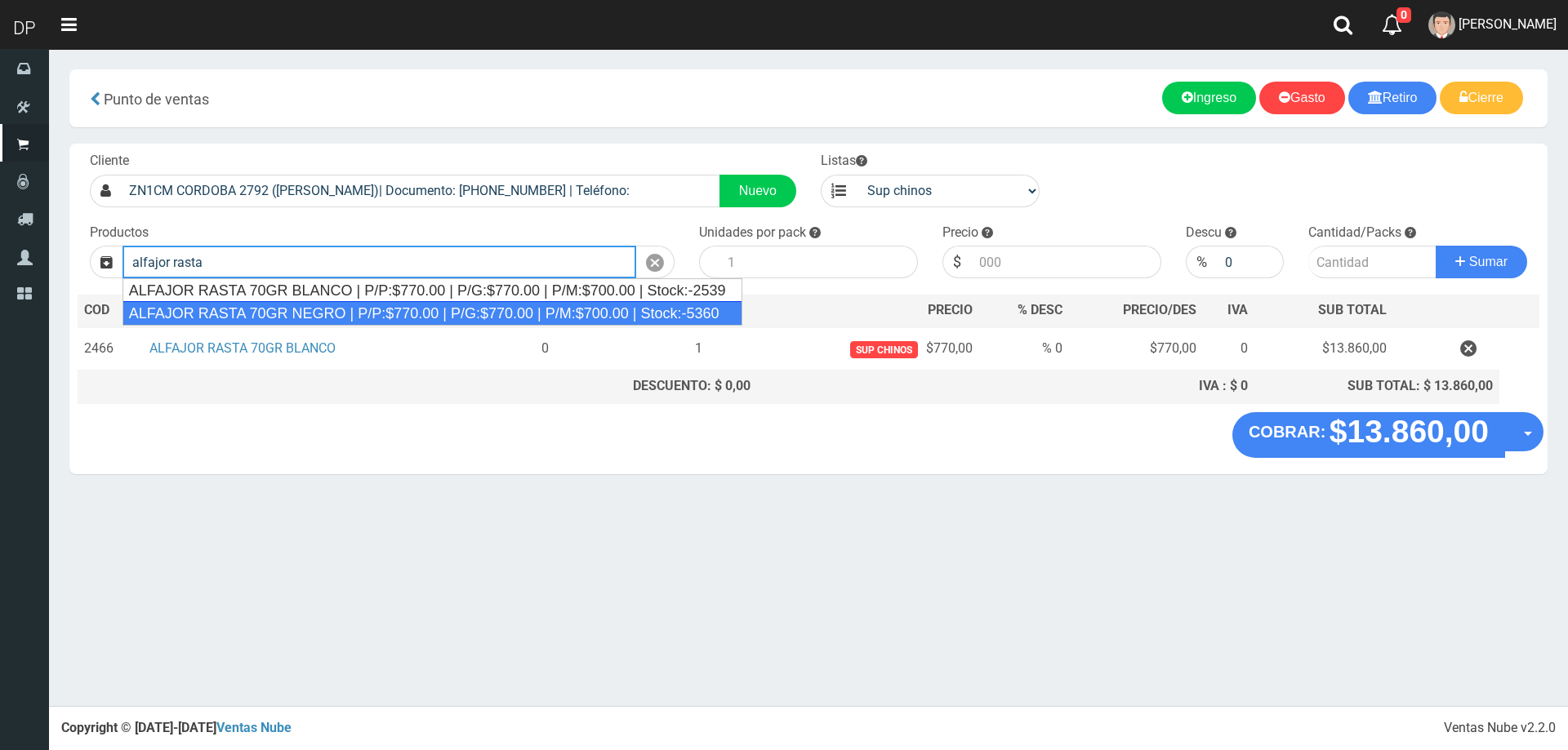
click at [342, 317] on div "ALFAJOR RASTA 70GR NEGRO | P/P:$770.00 | P/G:$770.00 | P/M:$700.00 | Stock:-5360" at bounding box center [433, 314] width 620 height 25
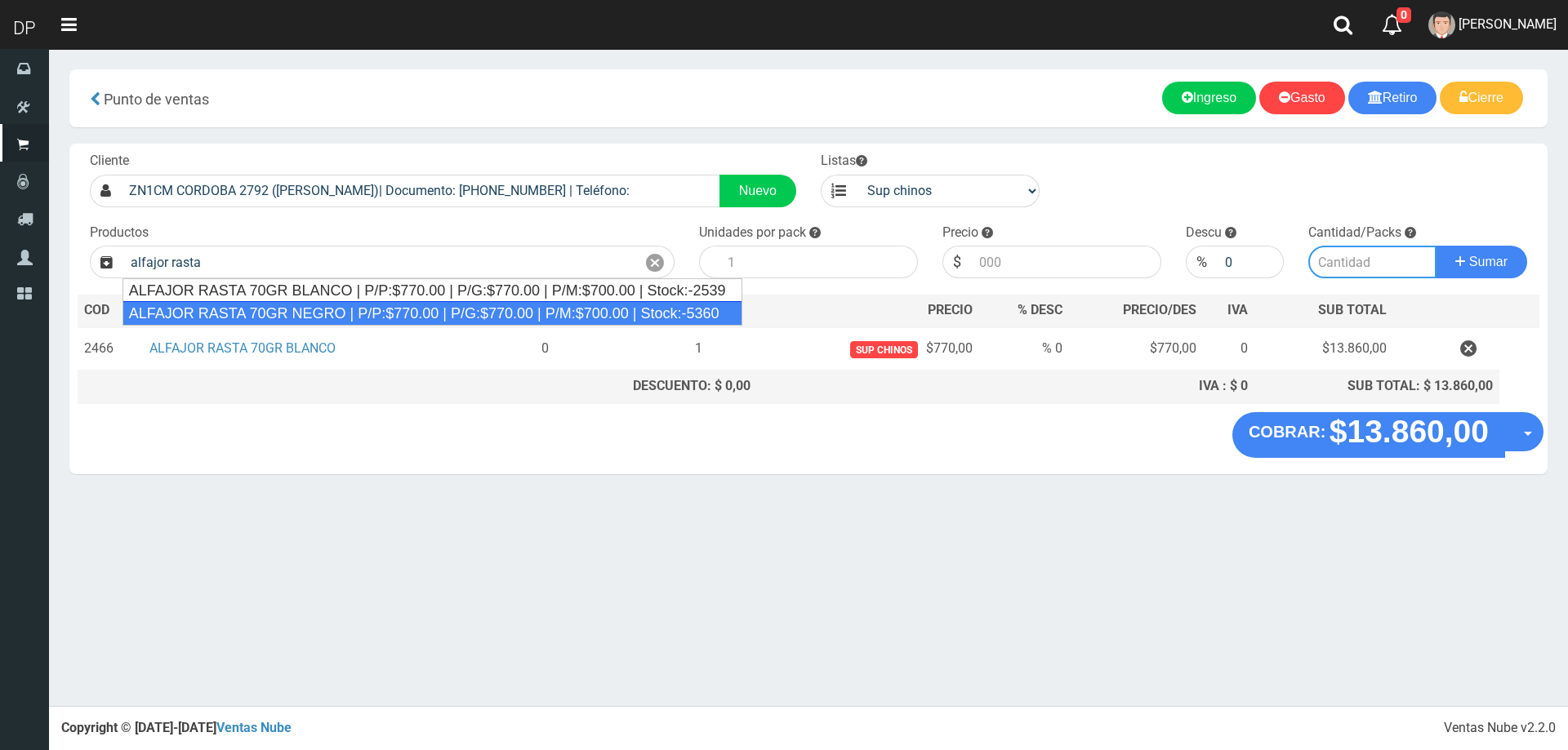
type input "ALFAJOR RASTA 70GR NEGRO | P/P:$770.00 | P/G:$770.00 | P/M:$700.00 | Stock:-5360"
type input "18"
type input "770.00"
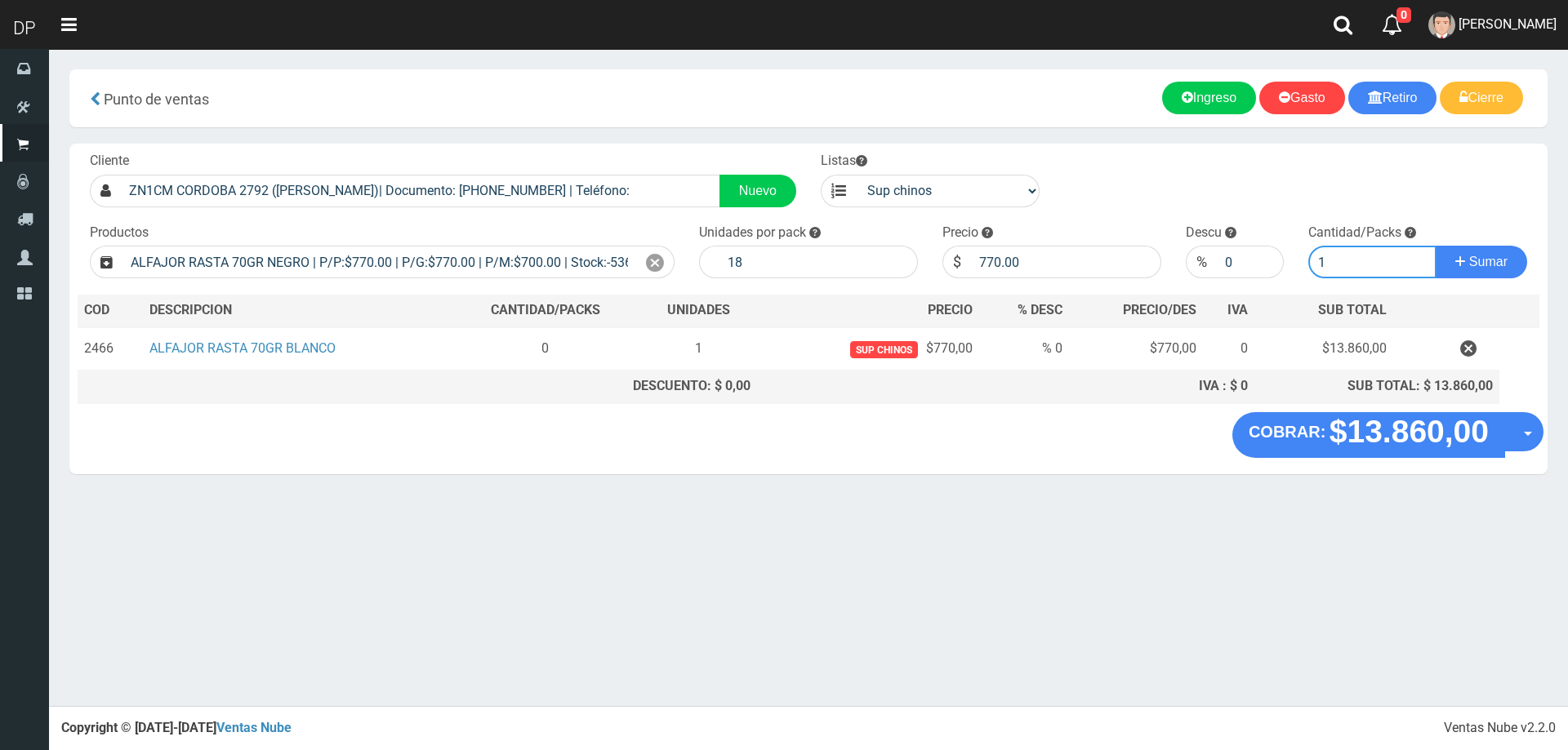
type input "1"
click at [1435, 245] on button "Sumar" at bounding box center [1481, 261] width 91 height 32
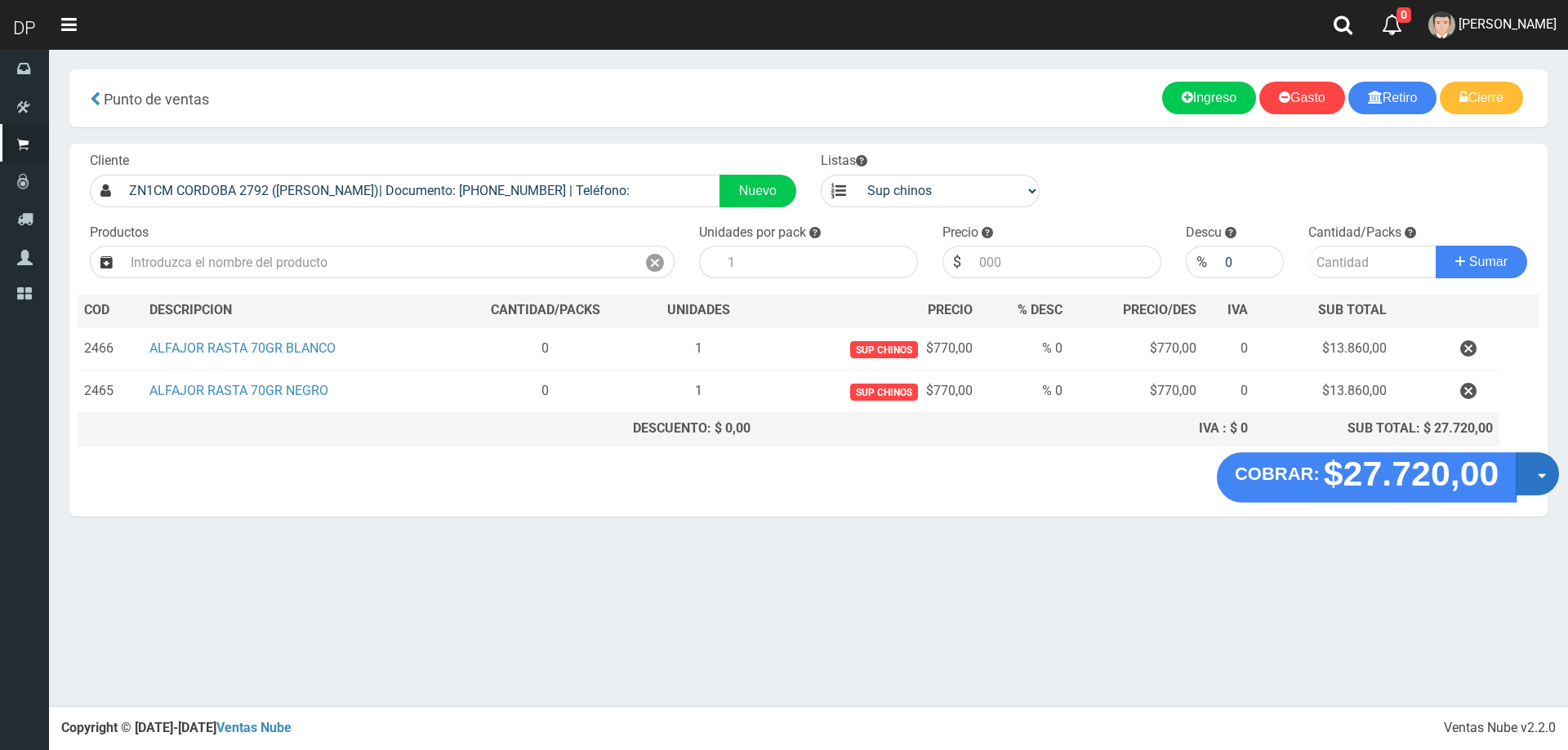
click at [1528, 479] on button "Opciones" at bounding box center [1538, 474] width 44 height 44
click at [1527, 483] on link "Hacer Devolucion" at bounding box center [1485, 478] width 146 height 37
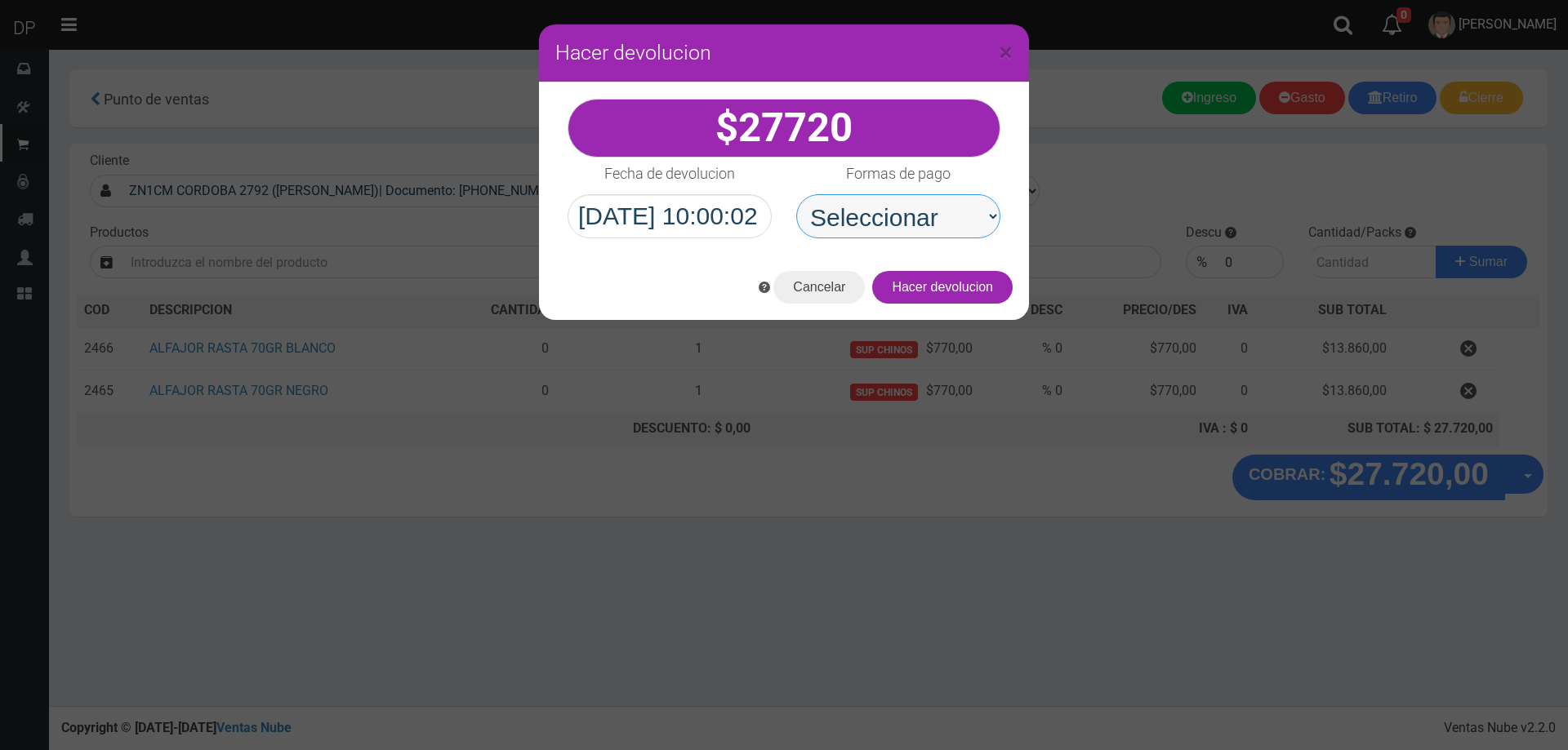
click at [890, 219] on select "Seleccionar Efectivo Tarjeta de Crédito Depósito Débito" at bounding box center [898, 216] width 204 height 44
select select "Efectivo"
click at [796, 194] on select "Seleccionar Efectivo Tarjeta de Crédito Depósito Débito" at bounding box center [898, 216] width 204 height 44
click at [984, 297] on button "Hacer devolucion" at bounding box center [942, 287] width 141 height 32
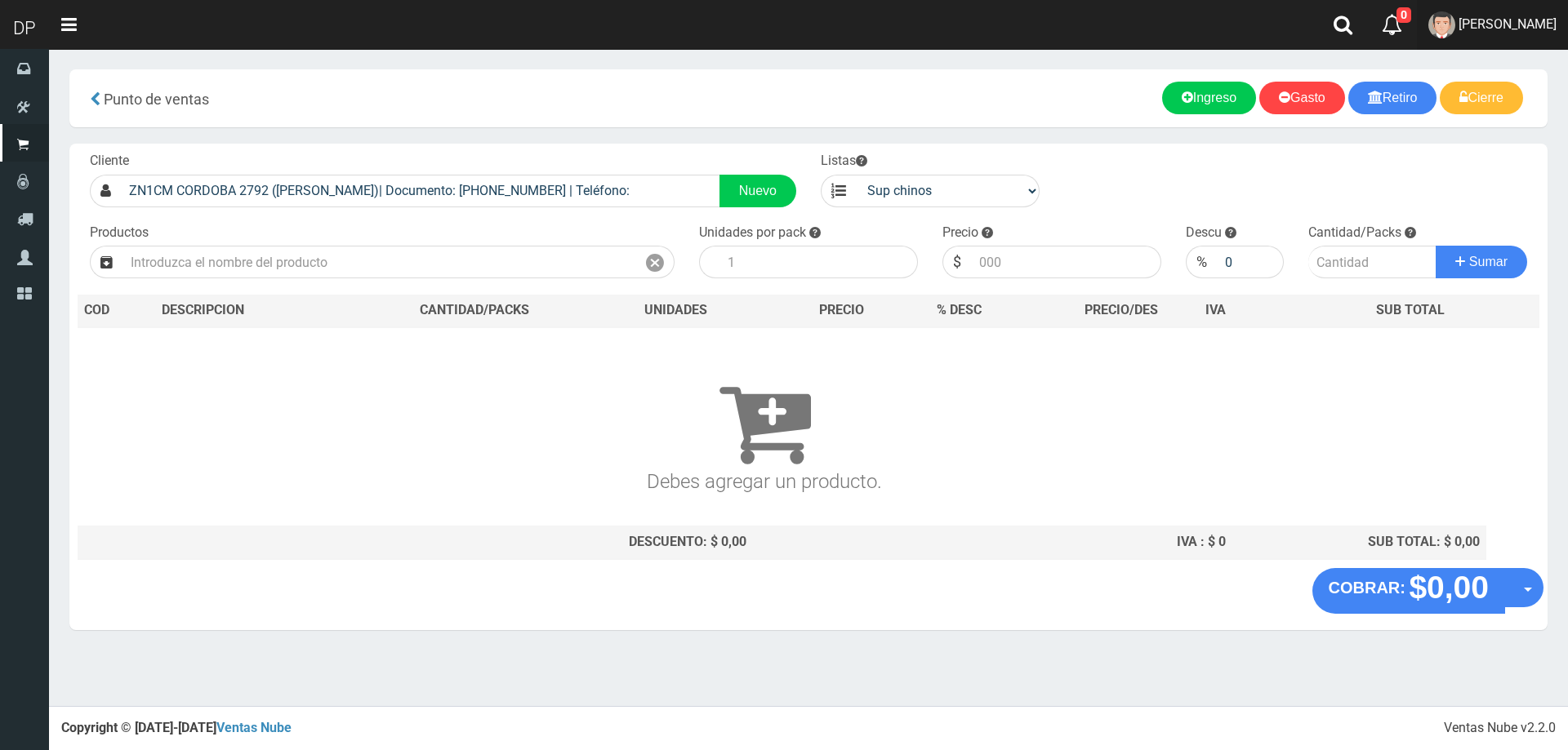
click at [1528, 26] on span "Betiana Paola Casco" at bounding box center [1506, 24] width 98 height 15
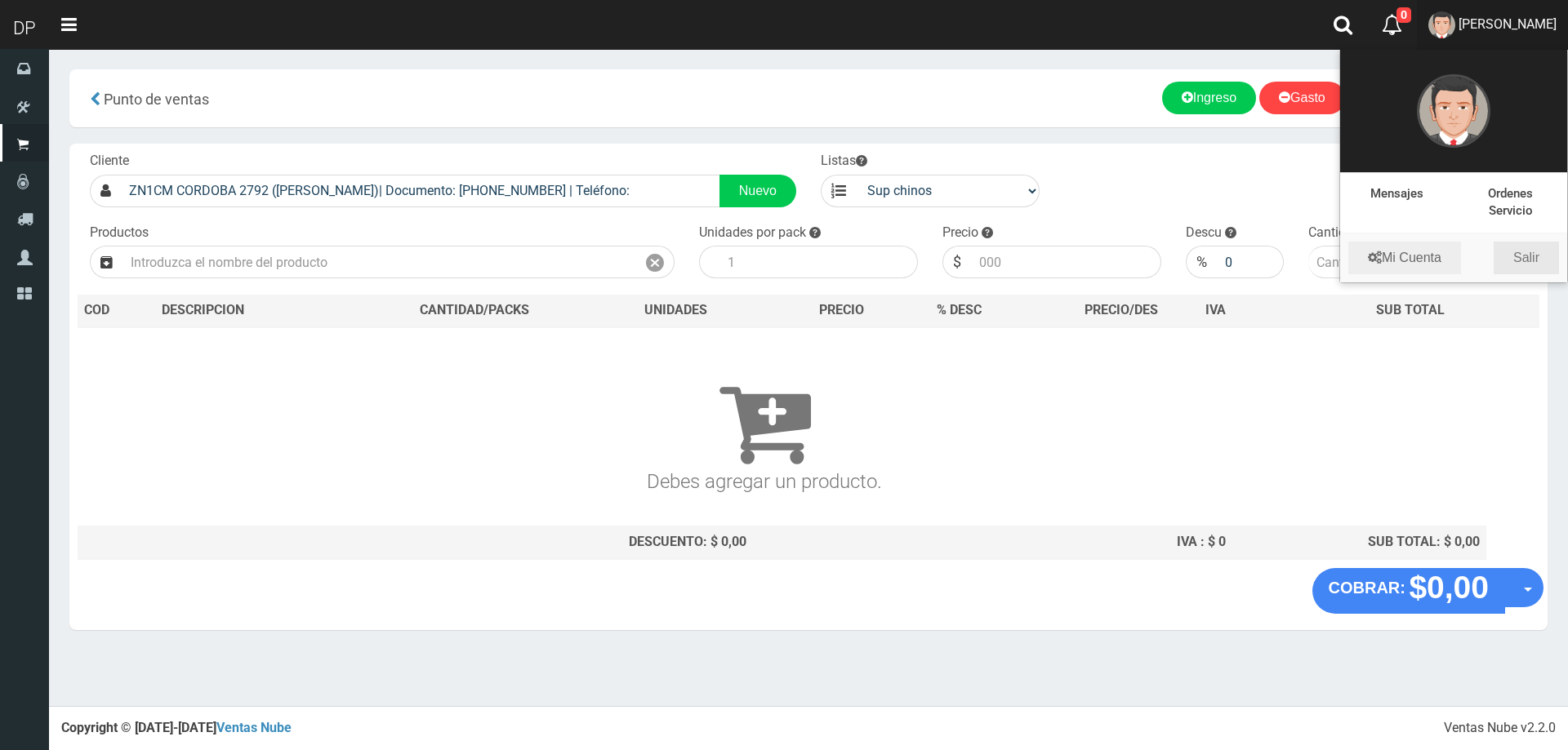
click at [1538, 256] on link "Salir" at bounding box center [1525, 258] width 66 height 32
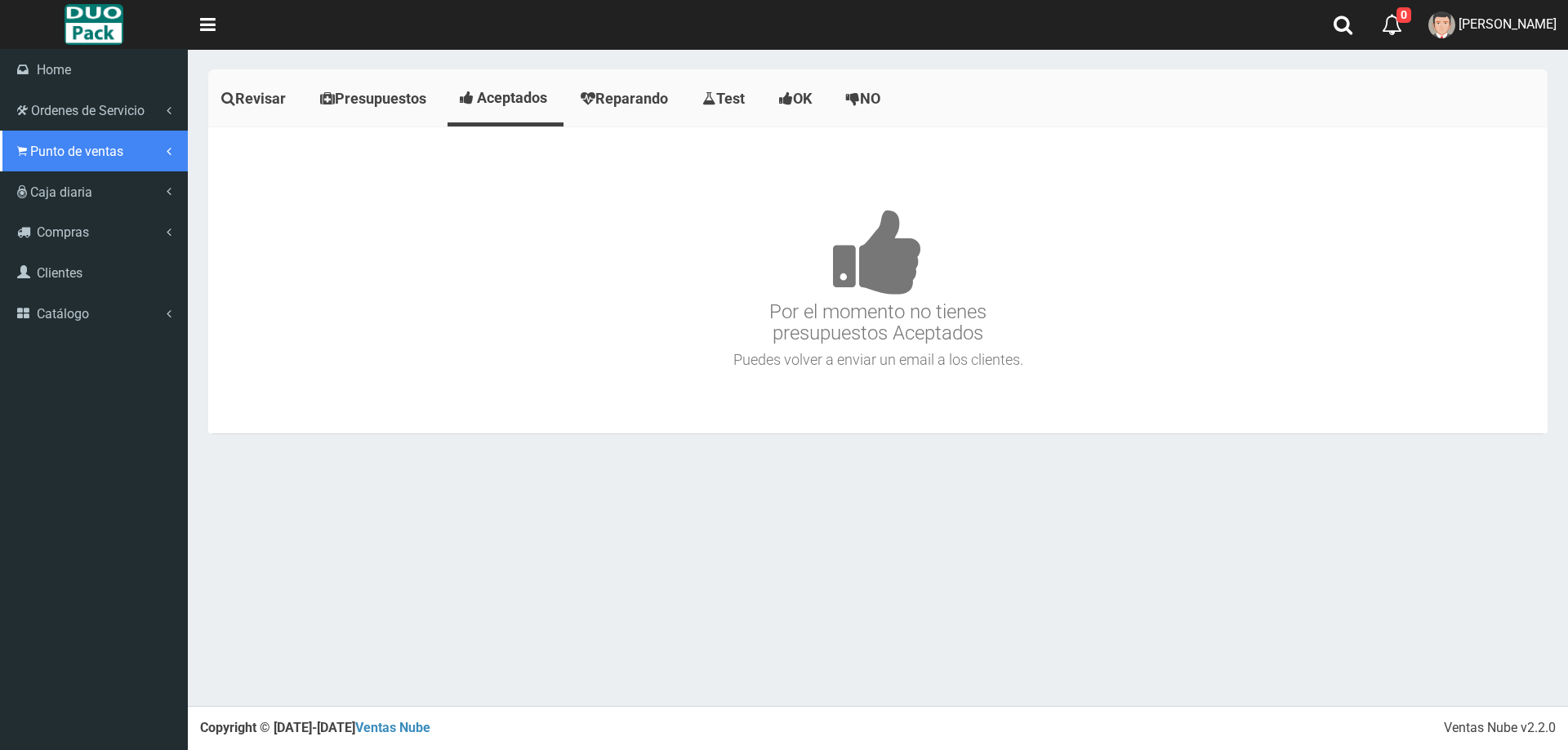
click at [40, 150] on span "Punto de ventas" at bounding box center [77, 151] width 93 height 15
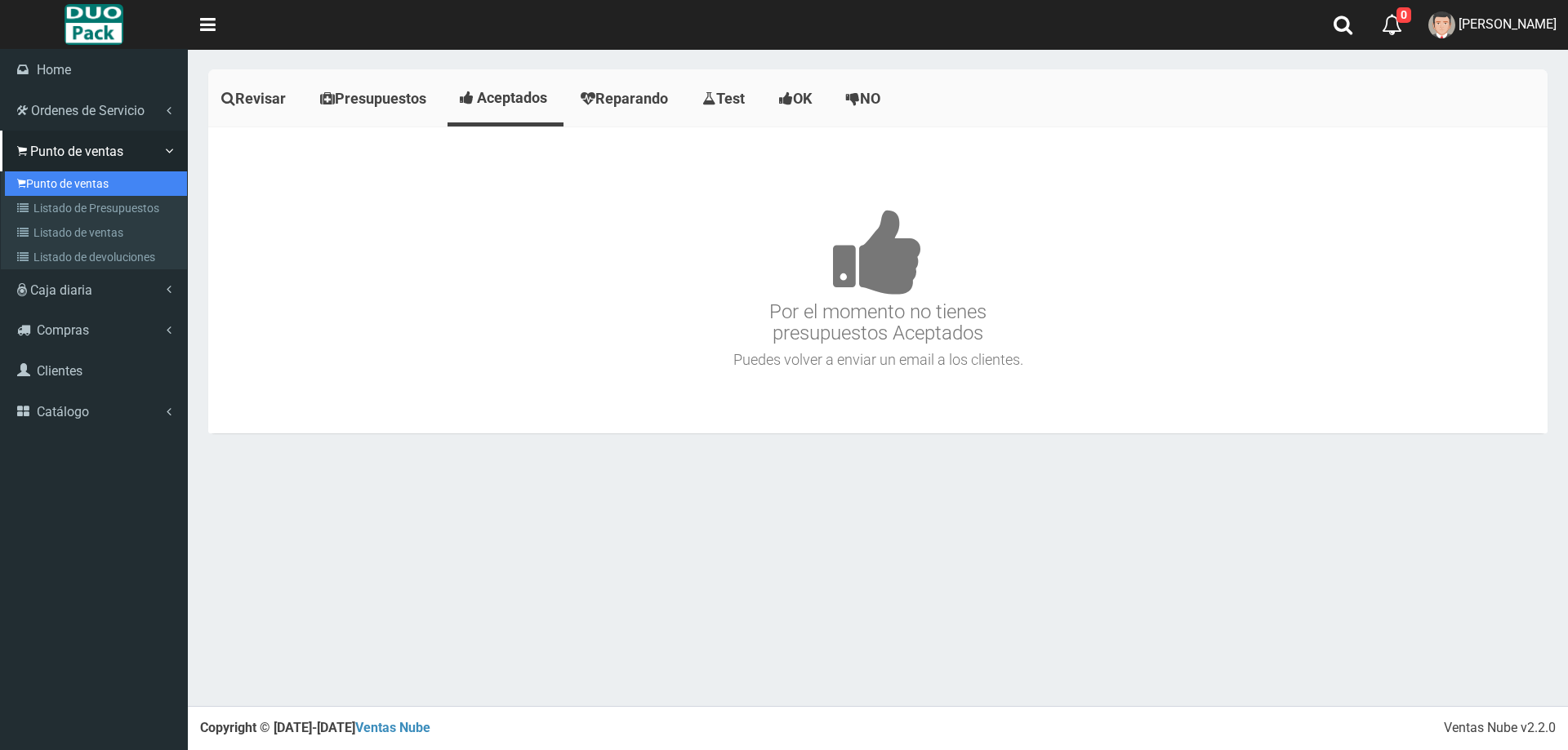
click at [96, 183] on link "Punto de ventas" at bounding box center [95, 183] width 182 height 25
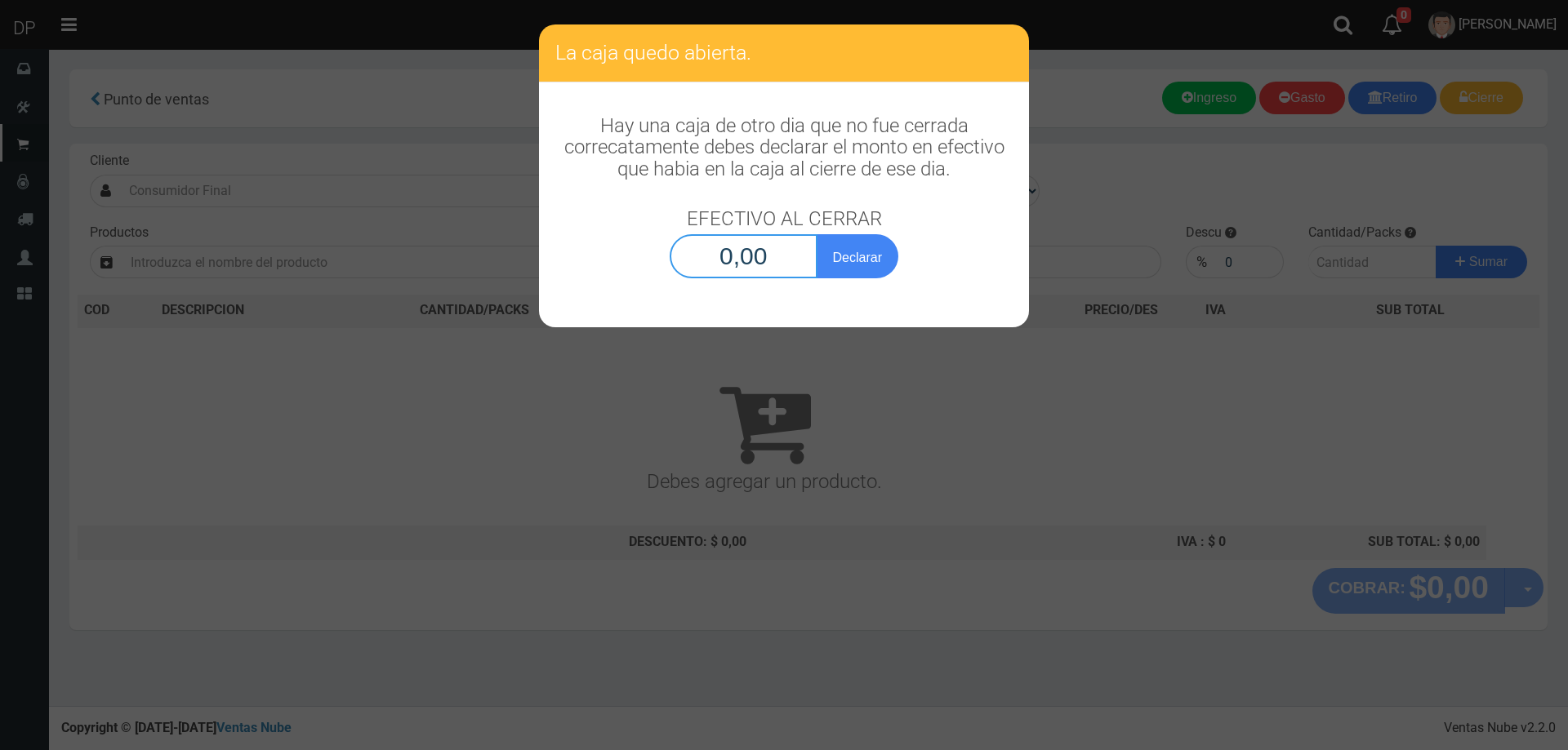
click at [775, 252] on input "0,00" at bounding box center [743, 256] width 147 height 44
type input "1,00"
click at [817, 234] on button "Declarar" at bounding box center [858, 256] width 82 height 44
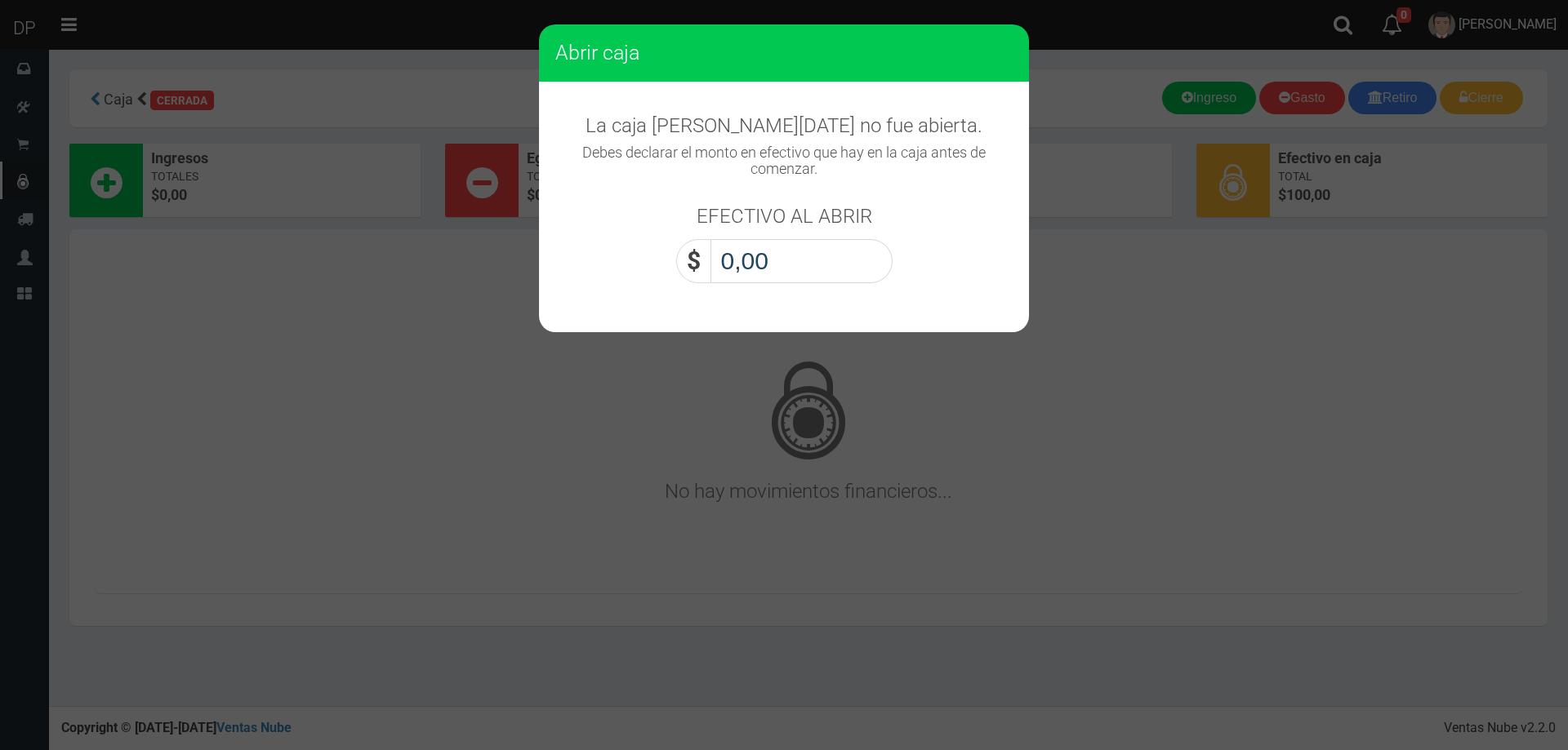
click at [765, 268] on input "0,00" at bounding box center [801, 261] width 182 height 44
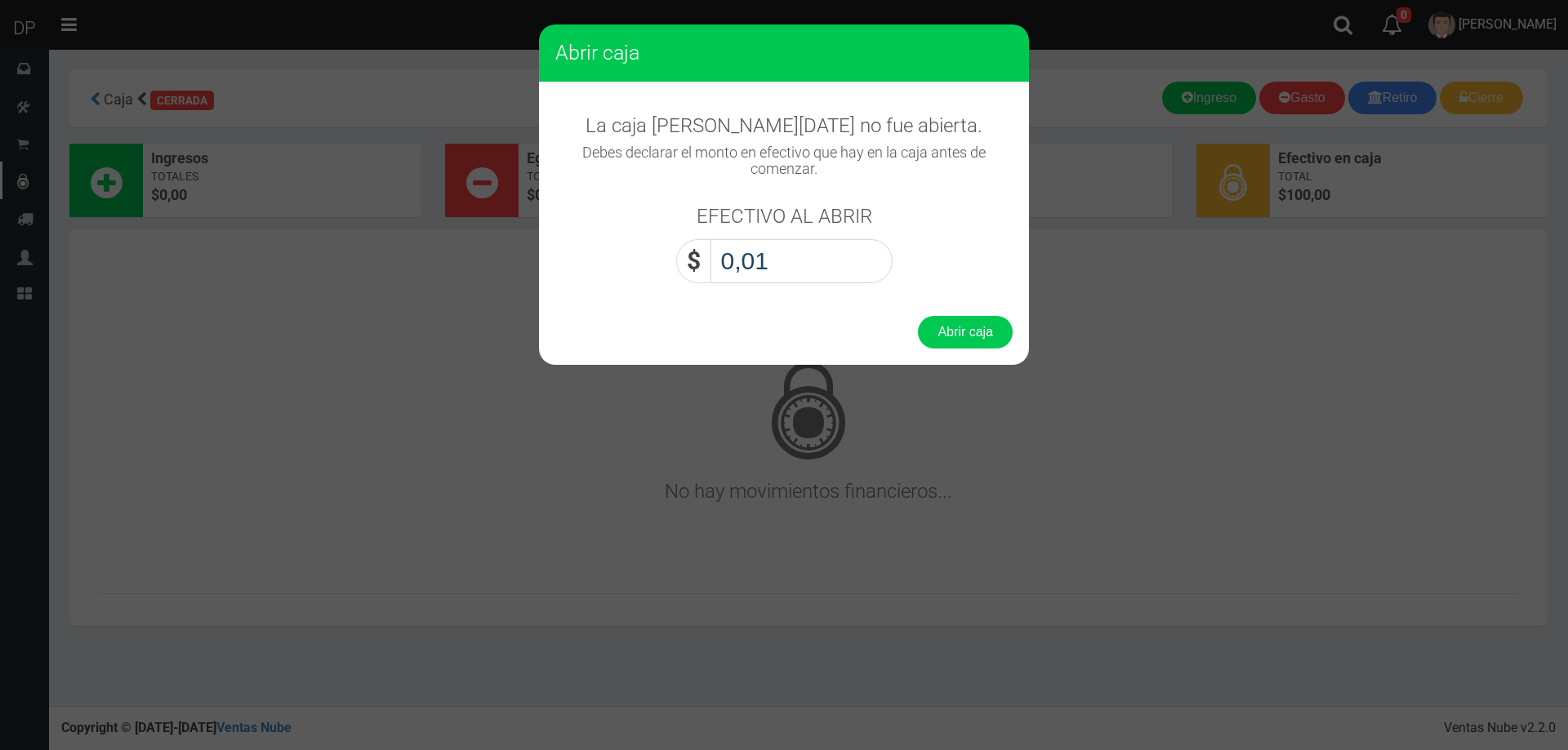
type input "0,10"
click at [918, 316] on button "Abrir caja" at bounding box center [965, 332] width 95 height 32
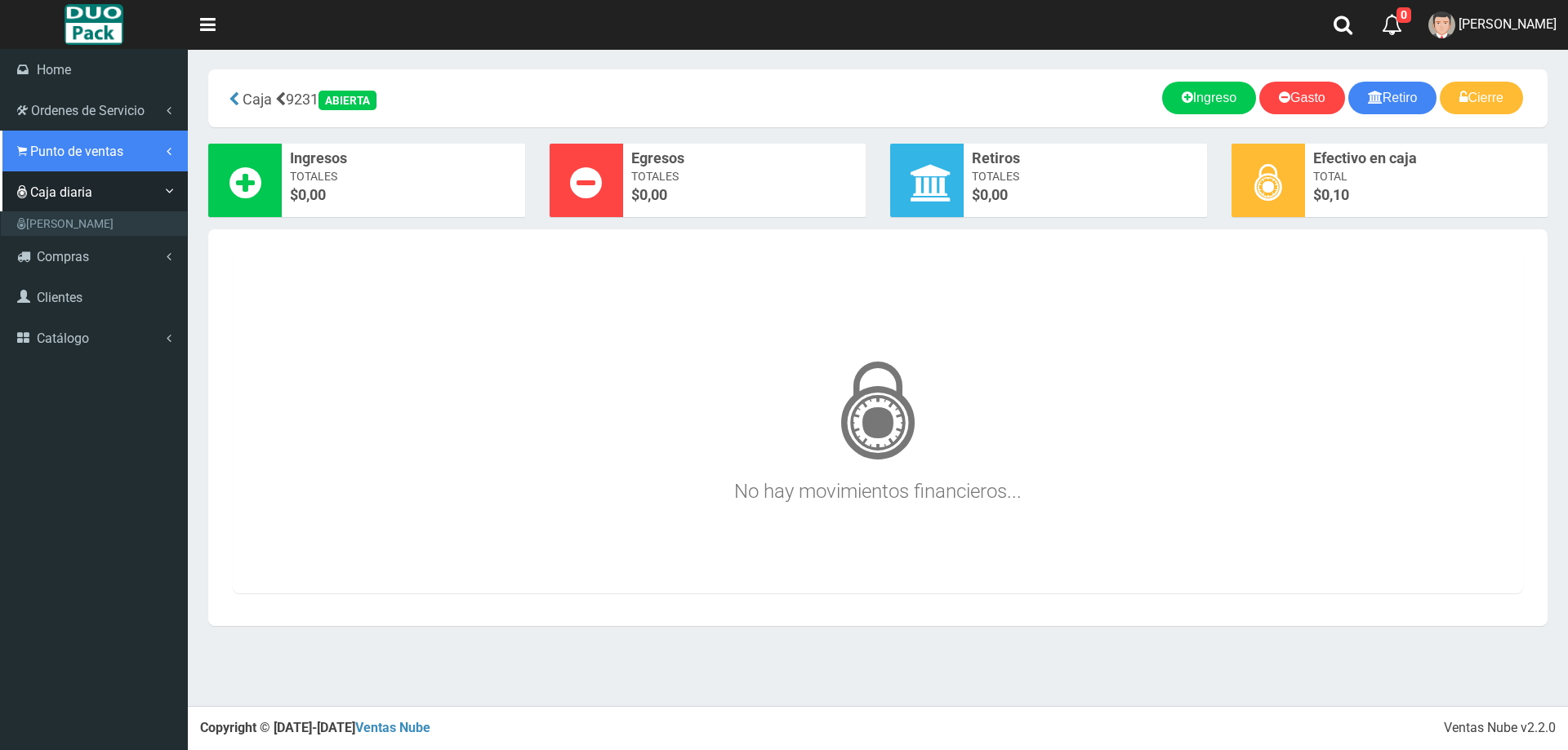
click at [64, 155] on span "Punto de ventas" at bounding box center [77, 151] width 93 height 15
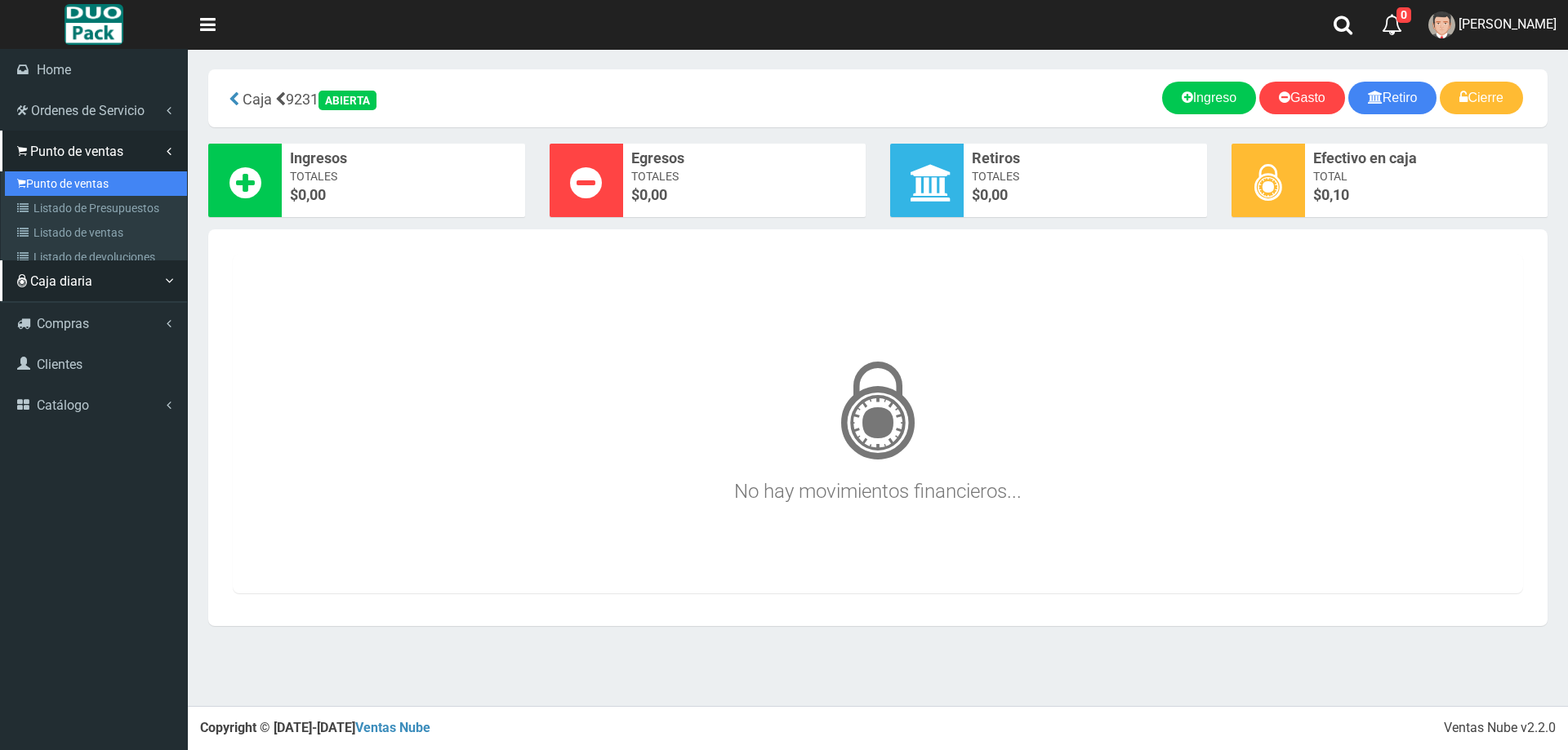
click at [96, 179] on link "Punto de ventas" at bounding box center [95, 183] width 182 height 25
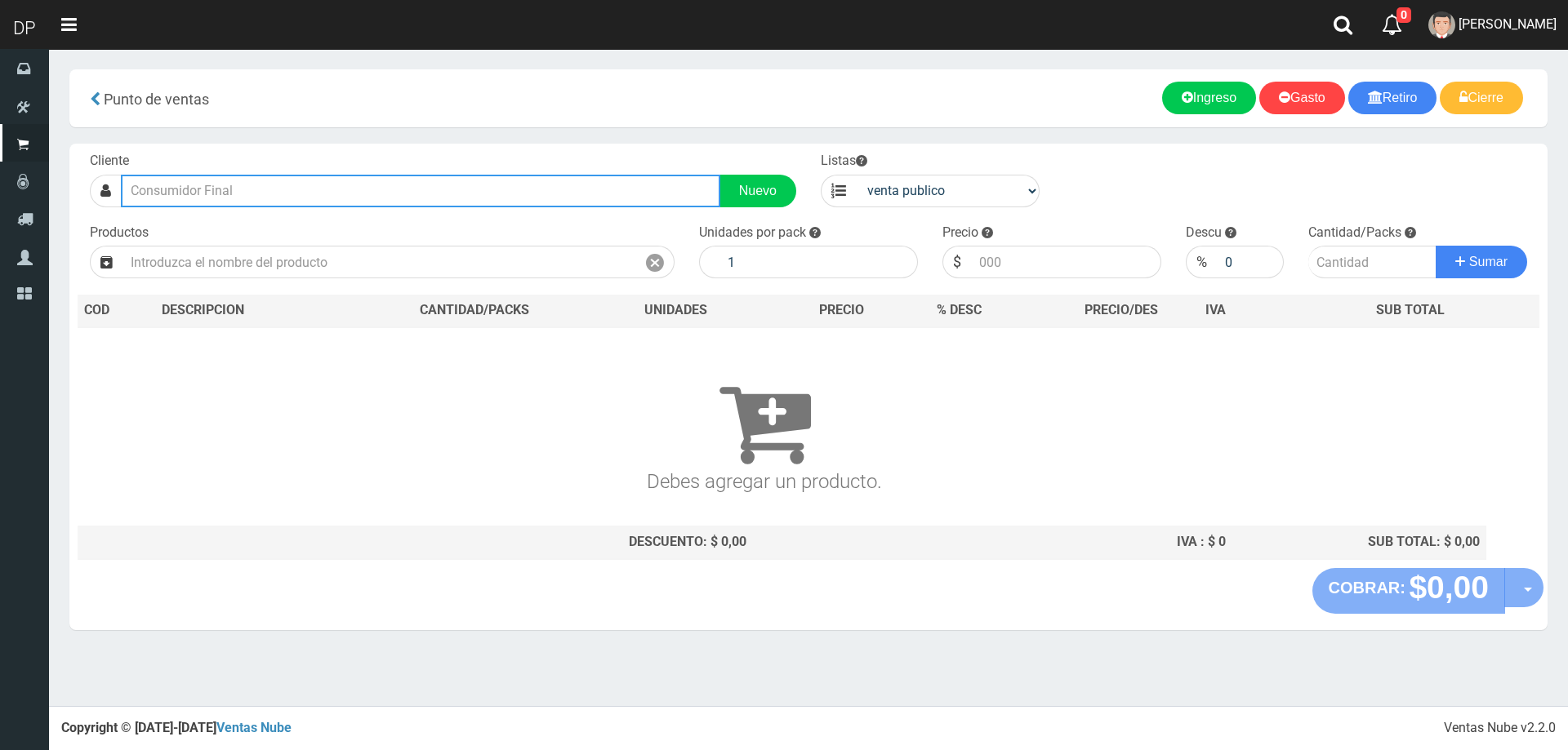
click at [310, 187] on input "text" at bounding box center [420, 191] width 599 height 32
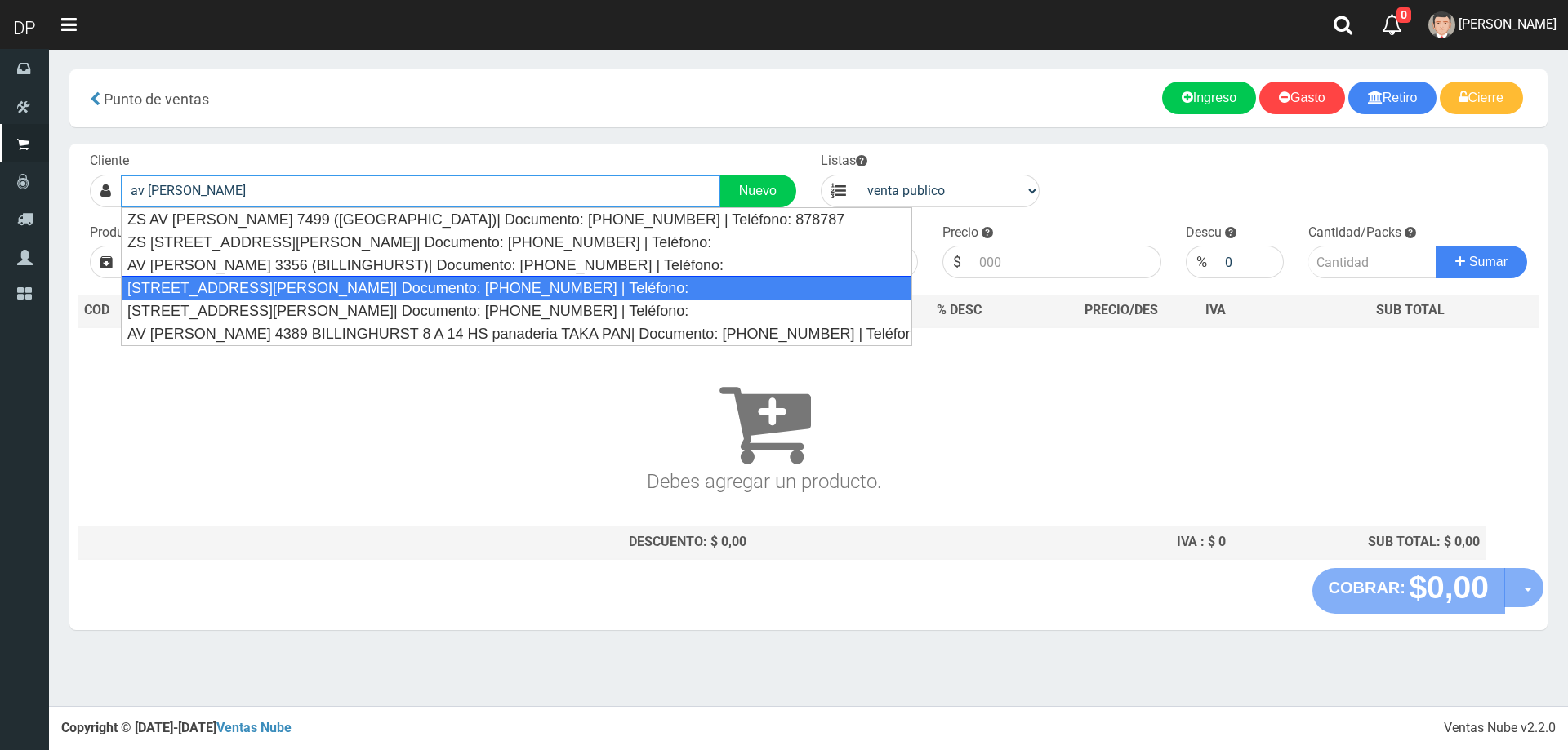
click at [300, 292] on div "AV EVA PERON 3831 CABA| Documento: 3831111111111 | Teléfono:" at bounding box center [516, 288] width 791 height 25
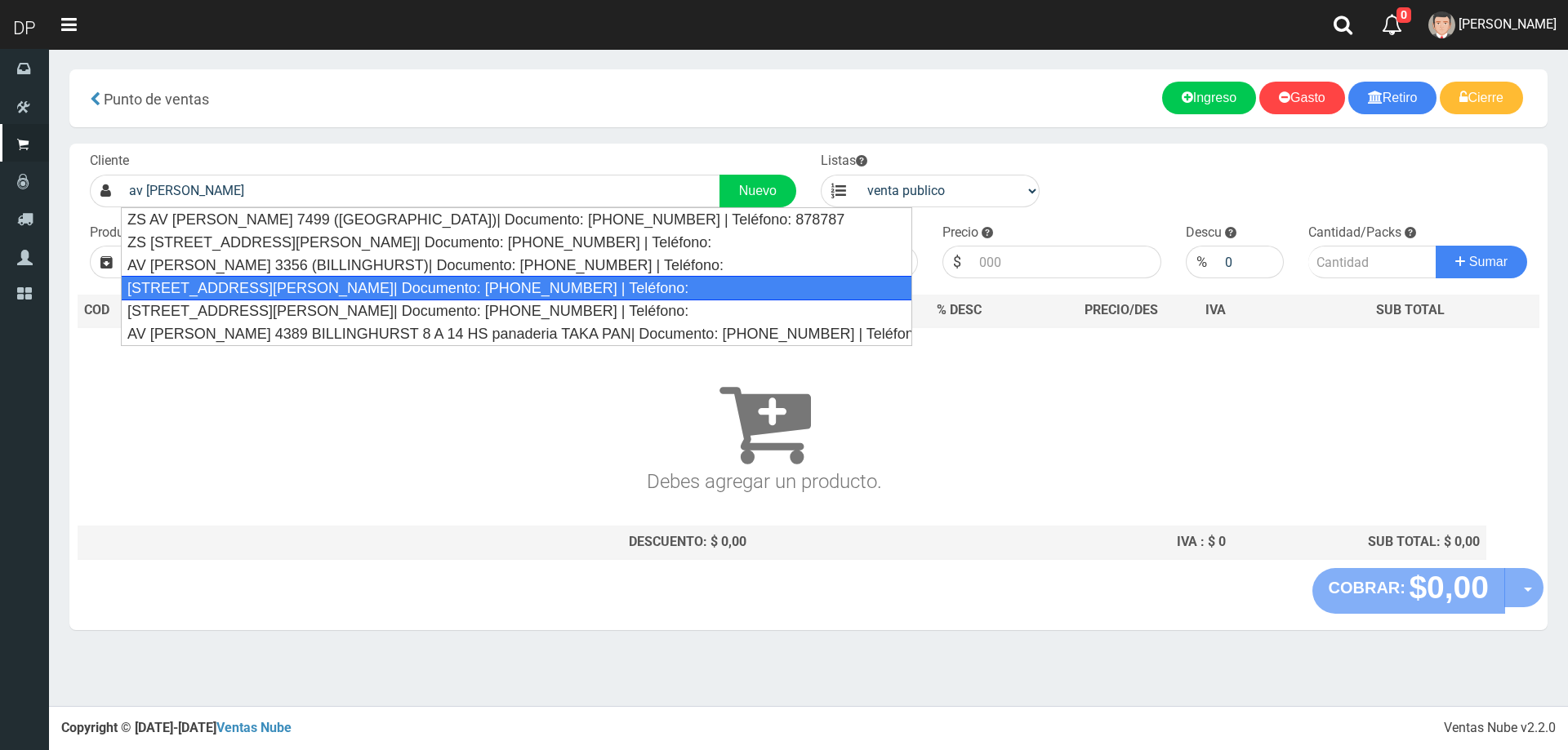
type input "AV EVA PERON 3831 CABA| Documento: 3831111111111 | Teléfono:"
select select "2"
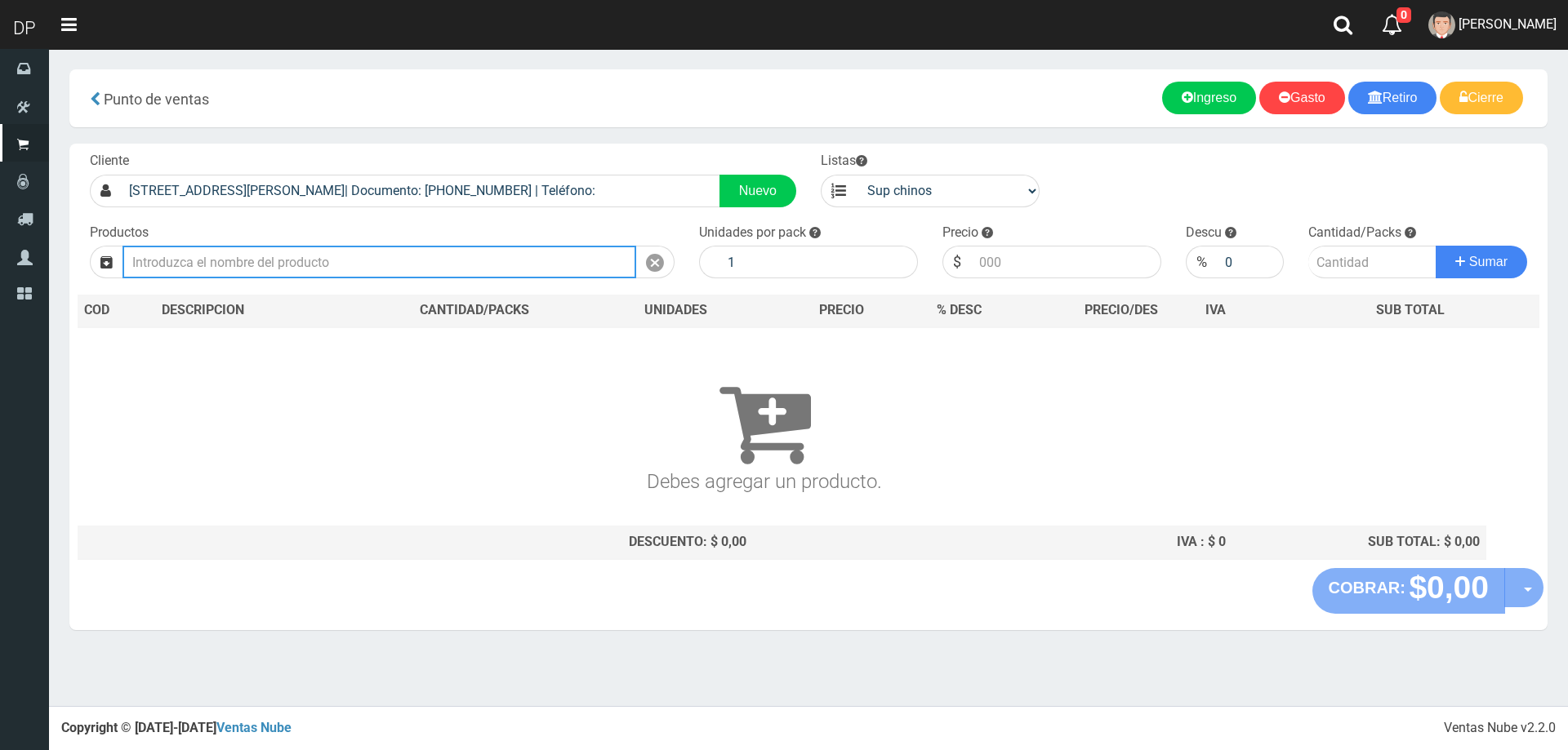
click at [503, 256] on input "text" at bounding box center [379, 261] width 513 height 32
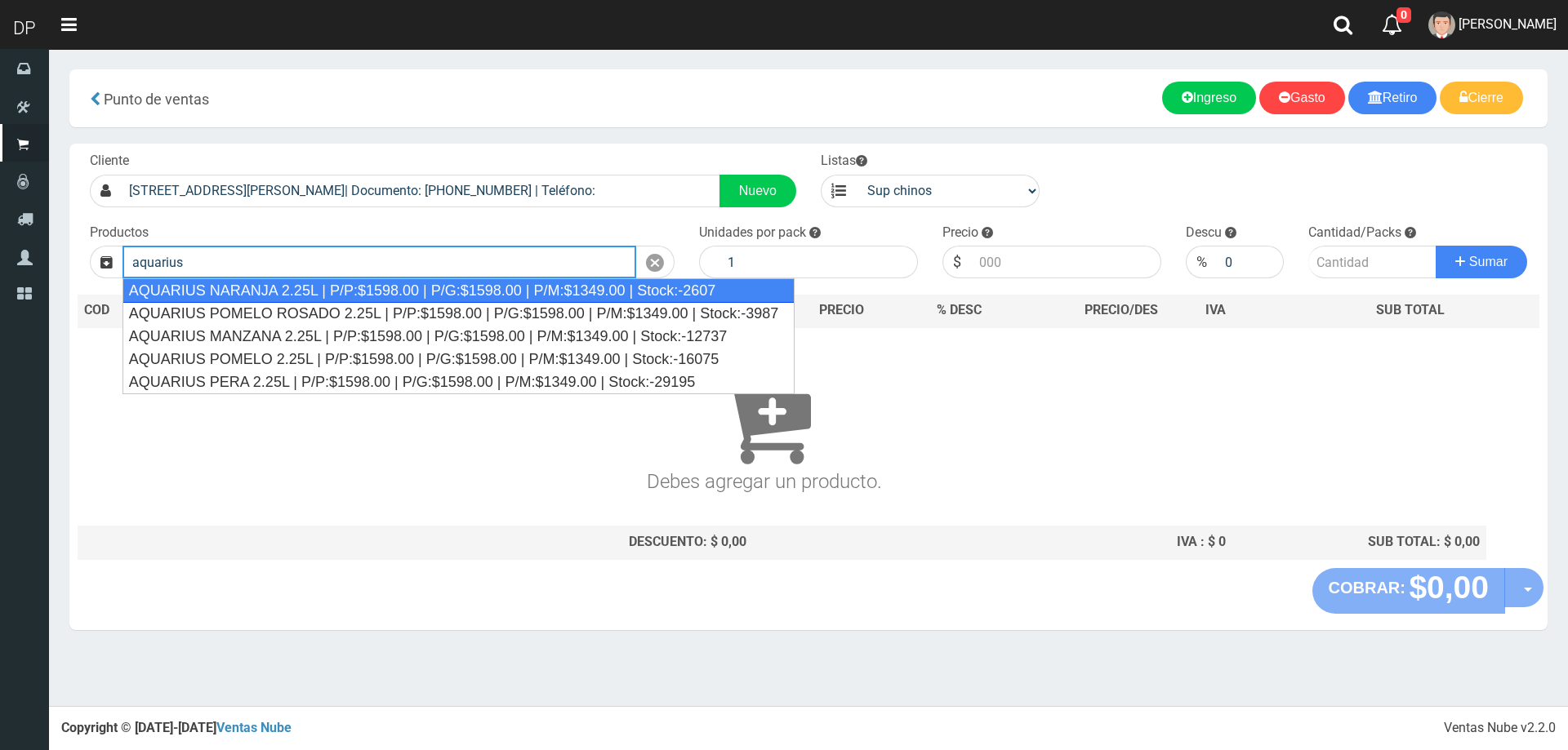
click at [376, 288] on div "AQUARIUS NARANJA 2.25L | P/P:$1598.00 | P/G:$1598.00 | P/M:$1349.00 | Stock:-26…" at bounding box center [458, 291] width 672 height 25
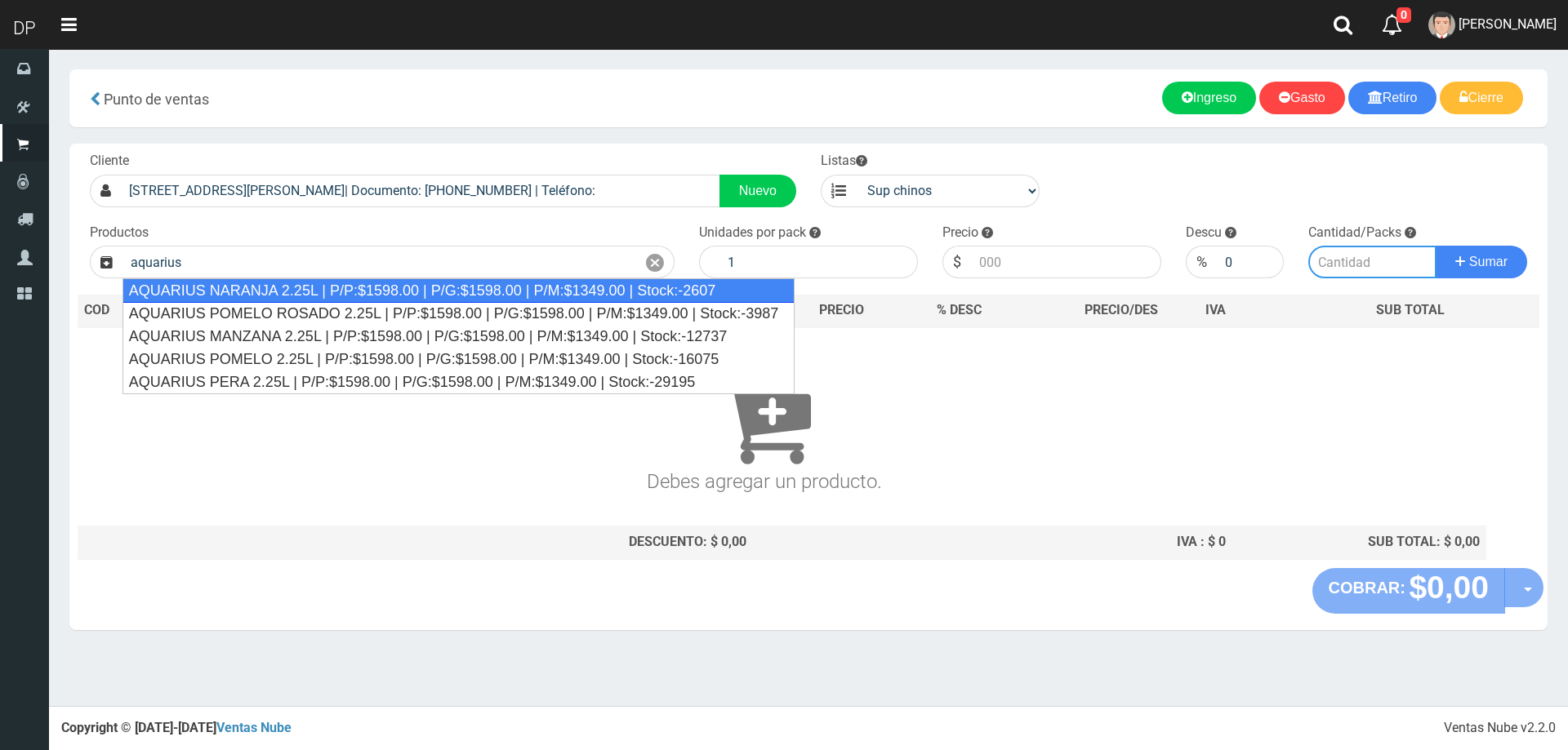
type input "AQUARIUS NARANJA 2.25L | P/P:$1598.00 | P/G:$1598.00 | P/M:$1349.00 | Stock:-26…"
type input "6"
type input "1598.00"
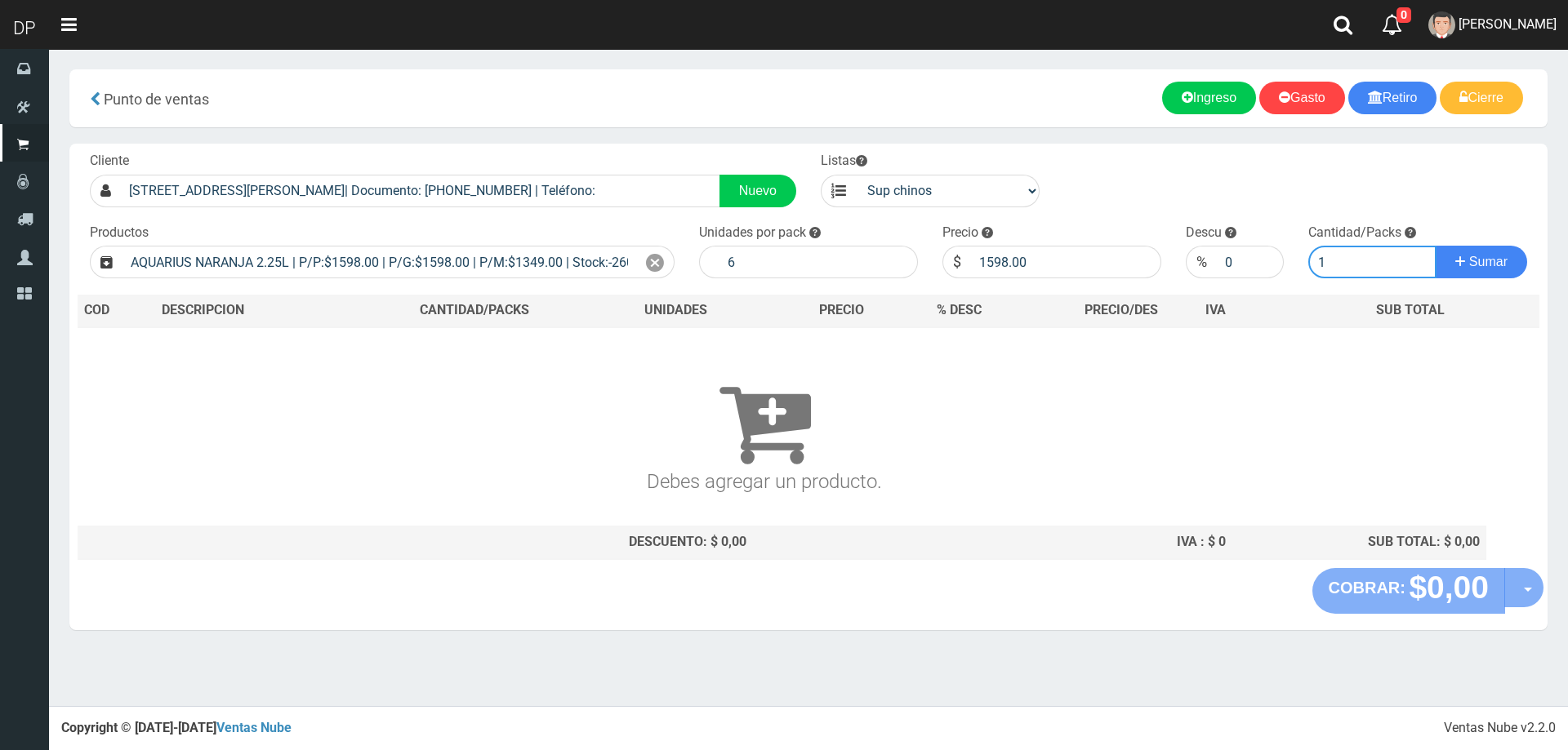
type input "1"
click at [1435, 245] on button "Sumar" at bounding box center [1481, 261] width 91 height 32
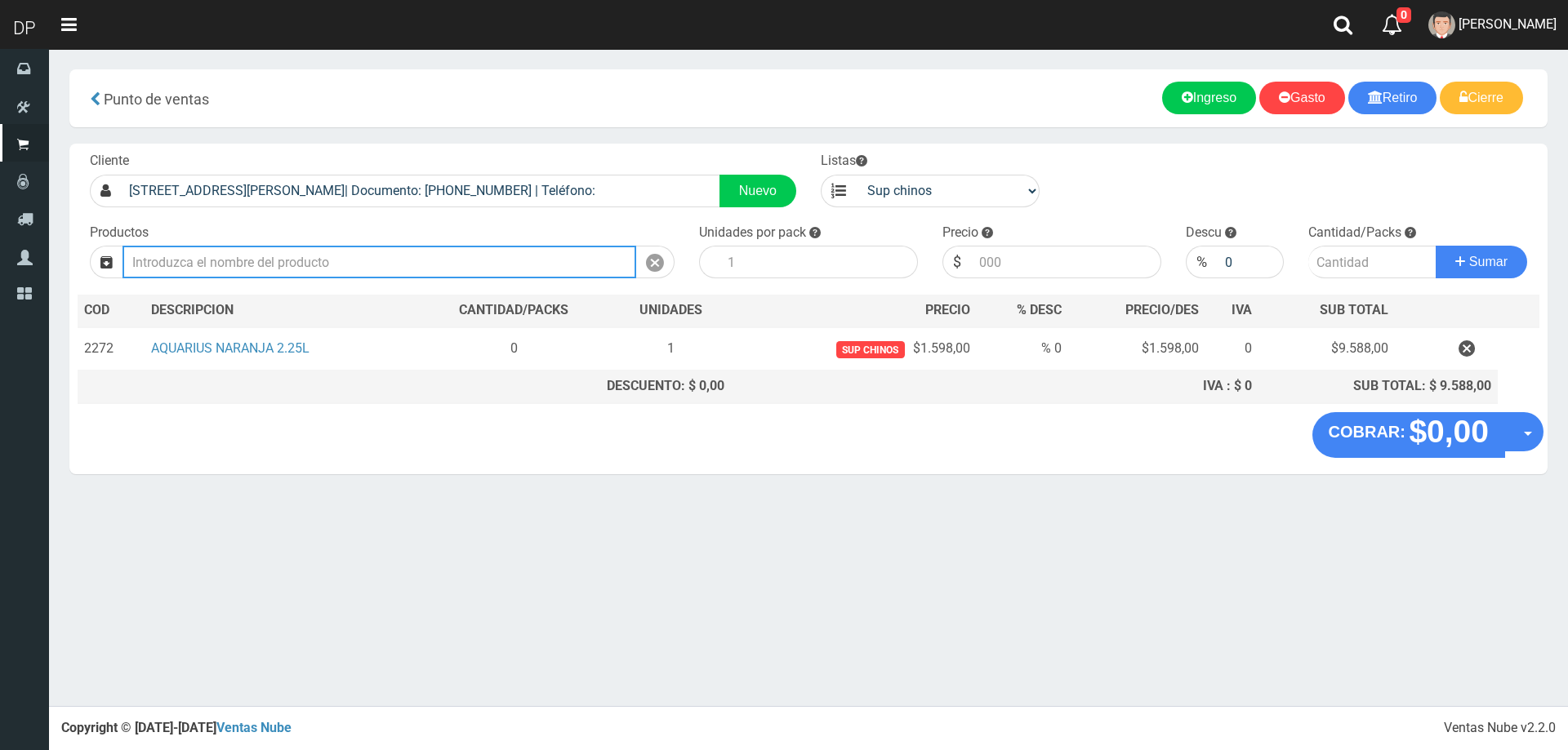
click at [283, 267] on input "text" at bounding box center [379, 261] width 513 height 32
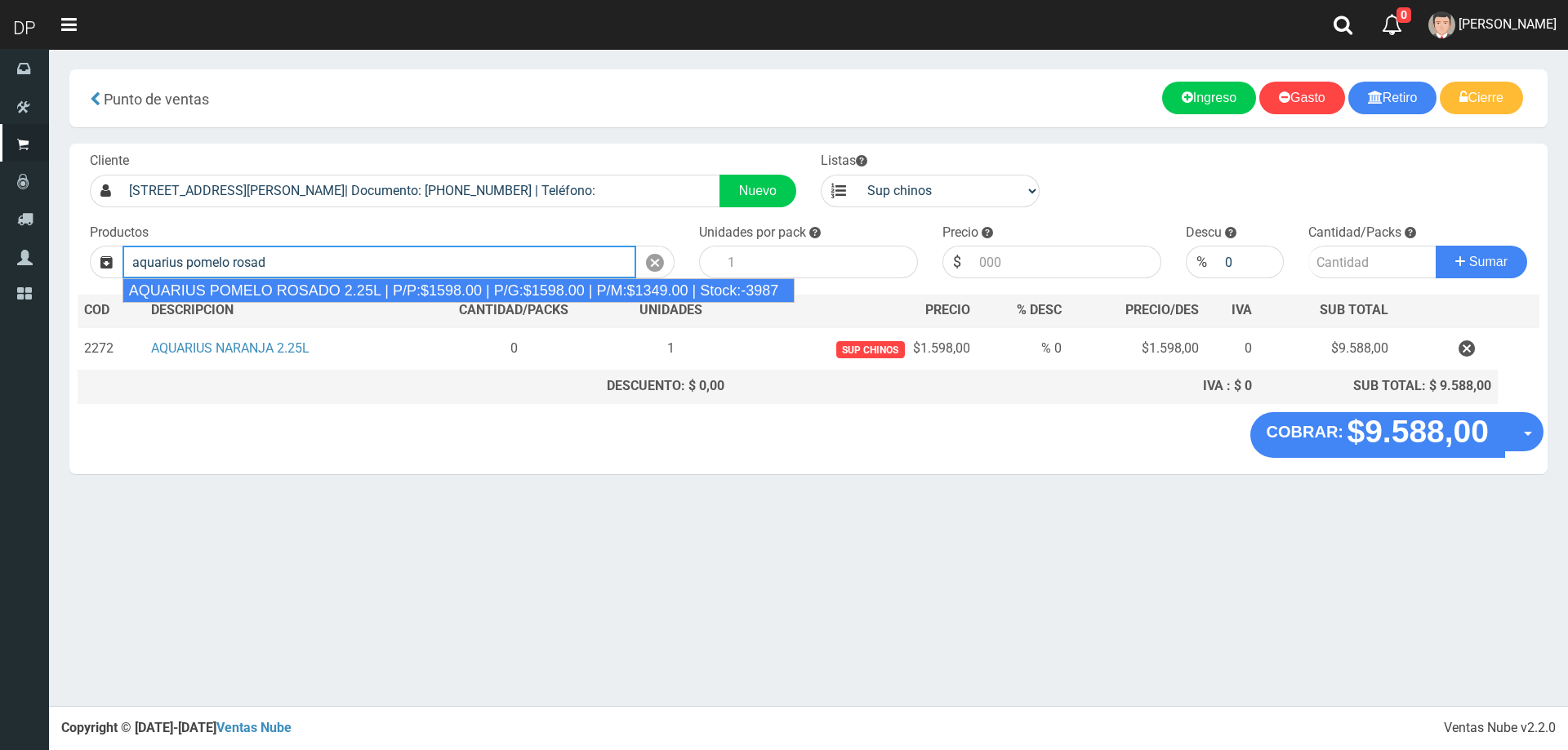
click at [293, 283] on div "AQUARIUS POMELO ROSADO 2.25L | P/P:$1598.00 | P/G:$1598.00 | P/M:$1349.00 | Sto…" at bounding box center [458, 291] width 672 height 25
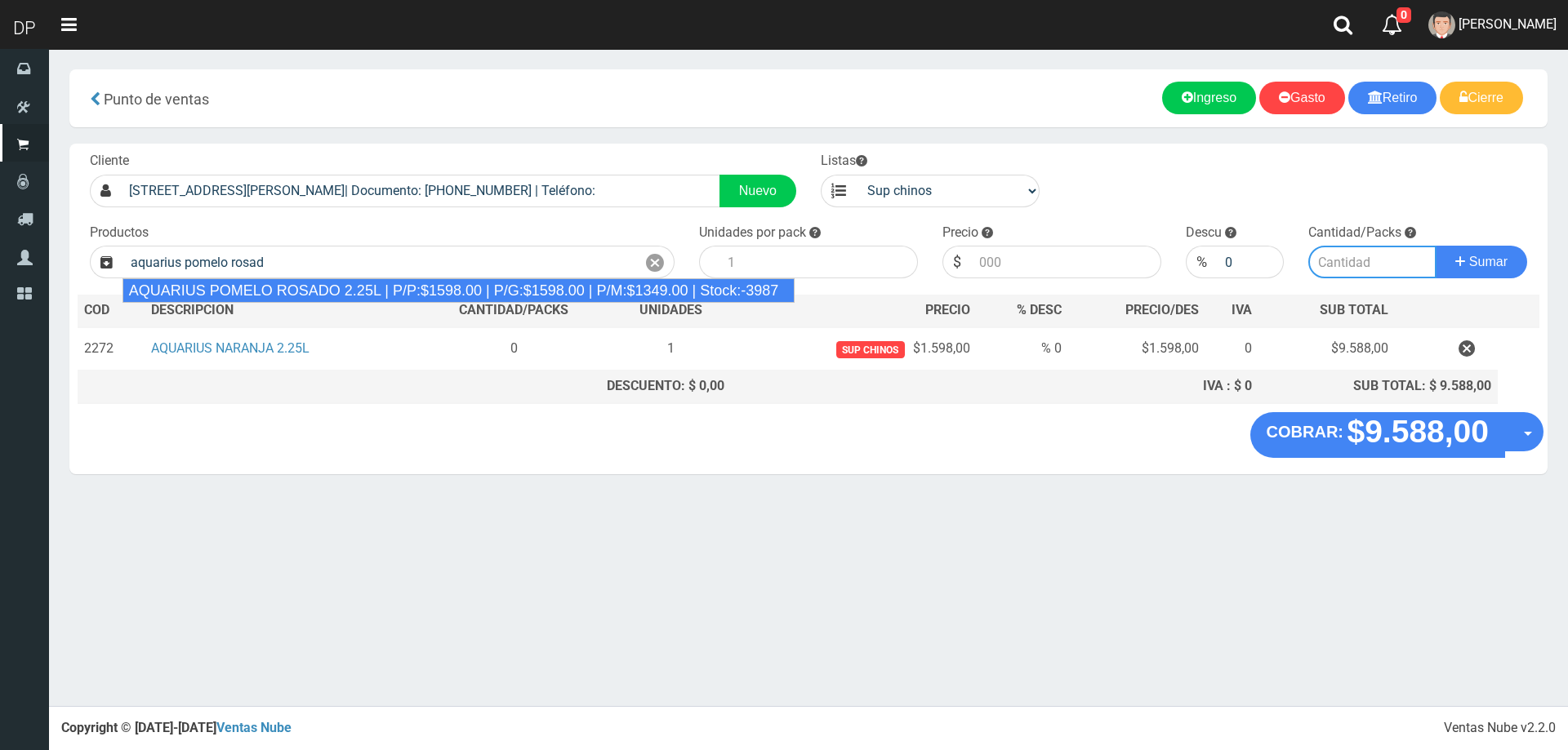
type input "AQUARIUS POMELO ROSADO 2.25L | P/P:$1598.00 | P/G:$1598.00 | P/M:$1349.00 | Sto…"
type input "6"
type input "1598.00"
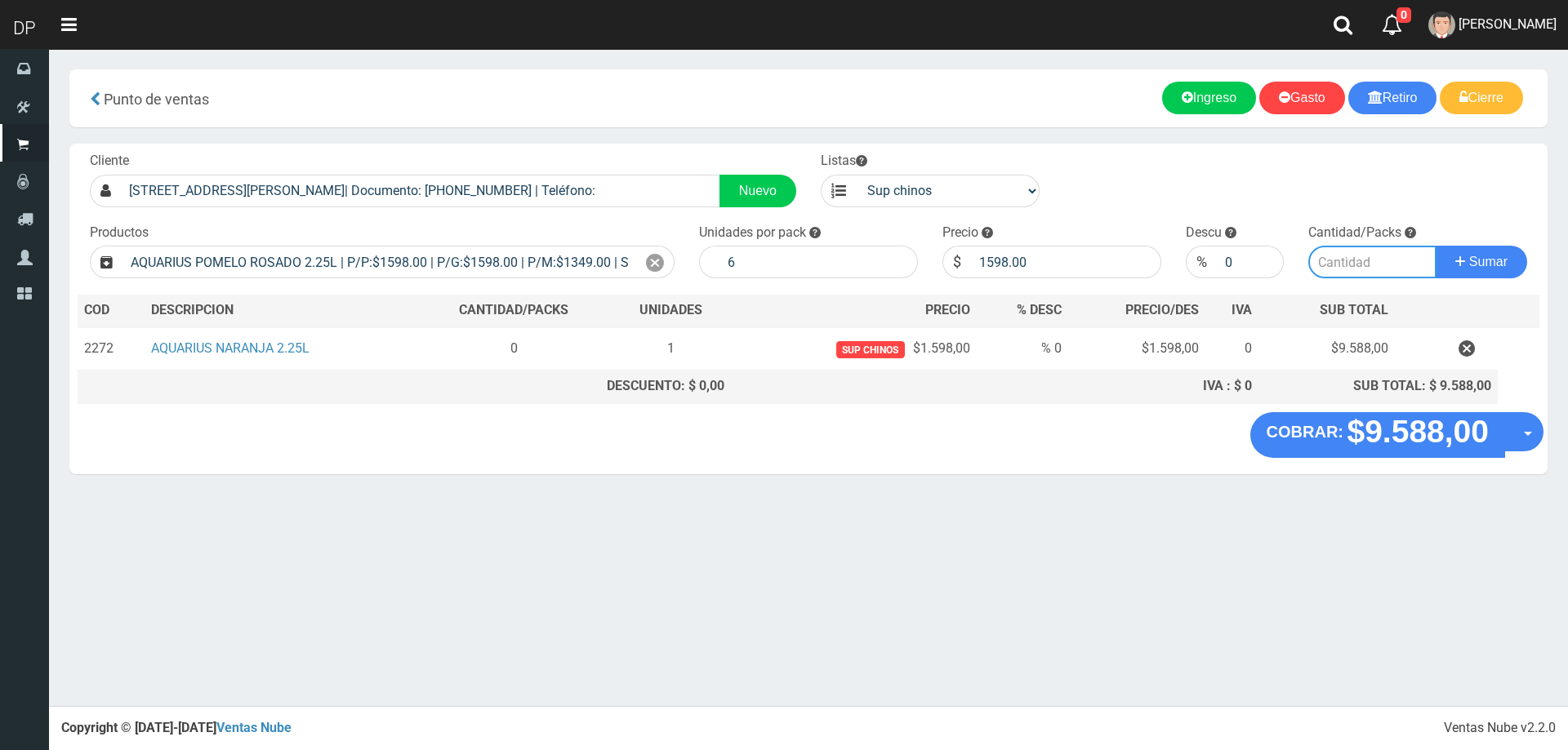
click at [1365, 257] on input "number" at bounding box center [1372, 261] width 129 height 32
type input "1"
click at [1435, 245] on button "Sumar" at bounding box center [1481, 261] width 91 height 32
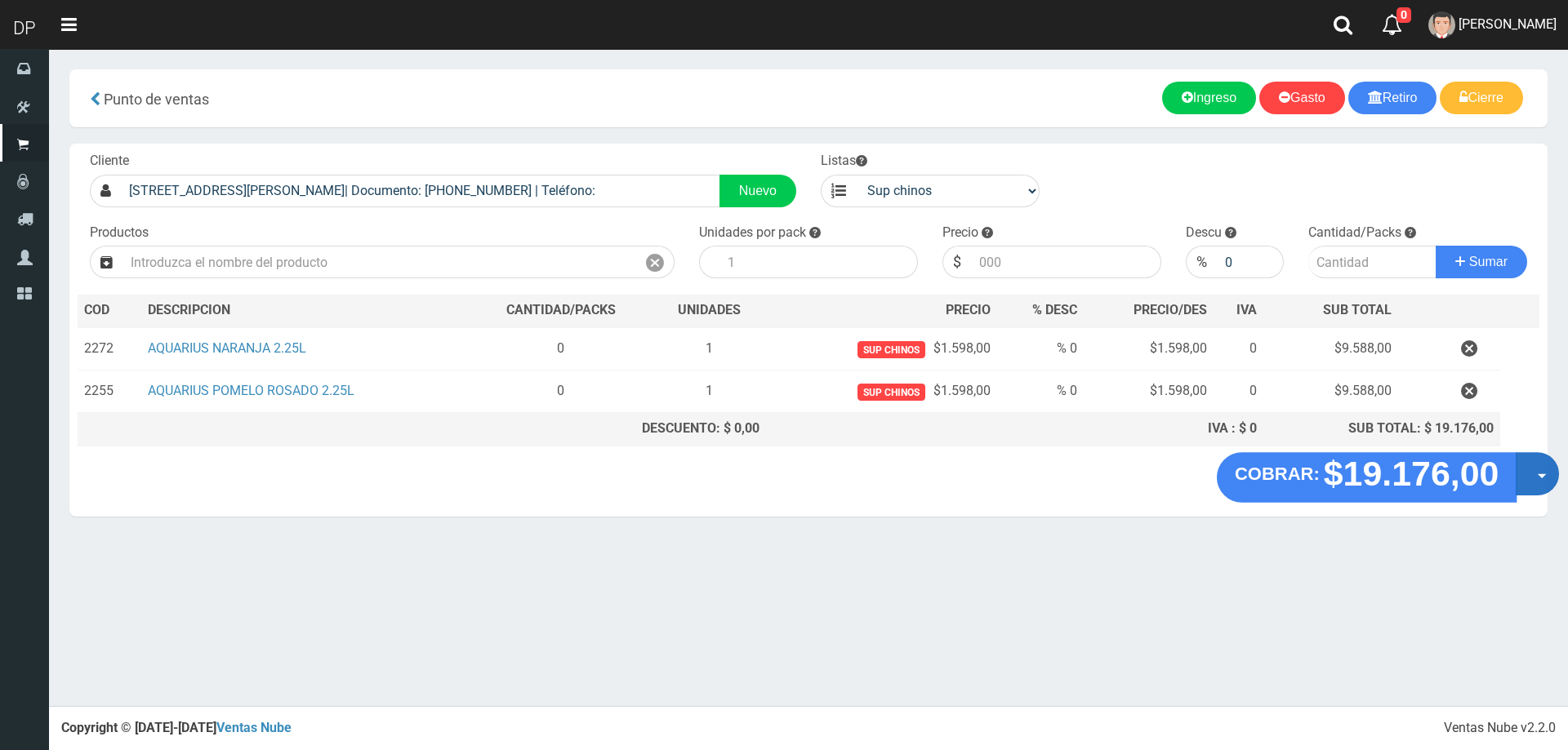
click at [1539, 475] on span "button" at bounding box center [1541, 476] width 9 height 5
click at [1529, 486] on link "Hacer Devolucion" at bounding box center [1485, 478] width 146 height 37
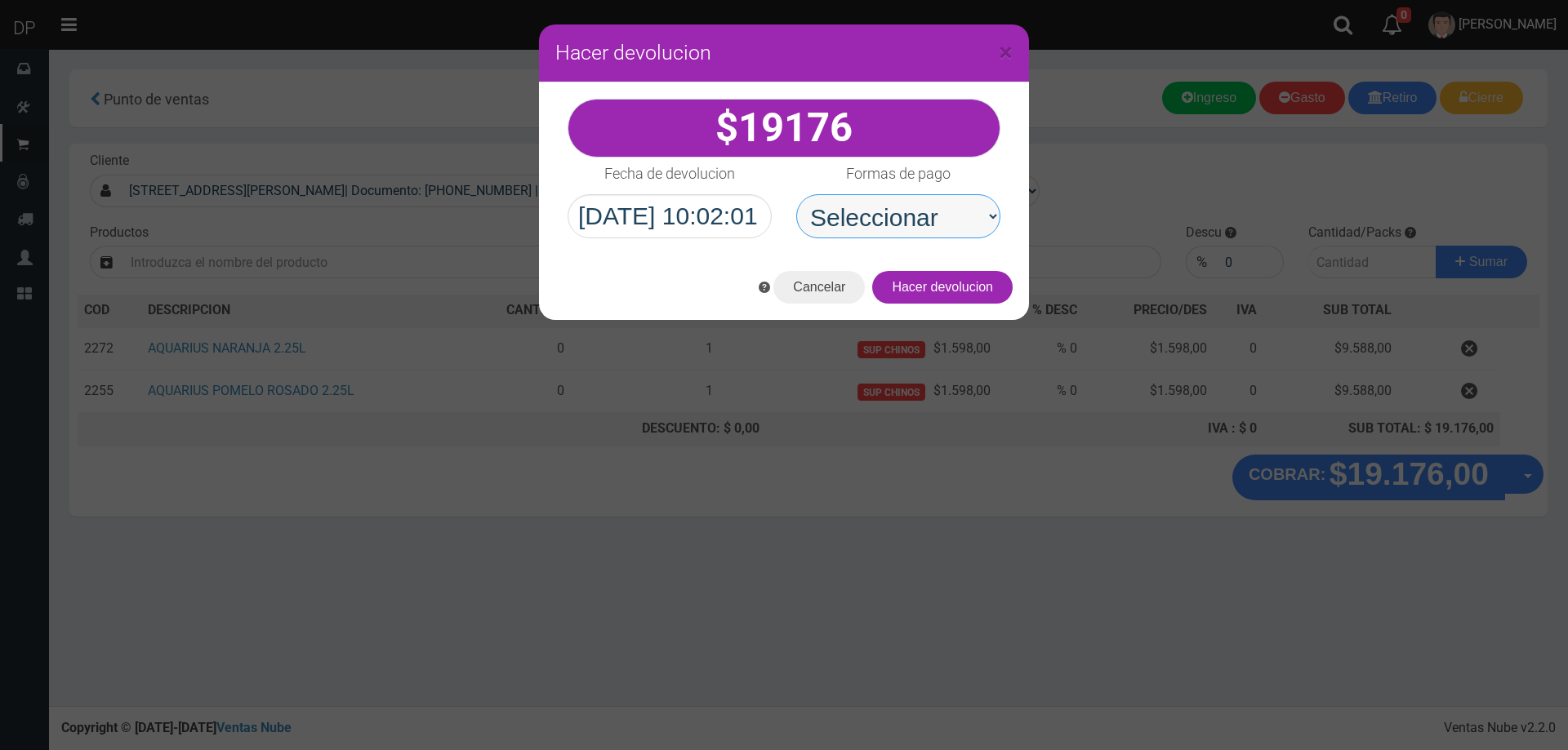
click at [956, 210] on select "Seleccionar Efectivo Tarjeta de Crédito Depósito Débito" at bounding box center [898, 216] width 204 height 44
select select "Efectivo"
click at [796, 194] on select "Seleccionar Efectivo Tarjeta de Crédito Depósito Débito" at bounding box center [898, 216] width 204 height 44
click at [957, 288] on button "Hacer devolucion" at bounding box center [942, 287] width 141 height 32
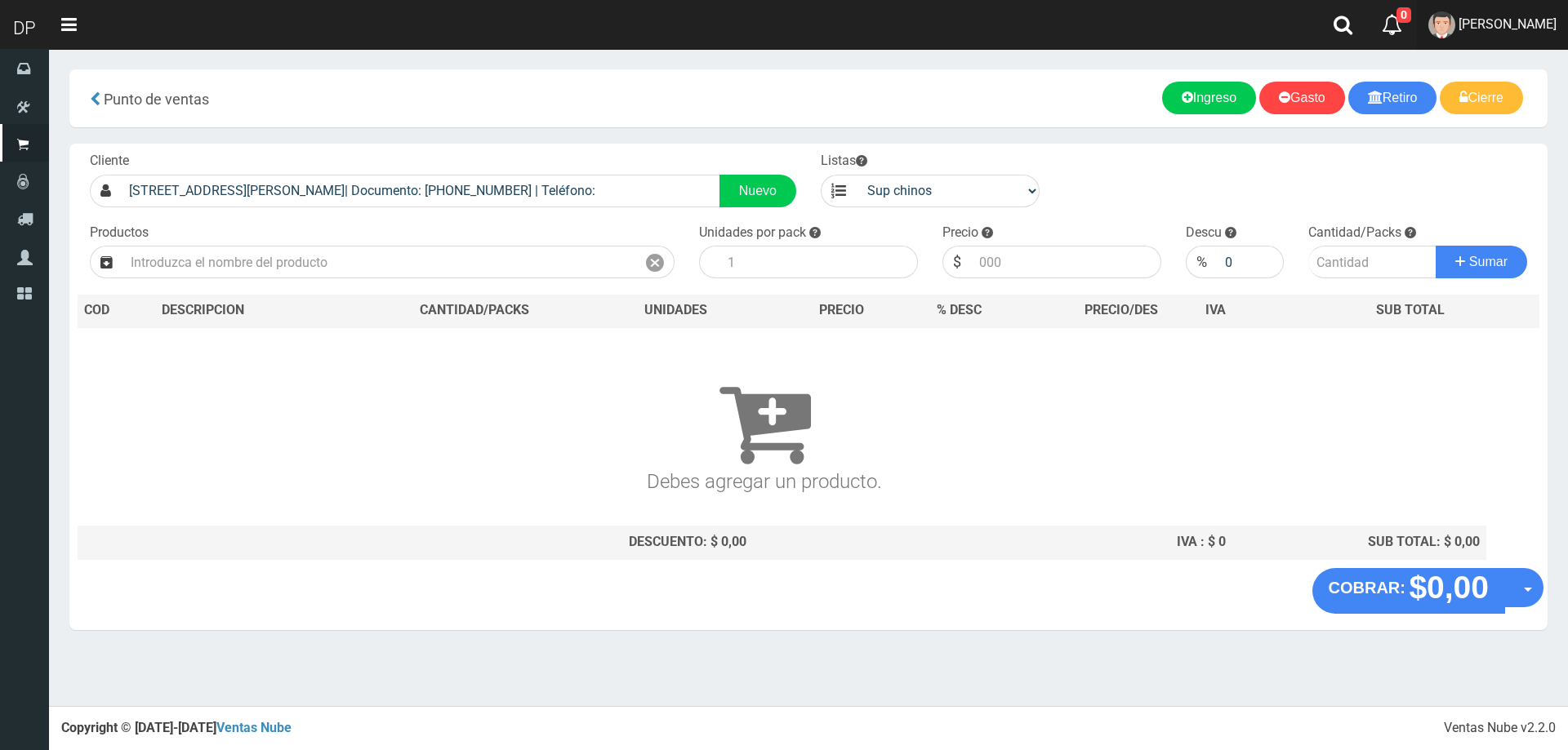
click at [1554, 22] on span "MARCELO AVALOS" at bounding box center [1506, 24] width 98 height 15
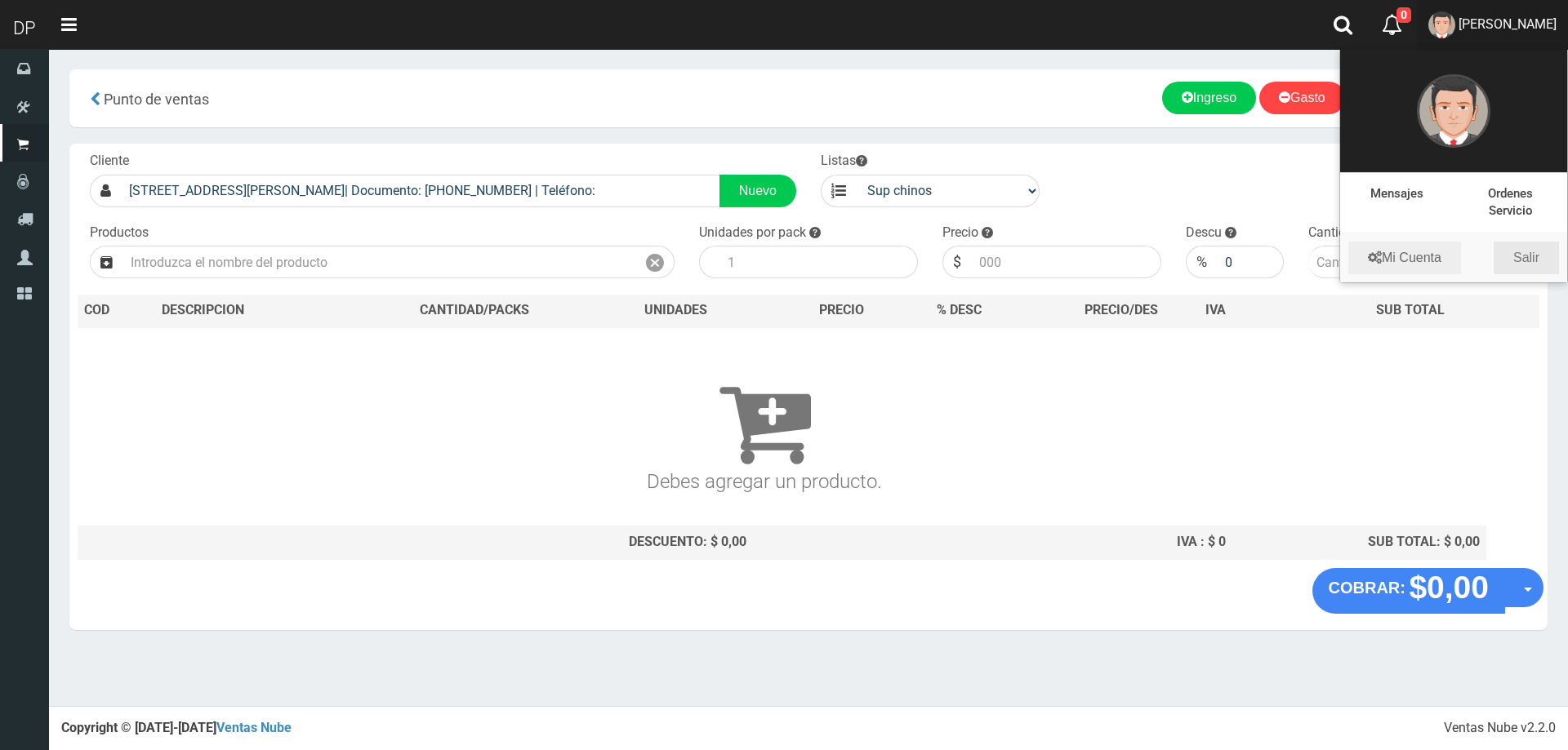
click at [1527, 251] on link "Salir" at bounding box center [1525, 258] width 66 height 32
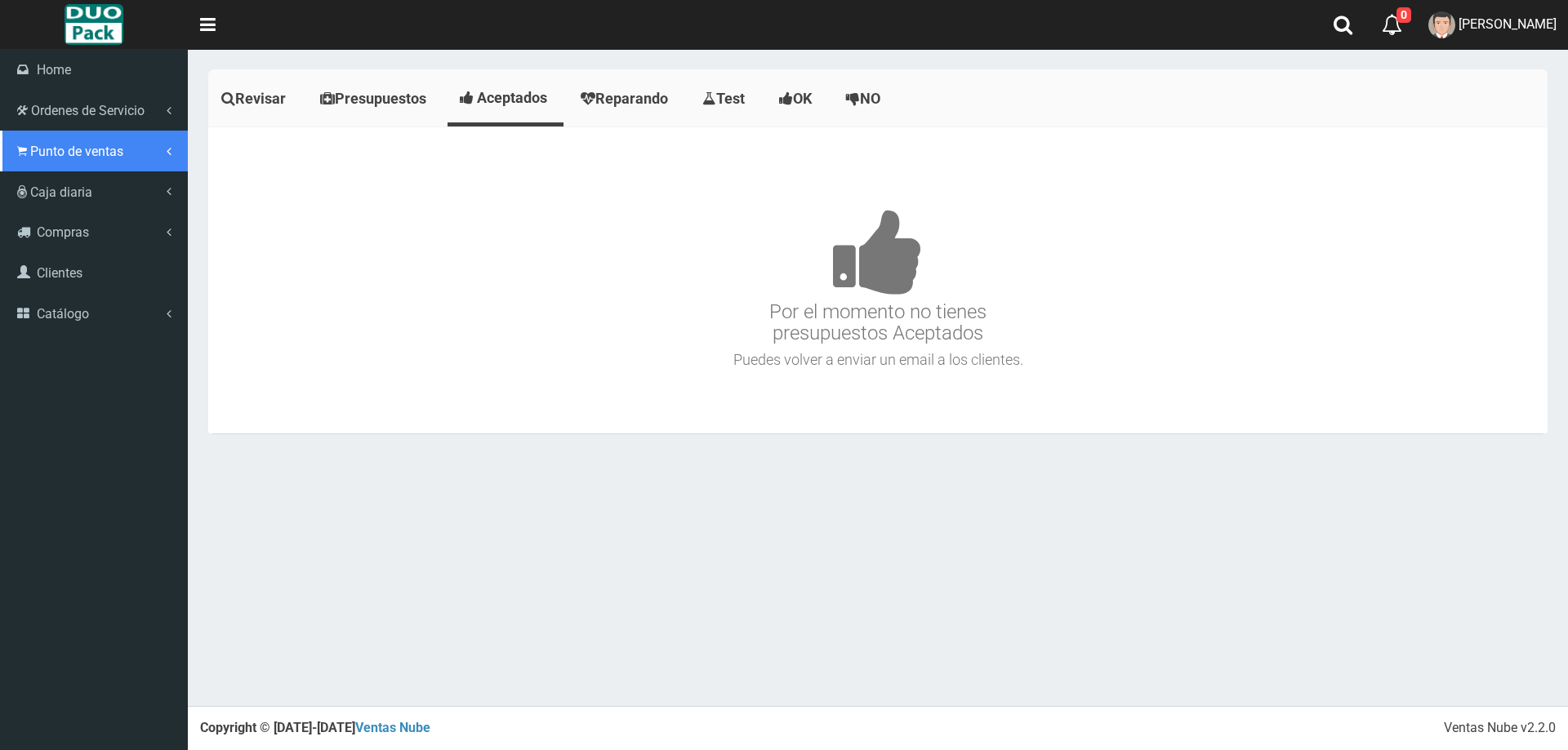
click at [70, 153] on span "Punto de ventas" at bounding box center [77, 151] width 93 height 15
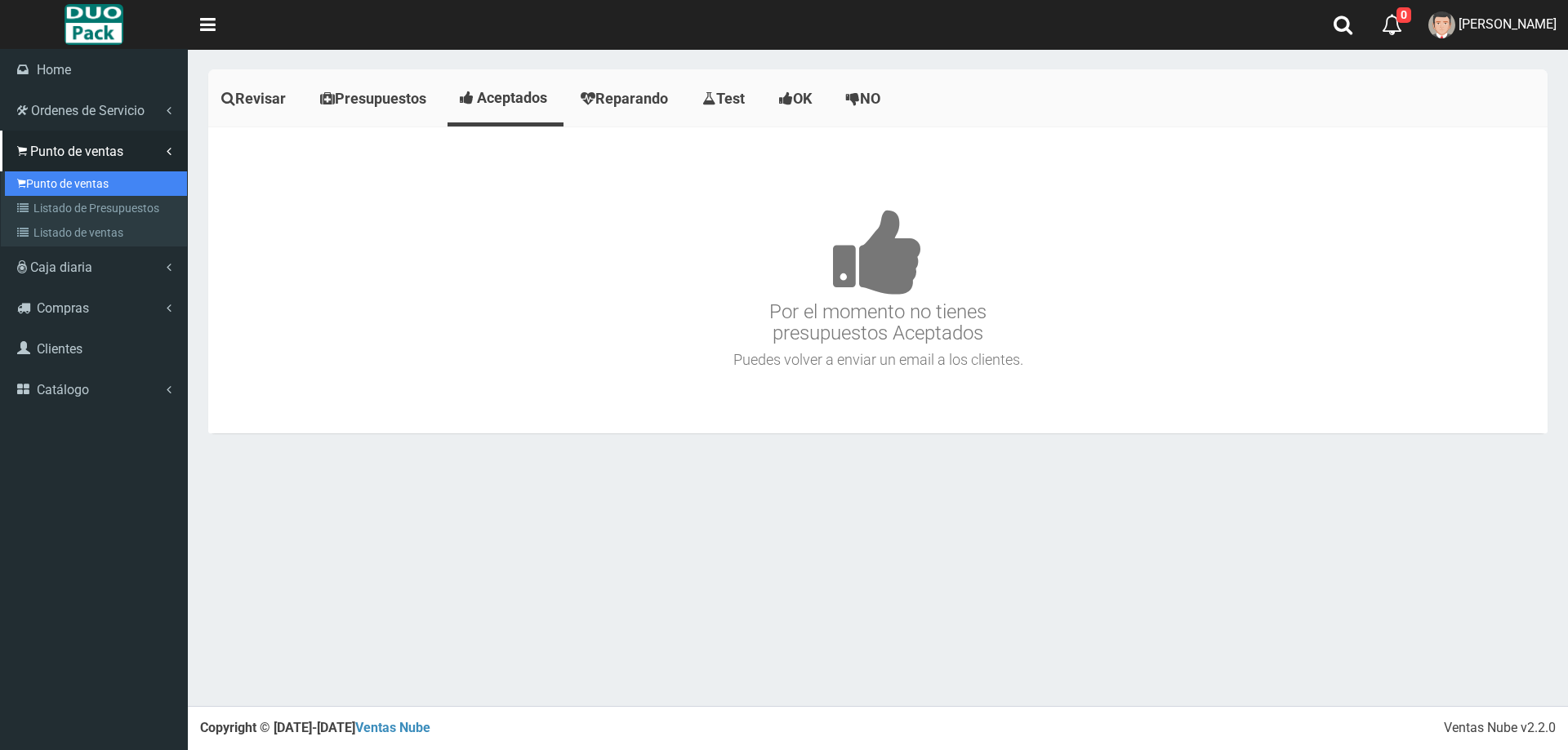
click at [84, 183] on link "Punto de ventas" at bounding box center [95, 183] width 182 height 25
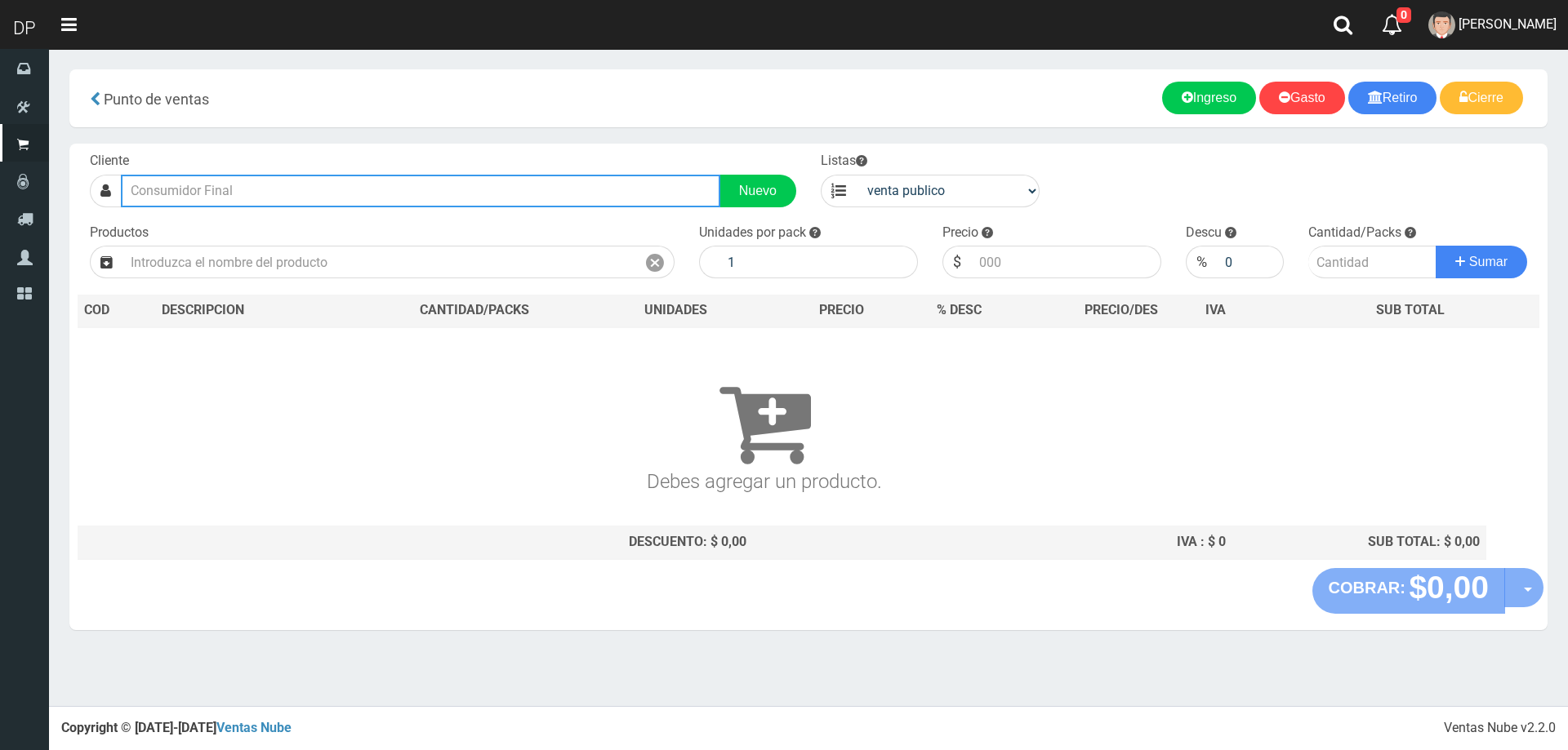
click at [475, 187] on input "text" at bounding box center [420, 191] width 599 height 32
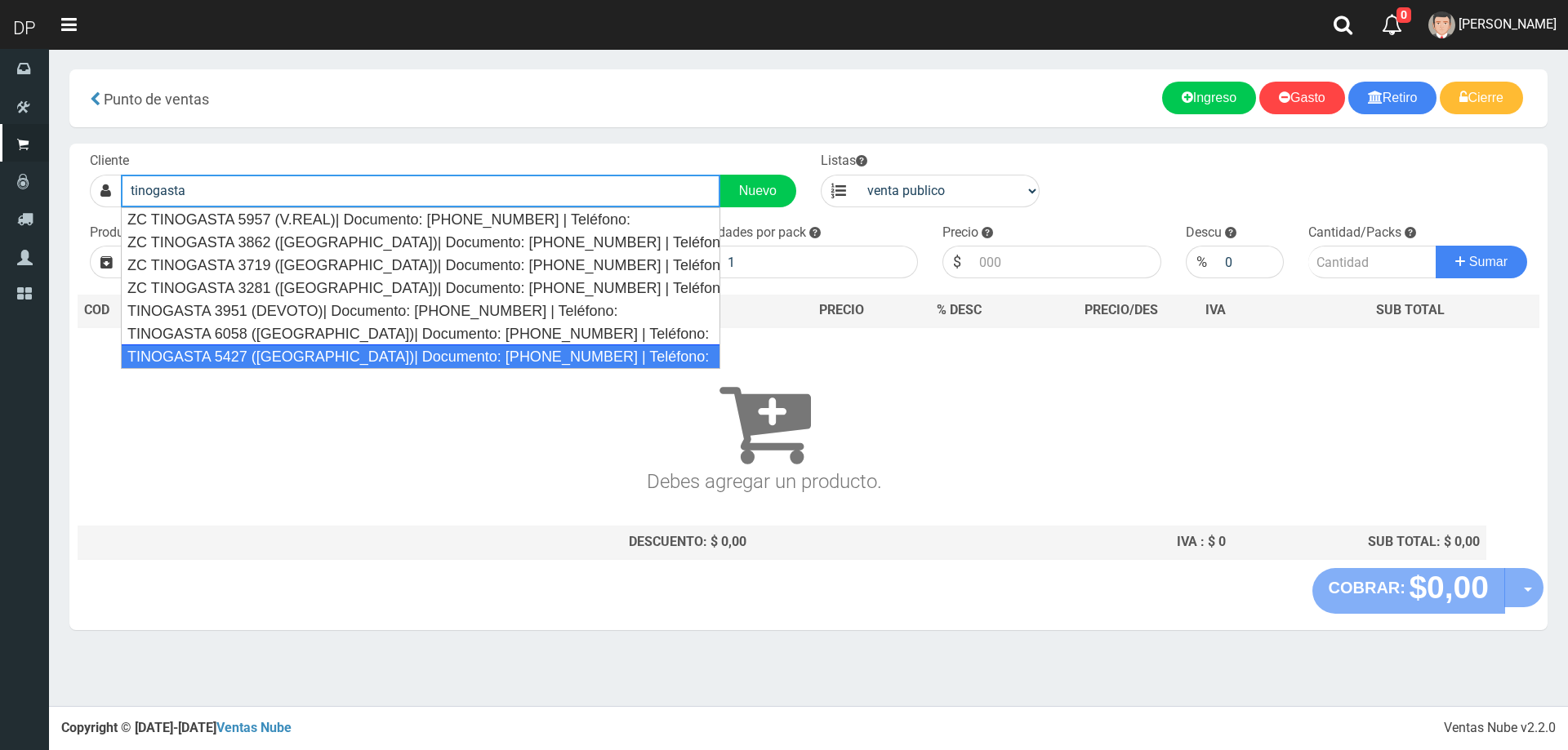
click at [360, 349] on div "TINOGASTA 5427 ([GEOGRAPHIC_DATA])| Documento: [PHONE_NUMBER] | Teléfono:" at bounding box center [420, 356] width 599 height 25
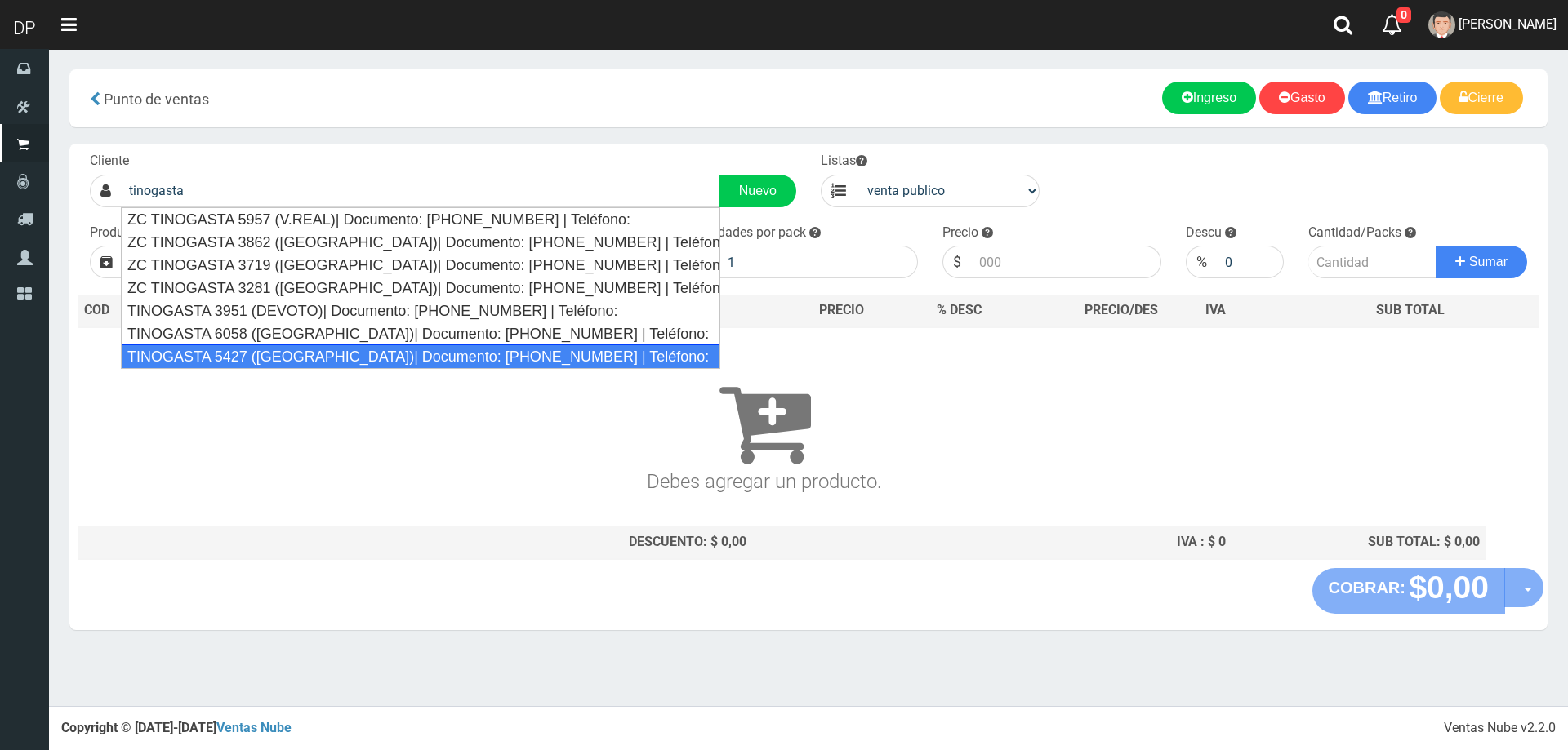
type input "TINOGASTA 5427 ([GEOGRAPHIC_DATA])| Documento: [PHONE_NUMBER] | Teléfono:"
select select "2"
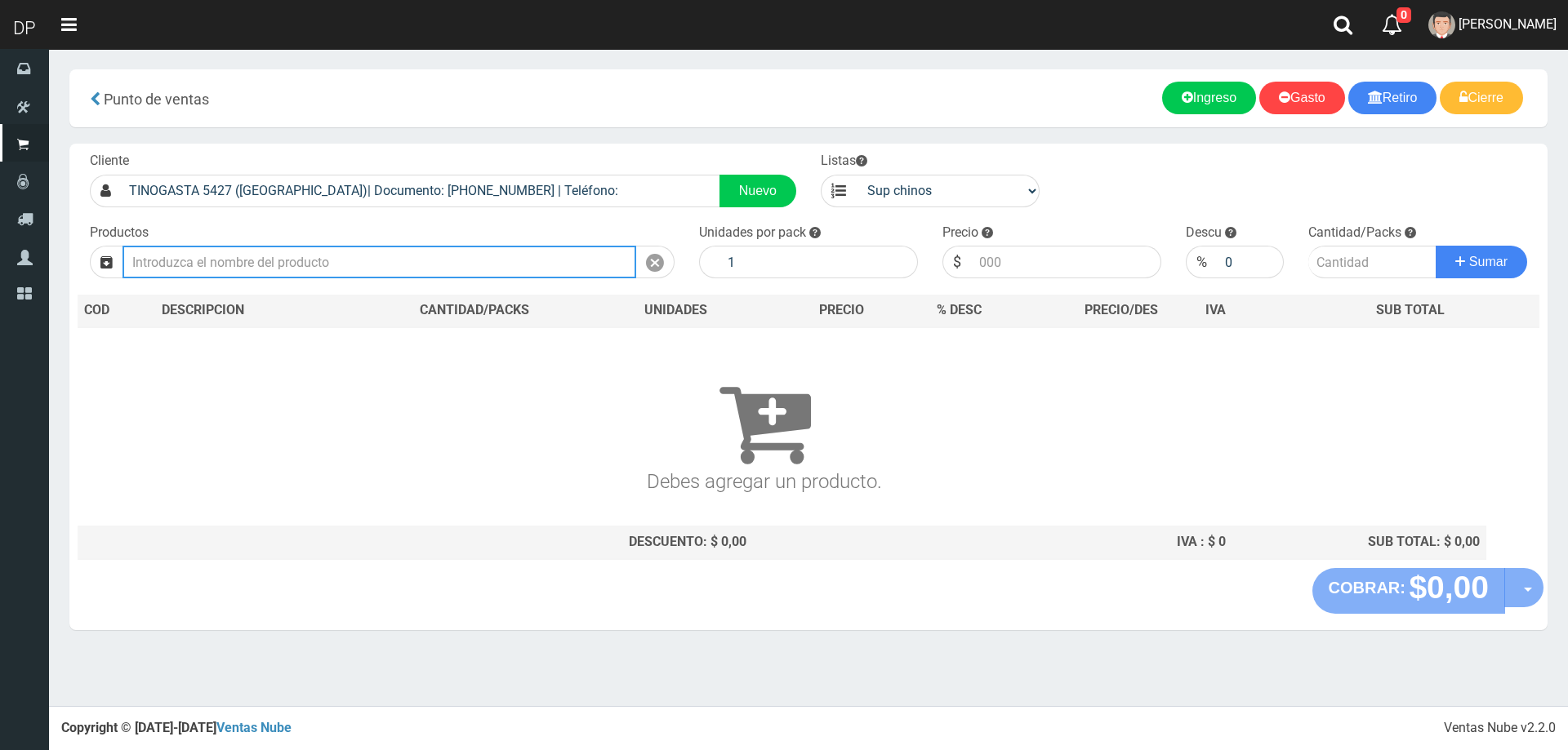
click at [474, 268] on input "text" at bounding box center [379, 261] width 513 height 32
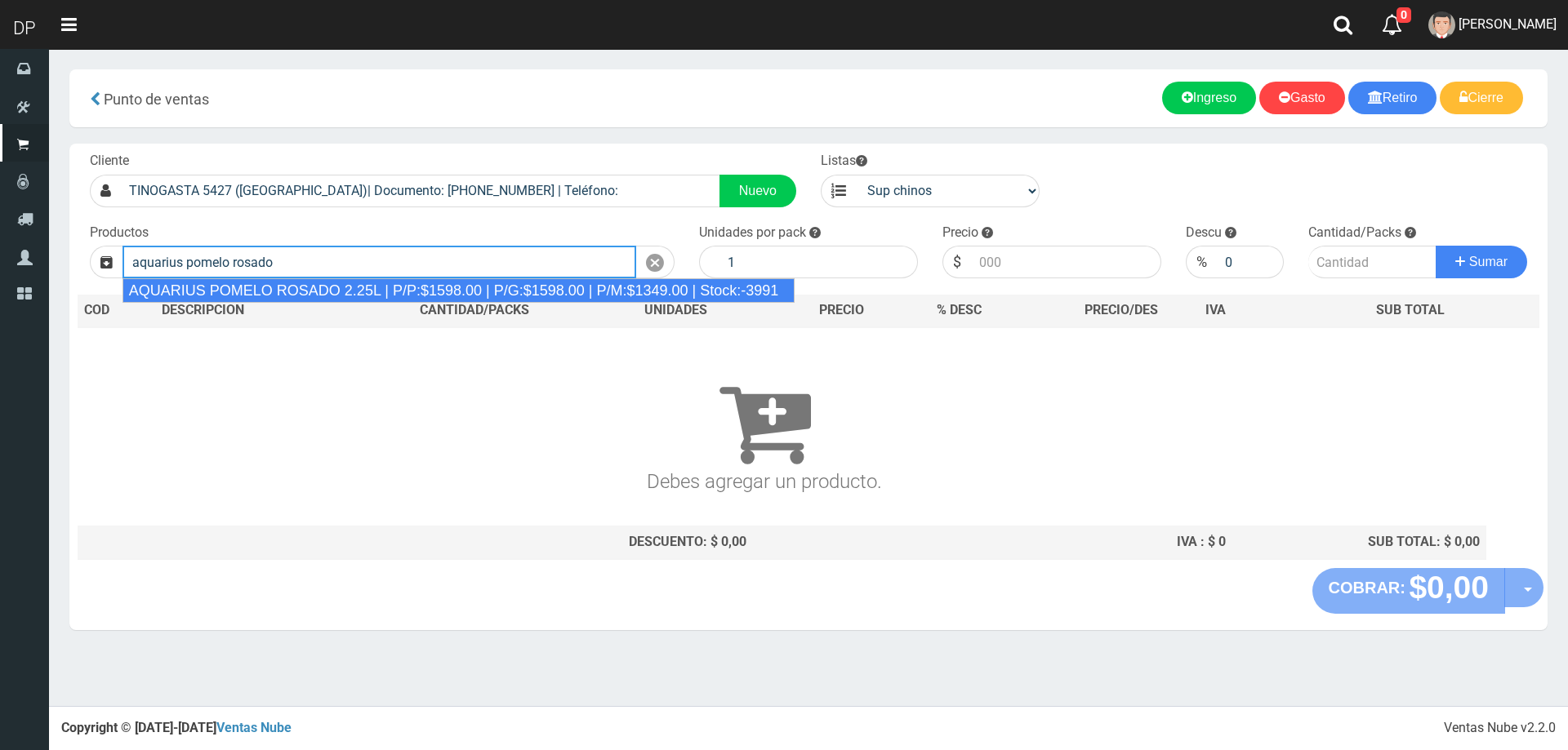
click at [469, 282] on div "AQUARIUS POMELO ROSADO 2.25L | P/P:$1598.00 | P/G:$1598.00 | P/M:$1349.00 | Sto…" at bounding box center [458, 291] width 672 height 25
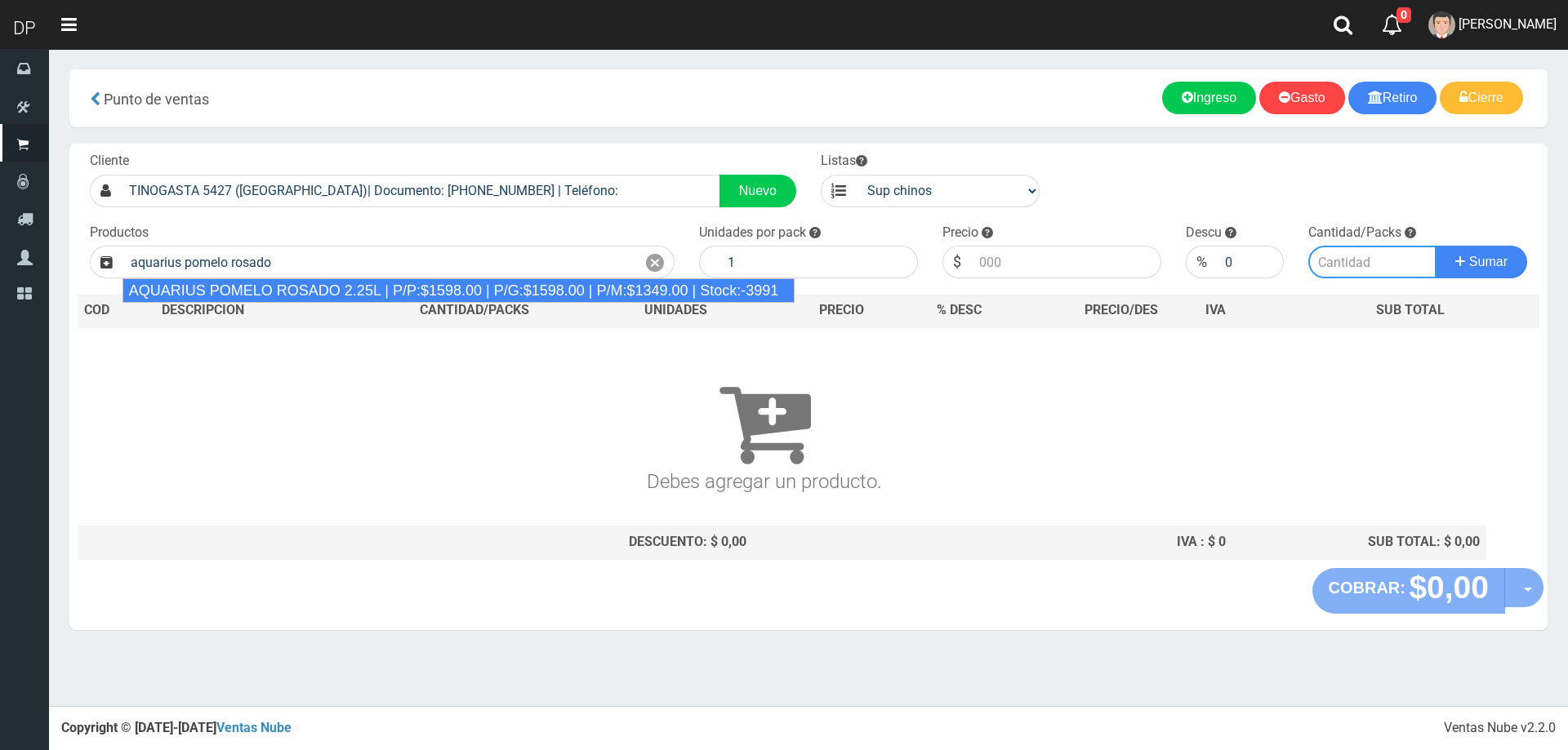
type input "AQUARIUS POMELO ROSADO 2.25L | P/P:$1598.00 | P/G:$1598.00 | P/M:$1349.00 | Sto…"
type input "6"
type input "1598.00"
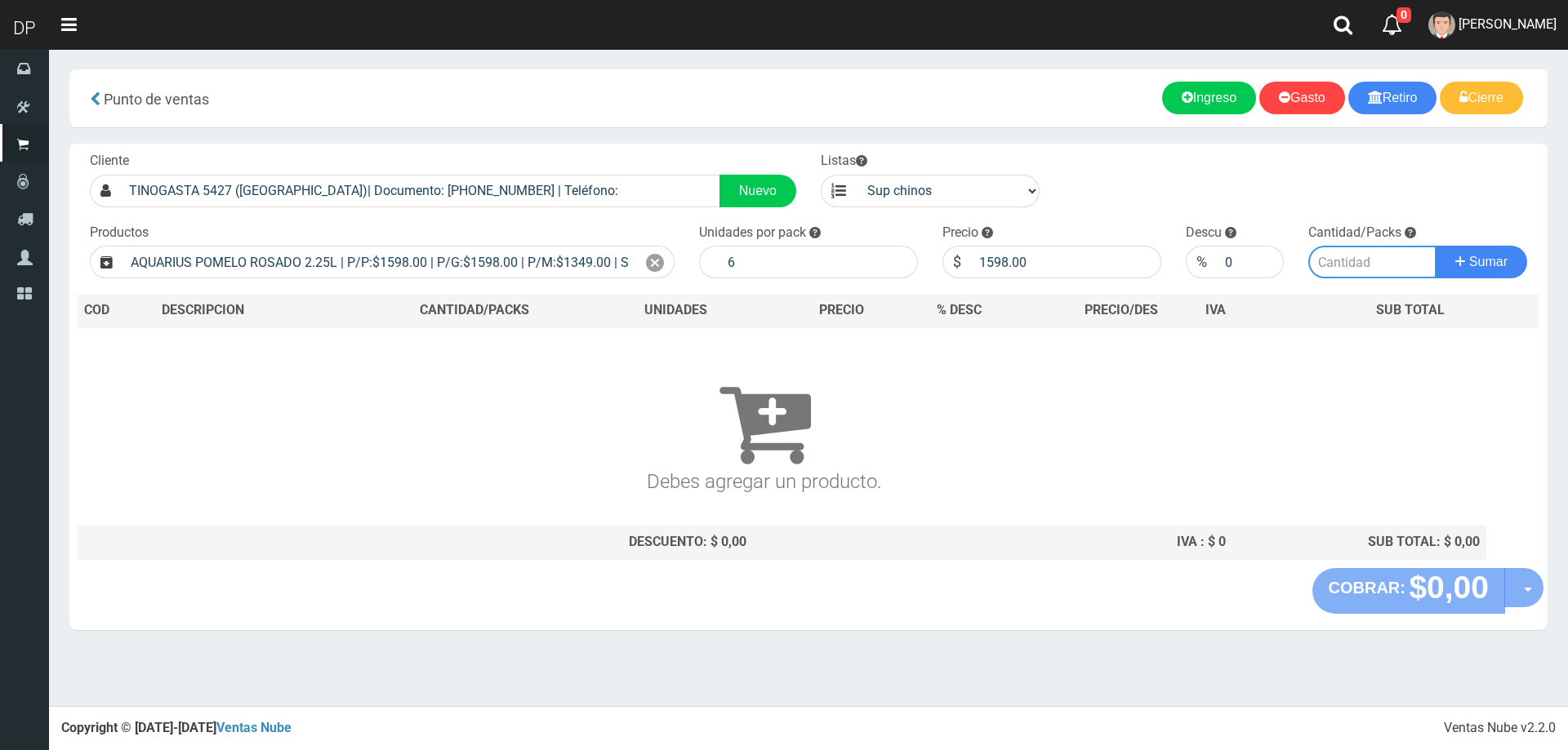
click at [1370, 257] on input "number" at bounding box center [1372, 261] width 129 height 32
type input "1"
click at [1435, 245] on button "Sumar" at bounding box center [1481, 261] width 91 height 32
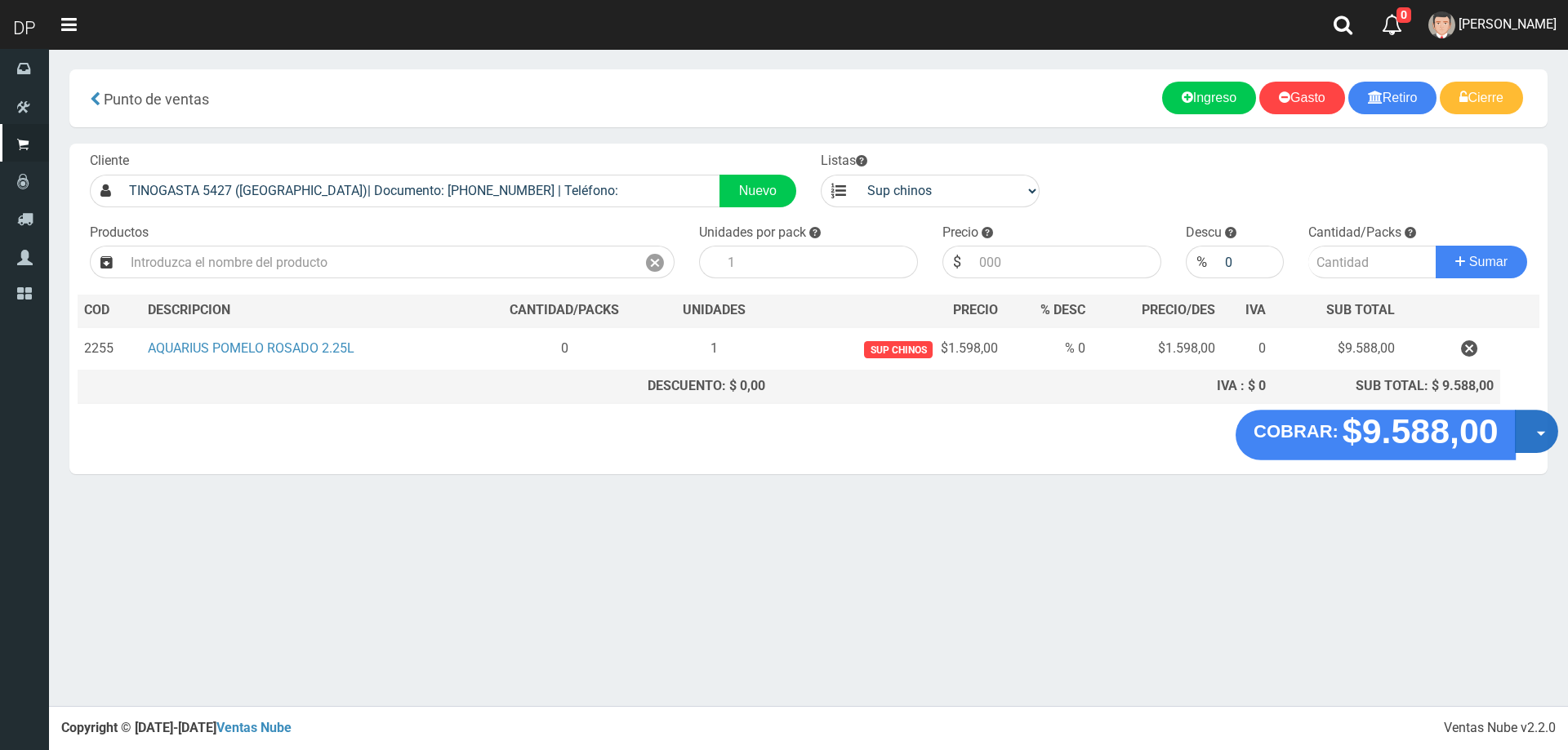
click at [1540, 421] on button "Opciones" at bounding box center [1537, 432] width 44 height 44
click at [1516, 434] on link "Hacer Devolucion" at bounding box center [1484, 436] width 146 height 37
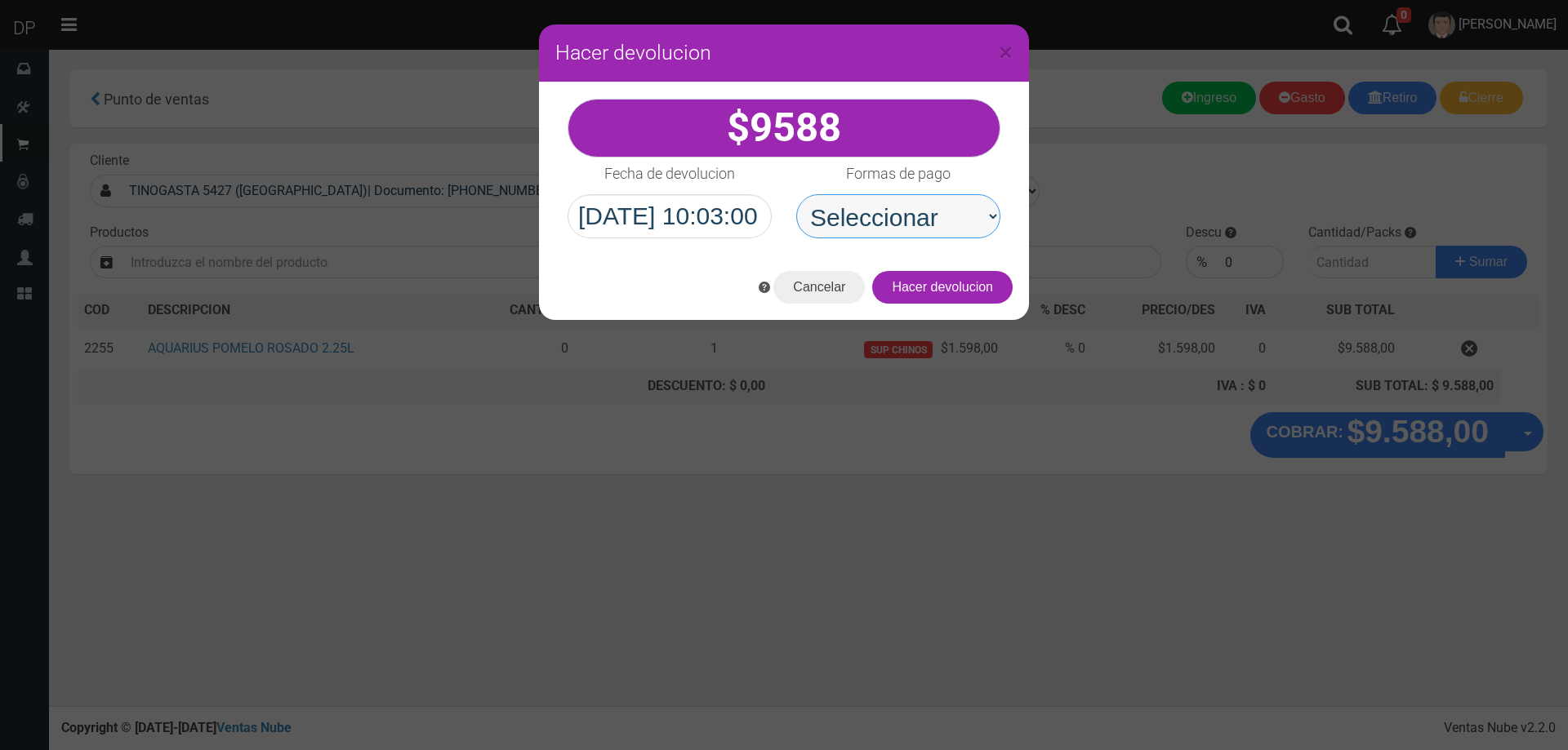
drag, startPoint x: 915, startPoint y: 237, endPoint x: 921, endPoint y: 228, distance: 10.8
click at [915, 237] on select "Seleccionar Efectivo Tarjeta de Crédito Depósito Débito" at bounding box center [898, 216] width 204 height 44
select select "Efectivo"
click at [796, 194] on select "Seleccionar Efectivo Tarjeta de Crédito Depósito Débito" at bounding box center [898, 216] width 204 height 44
click at [961, 297] on button "Hacer devolucion" at bounding box center [942, 287] width 141 height 32
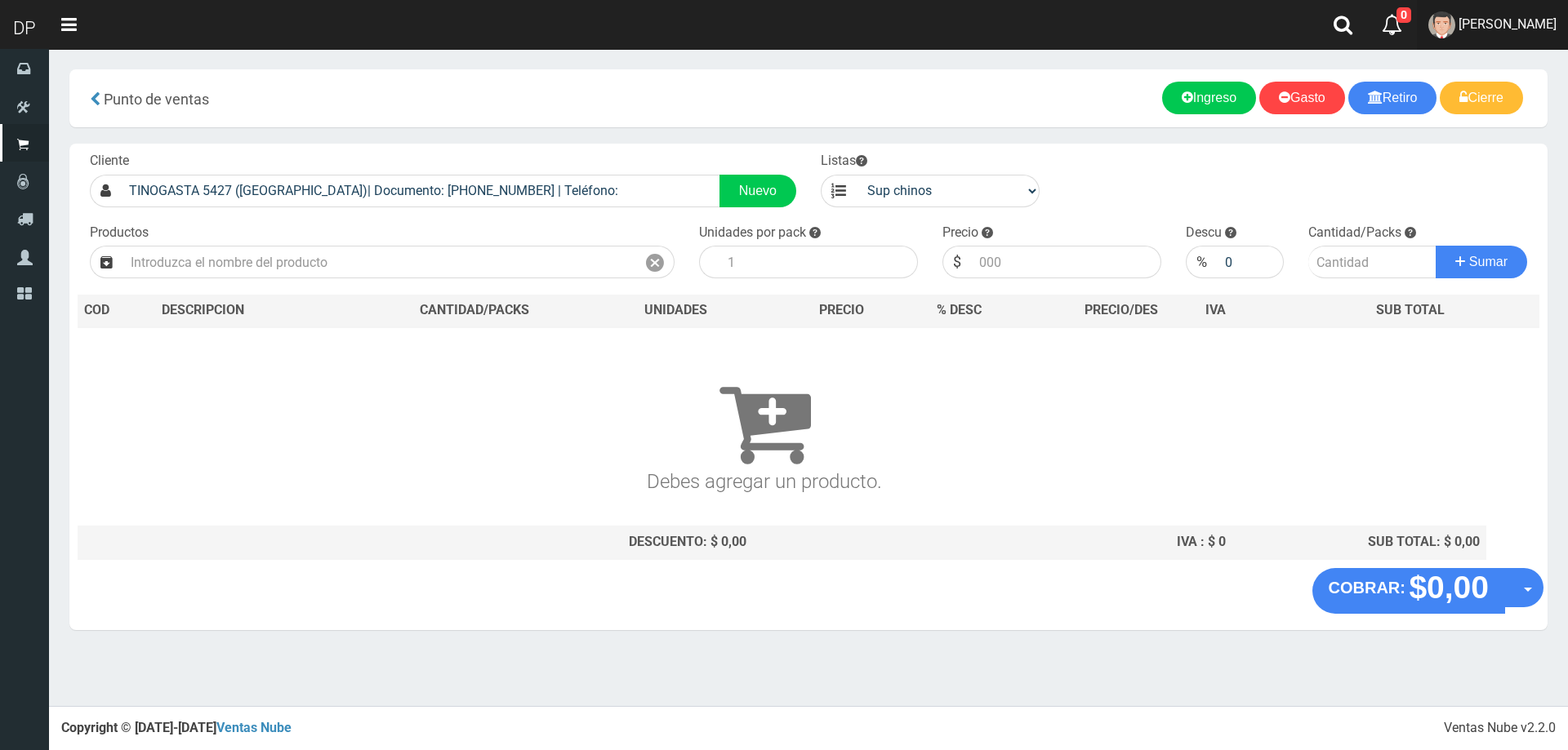
click at [1520, 17] on span "AXELL MOYA" at bounding box center [1506, 24] width 98 height 15
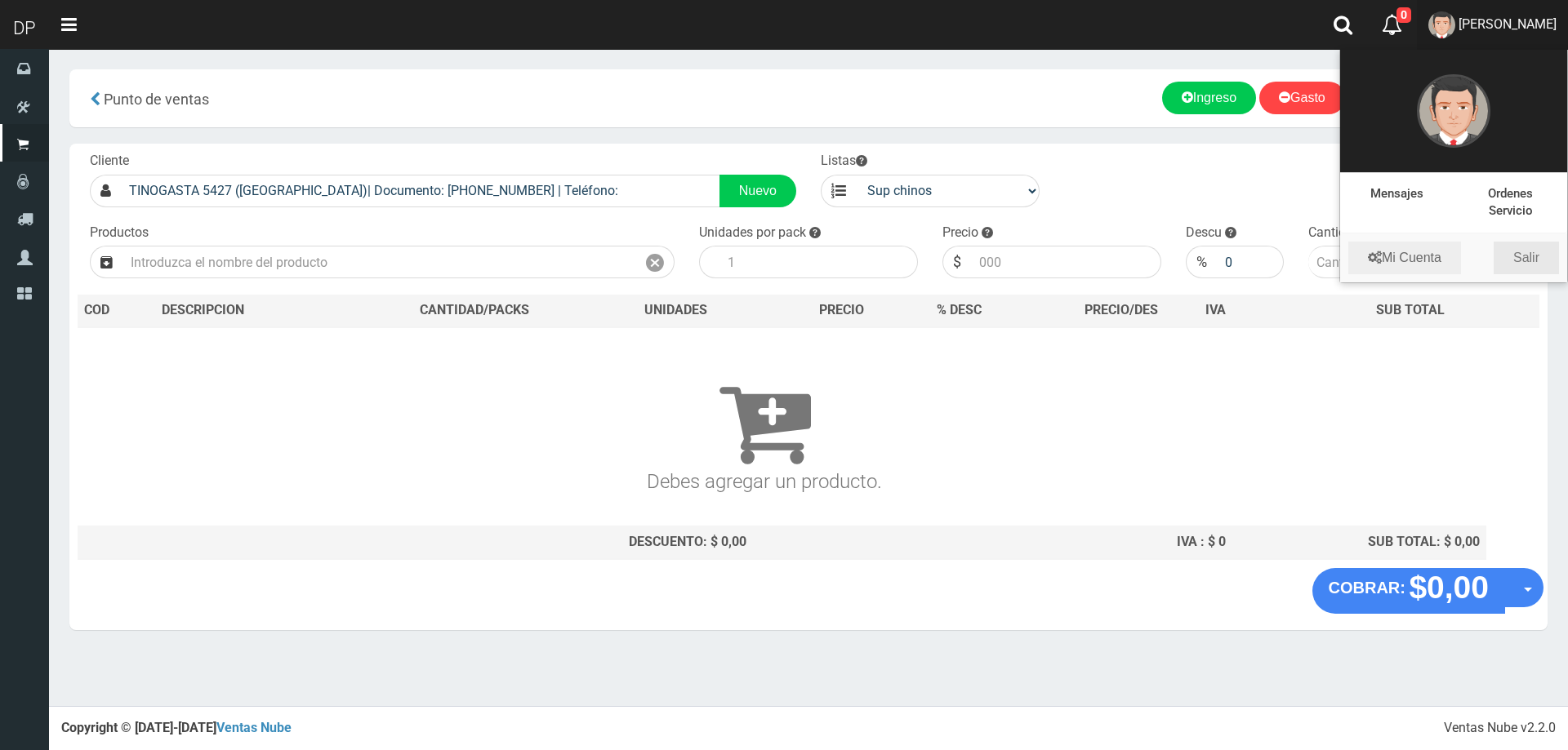
click at [1547, 256] on link "Salir" at bounding box center [1525, 258] width 66 height 32
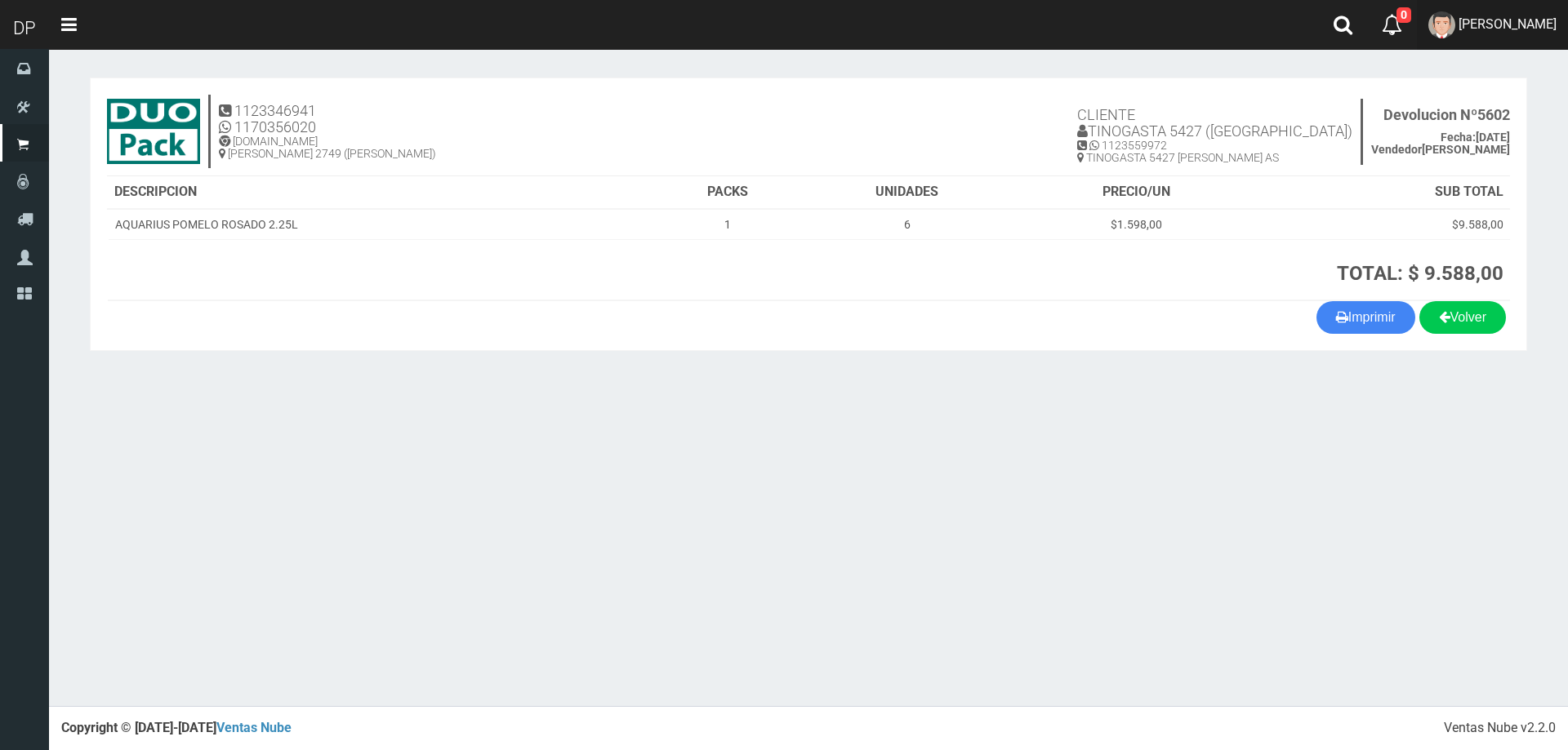
click at [1541, 22] on span "[PERSON_NAME]" at bounding box center [1506, 24] width 98 height 15
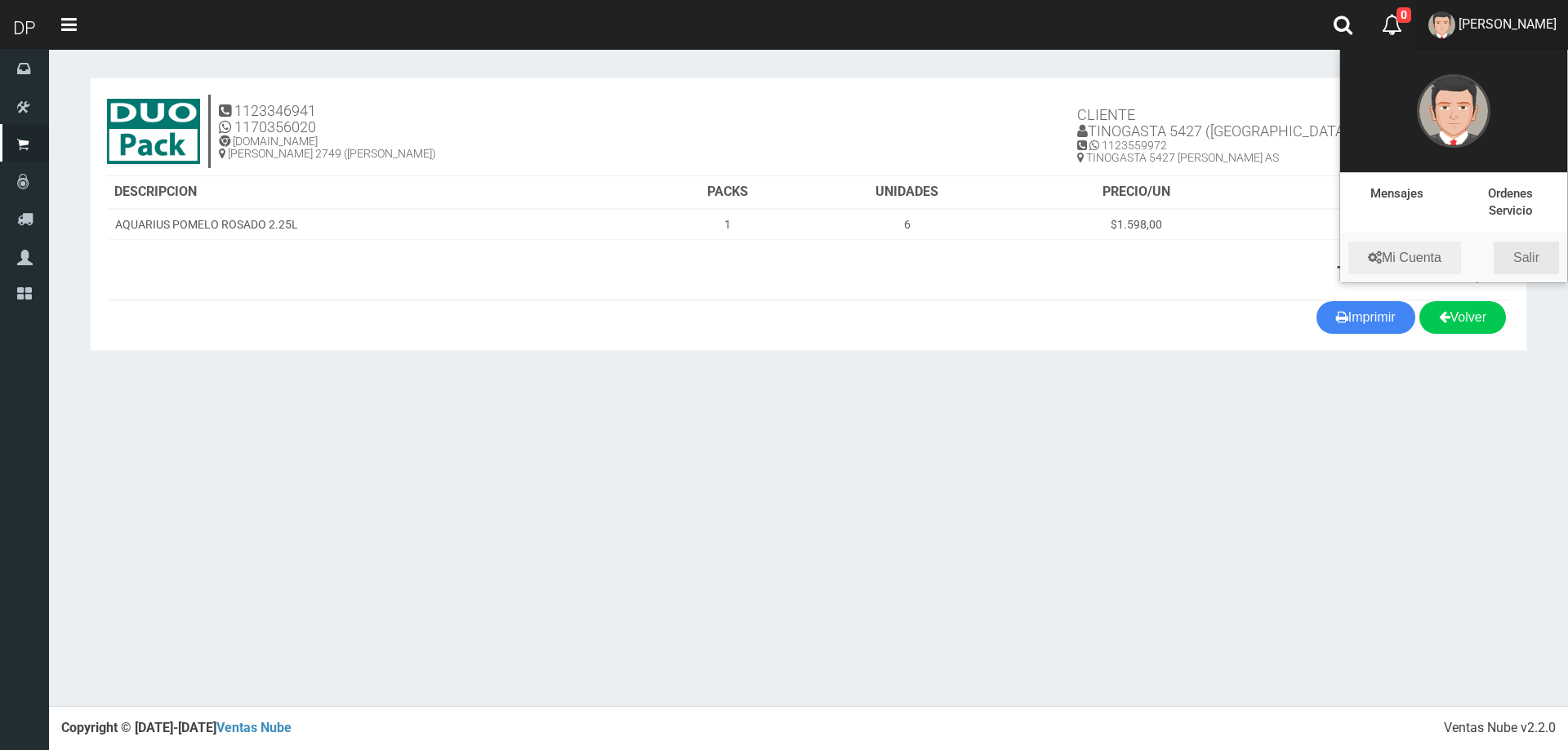
click at [1528, 262] on link "Salir" at bounding box center [1525, 258] width 66 height 32
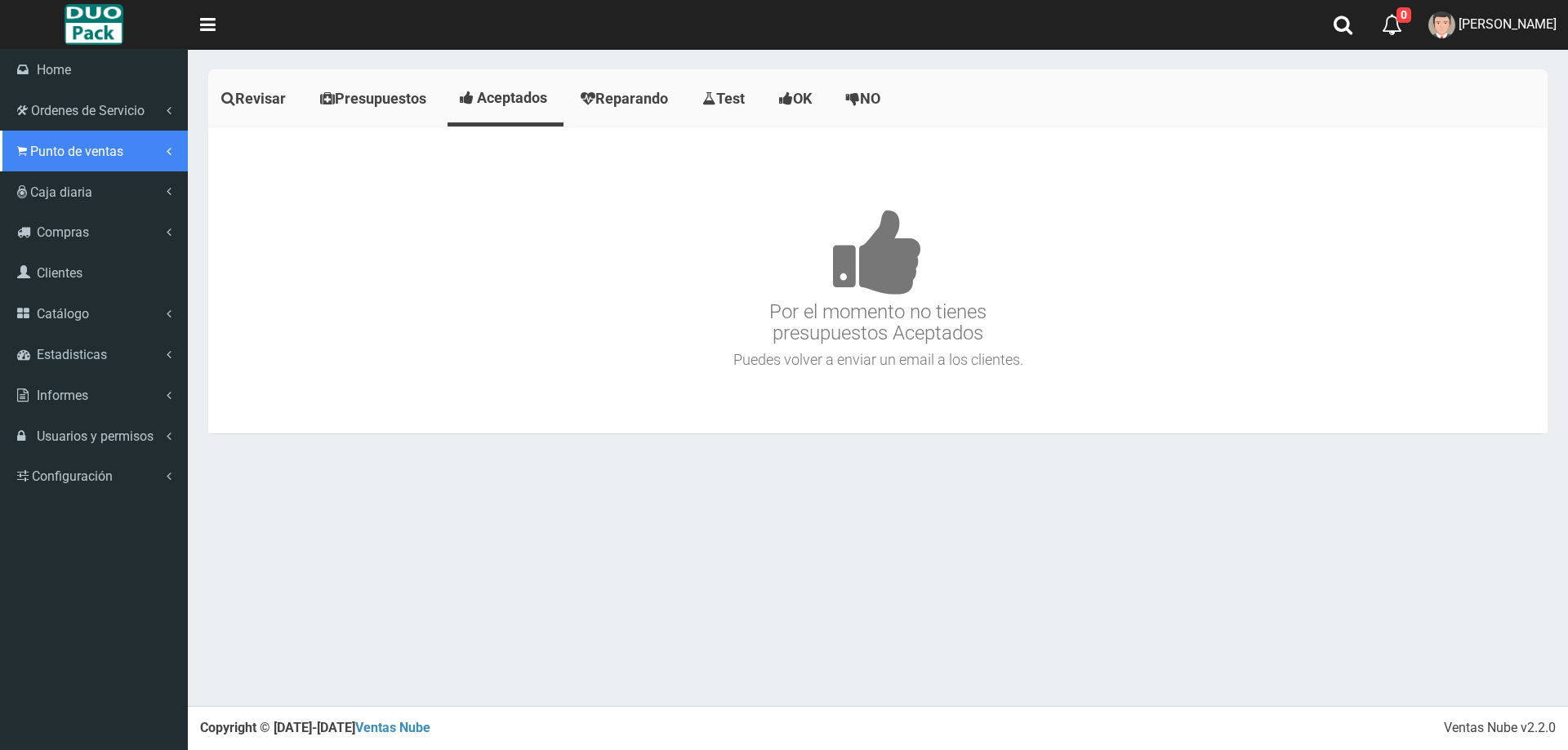
click at [82, 157] on span "Punto de ventas" at bounding box center [77, 151] width 93 height 15
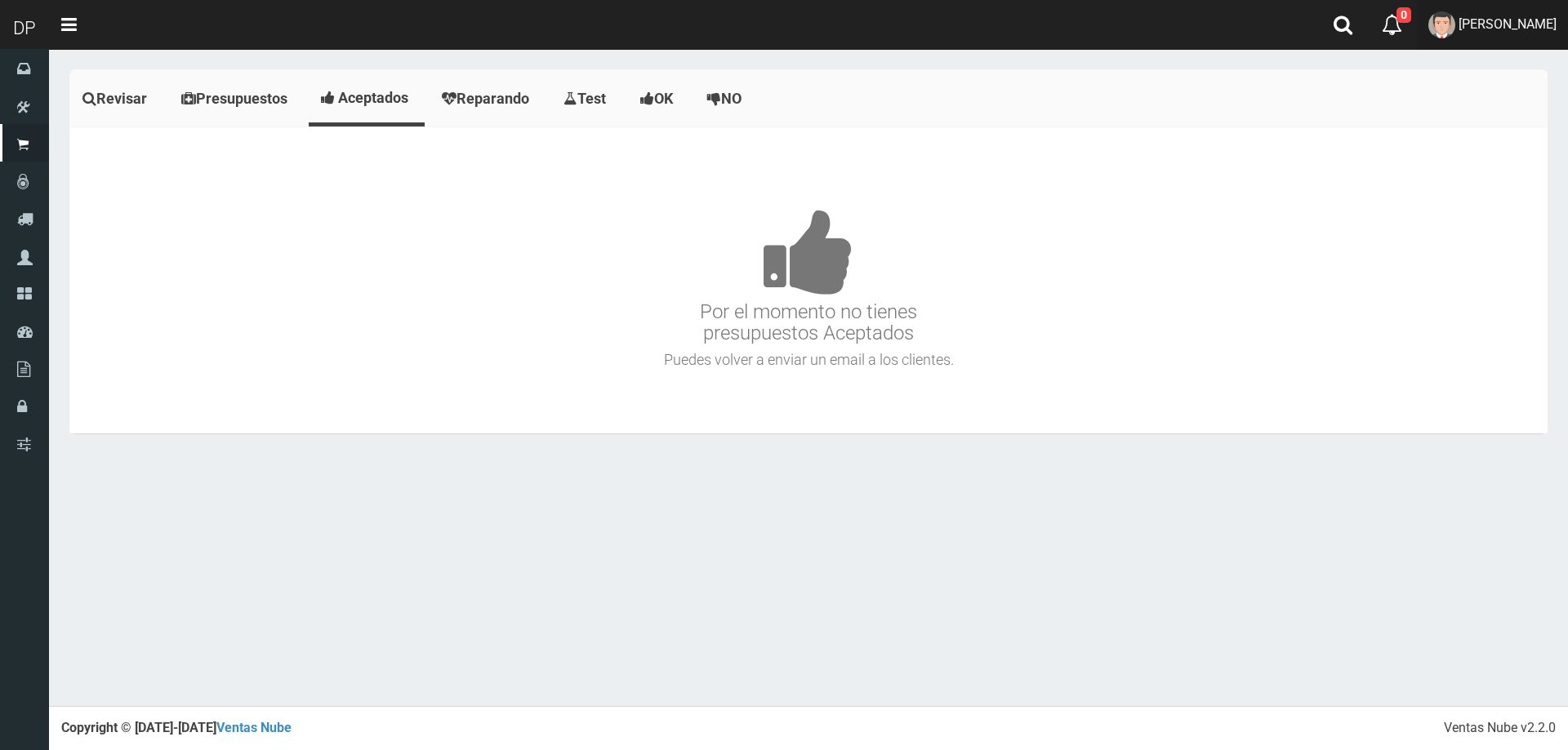
click at [1539, 16] on span "[PERSON_NAME]" at bounding box center [1506, 24] width 98 height 15
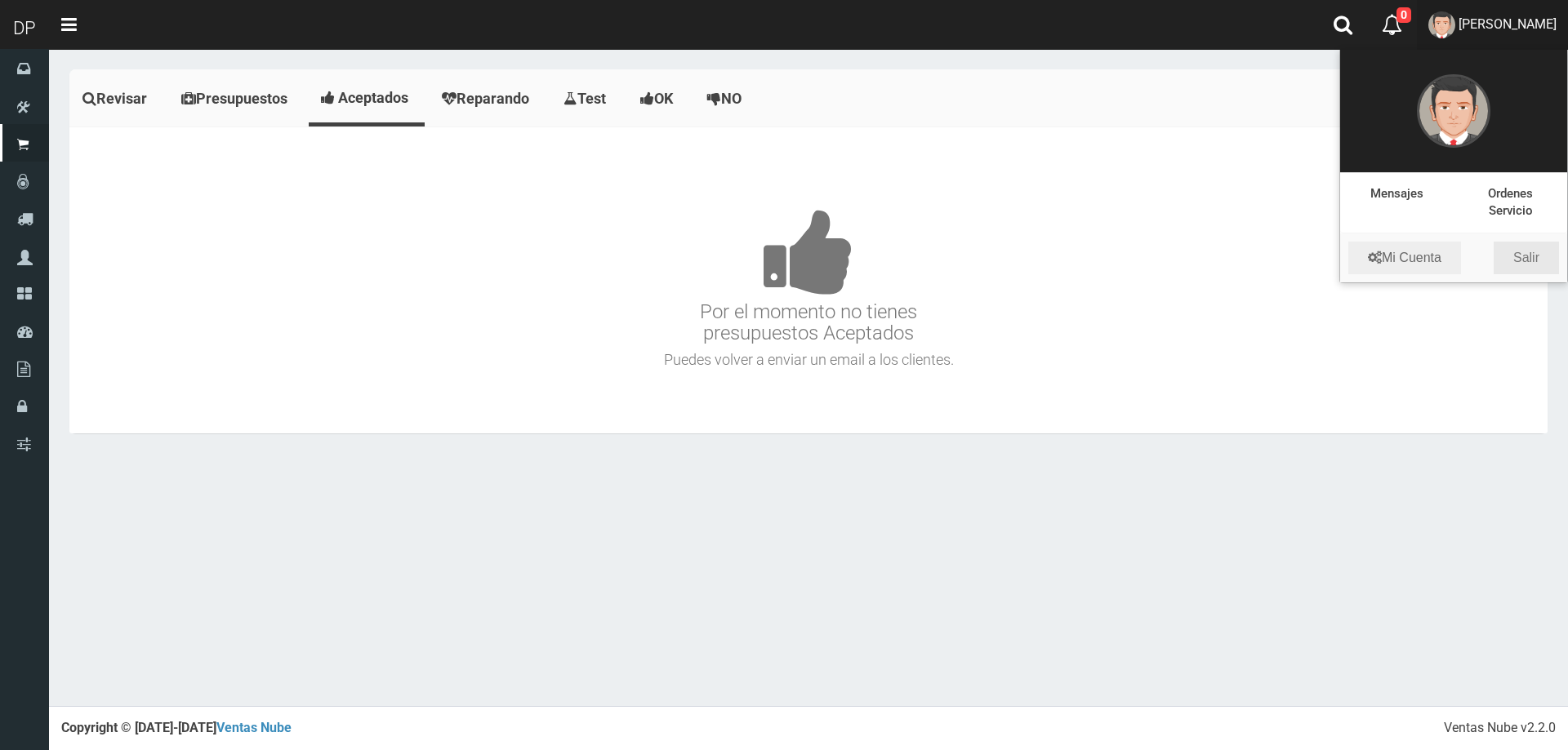
click at [1544, 254] on link "Salir" at bounding box center [1525, 258] width 66 height 32
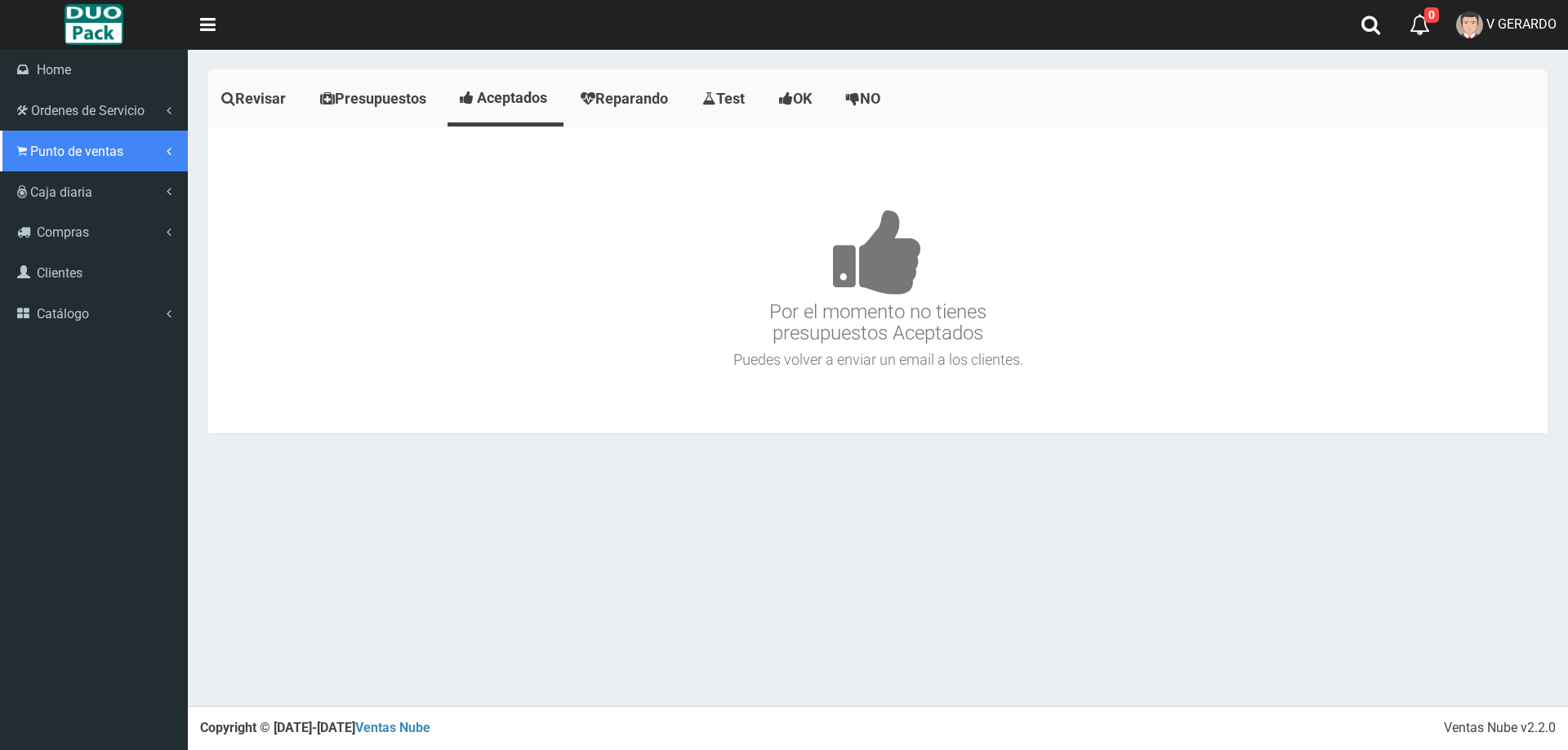
click at [69, 153] on span "Punto de ventas" at bounding box center [77, 151] width 93 height 15
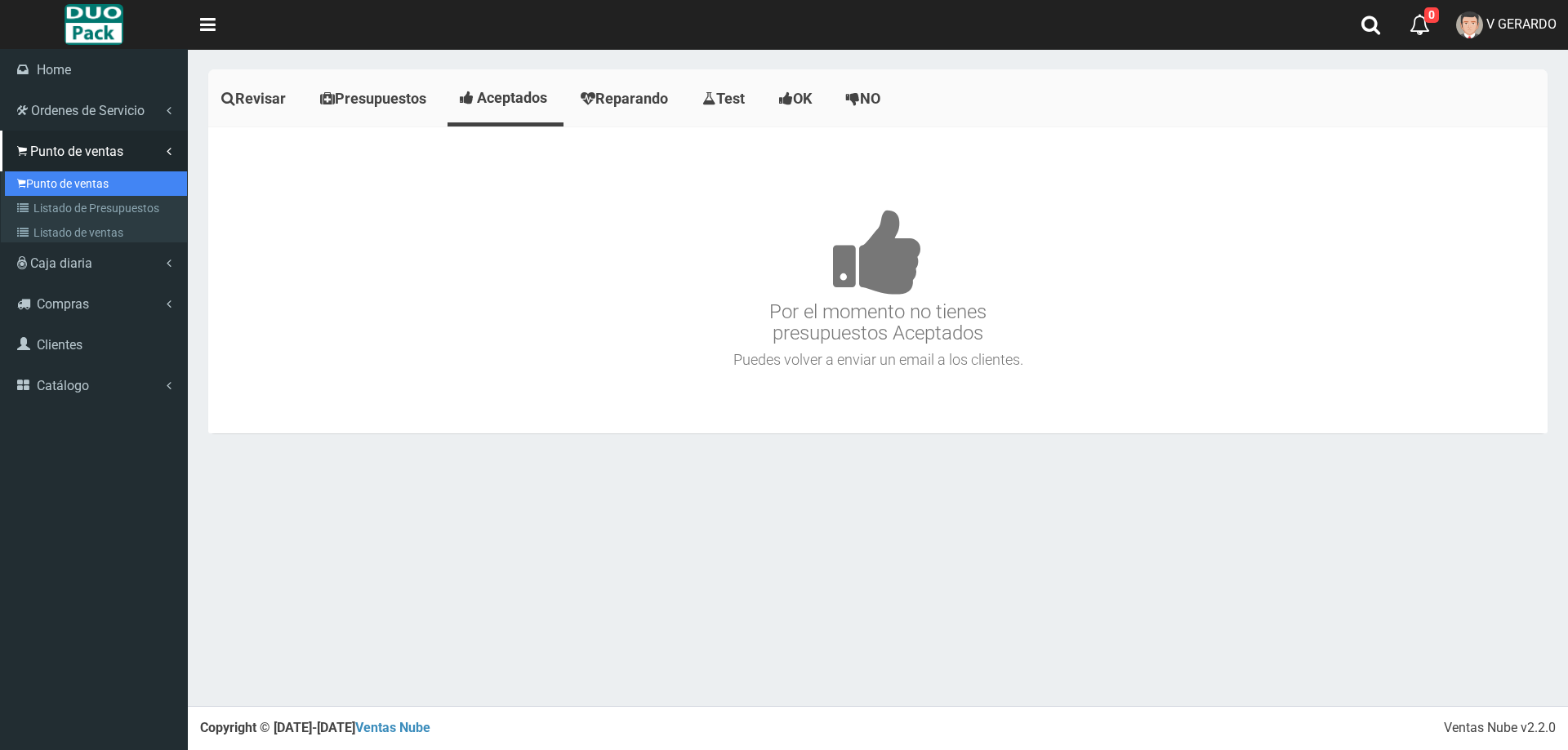
click at [75, 184] on link "Punto de ventas" at bounding box center [95, 183] width 182 height 25
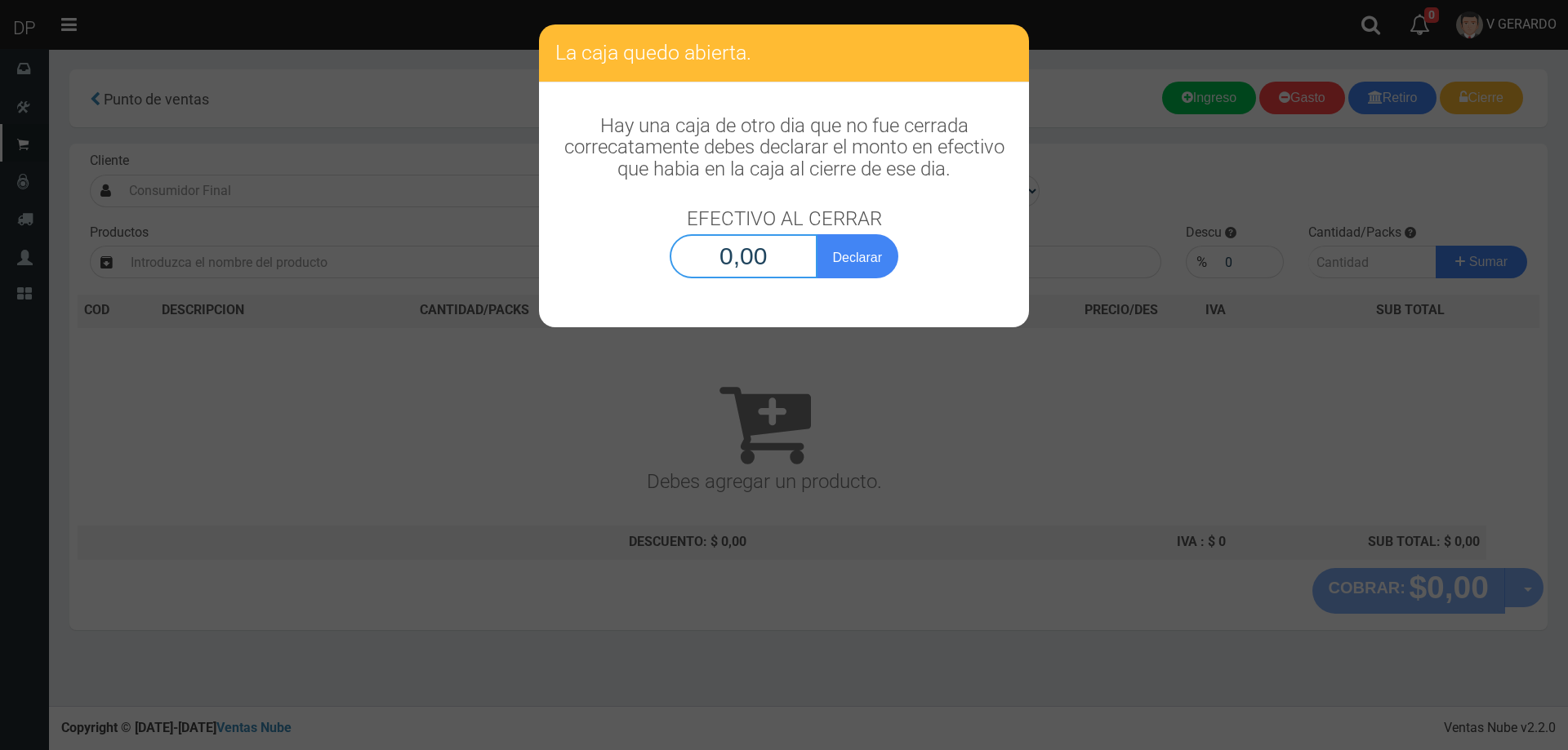
click at [753, 249] on input "0,00" at bounding box center [743, 256] width 147 height 44
type input "1,00"
click at [817, 234] on button "Declarar" at bounding box center [858, 256] width 82 height 44
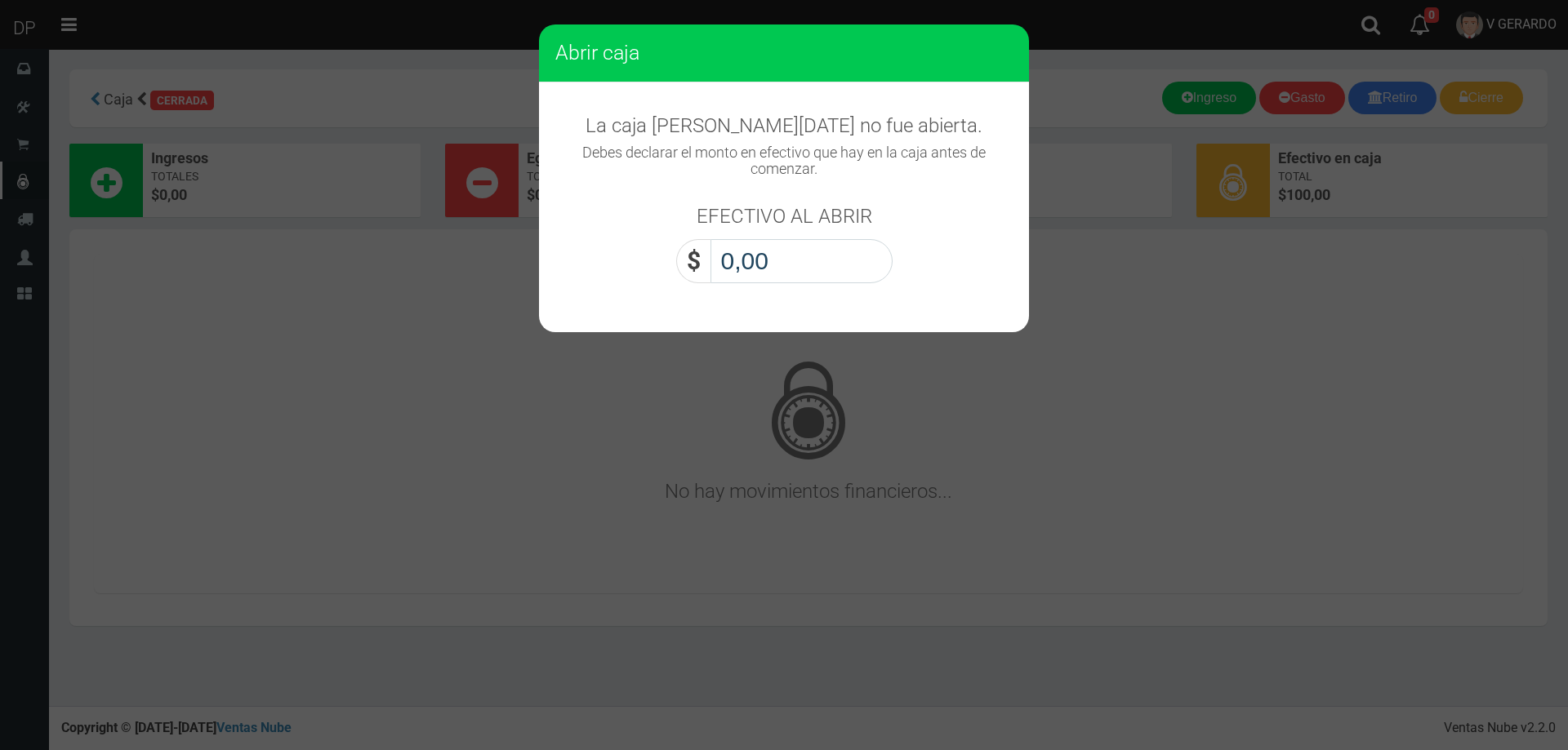
click at [753, 276] on input "0,00" at bounding box center [801, 261] width 182 height 44
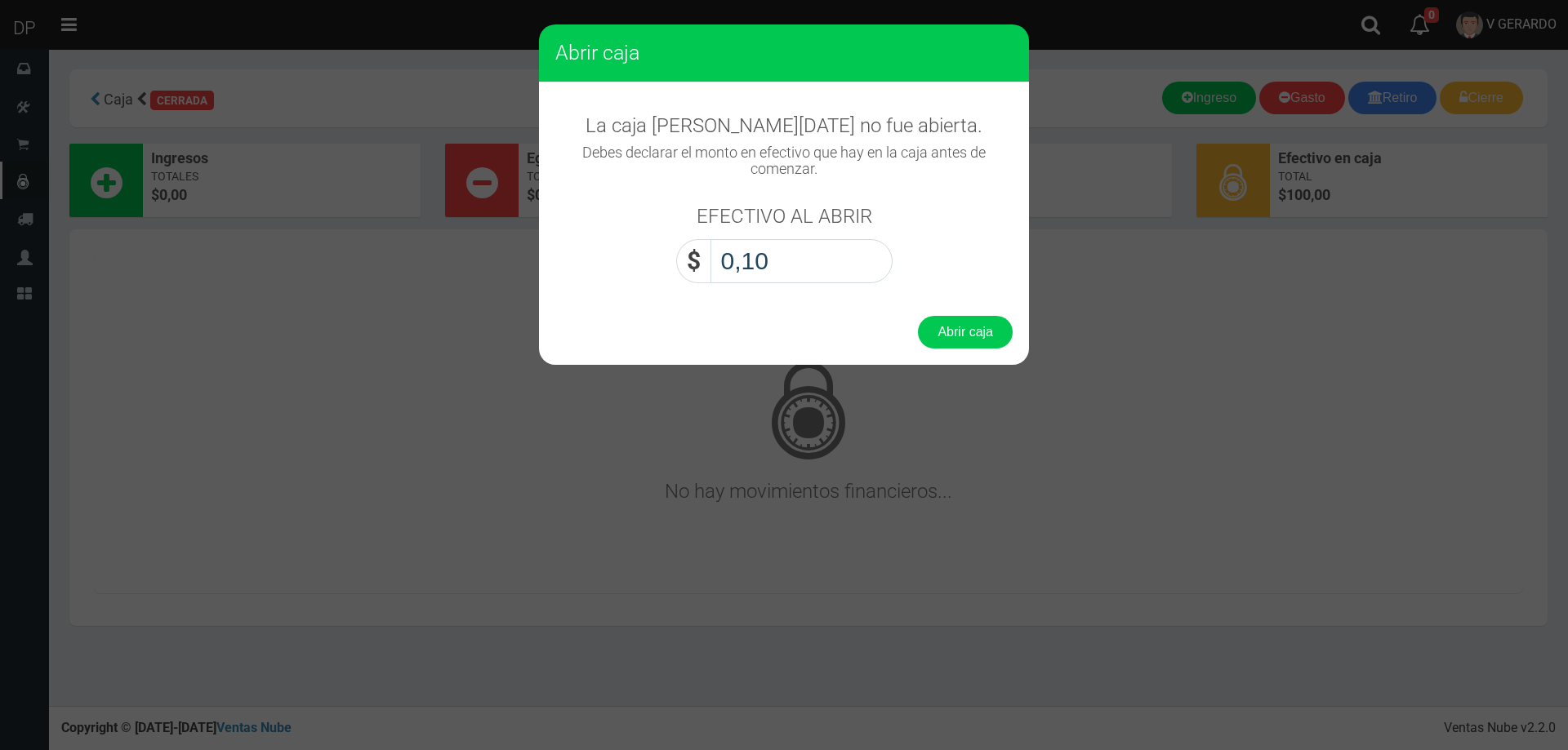
type input "1,00"
click at [918, 316] on button "Abrir caja" at bounding box center [965, 332] width 95 height 32
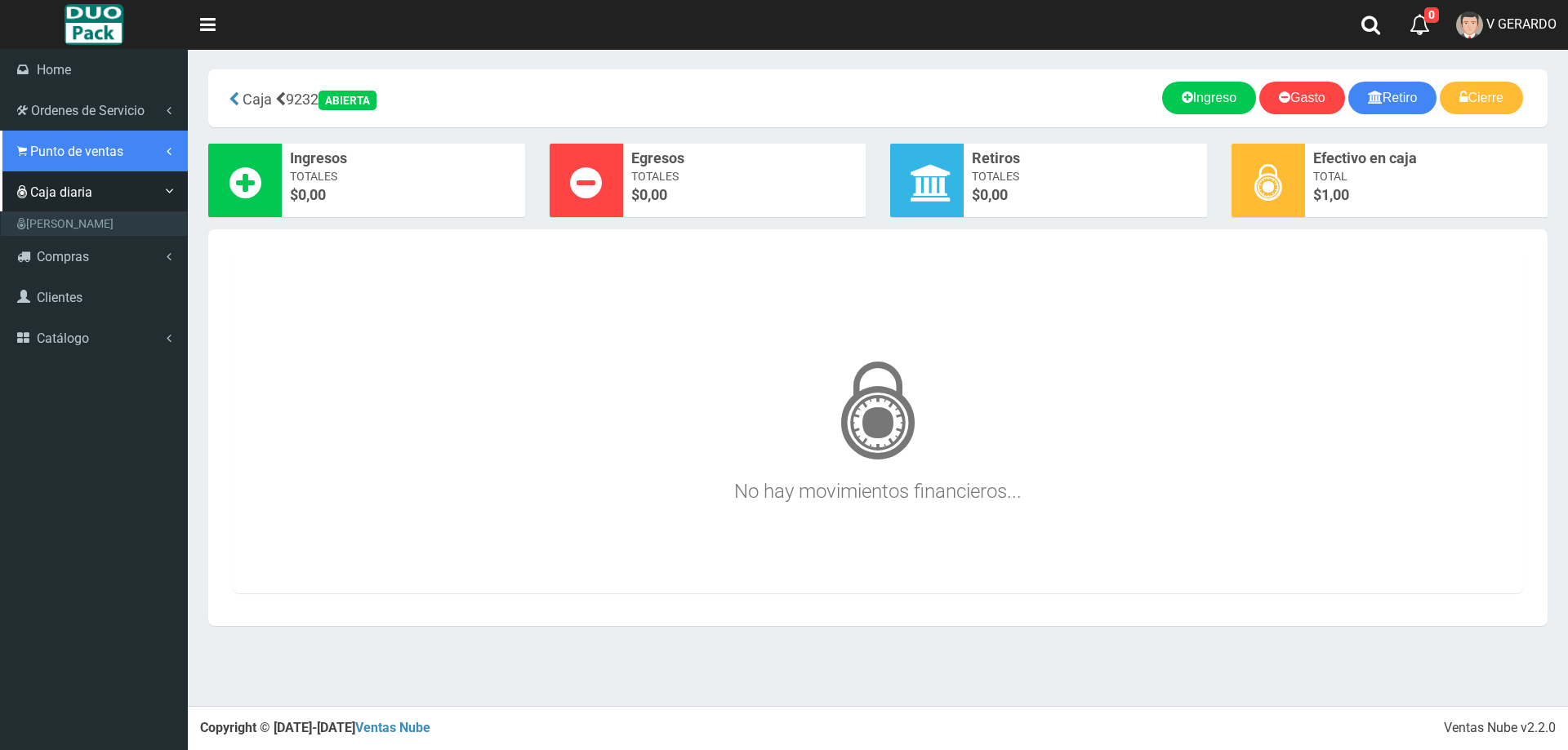
click at [45, 155] on span "Punto de ventas" at bounding box center [77, 151] width 93 height 15
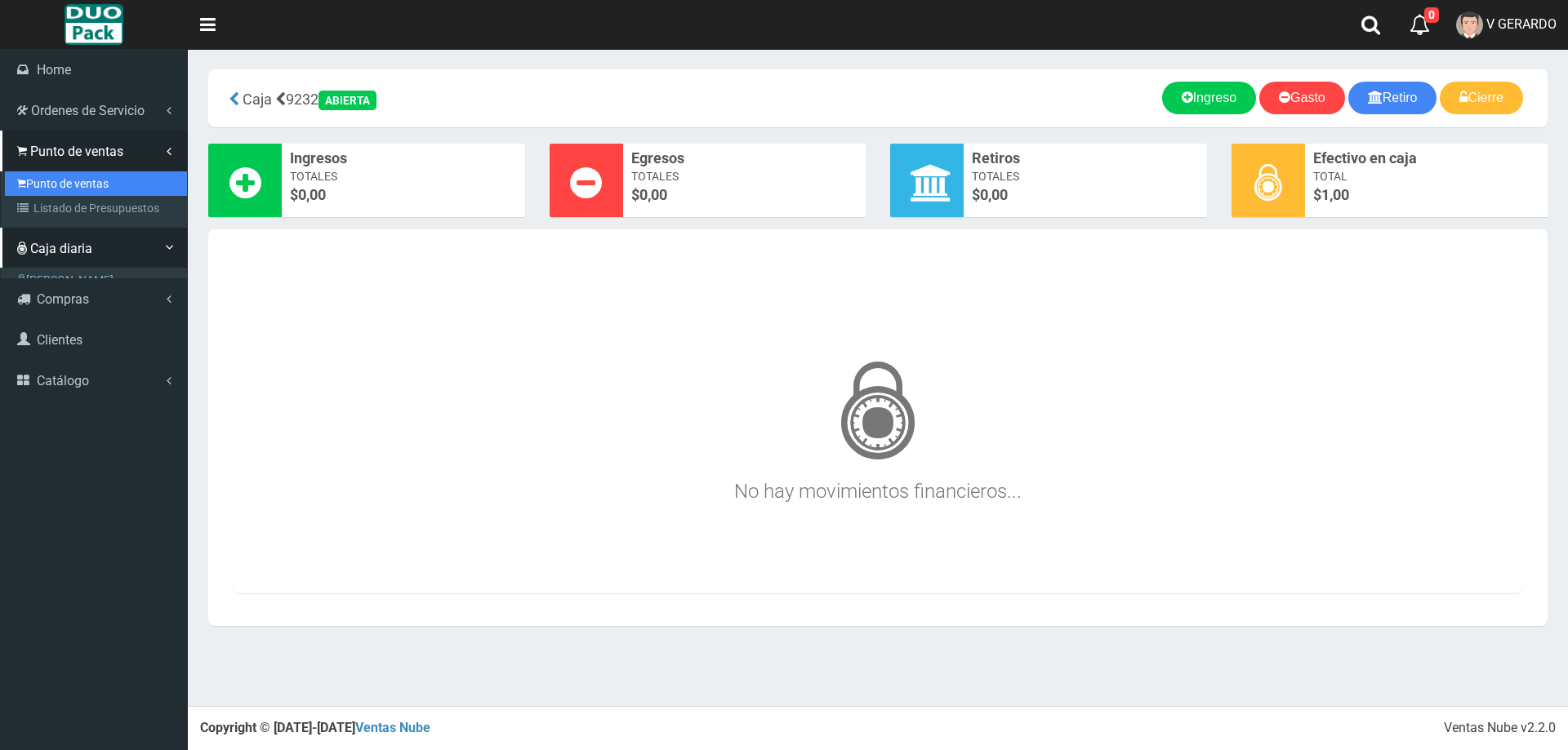
click at [79, 174] on link "Punto de ventas" at bounding box center [95, 183] width 182 height 25
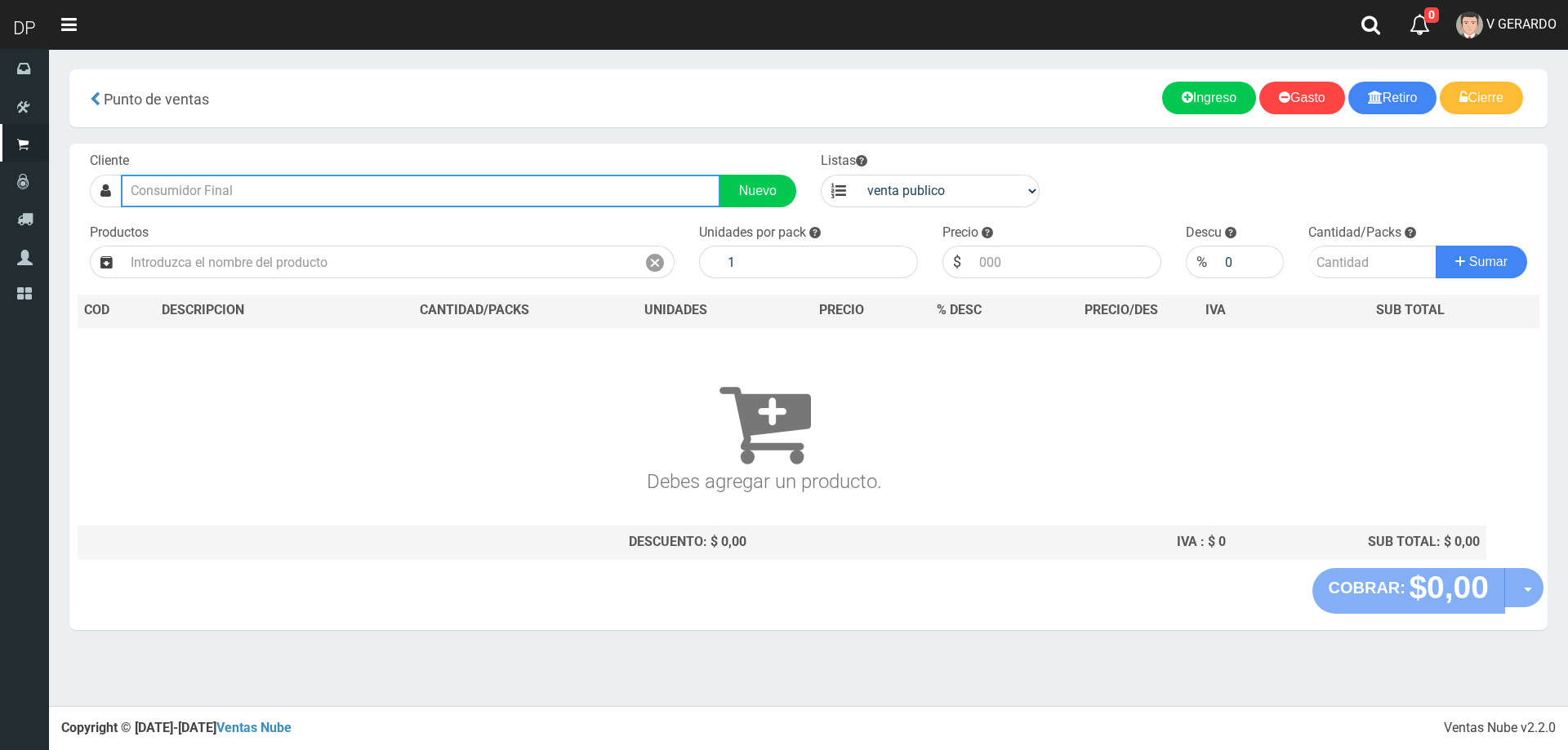
click at [176, 190] on input "text" at bounding box center [420, 191] width 599 height 32
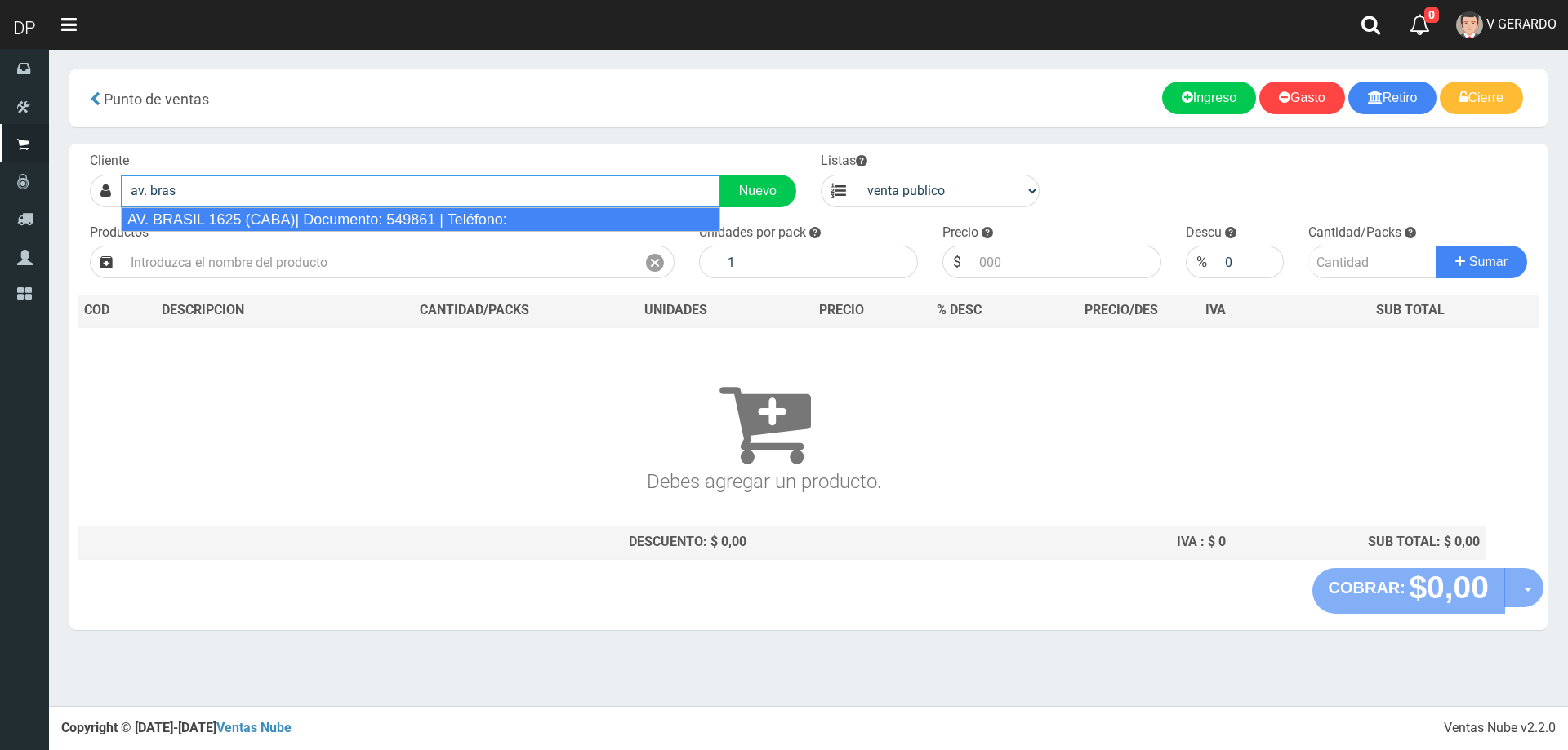
click at [220, 224] on div "AV. BRASIL 1625 (CABA)| Documento: 549861 | Teléfono:" at bounding box center [420, 220] width 599 height 25
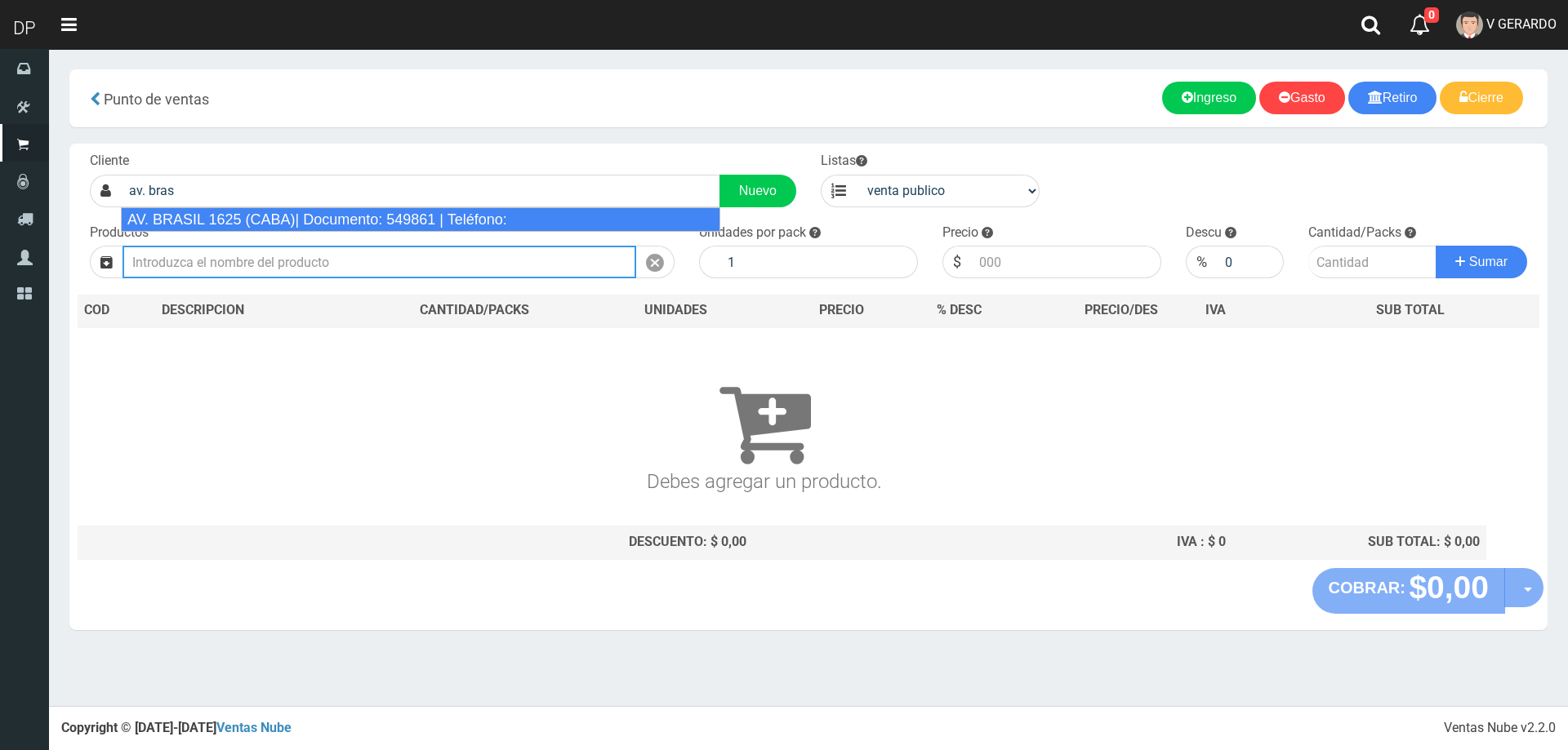
type input "AV. BRASIL 1625 (CABA)| Documento: 549861 | Teléfono:"
select select "2"
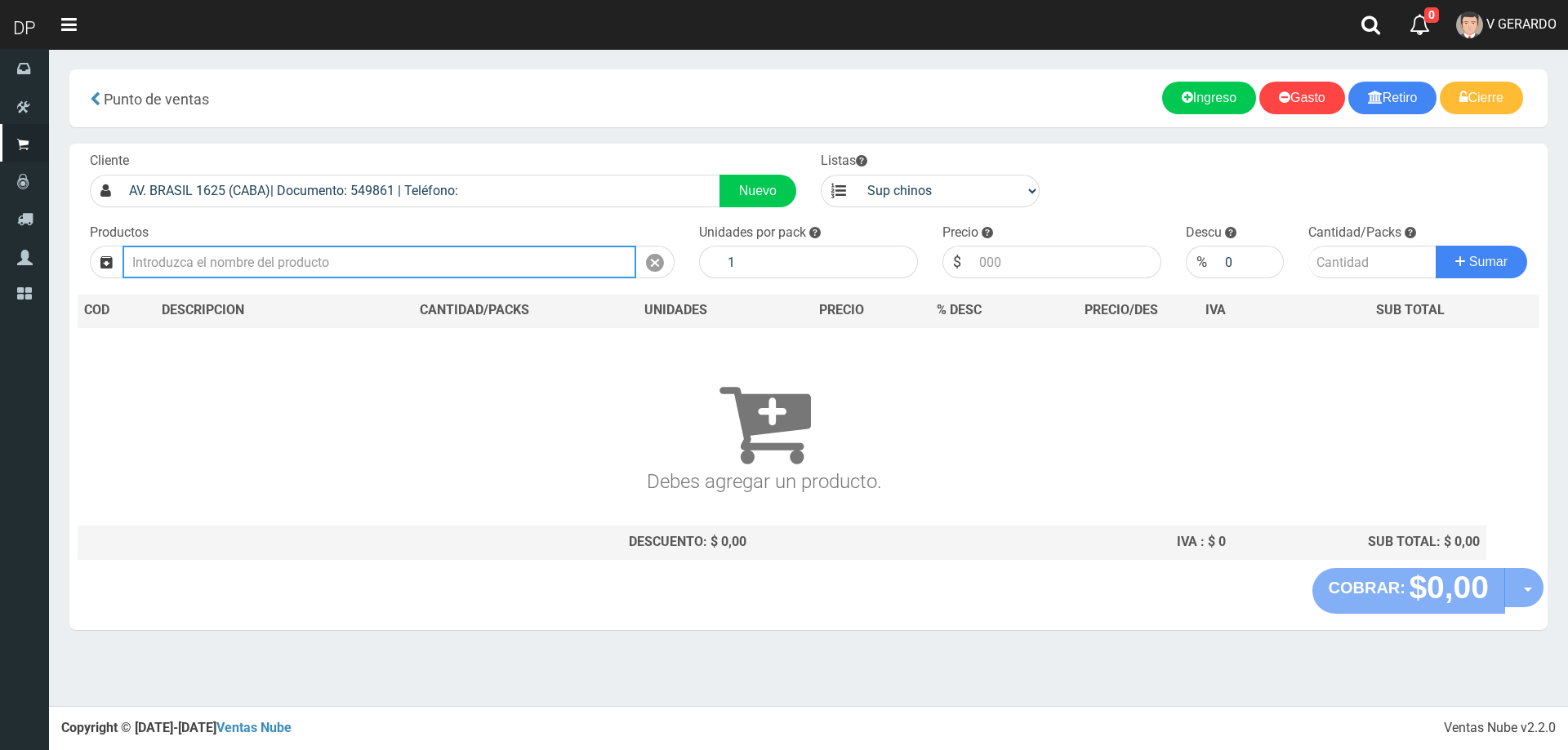
click at [220, 262] on input "text" at bounding box center [379, 261] width 513 height 32
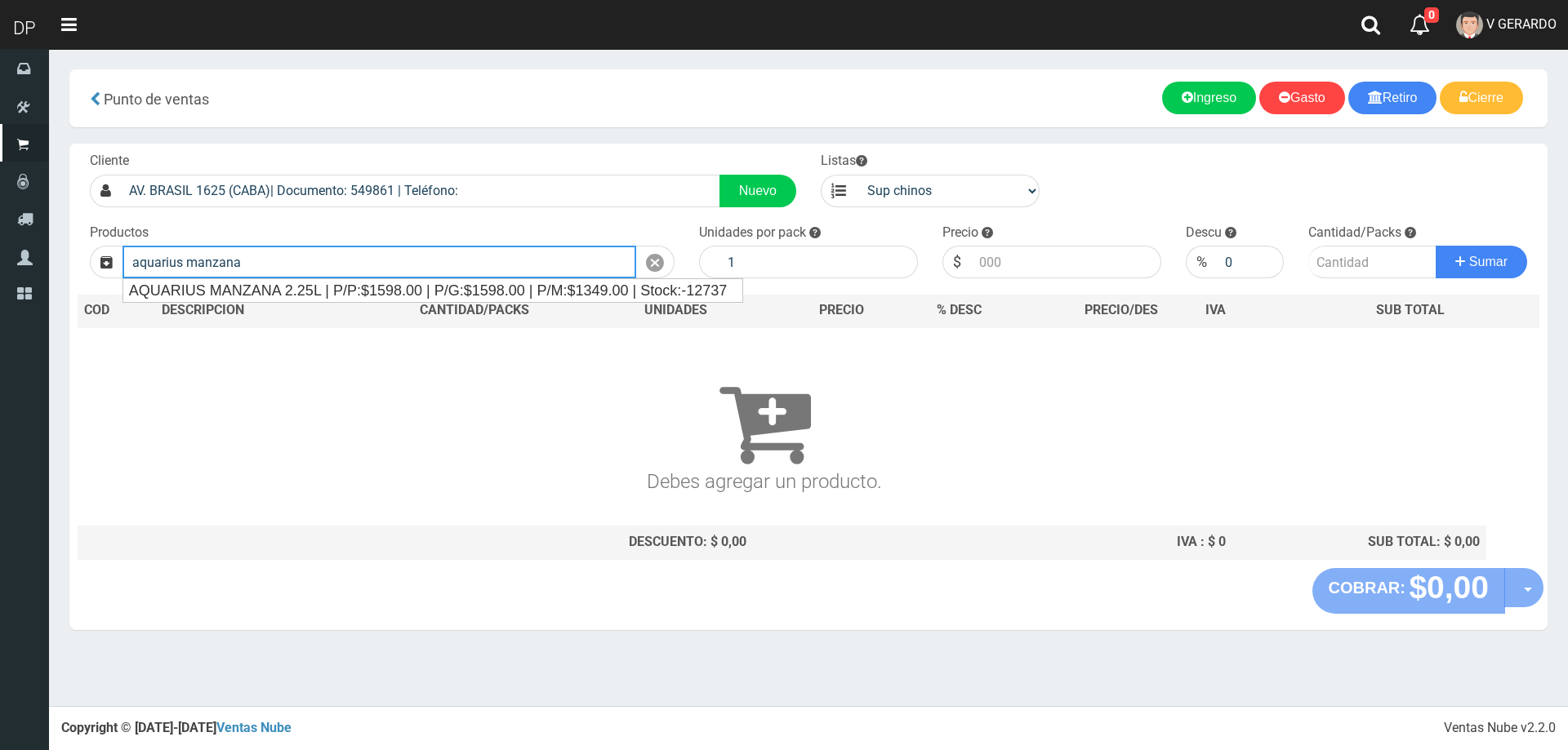
click at [248, 283] on div "AQUARIUS MANZANA 2.25L | P/P:$1598.00 | P/G:$1598.00 | P/M:$1349.00 | Stock:-12…" at bounding box center [434, 291] width 620 height 23
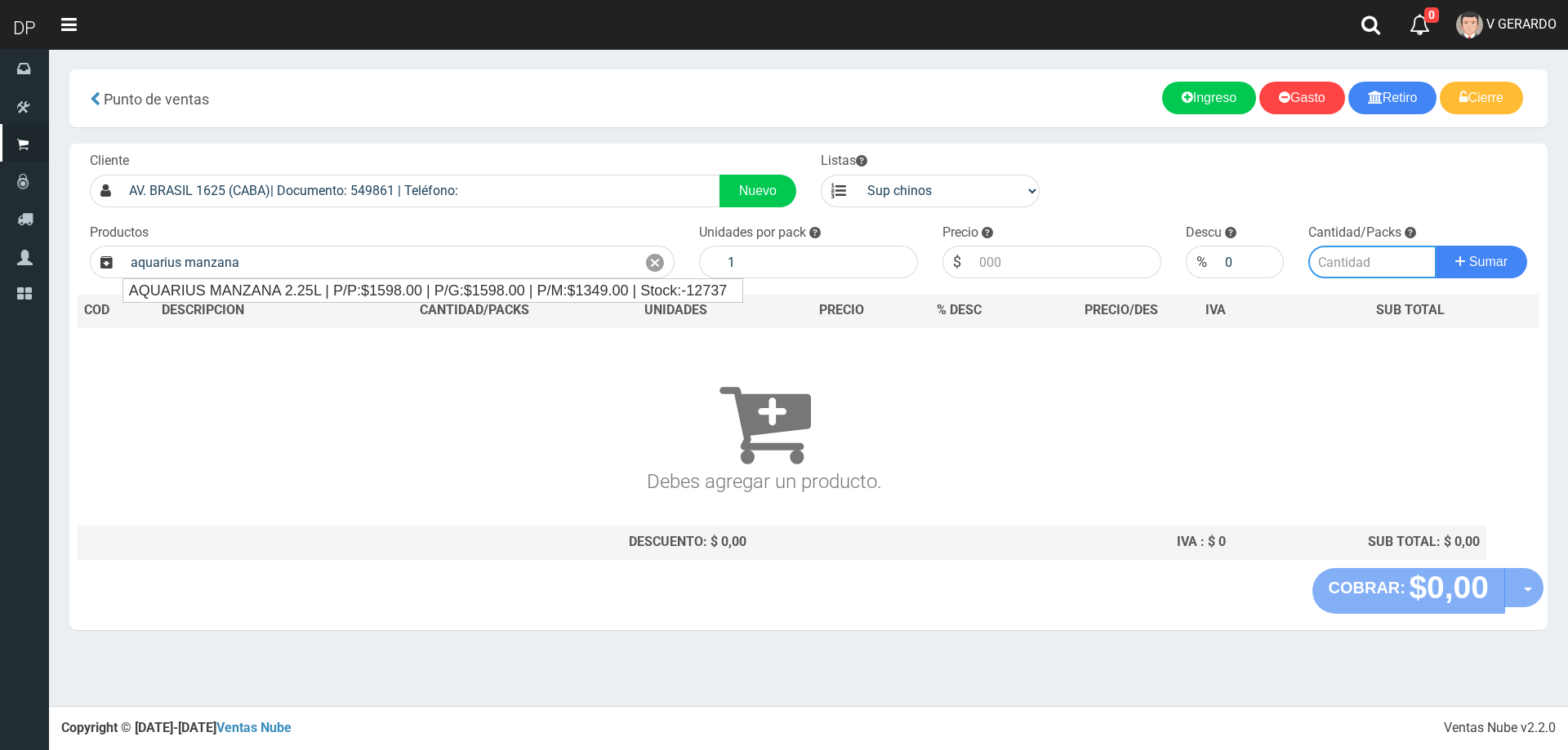
type input "AQUARIUS MANZANA 2.25L | P/P:$1598.00 | P/G:$1598.00 | P/M:$1349.00 | Stock:-12…"
type input "6"
type input "1598.00"
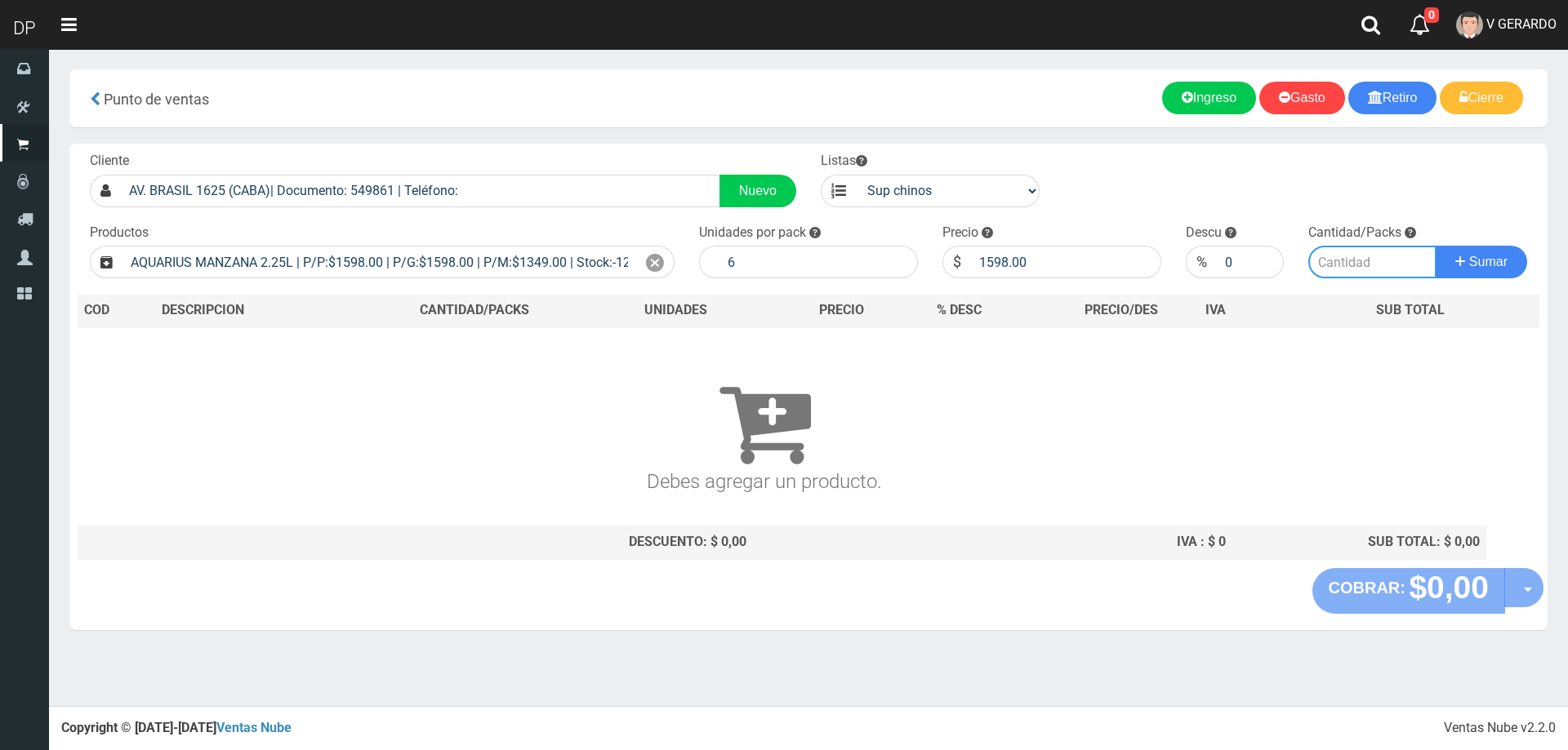
click at [1342, 262] on input "number" at bounding box center [1372, 261] width 129 height 32
type input "2"
click at [1435, 245] on button "Sumar" at bounding box center [1481, 261] width 91 height 32
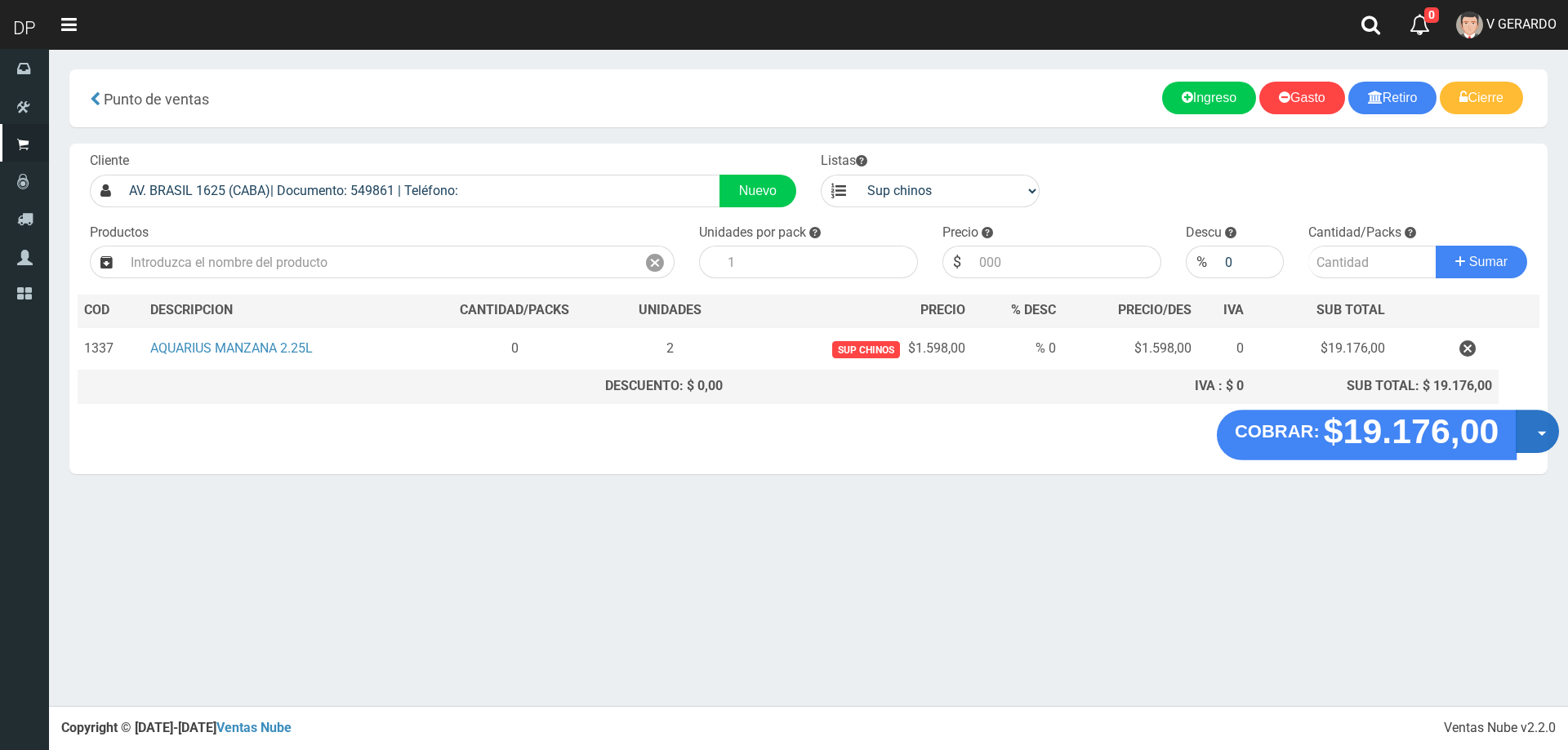
click at [1529, 424] on button "Opciones" at bounding box center [1538, 432] width 44 height 44
click at [1508, 442] on link "Hacer Devolucion" at bounding box center [1485, 436] width 146 height 37
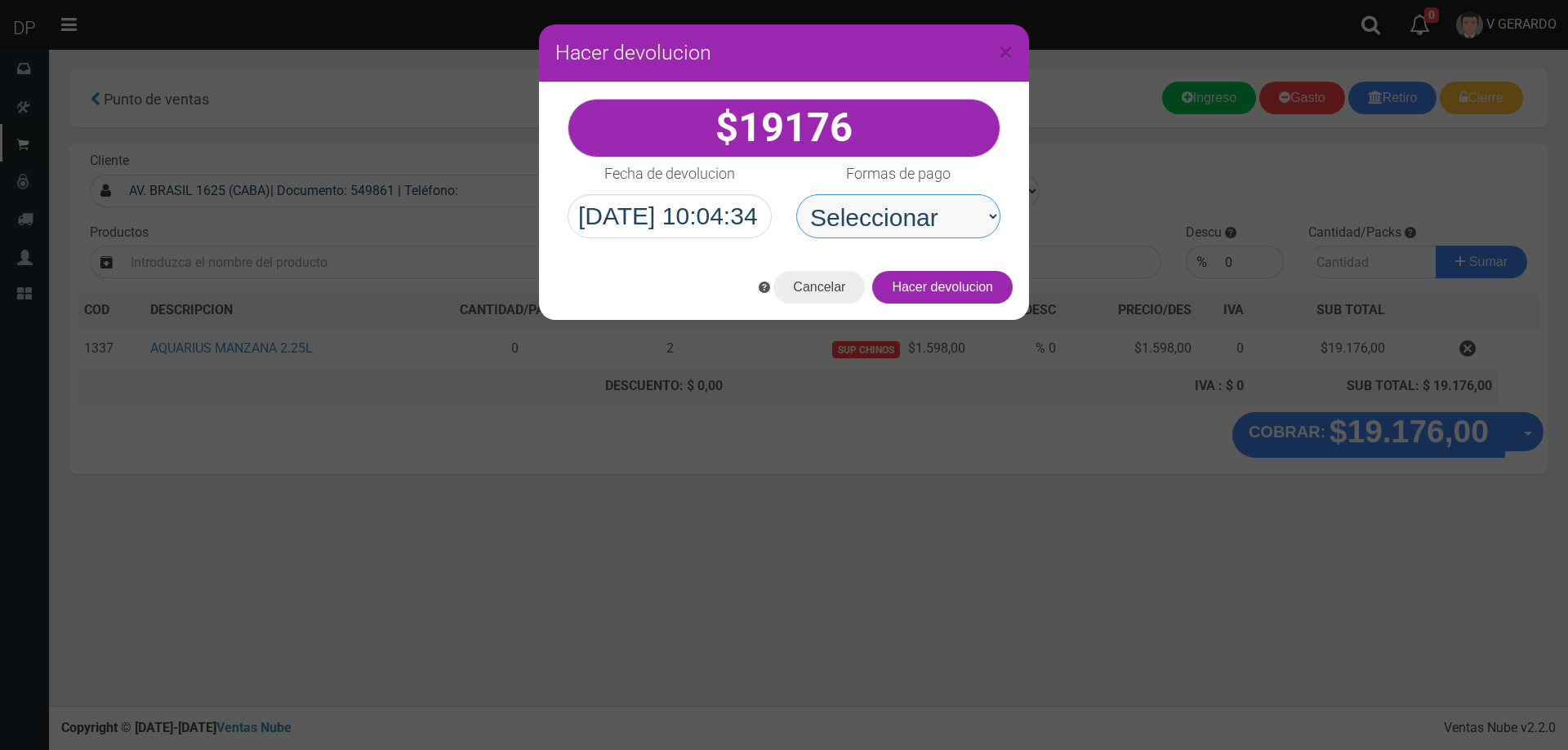
drag, startPoint x: 800, startPoint y: 183, endPoint x: 927, endPoint y: 235, distance: 137.2
click at [916, 225] on select "Seleccionar Efectivo Tarjeta de Crédito Depósito Débito" at bounding box center [898, 216] width 204 height 44
select select "Efectivo"
click at [796, 194] on select "Seleccionar Efectivo Tarjeta de Crédito Depósito Débito" at bounding box center [898, 216] width 204 height 44
click at [987, 291] on button "Hacer devolucion" at bounding box center [942, 287] width 141 height 32
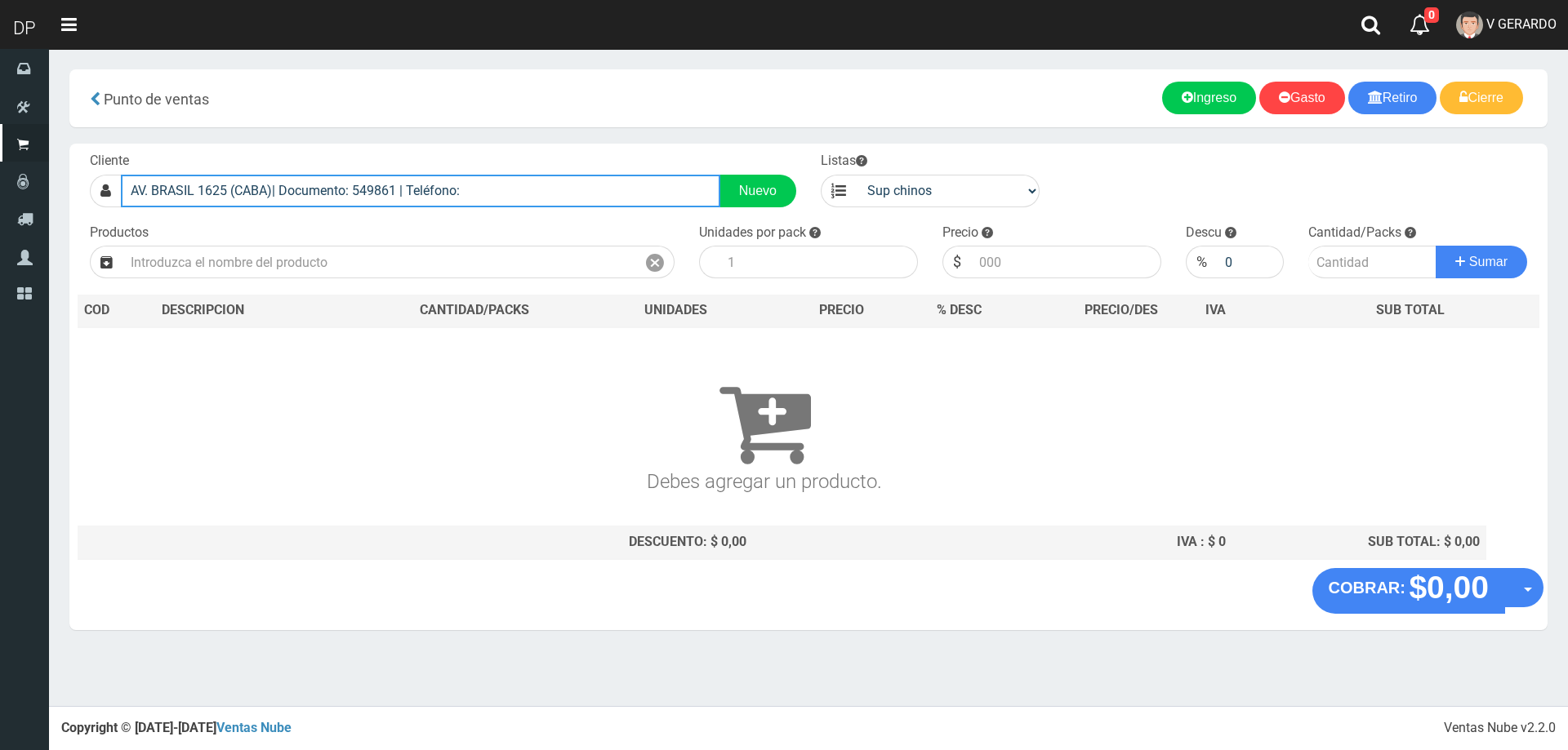
click at [479, 192] on input "AV. BRASIL 1625 (CABA)| Documento: 549861 | Teléfono:" at bounding box center [420, 191] width 599 height 32
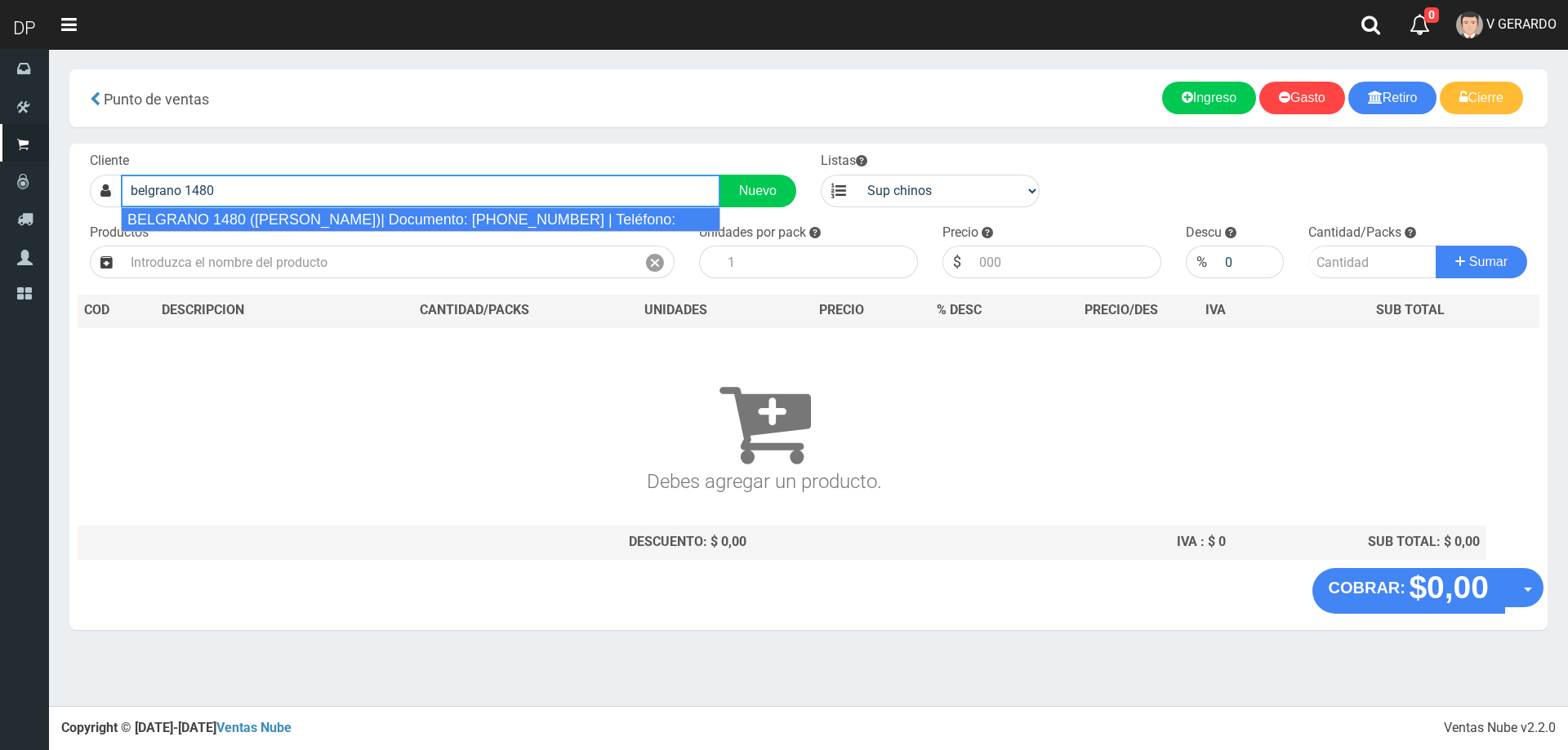
click at [360, 221] on div "BELGRANO 1480 (MONSERRAT)| Documento: 111244488800000 | Teléfono:" at bounding box center [420, 220] width 599 height 25
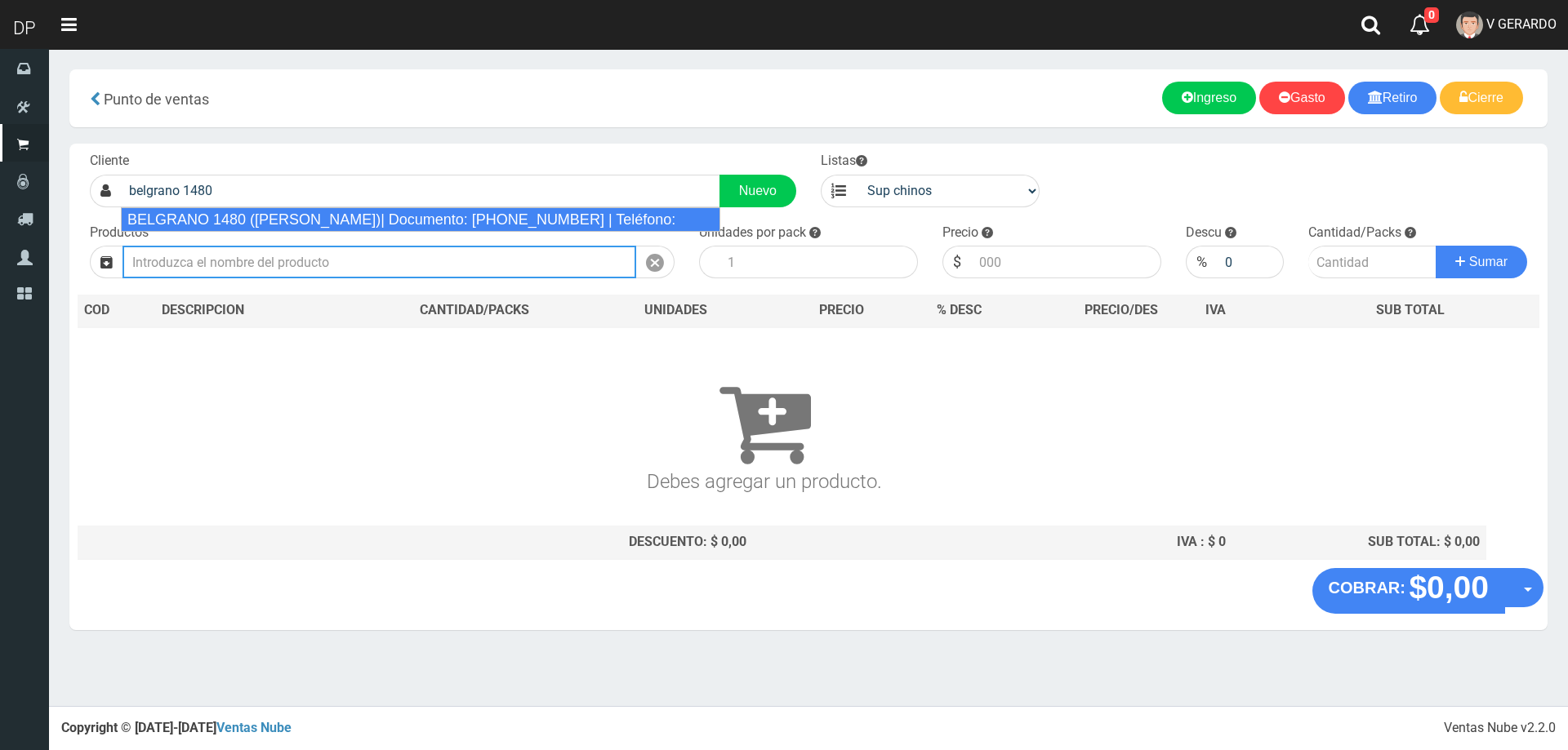
type input "BELGRANO 1480 (MONSERRAT)| Documento: 111244488800000 | Teléfono:"
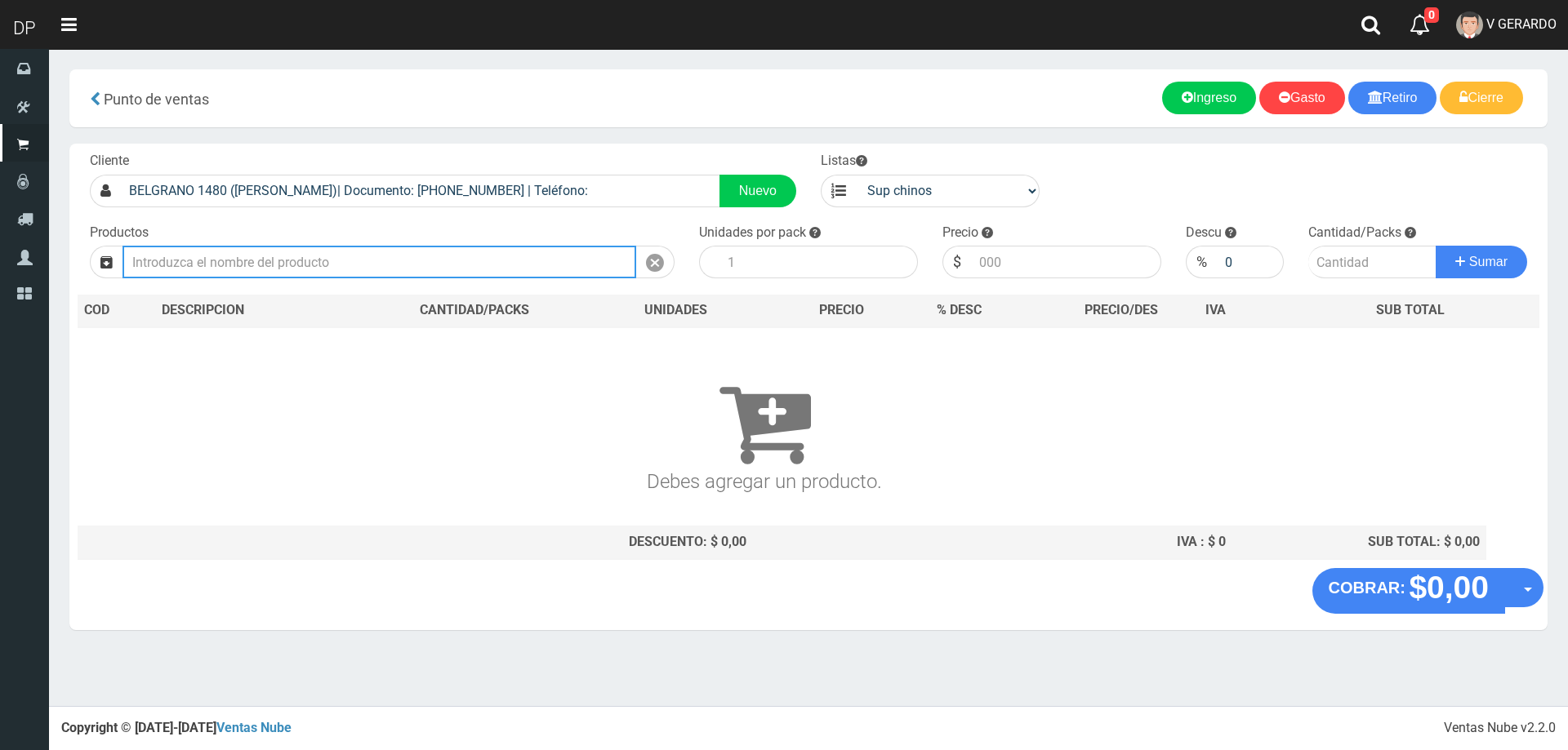
click at [243, 269] on input "text" at bounding box center [379, 261] width 513 height 32
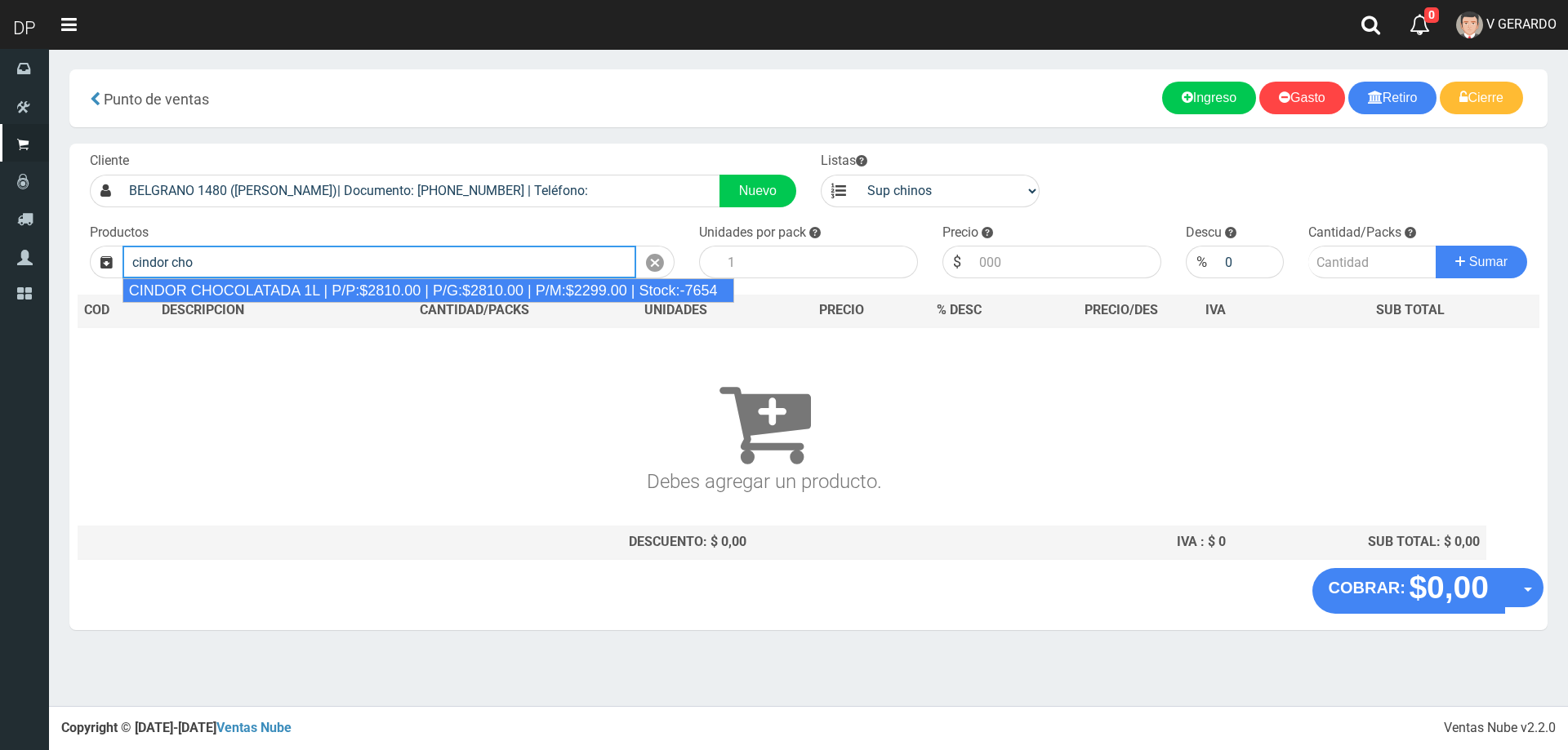
click at [271, 297] on div "CINDOR CHOCOLATADA 1L | P/P:$2810.00 | P/G:$2810.00 | P/M:$2299.00 | Stock:-7654" at bounding box center [428, 291] width 611 height 25
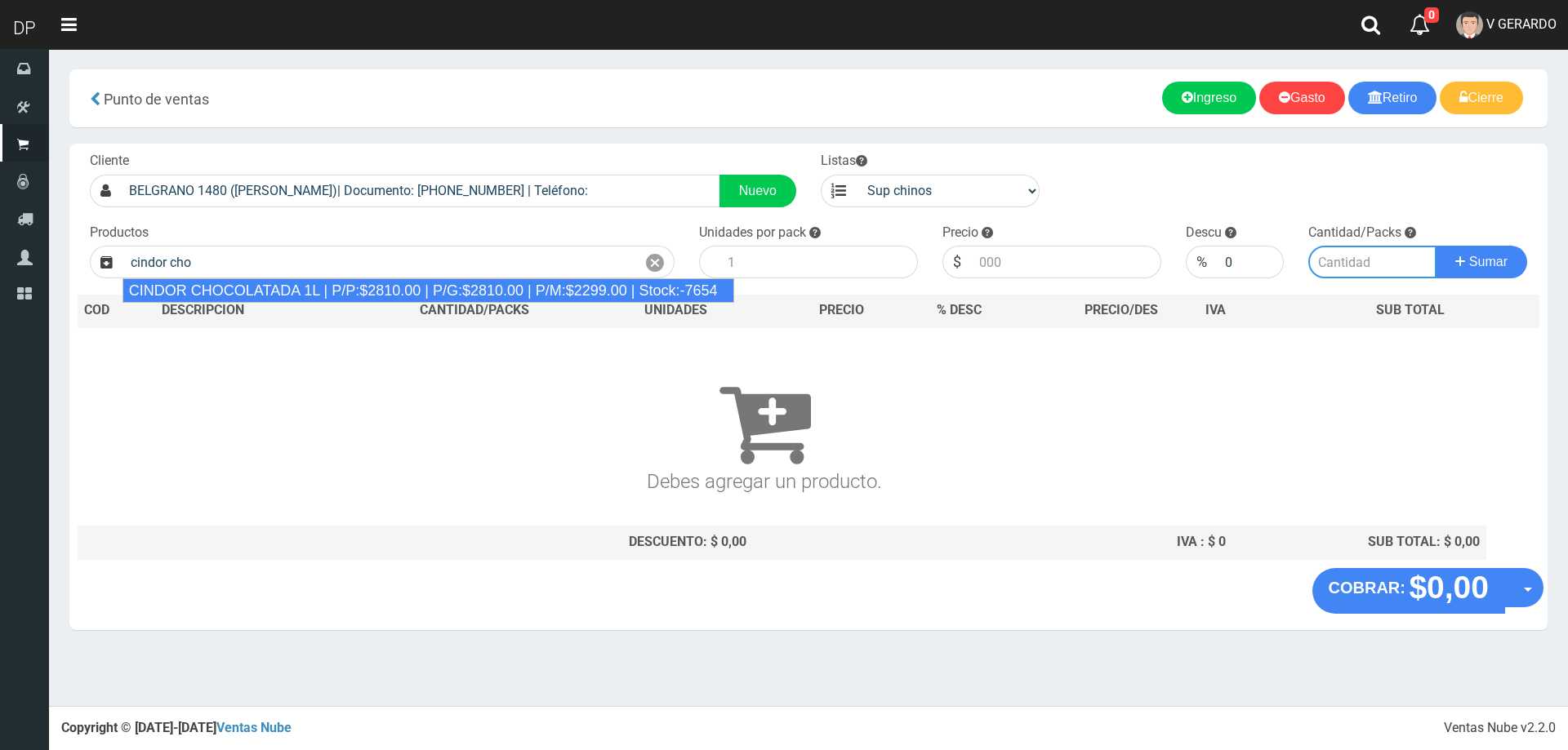
type input "CINDOR CHOCOLATADA 1L | P/P:$2810.00 | P/G:$2810.00 | P/M:$2299.00 | Stock:-7654"
type input "12"
type input "2810.00"
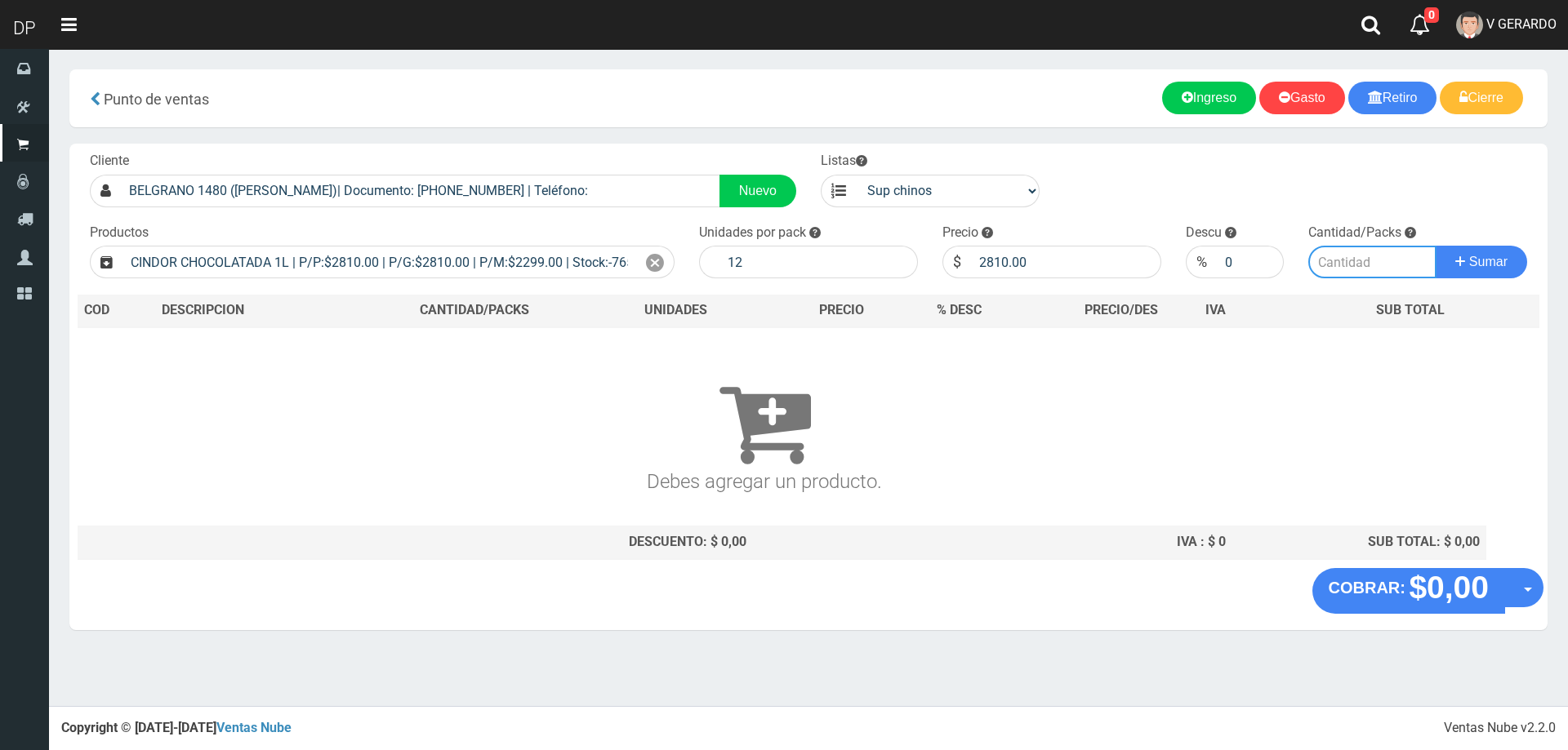
click at [1352, 261] on input "number" at bounding box center [1372, 261] width 129 height 32
type input "3"
click at [1435, 245] on button "Sumar" at bounding box center [1481, 261] width 91 height 32
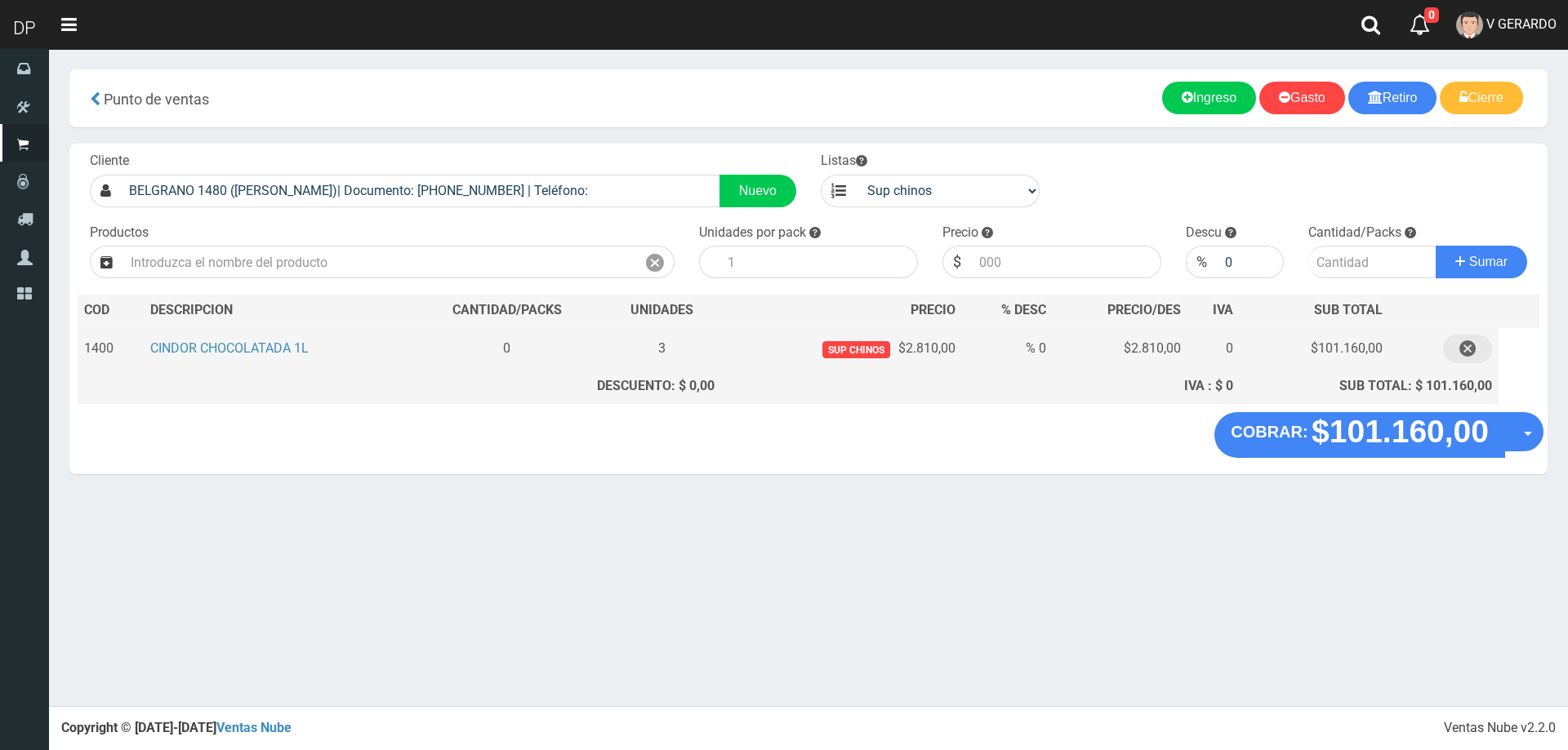
click at [1474, 350] on icon "button" at bounding box center [1466, 349] width 16 height 29
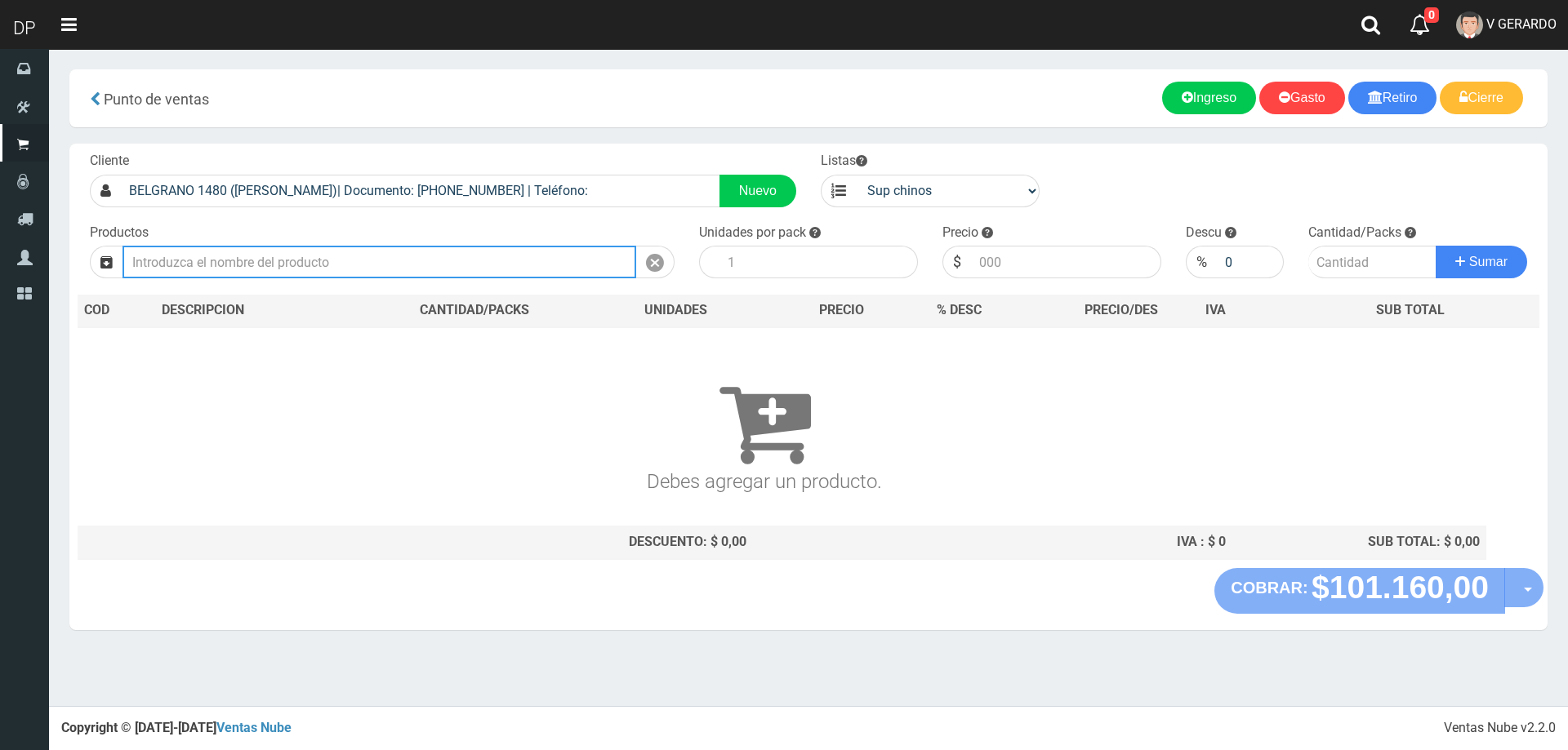
click at [376, 260] on input "text" at bounding box center [379, 261] width 513 height 32
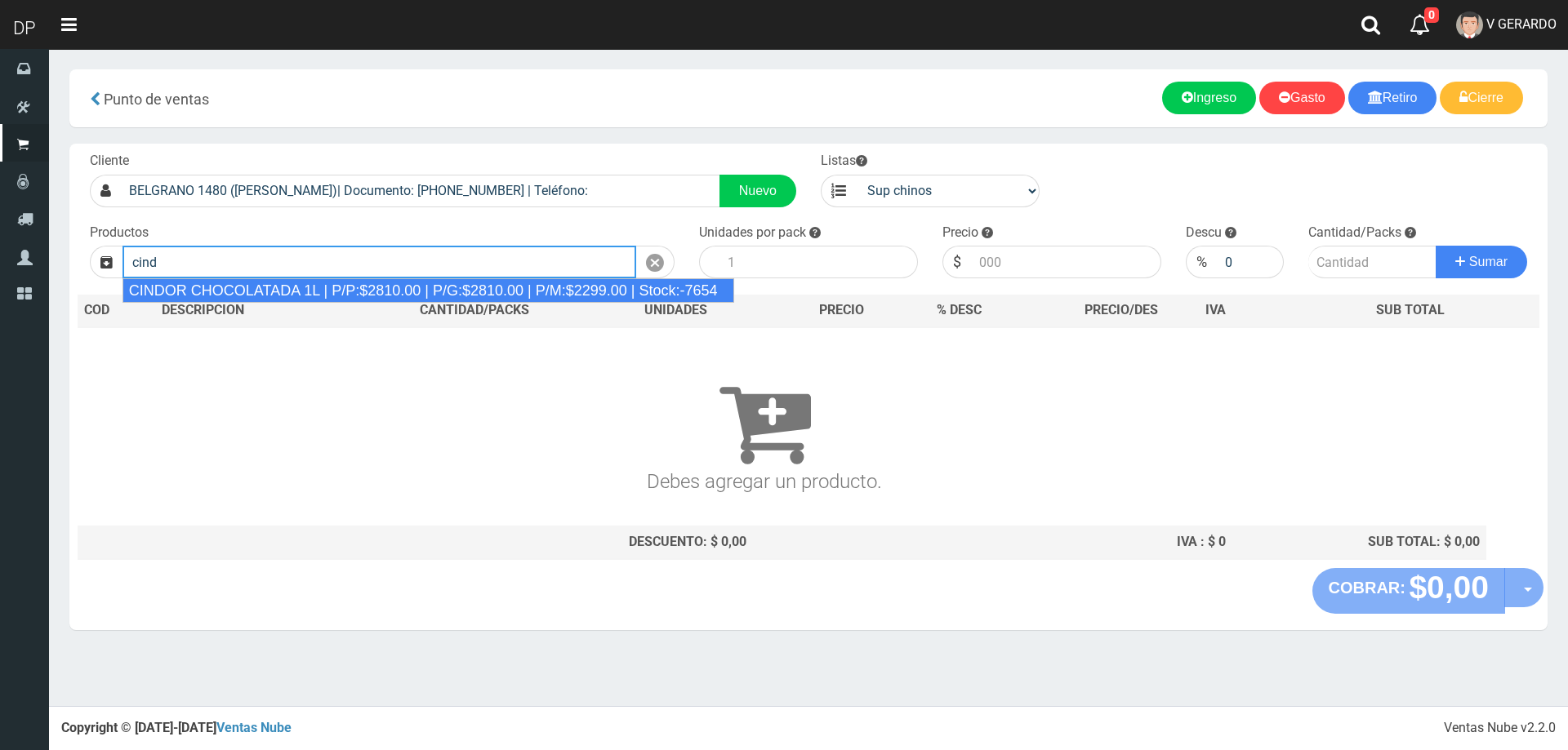
click at [268, 297] on div "CINDOR CHOCOLATADA 1L | P/P:$2810.00 | P/G:$2810.00 | P/M:$2299.00 | Stock:-7654" at bounding box center [428, 291] width 611 height 25
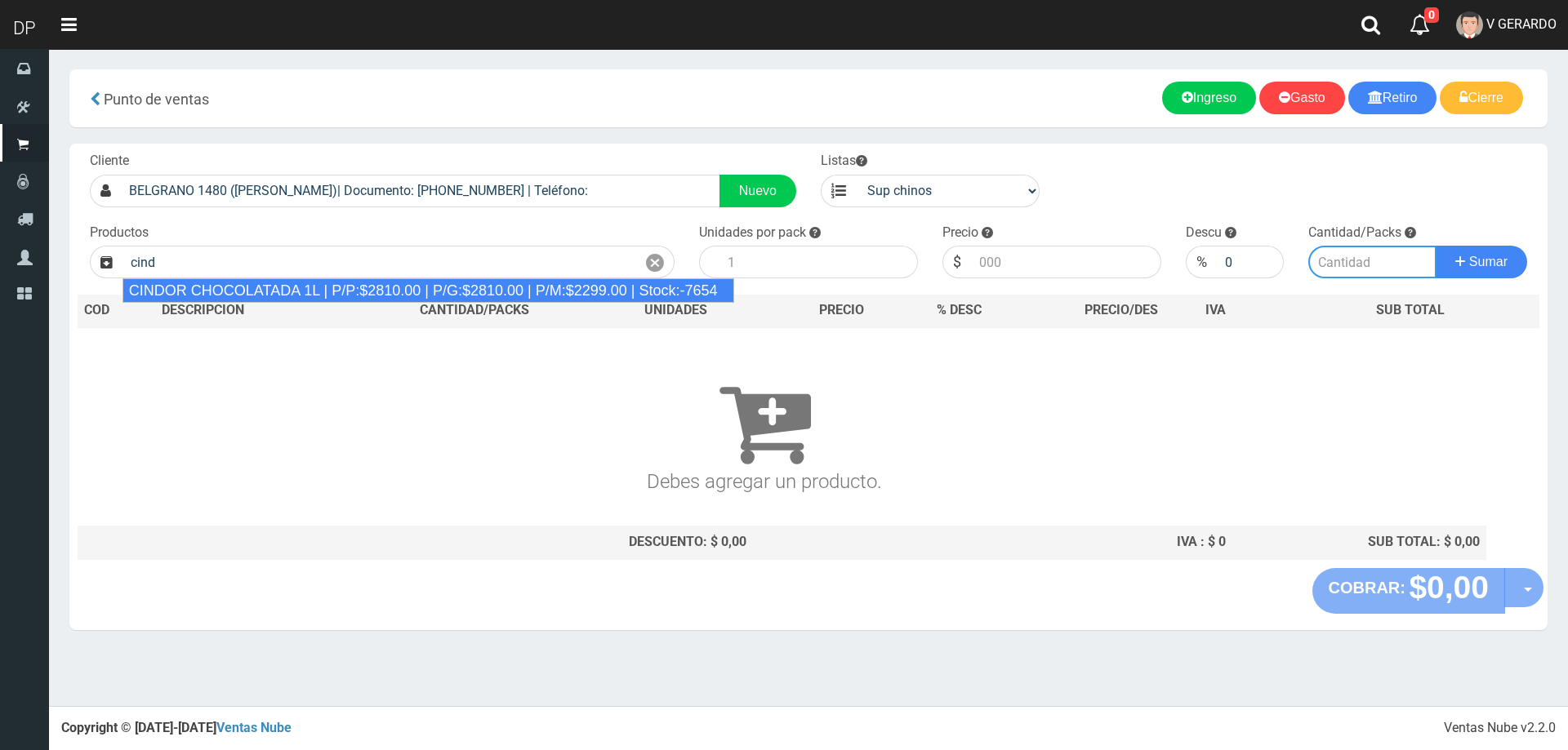
type input "CINDOR CHOCOLATADA 1L | P/P:$2810.00 | P/G:$2810.00 | P/M:$2299.00 | Stock:-7654"
type input "12"
type input "2810.00"
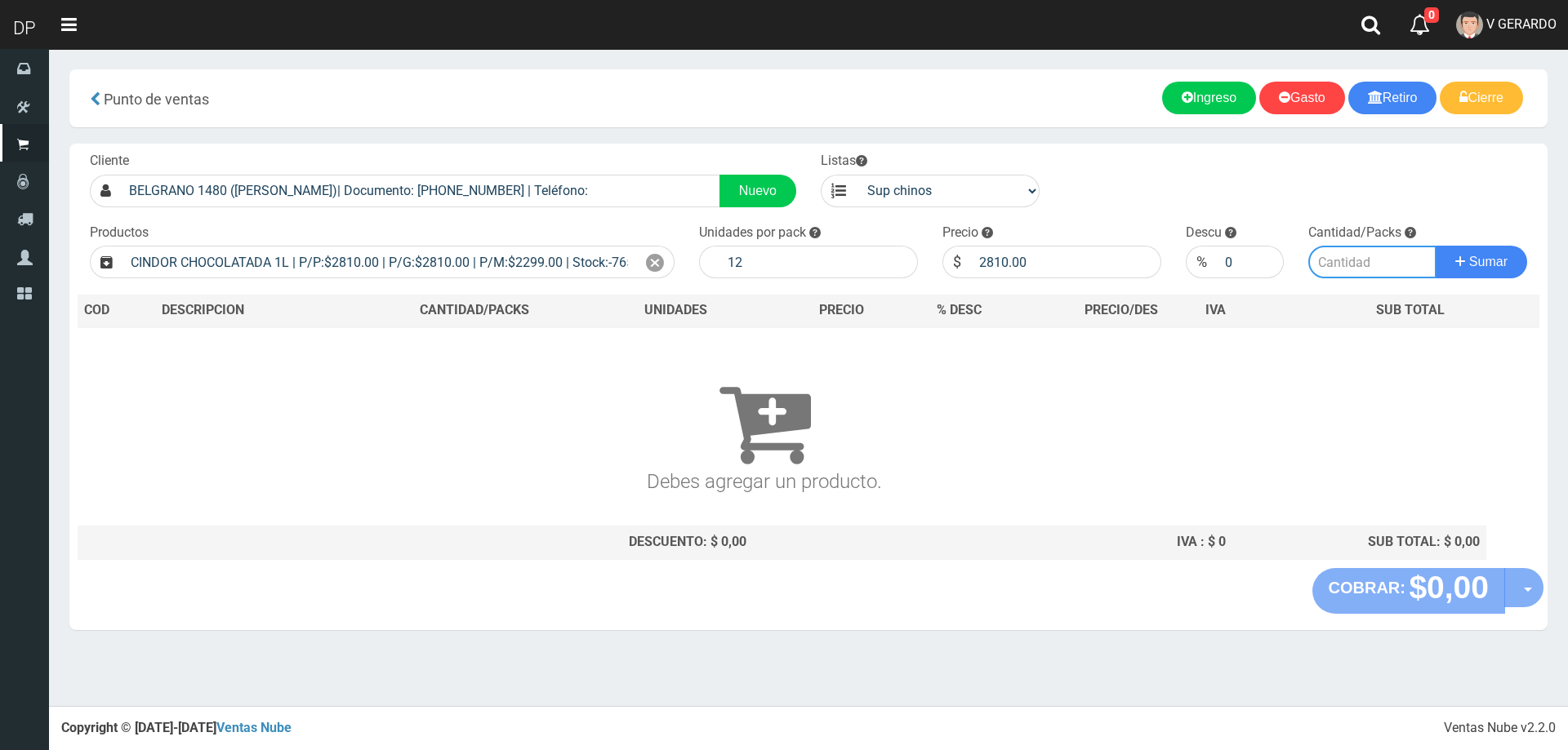
click at [1324, 260] on input "number" at bounding box center [1372, 261] width 129 height 32
type input "2"
click at [1435, 245] on button "Sumar" at bounding box center [1481, 261] width 91 height 32
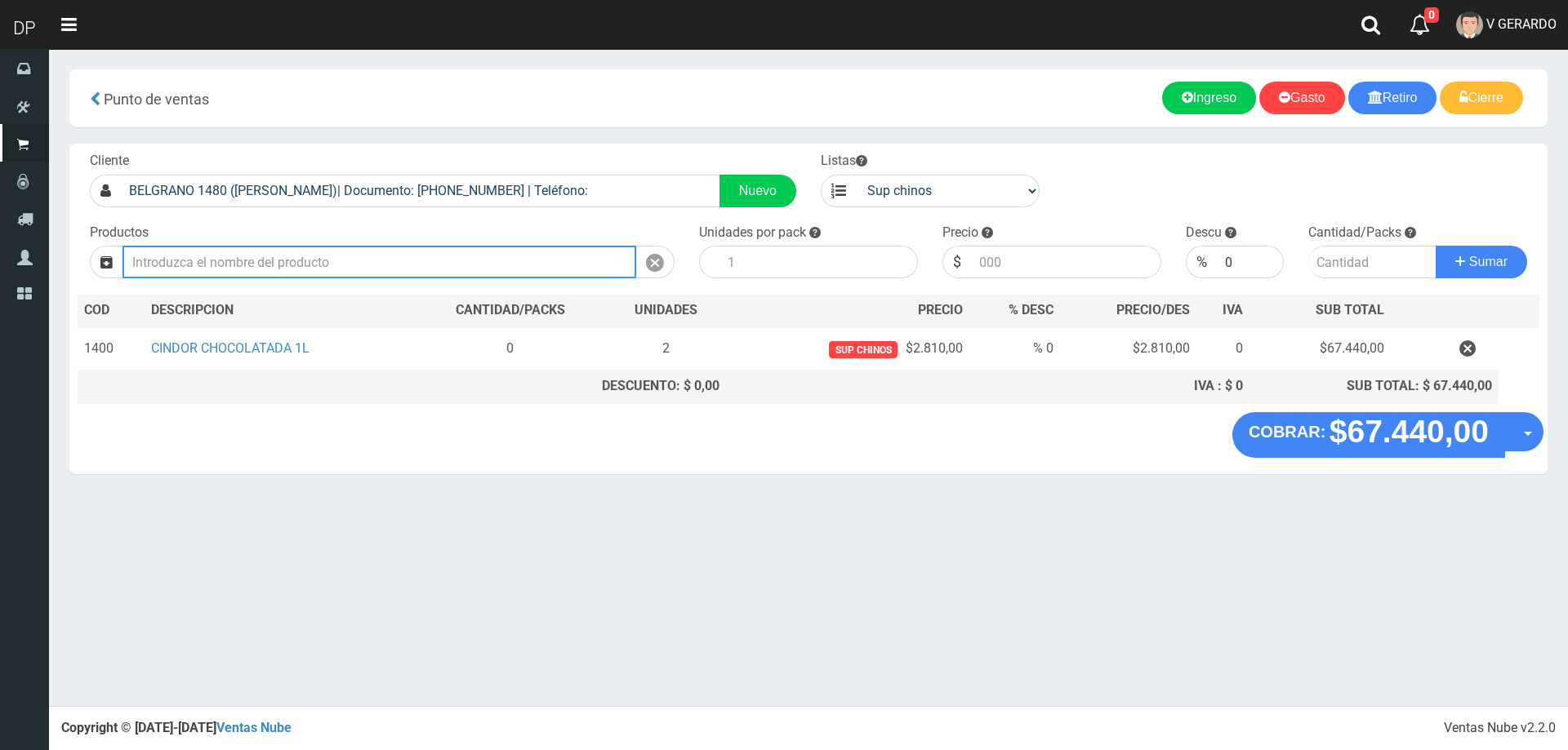
click at [557, 271] on input "text" at bounding box center [379, 261] width 513 height 32
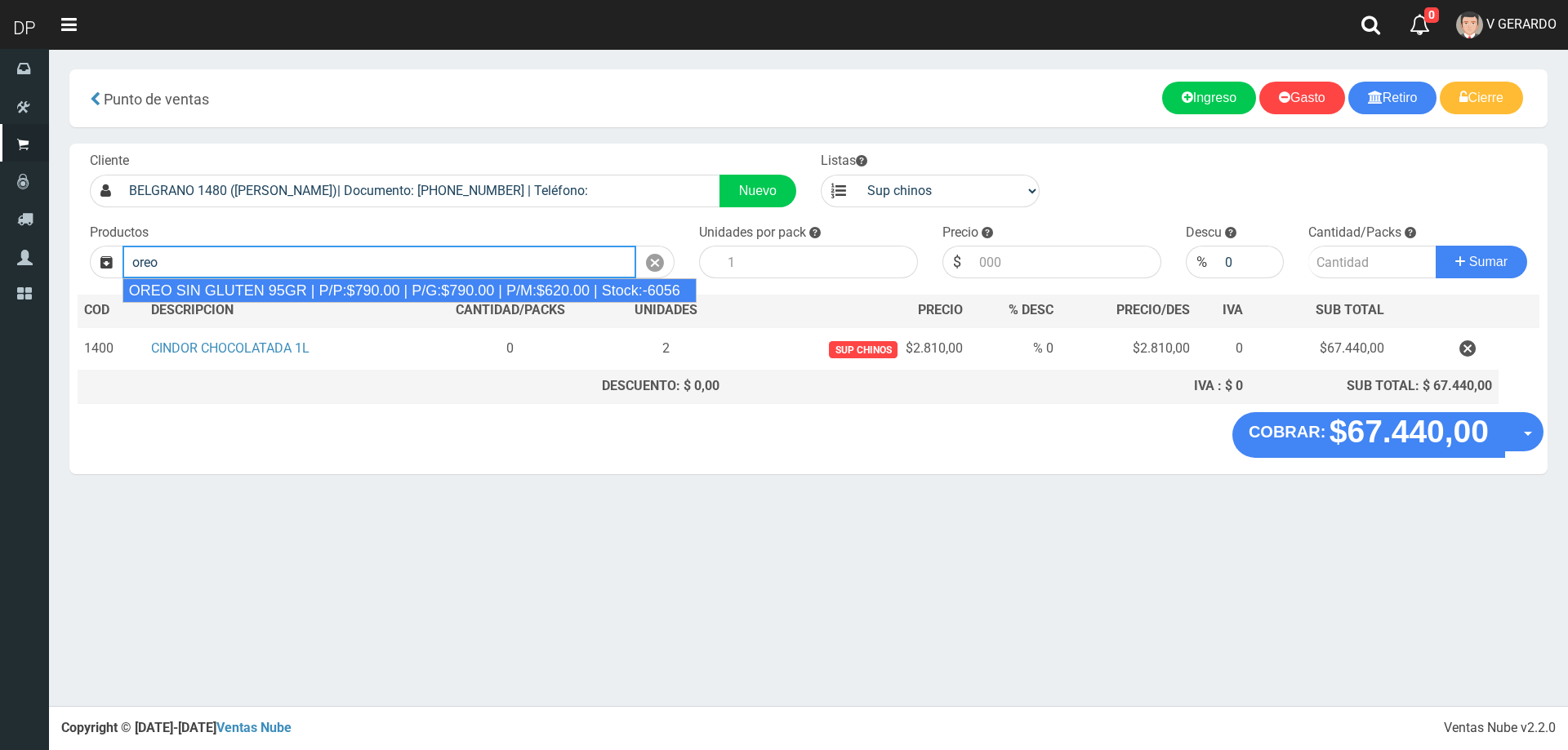
click at [333, 285] on div "OREO SIN GLUTEN 95GR | P/P:$790.00 | P/G:$790.00 | P/M:$620.00 | Stock:-6056" at bounding box center [410, 291] width 574 height 25
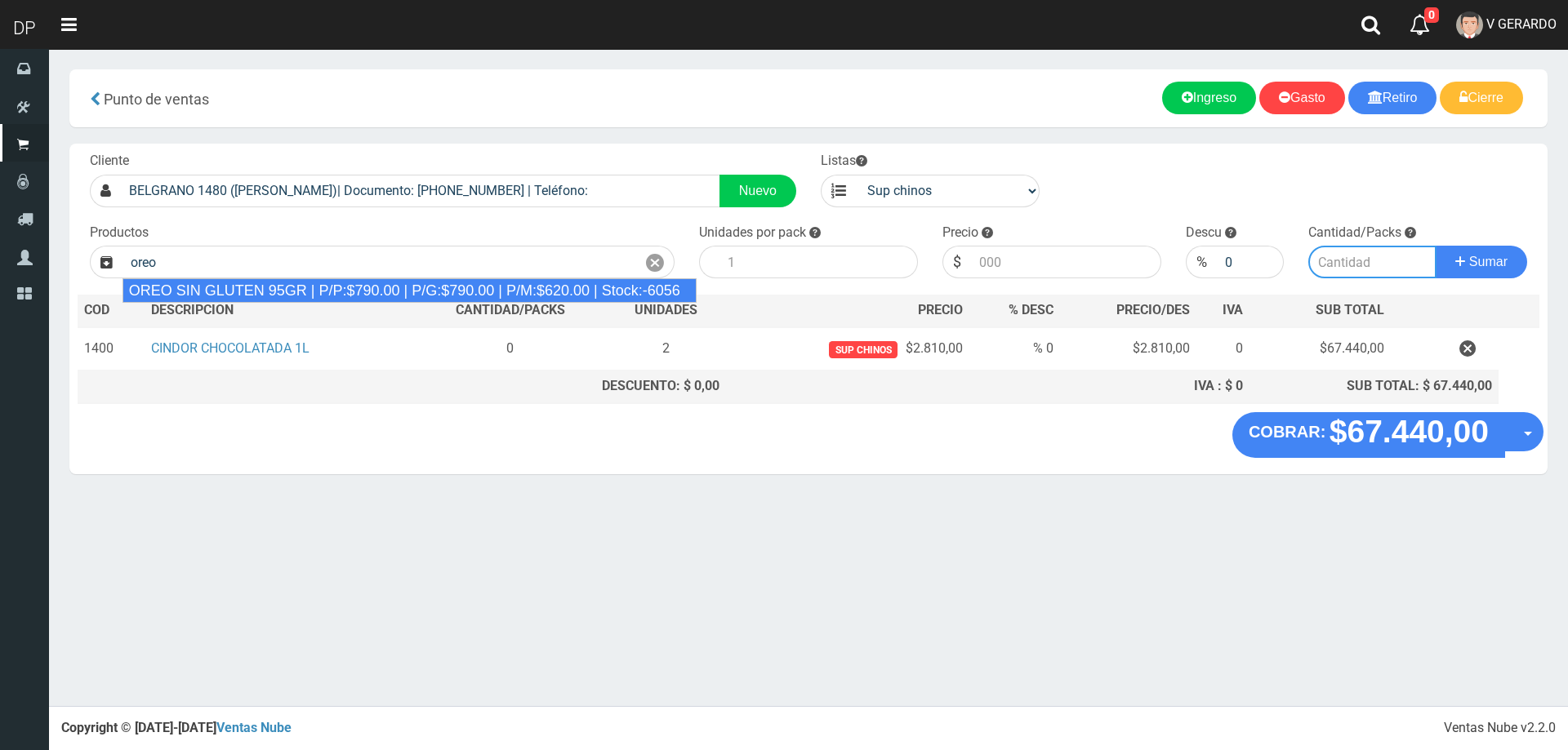
type input "OREO SIN GLUTEN 95GR | P/P:$790.00 | P/G:$790.00 | P/M:$620.00 | Stock:-6056"
type input "24"
type input "790.00"
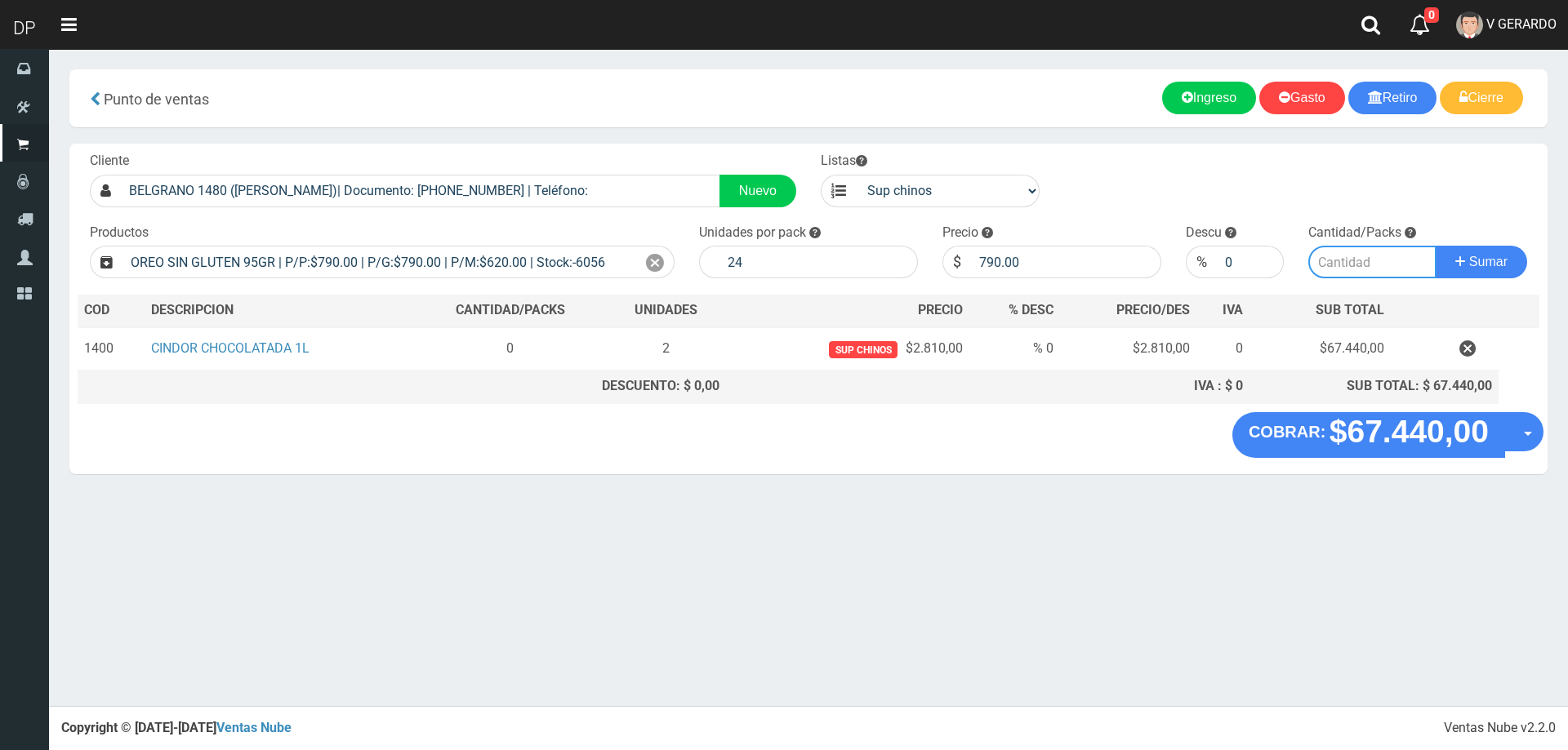
drag, startPoint x: 1398, startPoint y: 262, endPoint x: 1310, endPoint y: 288, distance: 91.8
click at [1396, 263] on input "number" at bounding box center [1372, 261] width 129 height 32
type input "1"
click at [1435, 245] on button "Sumar" at bounding box center [1481, 261] width 91 height 32
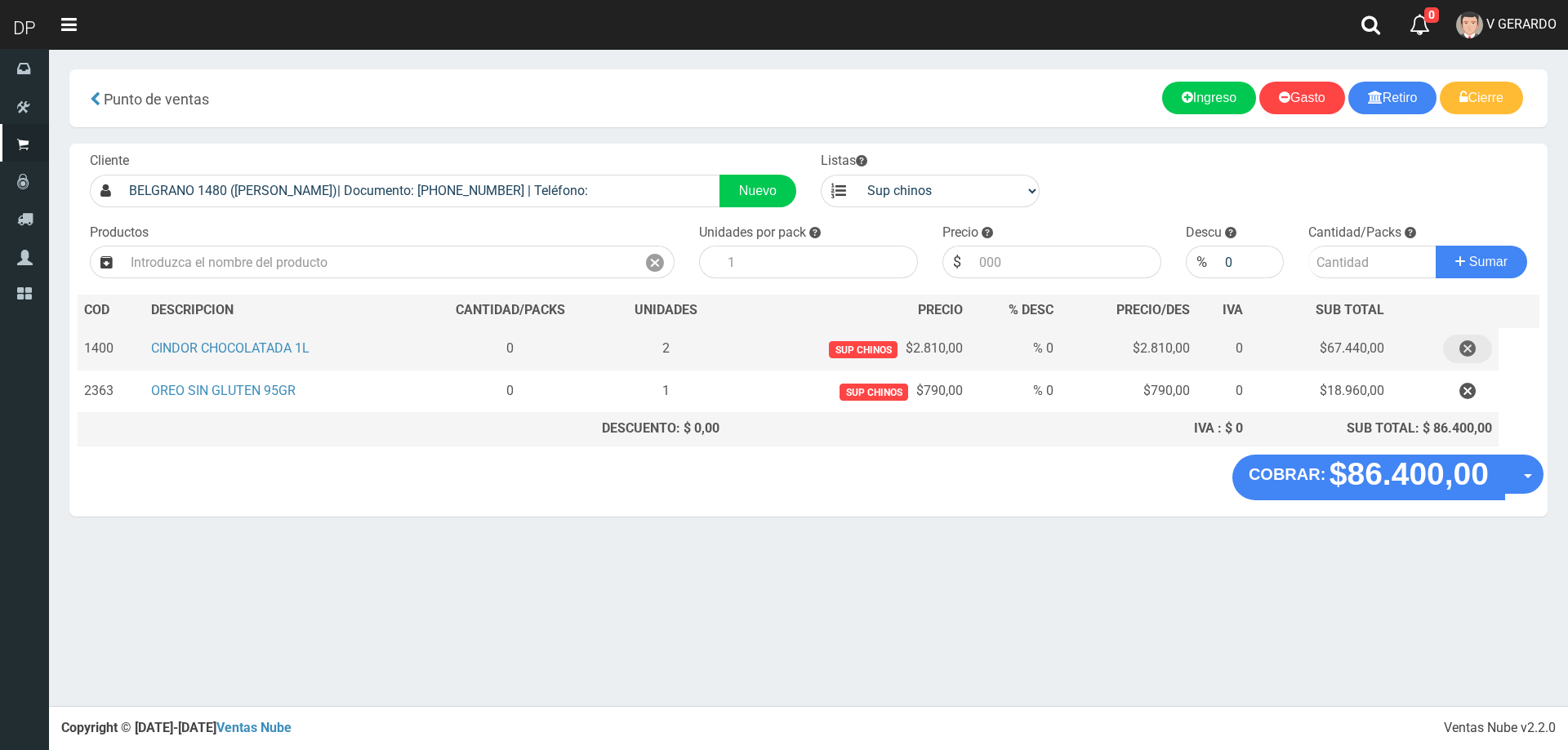
click at [1476, 348] on button "button" at bounding box center [1467, 349] width 49 height 29
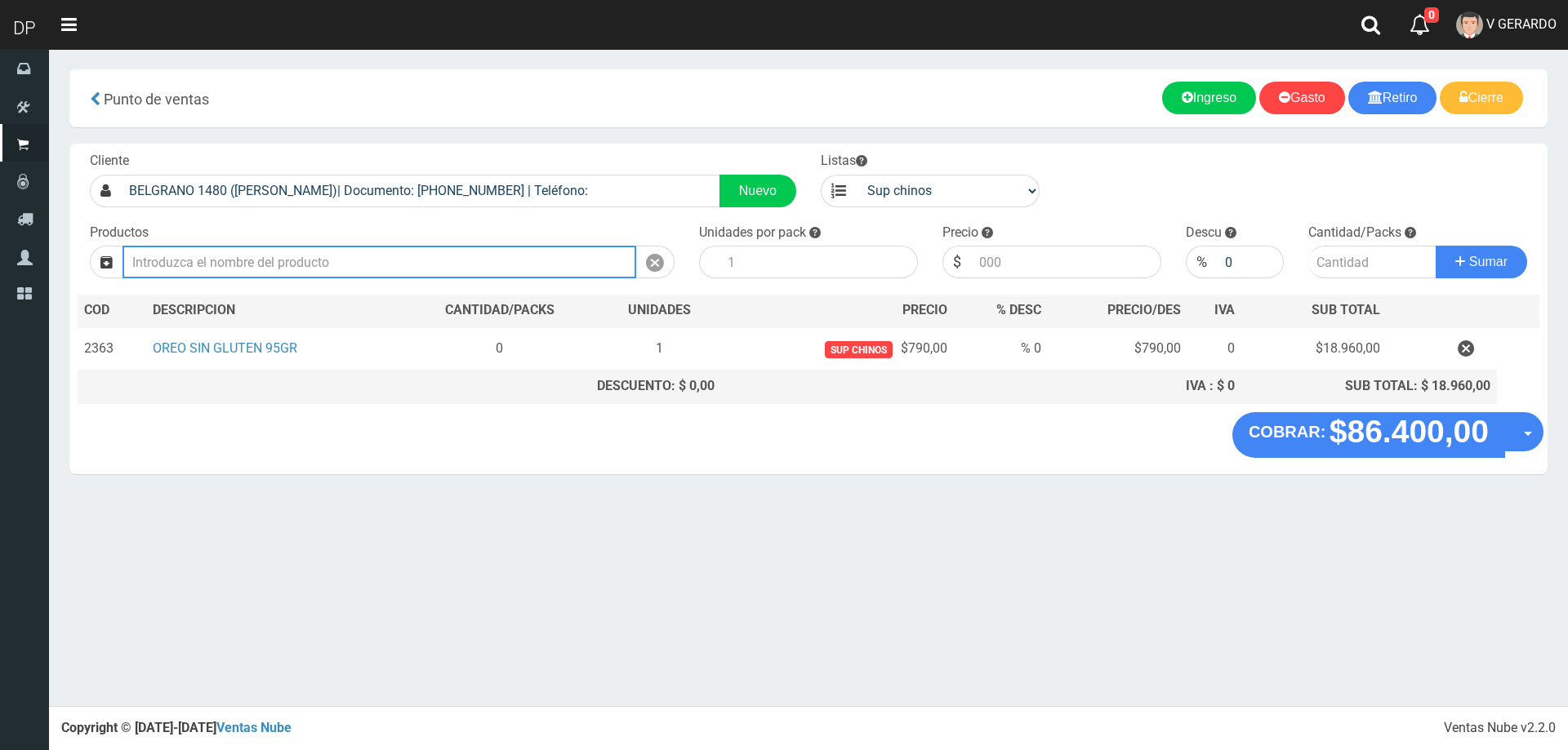
click at [404, 263] on input "text" at bounding box center [379, 261] width 513 height 32
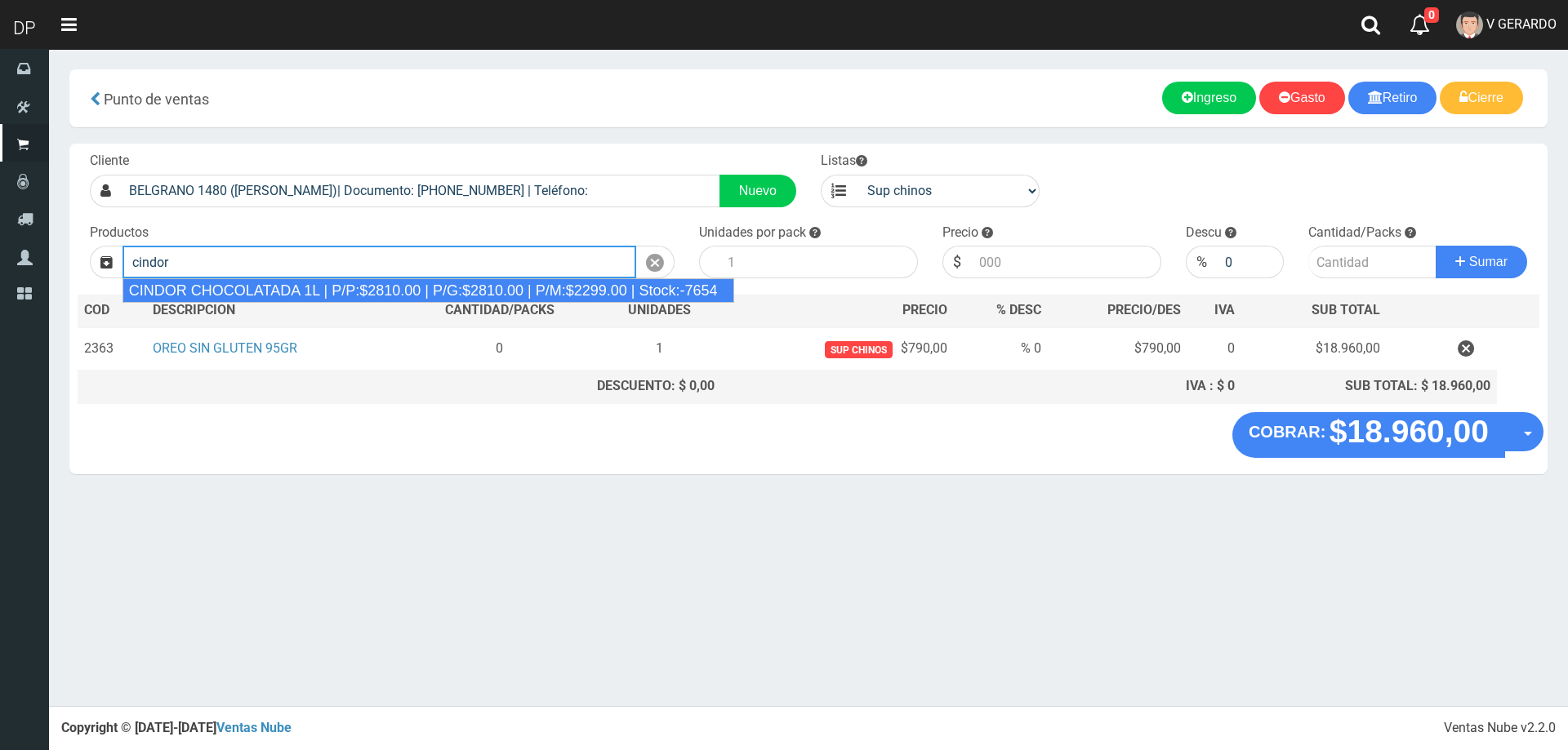
click at [378, 281] on div "CINDOR CHOCOLATADA 1L | P/P:$2810.00 | P/G:$2810.00 | P/M:$2299.00 | Stock:-7654" at bounding box center [428, 291] width 611 height 25
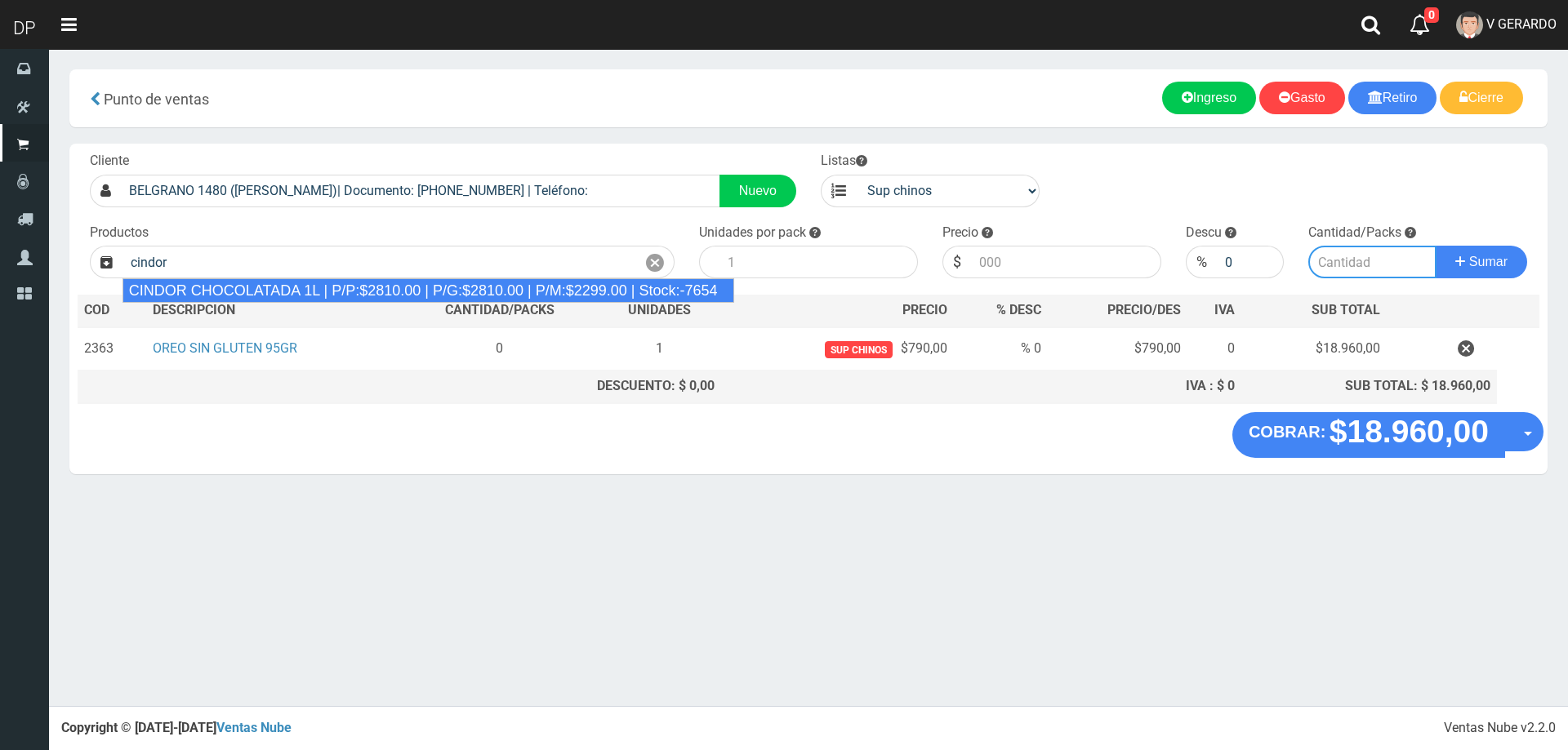
type input "CINDOR CHOCOLATADA 1L | P/P:$2810.00 | P/G:$2810.00 | P/M:$2299.00 | Stock:-7654"
type input "12"
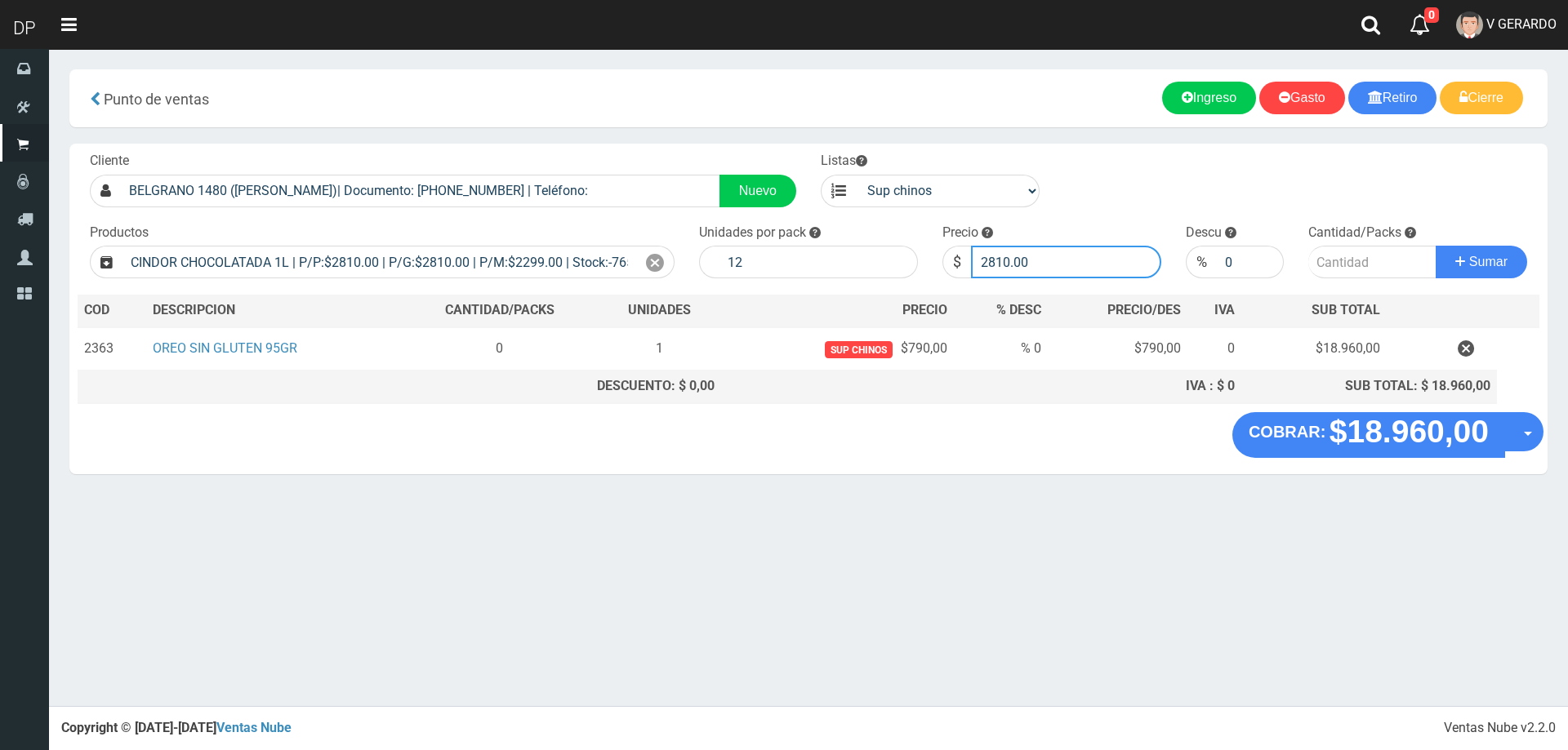
click at [1040, 262] on input "2810.00" at bounding box center [1066, 261] width 190 height 32
type input "2760"
type input "2"
click at [1435, 245] on button "Sumar" at bounding box center [1481, 261] width 91 height 32
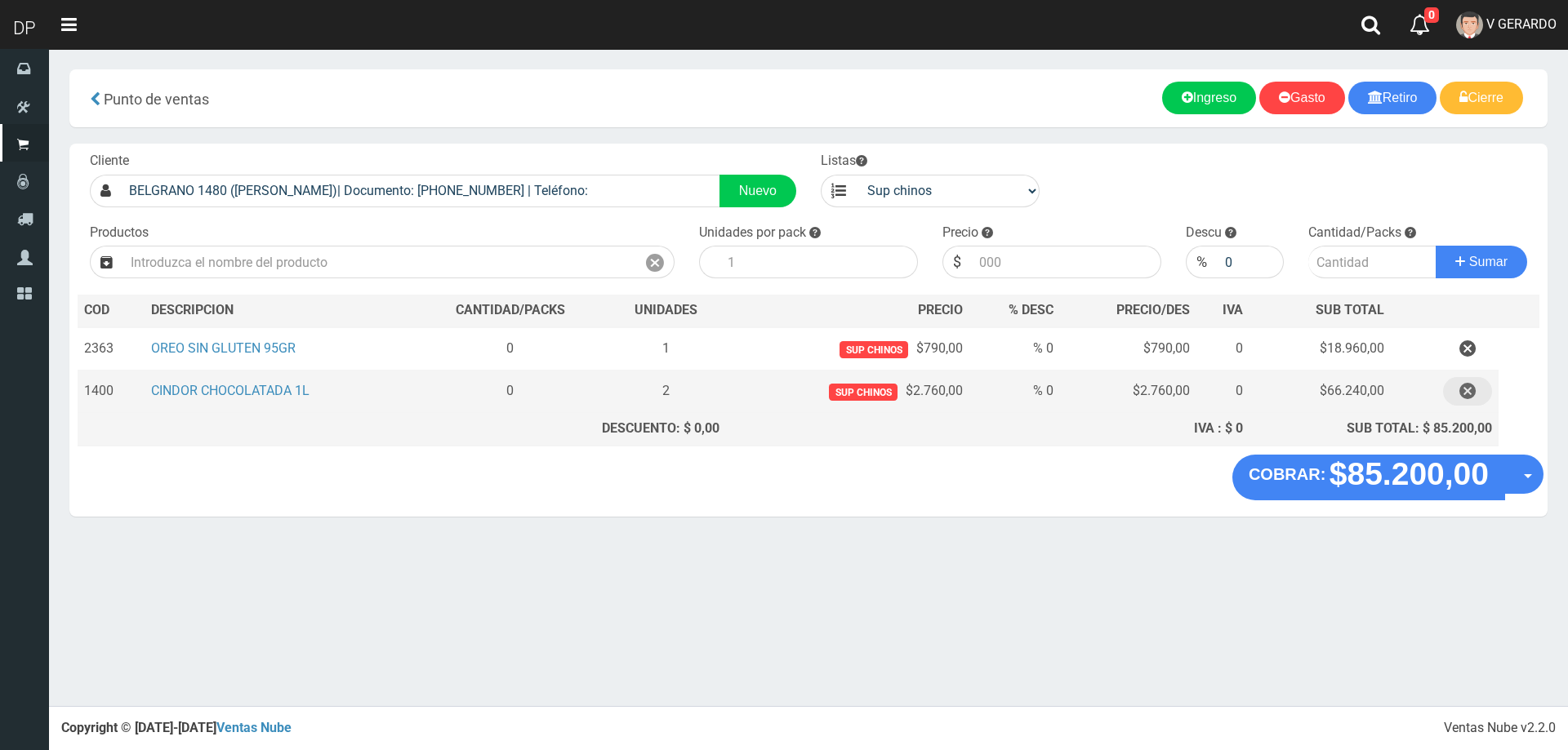
click at [1472, 391] on icon "button" at bounding box center [1466, 392] width 16 height 29
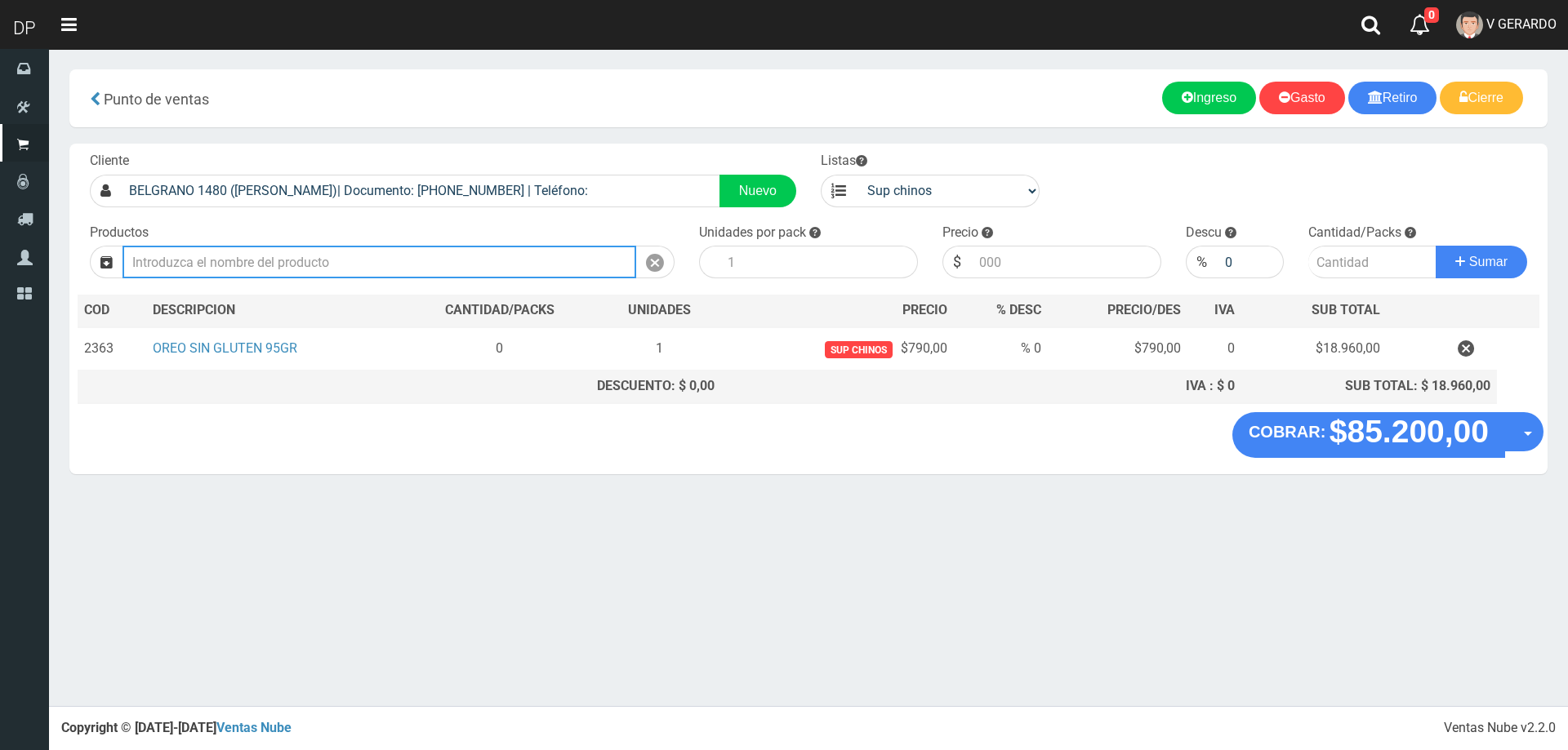
click at [415, 254] on input "text" at bounding box center [379, 261] width 513 height 32
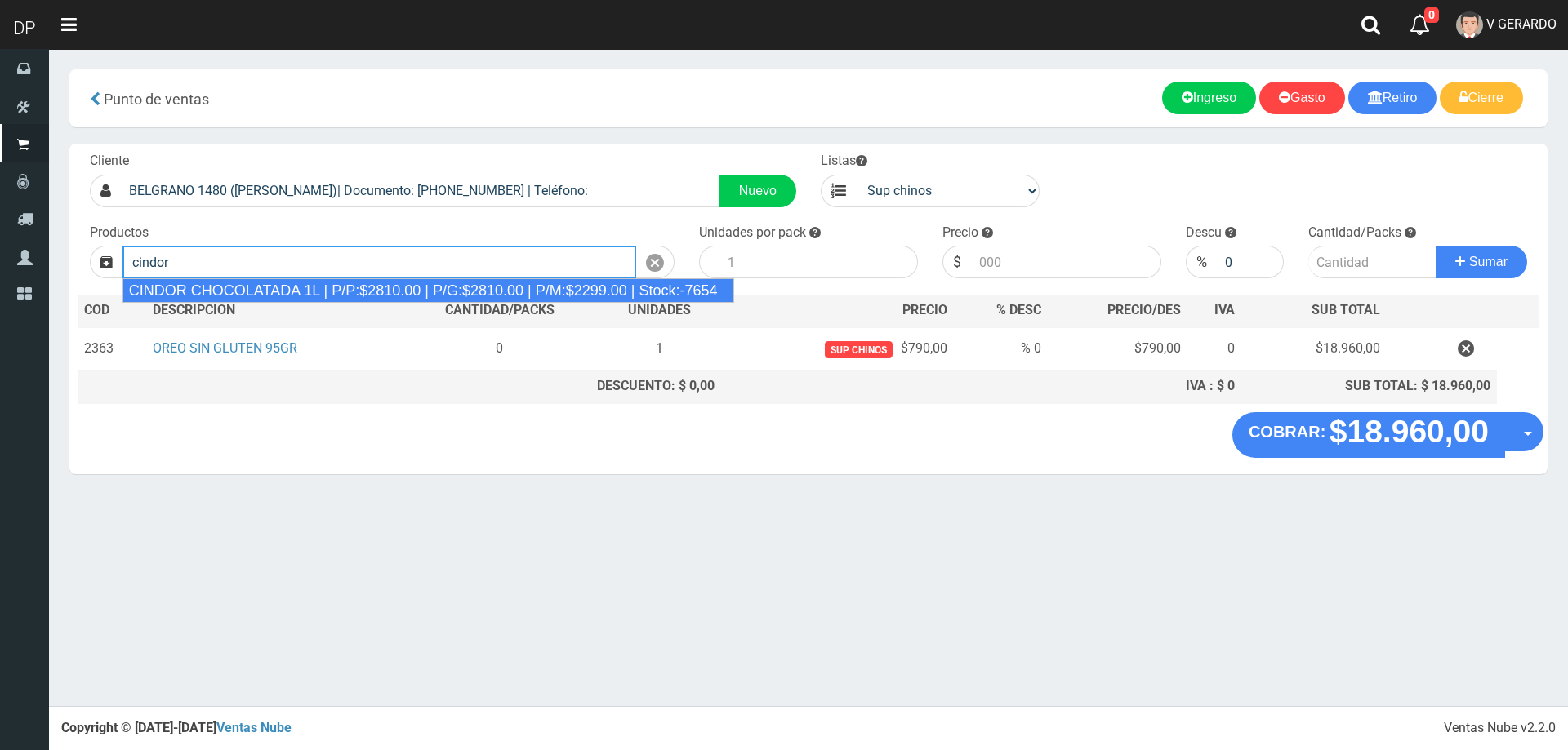
drag, startPoint x: 381, startPoint y: 291, endPoint x: 390, endPoint y: 289, distance: 9.2
click at [382, 290] on div "CINDOR CHOCOLATADA 1L | P/P:$2810.00 | P/G:$2810.00 | P/M:$2299.00 | Stock:-7654" at bounding box center [428, 291] width 611 height 25
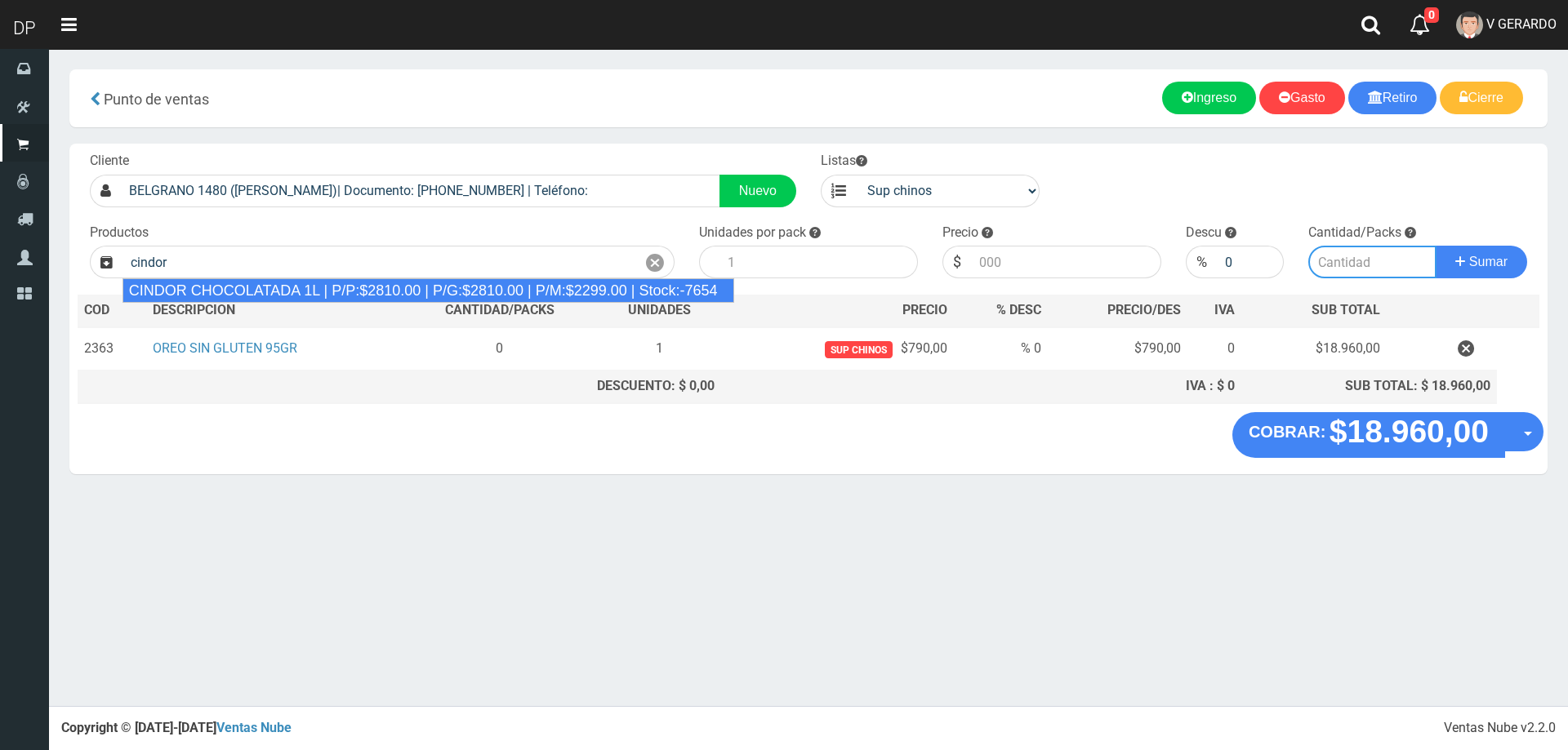
type input "CINDOR CHOCOLATADA 1L | P/P:$2810.00 | P/G:$2810.00 | P/M:$2299.00 | Stock:-7654"
type input "12"
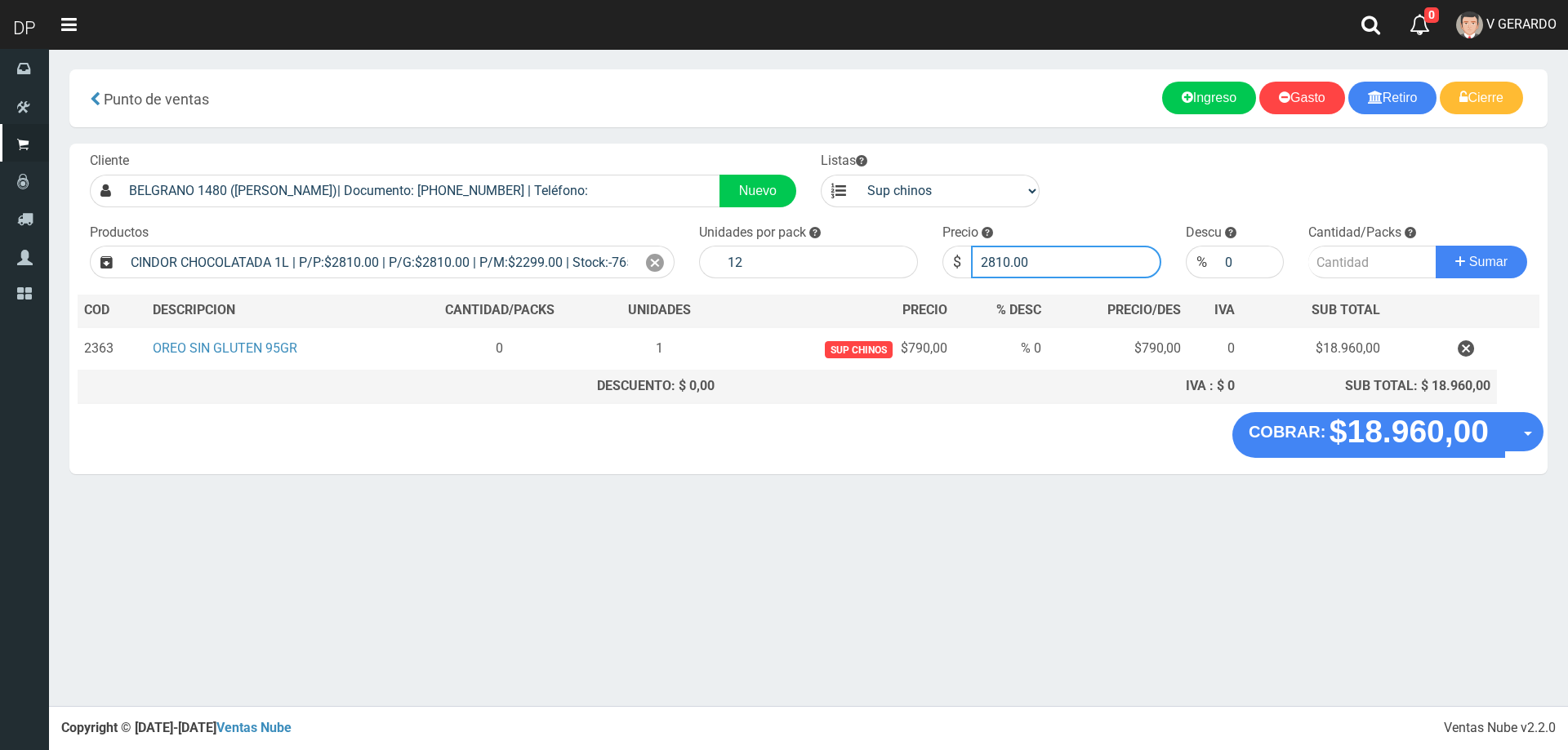
click at [1053, 265] on input "2810.00" at bounding box center [1066, 261] width 190 height 32
type input "2"
type input "2760"
type input "3"
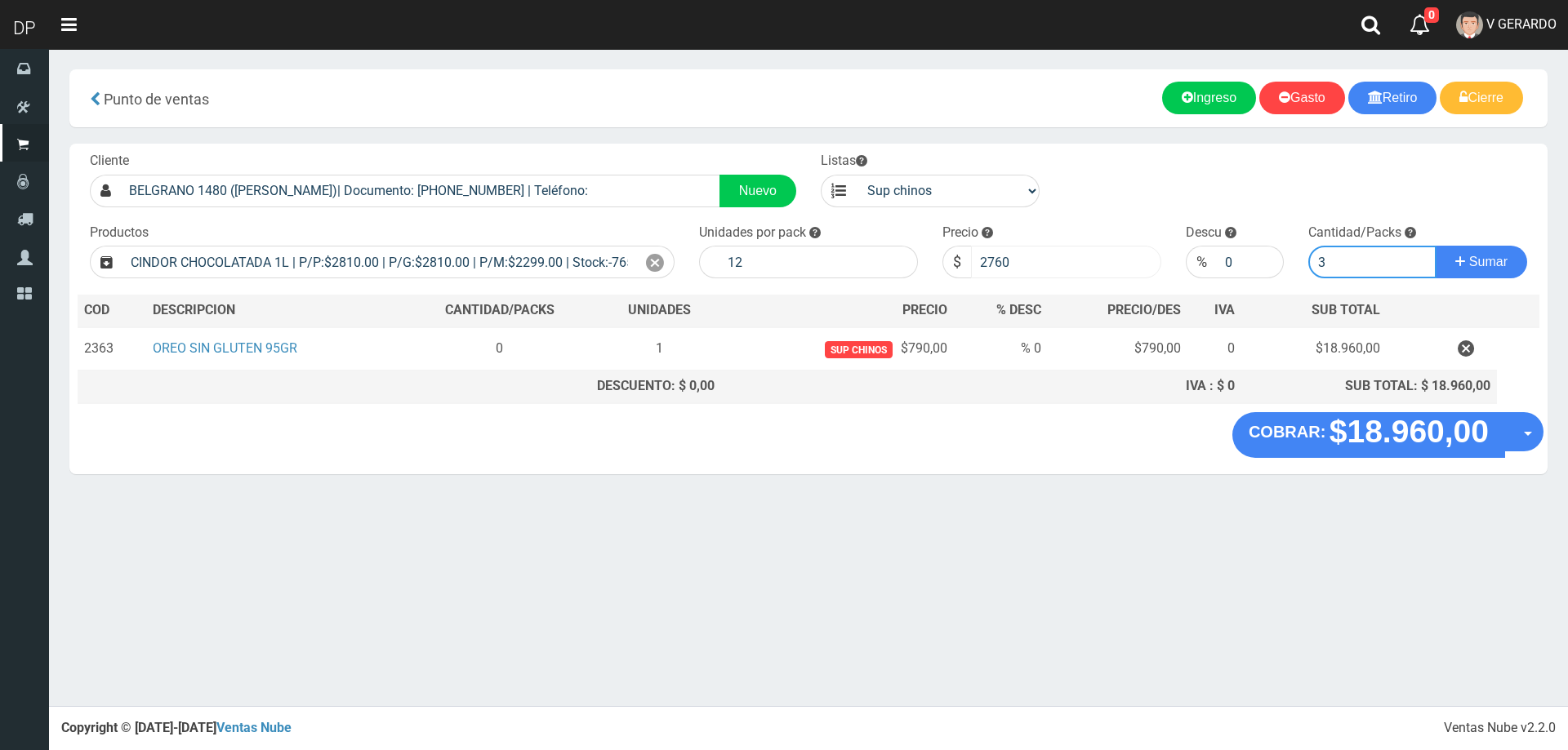
click at [1435, 245] on button "Sumar" at bounding box center [1481, 261] width 91 height 32
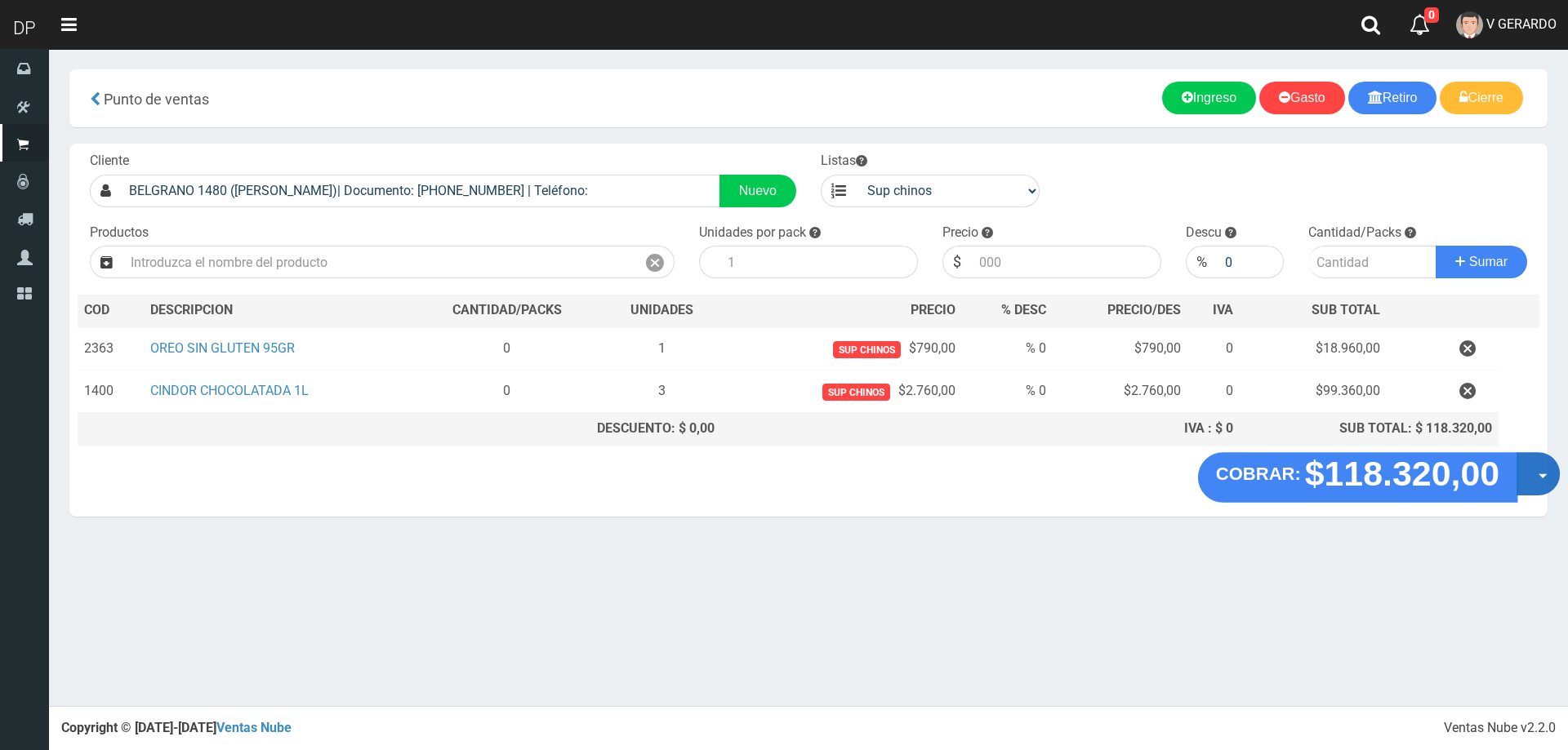
click at [1529, 477] on button "Opciones" at bounding box center [1538, 474] width 44 height 44
click at [1523, 480] on link "Hacer Devolucion" at bounding box center [1485, 478] width 146 height 37
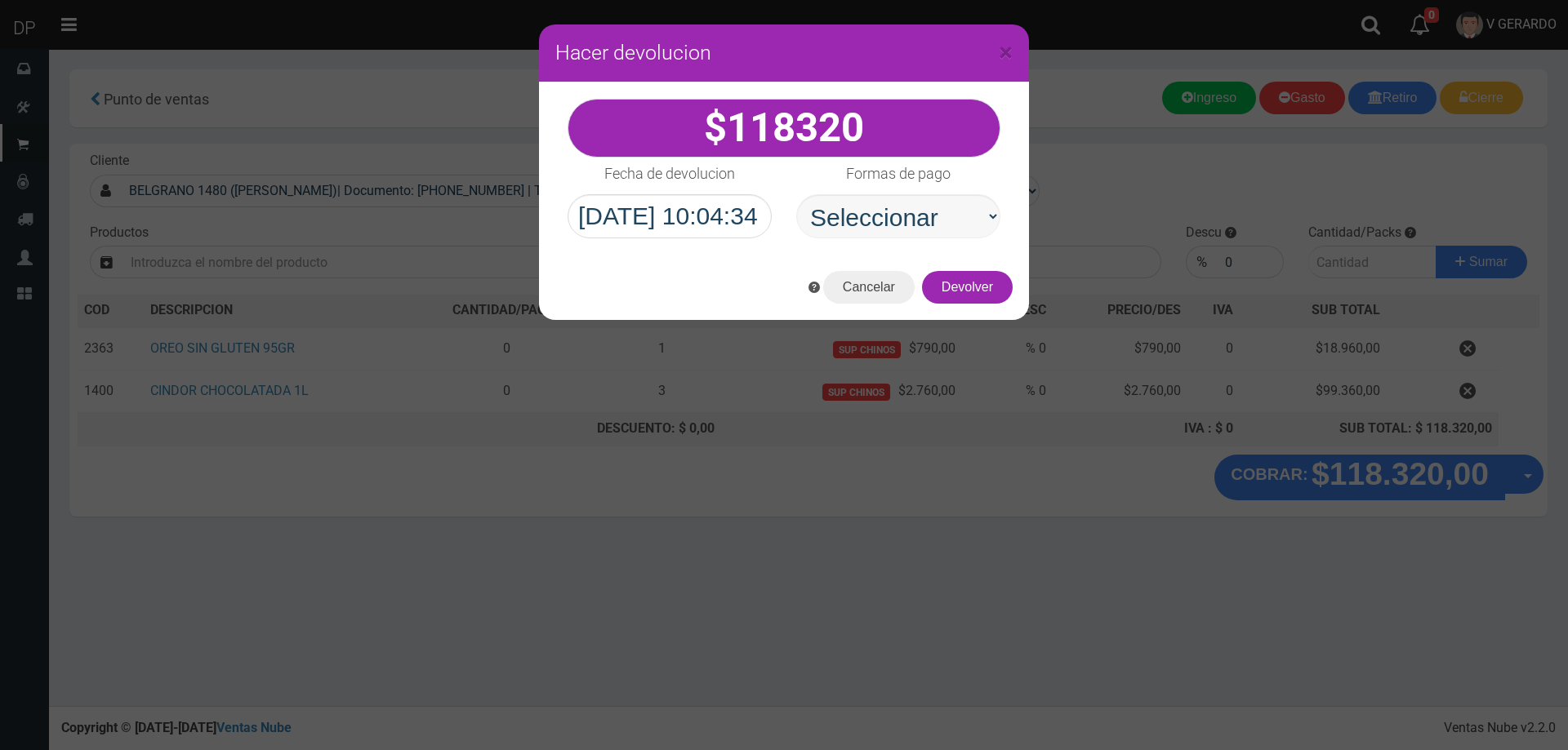
drag, startPoint x: 1002, startPoint y: 221, endPoint x: 959, endPoint y: 235, distance: 45.2
click at [1001, 220] on div "Formas de pago Seleccionar Efectivo Tarjeta de Crédito Depósito Débito" at bounding box center [898, 198] width 228 height 81
drag, startPoint x: 964, startPoint y: 224, endPoint x: 961, endPoint y: 238, distance: 14.3
click at [964, 224] on select "Seleccionar Efectivo Tarjeta de Crédito Depósito Débito" at bounding box center [898, 216] width 204 height 44
select select "Efectivo"
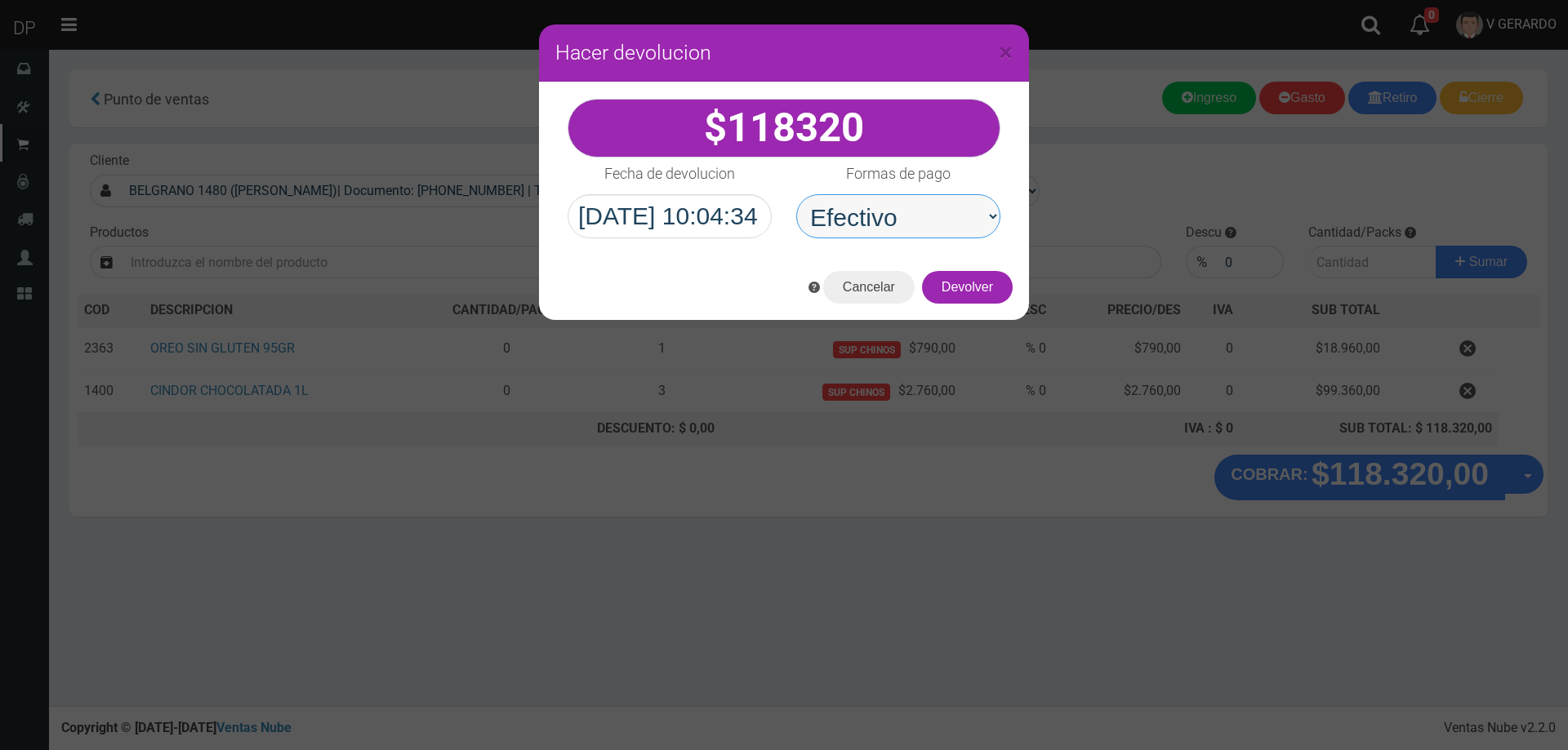
click at [796, 194] on select "Seleccionar Efectivo Tarjeta de Crédito Depósito Débito" at bounding box center [898, 216] width 204 height 44
click at [967, 288] on button "Devolver" at bounding box center [966, 287] width 90 height 32
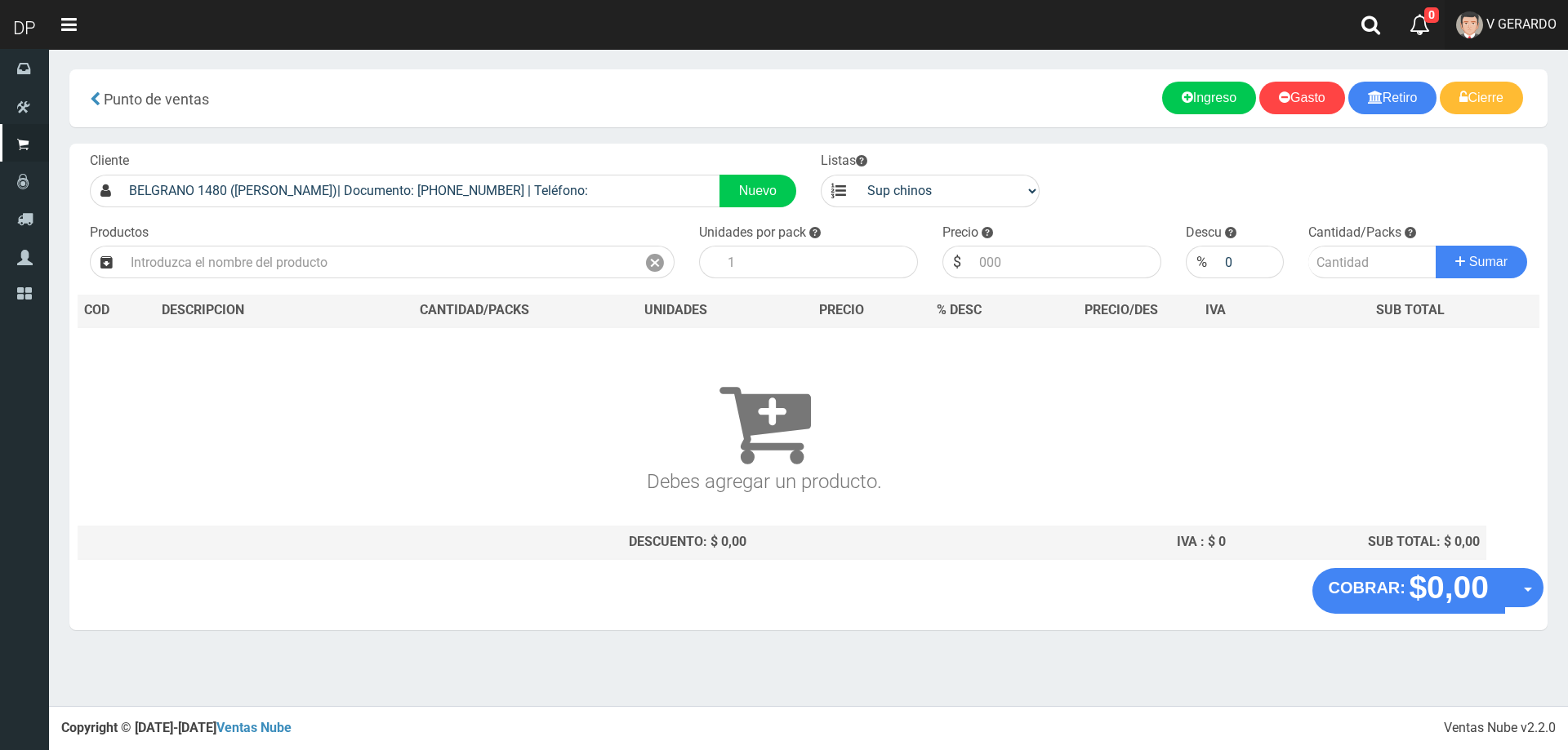
click at [1539, 21] on span "V GERARDO" at bounding box center [1521, 24] width 70 height 15
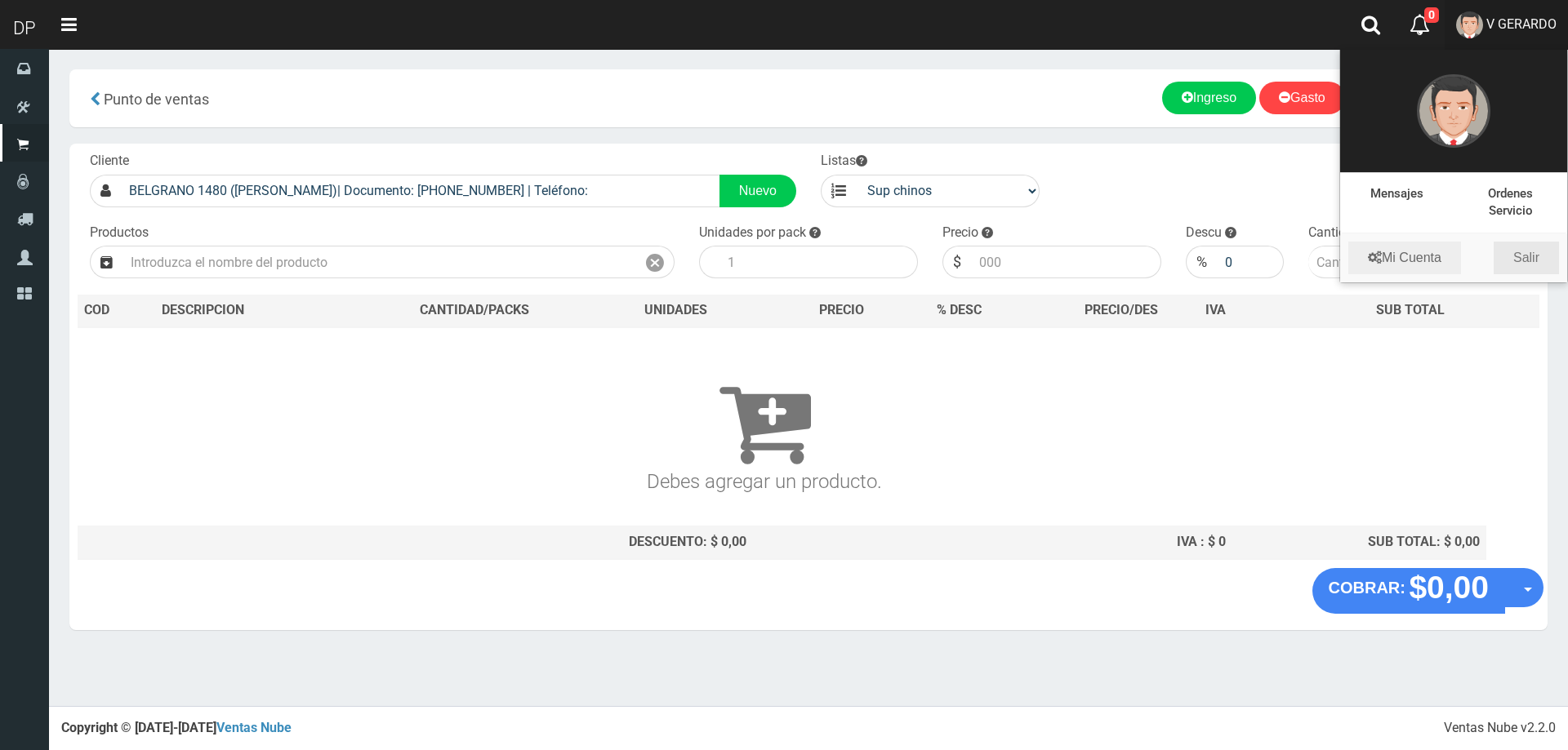
click at [1550, 262] on link "Salir" at bounding box center [1525, 258] width 66 height 32
